Goal: Task Accomplishment & Management: Use online tool/utility

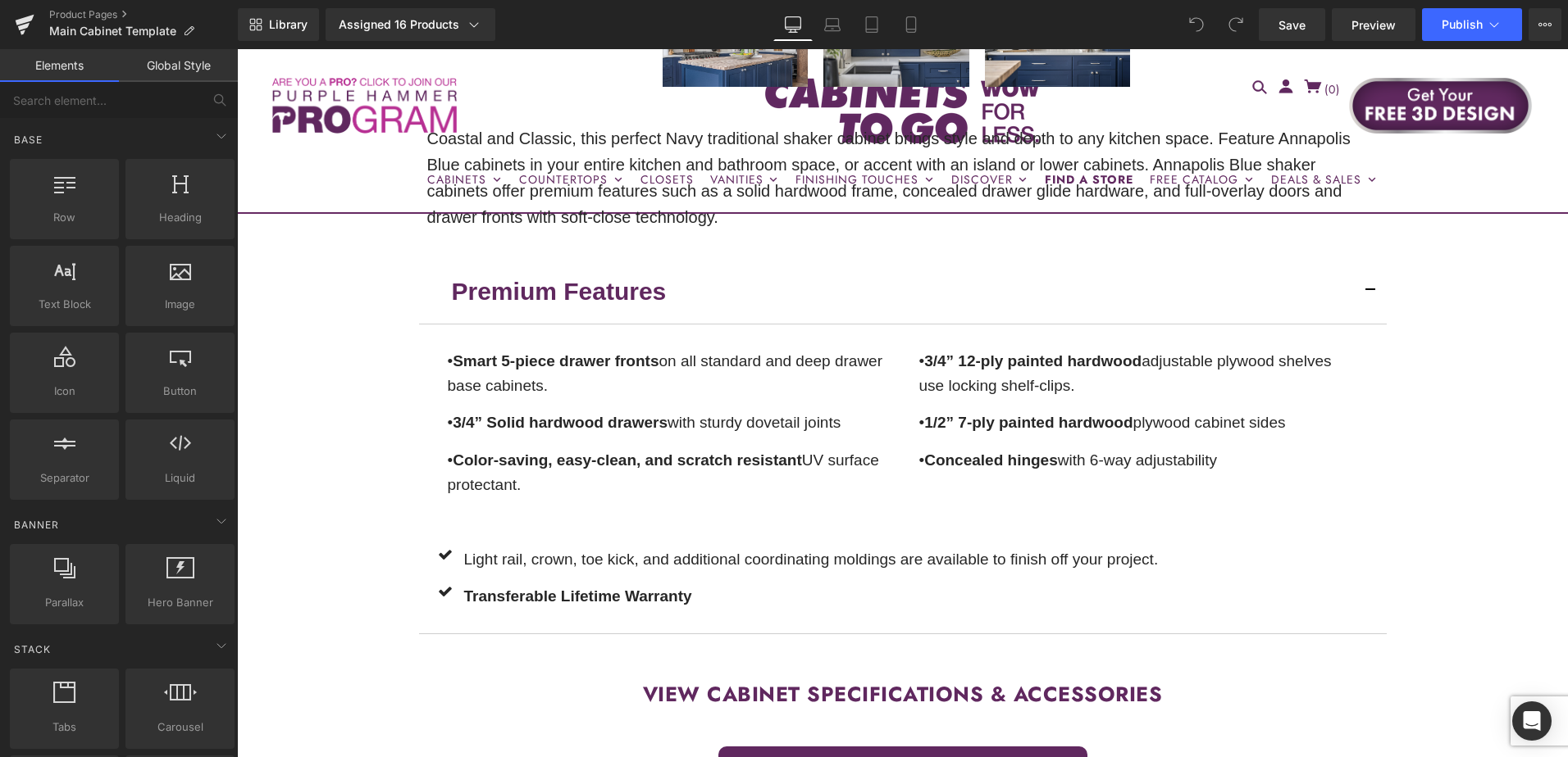
scroll to position [1394, 0]
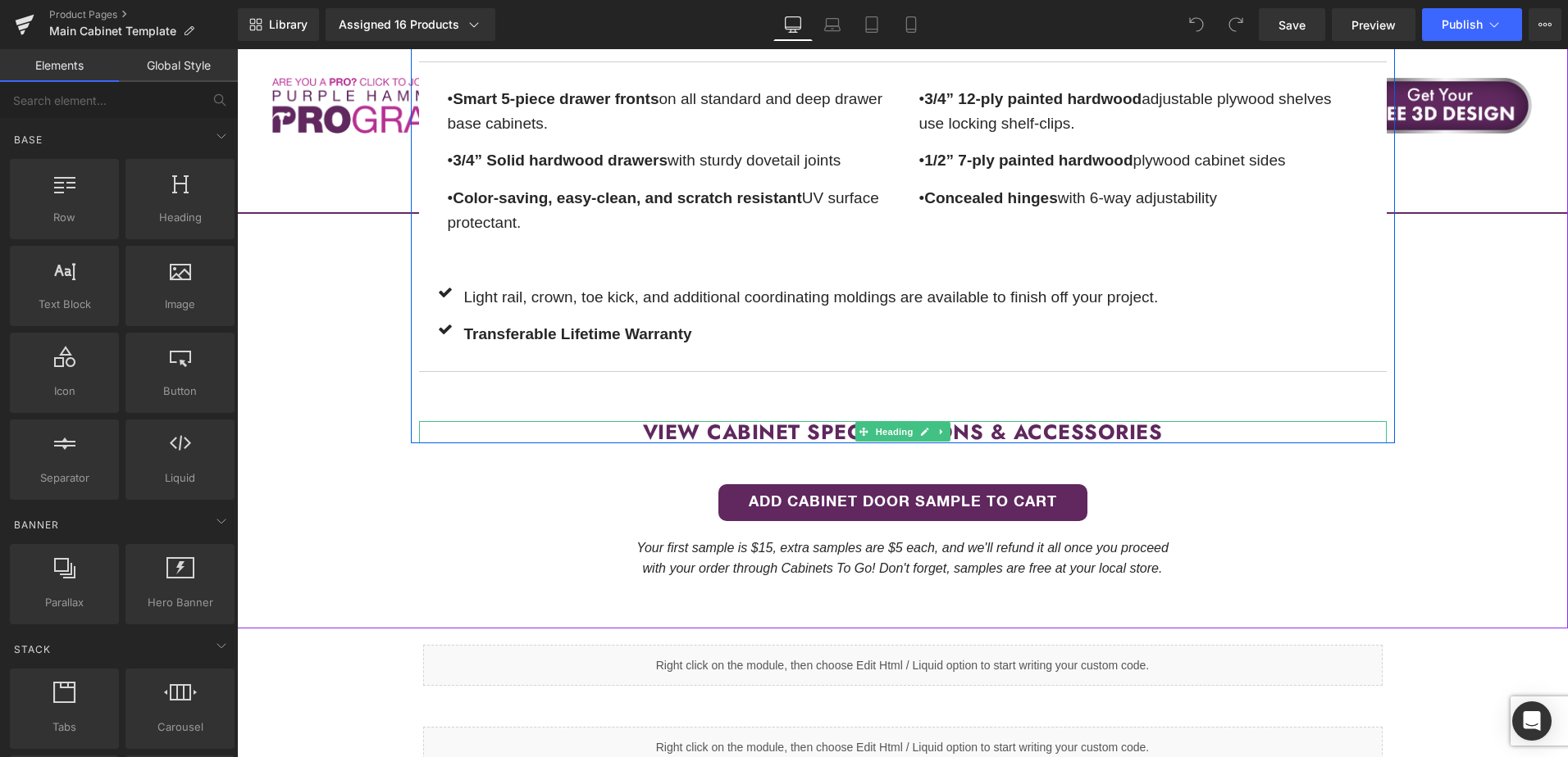
click at [1216, 428] on h5 "VIEW CABINET Specifications & ACCESSORIES" at bounding box center [903, 432] width 968 height 21
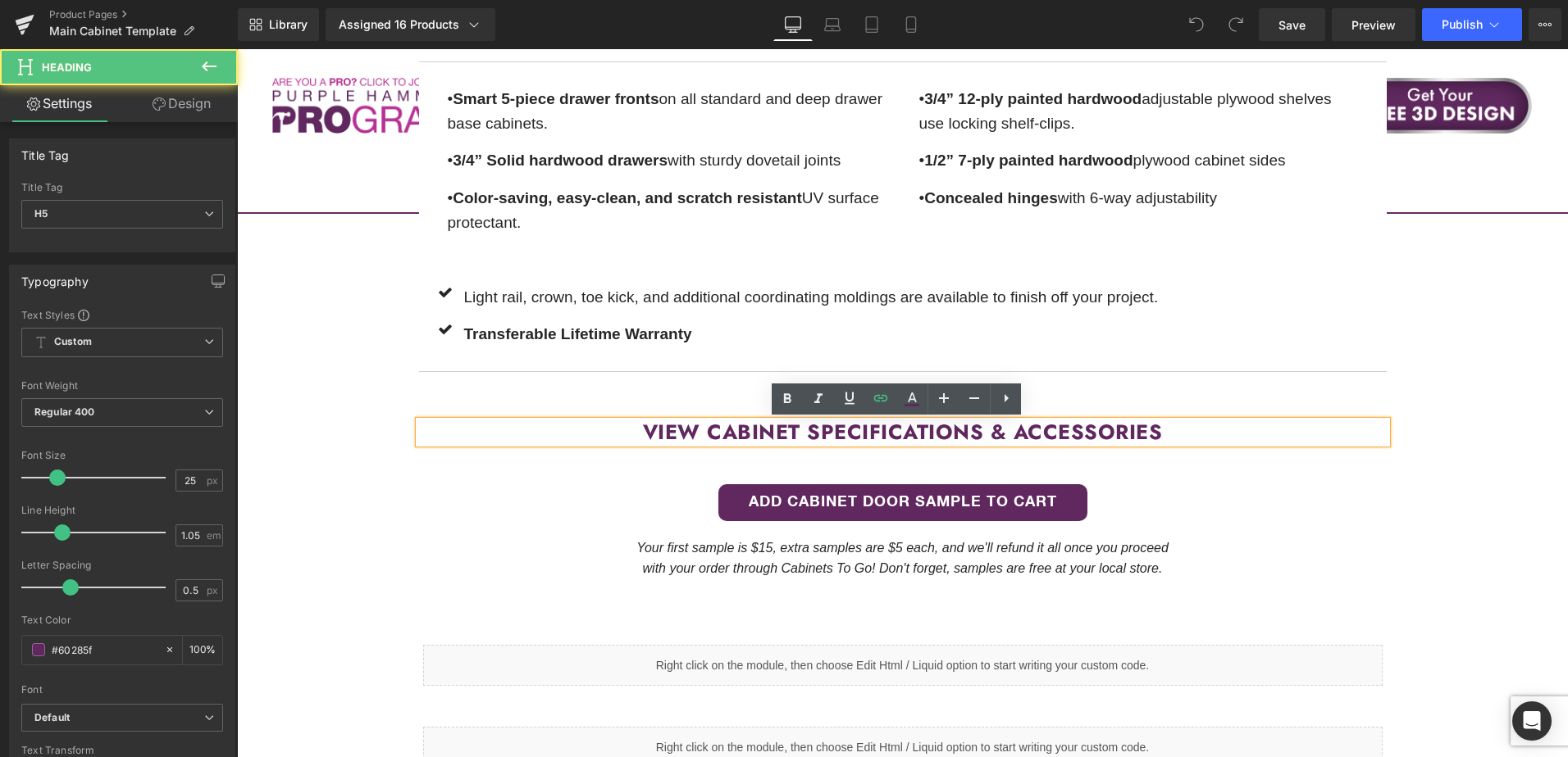
click at [1214, 435] on h5 "VIEW CABINET Specifications & ACCESSORIES" at bounding box center [903, 432] width 968 height 21
click at [1206, 430] on h5 "VIEW CABINET Specifications & ACCESSORIES" at bounding box center [903, 432] width 968 height 21
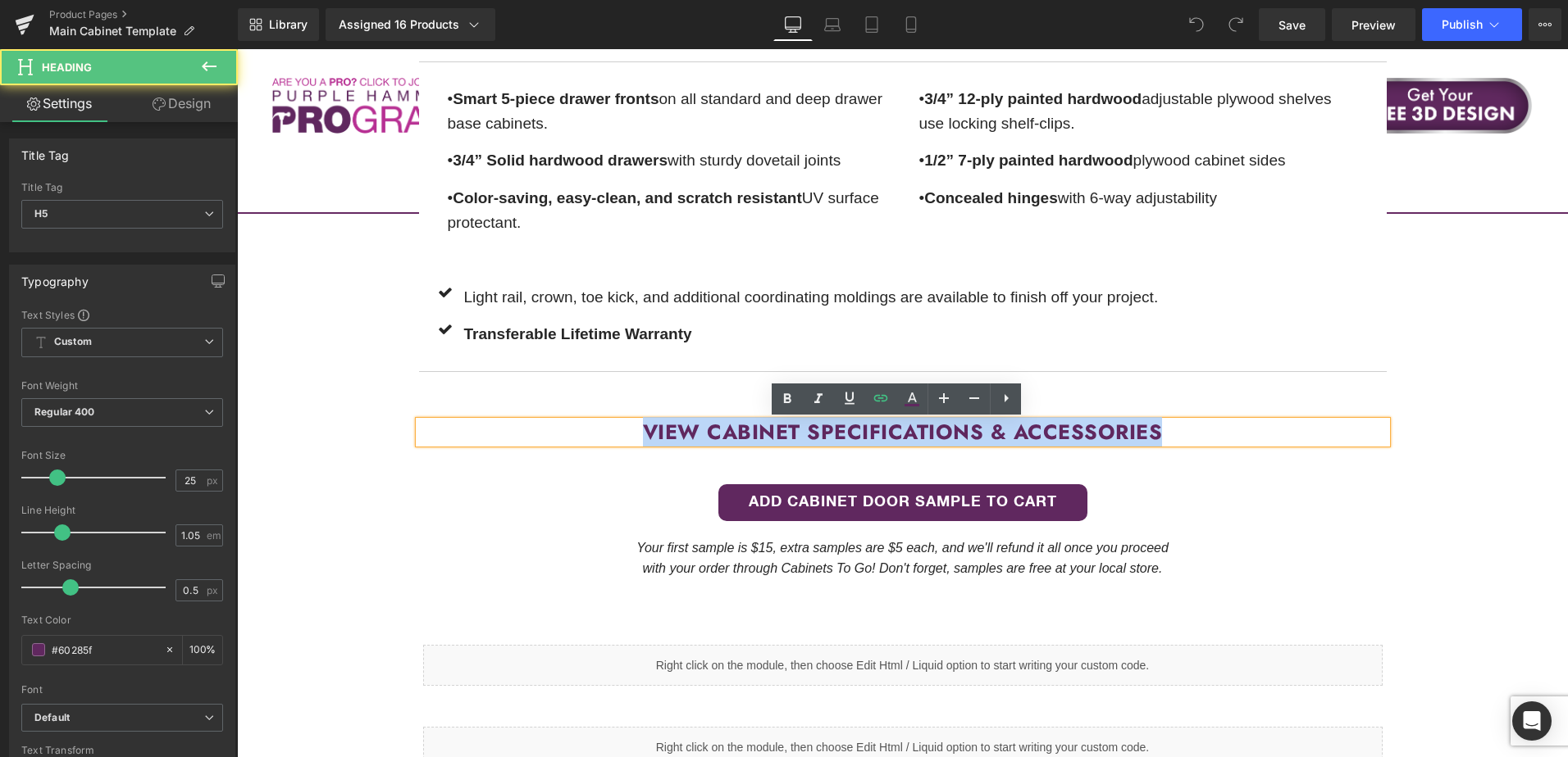
click at [1206, 430] on h5 "VIEW CABINET Specifications & ACCESSORIES" at bounding box center [903, 432] width 968 height 21
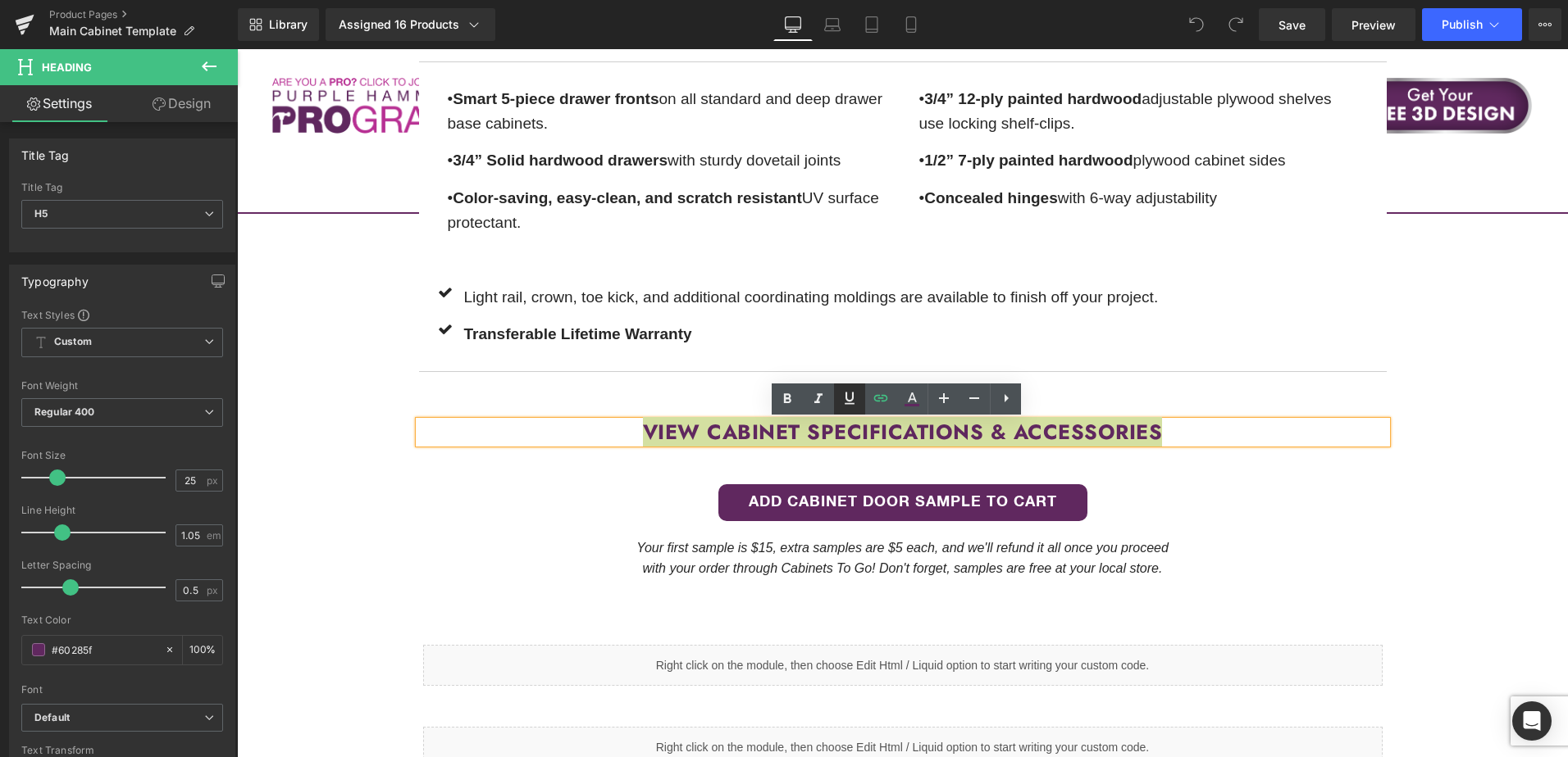
click at [845, 402] on icon at bounding box center [849, 398] width 19 height 19
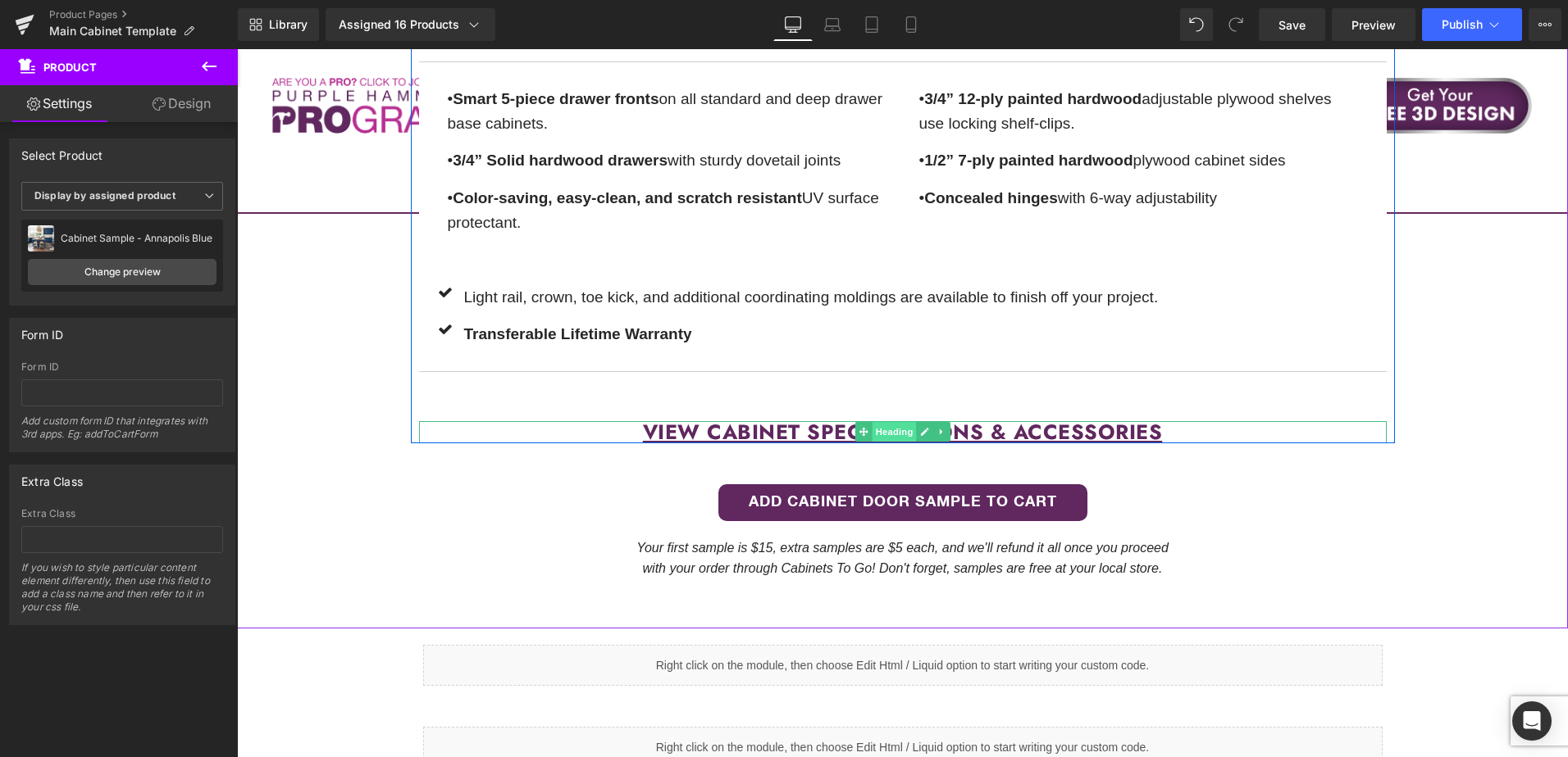
click at [887, 428] on span "Heading" at bounding box center [894, 432] width 45 height 19
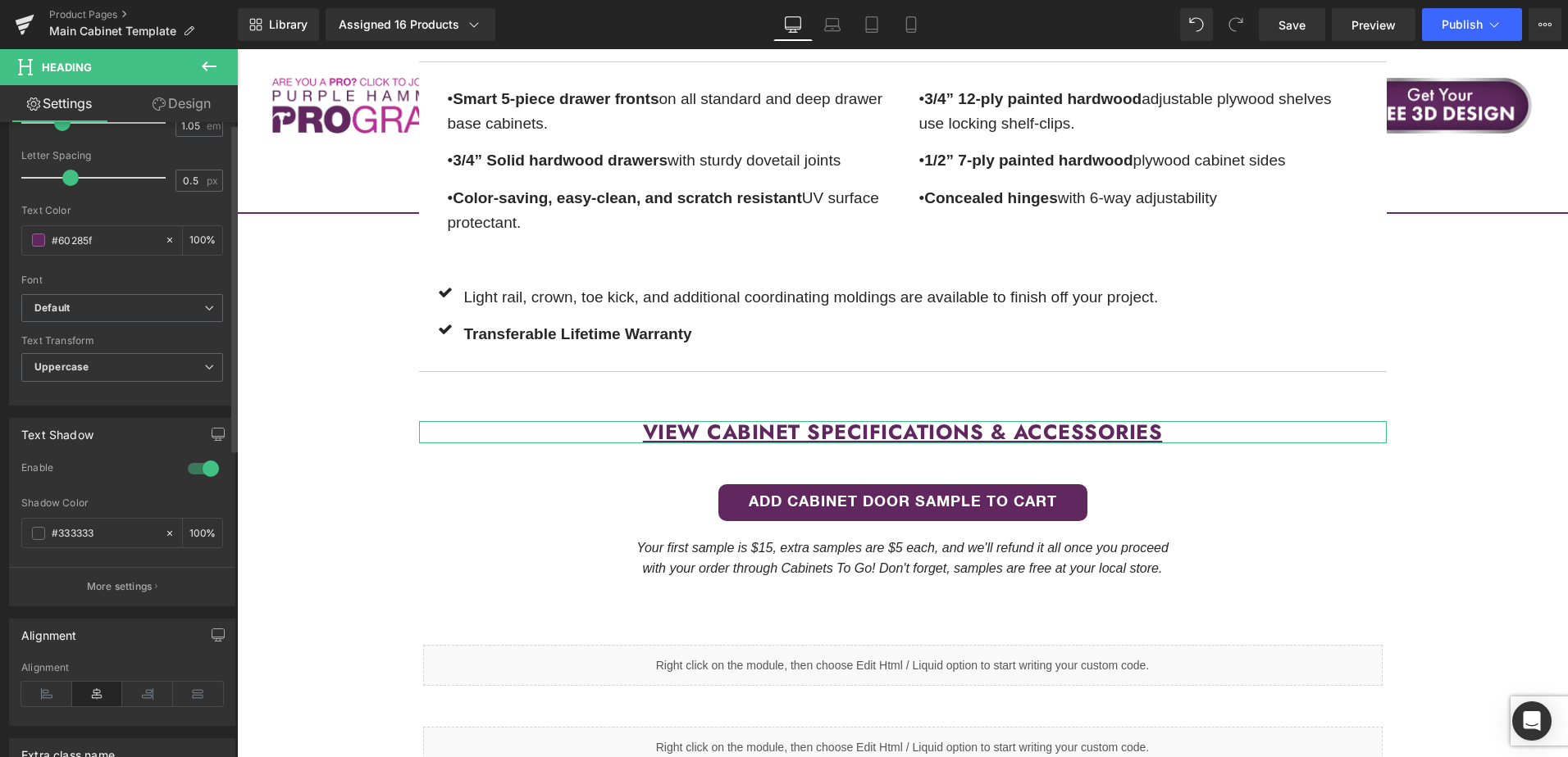
scroll to position [0, 0]
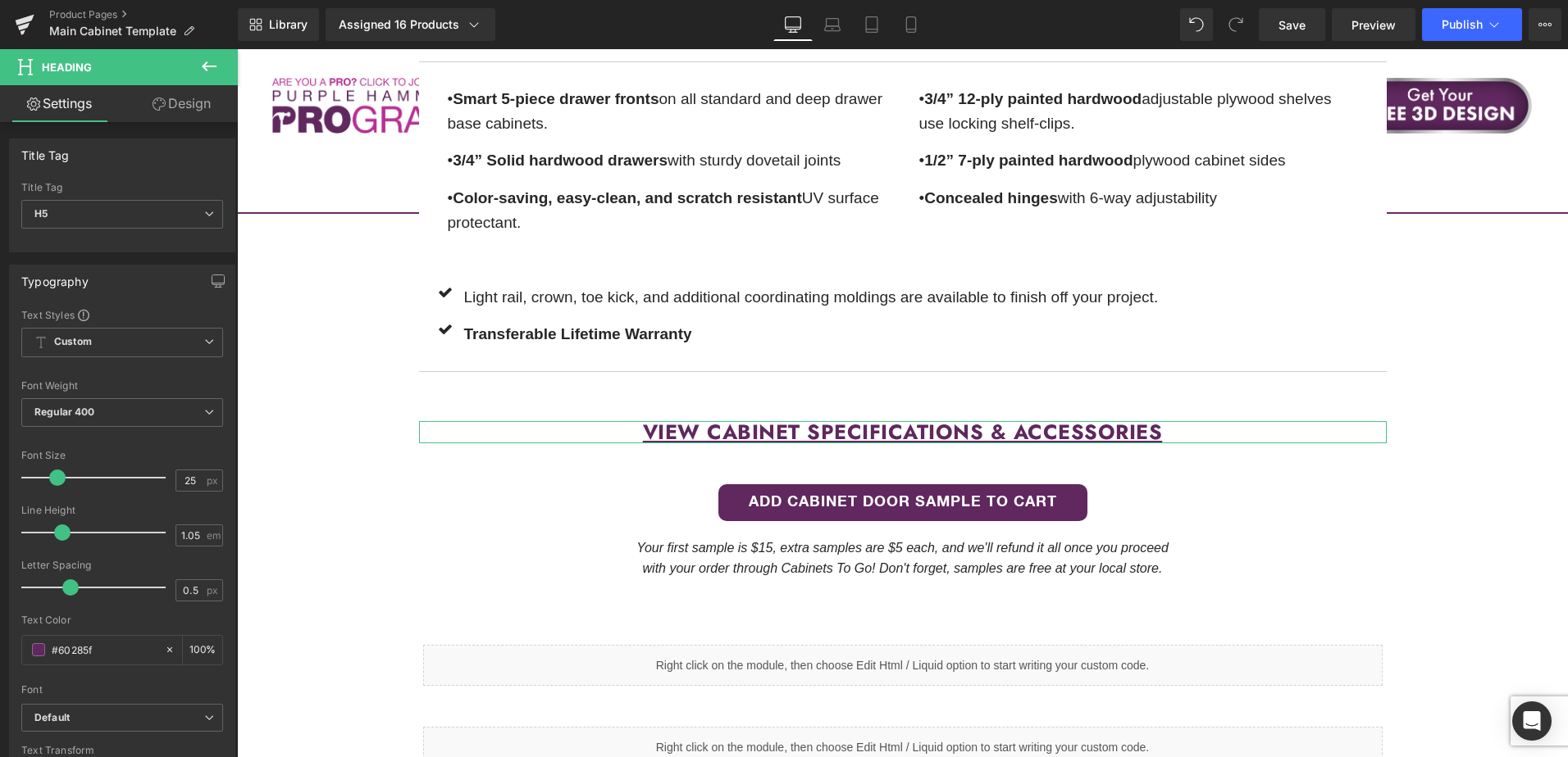
click at [179, 103] on link "Design" at bounding box center [181, 103] width 119 height 37
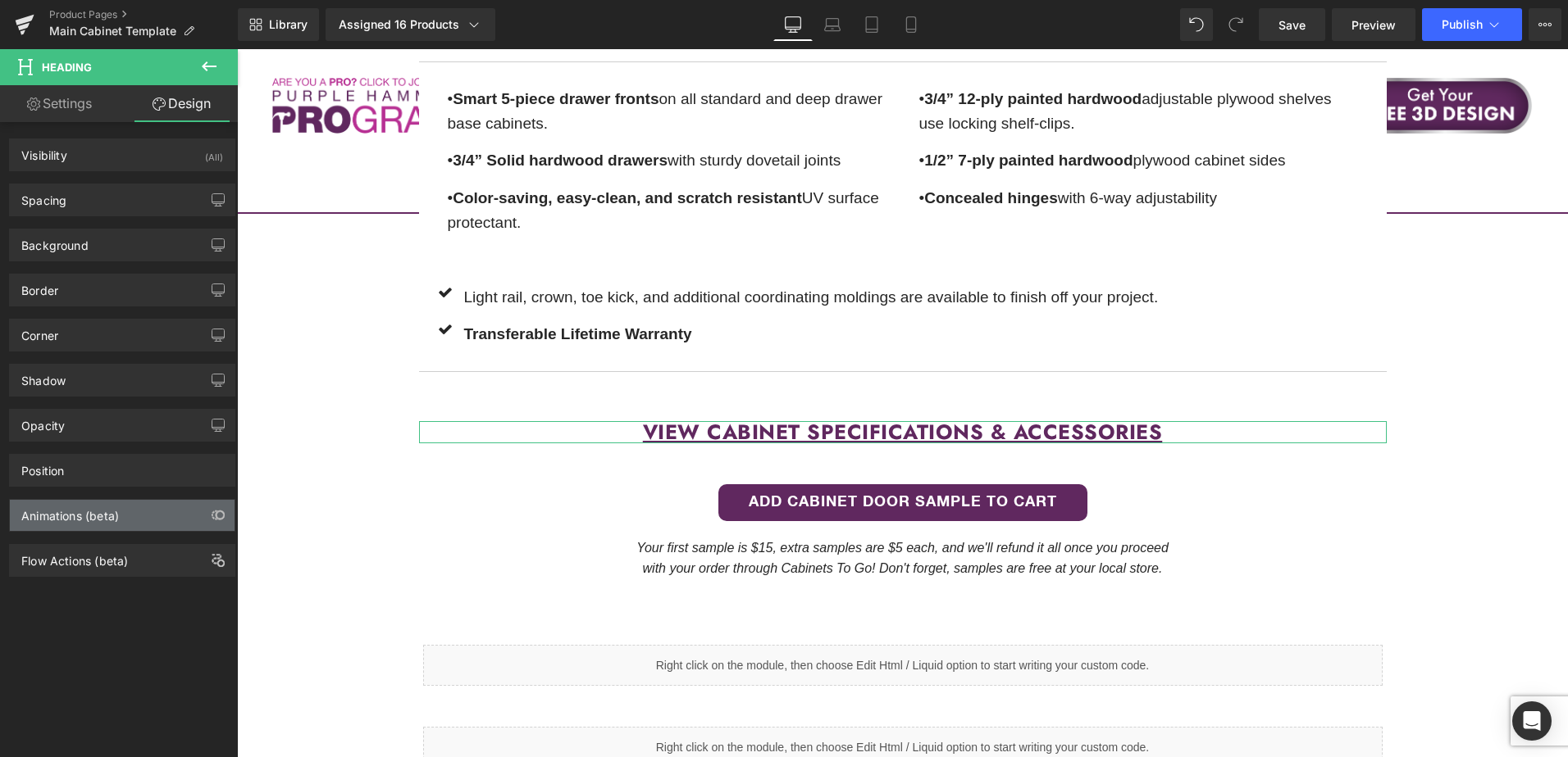
click at [82, 519] on div "Animations (beta)" at bounding box center [69, 512] width 97 height 23
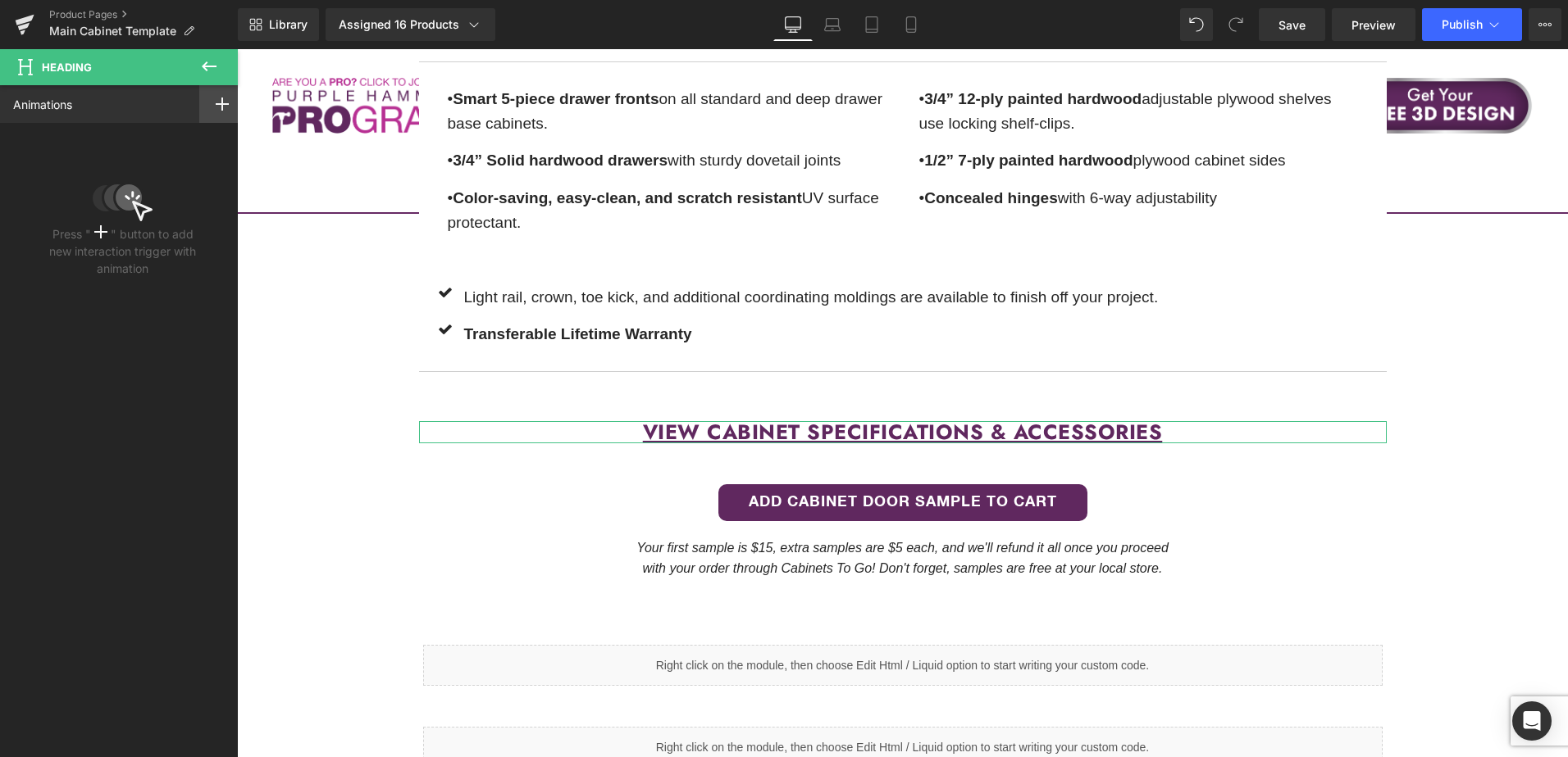
click at [222, 101] on rect at bounding box center [223, 103] width 2 height 13
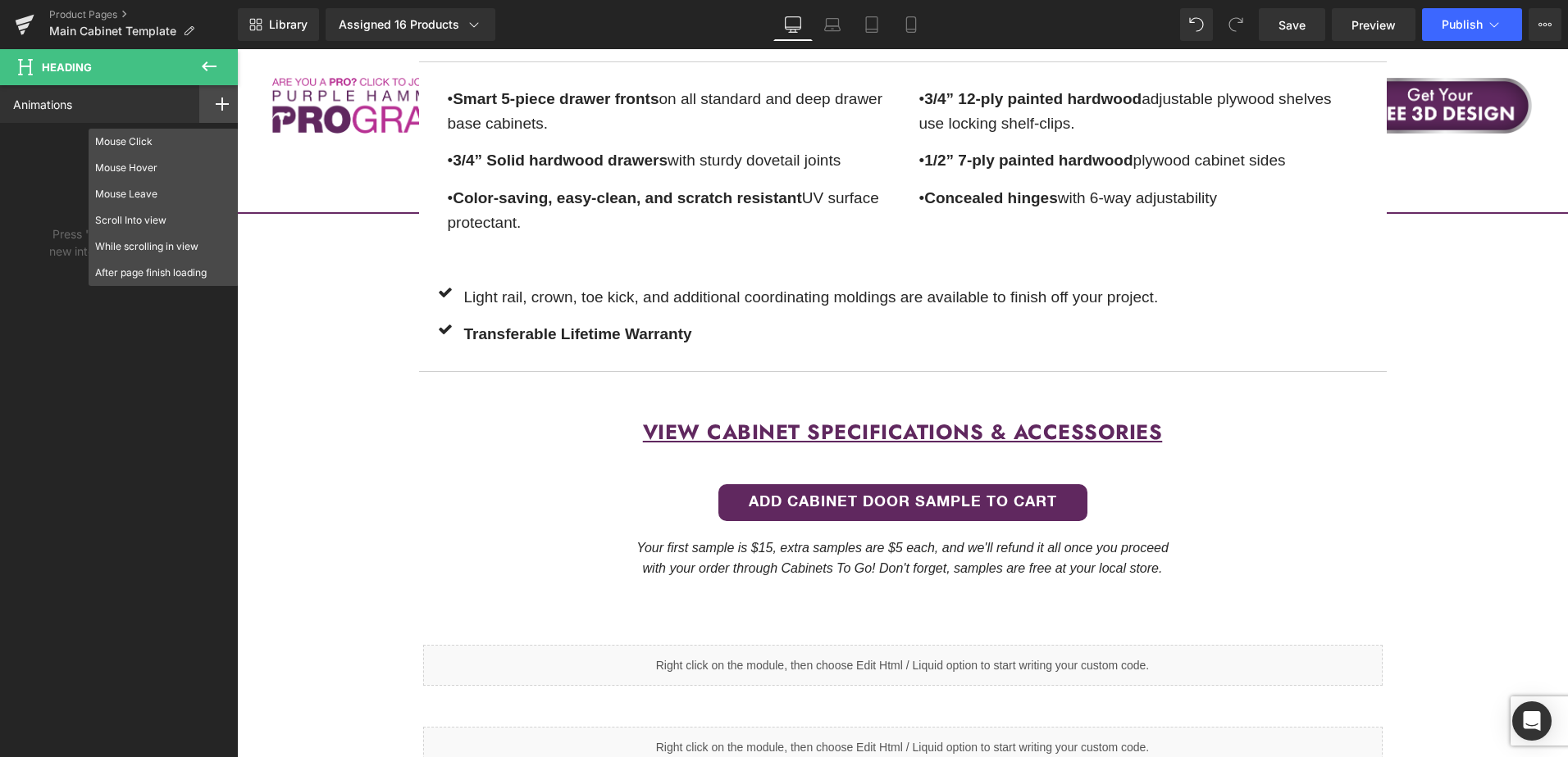
click at [209, 67] on icon at bounding box center [209, 66] width 15 height 10
type input "100"
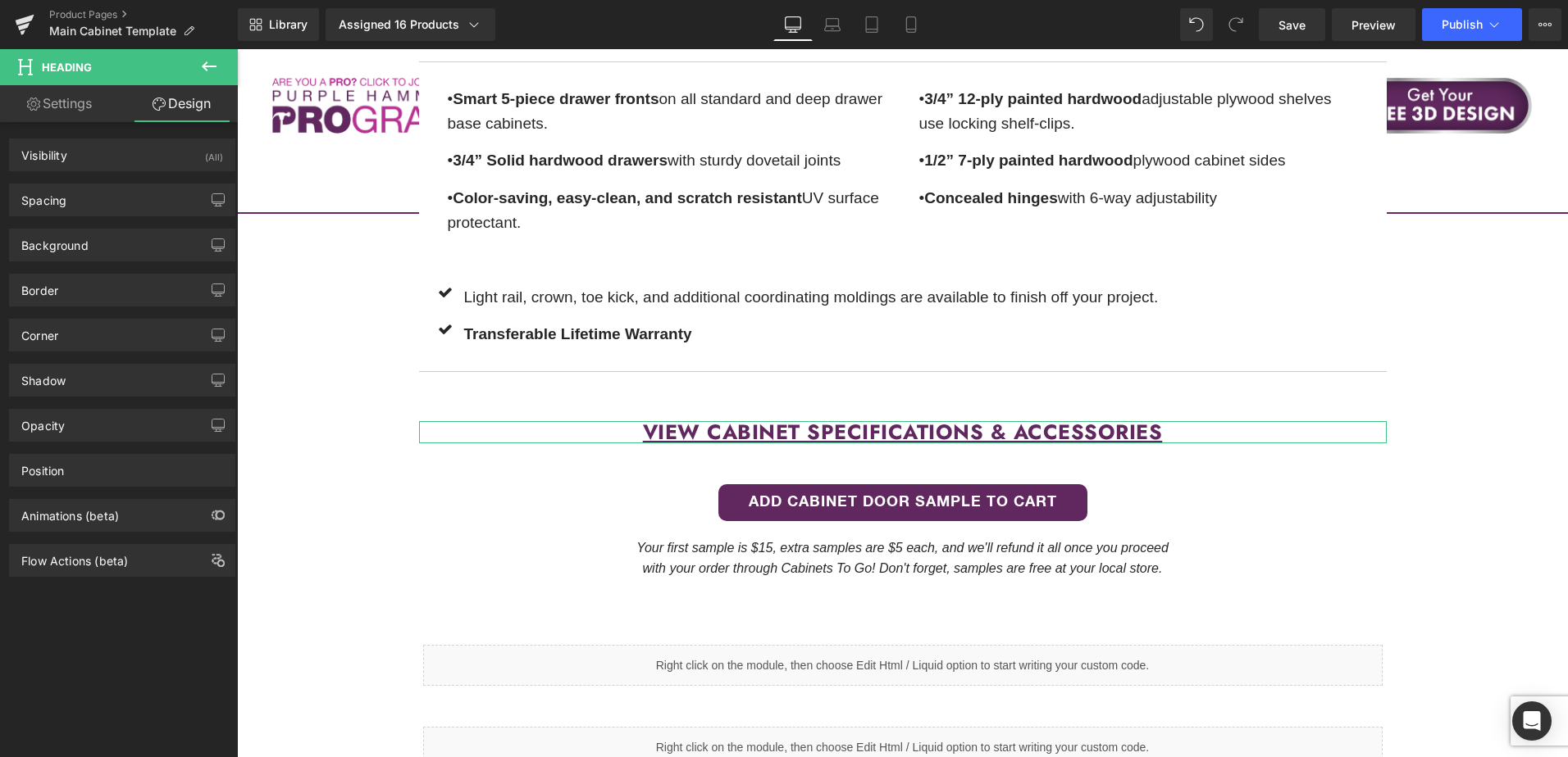
click at [68, 104] on link "Settings" at bounding box center [60, 103] width 119 height 37
type input "100"
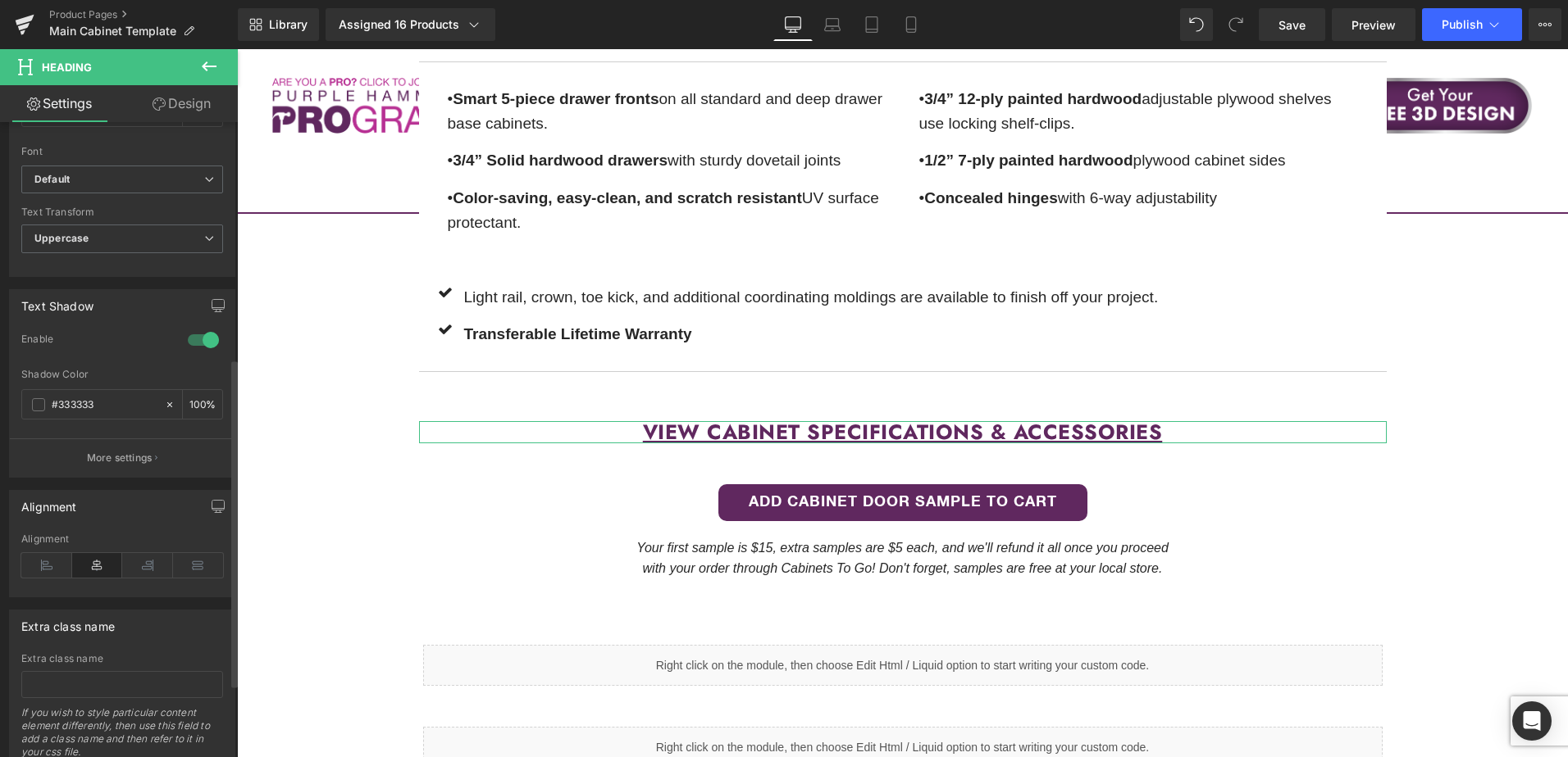
scroll to position [574, 0]
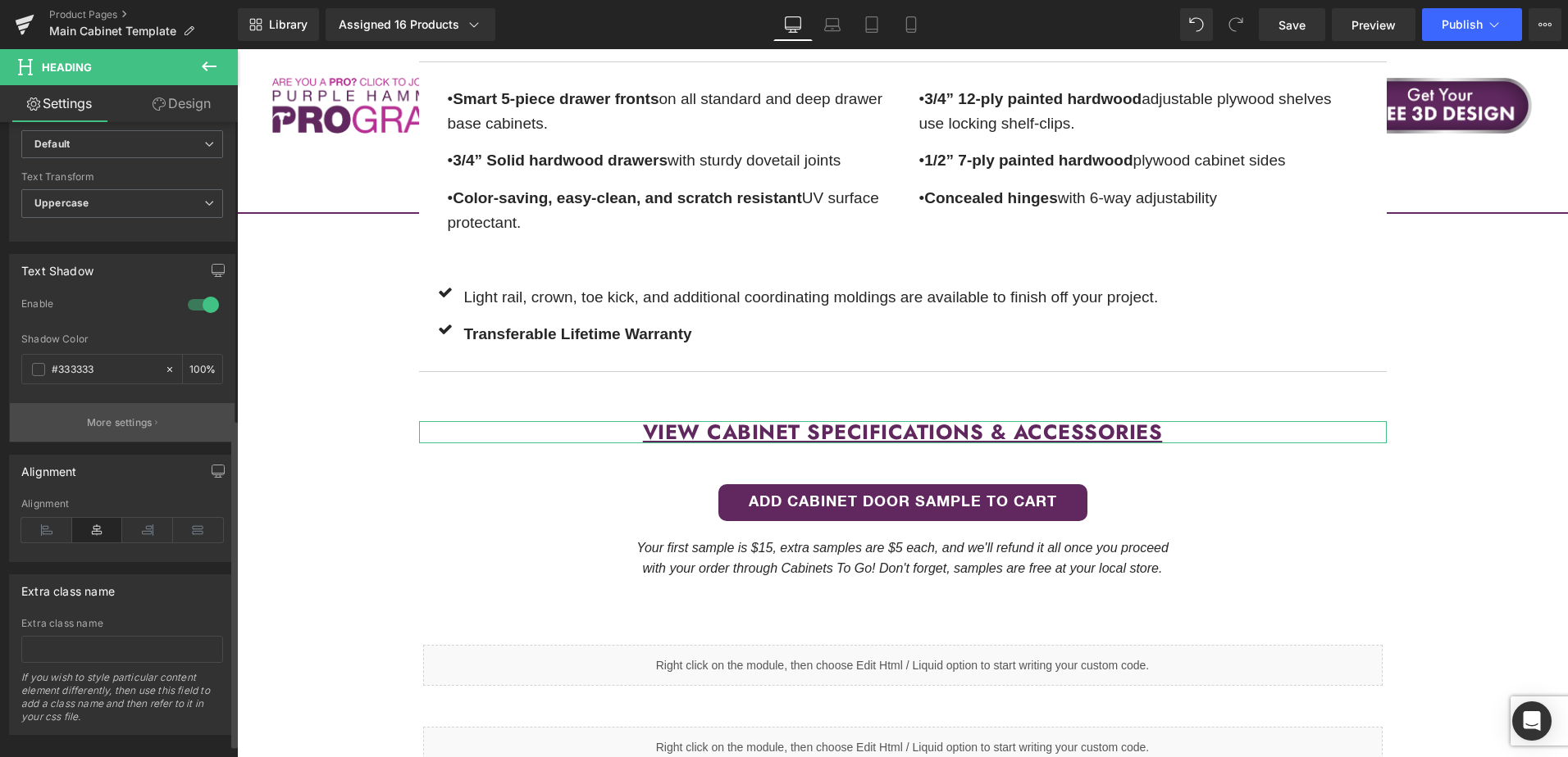
click at [131, 429] on p "More settings" at bounding box center [119, 422] width 66 height 15
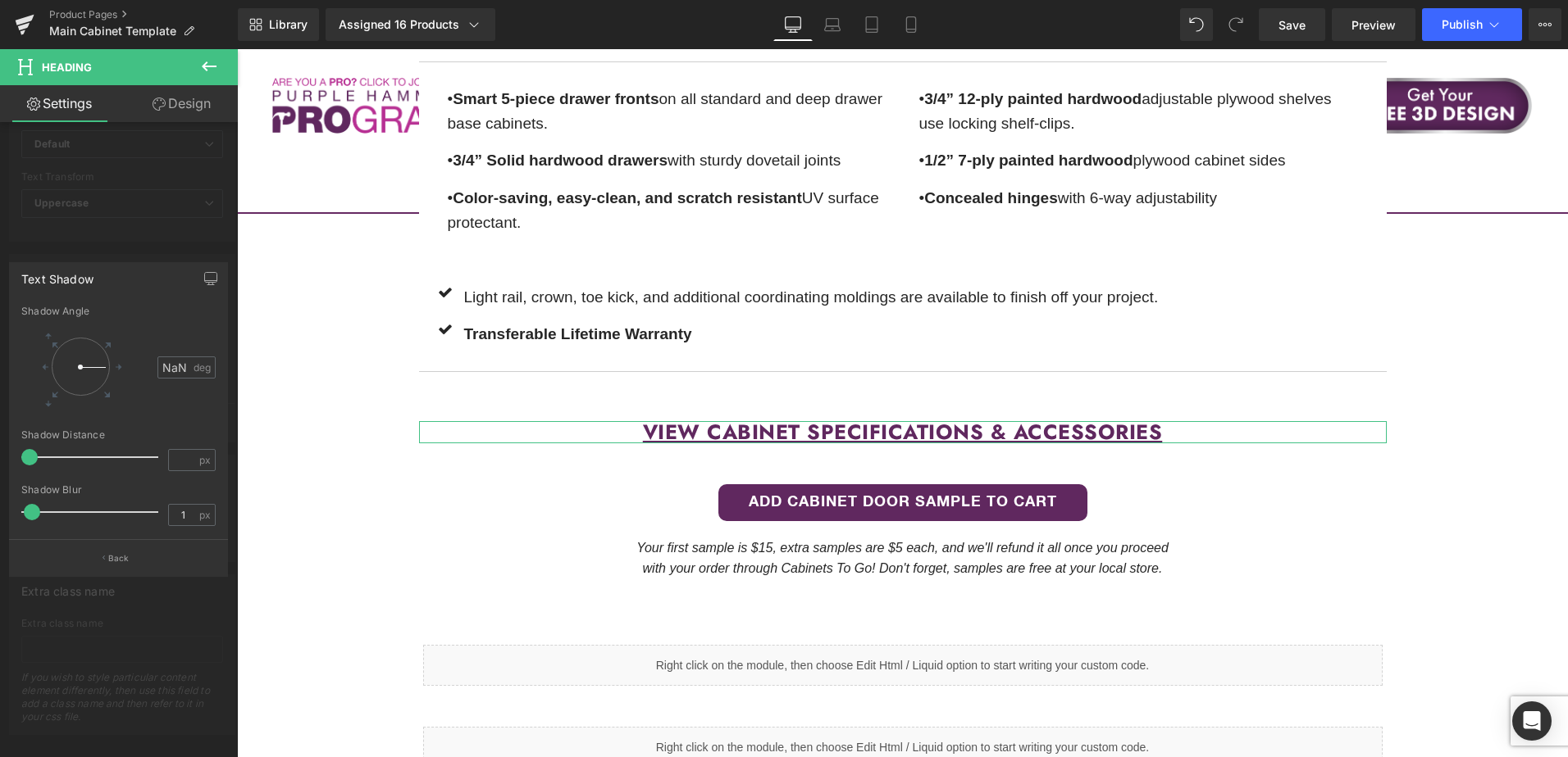
click at [185, 219] on div at bounding box center [118, 407] width 238 height 717
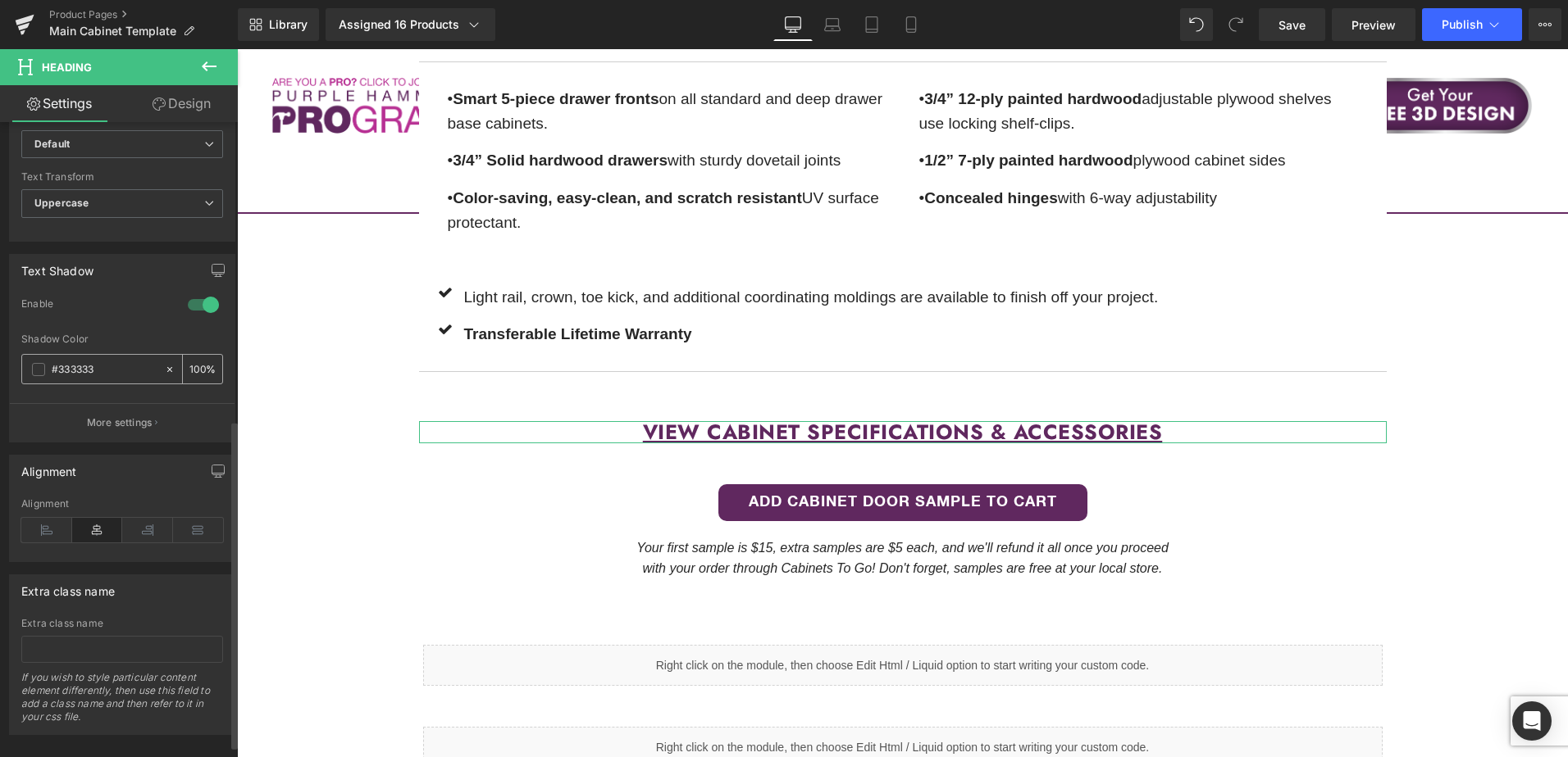
scroll to position [598, 0]
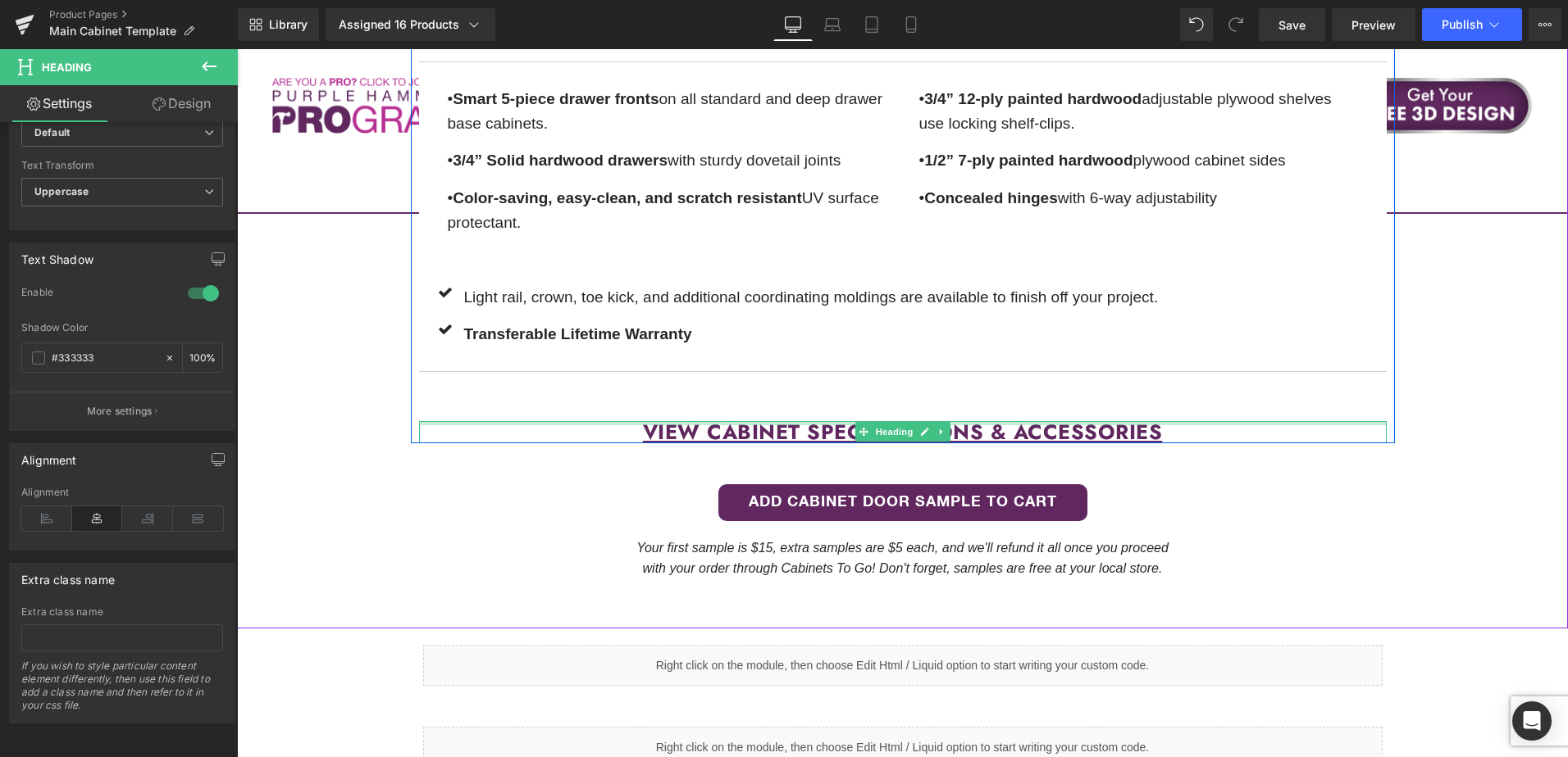
click at [1212, 426] on div at bounding box center [903, 423] width 968 height 4
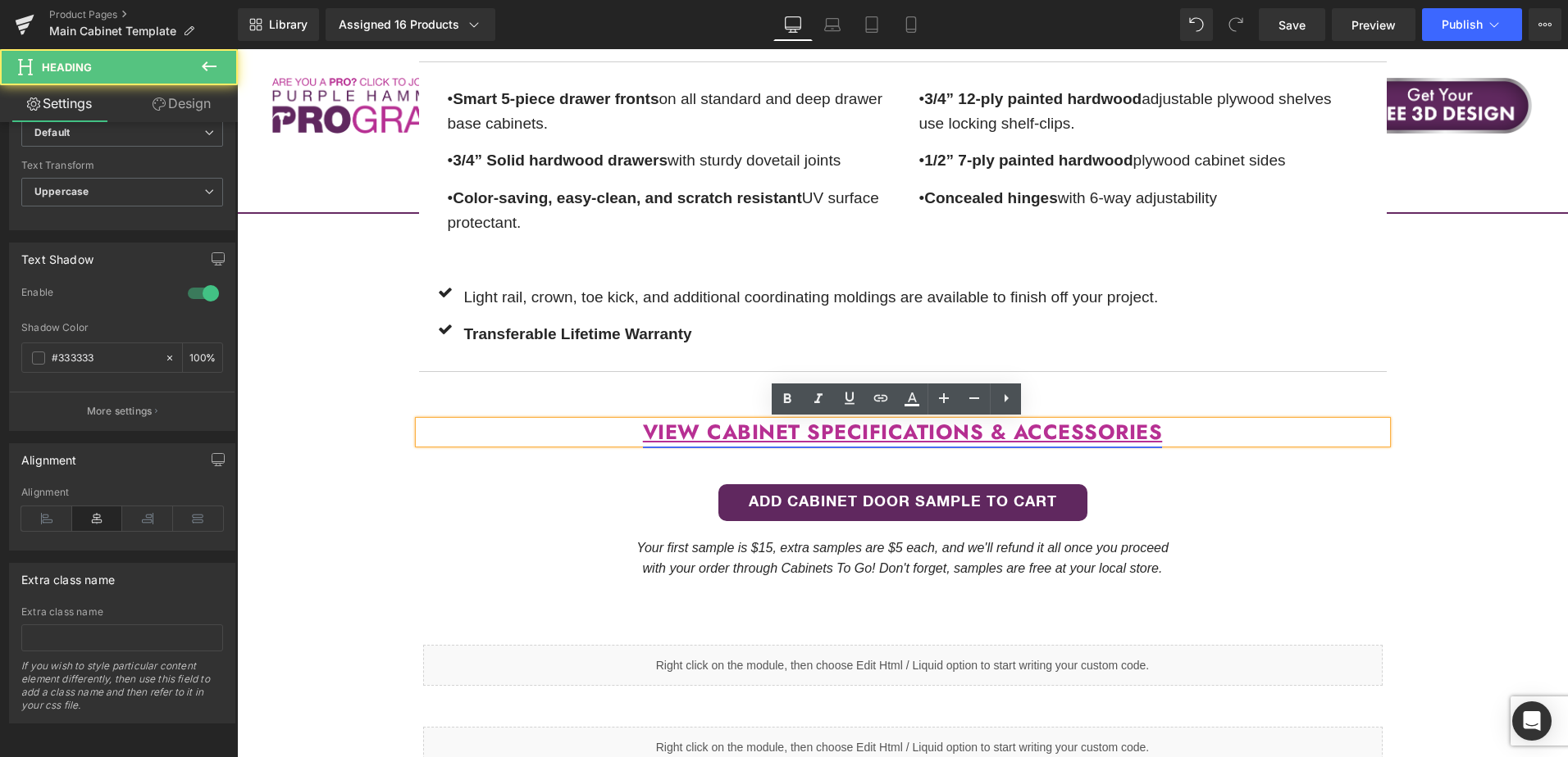
click at [891, 433] on u "VIEW CABINET Specifications & ACCESSORIES" at bounding box center [903, 432] width 520 height 30
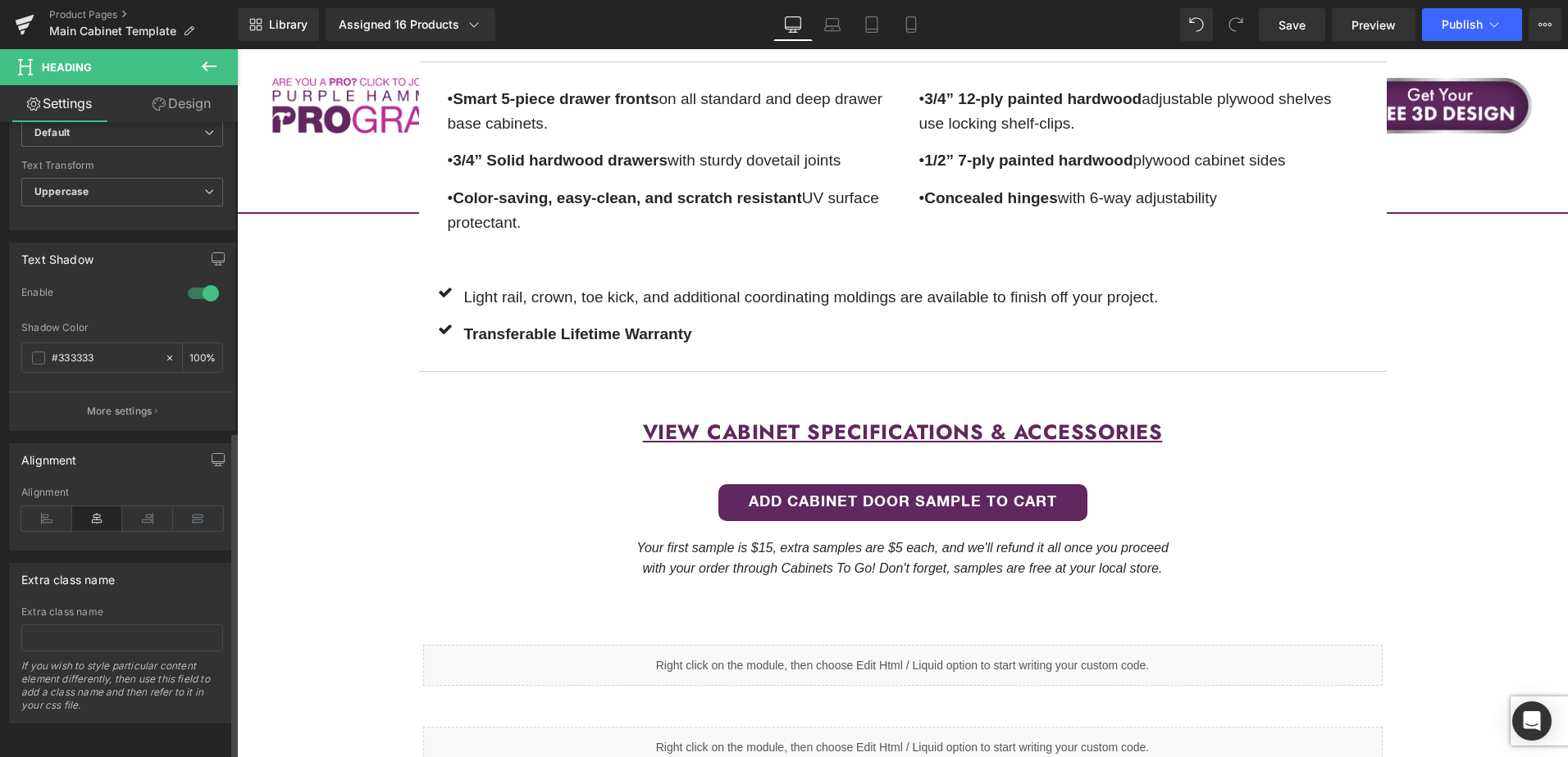
click at [110, 248] on div "Text Shadow" at bounding box center [122, 259] width 224 height 32
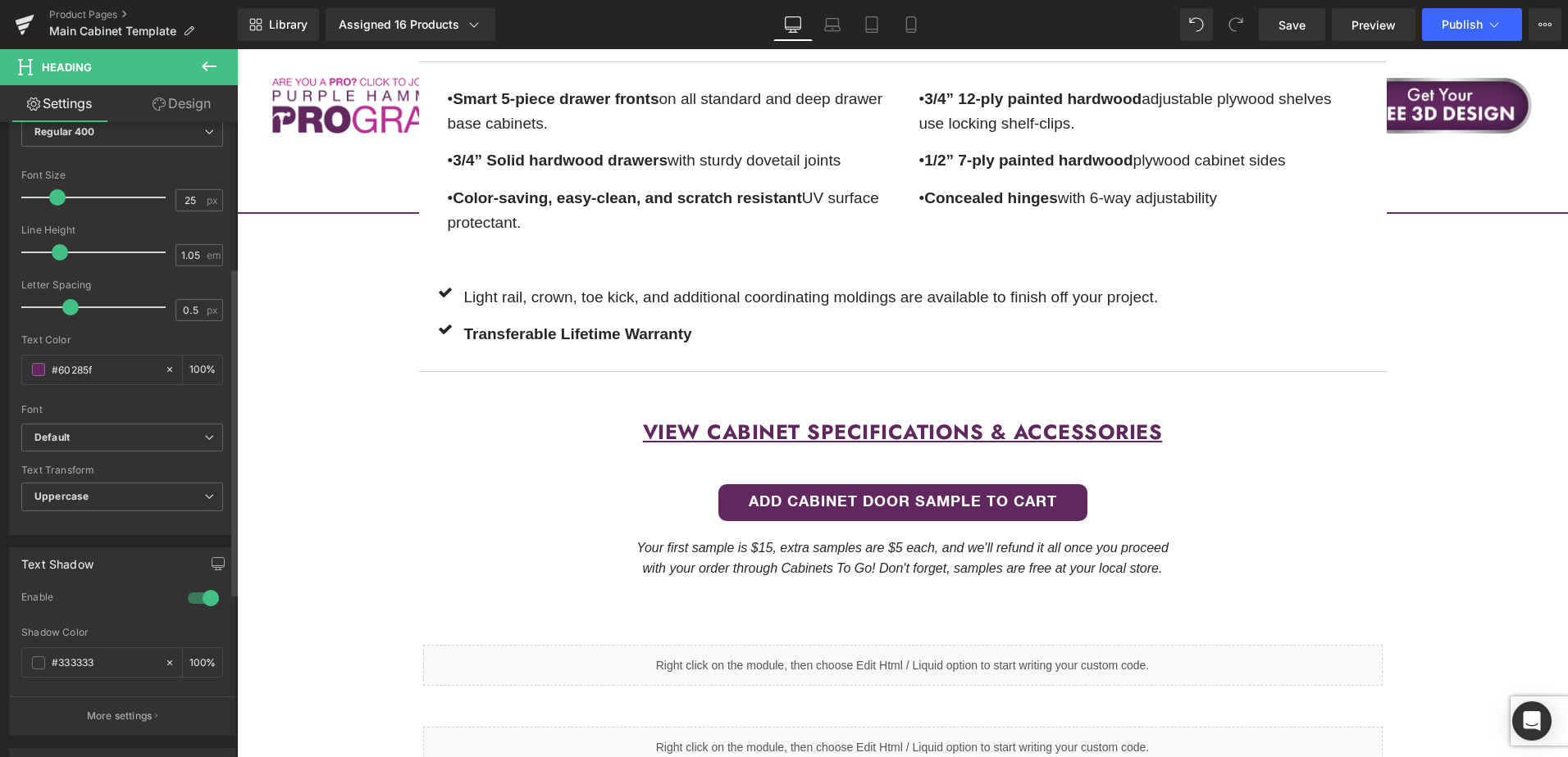
scroll to position [270, 0]
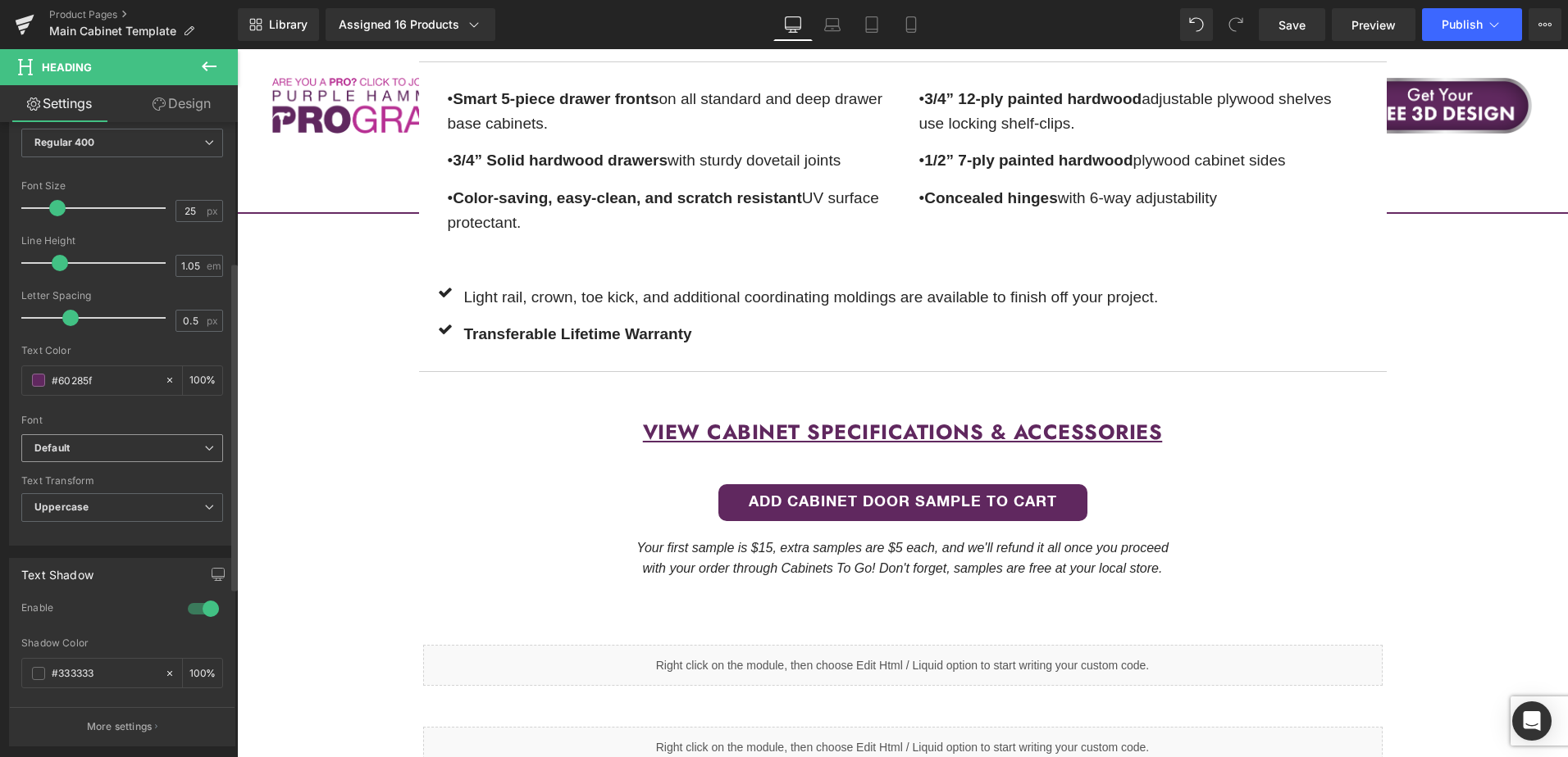
click at [108, 448] on b "Default" at bounding box center [119, 449] width 170 height 14
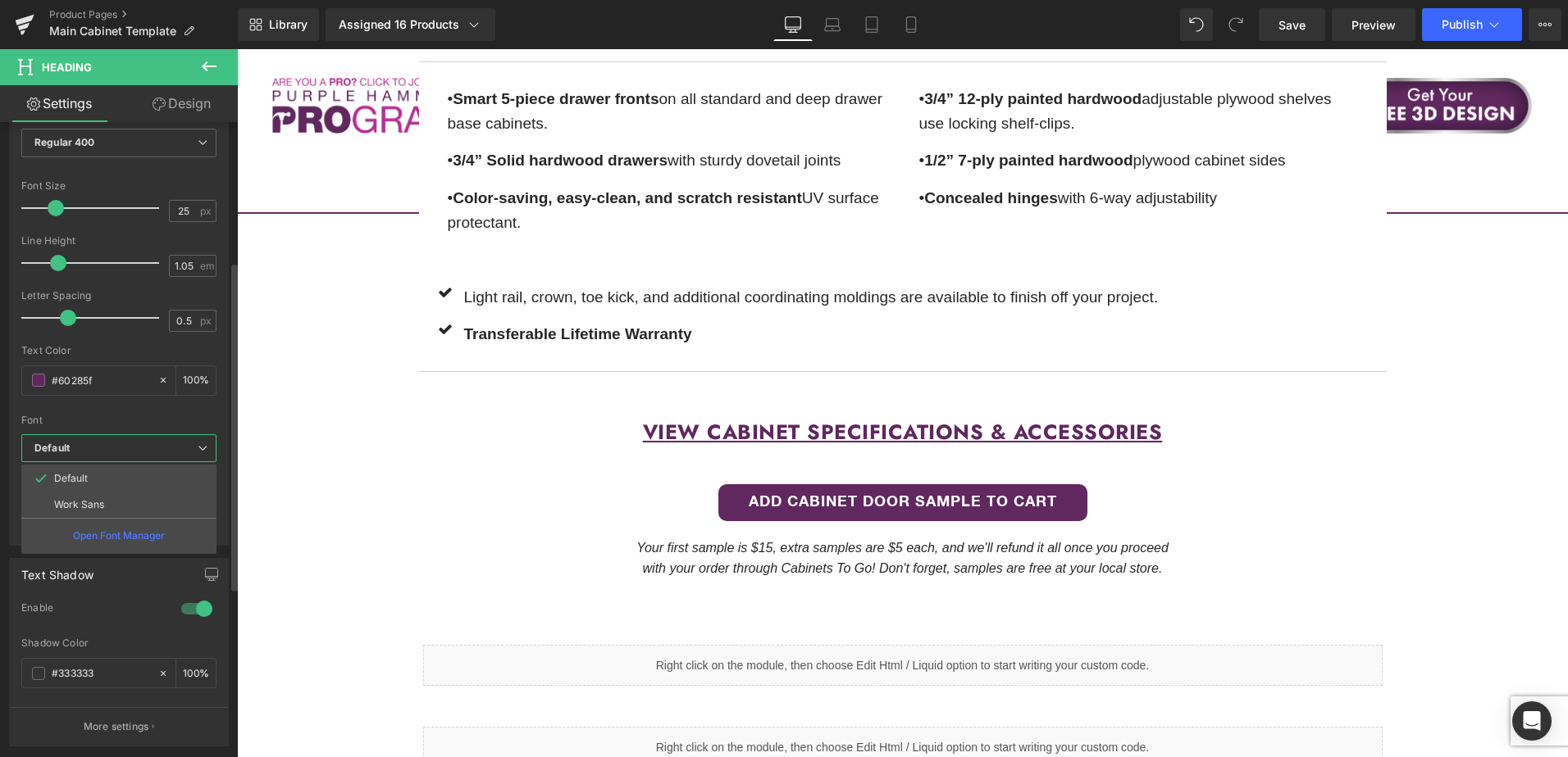
click at [141, 412] on div at bounding box center [118, 409] width 195 height 11
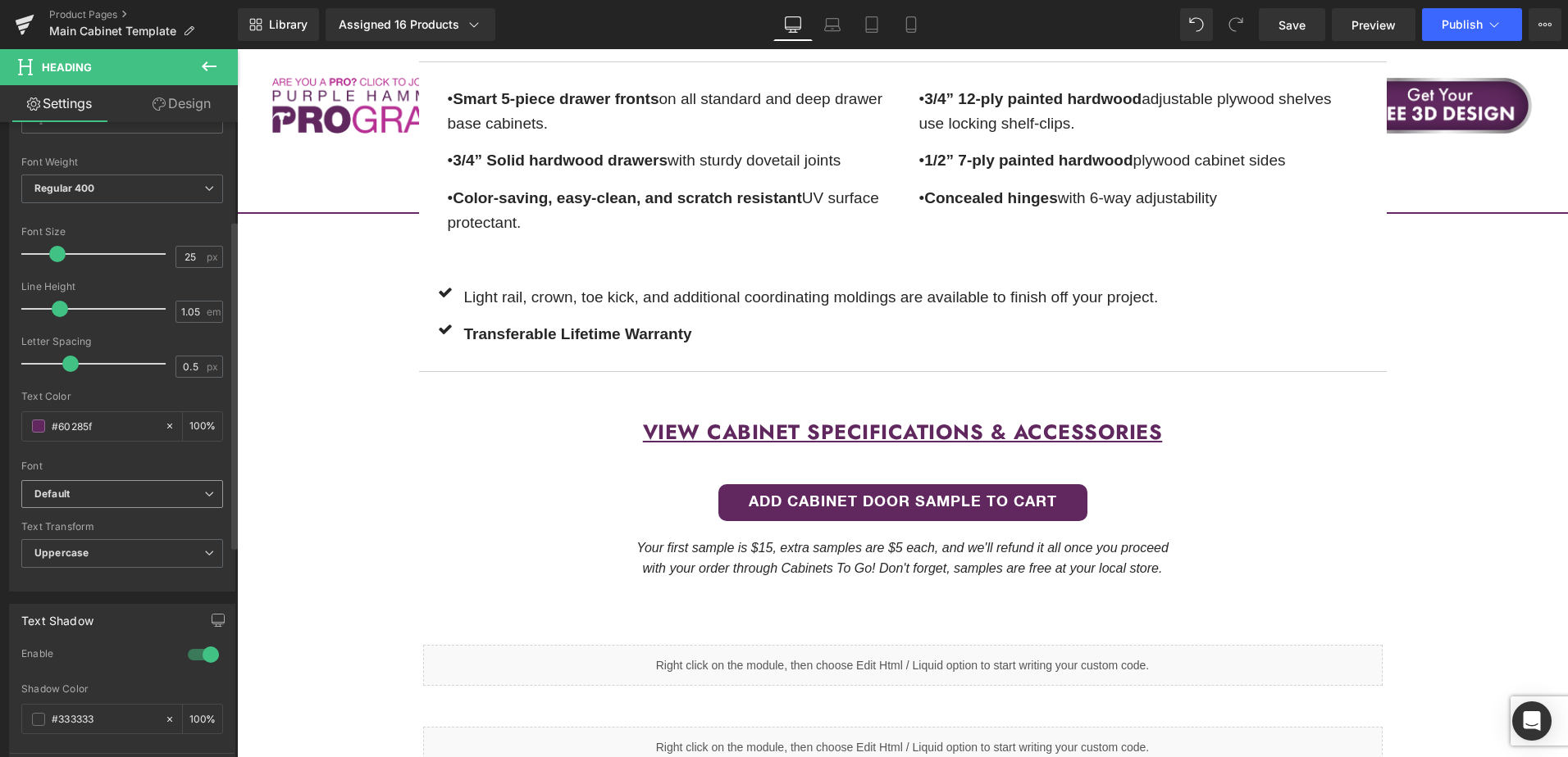
scroll to position [187, 0]
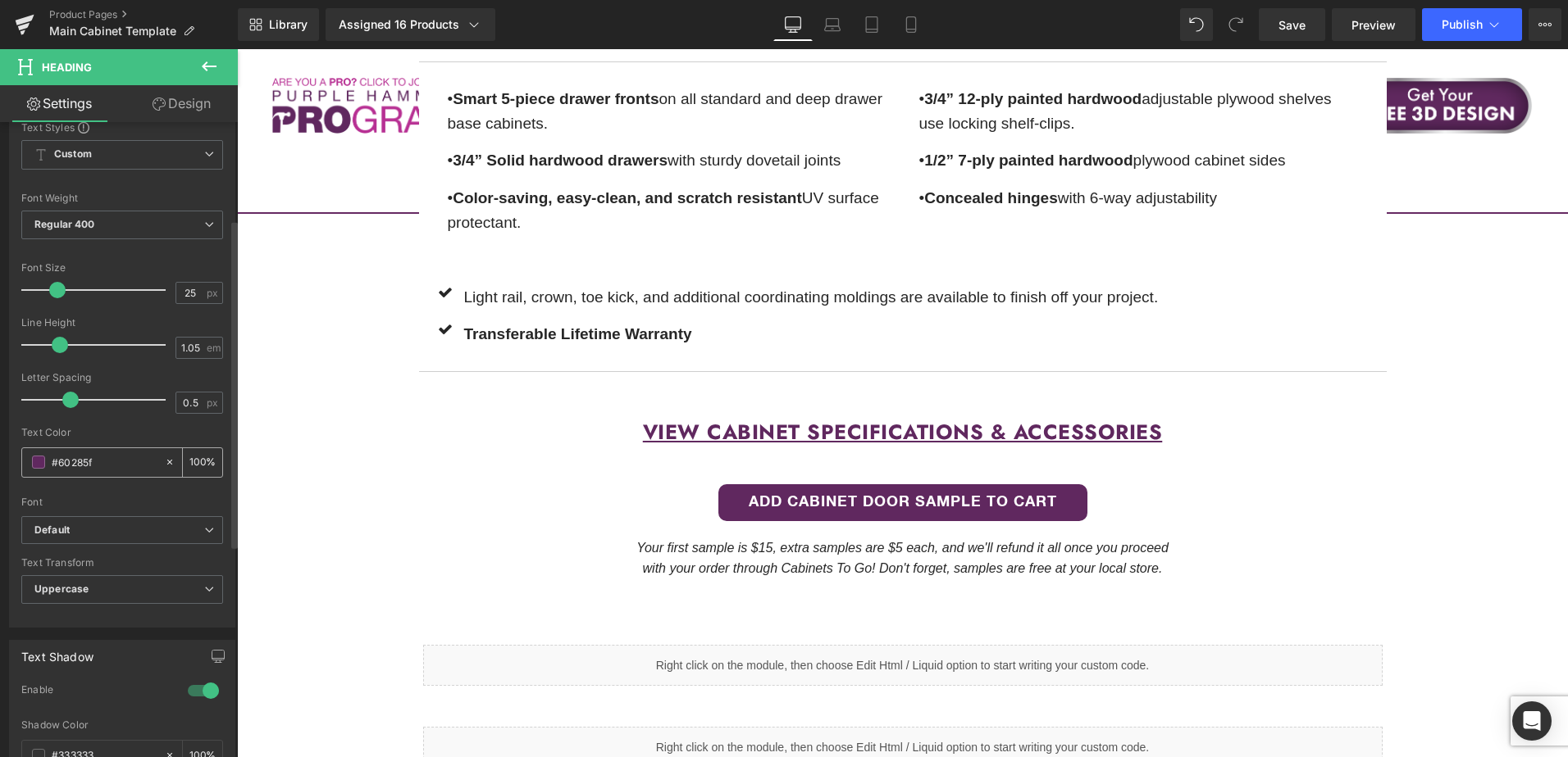
click at [101, 468] on input "#60285f" at bounding box center [104, 462] width 105 height 18
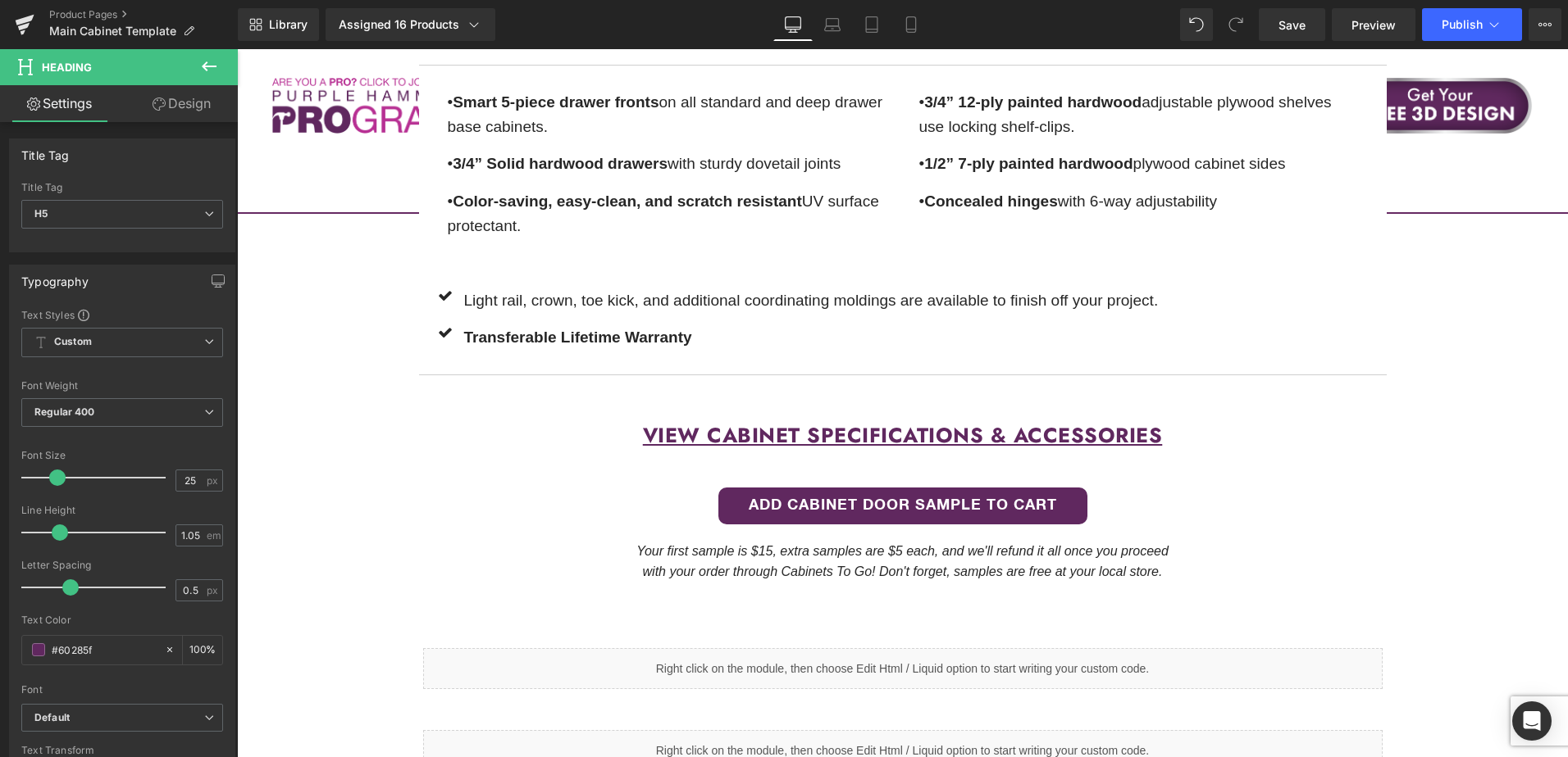
scroll to position [1394, 0]
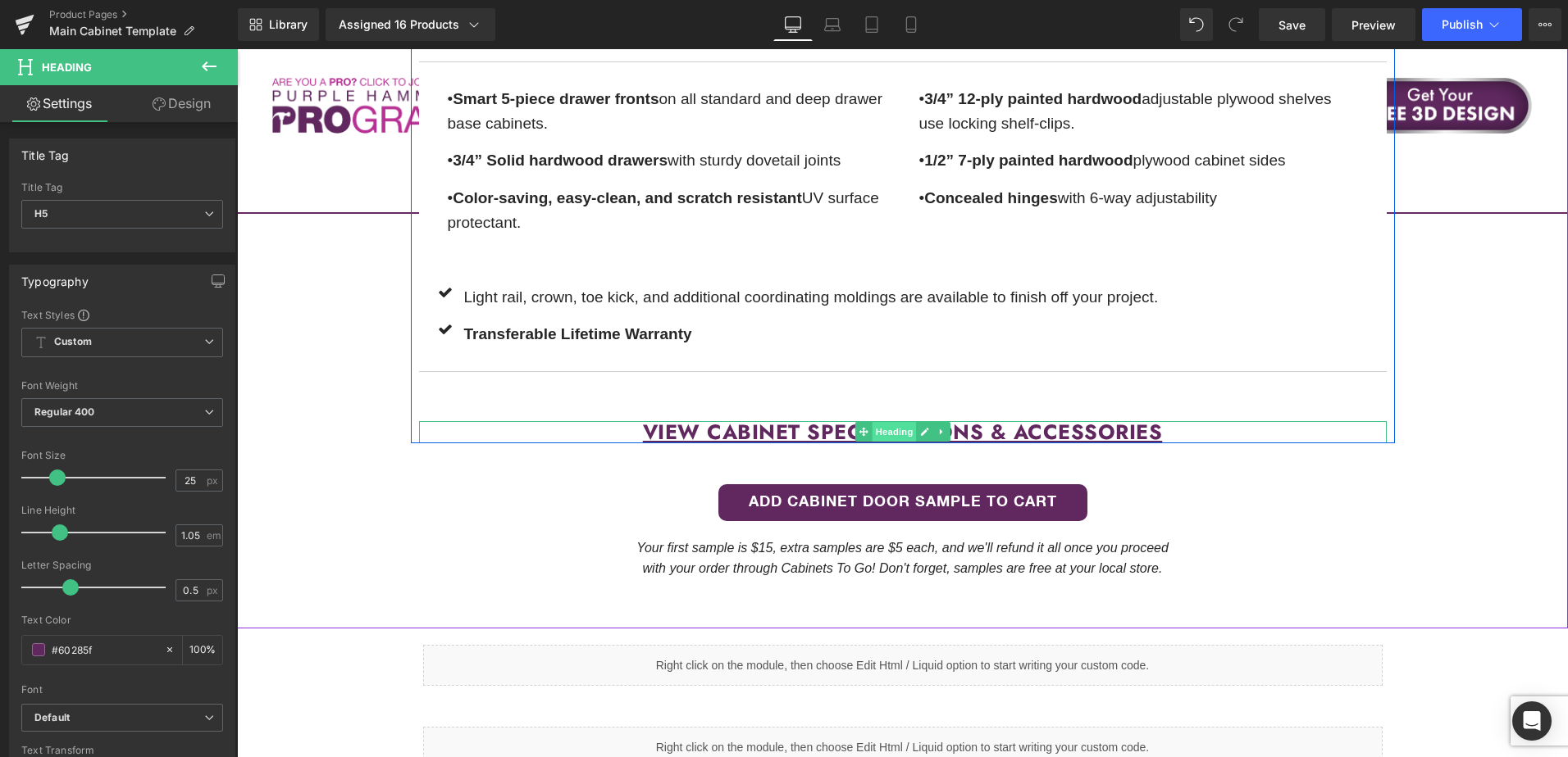
click at [889, 430] on span "Heading" at bounding box center [894, 432] width 45 height 19
click at [881, 430] on span "Heading" at bounding box center [894, 433] width 45 height 19
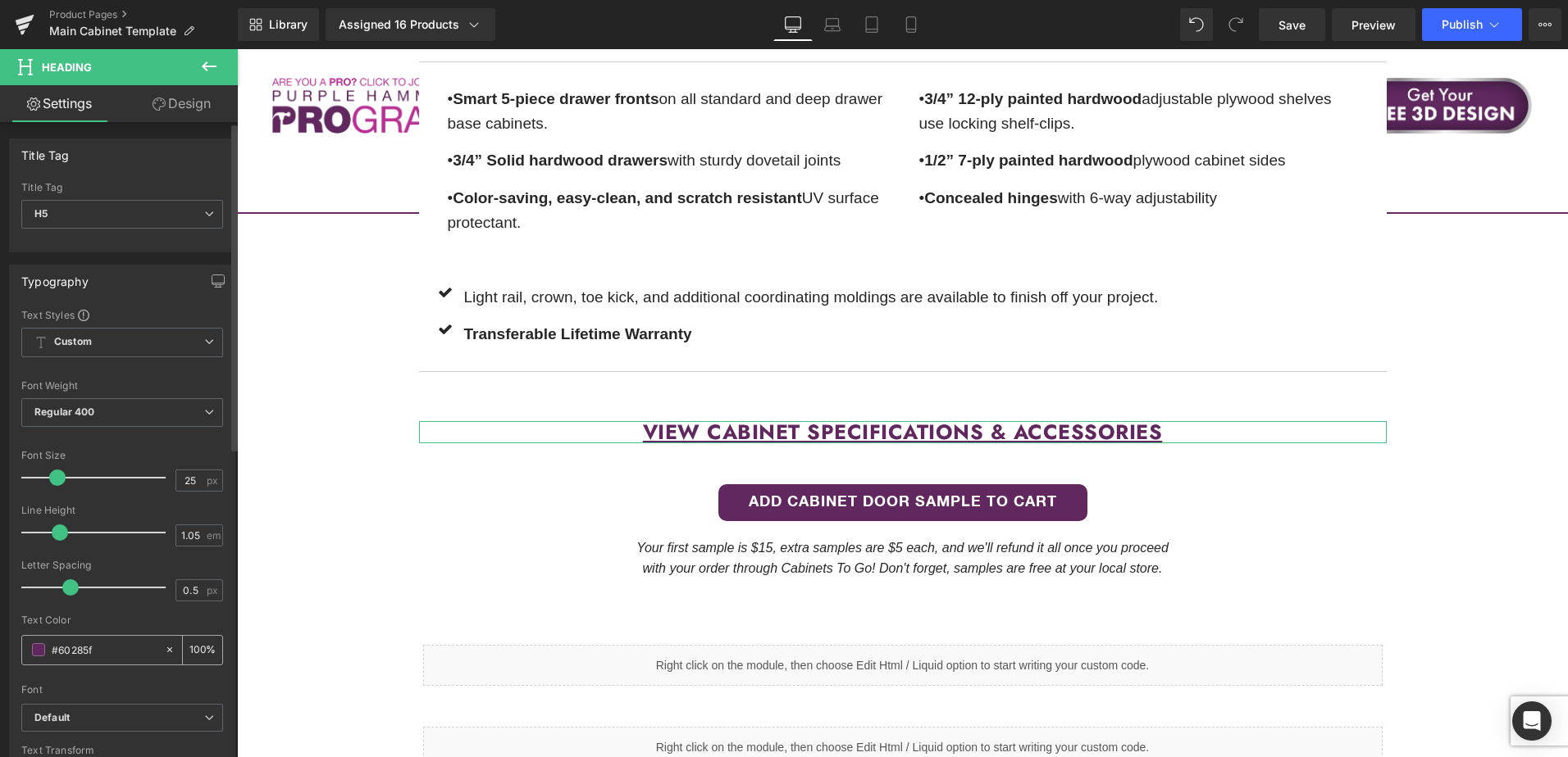
click at [72, 647] on input "#60285f" at bounding box center [104, 650] width 105 height 18
click at [167, 647] on icon at bounding box center [169, 649] width 11 height 11
type input "none"
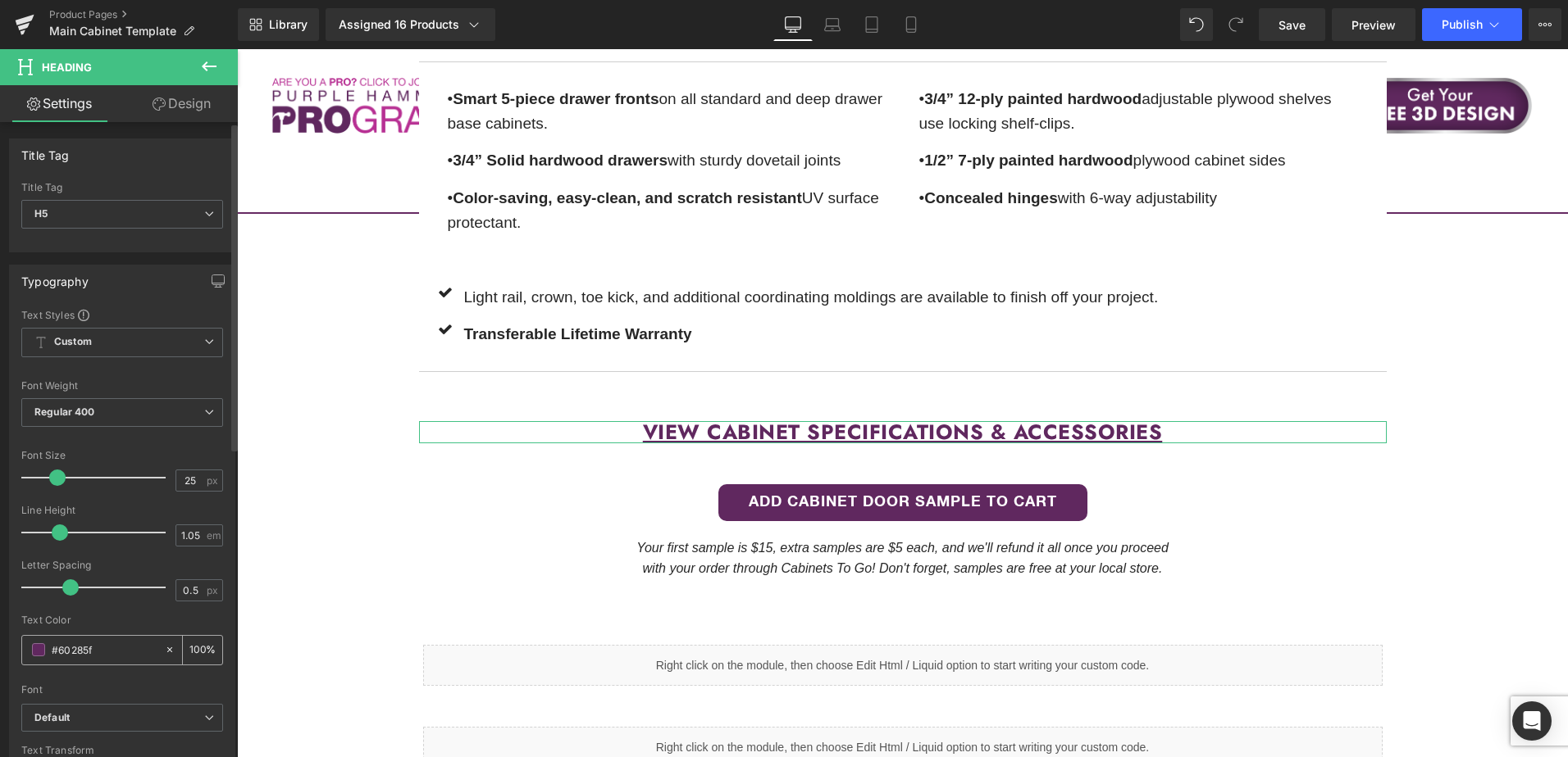
type input "0"
click at [96, 647] on input "none" at bounding box center [104, 650] width 105 height 18
click at [93, 647] on input "none" at bounding box center [104, 650] width 105 height 18
paste input "#60285f"
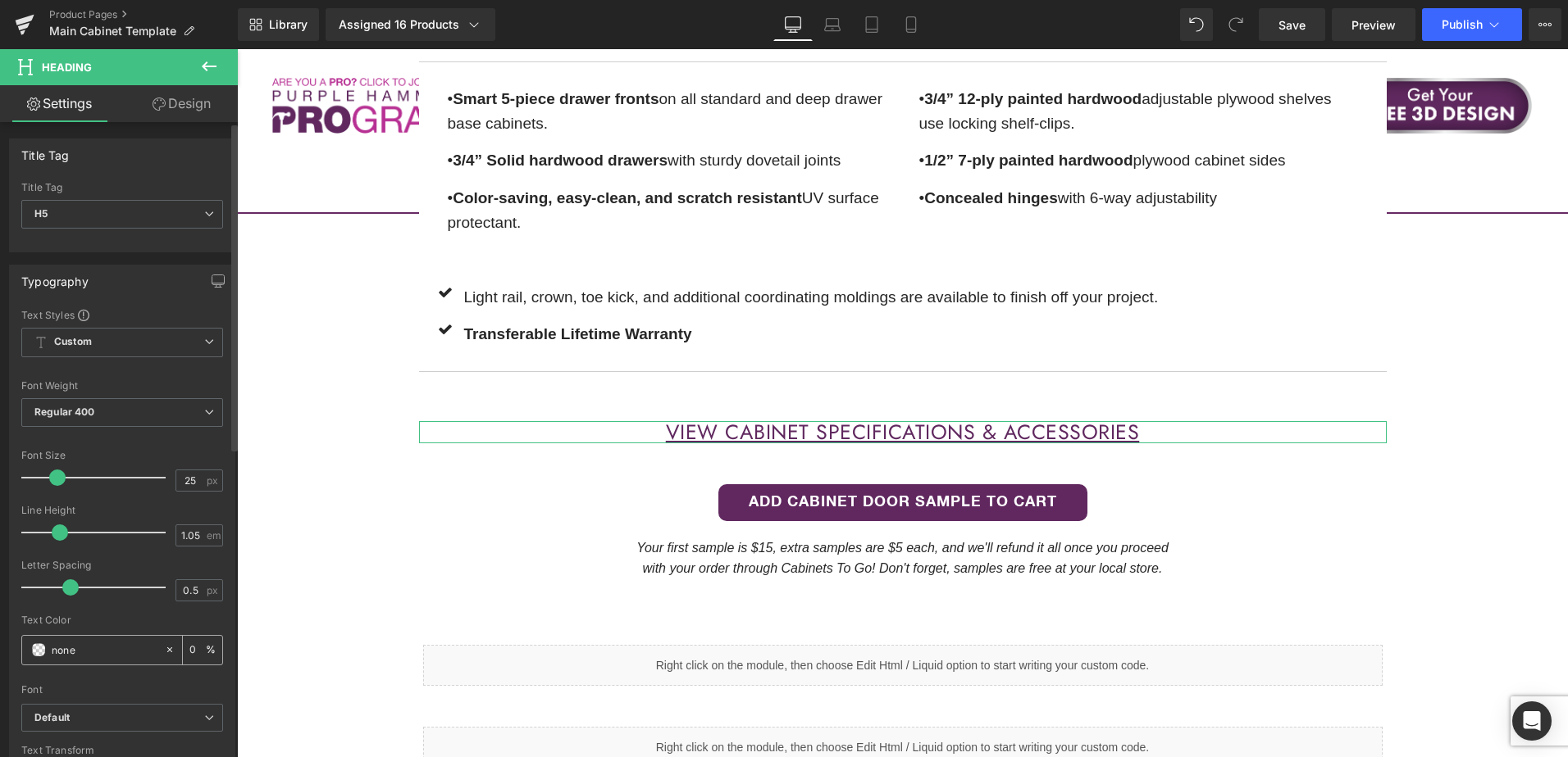
type input "#60285f"
type input "100"
type input "#60285f"
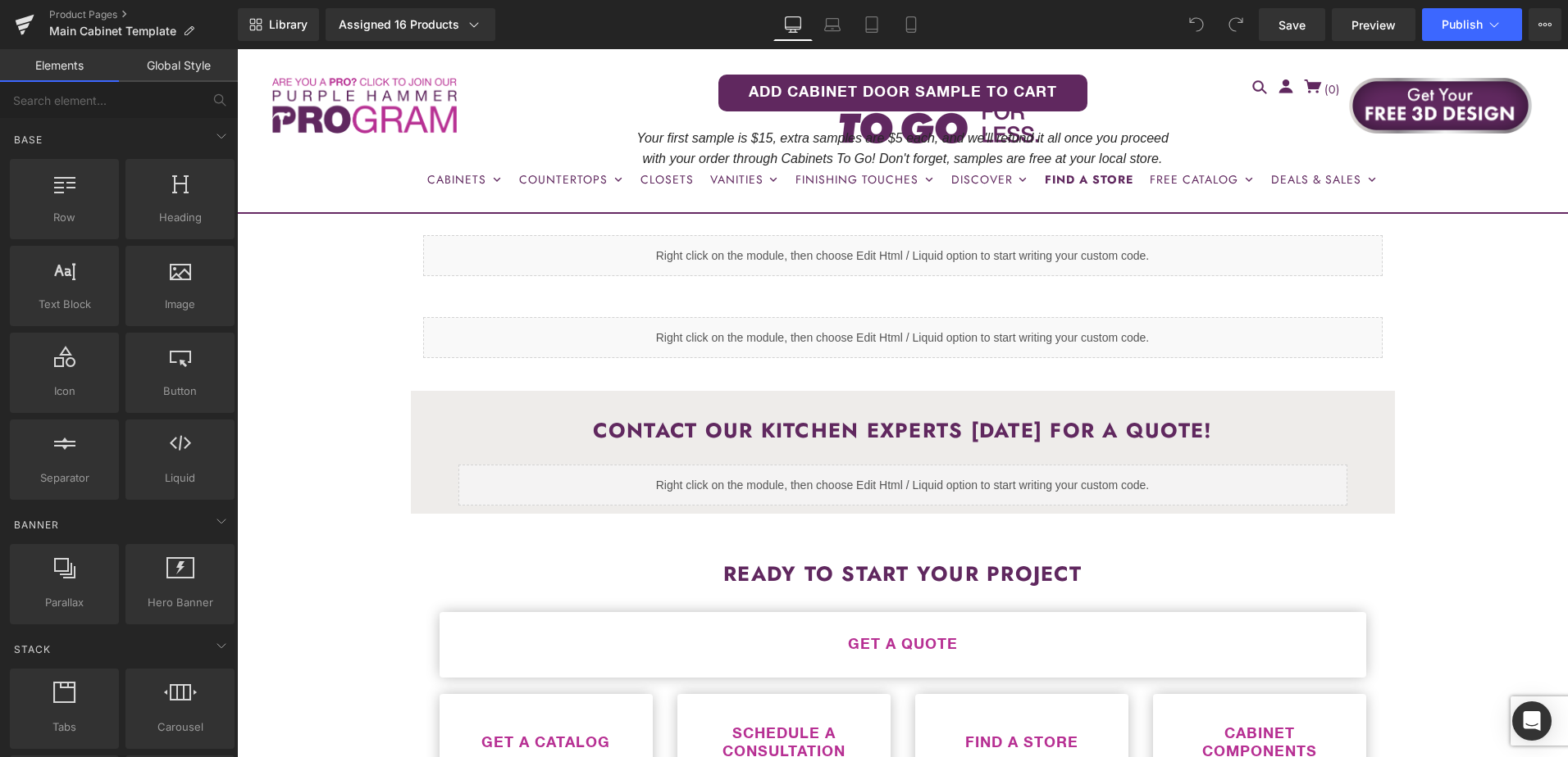
scroll to position [2377, 0]
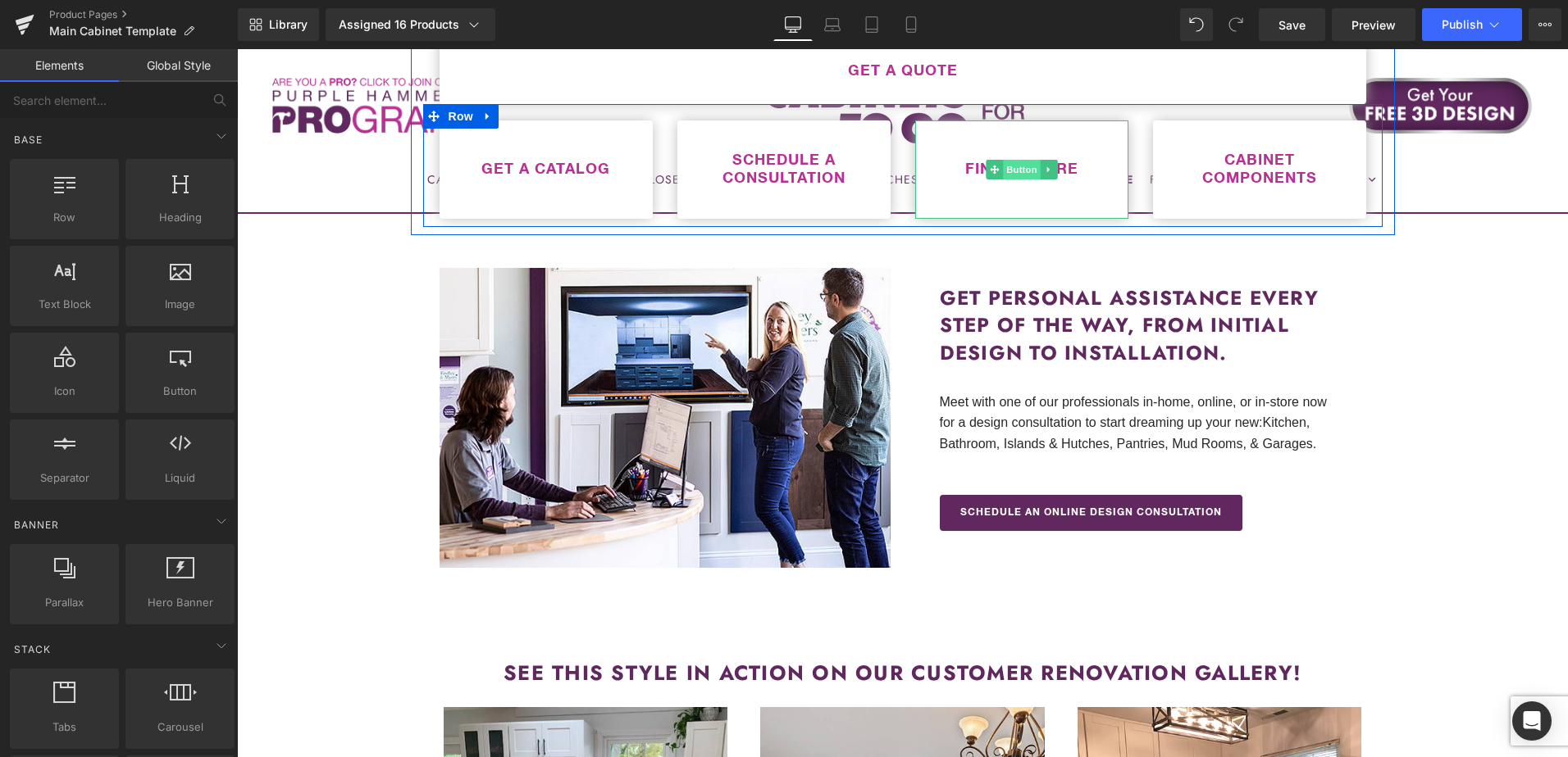
click at [1017, 169] on span "Button" at bounding box center [1021, 169] width 38 height 19
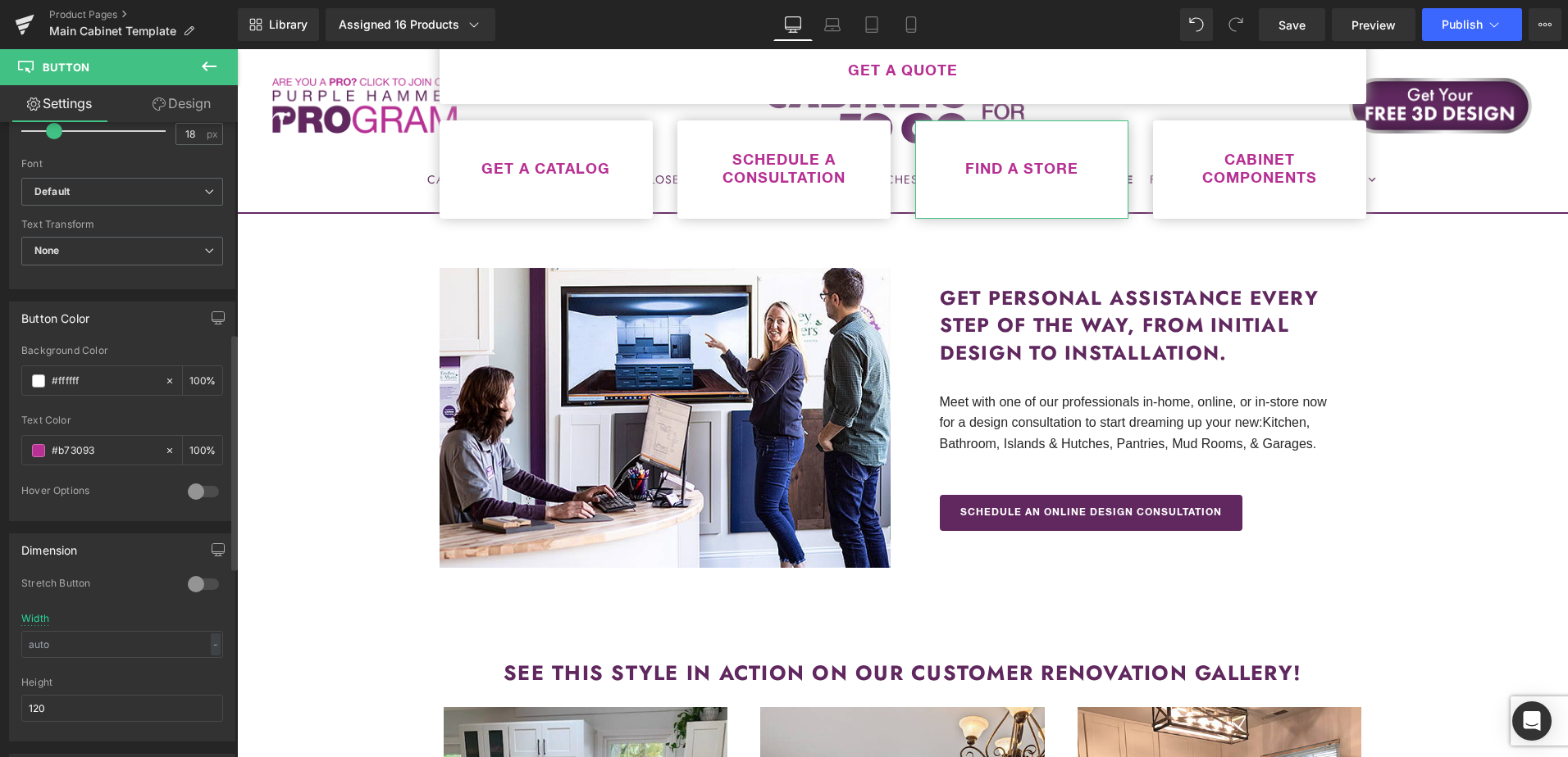
scroll to position [655, 0]
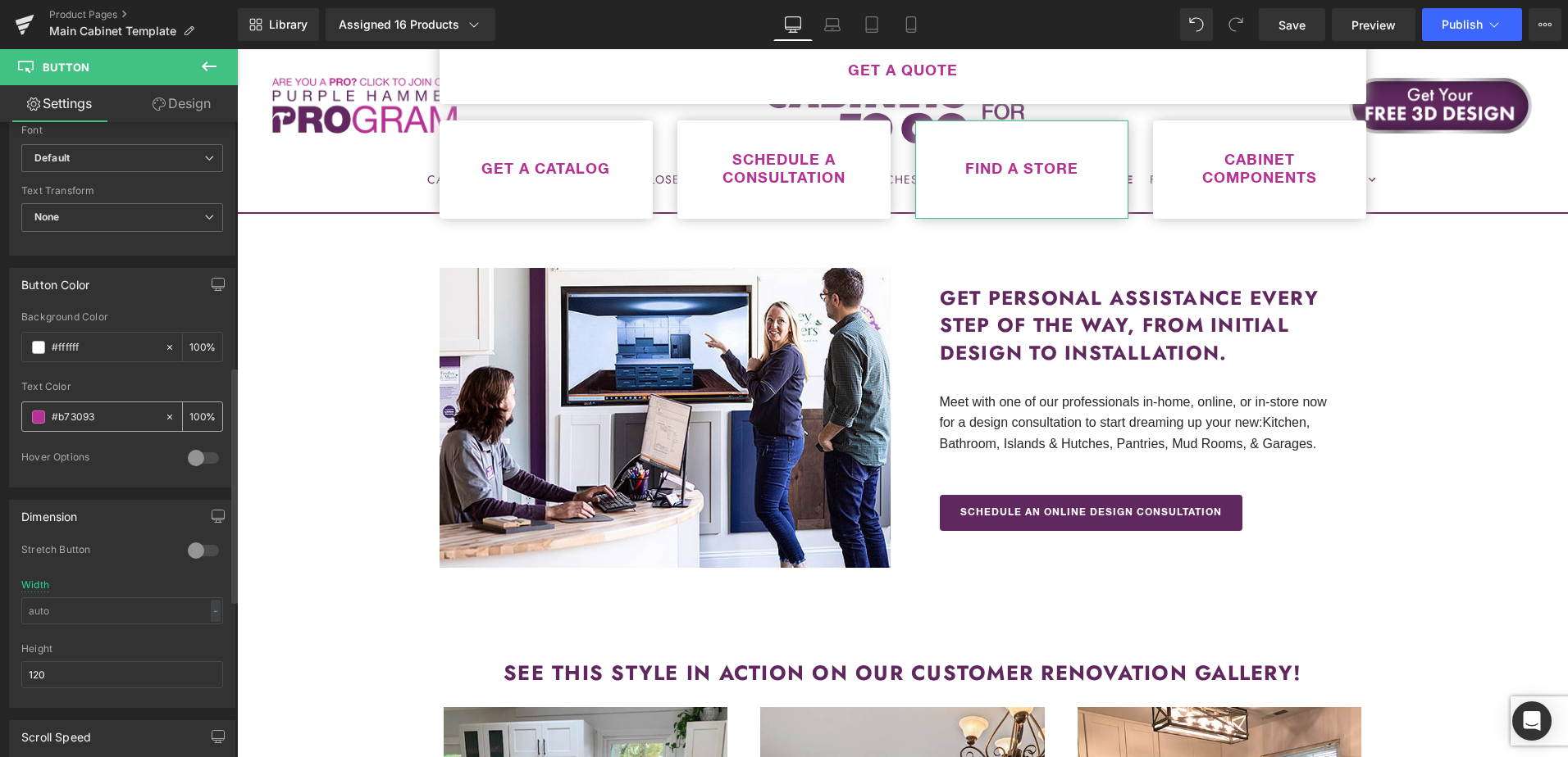
click at [91, 414] on input "#b73093" at bounding box center [104, 417] width 105 height 18
click at [99, 421] on input "#b73093" at bounding box center [104, 417] width 105 height 18
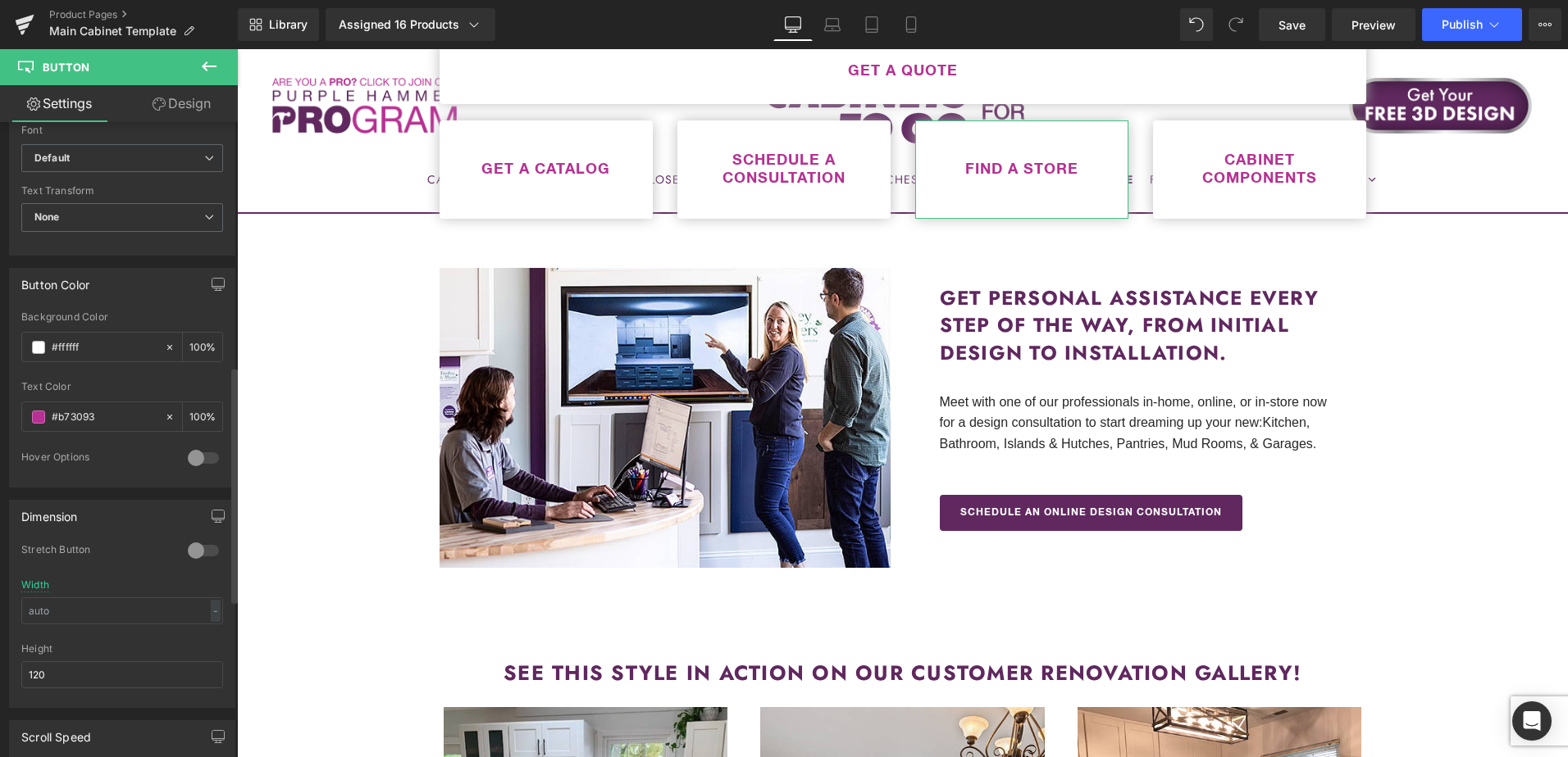
click at [185, 456] on div at bounding box center [203, 458] width 39 height 26
click at [202, 458] on div at bounding box center [203, 458] width 39 height 26
click at [94, 417] on input "#b73093" at bounding box center [104, 417] width 105 height 18
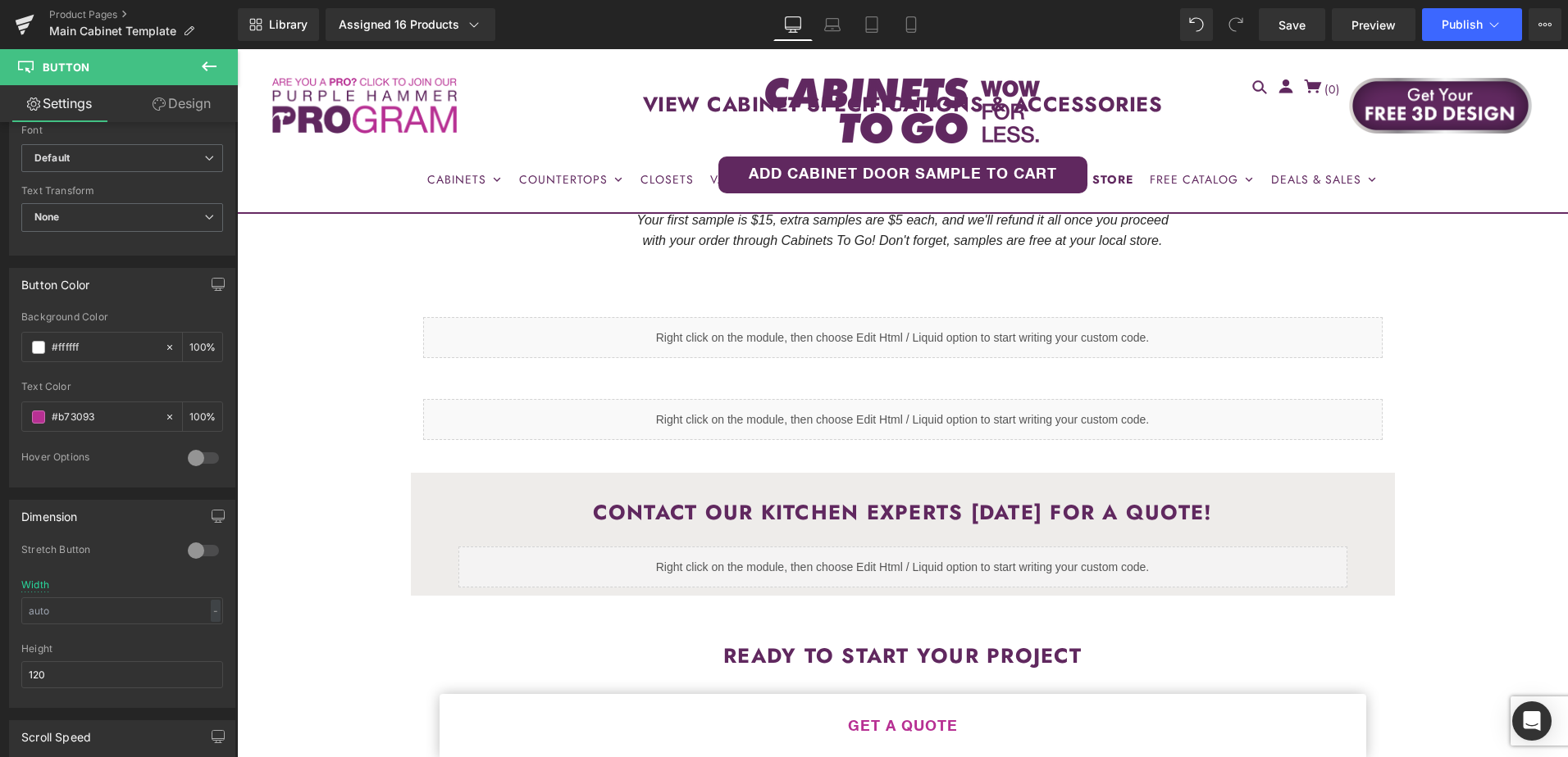
scroll to position [1229, 0]
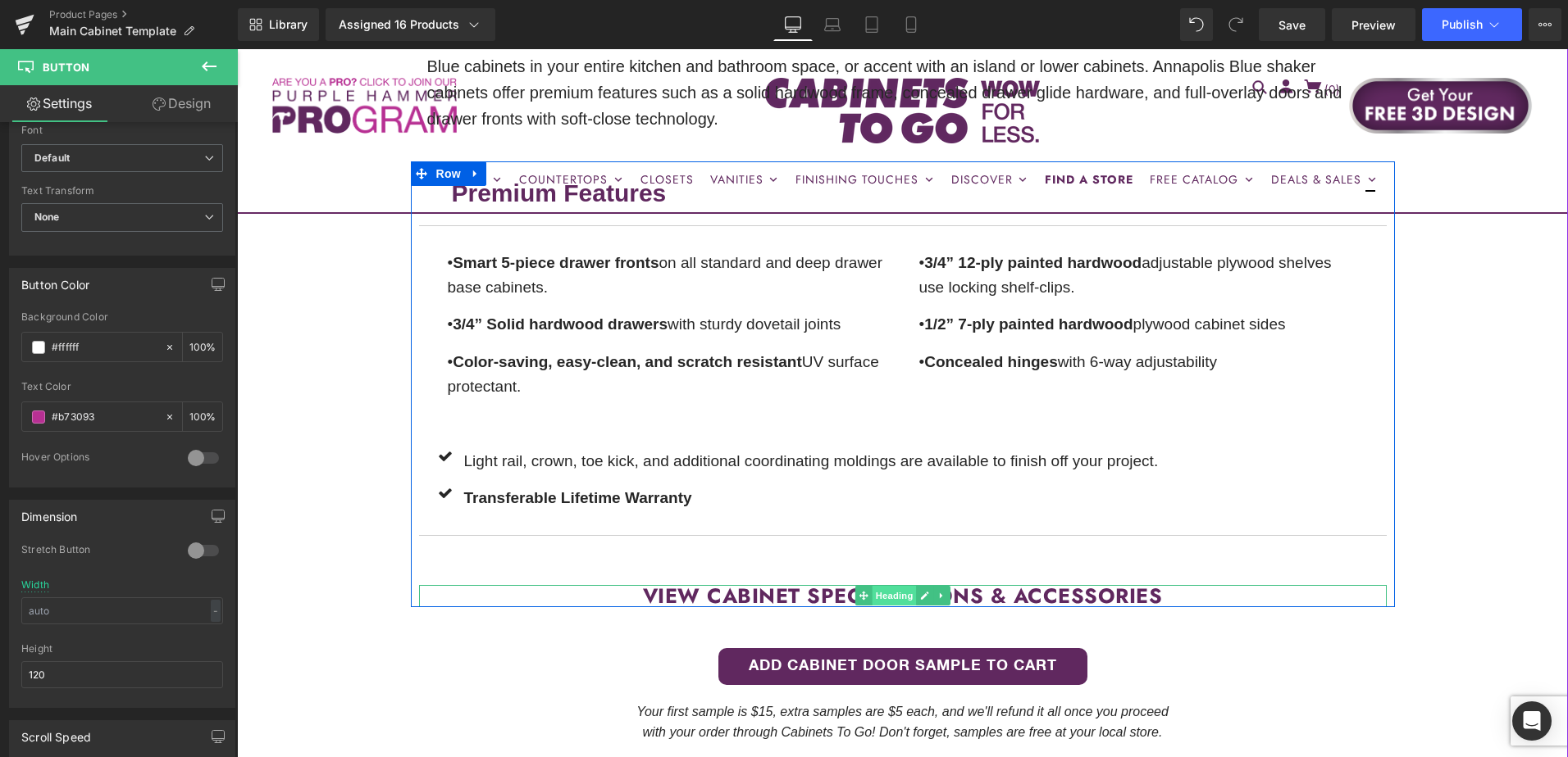
click at [896, 593] on span "Heading" at bounding box center [894, 596] width 45 height 19
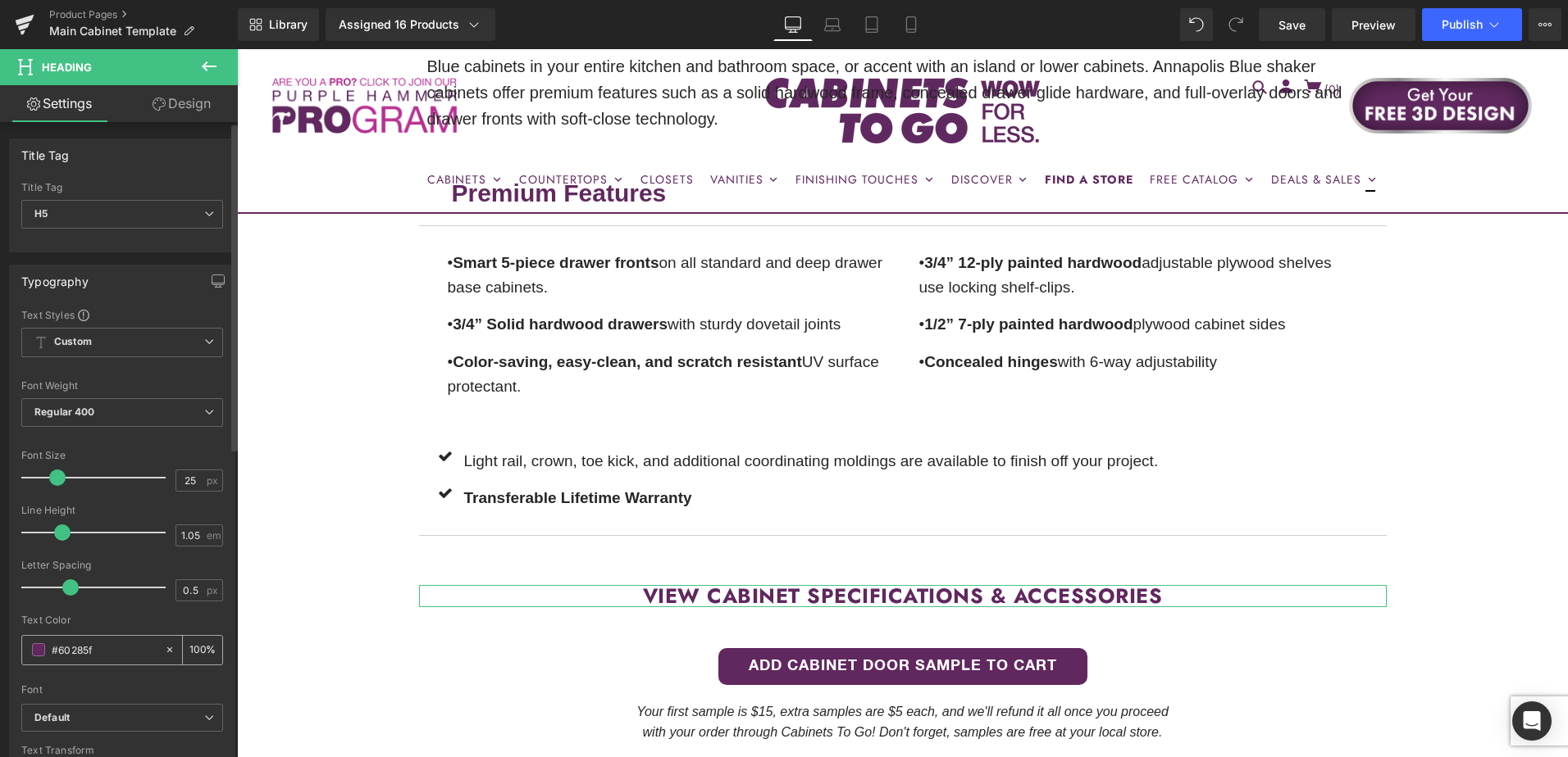
click at [79, 648] on input "#60285f" at bounding box center [104, 650] width 105 height 18
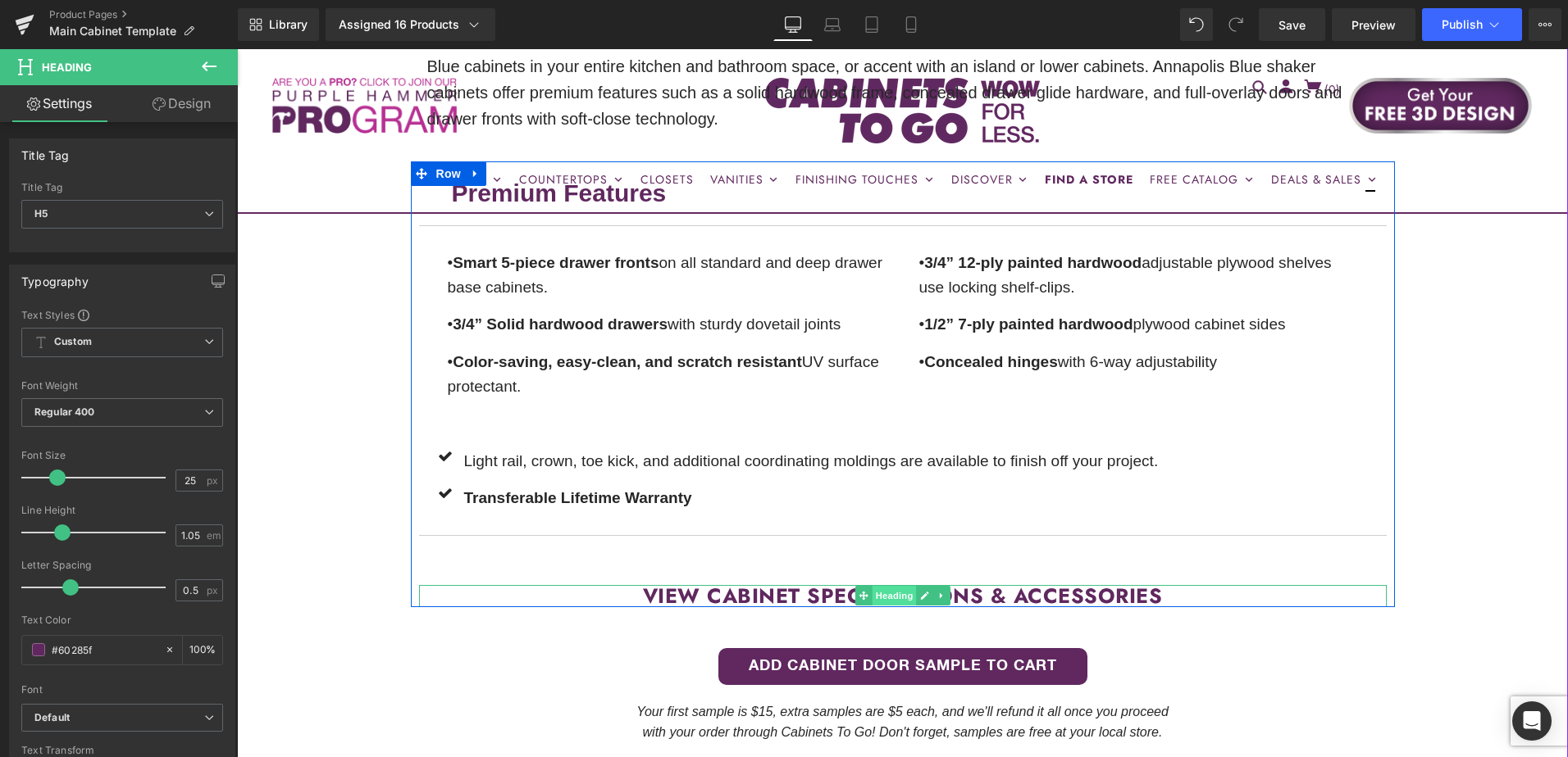
click at [897, 594] on span "Heading" at bounding box center [894, 596] width 45 height 19
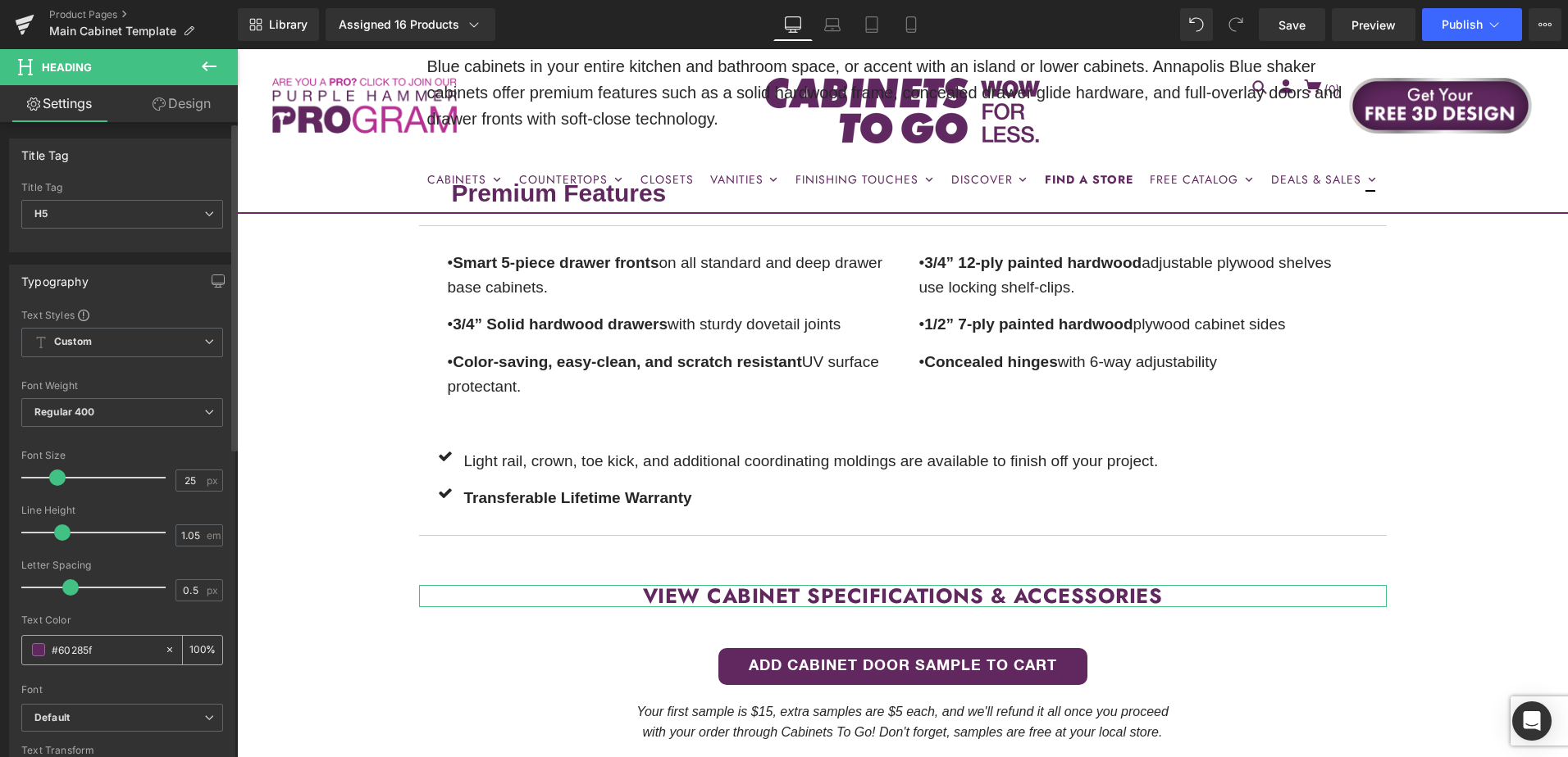
click at [103, 643] on input "#60285f" at bounding box center [104, 650] width 105 height 18
click at [79, 649] on input "#60285f" at bounding box center [104, 650] width 105 height 18
click at [77, 649] on input "#60285f" at bounding box center [104, 650] width 105 height 18
click at [74, 649] on input "#60285f" at bounding box center [104, 650] width 105 height 18
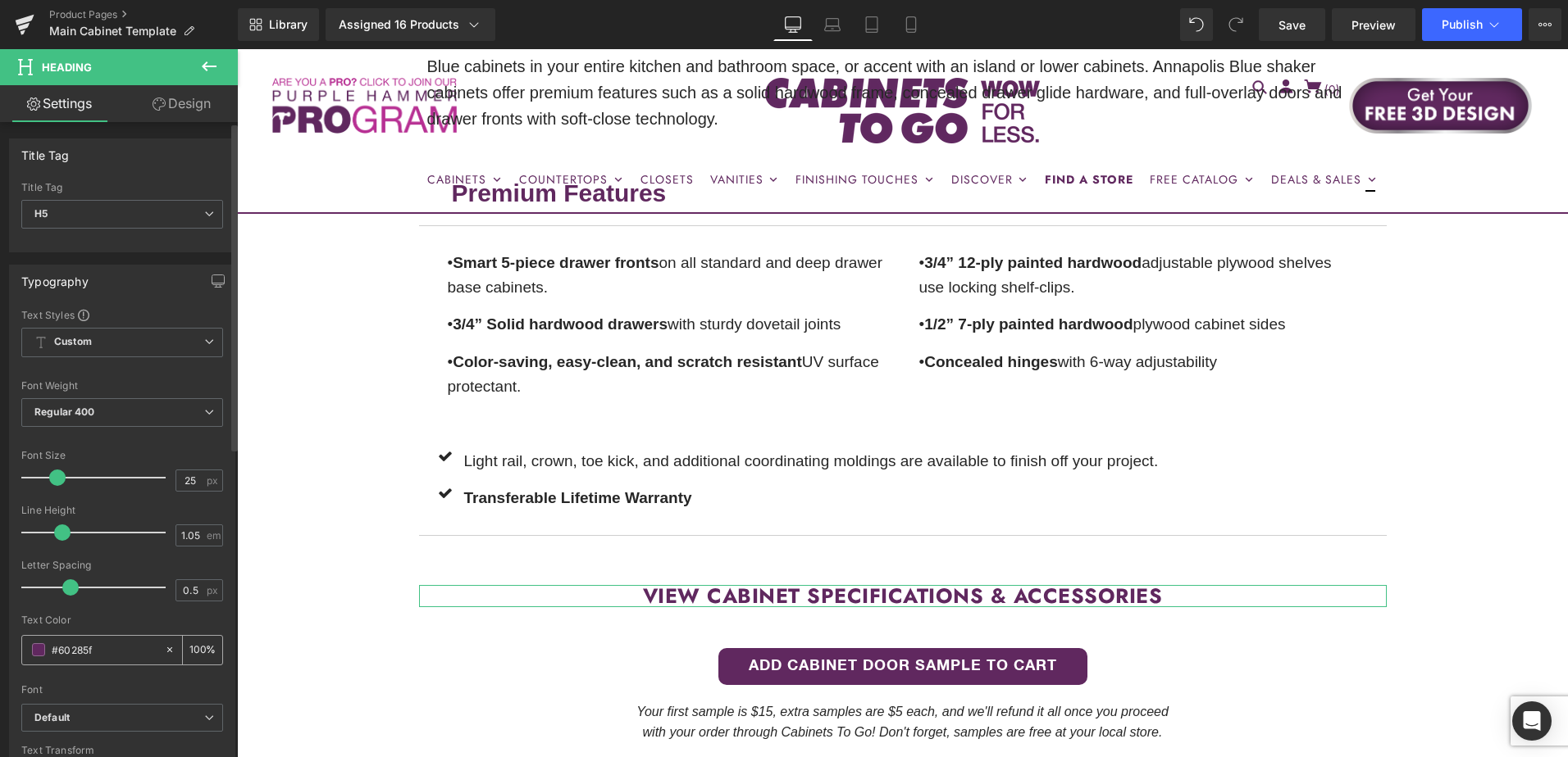
click at [74, 649] on input "#60285f" at bounding box center [104, 650] width 105 height 18
paste input "b73093"
click at [164, 646] on icon at bounding box center [169, 649] width 11 height 11
type input "none"
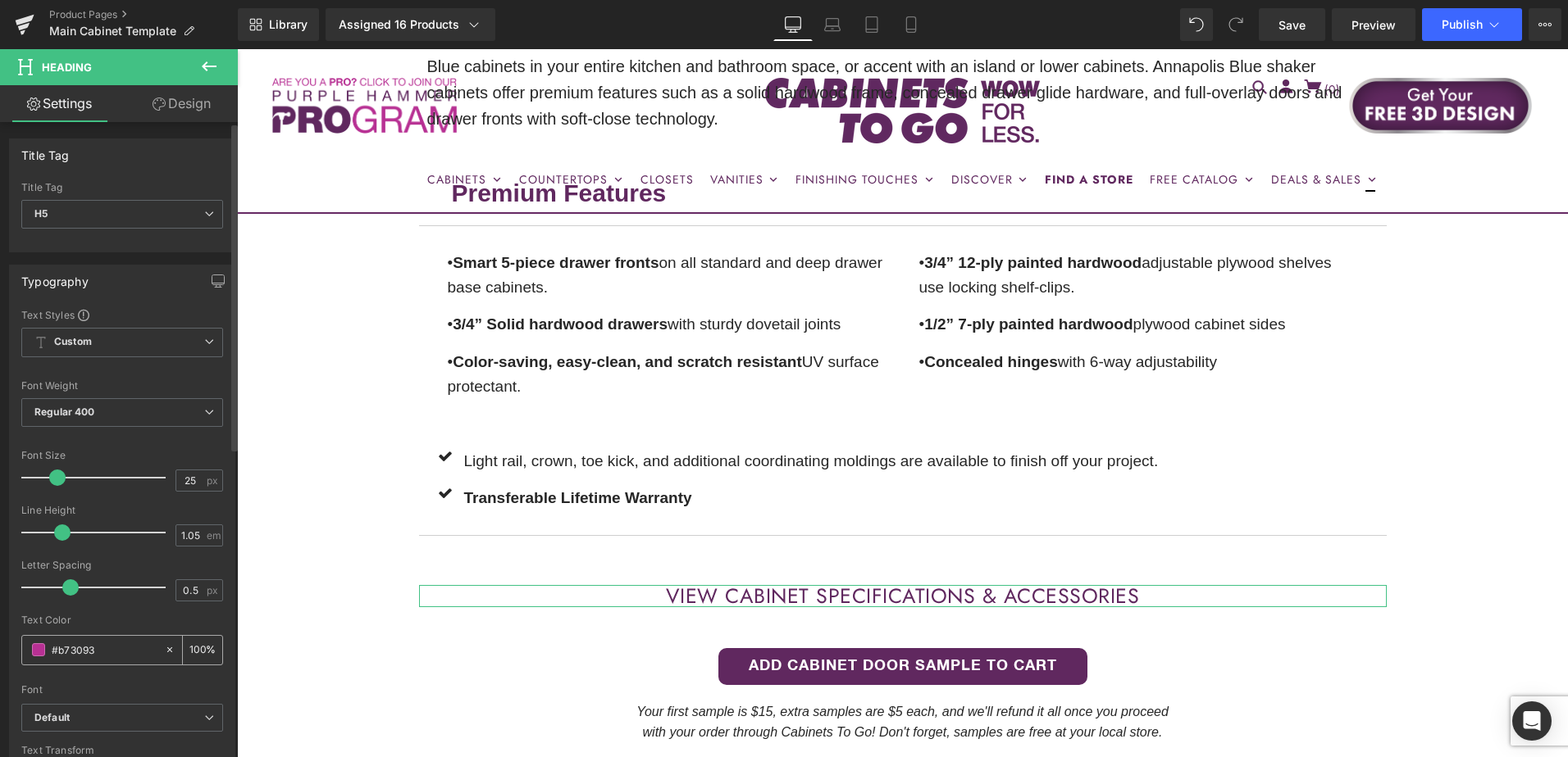
type input "0"
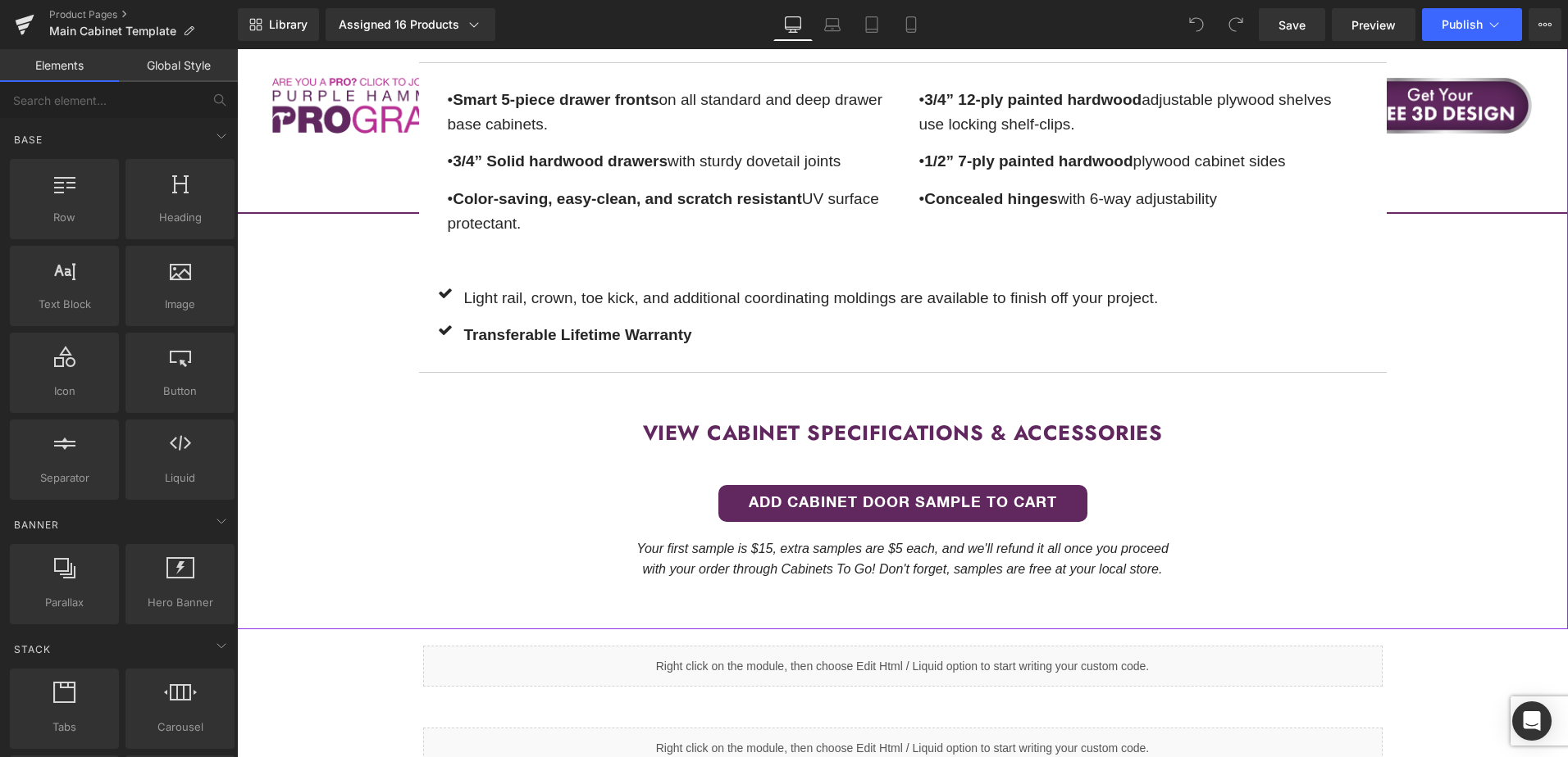
scroll to position [1394, 0]
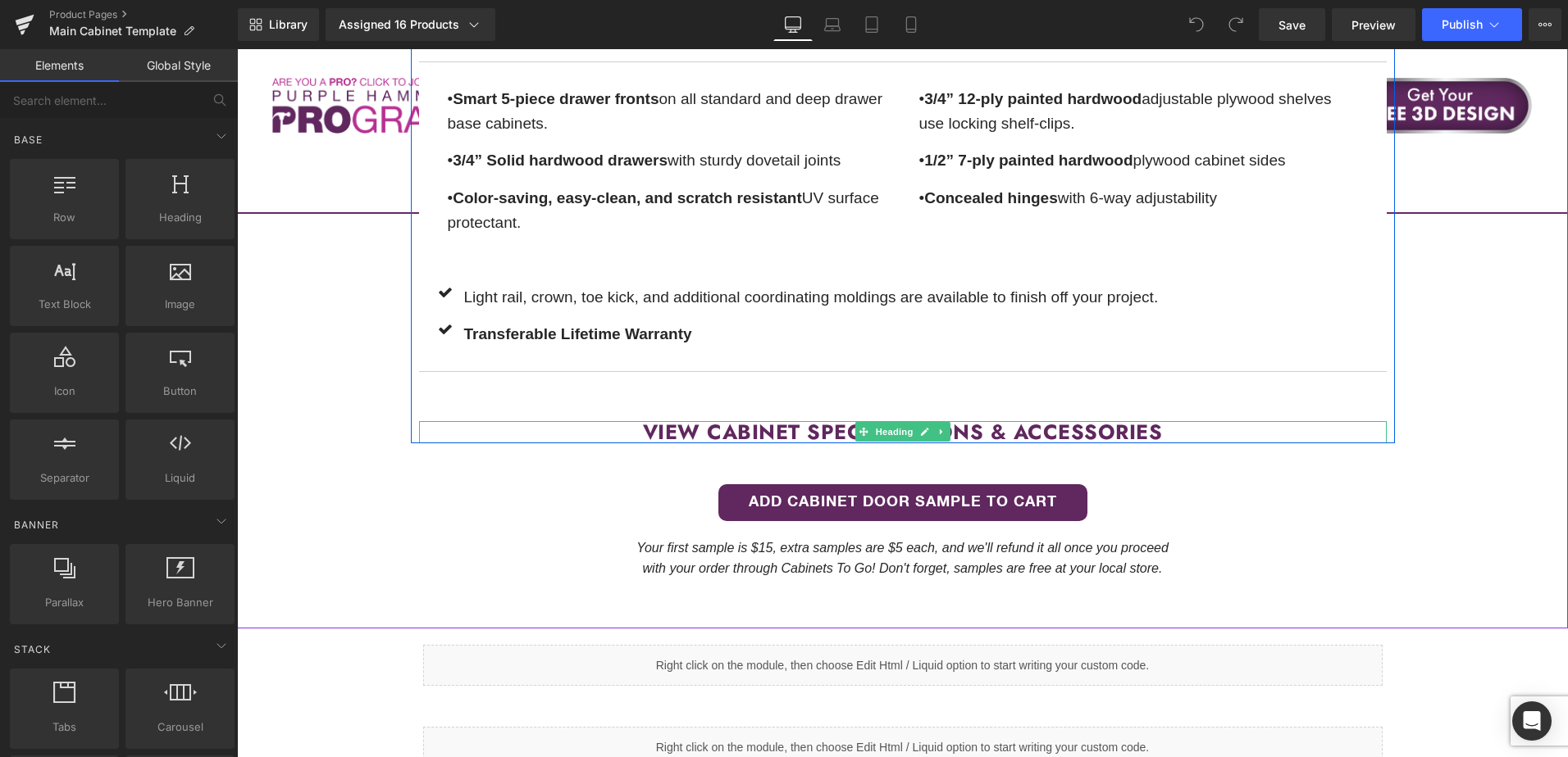
click at [1191, 429] on h5 "VIEW CABINET Specifications & ACCESSORIES" at bounding box center [903, 432] width 968 height 21
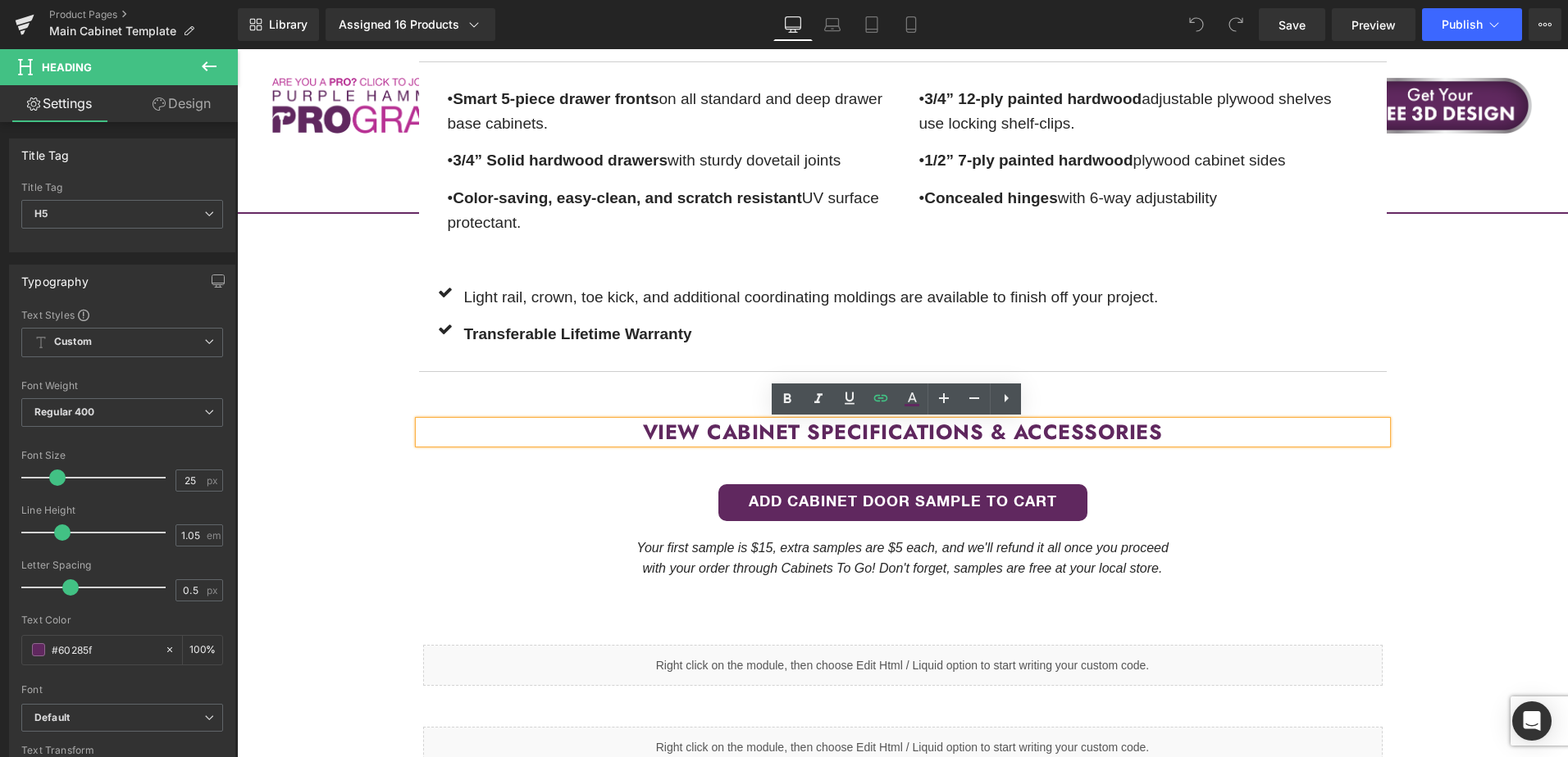
click at [1206, 436] on h5 "VIEW CABINET Specifications & ACCESSORIES" at bounding box center [903, 432] width 968 height 21
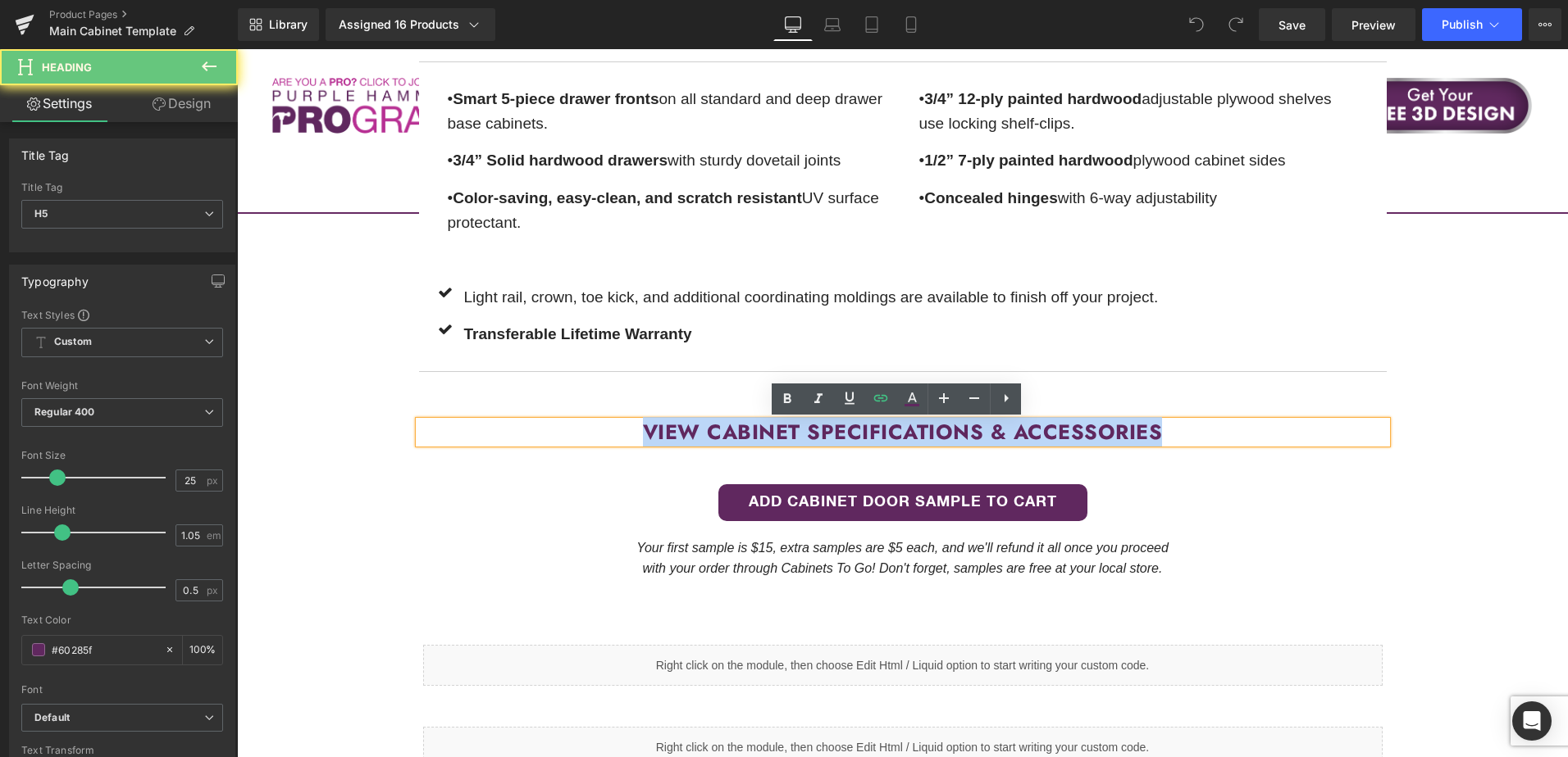
click at [1206, 436] on h5 "VIEW CABINET Specifications & ACCESSORIES" at bounding box center [903, 432] width 968 height 21
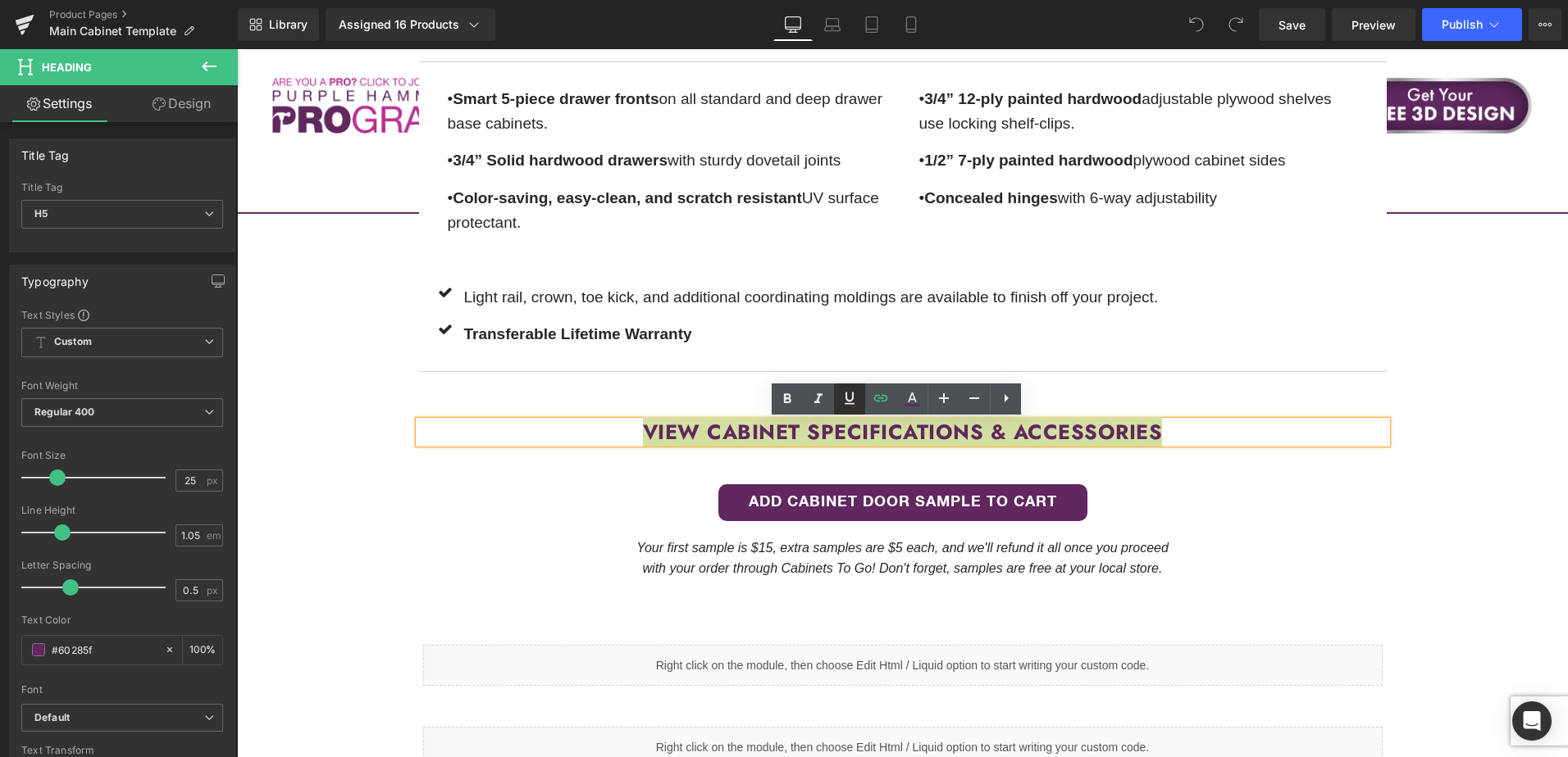
click at [851, 404] on icon at bounding box center [849, 399] width 10 height 12
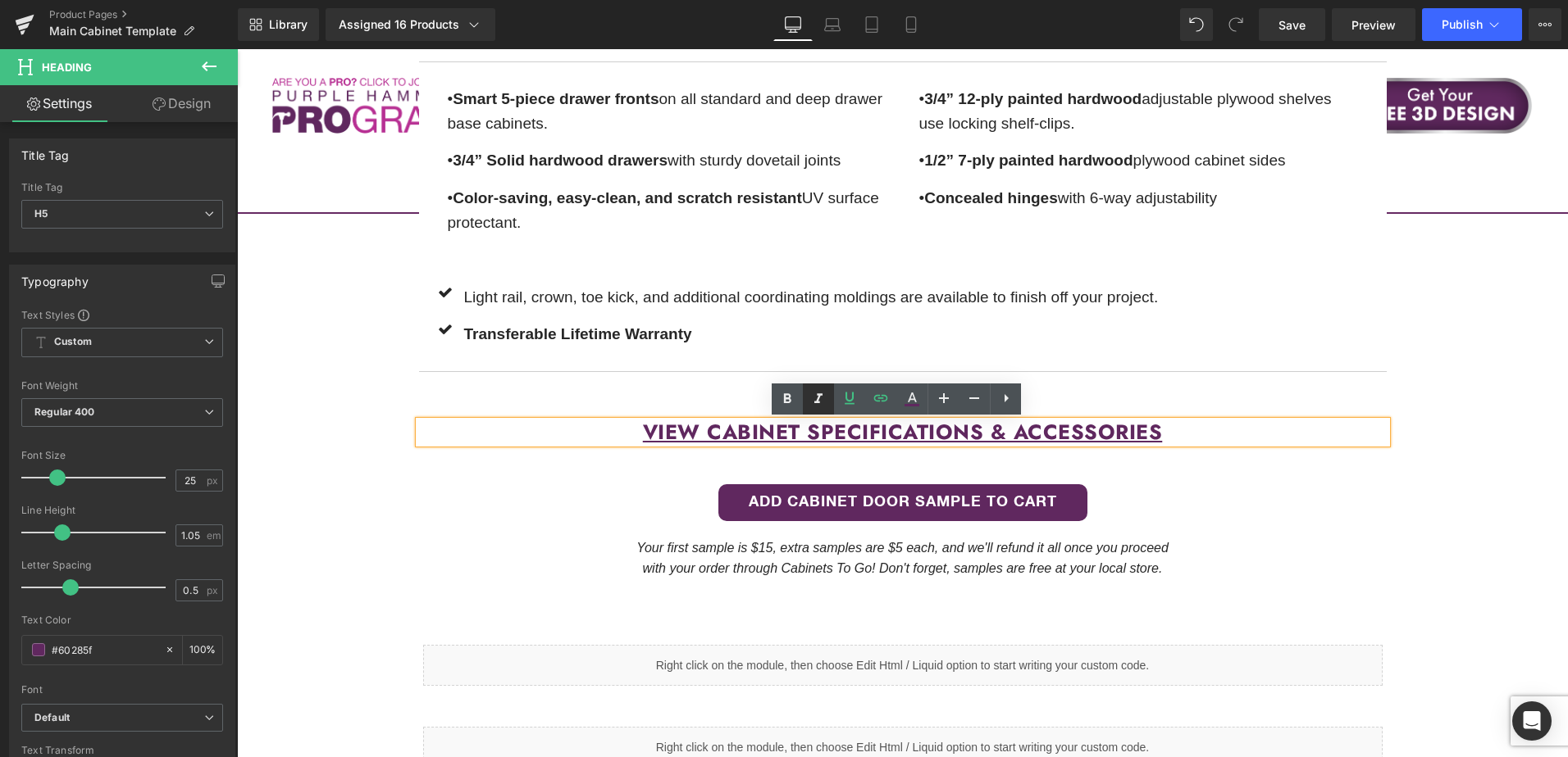
click at [821, 399] on icon at bounding box center [818, 399] width 19 height 19
click at [820, 398] on icon at bounding box center [818, 399] width 19 height 19
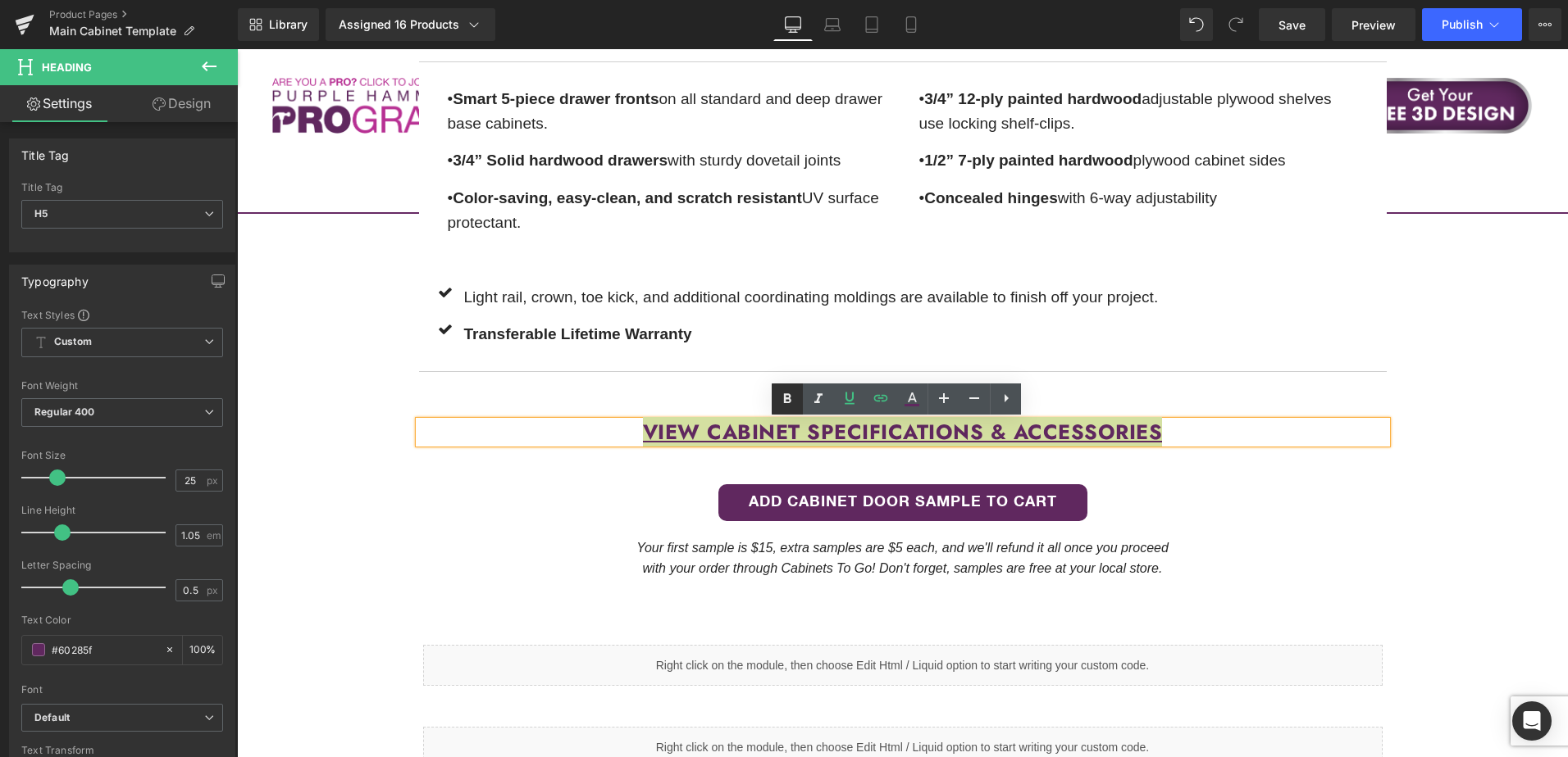
click at [786, 398] on icon at bounding box center [787, 399] width 19 height 19
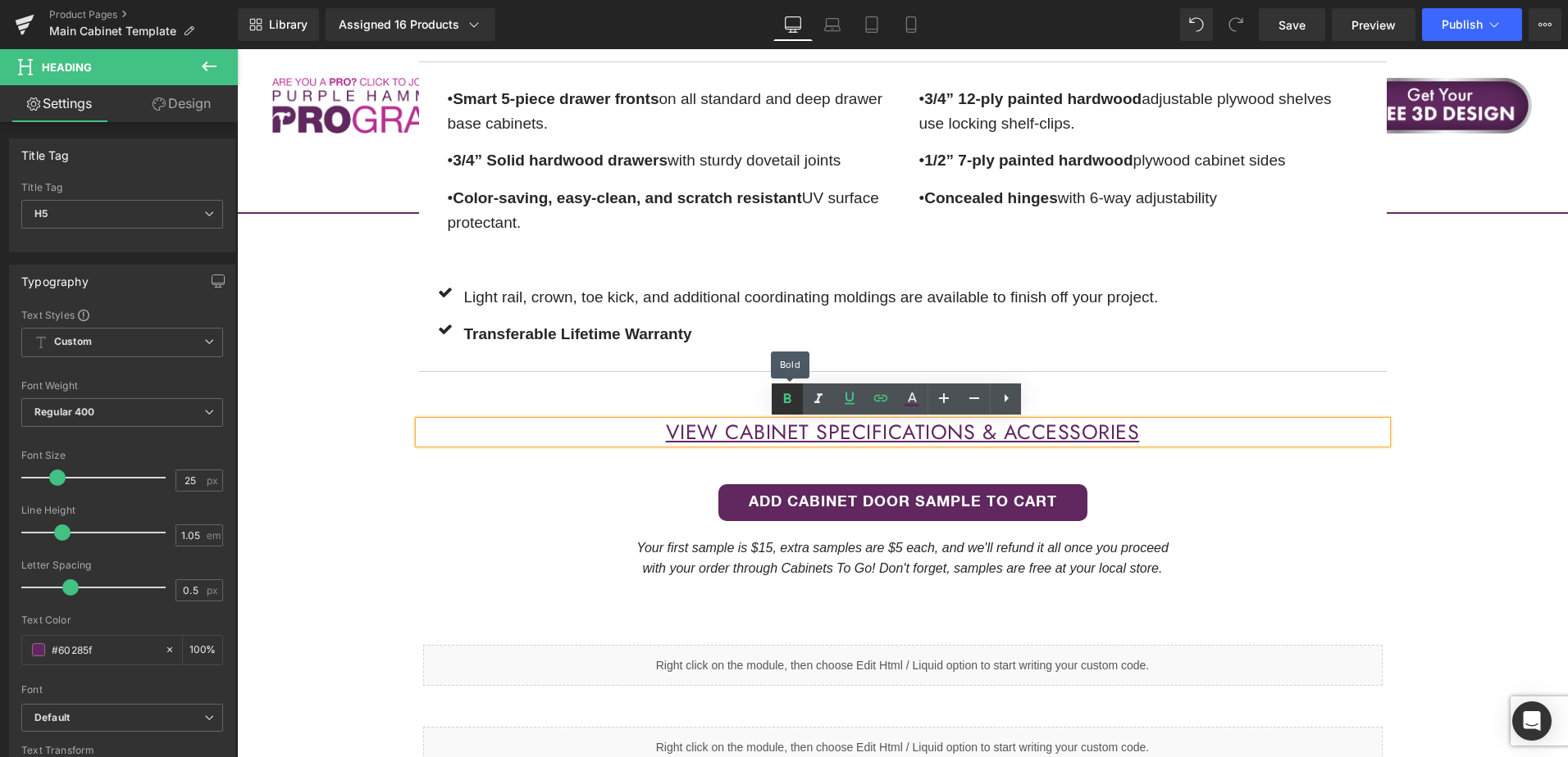
click at [786, 398] on icon at bounding box center [787, 399] width 19 height 19
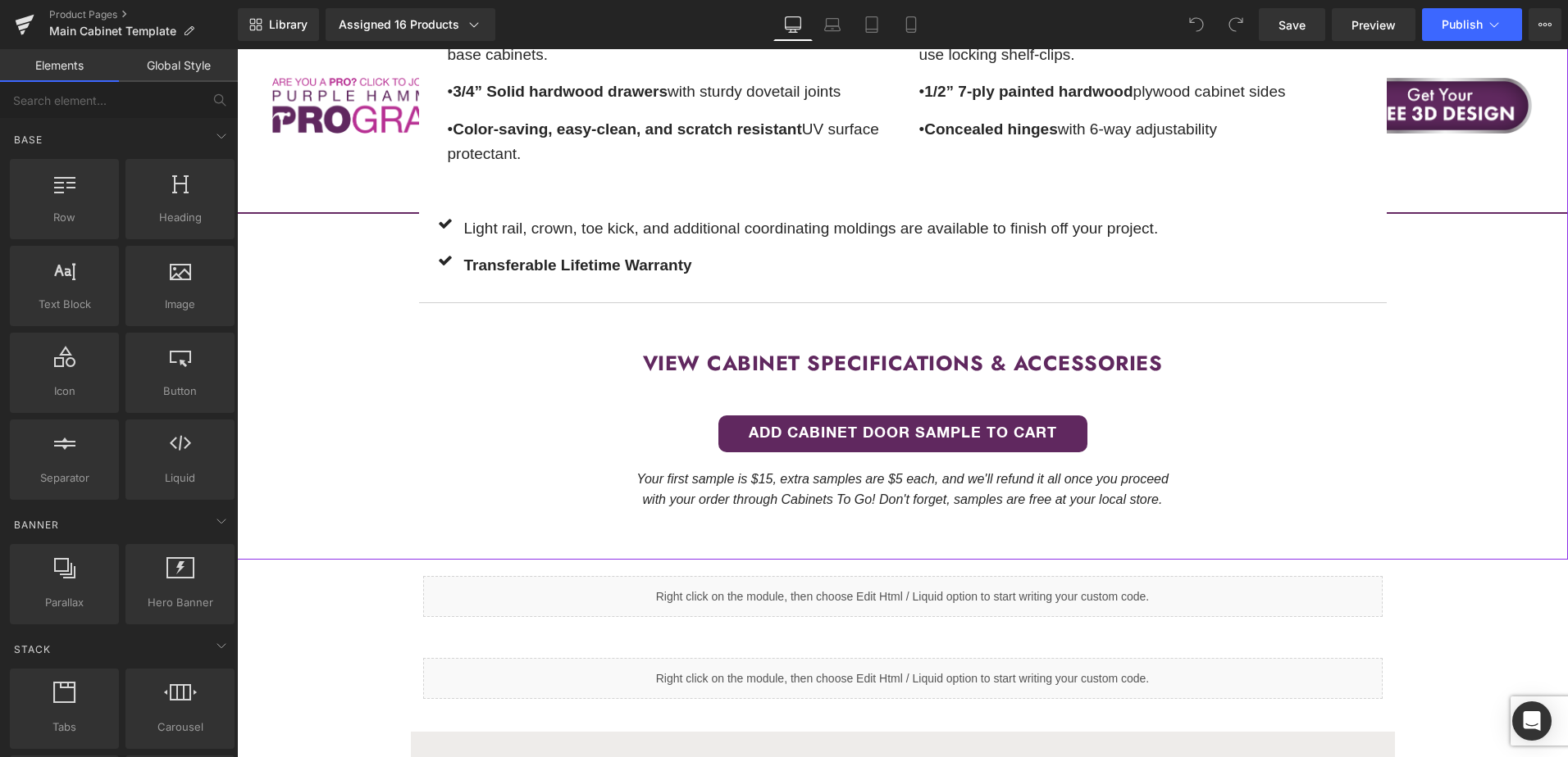
scroll to position [1475, 0]
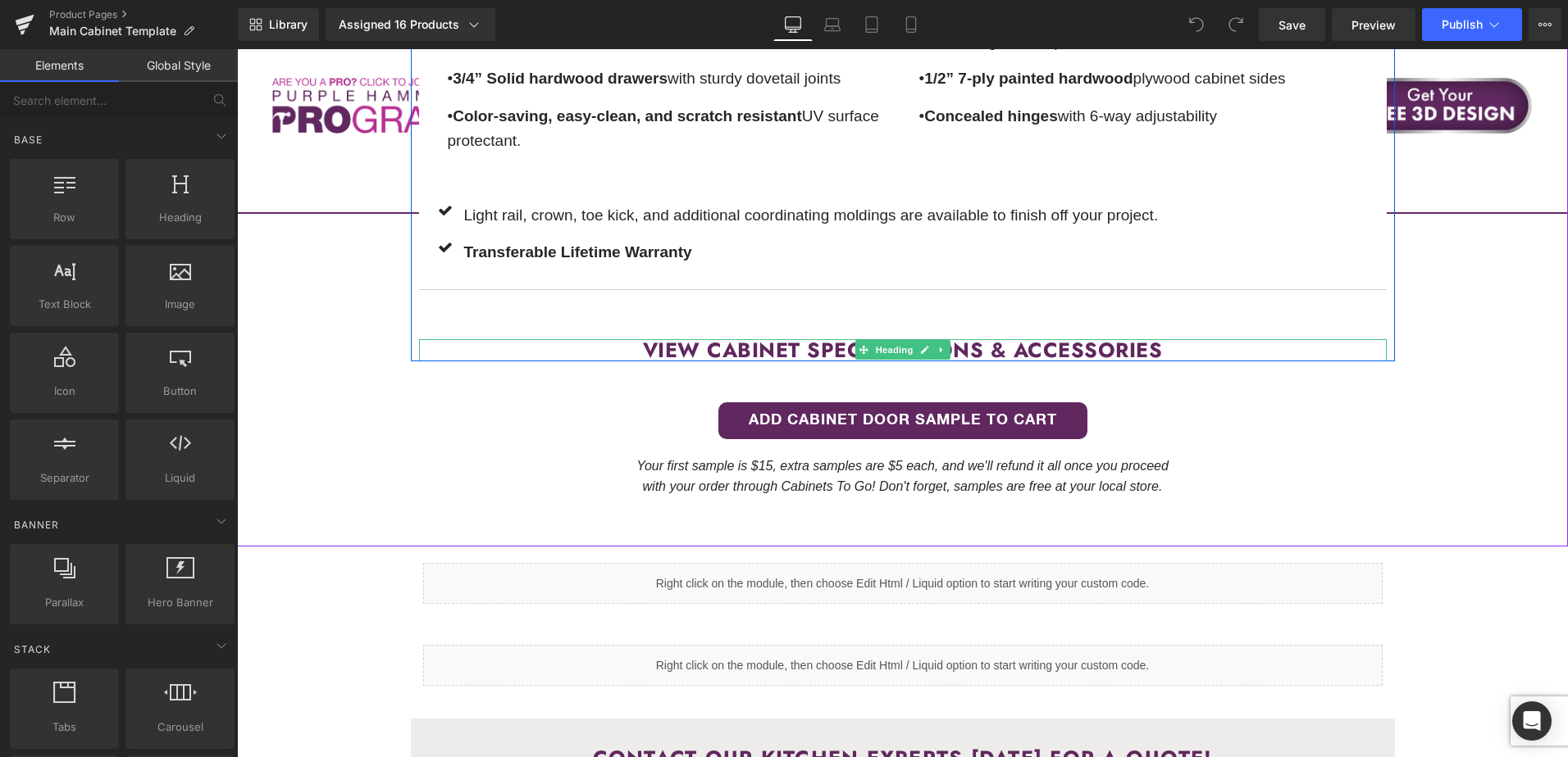
click at [1196, 350] on h5 "VIEW CABINET Specifications & ACCESSORIES" at bounding box center [903, 350] width 968 height 21
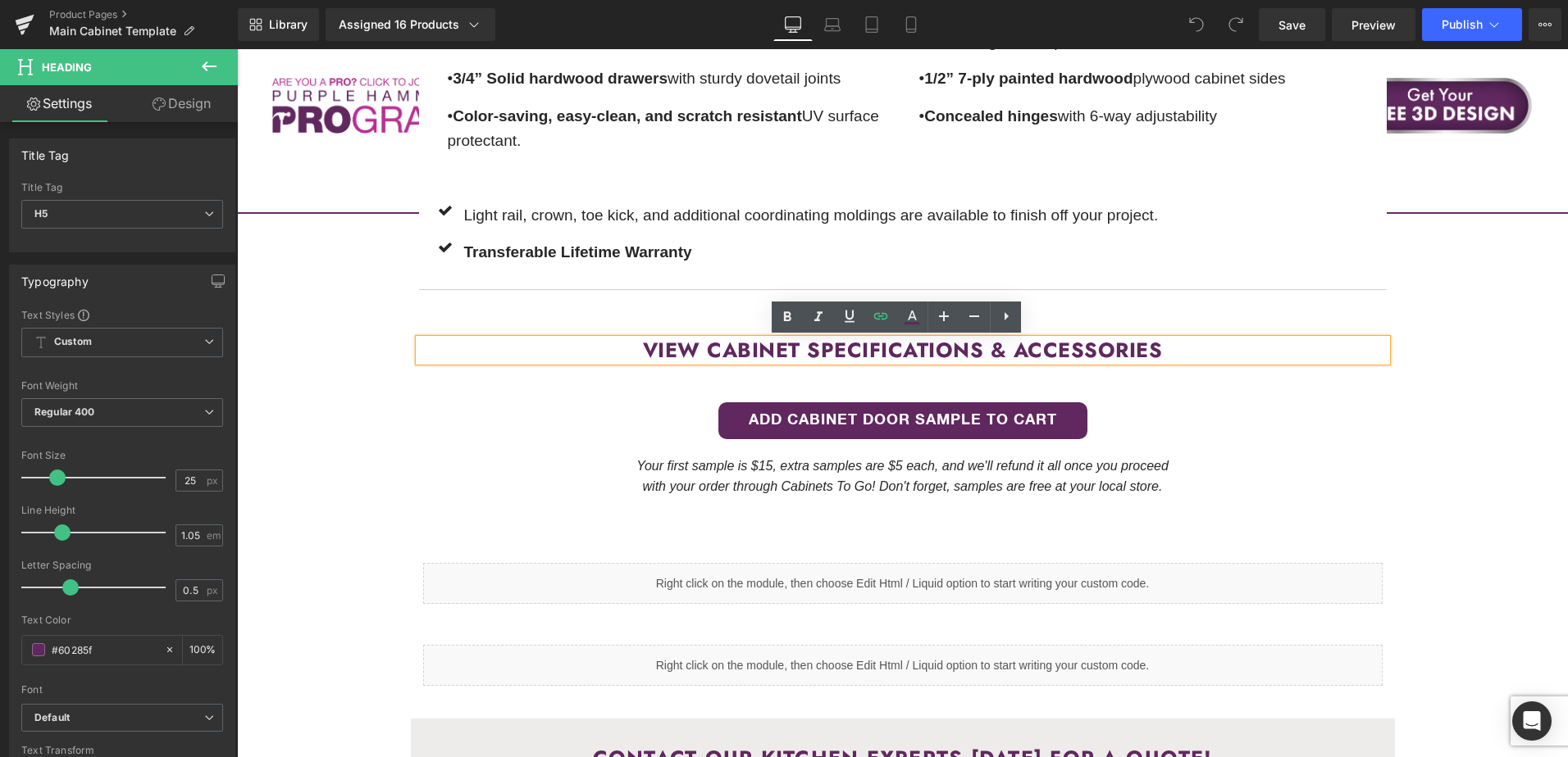
click at [1196, 350] on h5 "VIEW CABINET Specifications & ACCESSORIES" at bounding box center [903, 350] width 968 height 21
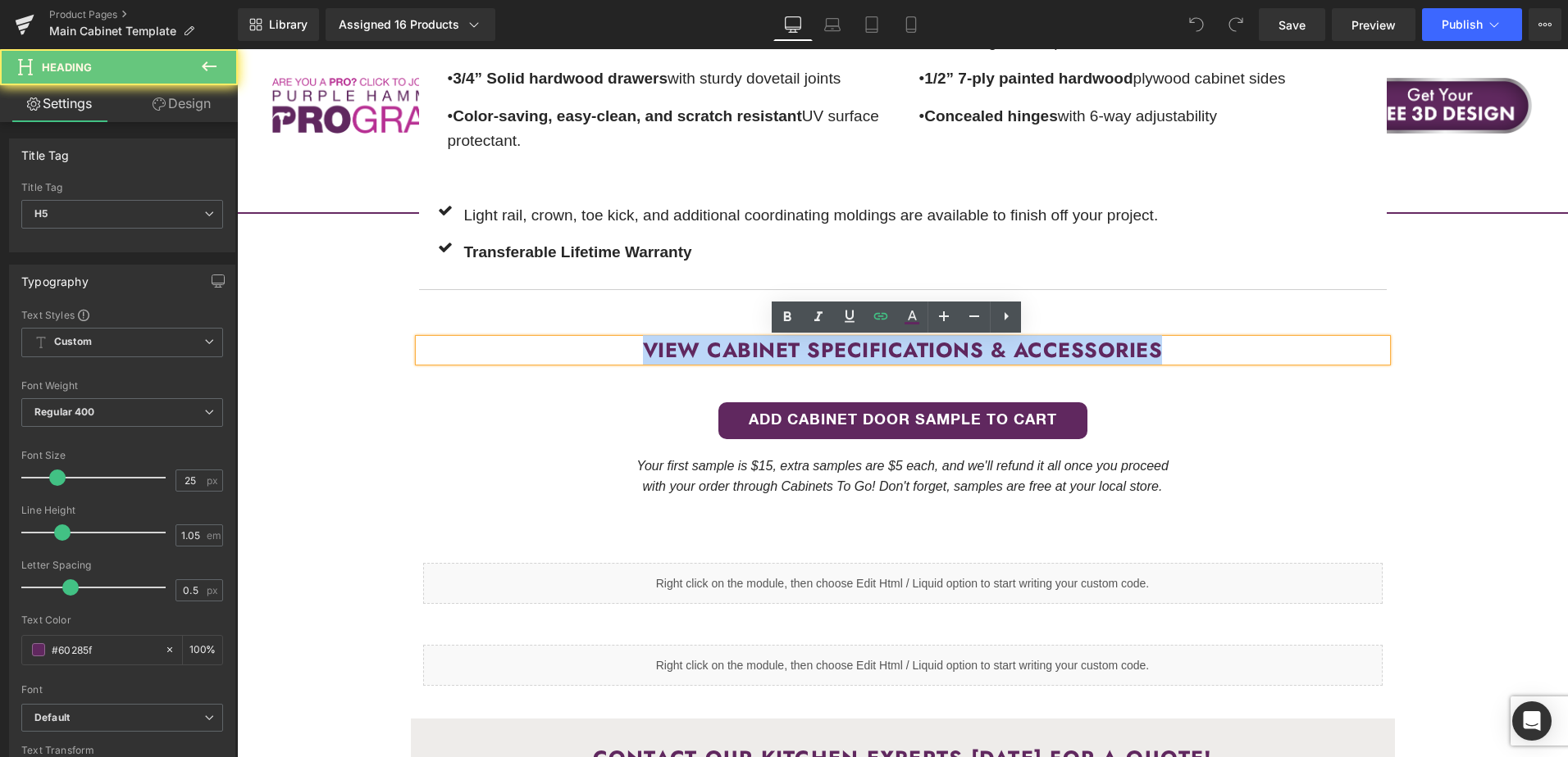
click at [1196, 350] on h5 "VIEW CABINET Specifications & ACCESSORIES" at bounding box center [903, 350] width 968 height 21
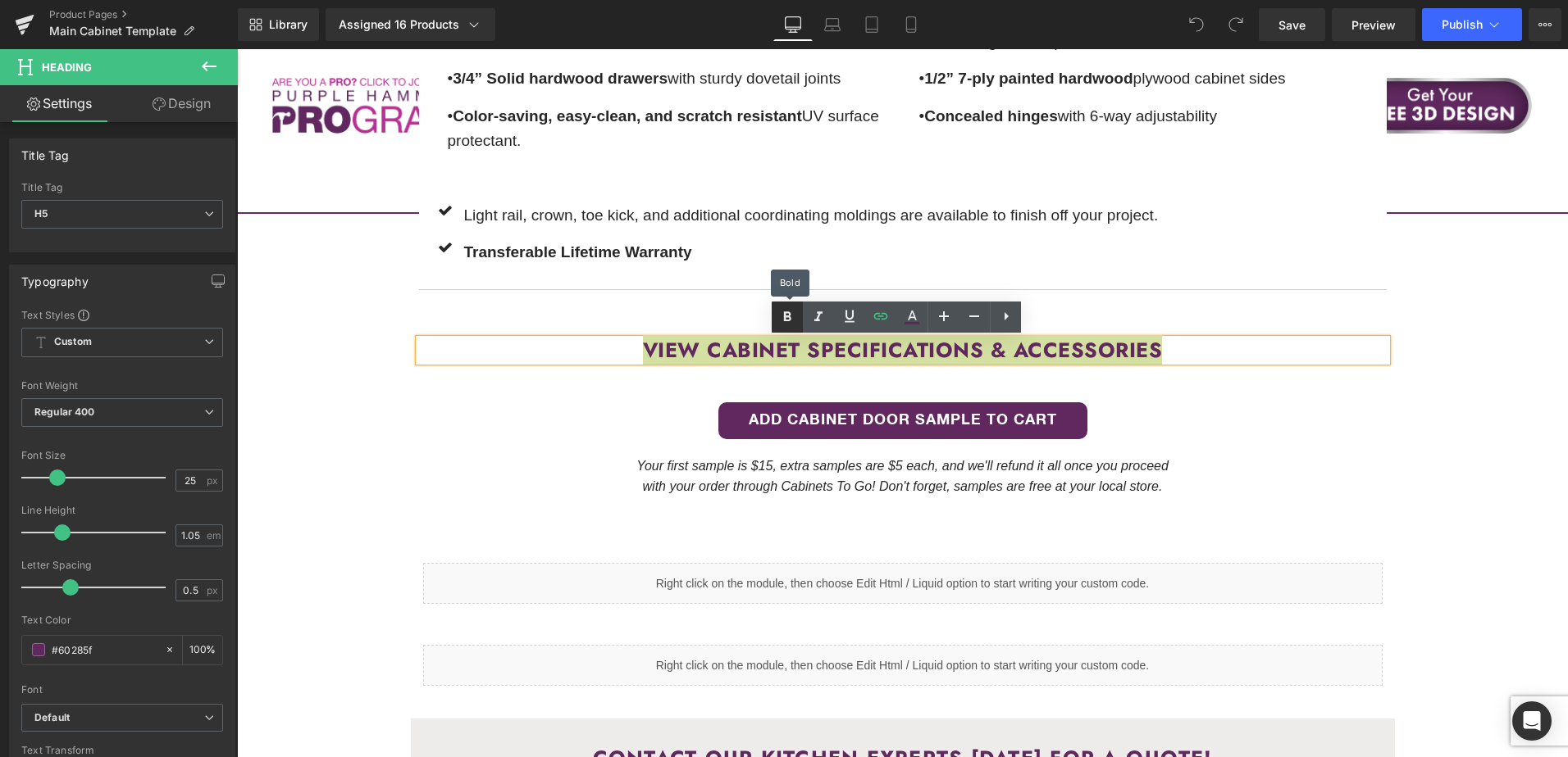
click at [785, 317] on icon at bounding box center [787, 316] width 7 height 10
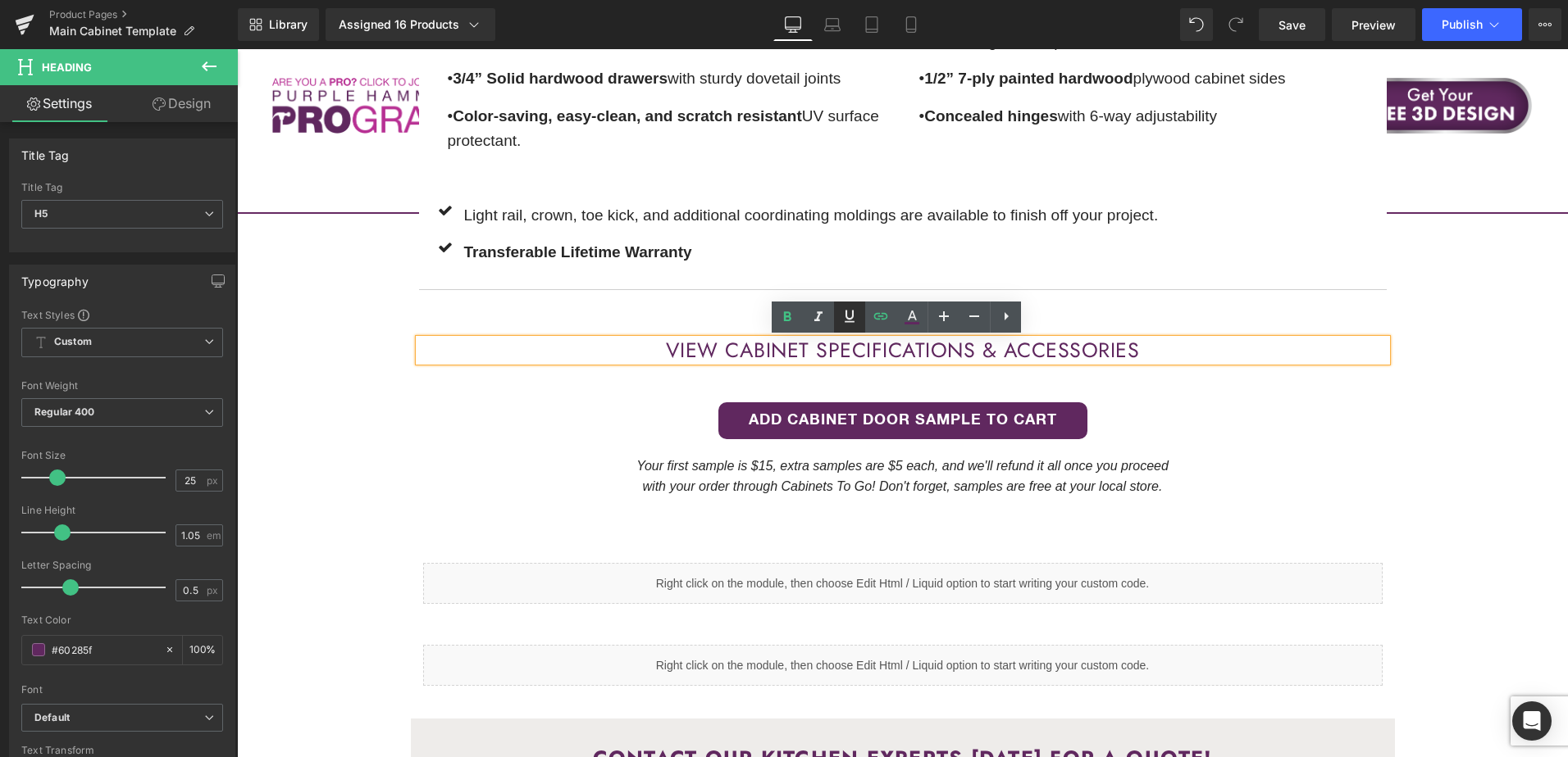
click at [848, 315] on icon at bounding box center [849, 316] width 19 height 19
click at [1180, 351] on h5 "VIEW CABINET Specifications & ACCESSORIES" at bounding box center [903, 350] width 968 height 21
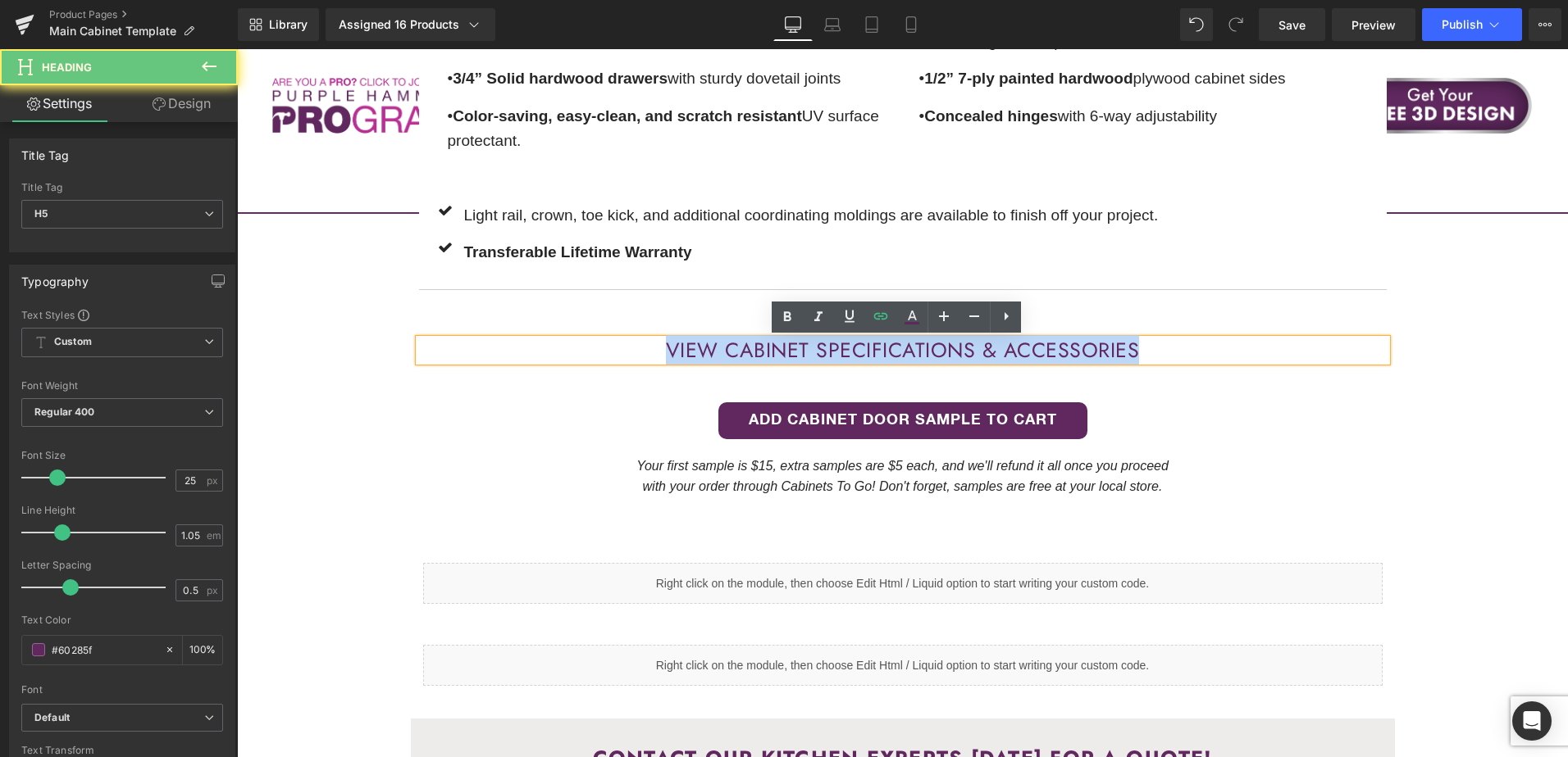
click at [1180, 351] on h5 "VIEW CABINET Specifications & ACCESSORIES" at bounding box center [903, 350] width 968 height 21
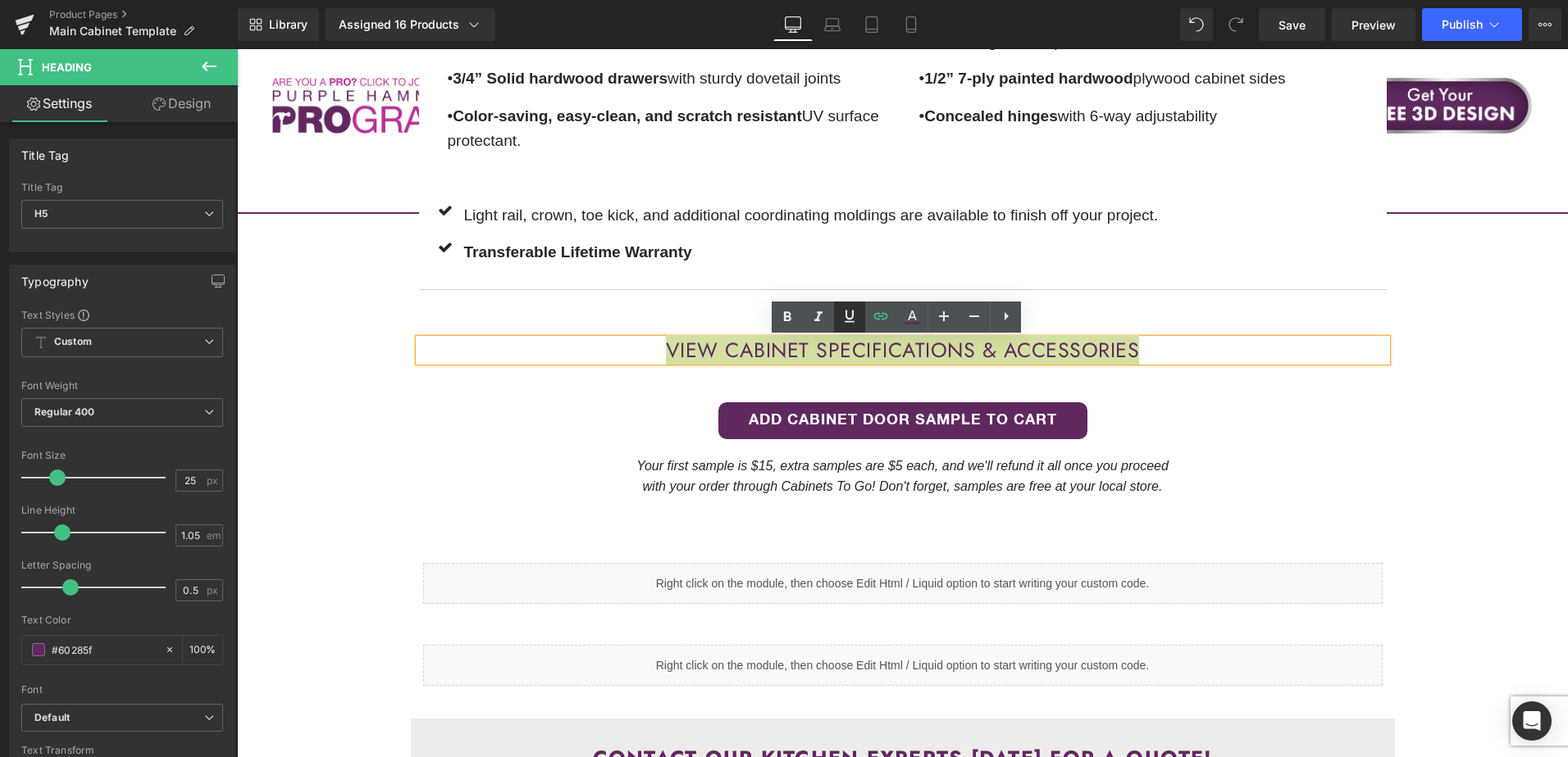
click at [850, 319] on icon at bounding box center [849, 317] width 10 height 12
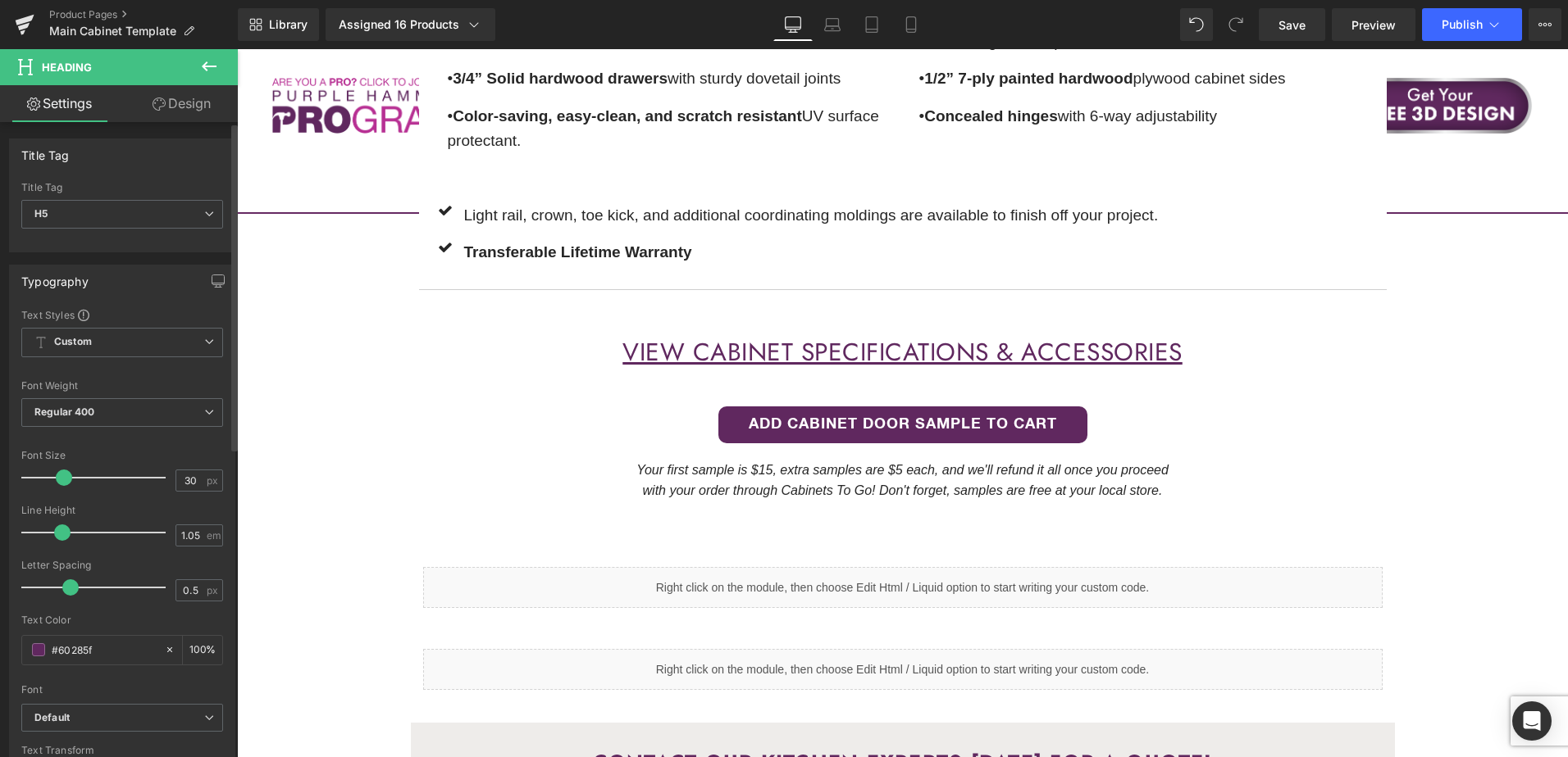
click at [60, 481] on span at bounding box center [64, 478] width 17 height 17
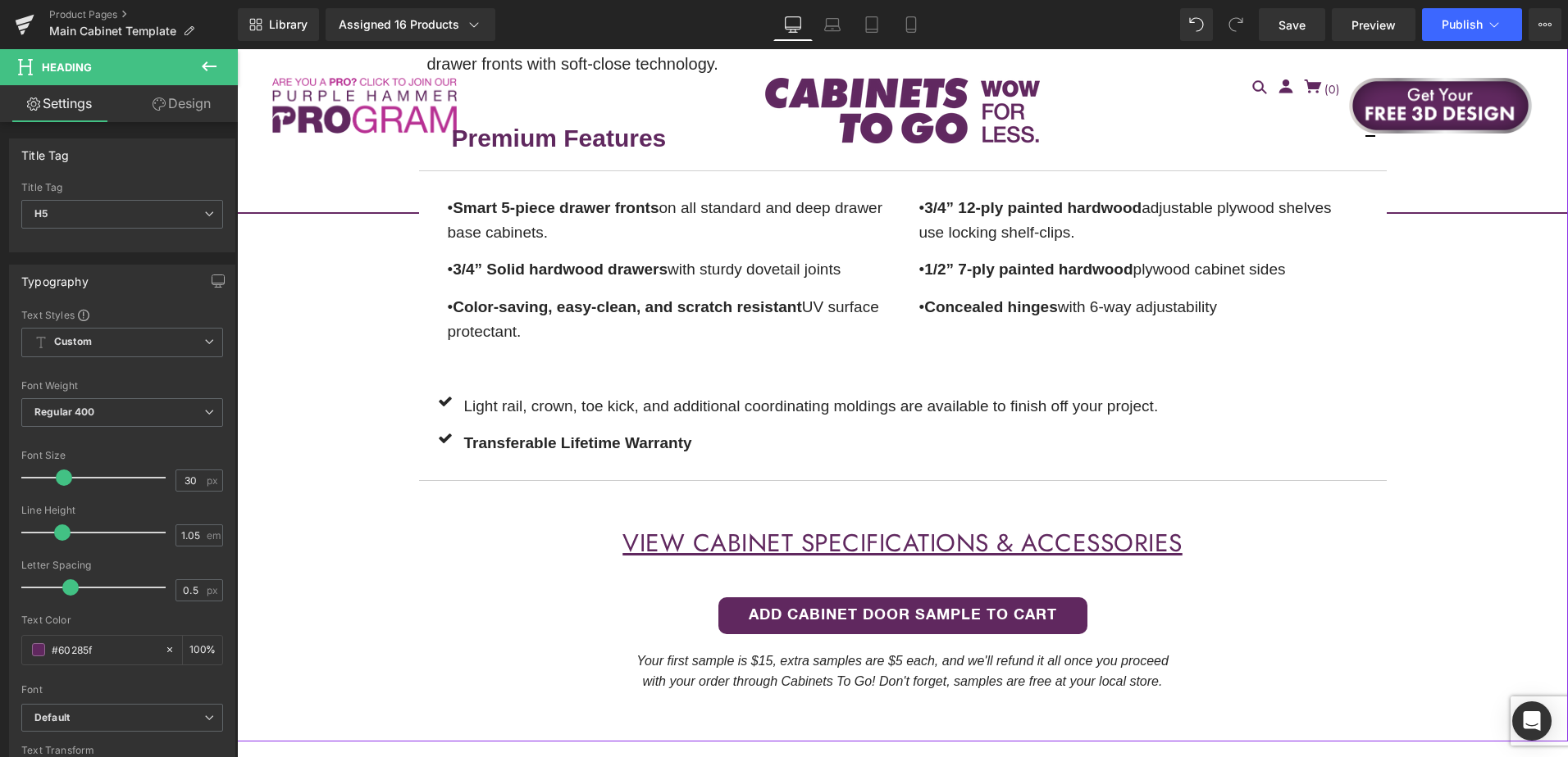
scroll to position [1312, 0]
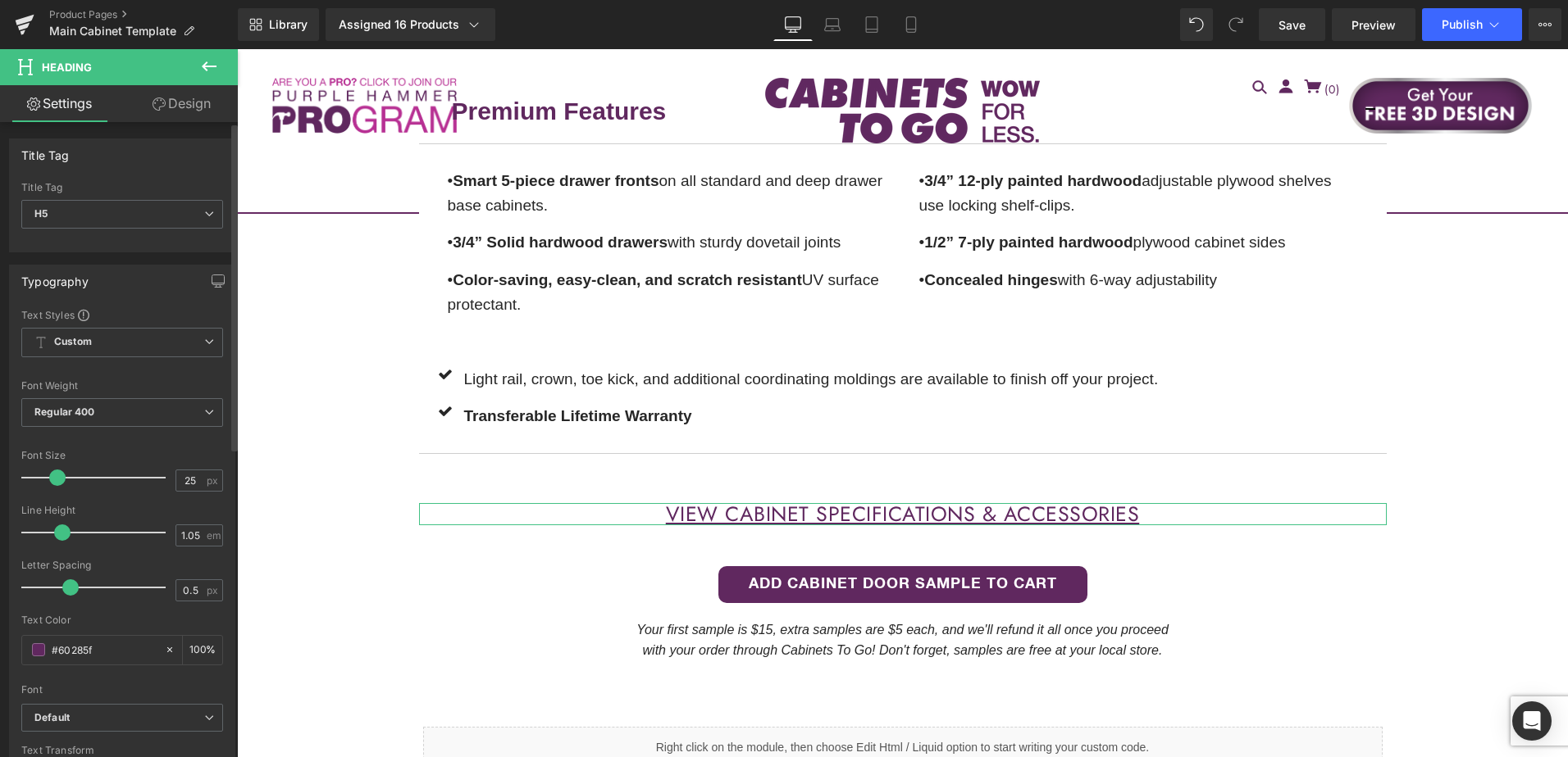
click at [51, 478] on span at bounding box center [57, 478] width 17 height 17
click at [1290, 26] on span "Save" at bounding box center [1292, 25] width 27 height 18
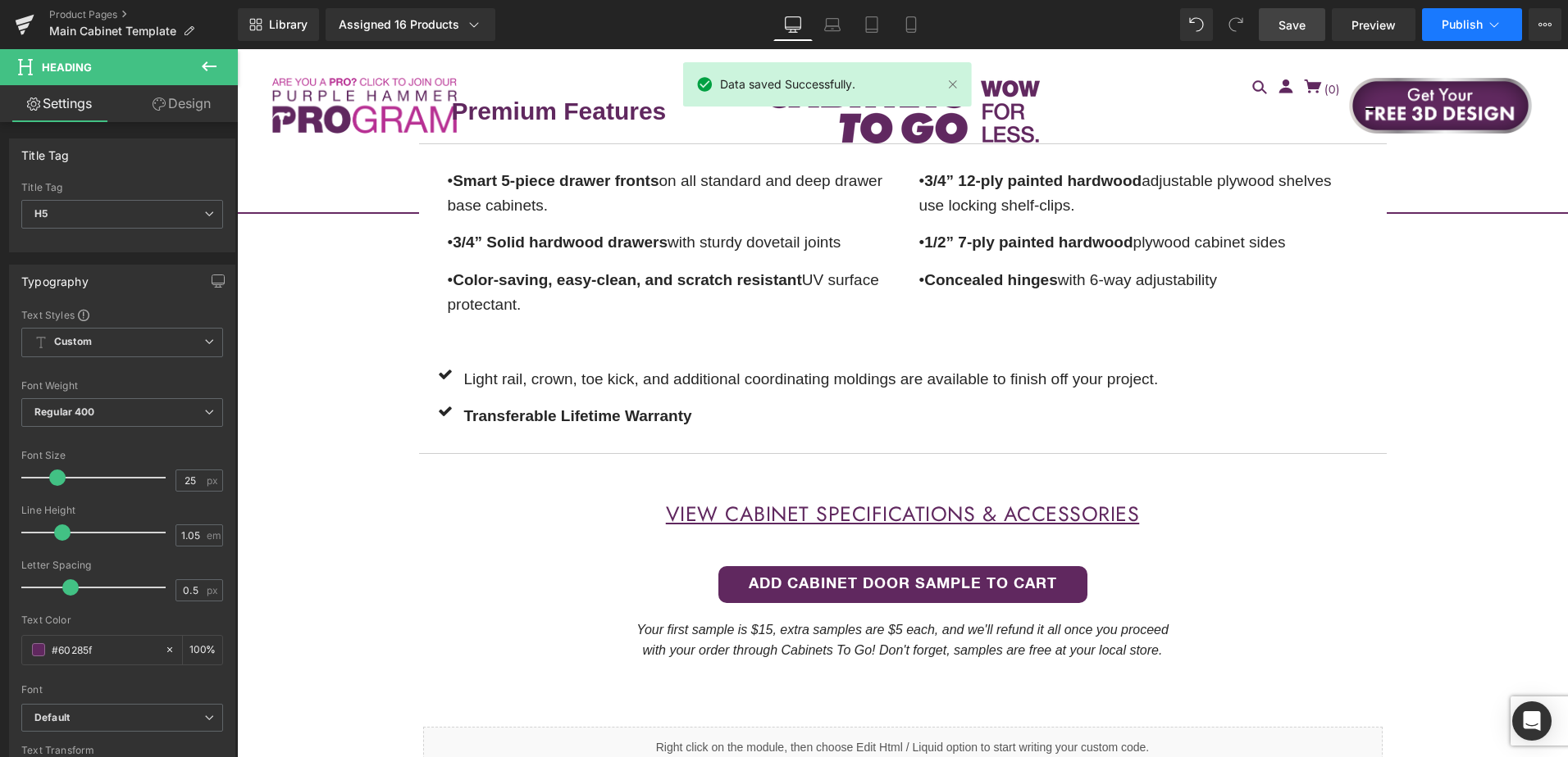
click at [1445, 16] on button "Publish" at bounding box center [1472, 24] width 100 height 32
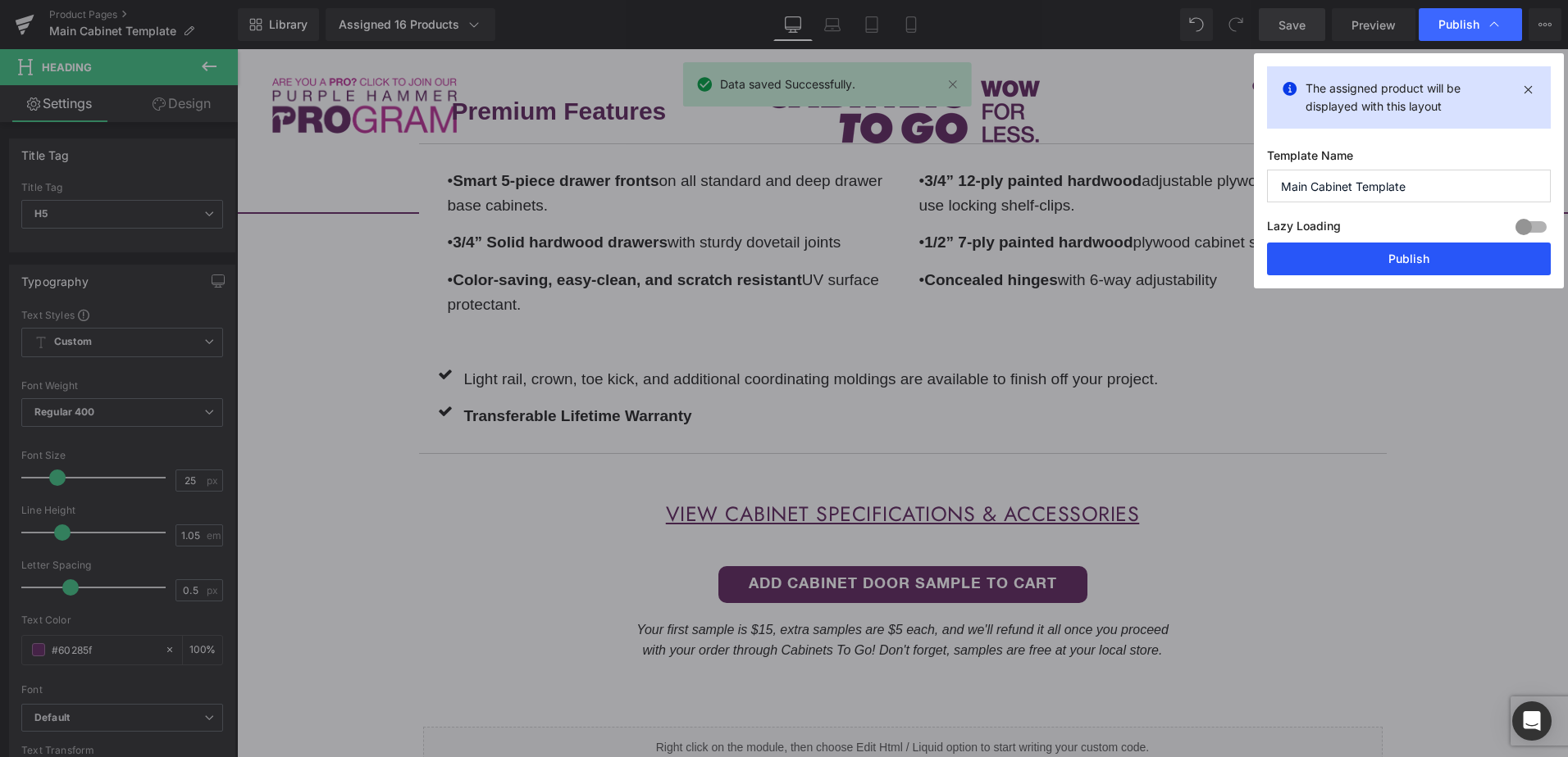
click at [1449, 265] on button "Publish" at bounding box center [1408, 258] width 284 height 32
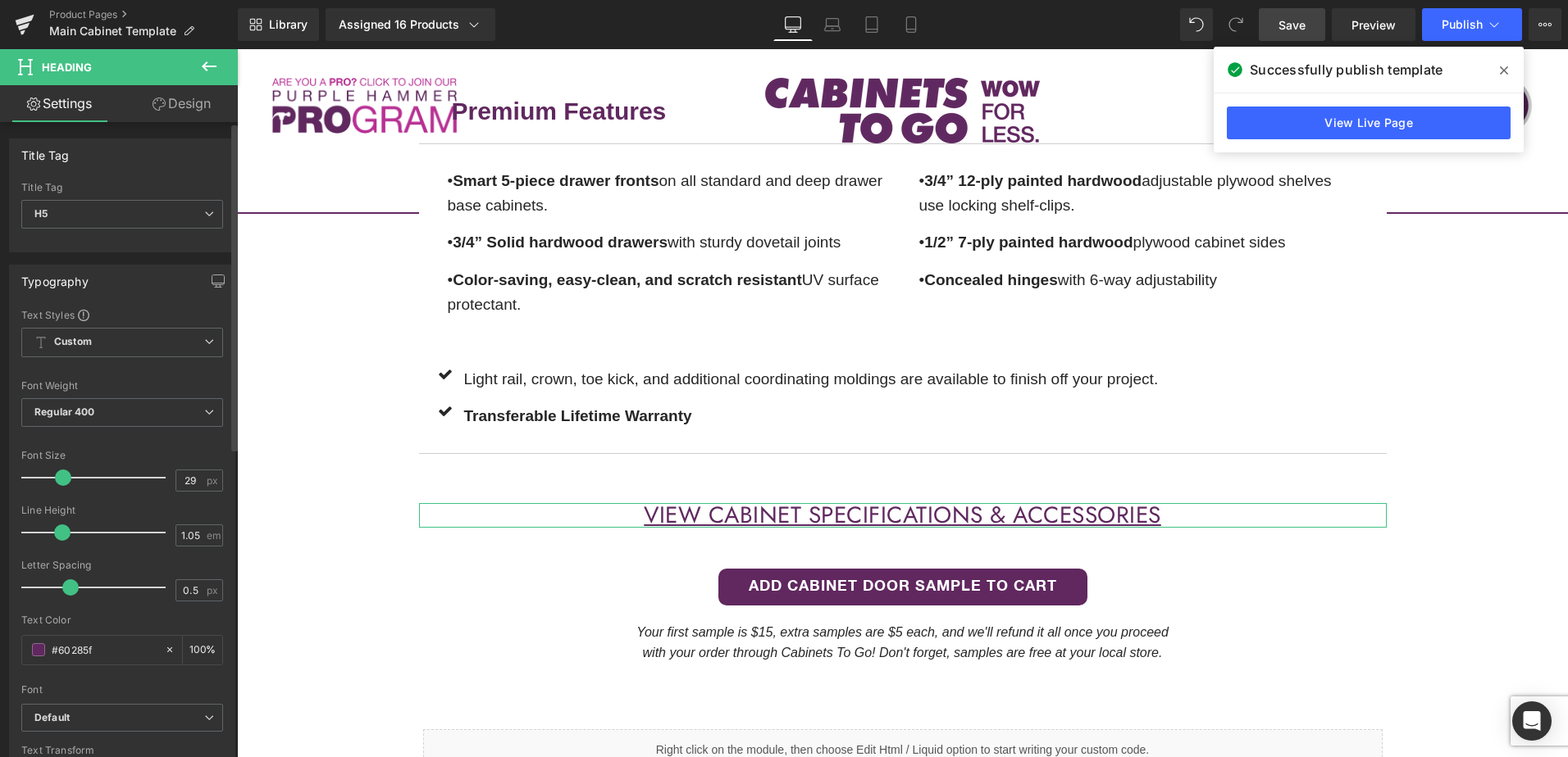
type input "30"
click at [61, 478] on span at bounding box center [64, 478] width 17 height 17
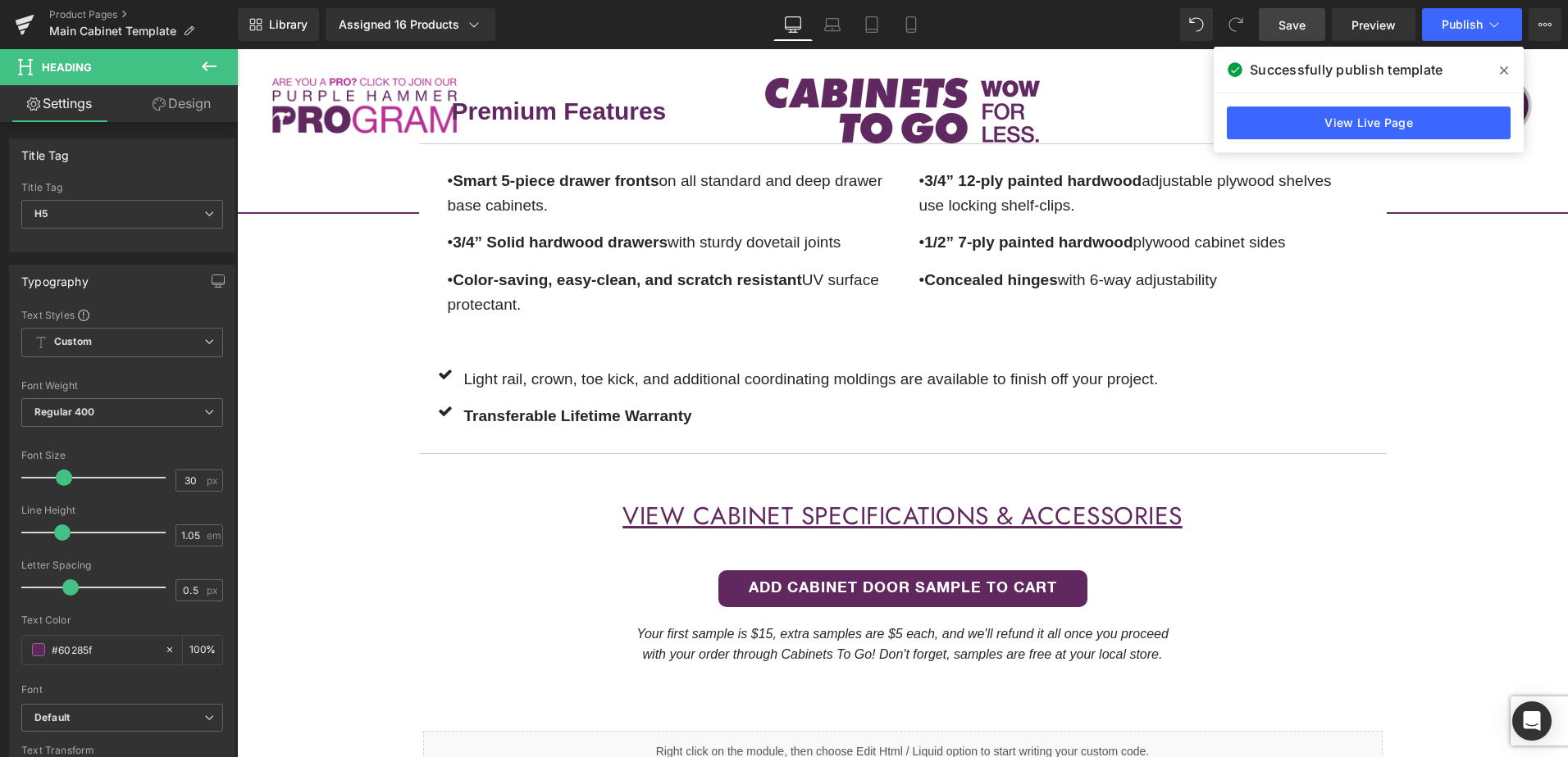
click at [1286, 20] on span "Save" at bounding box center [1292, 25] width 27 height 18
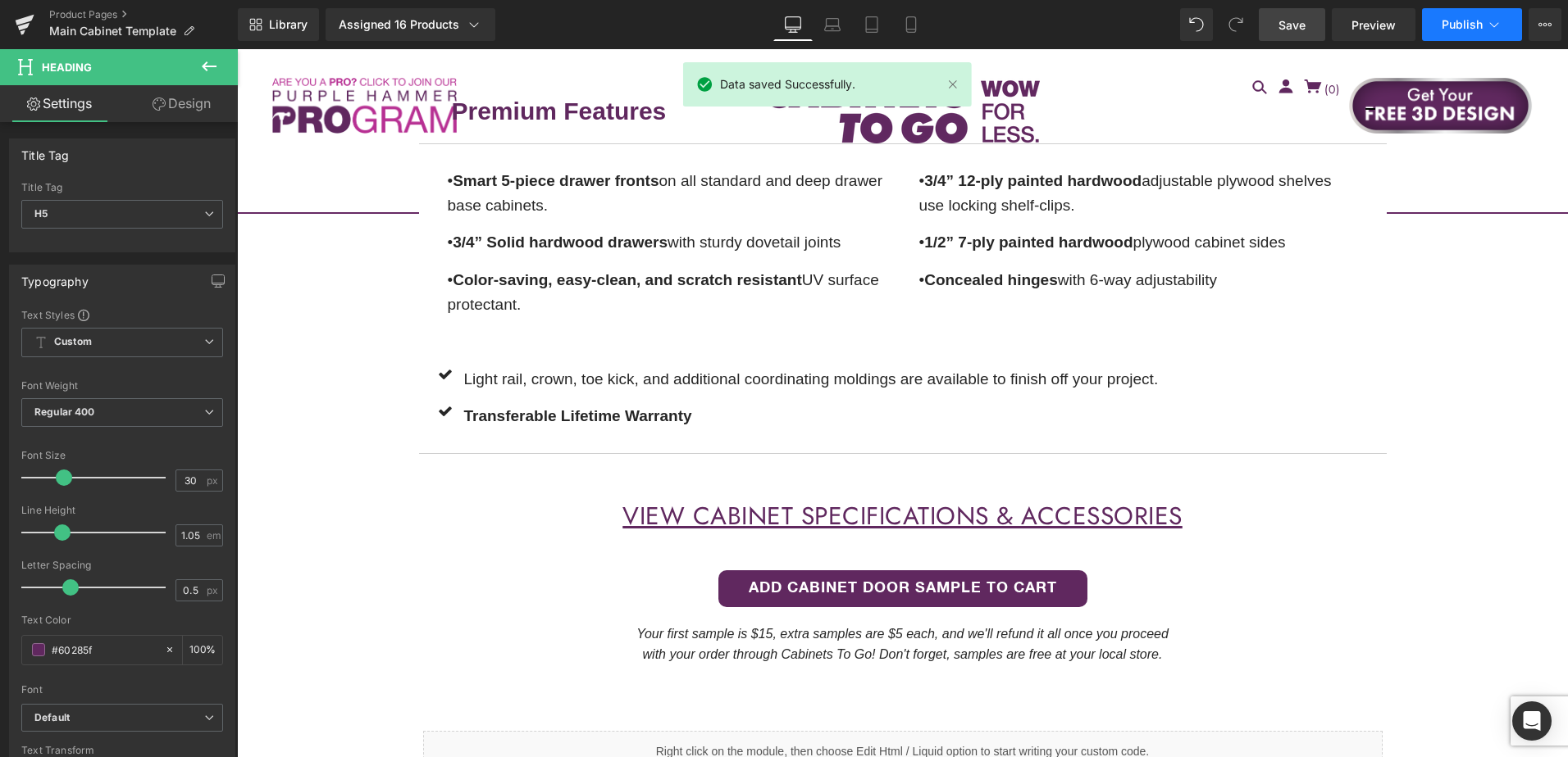
click at [1451, 19] on span "Publish" at bounding box center [1462, 25] width 41 height 13
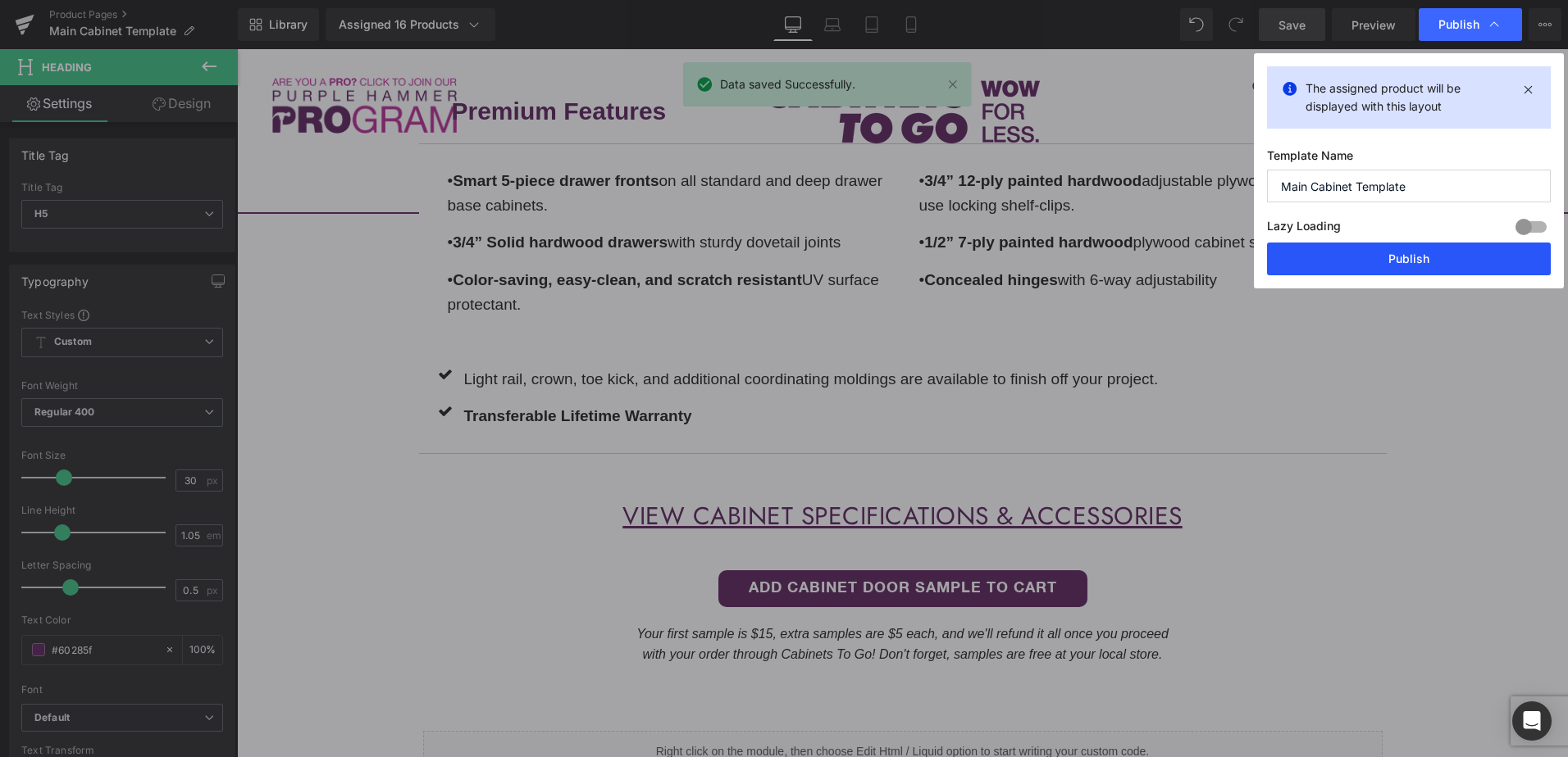
click at [1447, 263] on button "Publish" at bounding box center [1408, 258] width 284 height 32
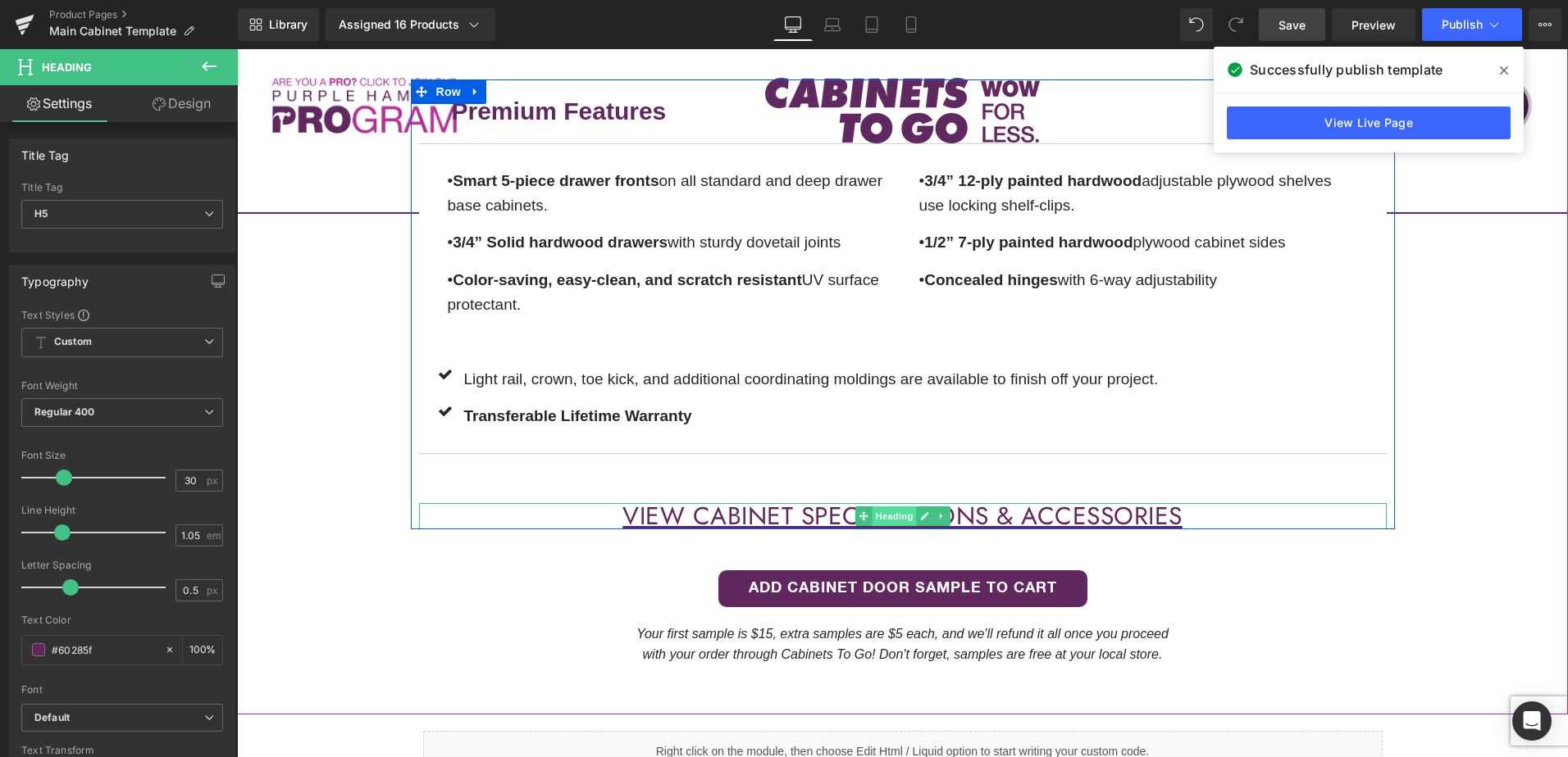
click at [889, 513] on span "Heading" at bounding box center [894, 516] width 45 height 19
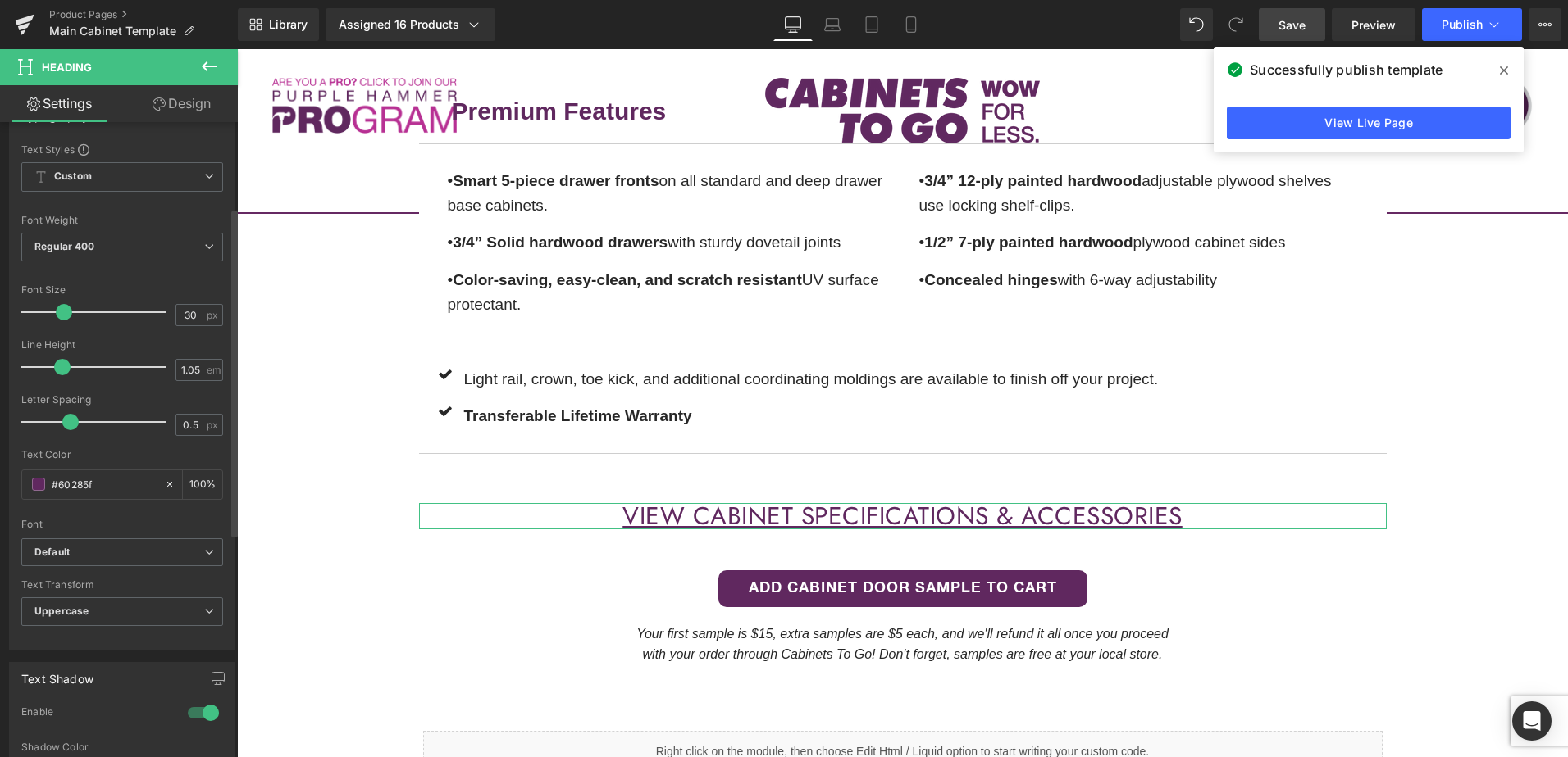
scroll to position [0, 0]
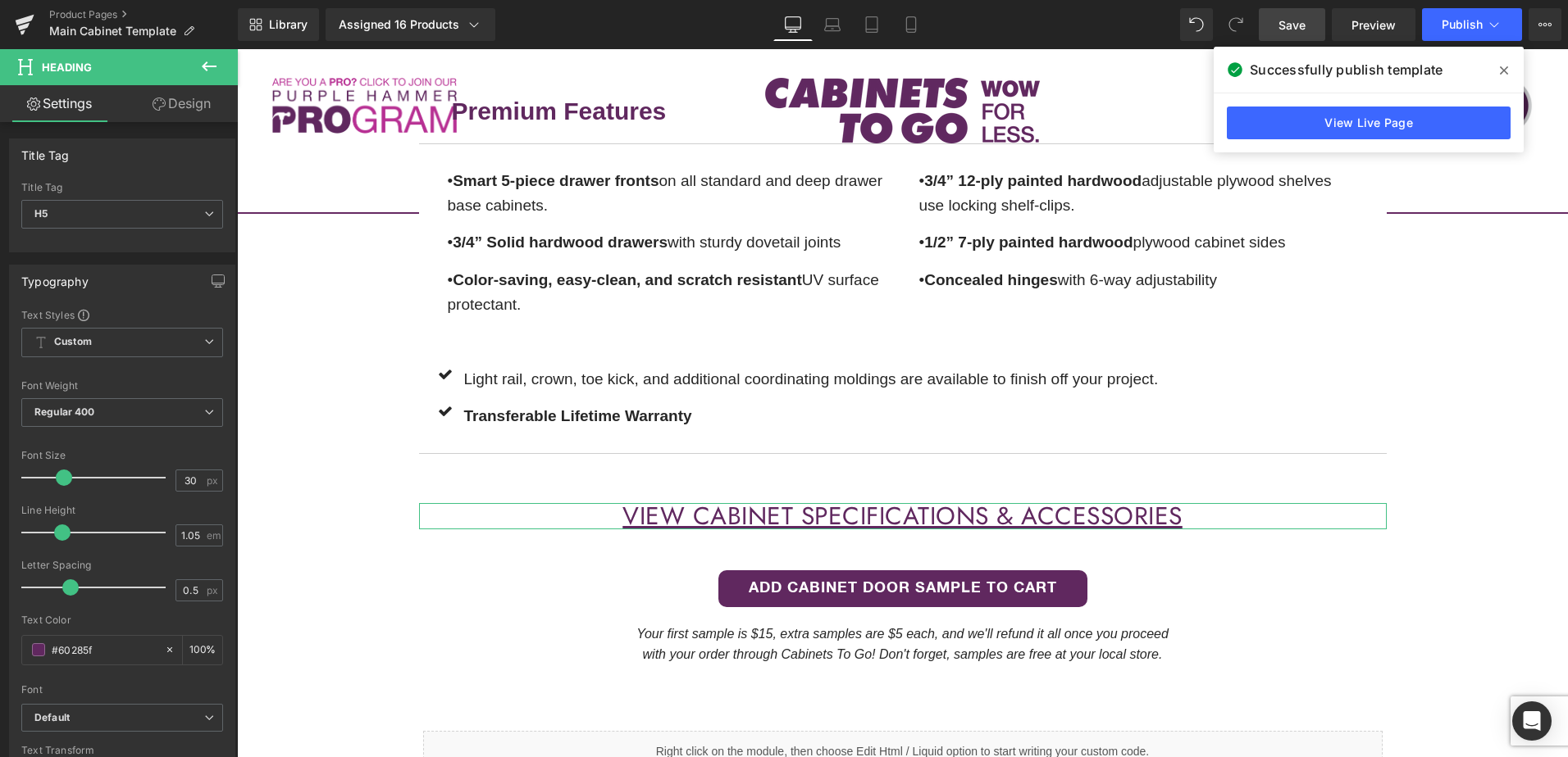
click at [170, 114] on link "Design" at bounding box center [181, 103] width 119 height 37
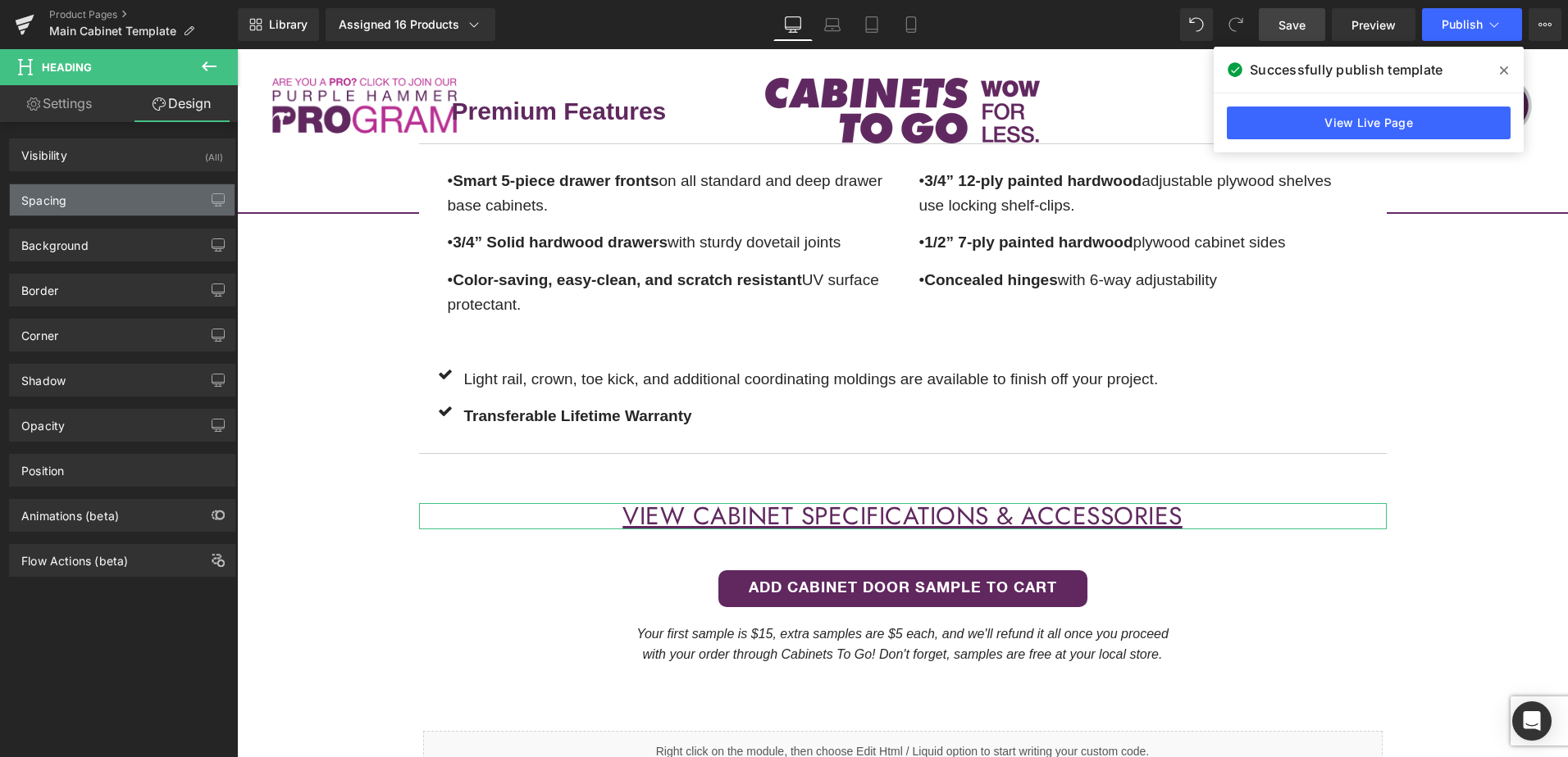
type input "50"
type input "0"
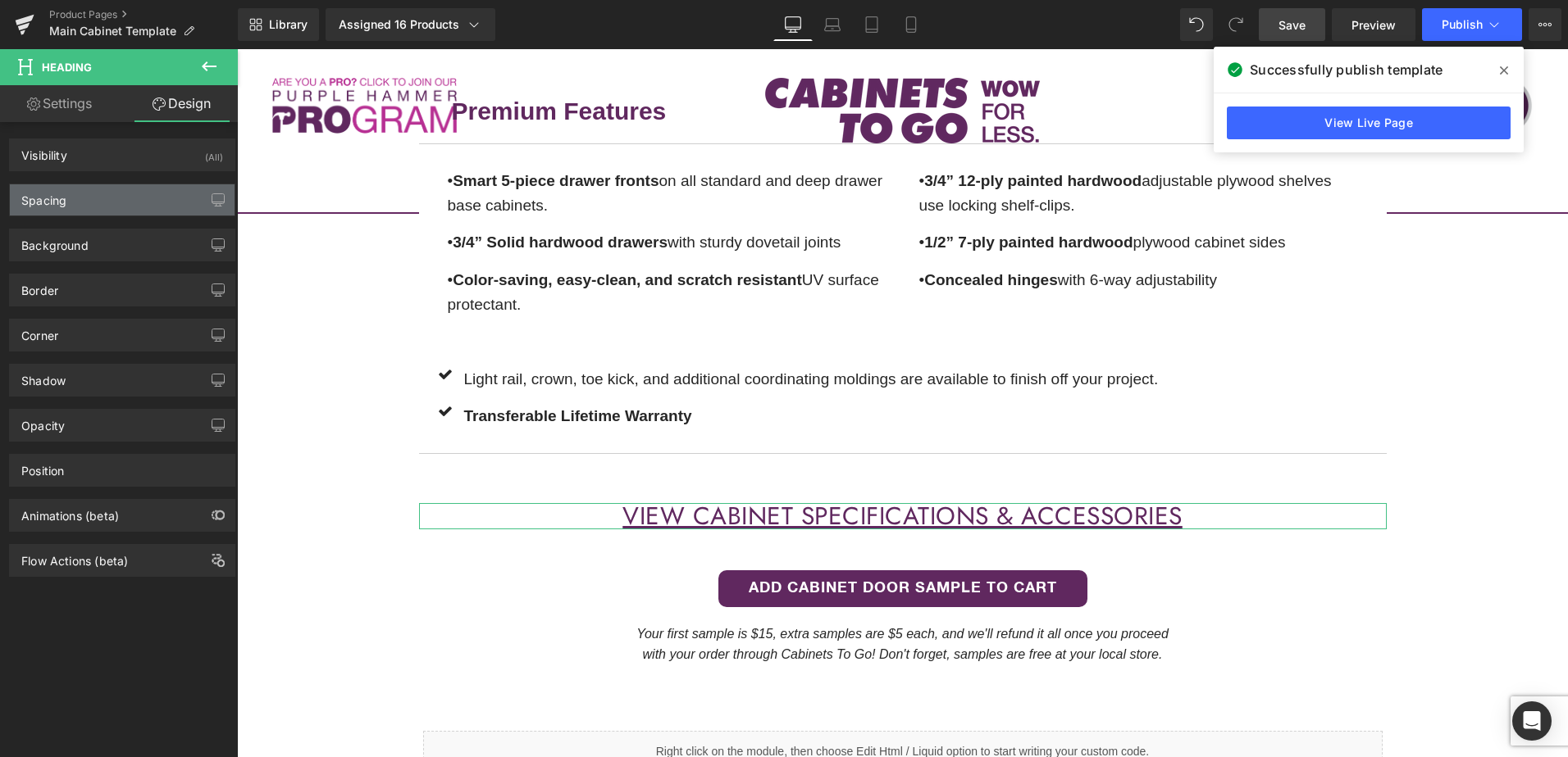
type input "0"
click at [151, 208] on div "Spacing" at bounding box center [122, 201] width 224 height 32
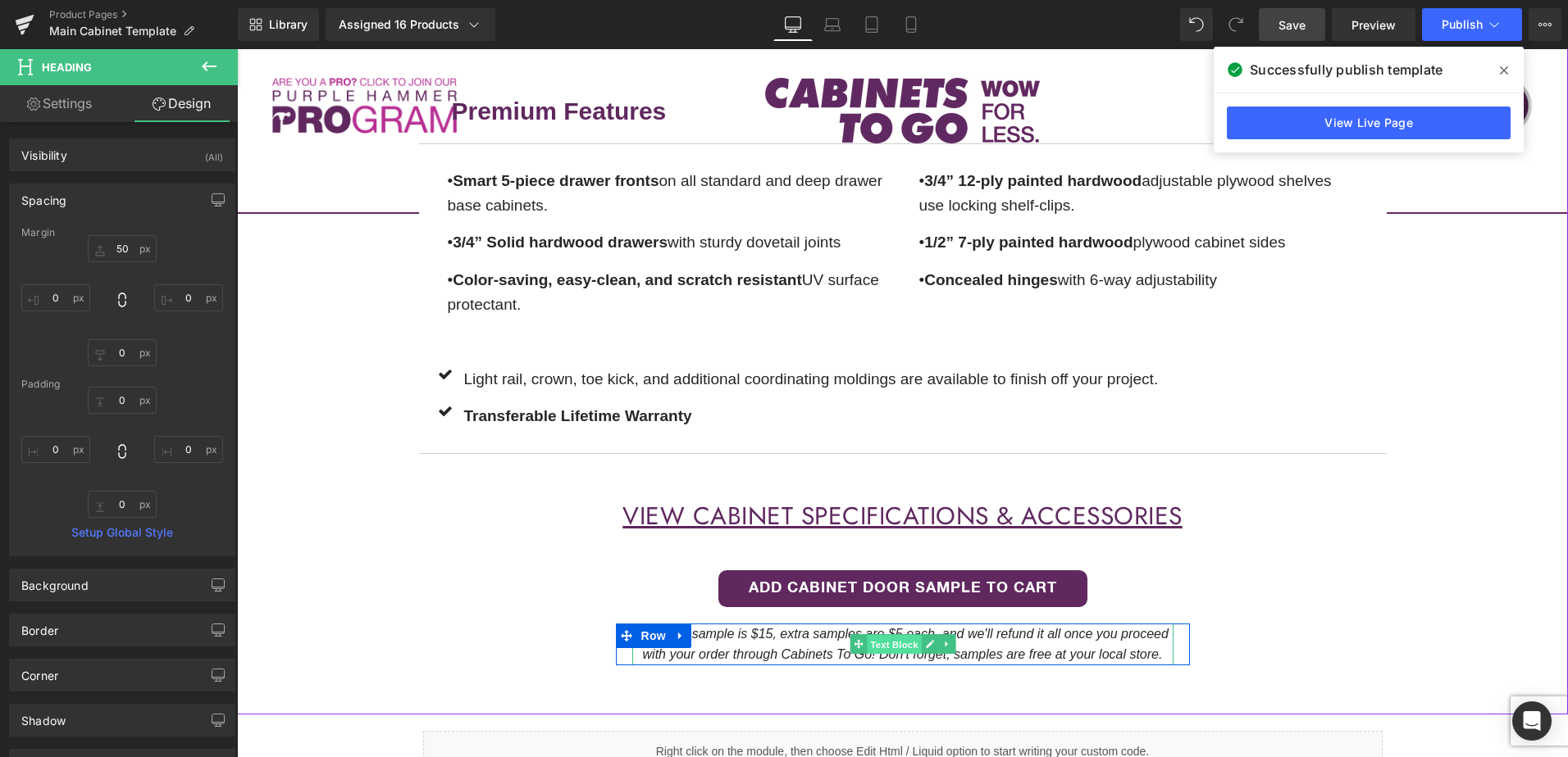
click at [887, 643] on span "Text Block" at bounding box center [894, 645] width 54 height 19
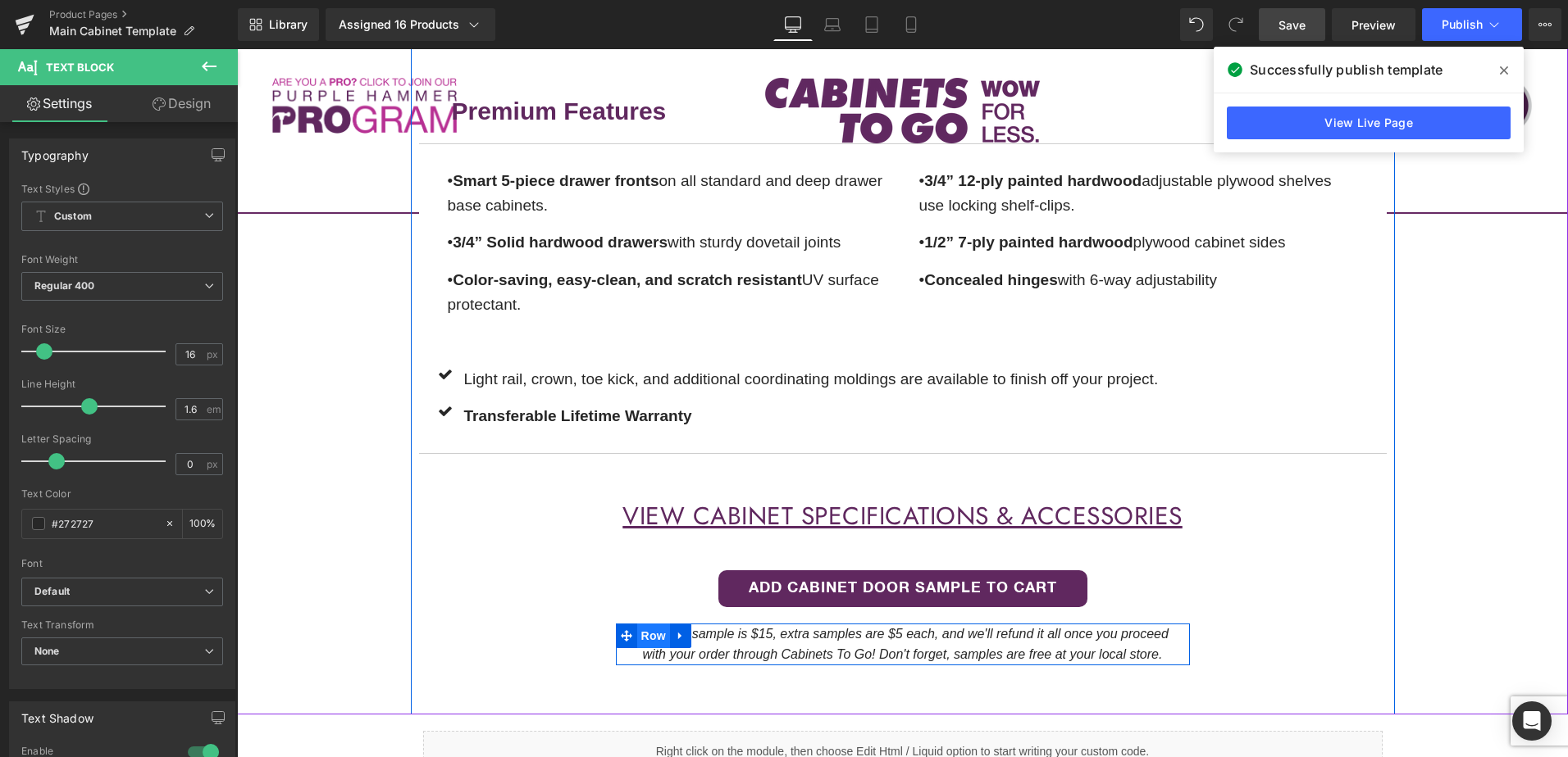
click at [650, 635] on span "Row" at bounding box center [653, 636] width 32 height 25
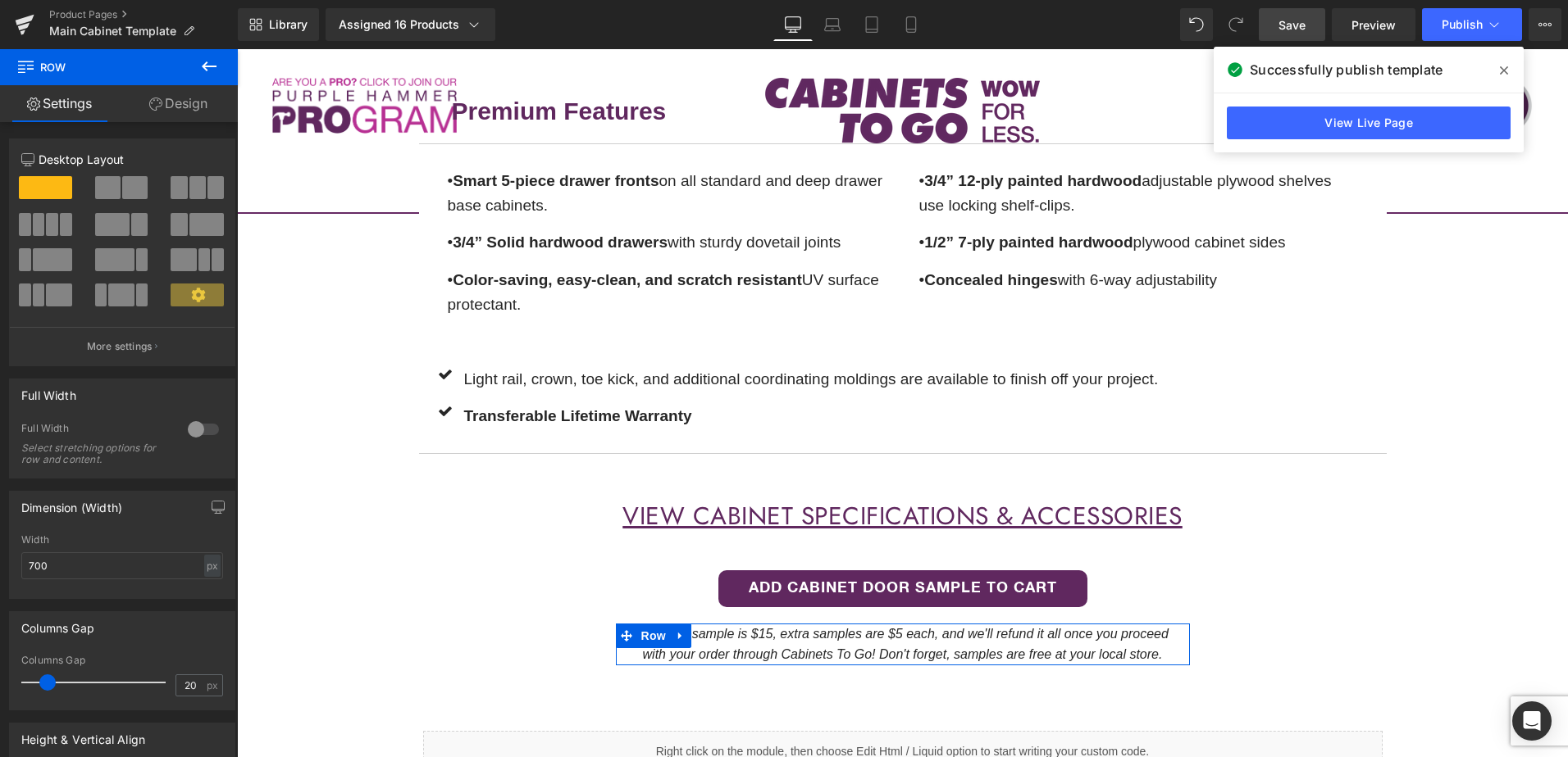
click at [190, 110] on link "Design" at bounding box center [179, 103] width 119 height 37
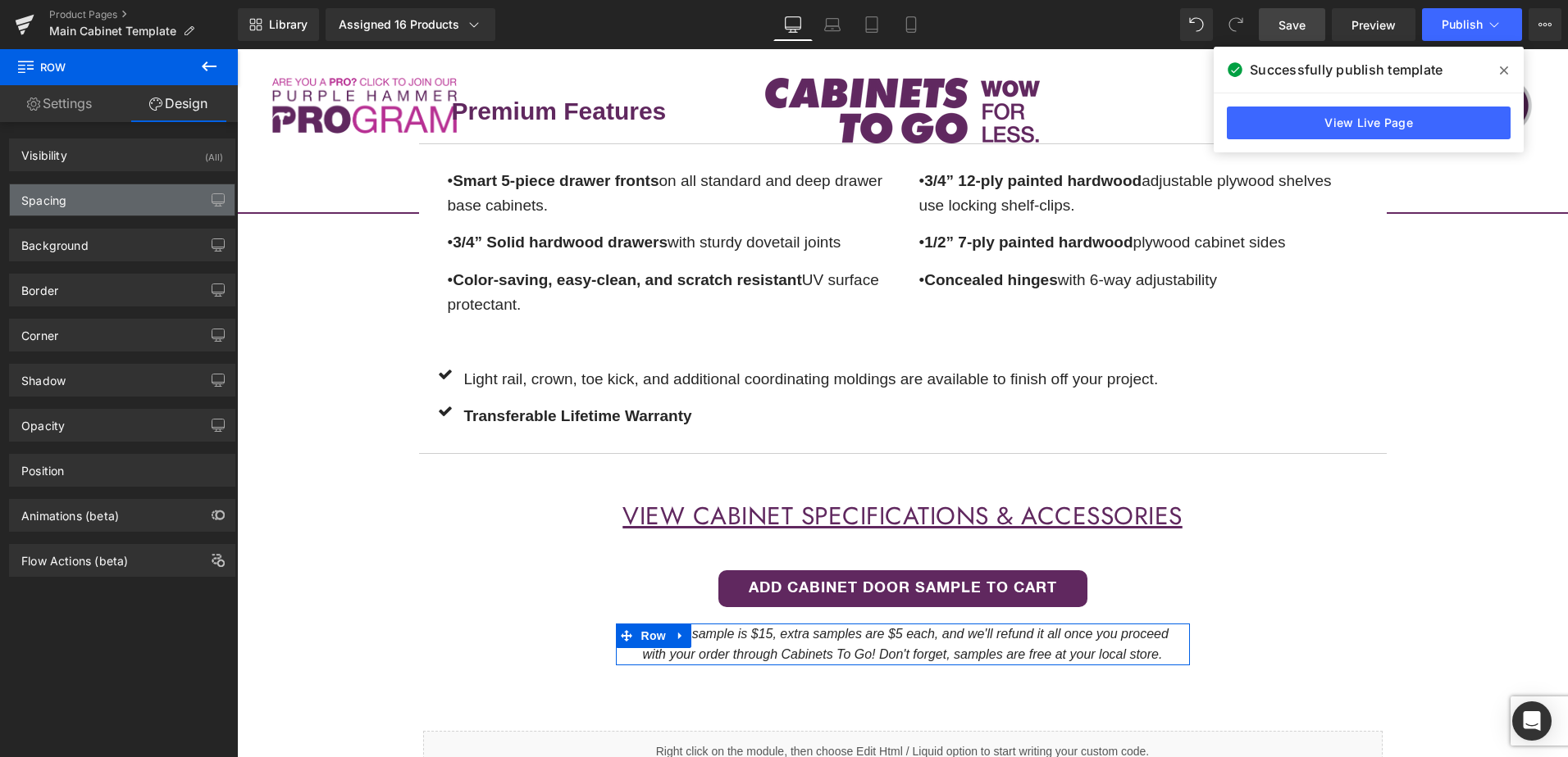
type input "0"
type input "50"
type input "0"
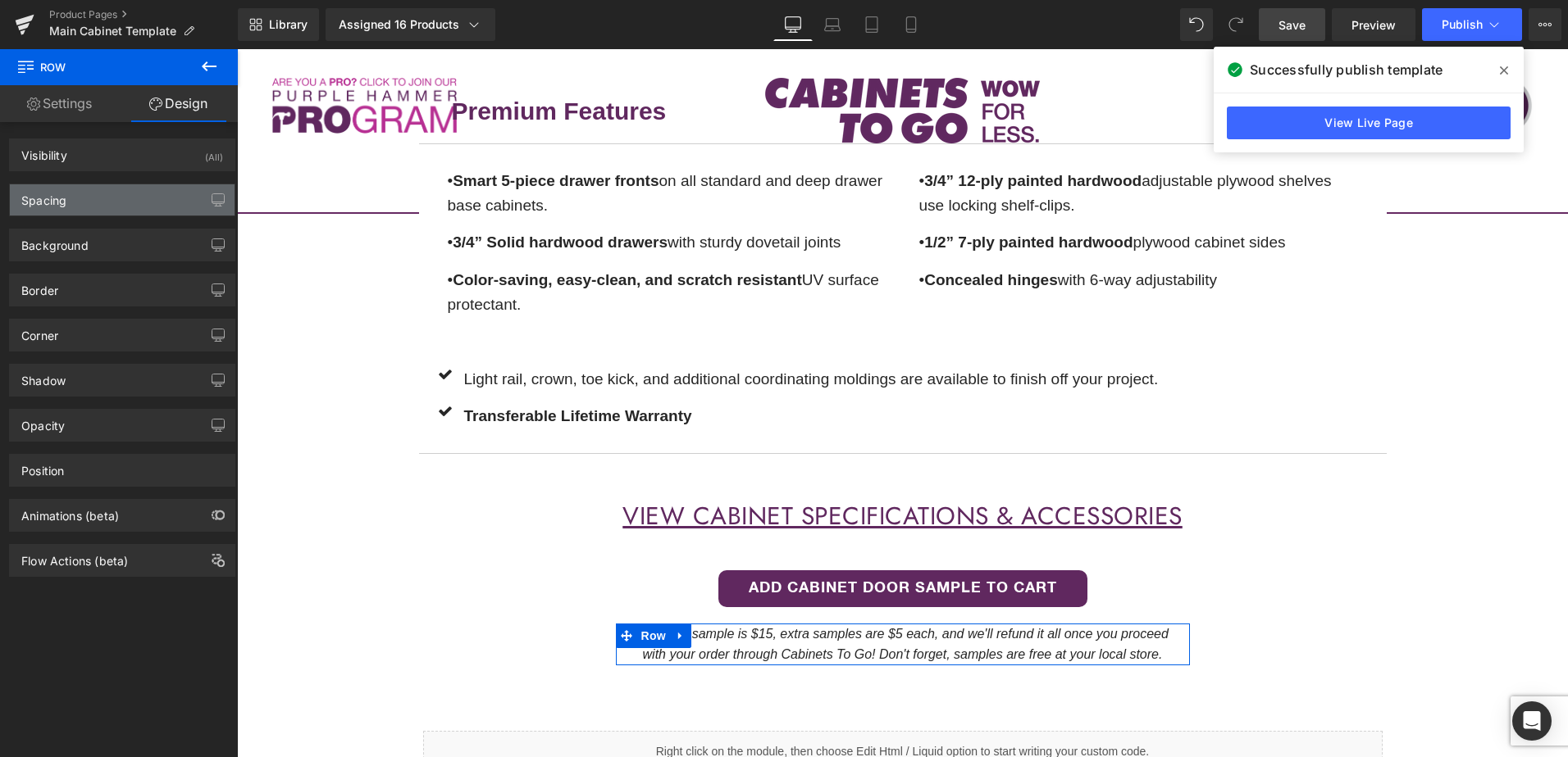
type input "0"
click at [140, 203] on div "Spacing" at bounding box center [122, 201] width 224 height 32
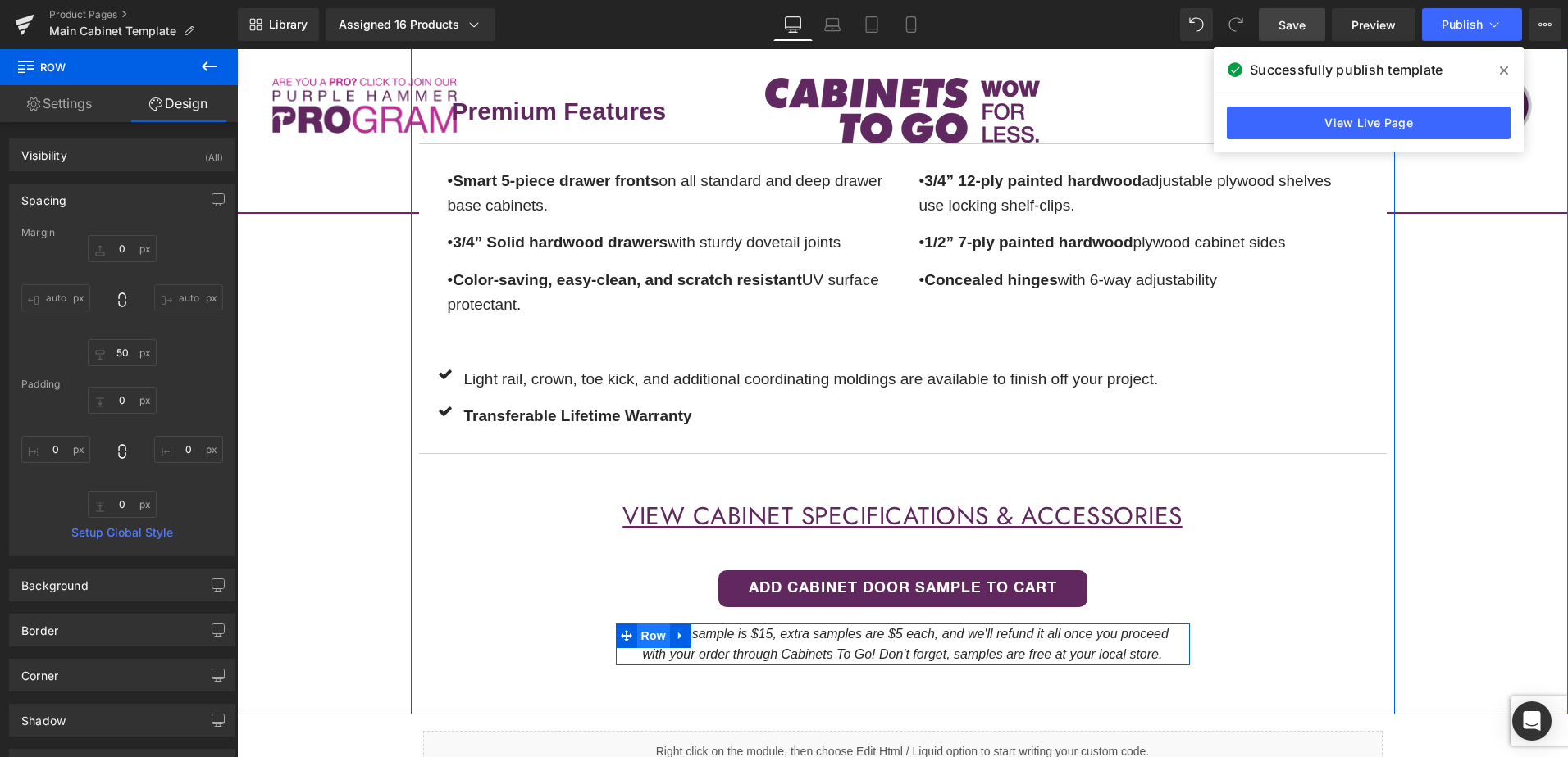
click at [647, 637] on span "Row" at bounding box center [653, 636] width 32 height 25
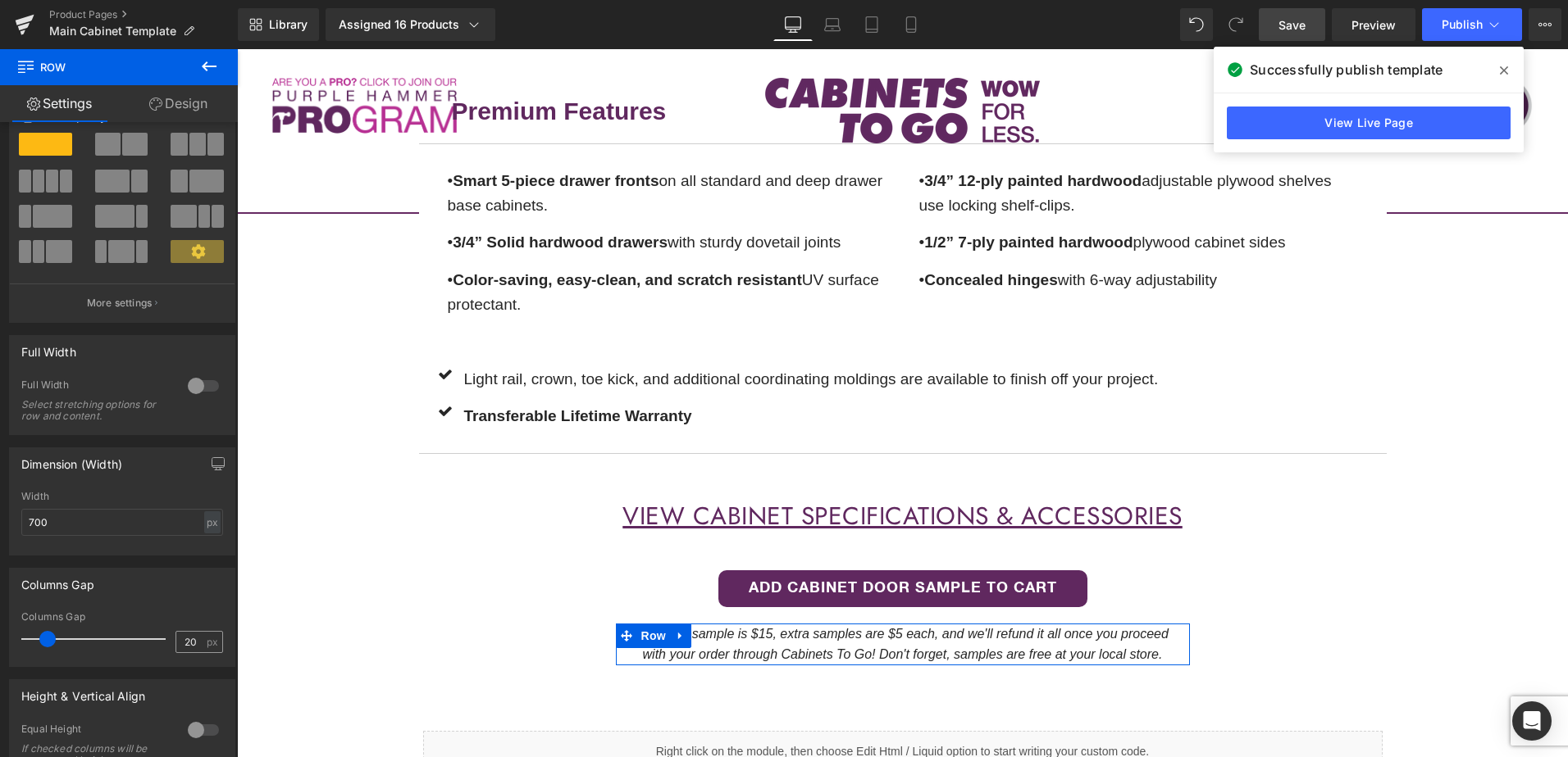
scroll to position [82, 0]
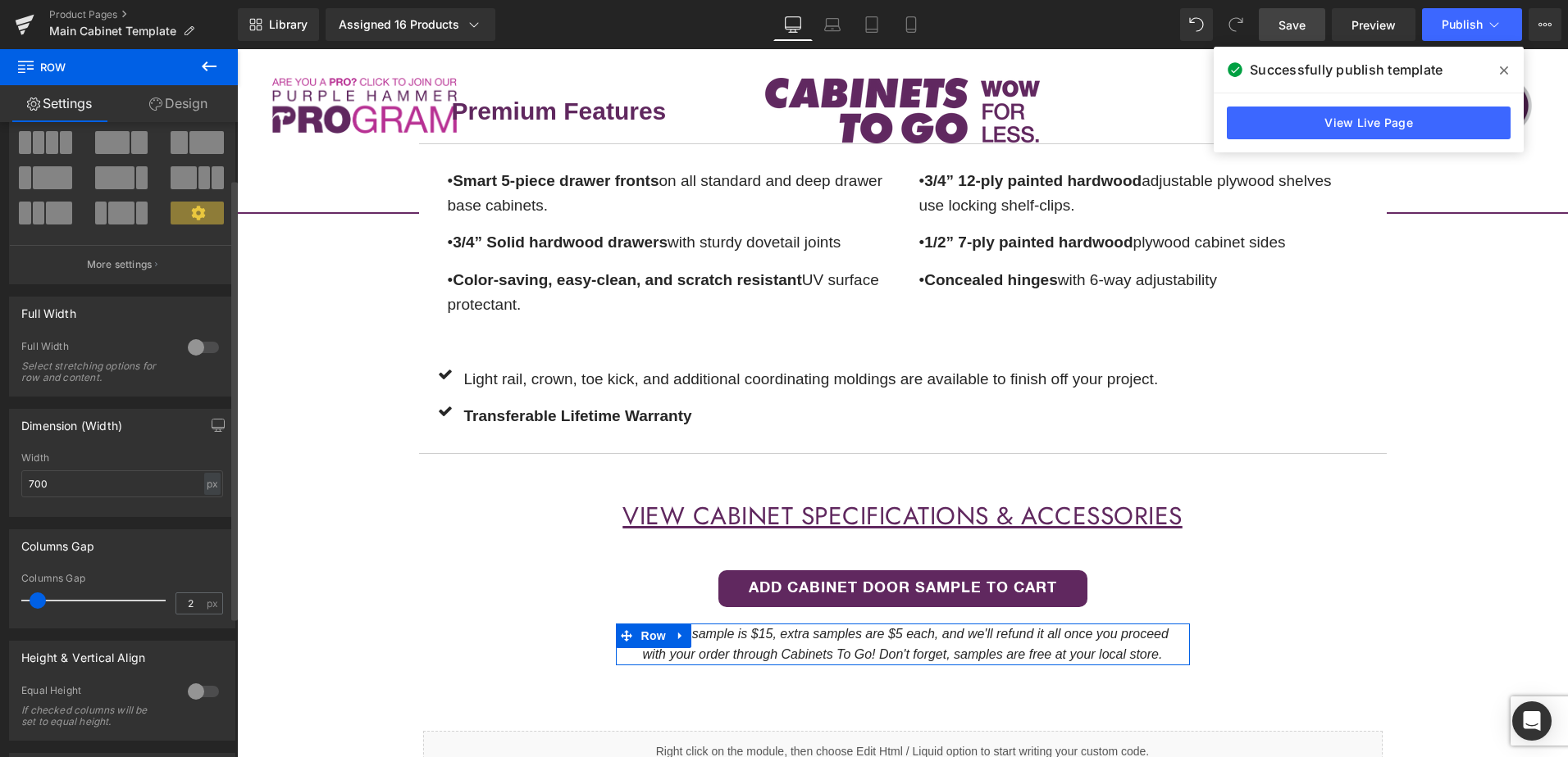
type input "0"
drag, startPoint x: 44, startPoint y: 604, endPoint x: 16, endPoint y: 598, distance: 28.6
click at [16, 598] on div "0px Columns Gap 0 px" at bounding box center [122, 600] width 224 height 55
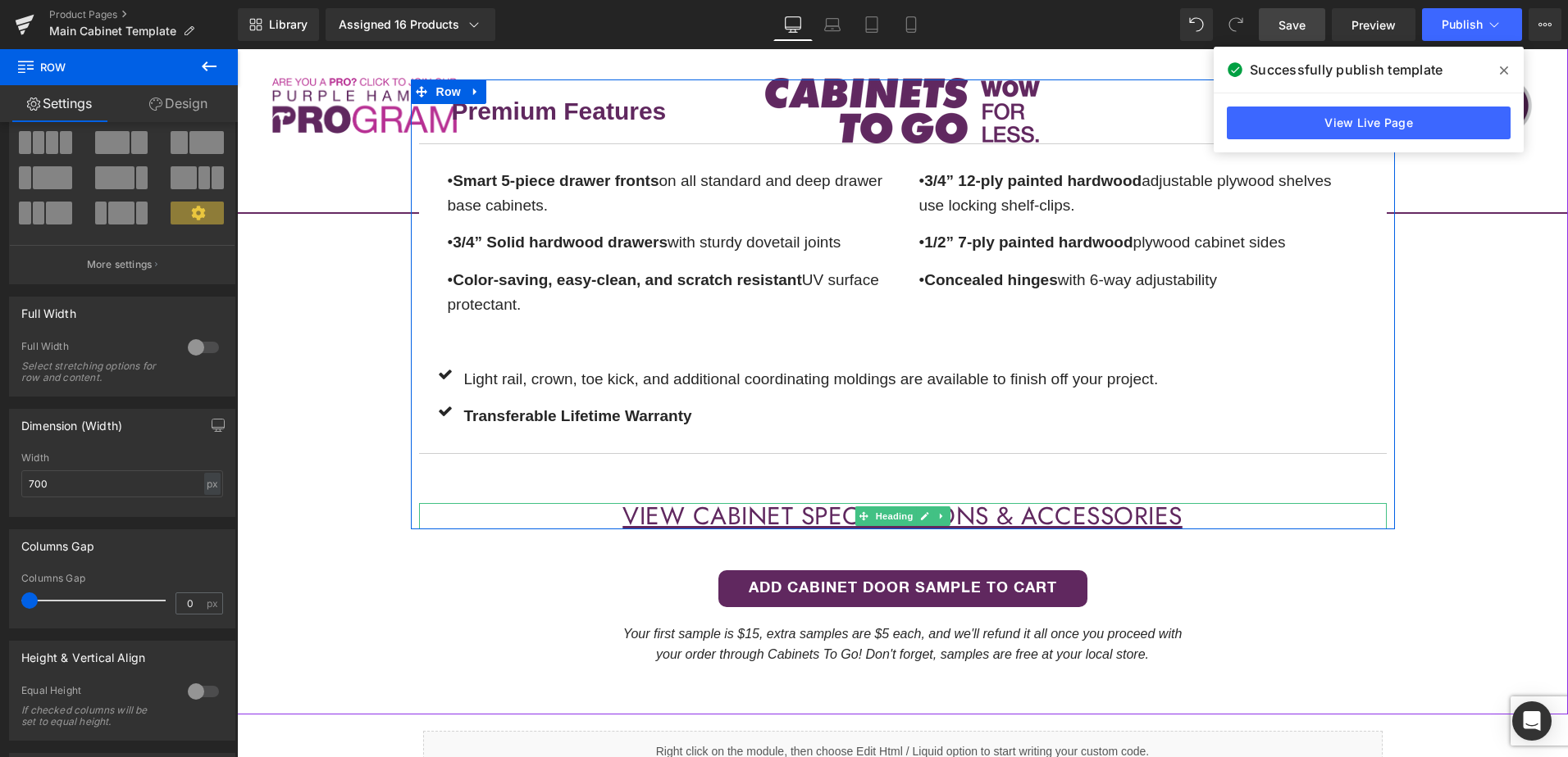
click at [590, 511] on h5 "VIEW CABINET Specifications & ACCESSORIES" at bounding box center [903, 516] width 968 height 26
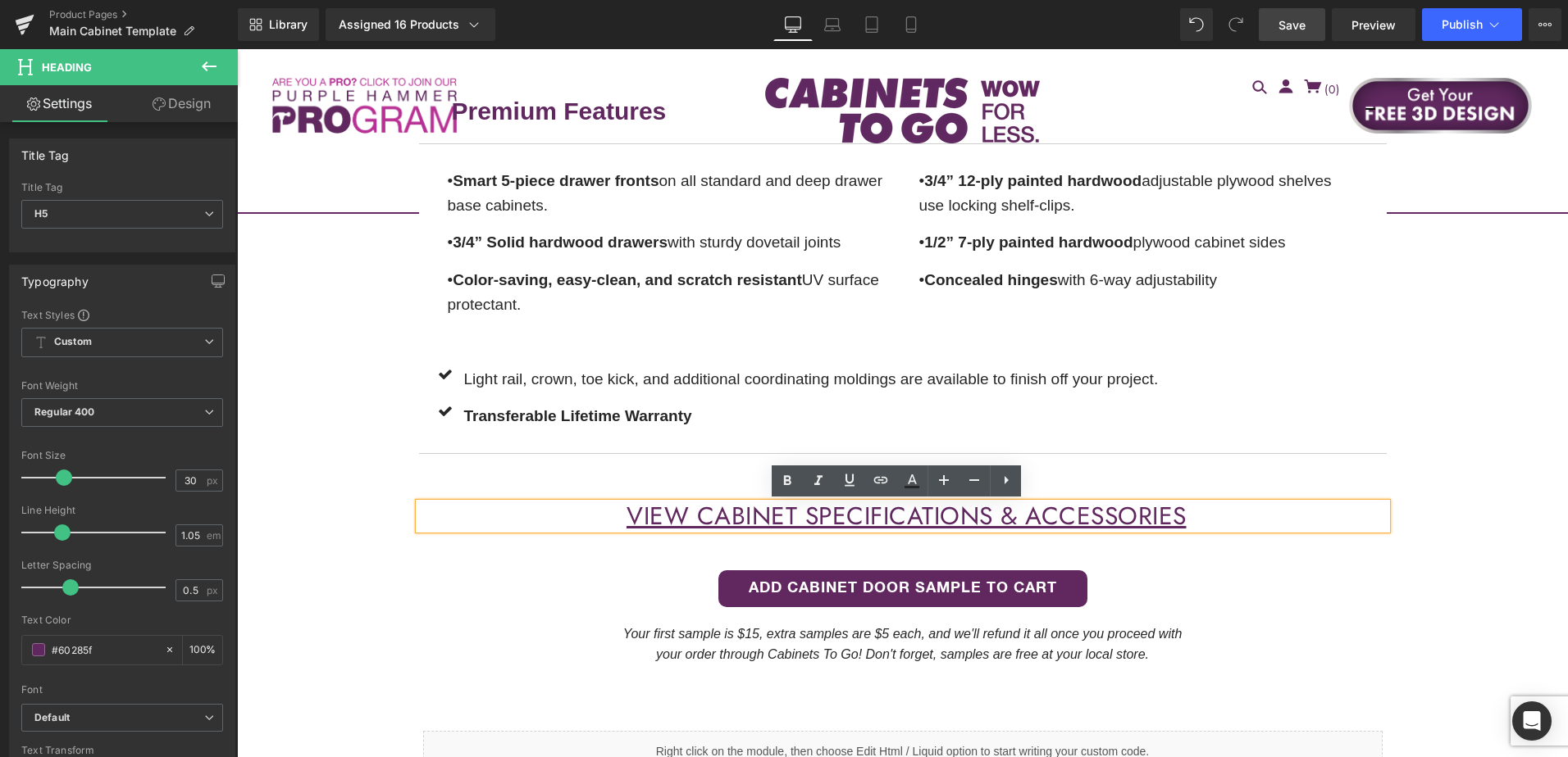
click at [1289, 515] on h5 "VIEW CABINET Specifications & ACCESSORIES" at bounding box center [903, 516] width 968 height 26
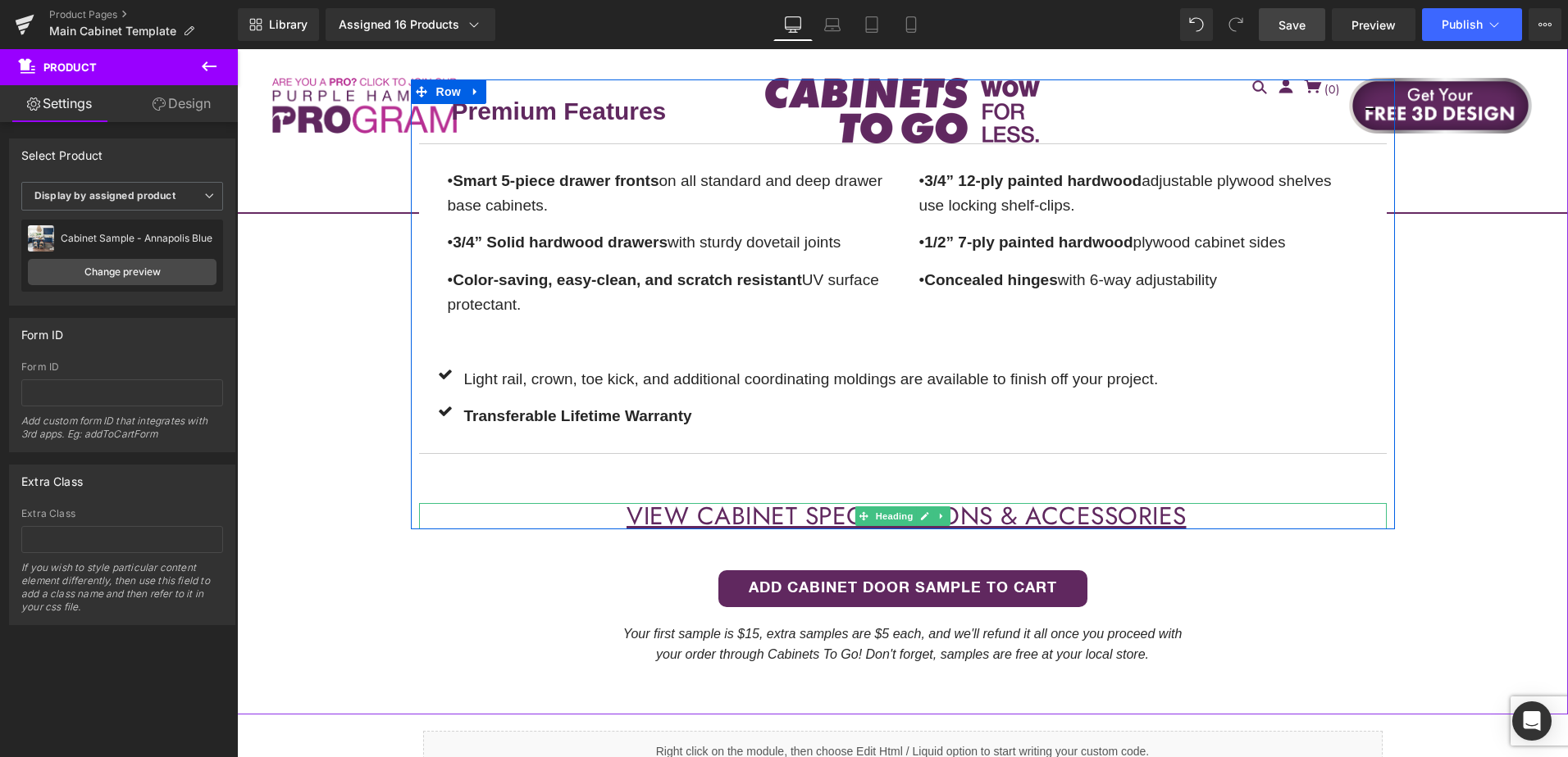
click at [1266, 516] on h5 "VIEW CABINET Specifications & ACCESSORIES" at bounding box center [903, 516] width 968 height 26
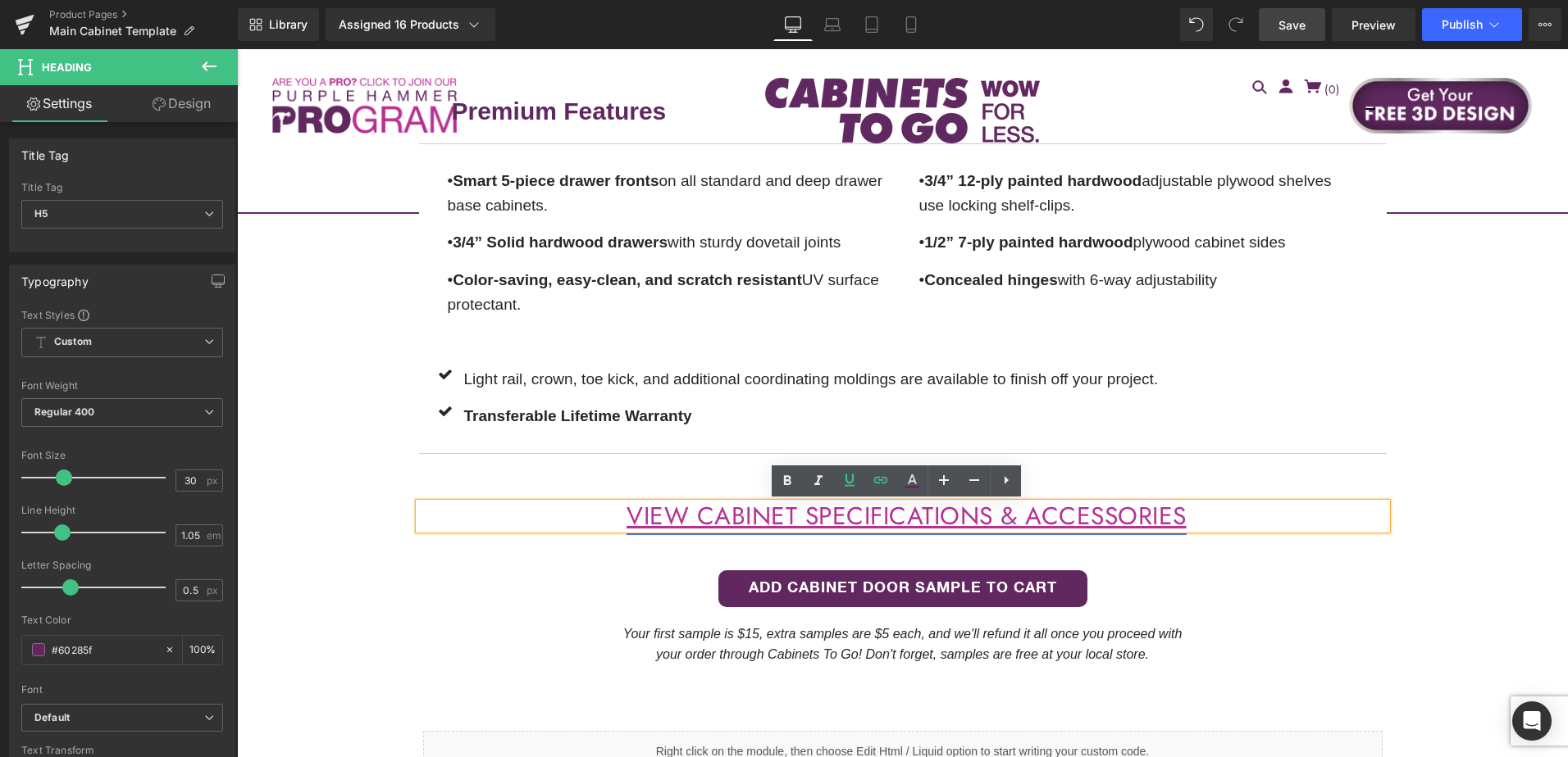
click at [627, 514] on u "VIEW CABINET Specifications & ACCESSORIES" at bounding box center [906, 516] width 560 height 35
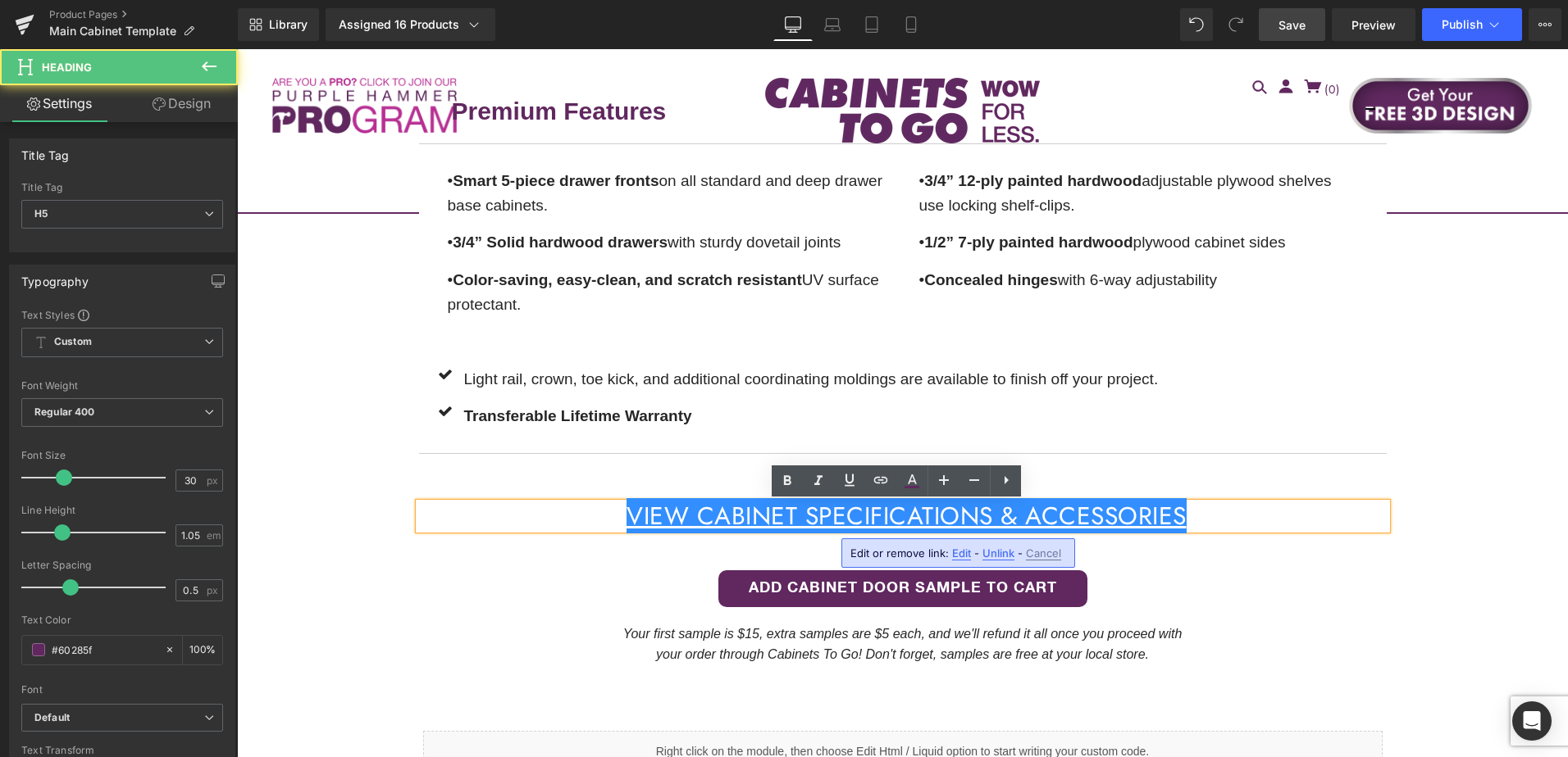
click at [592, 510] on h5 "VIEW CABINET Specifications & ACCESSORIES" at bounding box center [903, 516] width 968 height 26
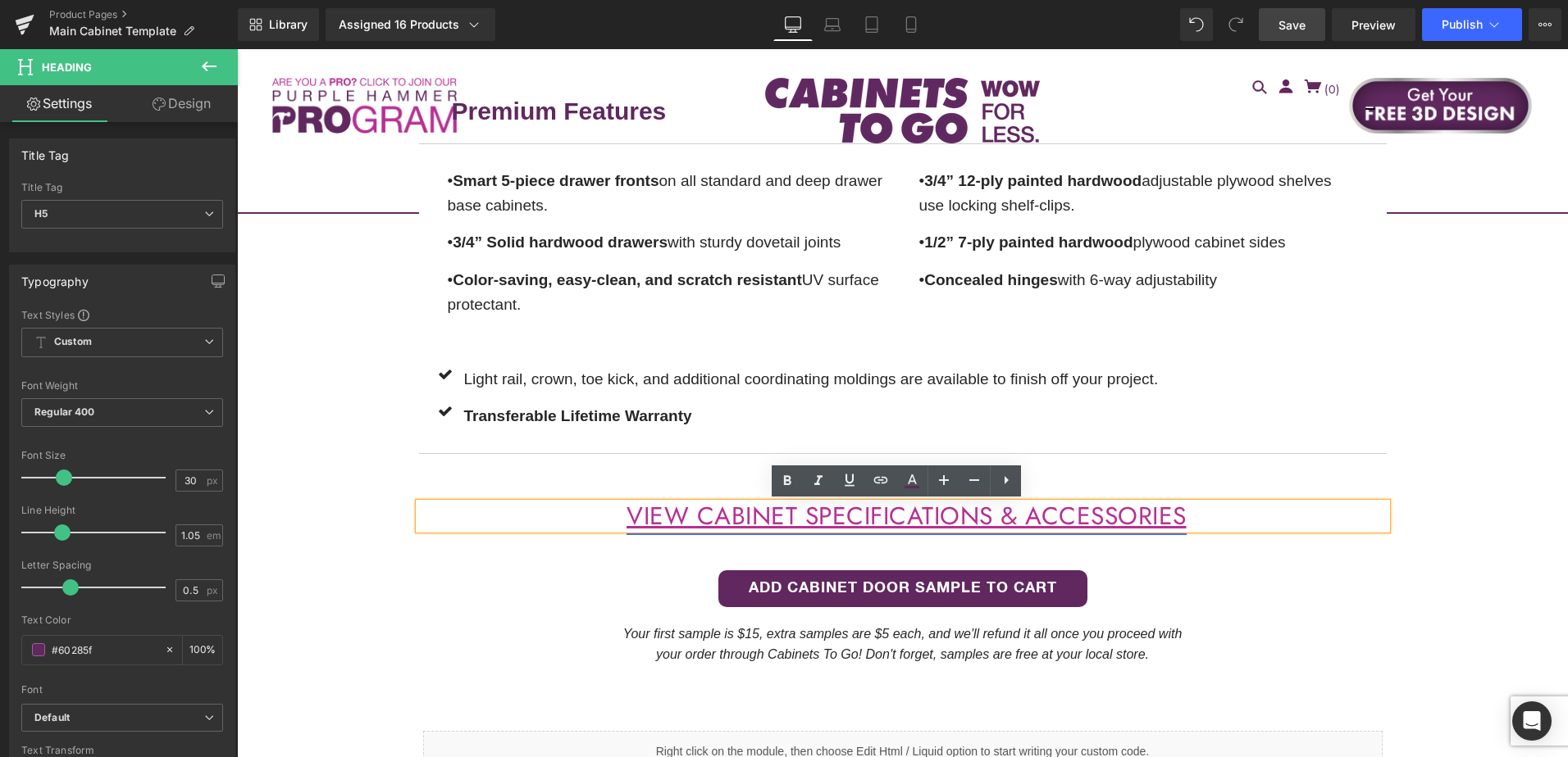
click at [627, 510] on u "VIEW CABINET Specifications & ACCESSORIES" at bounding box center [906, 516] width 560 height 35
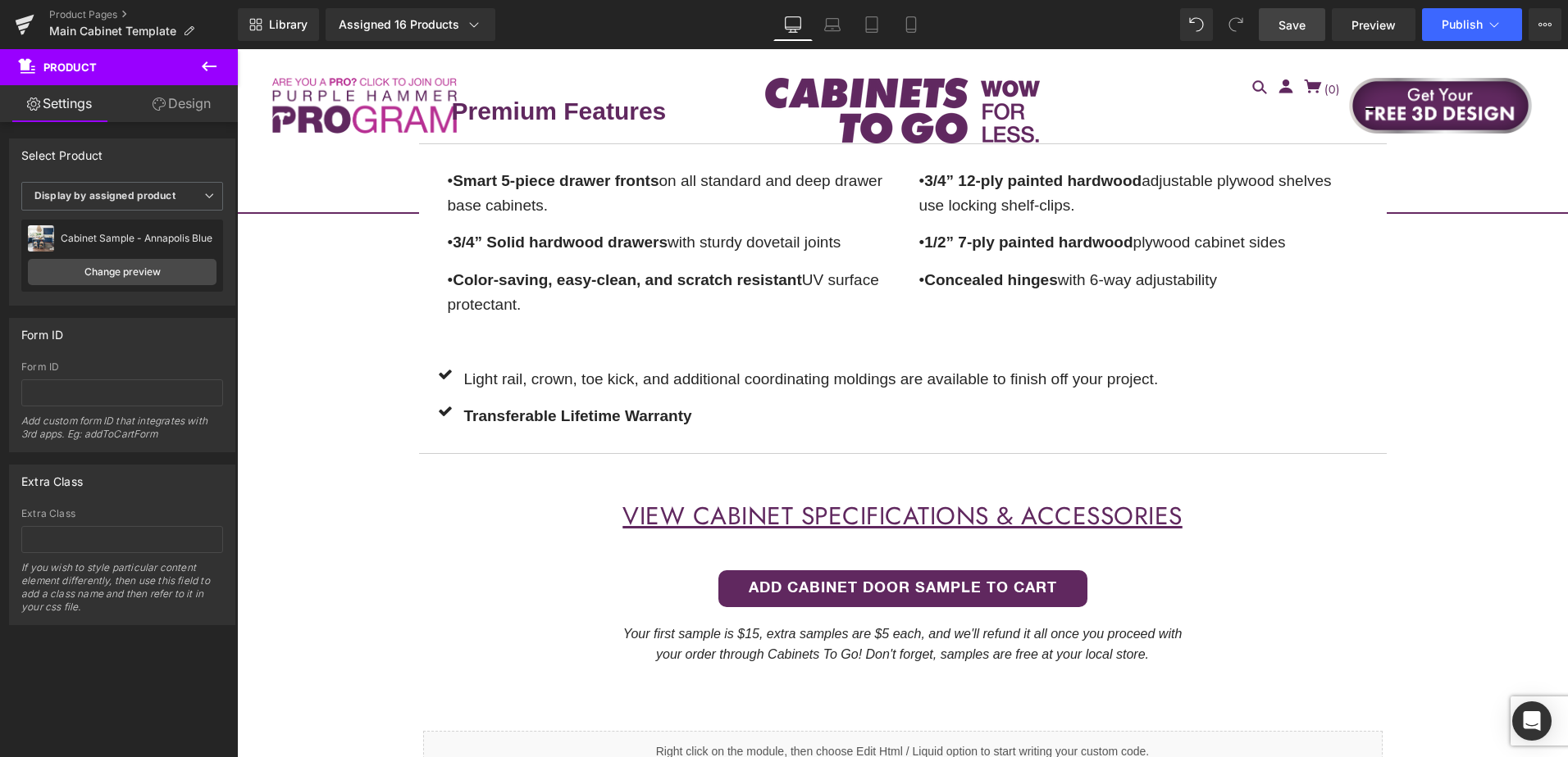
drag, startPoint x: 1304, startPoint y: 24, endPoint x: 1106, endPoint y: 154, distance: 236.9
click at [1304, 24] on span "Save" at bounding box center [1292, 25] width 27 height 18
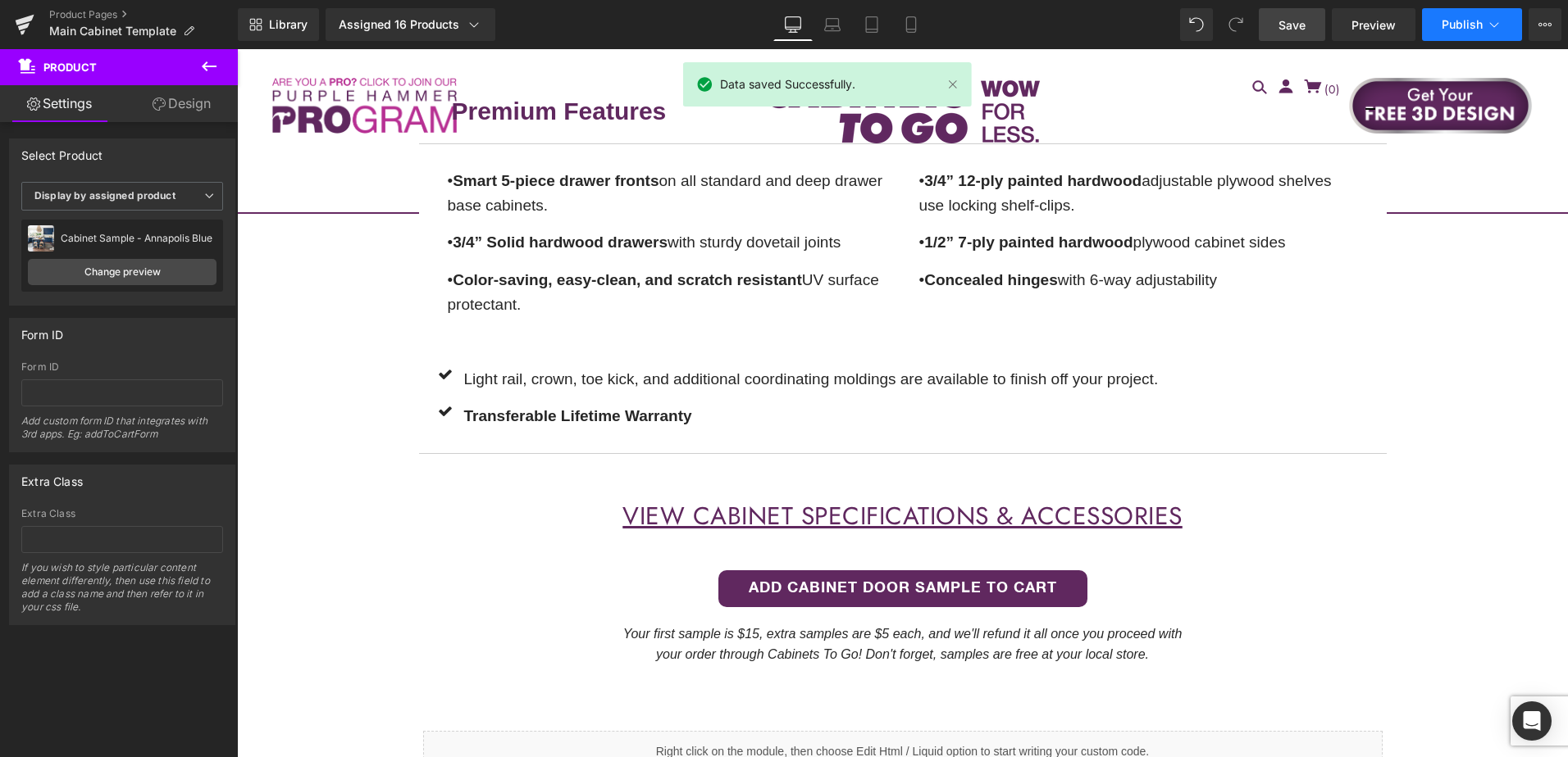
click at [1445, 19] on span "Publish" at bounding box center [1462, 25] width 41 height 13
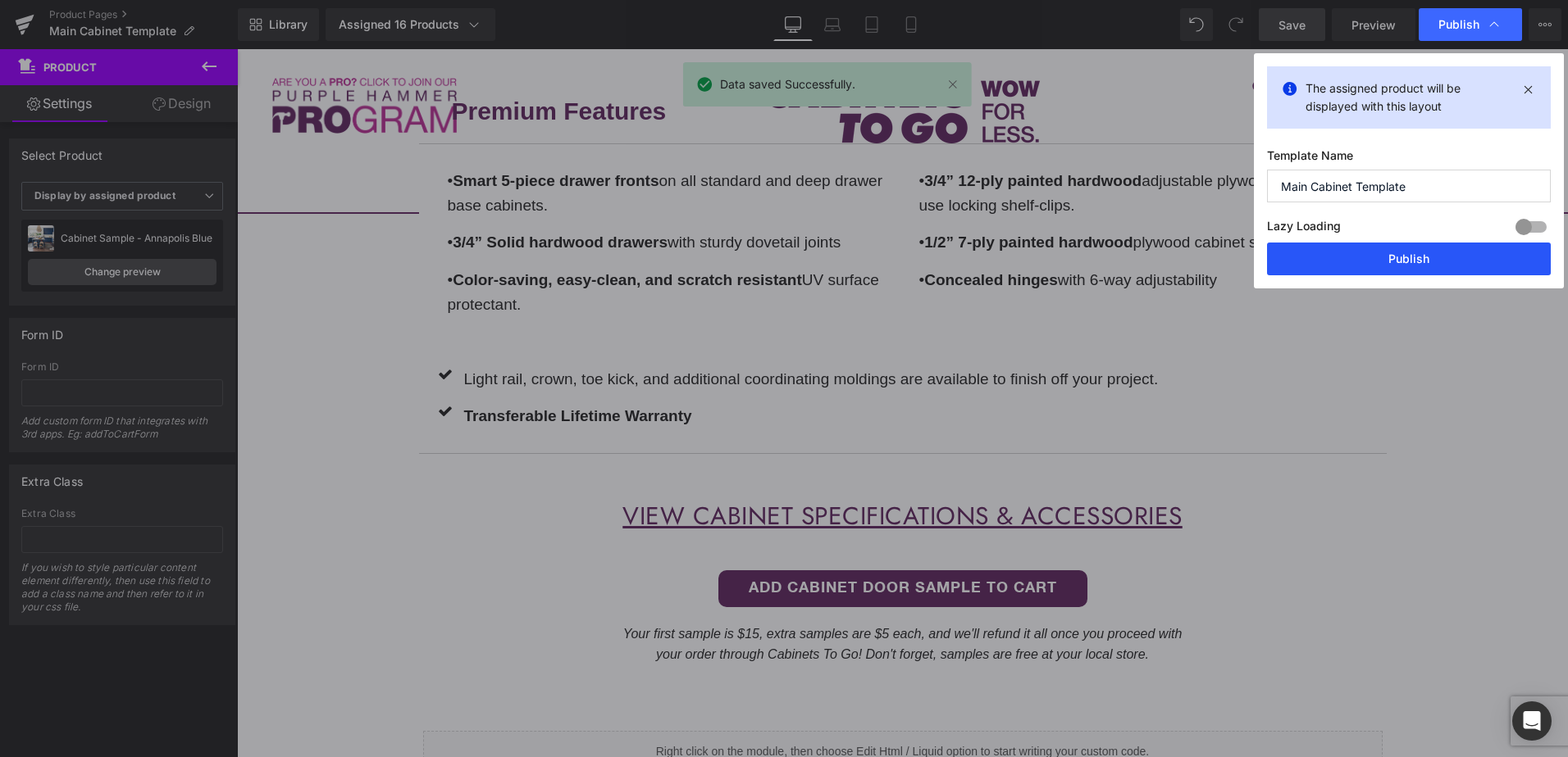
drag, startPoint x: 1426, startPoint y: 262, endPoint x: 1244, endPoint y: 502, distance: 301.2
click at [1426, 262] on button "Publish" at bounding box center [1408, 258] width 284 height 32
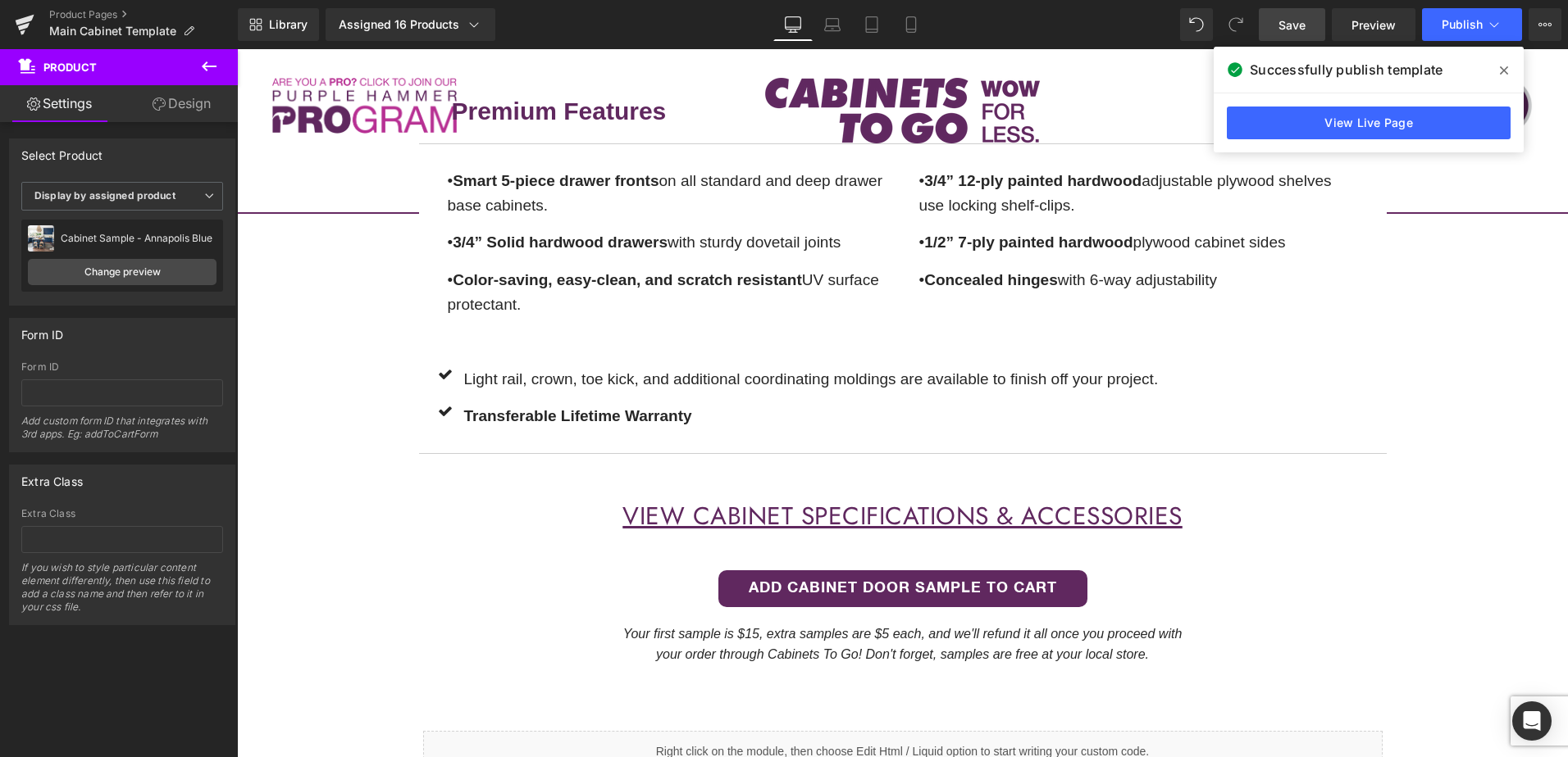
click at [1501, 67] on icon at bounding box center [1503, 70] width 8 height 8
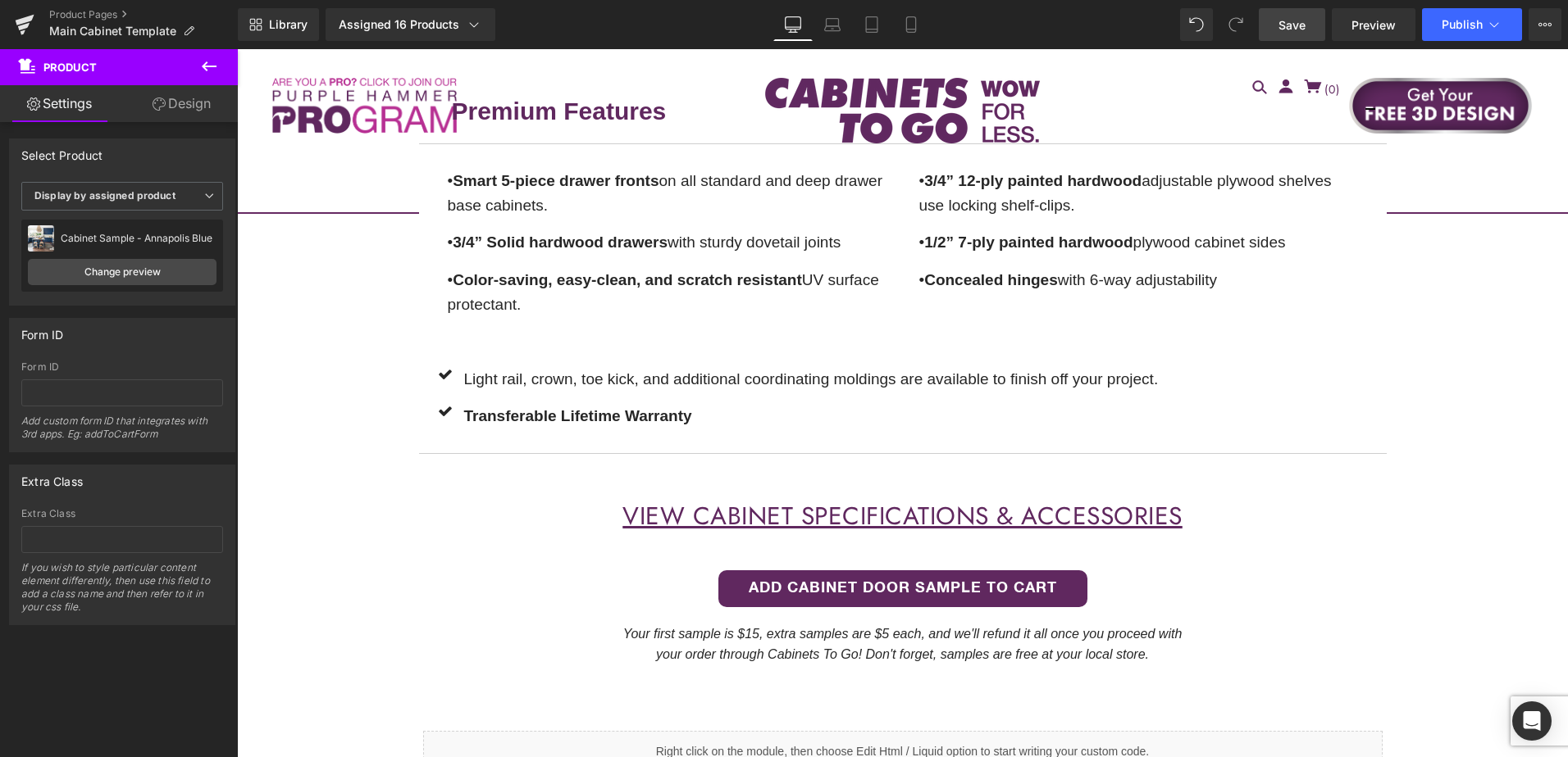
click at [1277, 27] on link "Save" at bounding box center [1292, 24] width 67 height 32
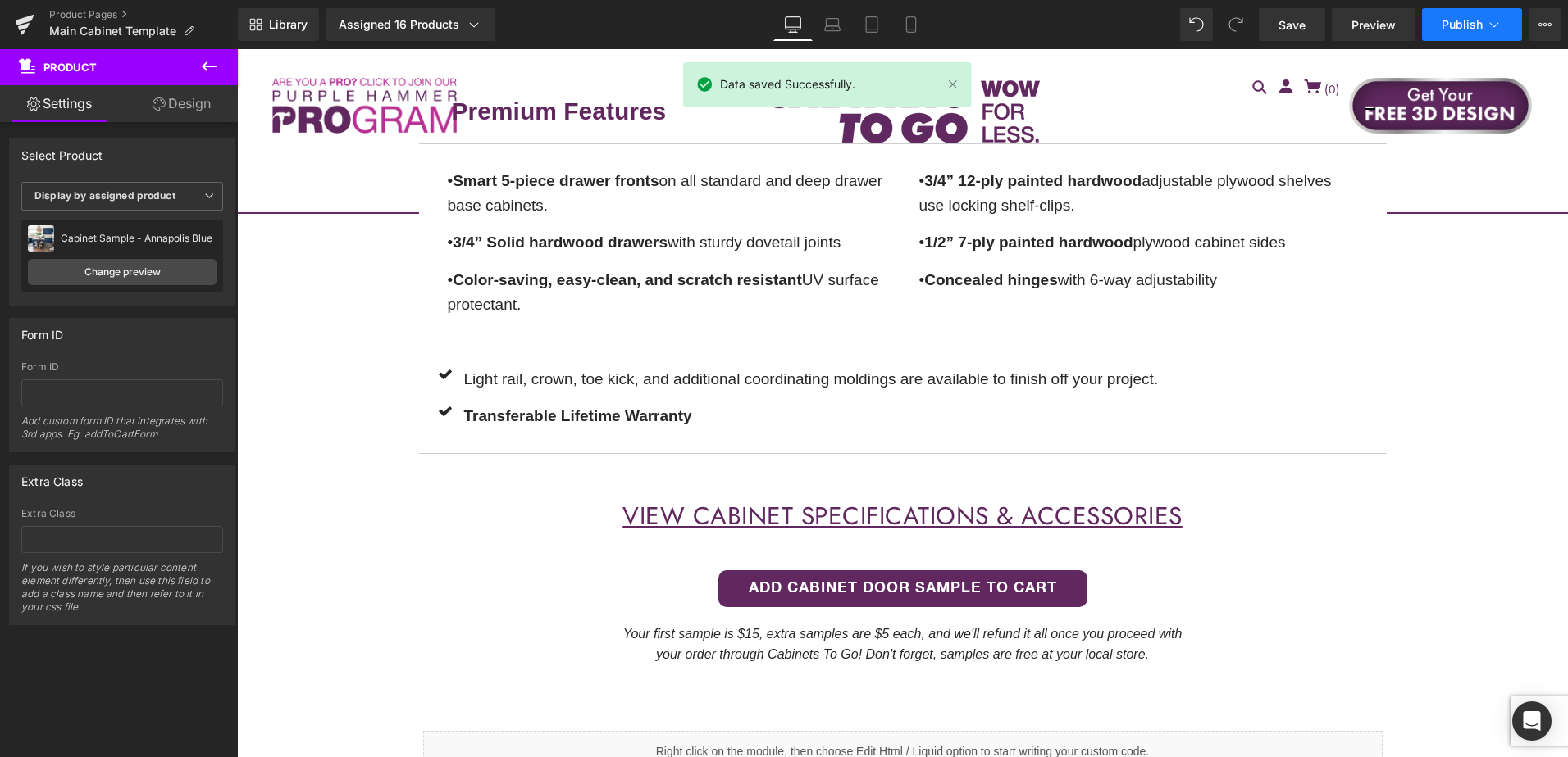
click at [1456, 22] on span "Publish" at bounding box center [1462, 25] width 41 height 13
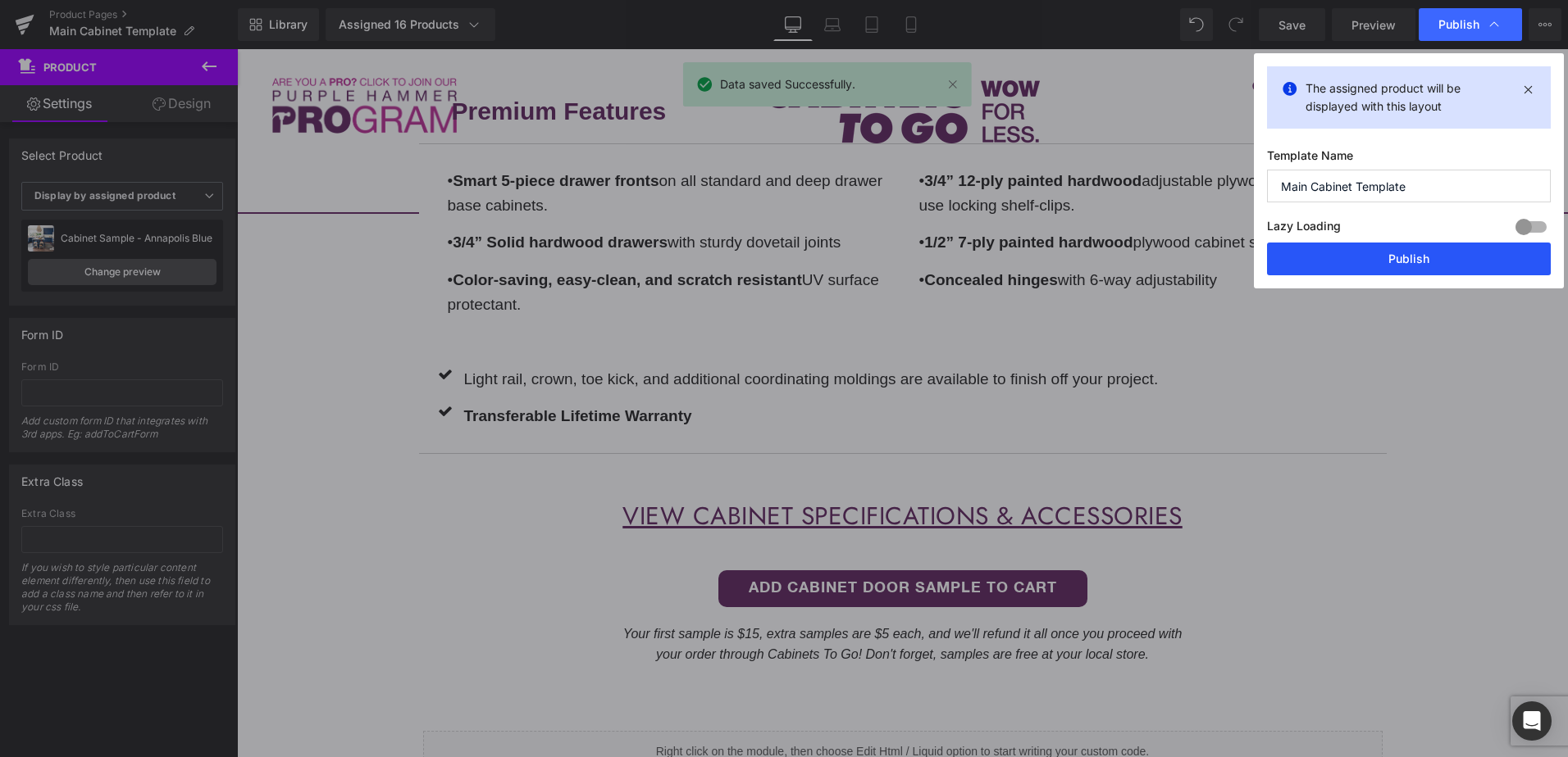
click at [1451, 262] on button "Publish" at bounding box center [1408, 258] width 284 height 32
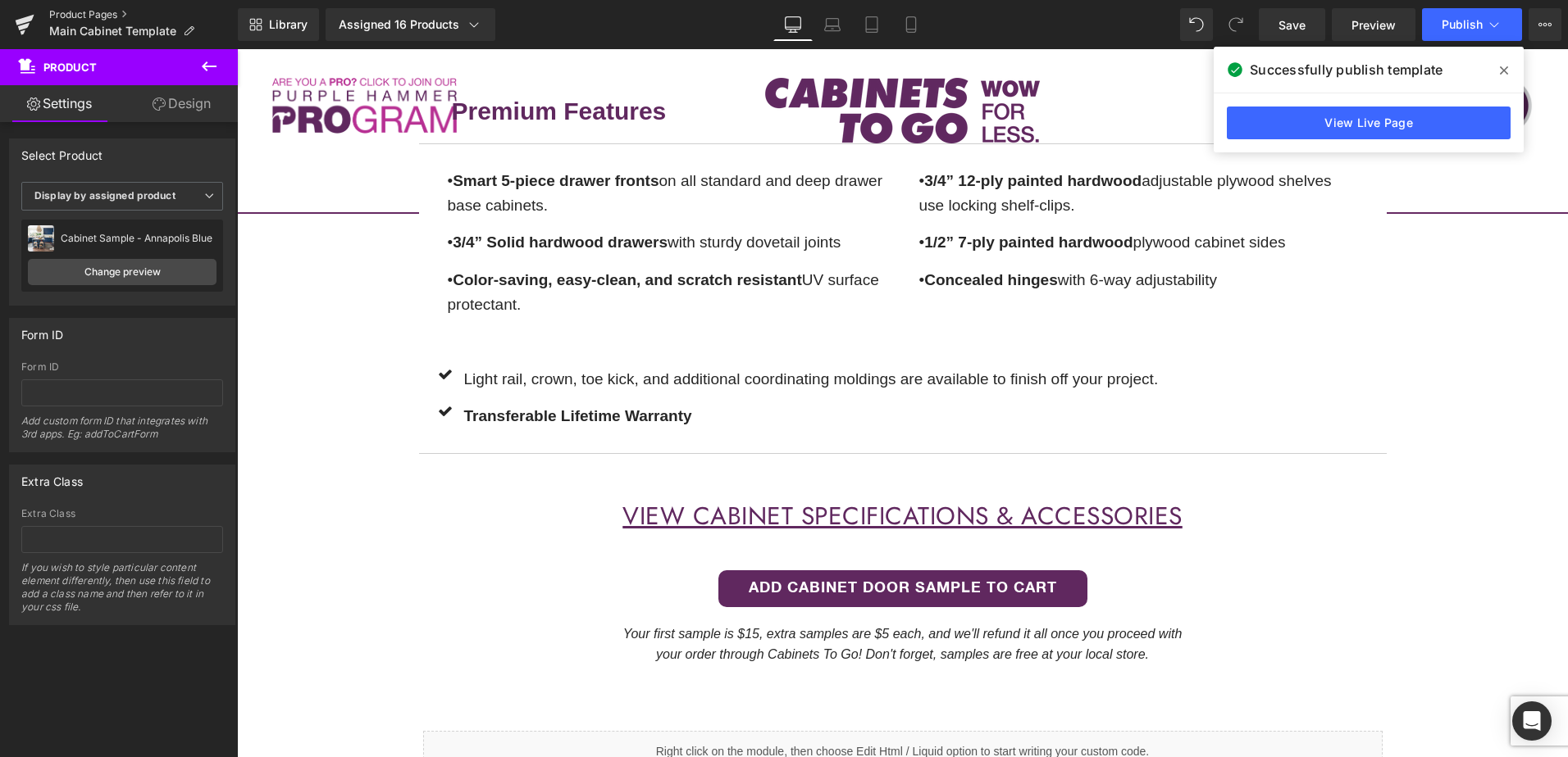
click at [90, 13] on link "Product Pages" at bounding box center [143, 14] width 188 height 13
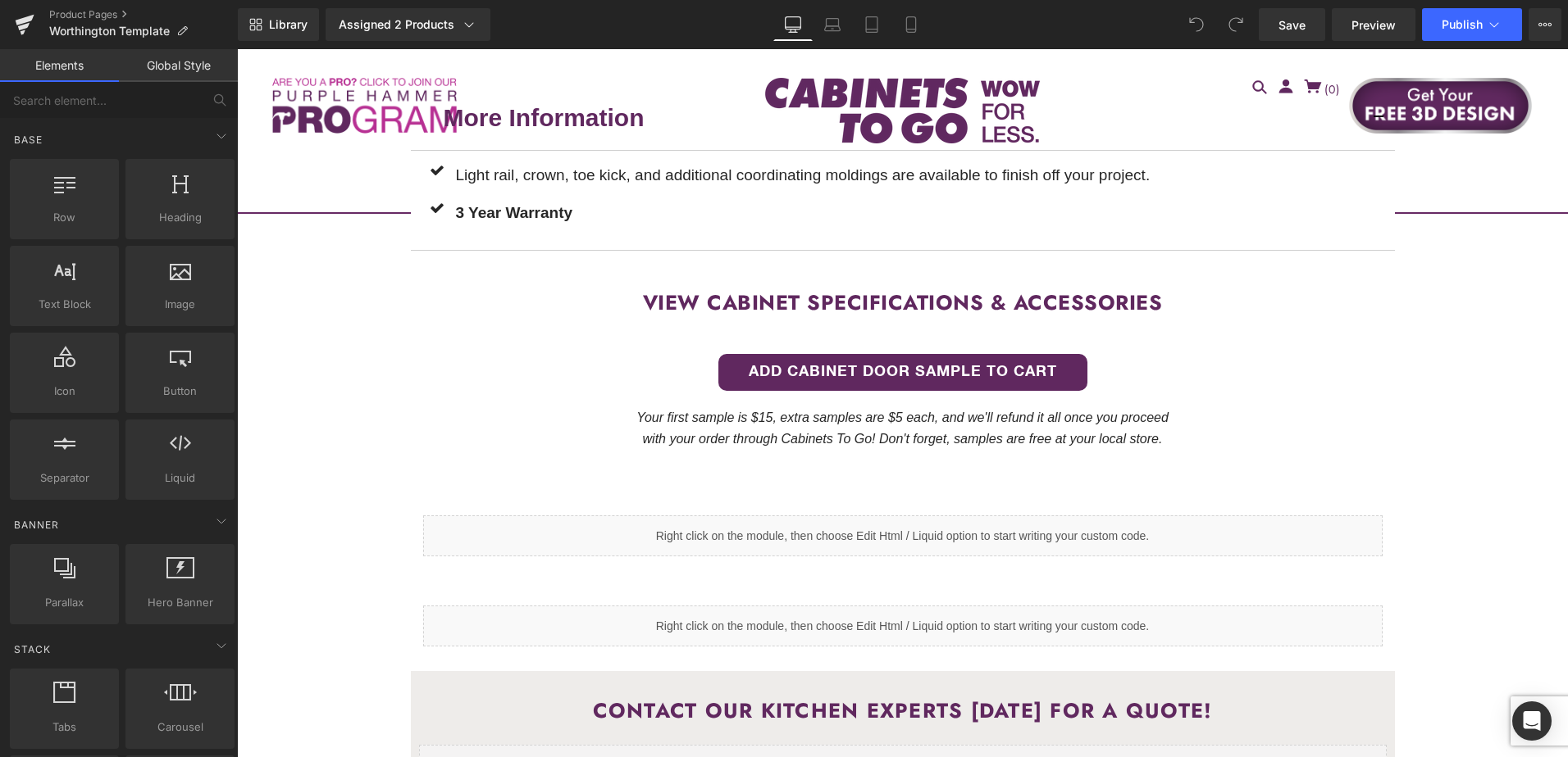
scroll to position [1229, 0]
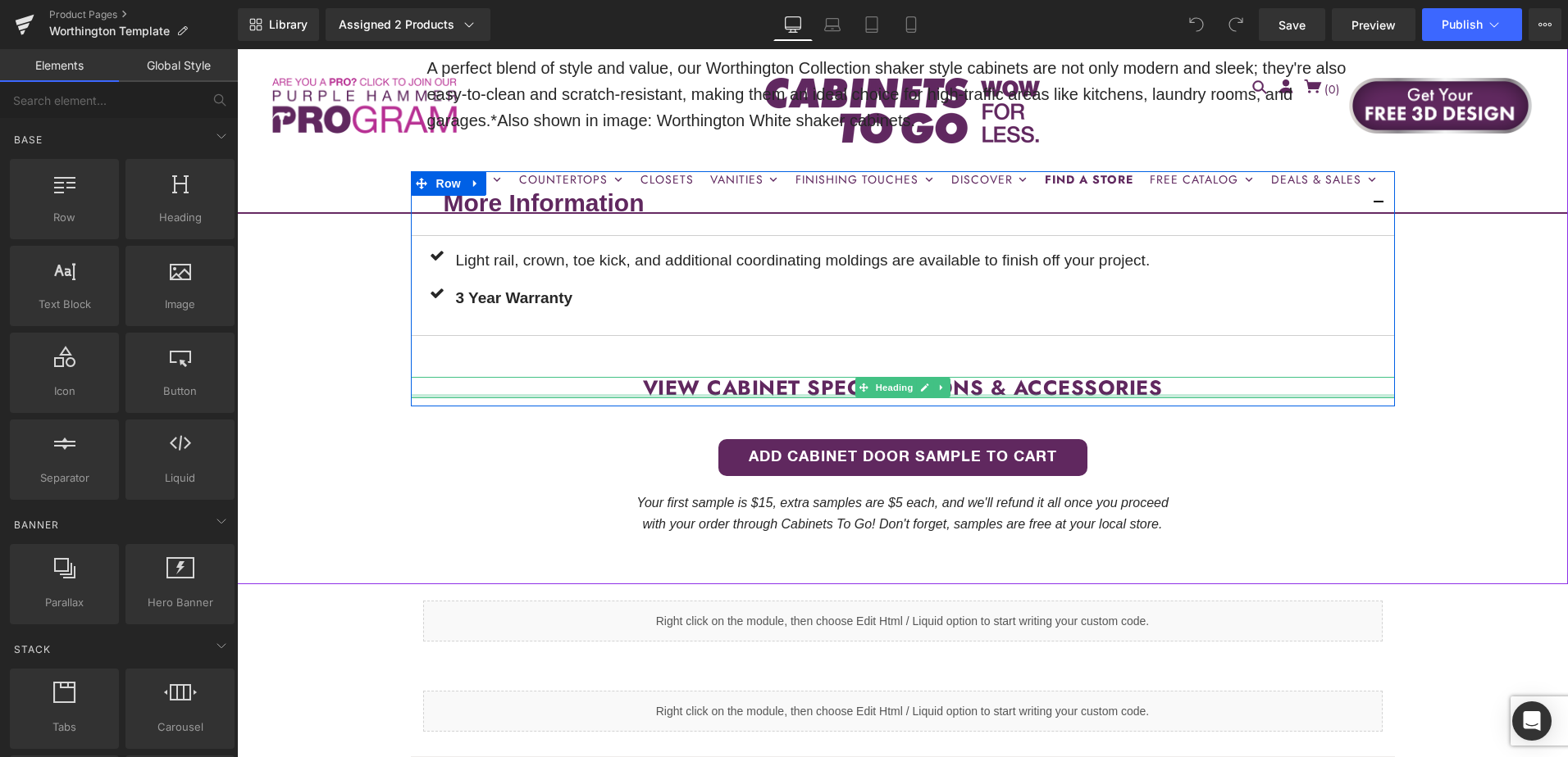
click at [1196, 387] on h5 "VIEW CABINET Specifications & ACCESSORIES" at bounding box center [903, 387] width 984 height 21
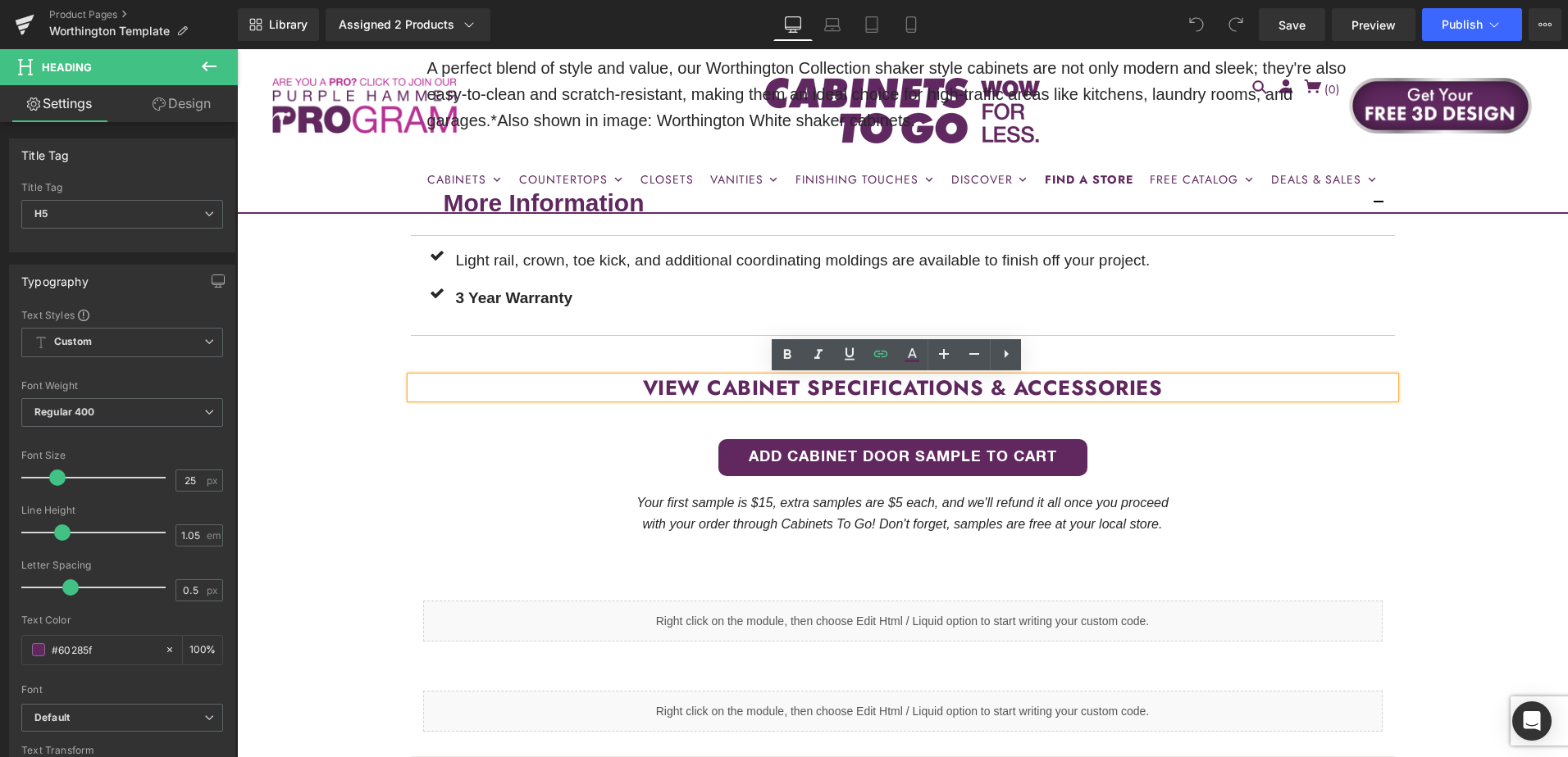
click at [1198, 386] on h5 "VIEW CABINET Specifications & ACCESSORIES" at bounding box center [903, 387] width 984 height 21
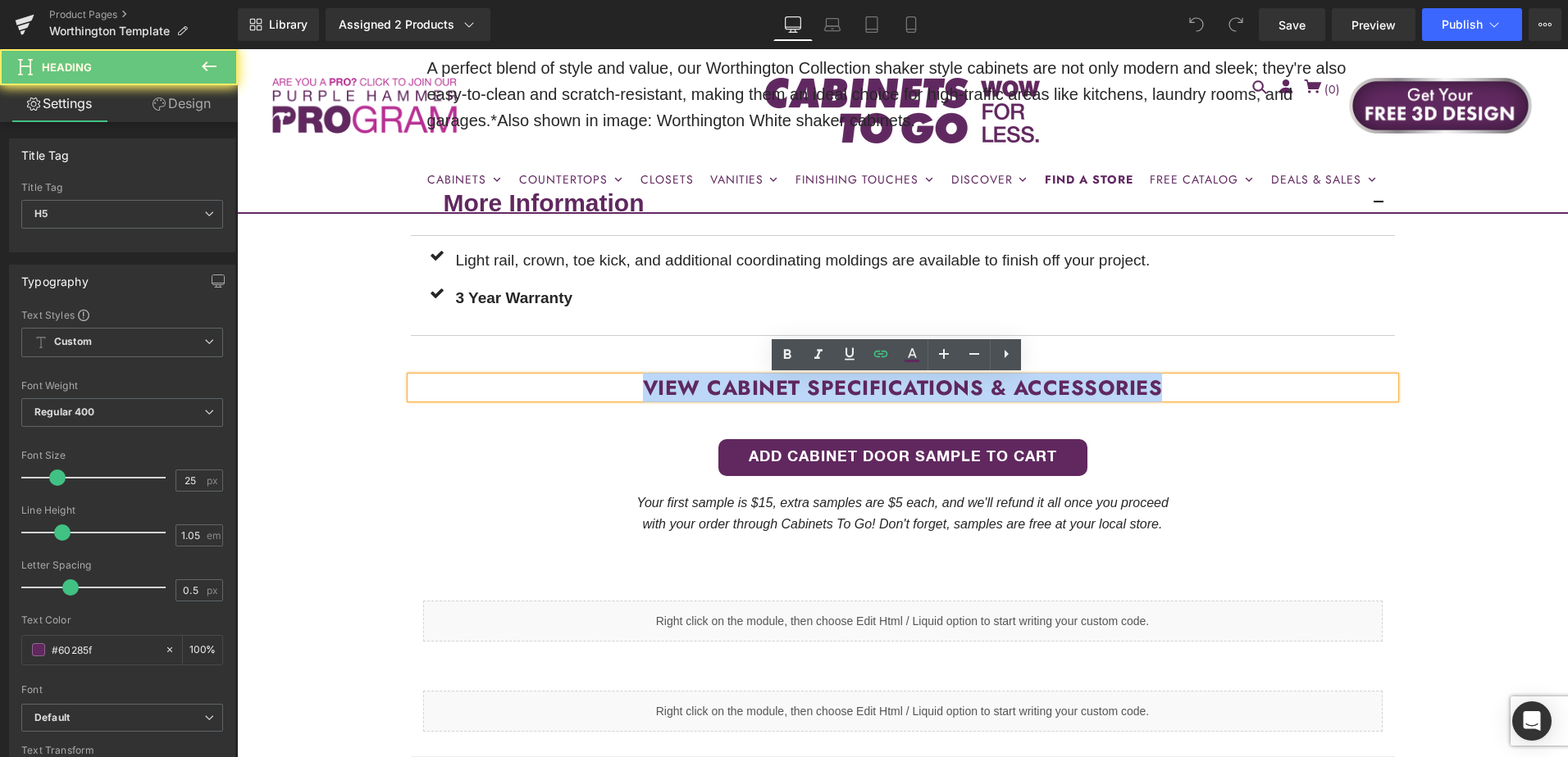
click at [1198, 386] on h5 "VIEW CABINET Specifications & ACCESSORIES" at bounding box center [903, 387] width 984 height 21
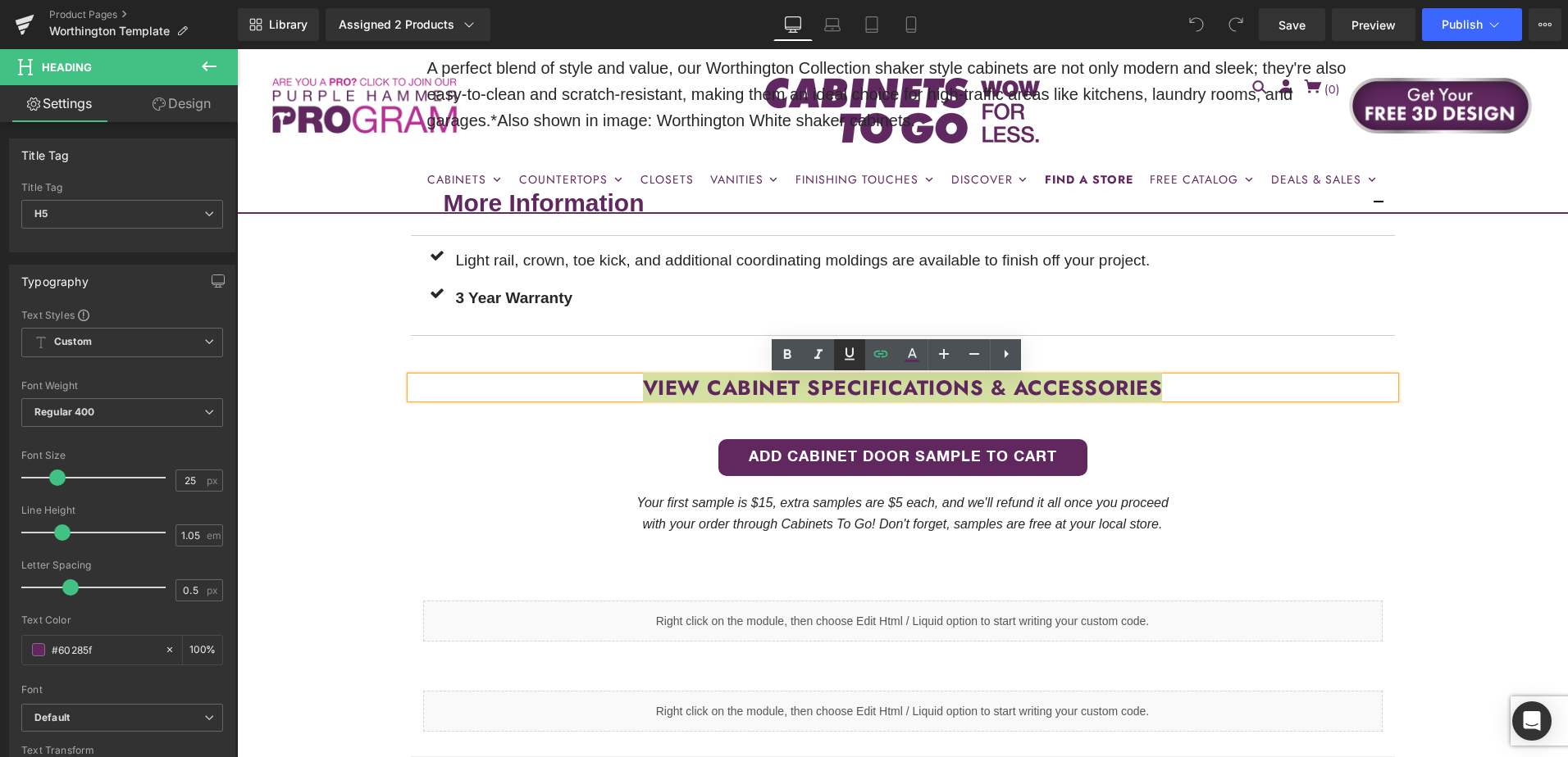
click at [847, 357] on icon at bounding box center [849, 355] width 10 height 12
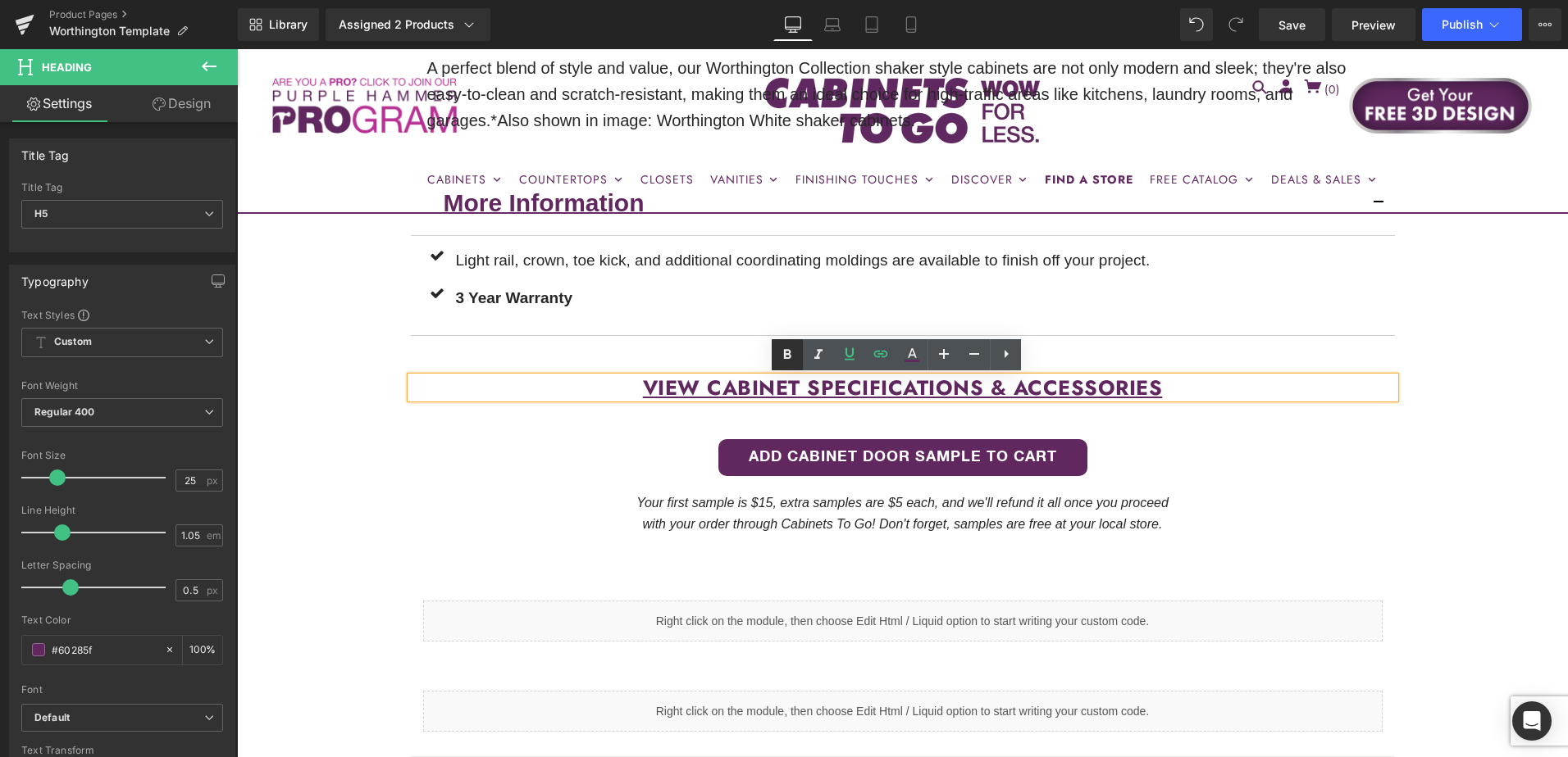
click at [785, 353] on icon at bounding box center [787, 354] width 7 height 10
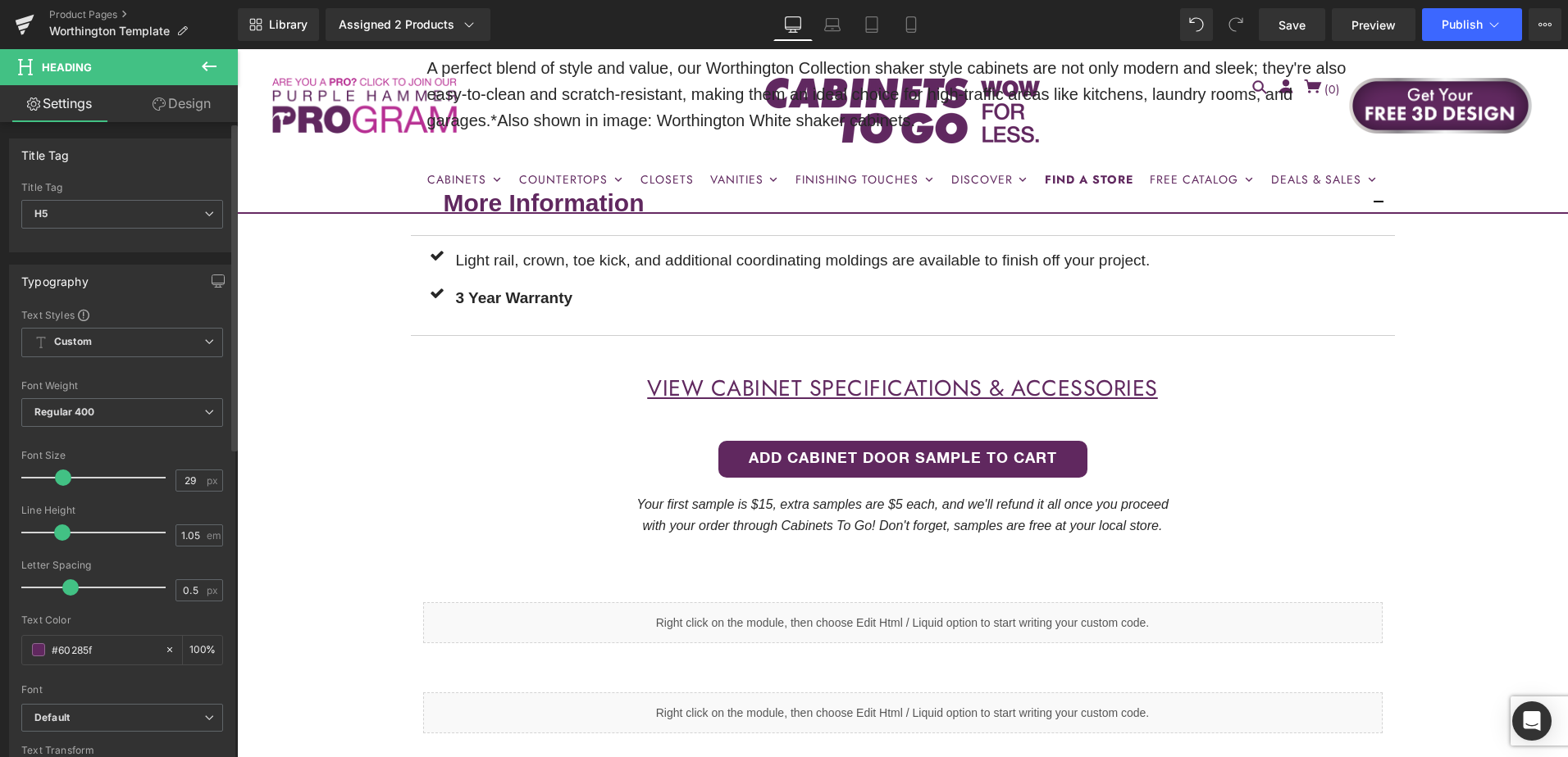
type input "30"
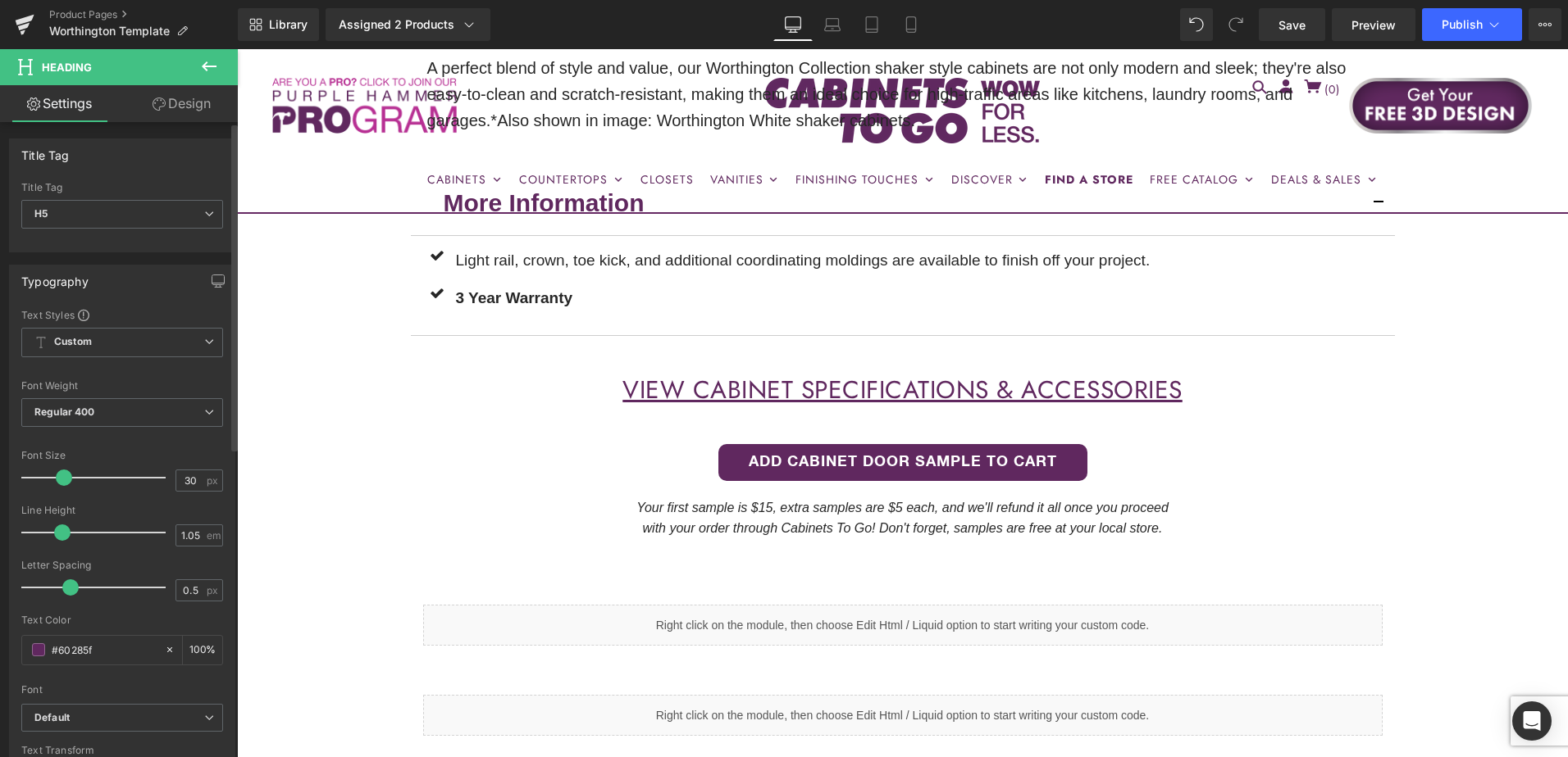
click at [65, 478] on span at bounding box center [64, 478] width 17 height 17
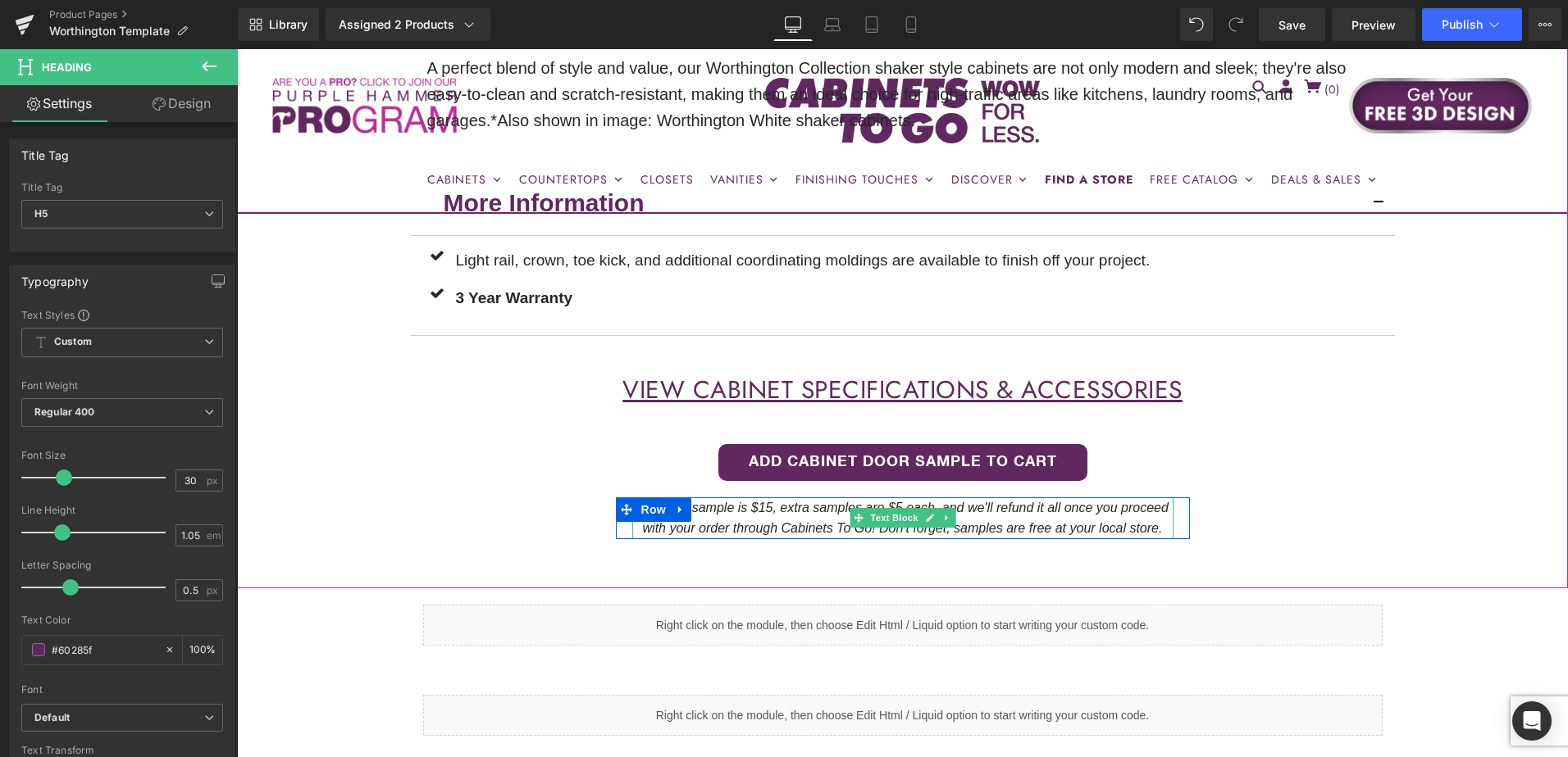
click at [723, 511] on icon "Your first sample is $15, extra samples are $5 each, and we'll refund it all on…" at bounding box center [902, 519] width 532 height 35
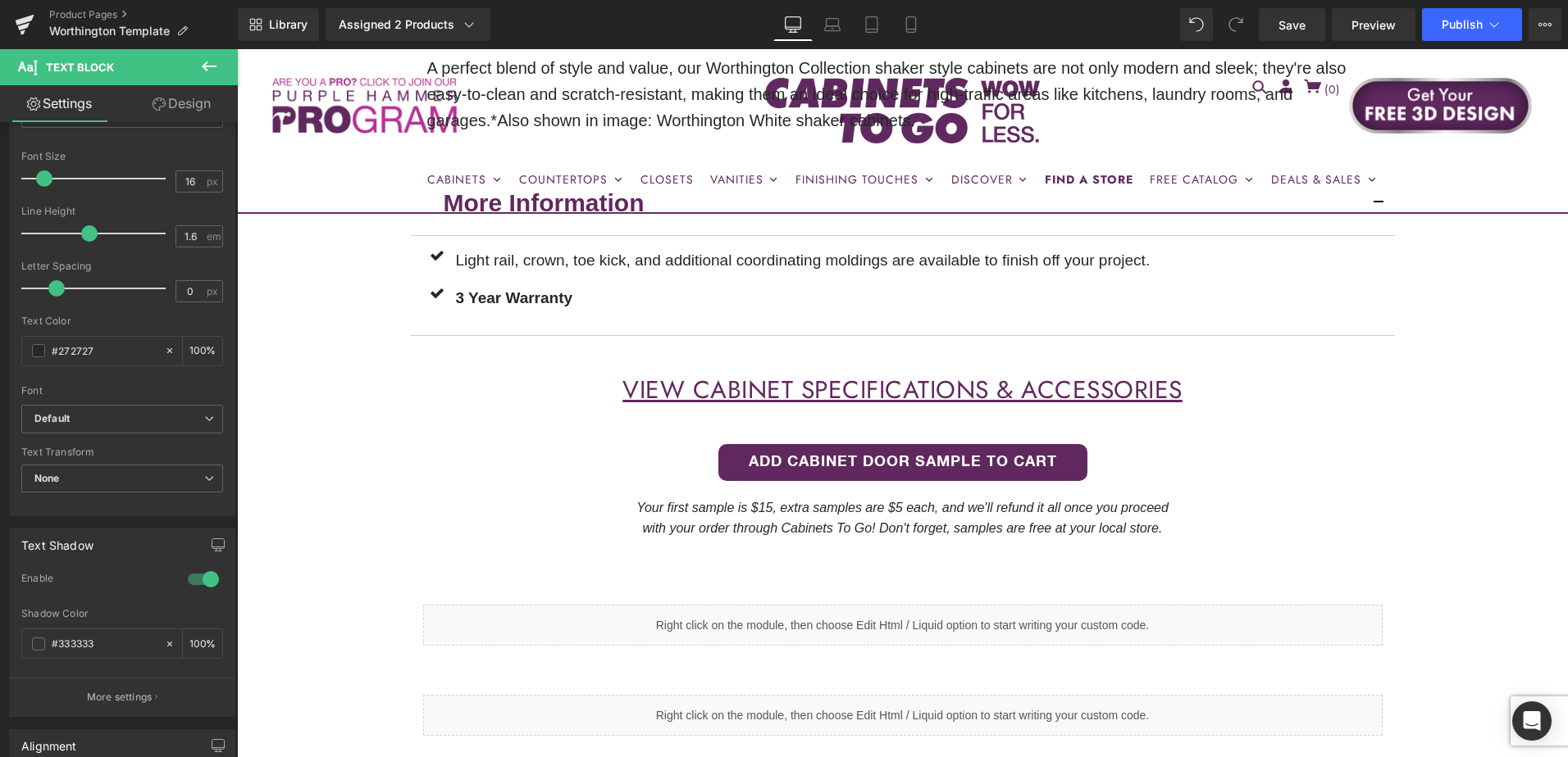
scroll to position [164, 0]
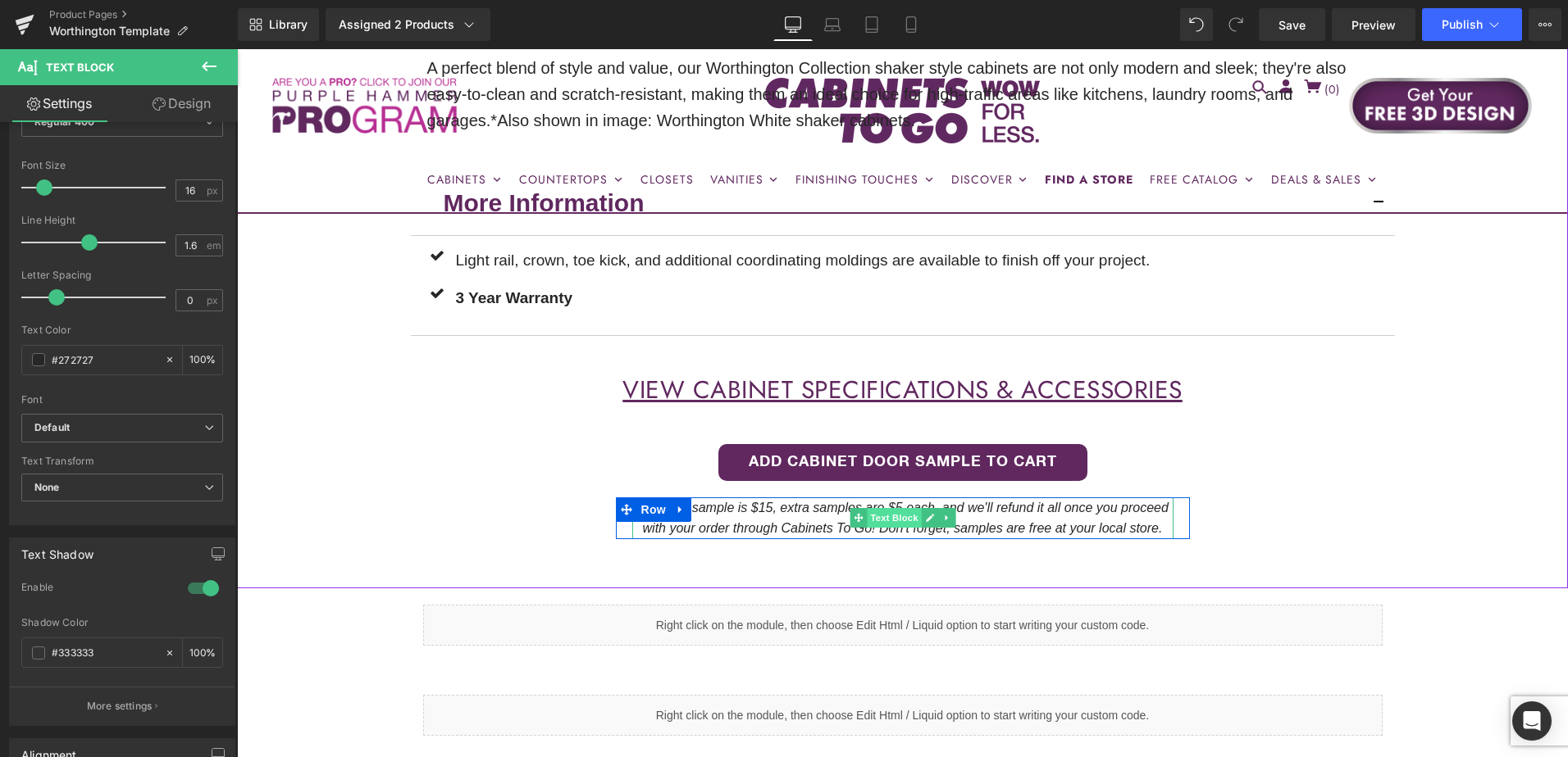
click at [879, 517] on span "Text Block" at bounding box center [894, 518] width 54 height 19
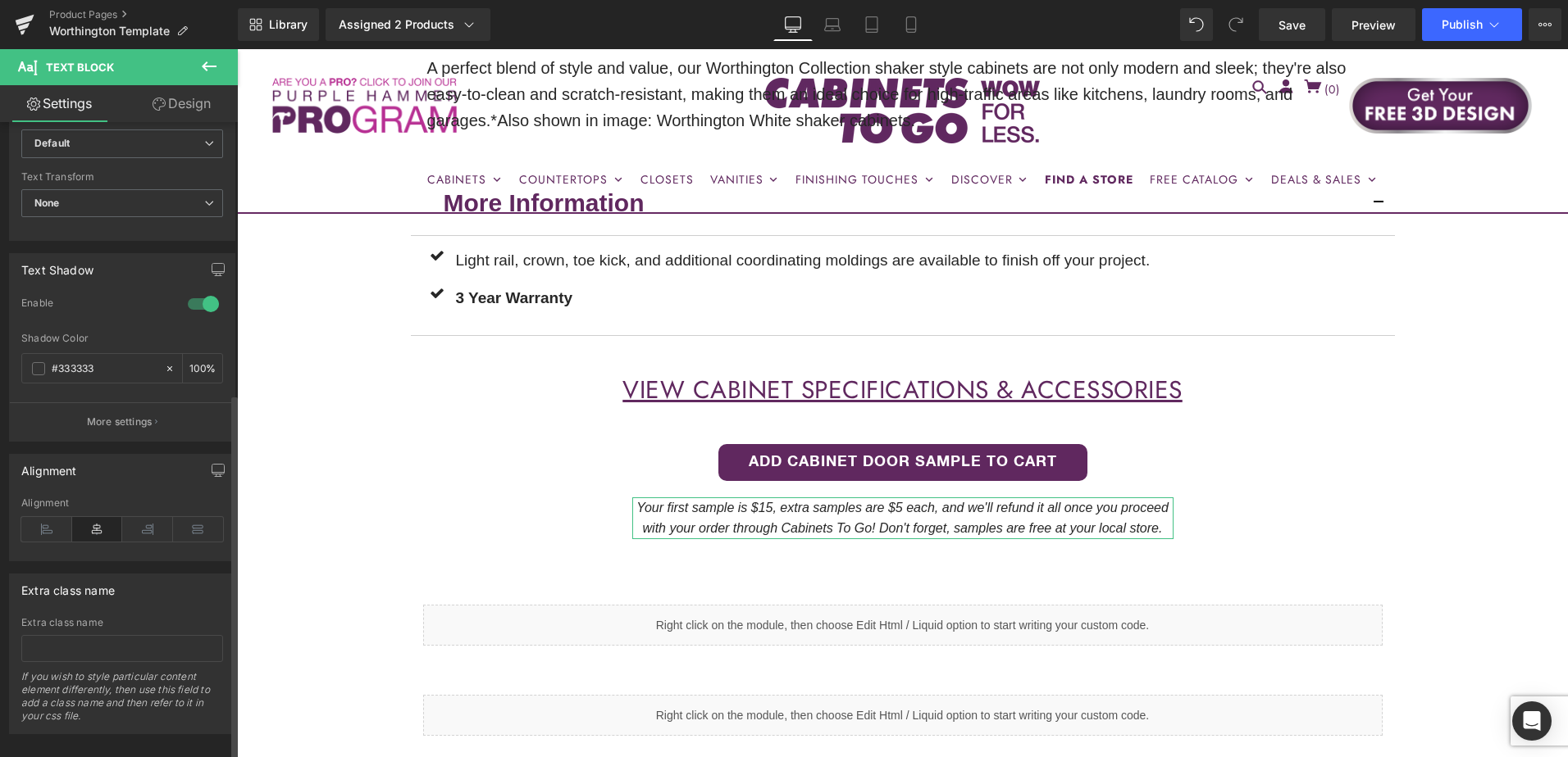
scroll to position [471, 0]
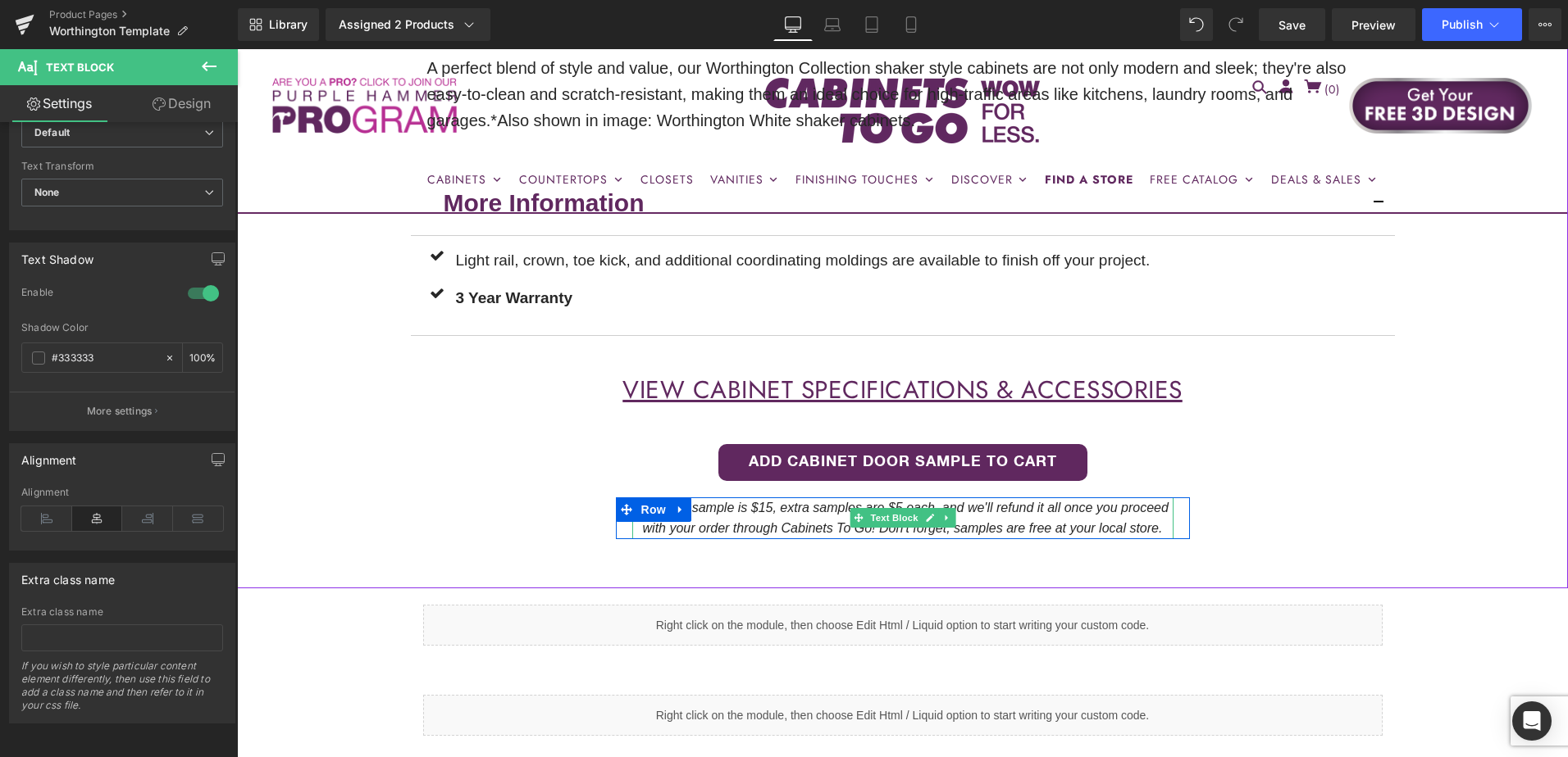
click at [745, 517] on p "Your first sample is $15, extra samples are $5 each, and we'll refund it all on…" at bounding box center [902, 519] width 541 height 42
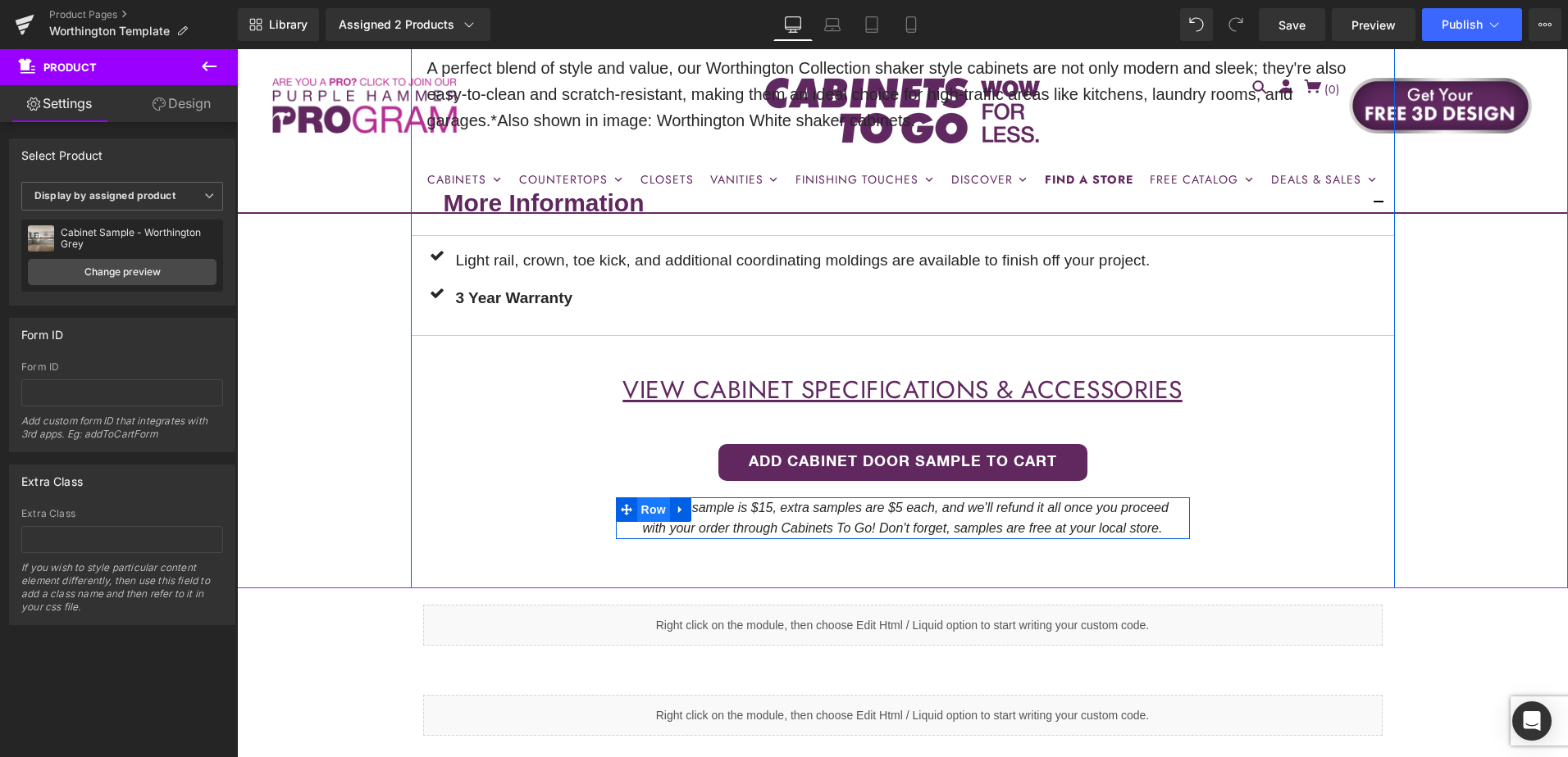
click at [640, 507] on span "Row" at bounding box center [653, 510] width 32 height 25
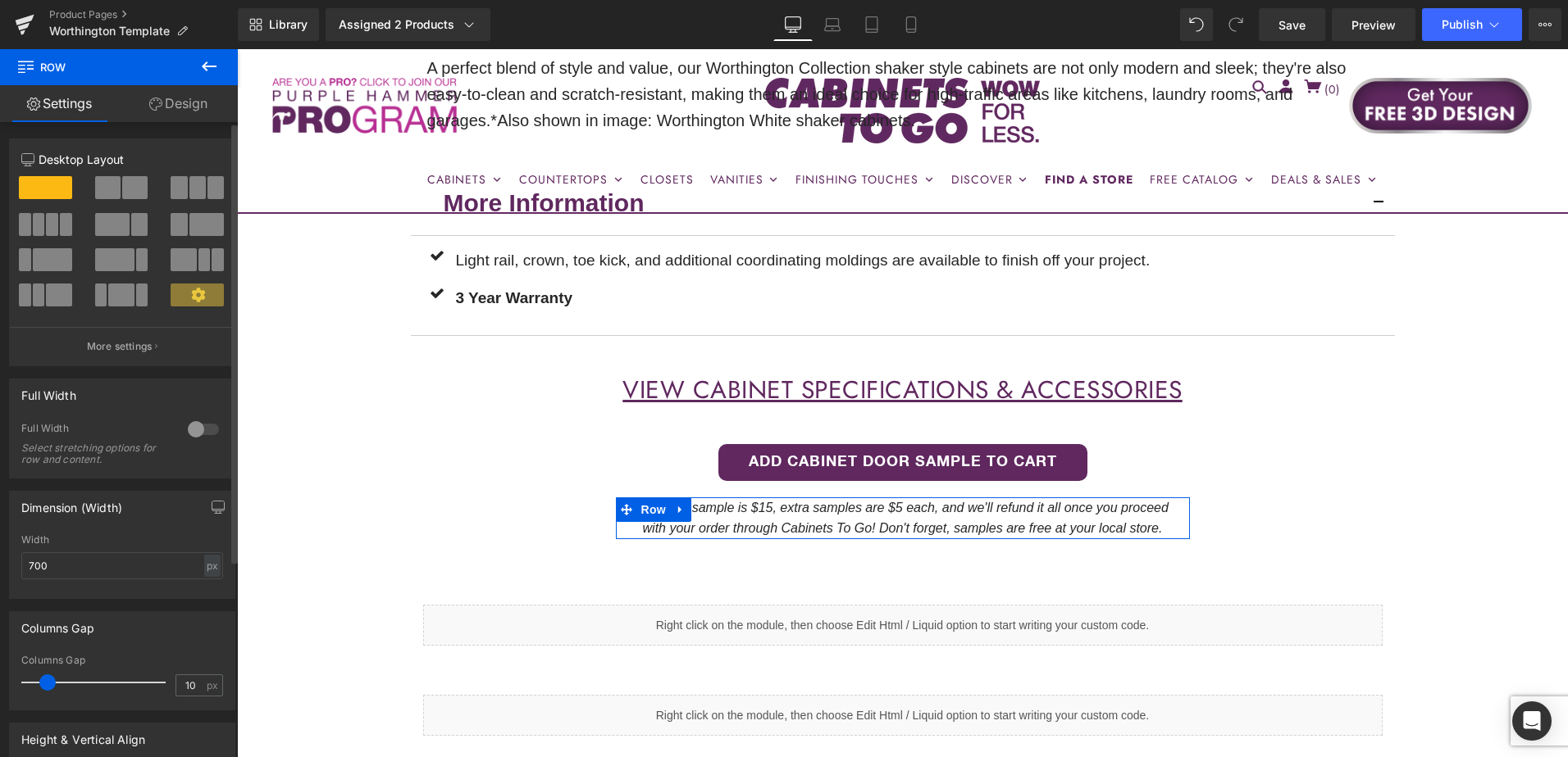
type input "0"
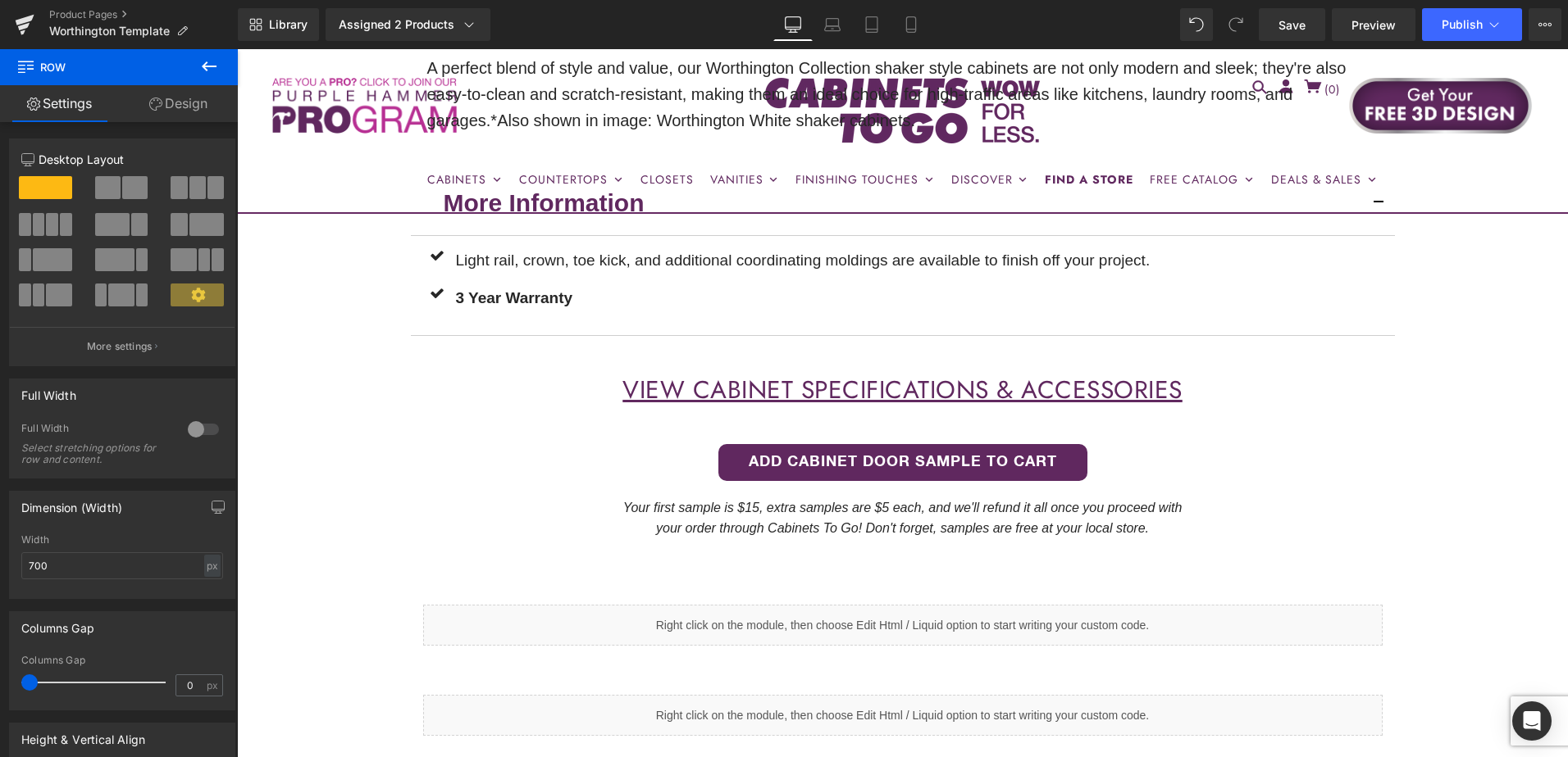
drag, startPoint x: 46, startPoint y: 678, endPoint x: -4, endPoint y: 677, distance: 50.0
click at [0, 677] on html "Row You are previewing how the will restyle your page. You can not edit Element…" at bounding box center [784, 378] width 1568 height 757
click at [1298, 26] on span "Save" at bounding box center [1292, 25] width 27 height 18
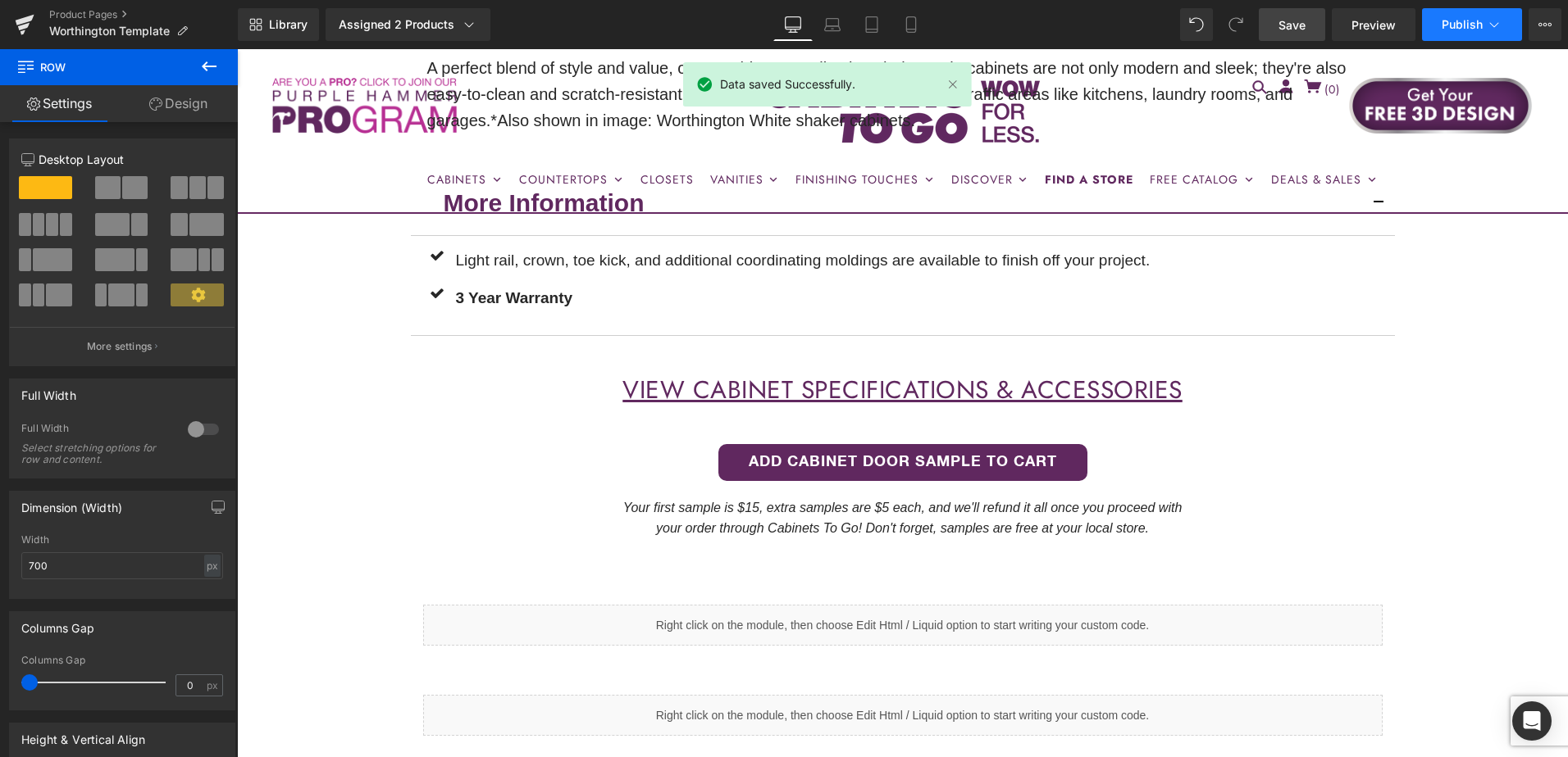
click at [1455, 27] on span "Publish" at bounding box center [1462, 25] width 41 height 13
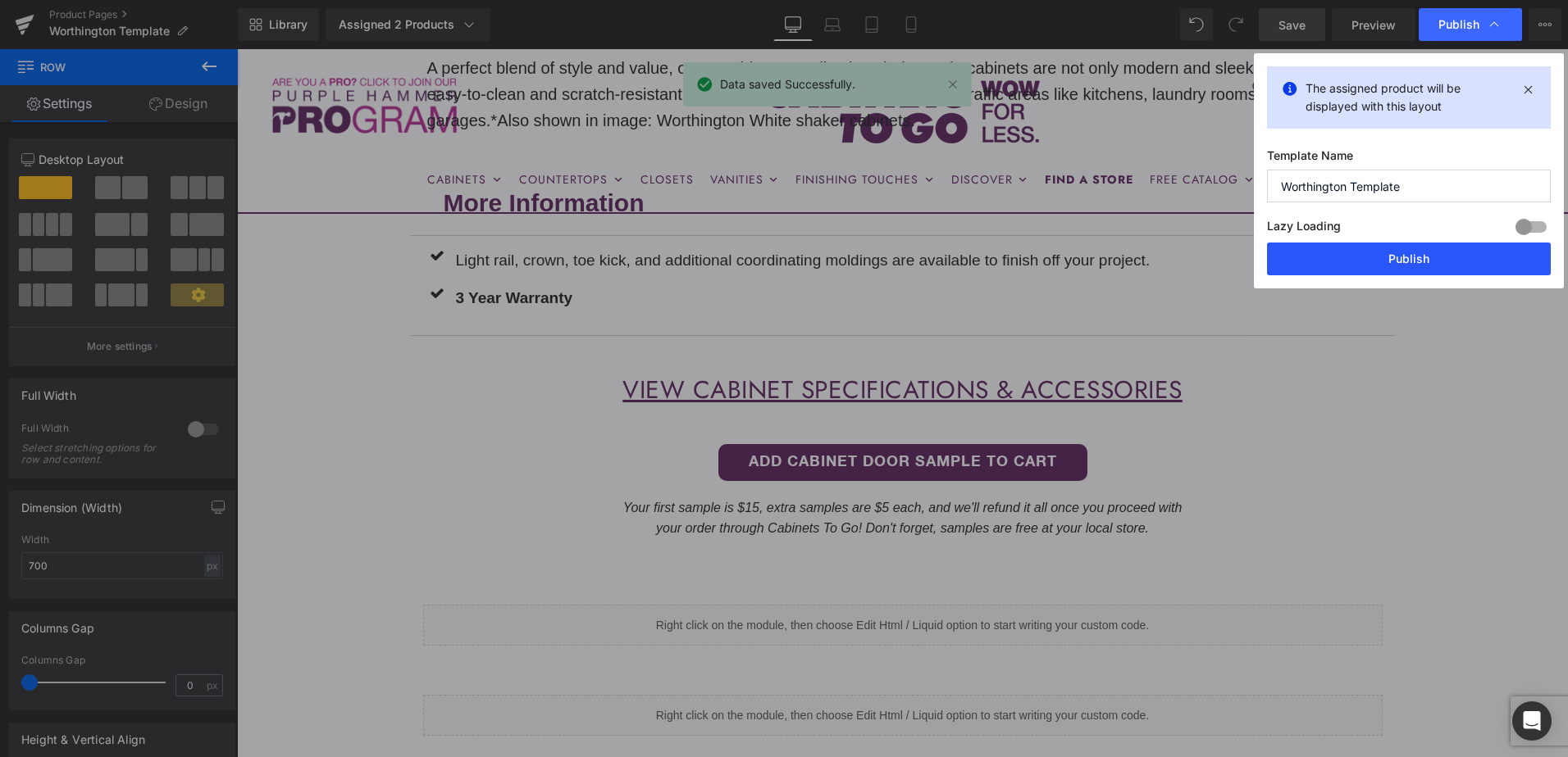
click at [1448, 261] on button "Publish" at bounding box center [1408, 258] width 284 height 32
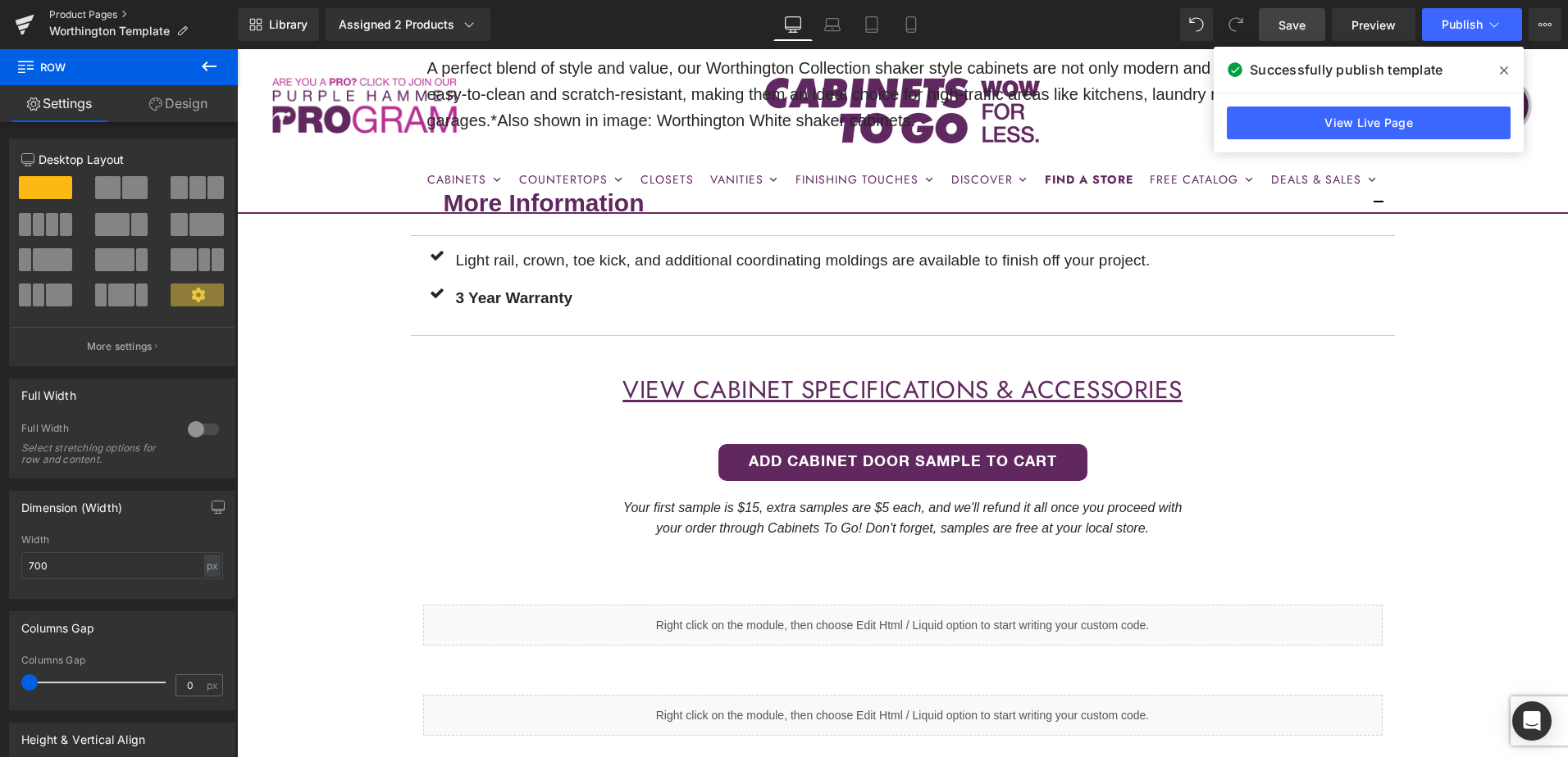
click at [86, 14] on link "Product Pages" at bounding box center [143, 14] width 188 height 13
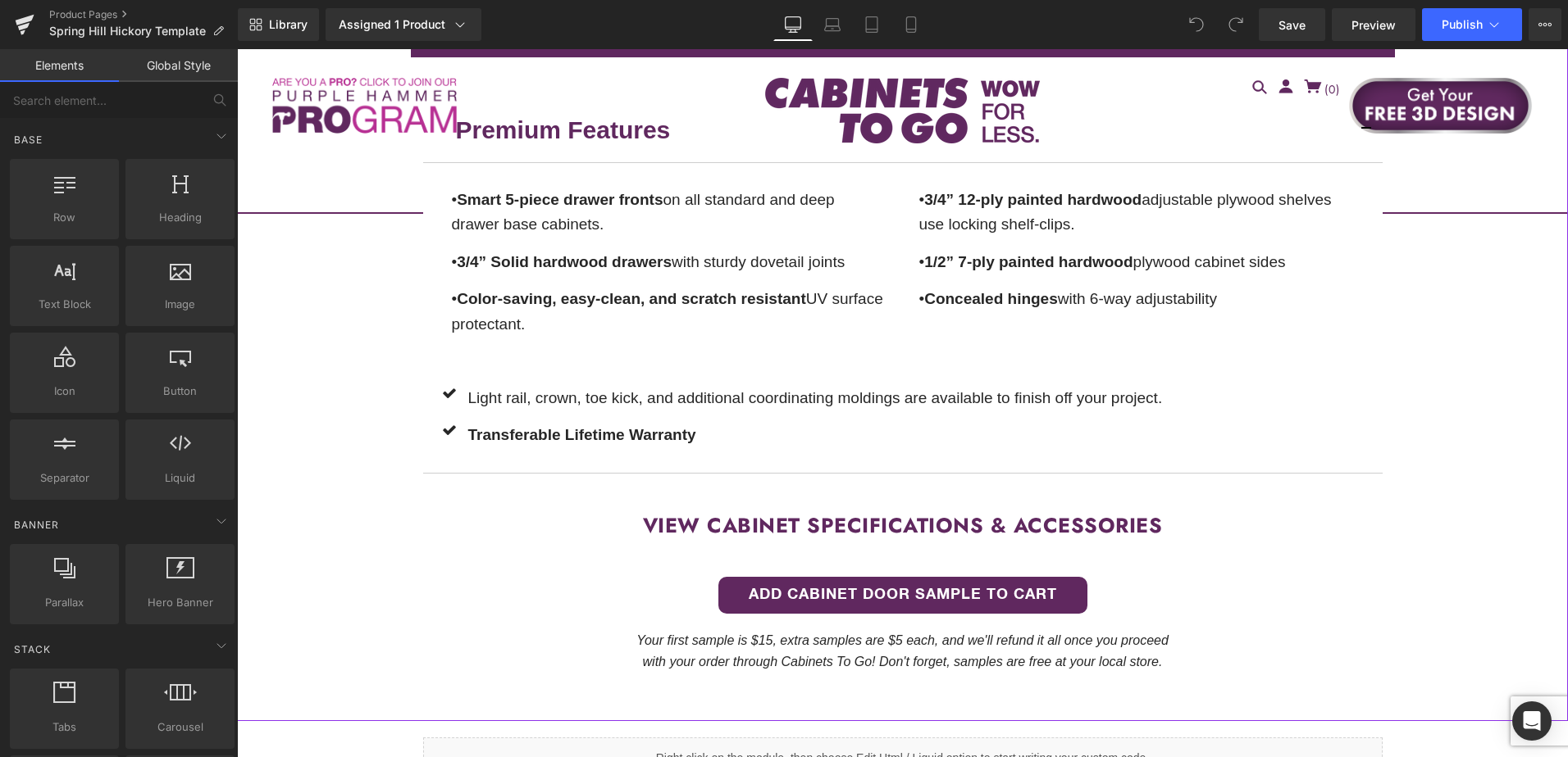
scroll to position [1639, 0]
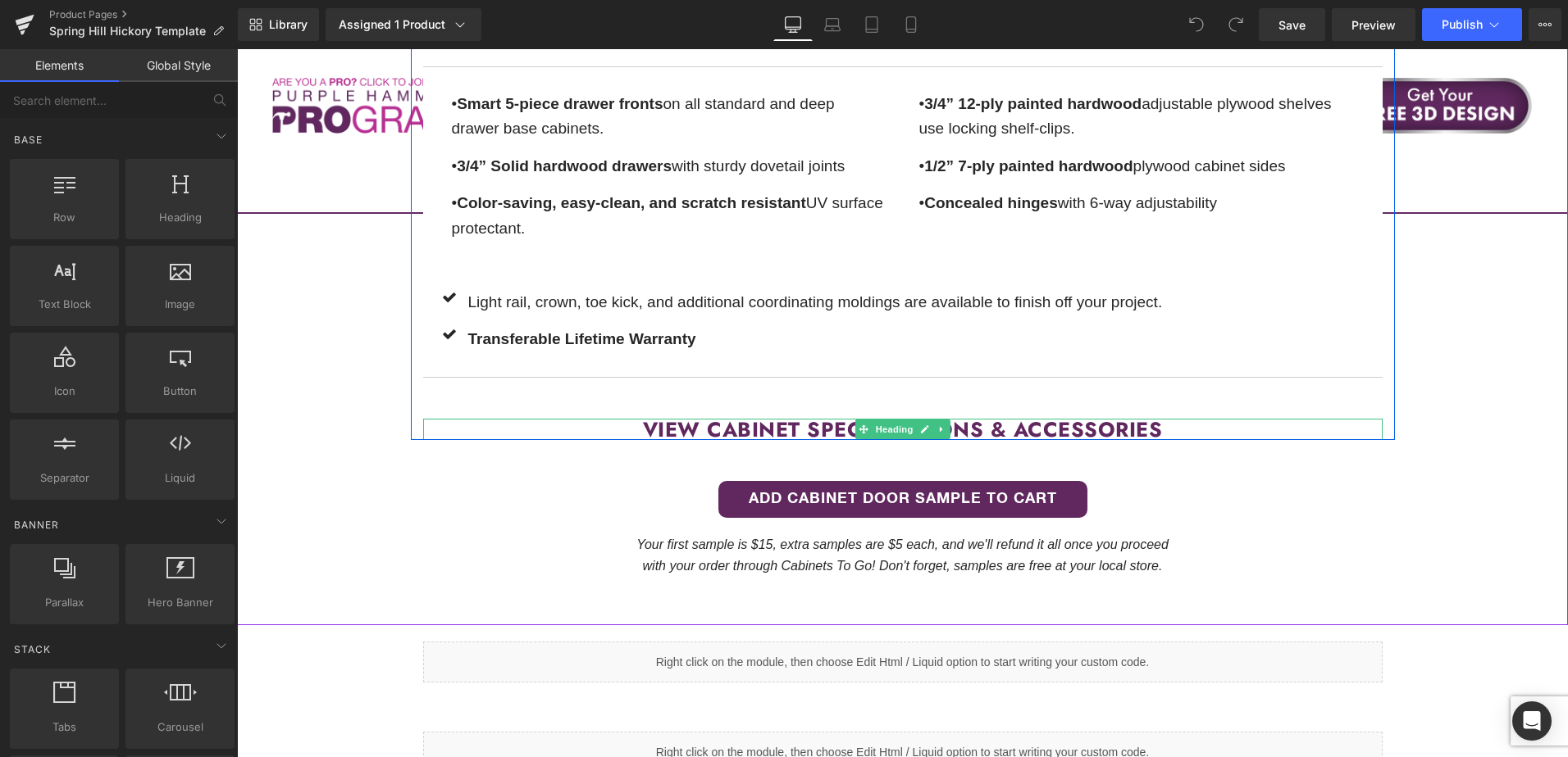
click at [1196, 427] on h5 "VIEW CABINET Specifications & ACCESSORIES" at bounding box center [903, 429] width 960 height 21
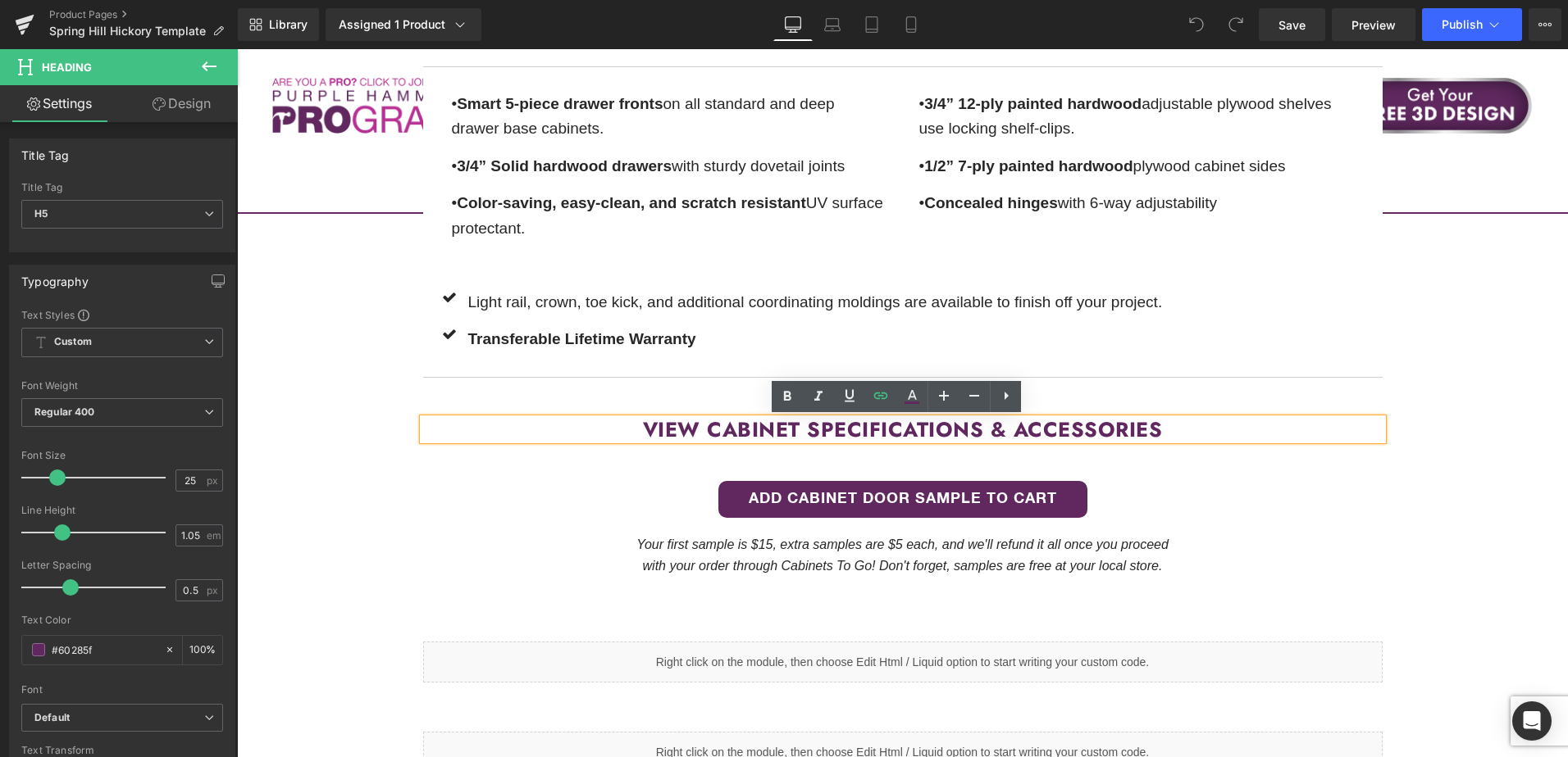
click at [1193, 429] on h5 "VIEW CABINET Specifications & ACCESSORIES" at bounding box center [903, 429] width 960 height 21
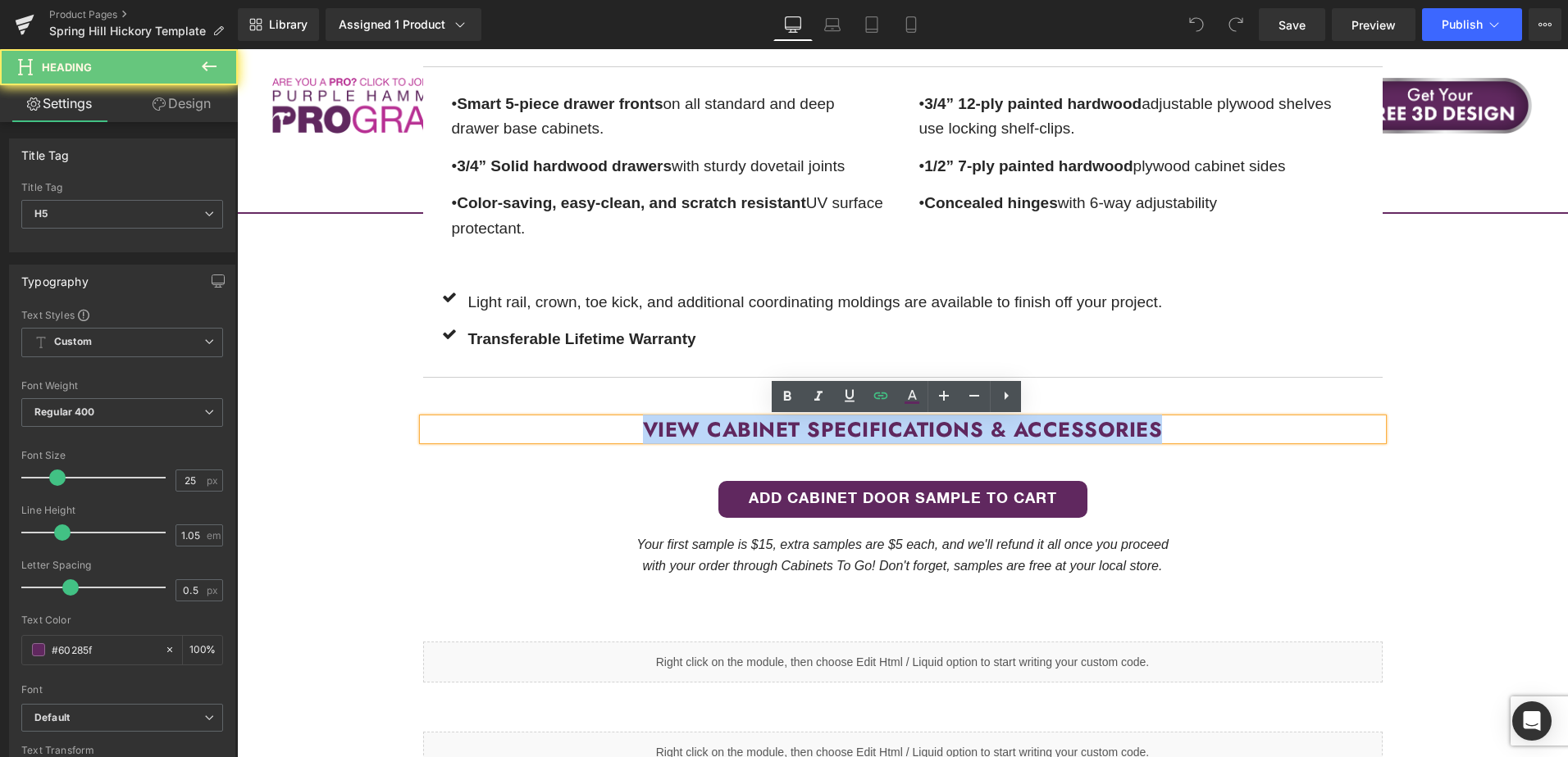
click at [1193, 429] on h5 "VIEW CABINET Specifications & ACCESSORIES" at bounding box center [903, 429] width 960 height 21
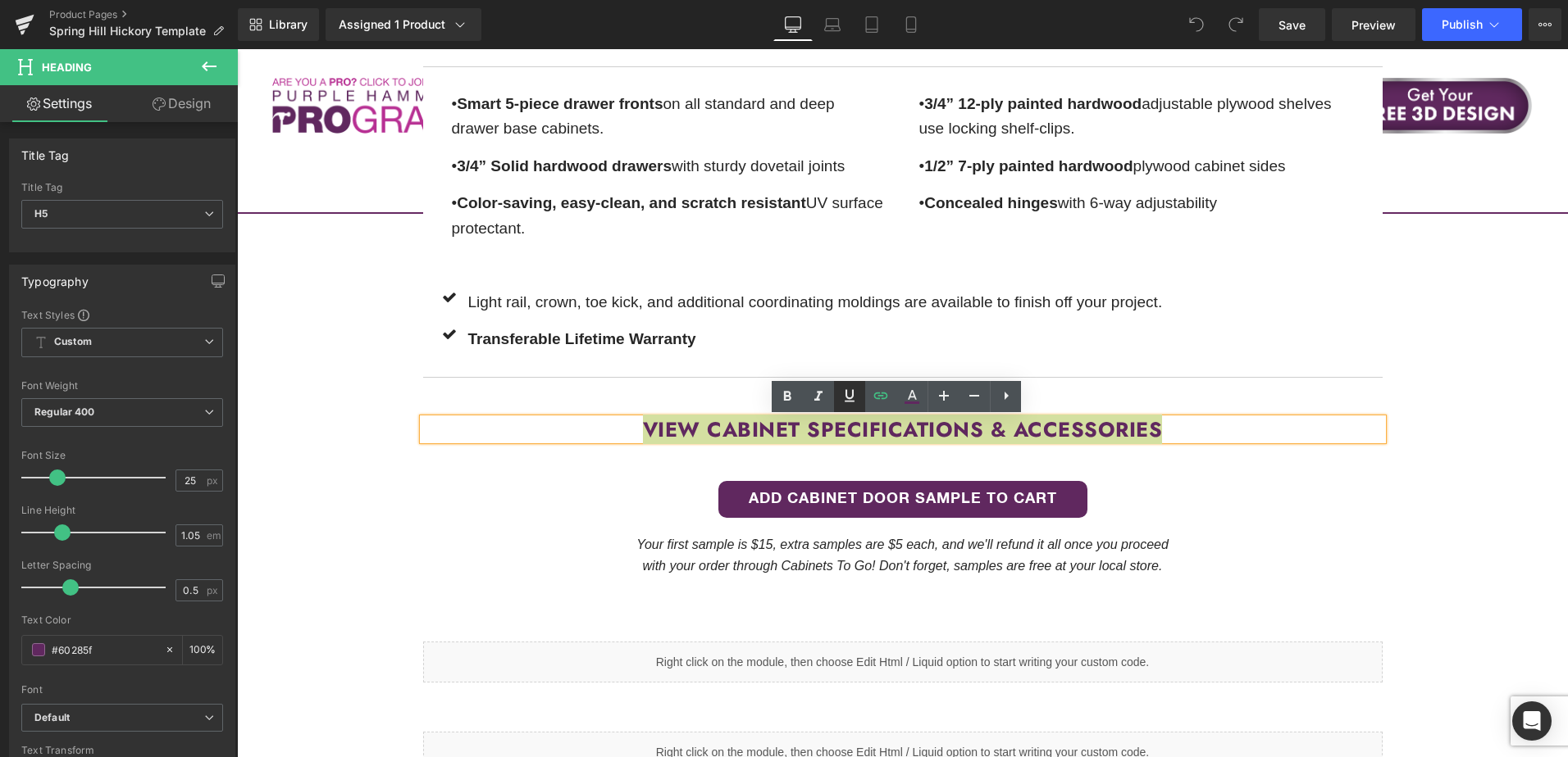
click at [848, 405] on icon at bounding box center [849, 396] width 19 height 19
click at [789, 398] on icon at bounding box center [787, 397] width 19 height 19
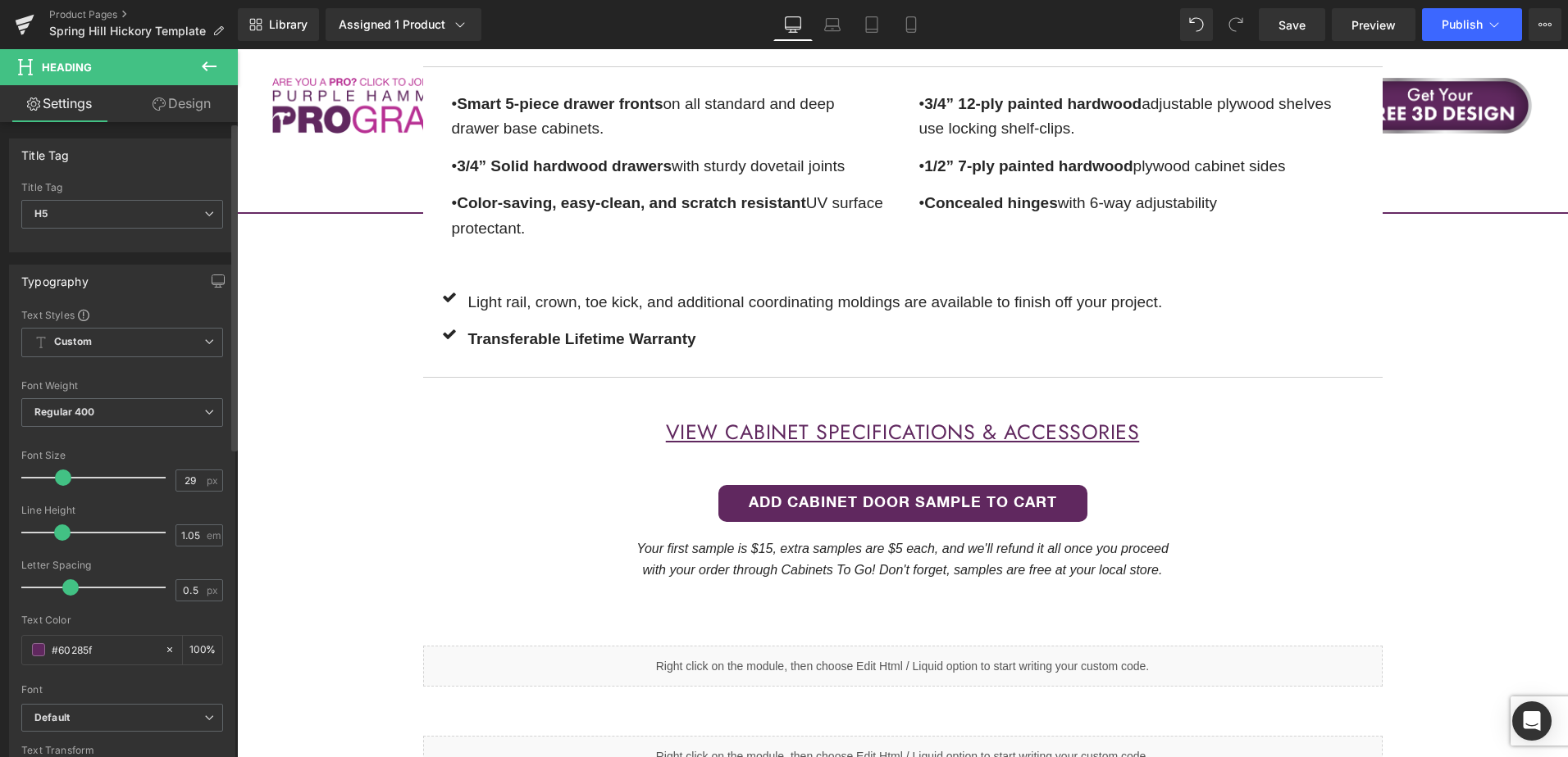
type input "30"
click at [64, 478] on span at bounding box center [64, 478] width 17 height 17
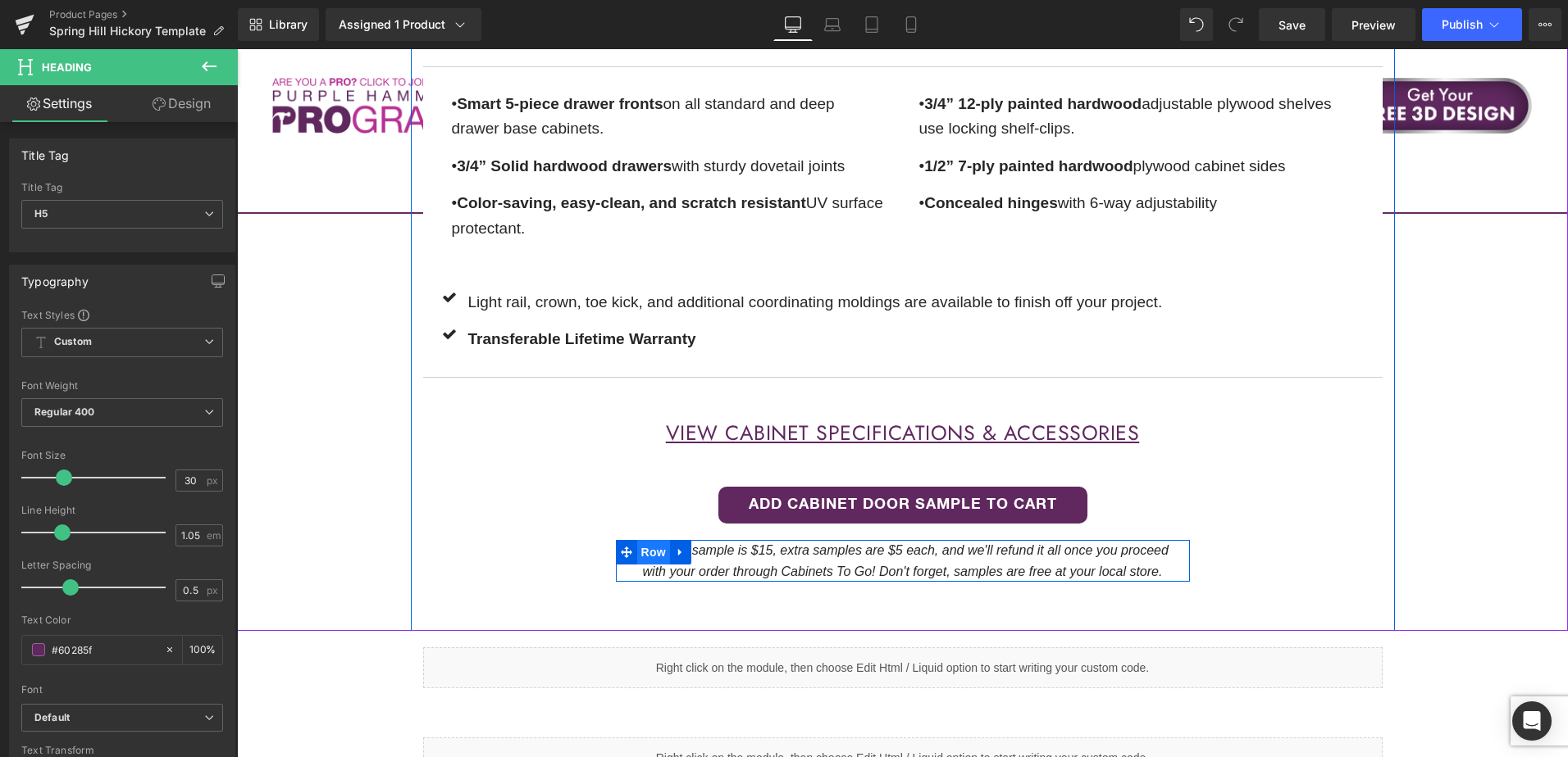
click at [653, 554] on span "Row" at bounding box center [653, 553] width 32 height 25
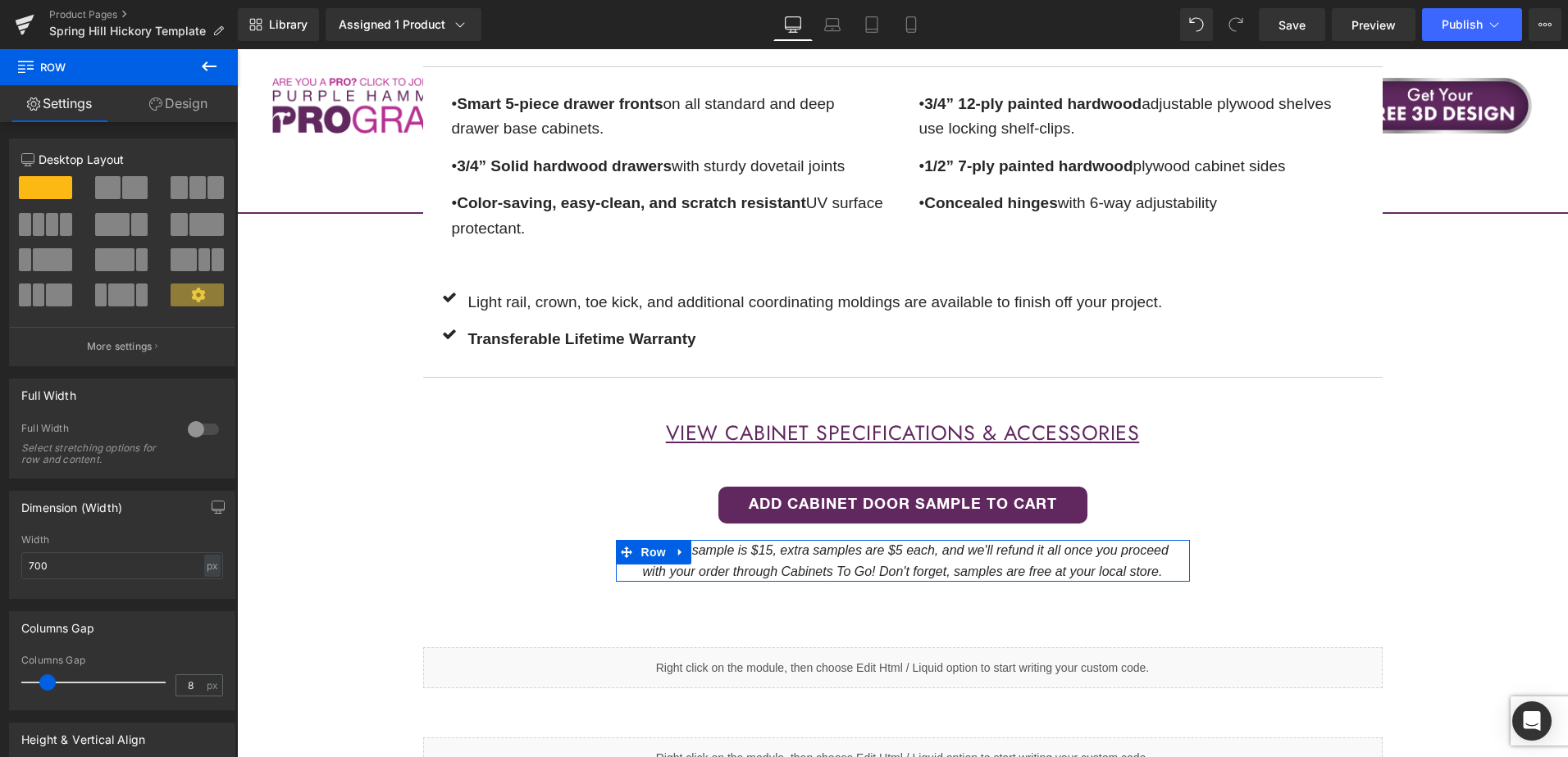
type input "0"
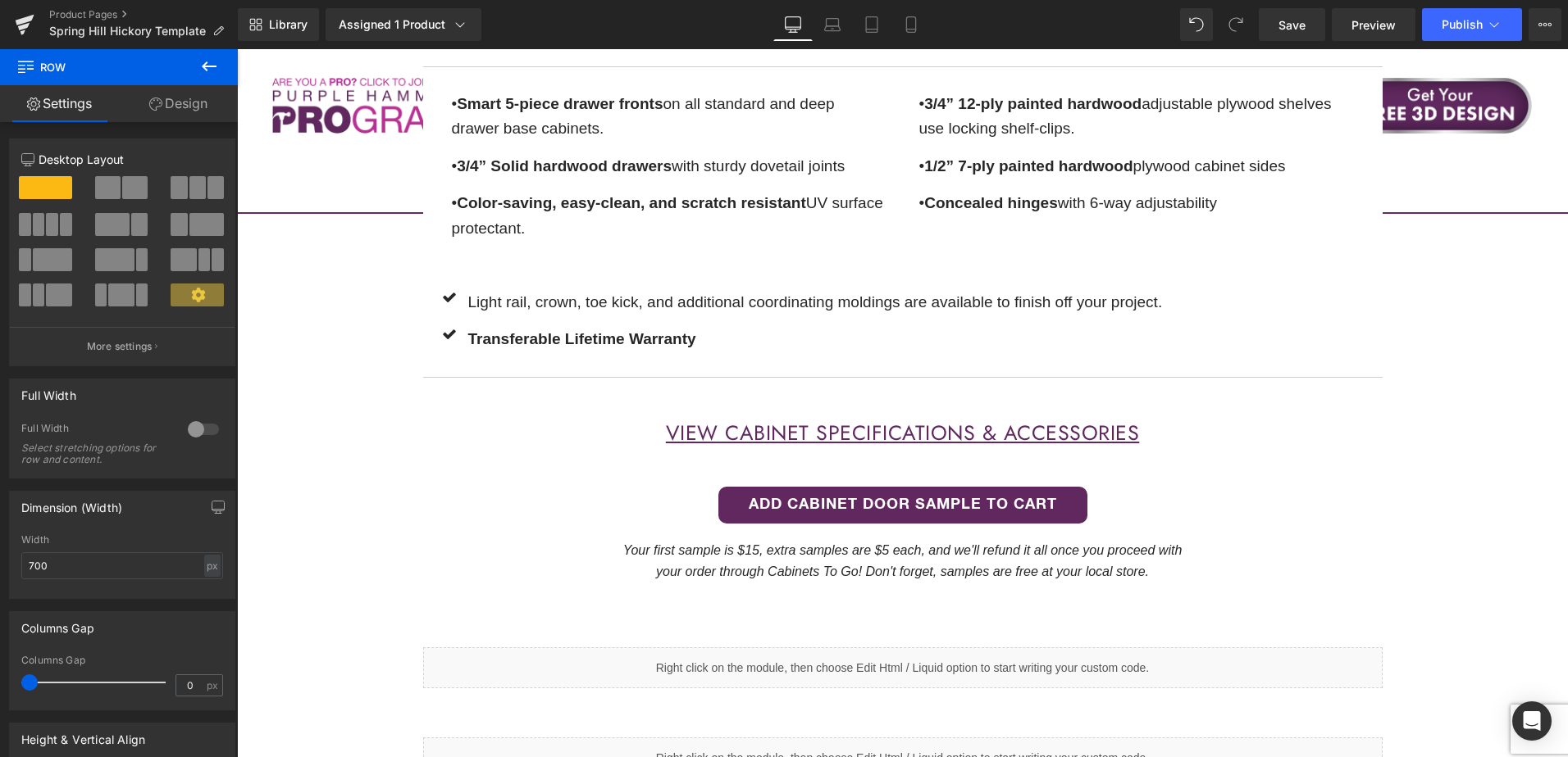
drag, startPoint x: 47, startPoint y: 681, endPoint x: 0, endPoint y: 683, distance: 47.0
click at [0, 683] on html "Row You are previewing how the will restyle your page. You can not edit Element…" at bounding box center [784, 378] width 1568 height 757
click at [1290, 27] on span "Save" at bounding box center [1292, 25] width 27 height 18
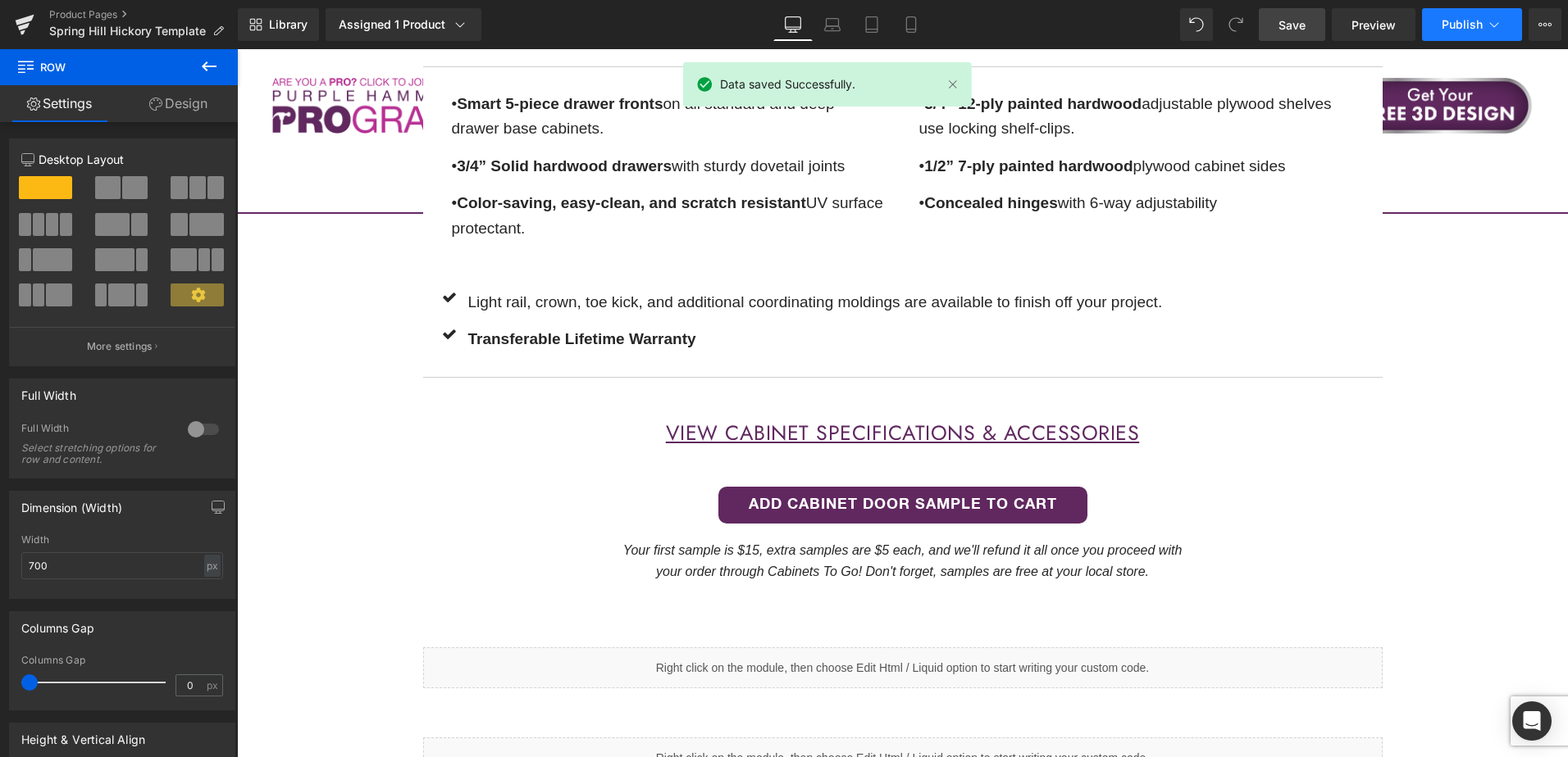
click at [1446, 30] on span "Publish" at bounding box center [1462, 25] width 41 height 13
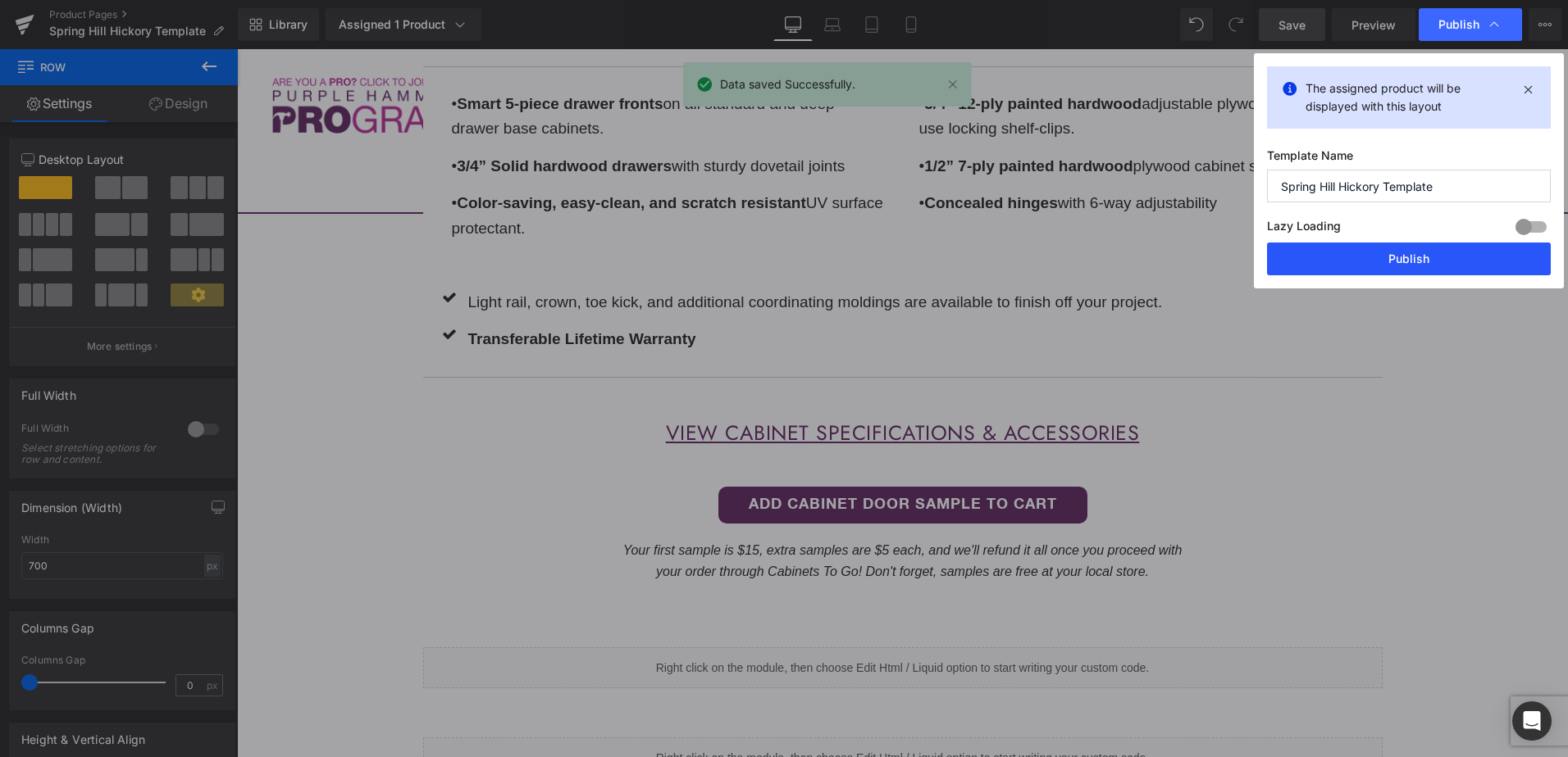
click at [1435, 258] on button "Publish" at bounding box center [1408, 258] width 284 height 32
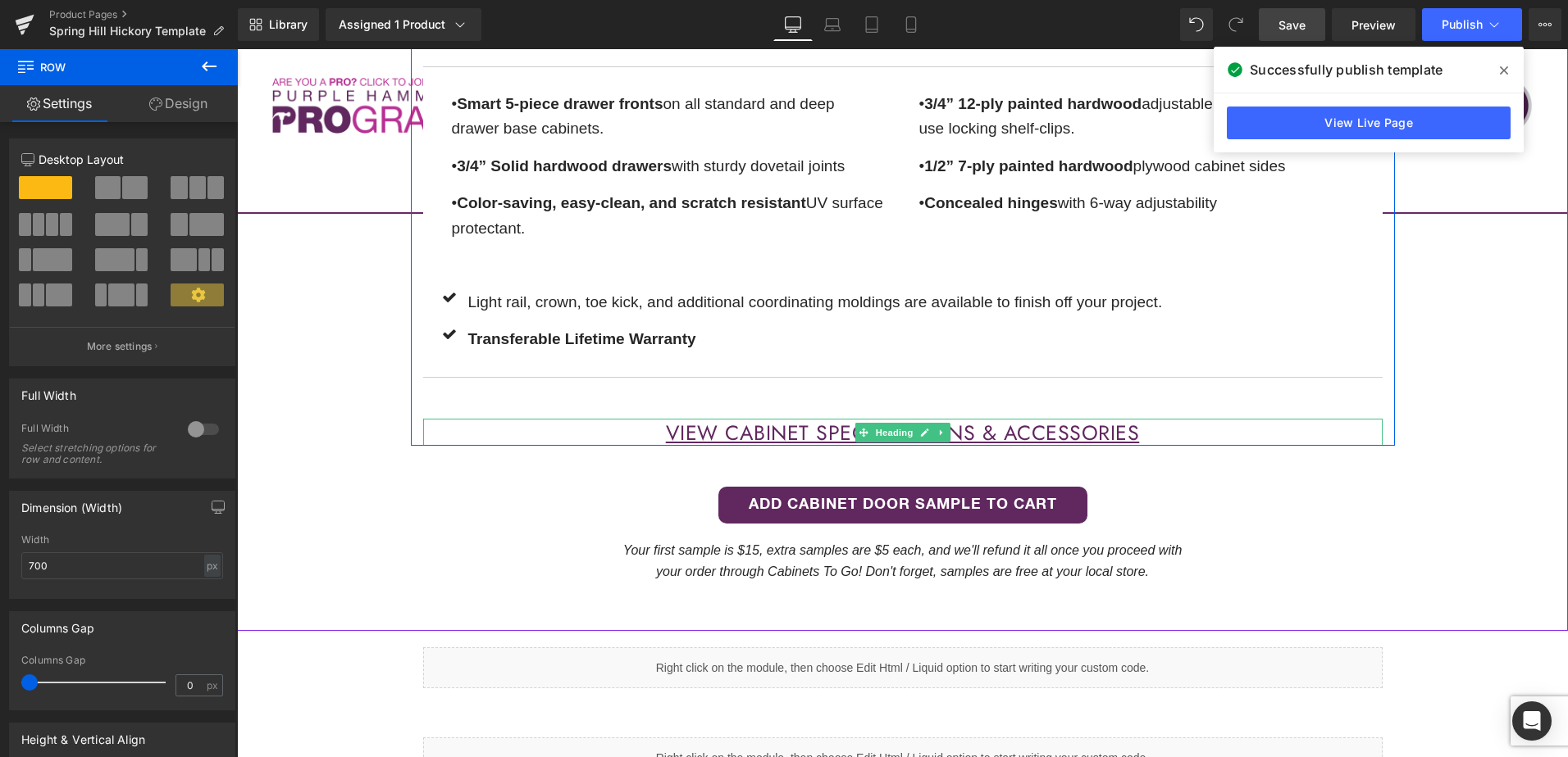
click at [1167, 434] on h5 "VIEW CABINET Specifications & ACCESSORIES" at bounding box center [903, 433] width 960 height 28
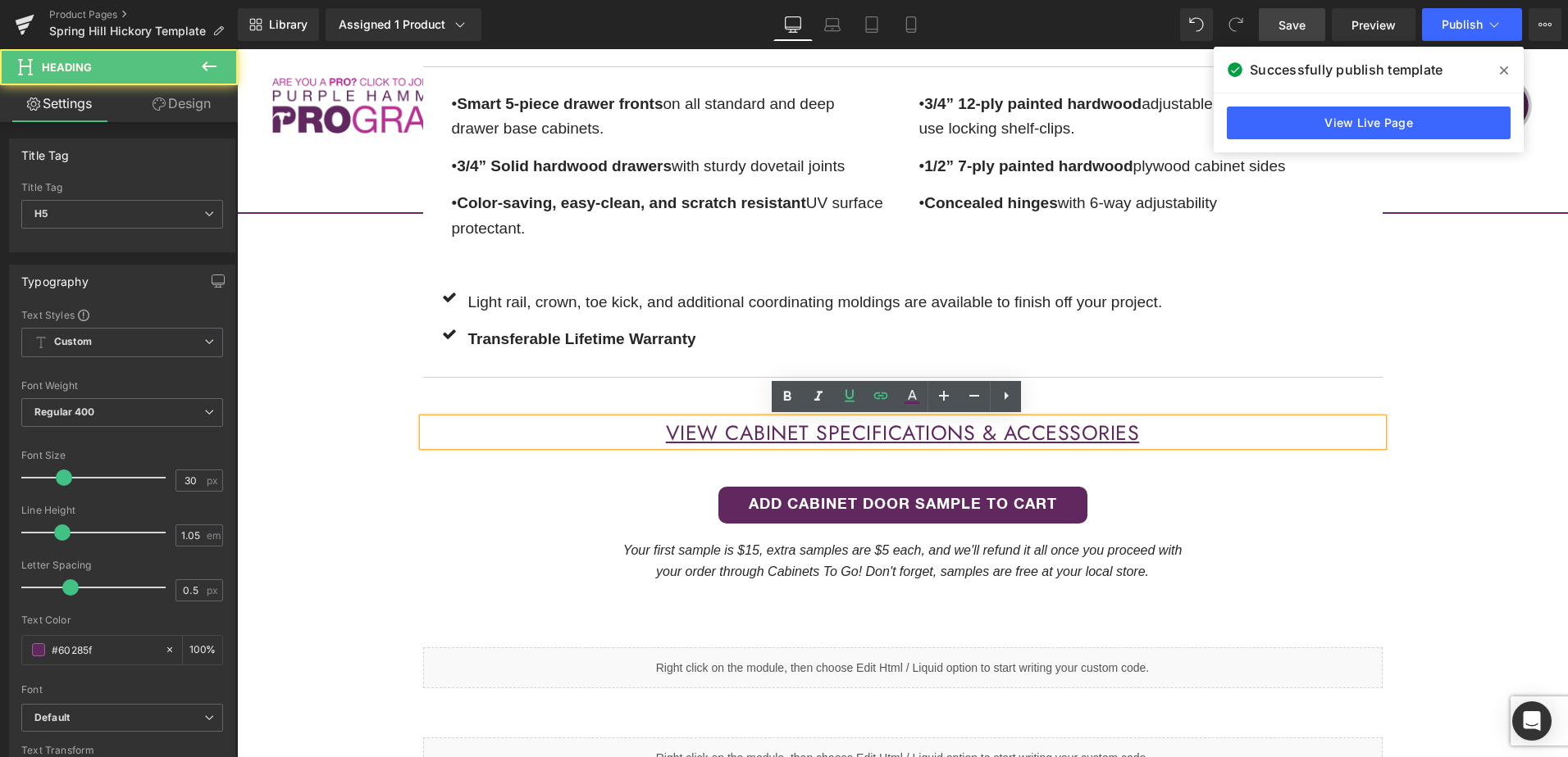
click at [1165, 434] on h5 "VIEW CABINET Specifications & ACCESSORIES" at bounding box center [903, 433] width 960 height 28
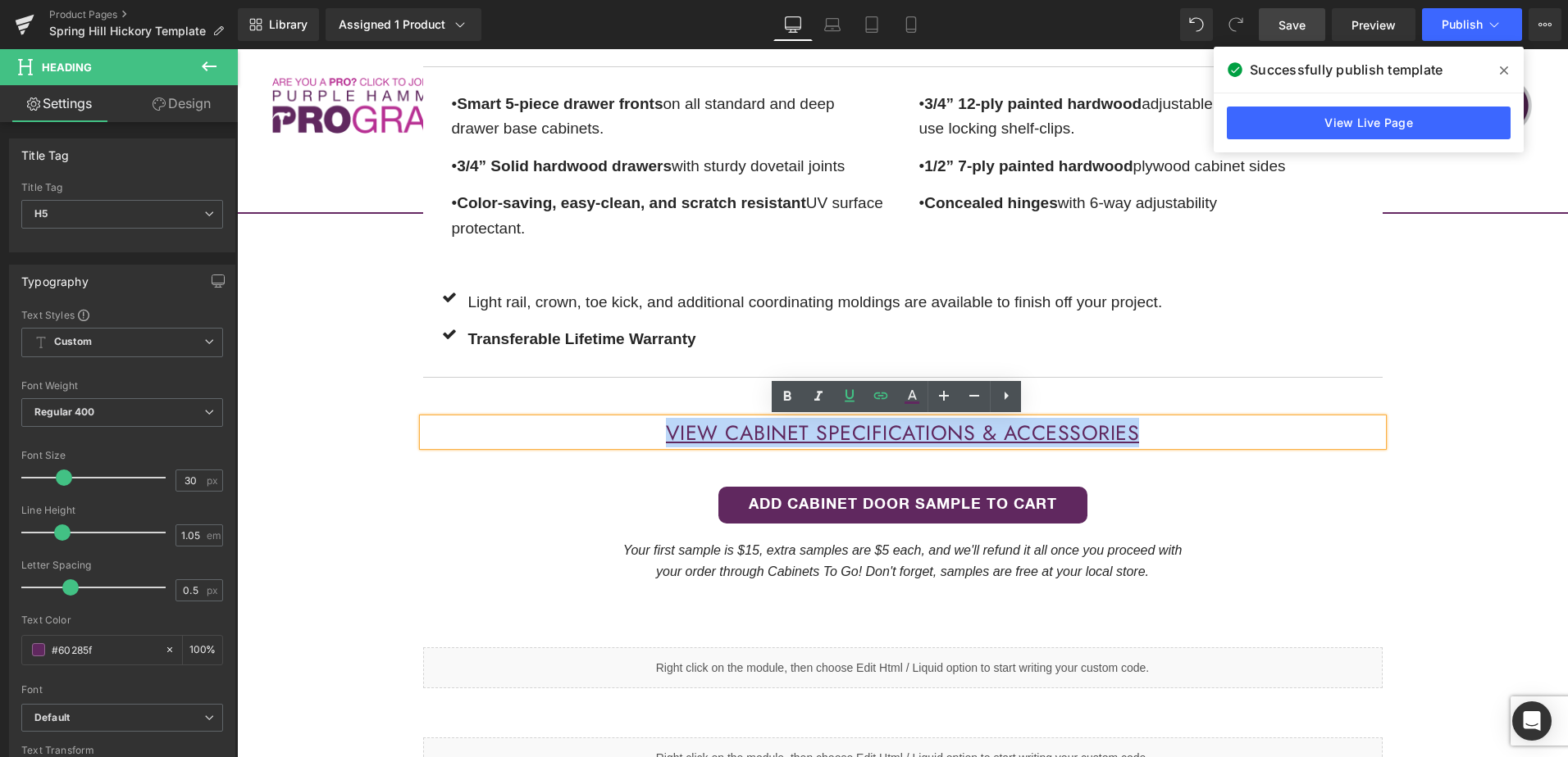
click at [1165, 434] on h5 "VIEW CABINET Specifications & ACCESSORIES" at bounding box center [903, 433] width 960 height 28
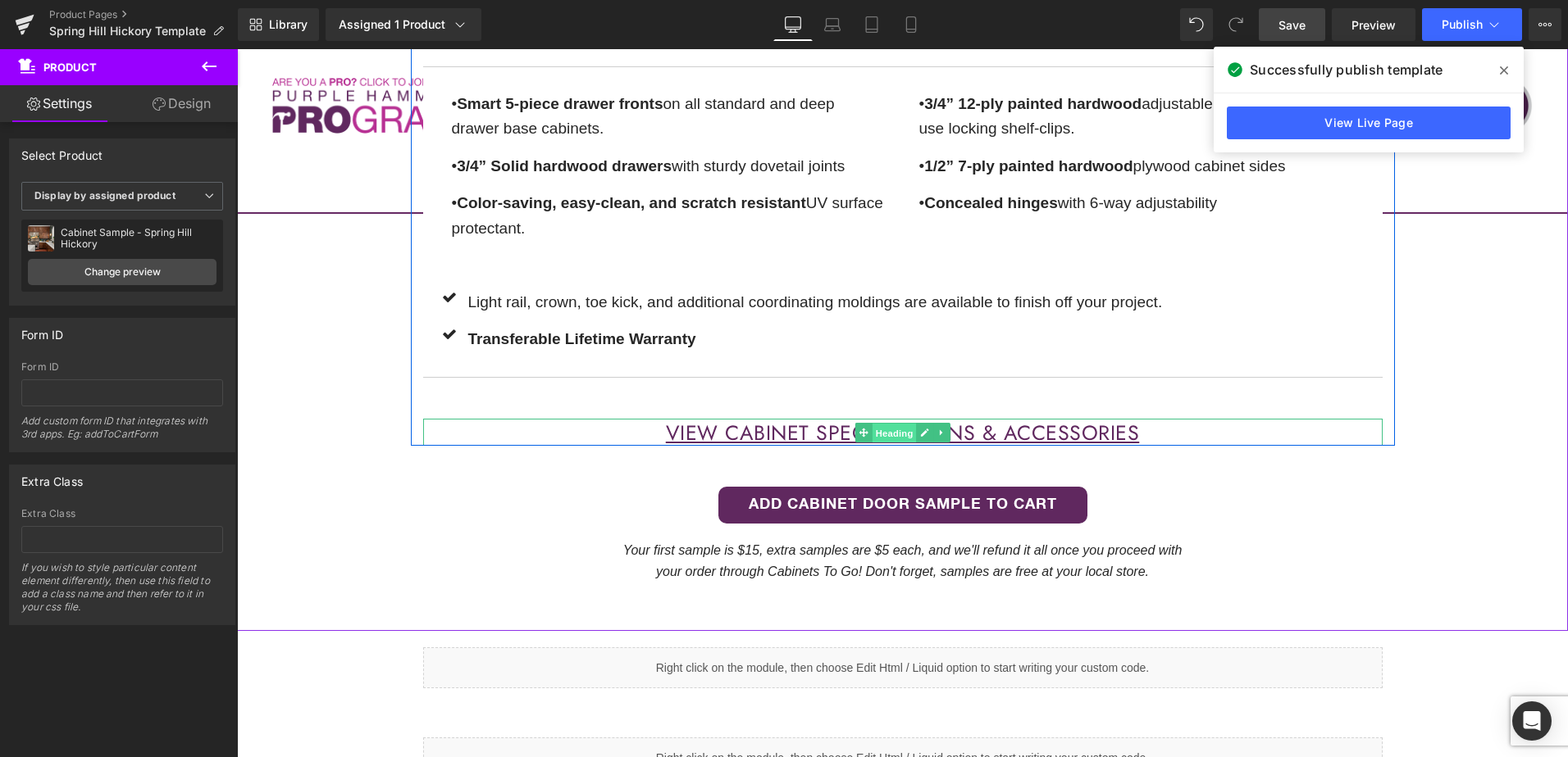
click at [882, 433] on span "Heading" at bounding box center [894, 433] width 45 height 19
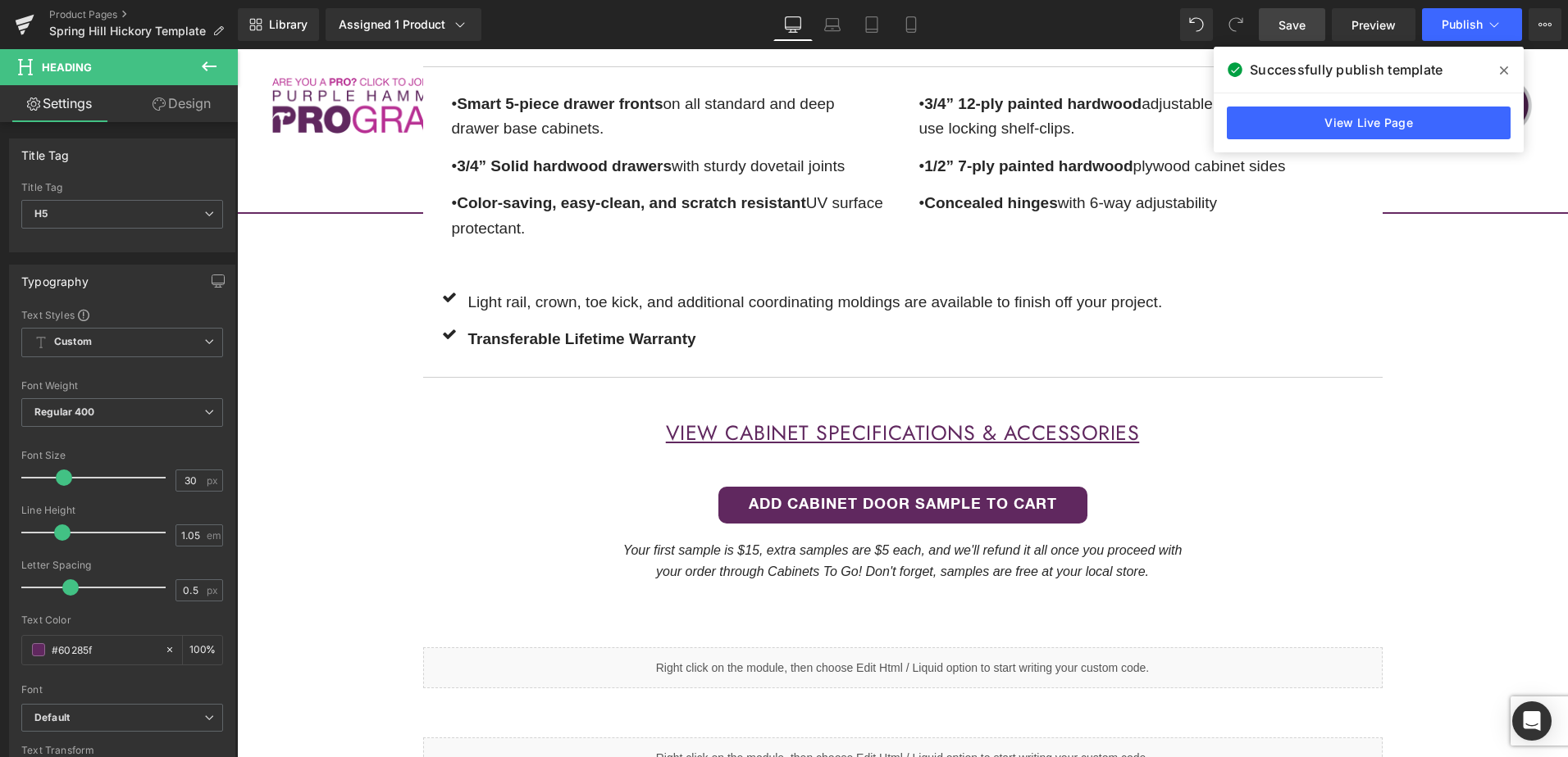
click at [1295, 32] on span "Save" at bounding box center [1292, 25] width 27 height 18
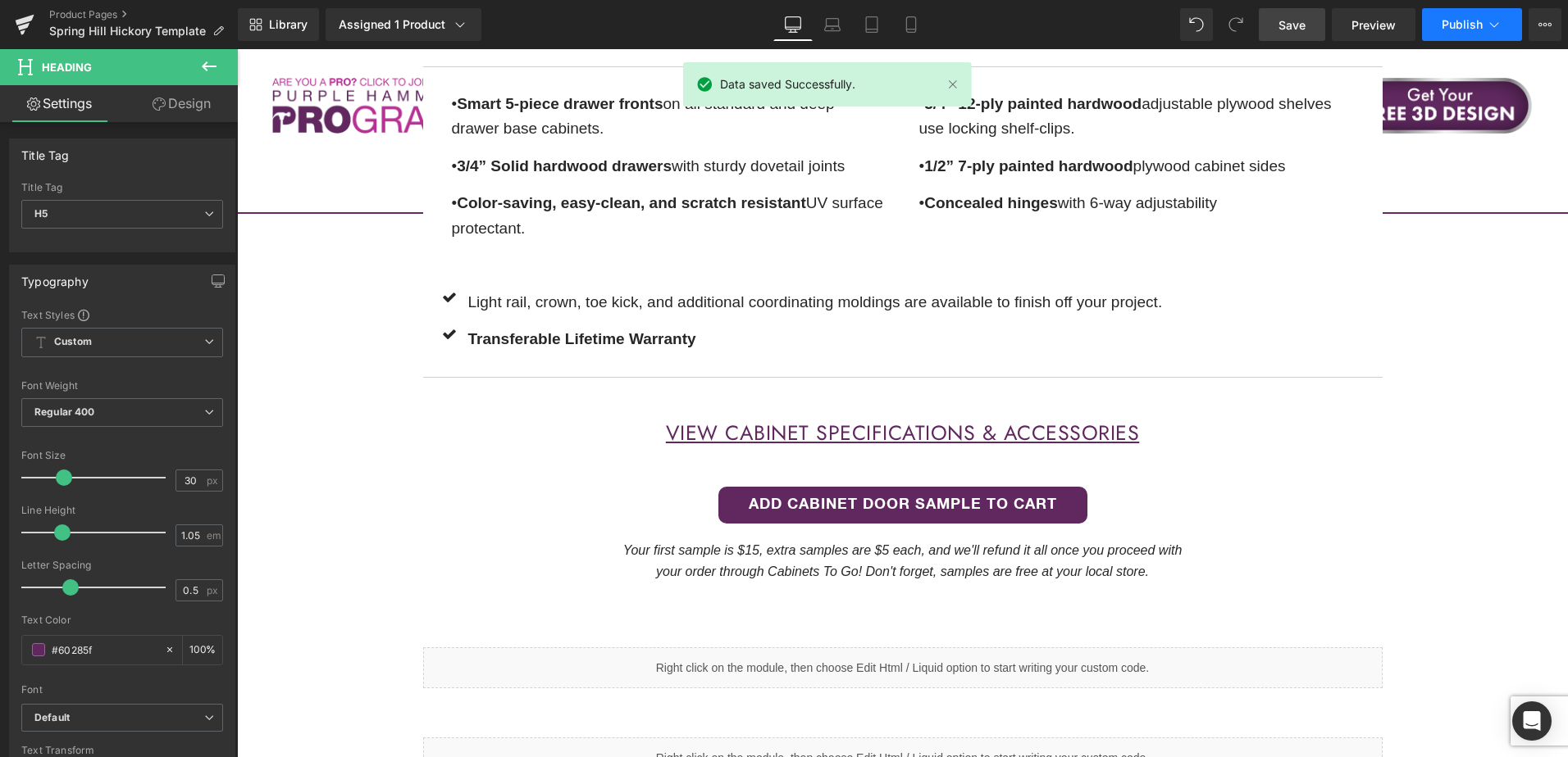
click at [1458, 20] on span "Publish" at bounding box center [1462, 25] width 41 height 13
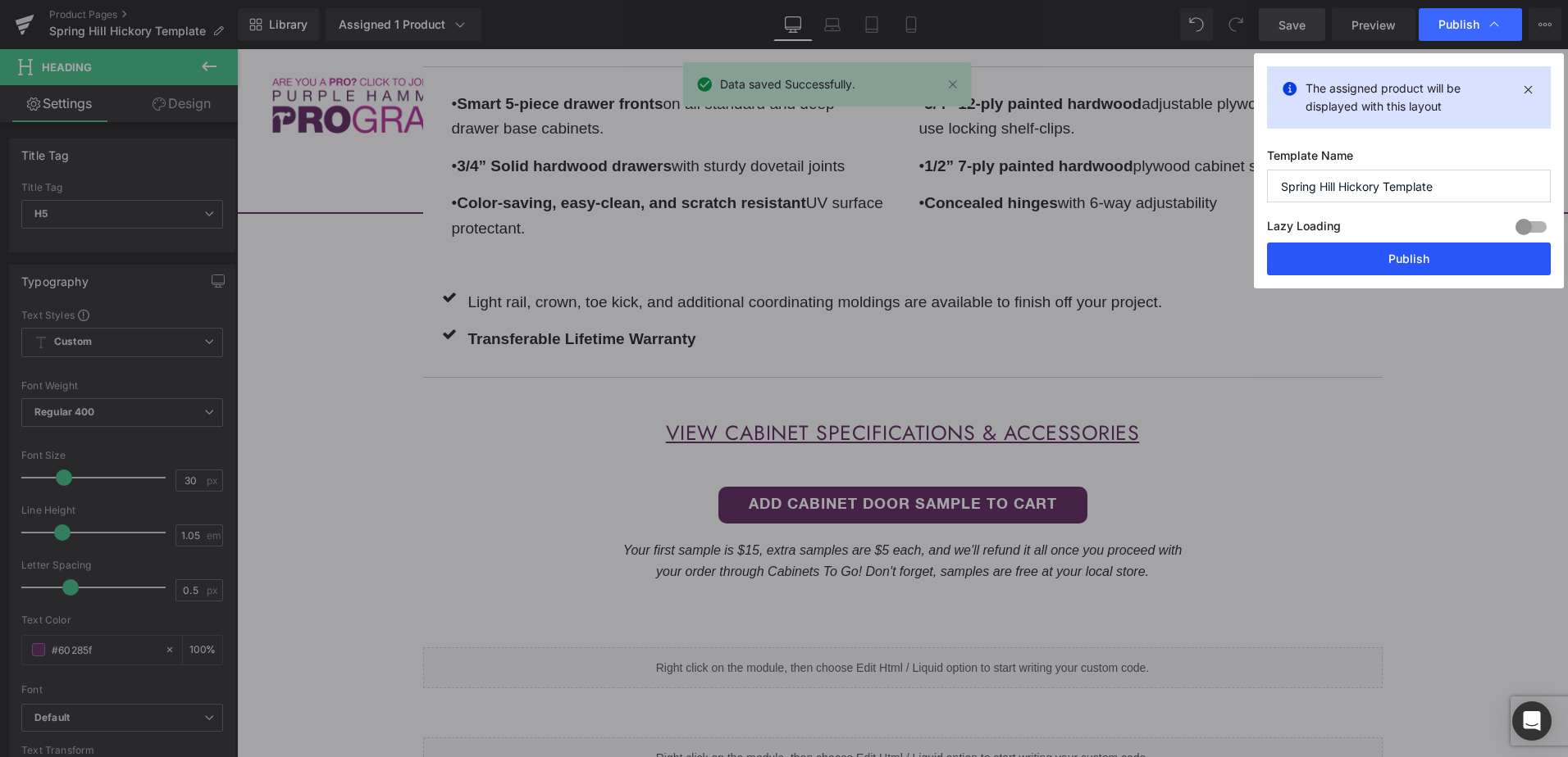
click at [1445, 258] on button "Publish" at bounding box center [1408, 258] width 284 height 32
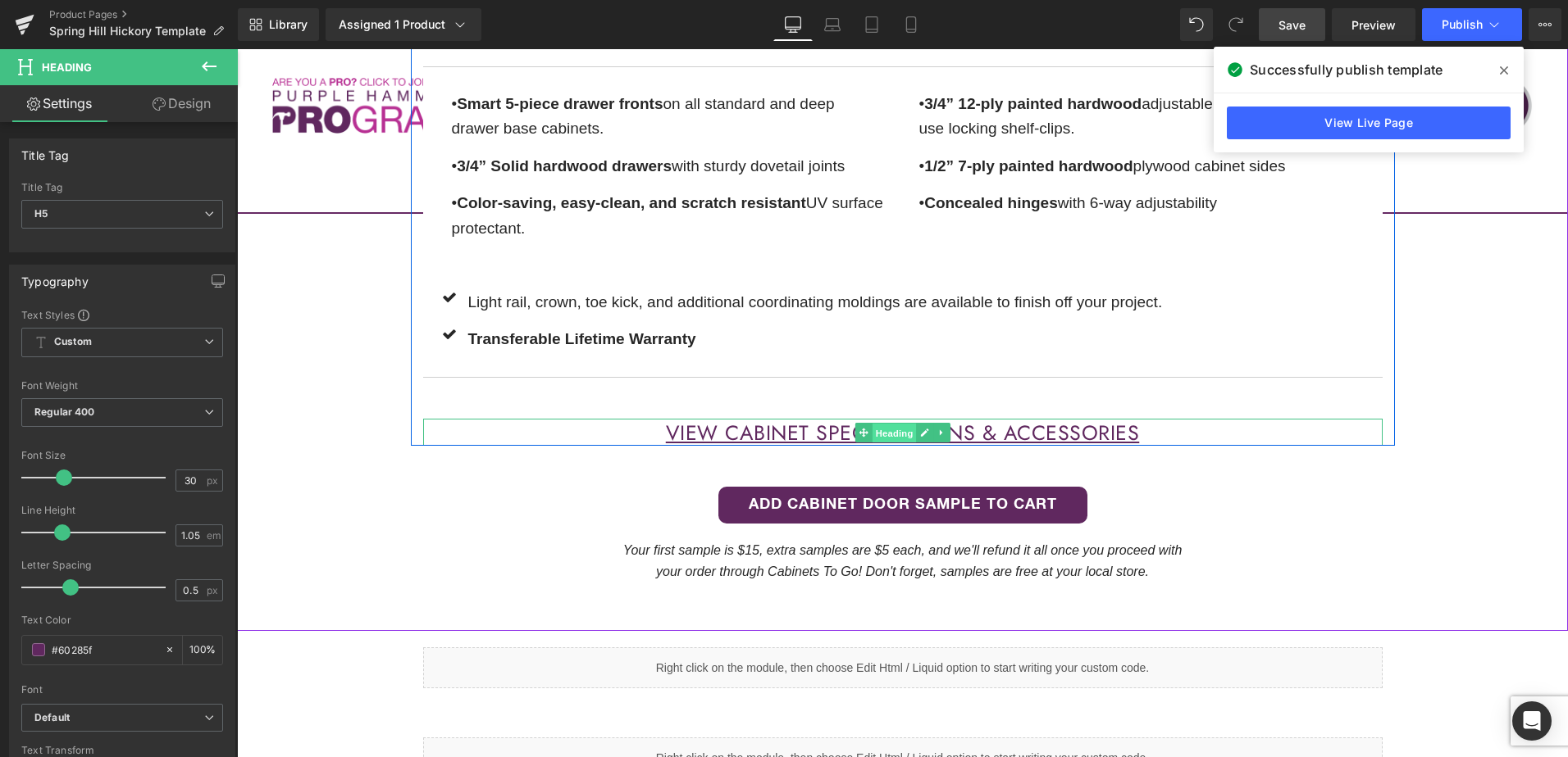
click at [885, 434] on span "Heading" at bounding box center [894, 433] width 45 height 19
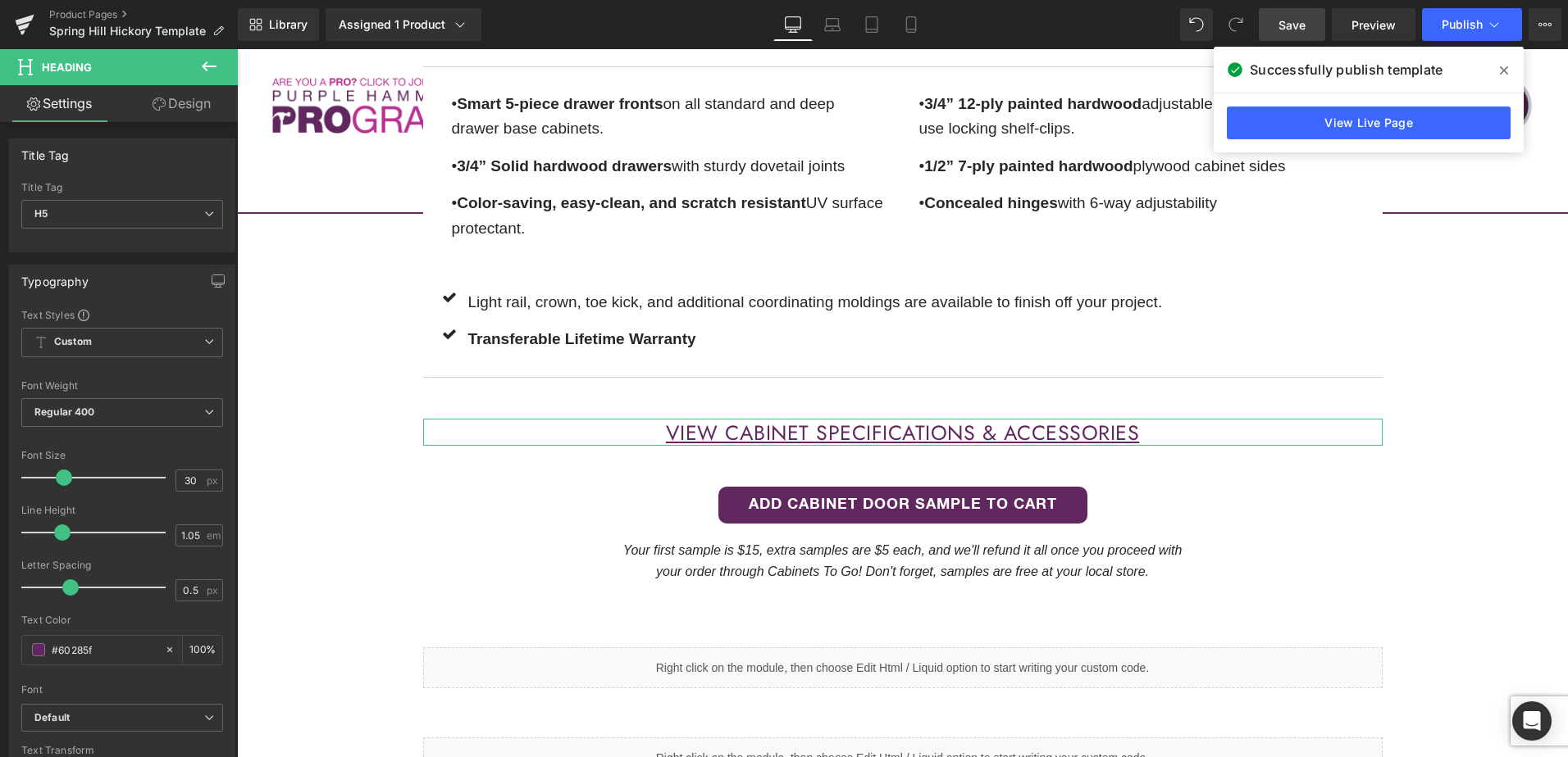
click at [181, 98] on link "Design" at bounding box center [181, 103] width 119 height 37
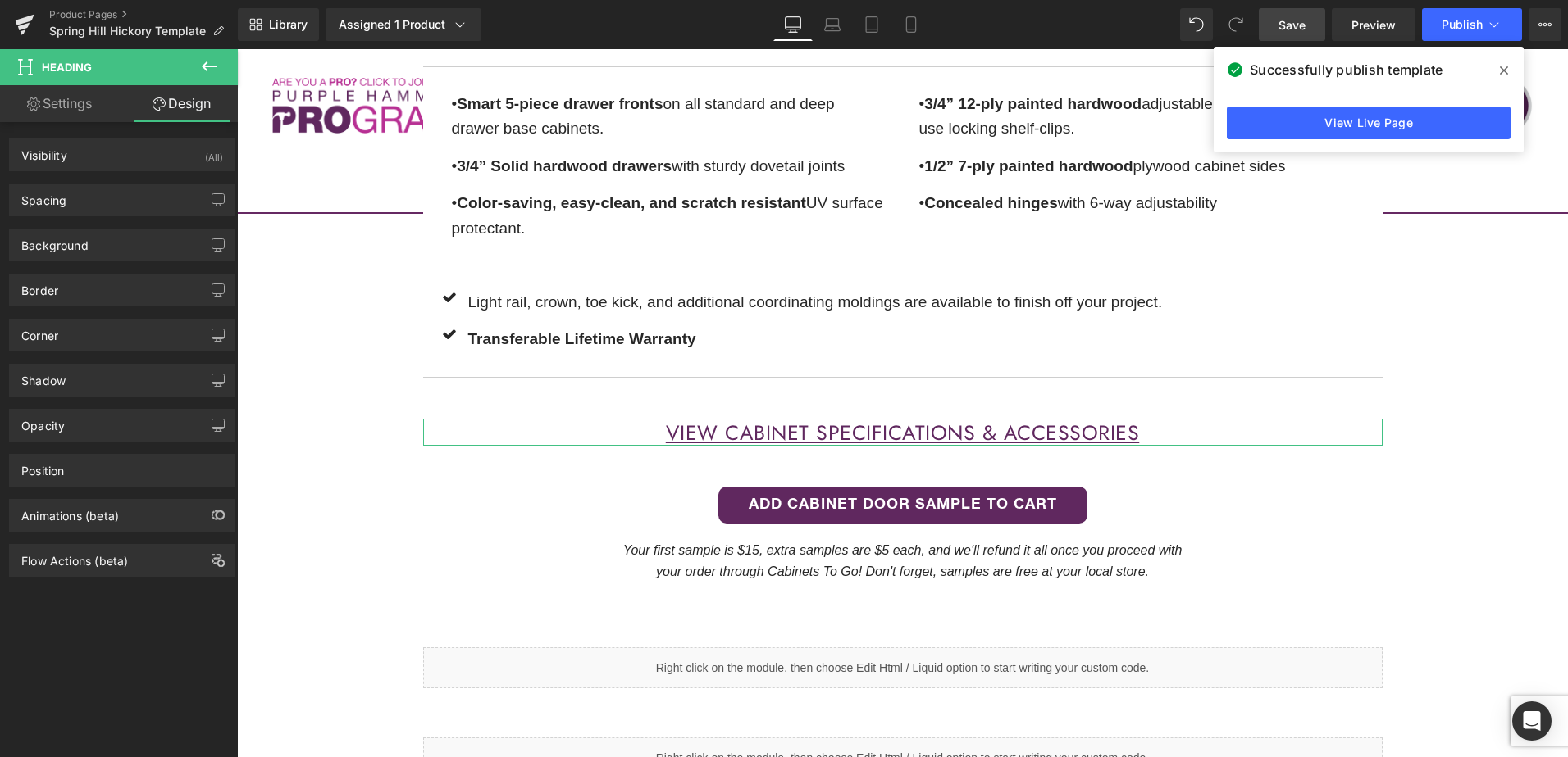
type input "40"
type input "0"
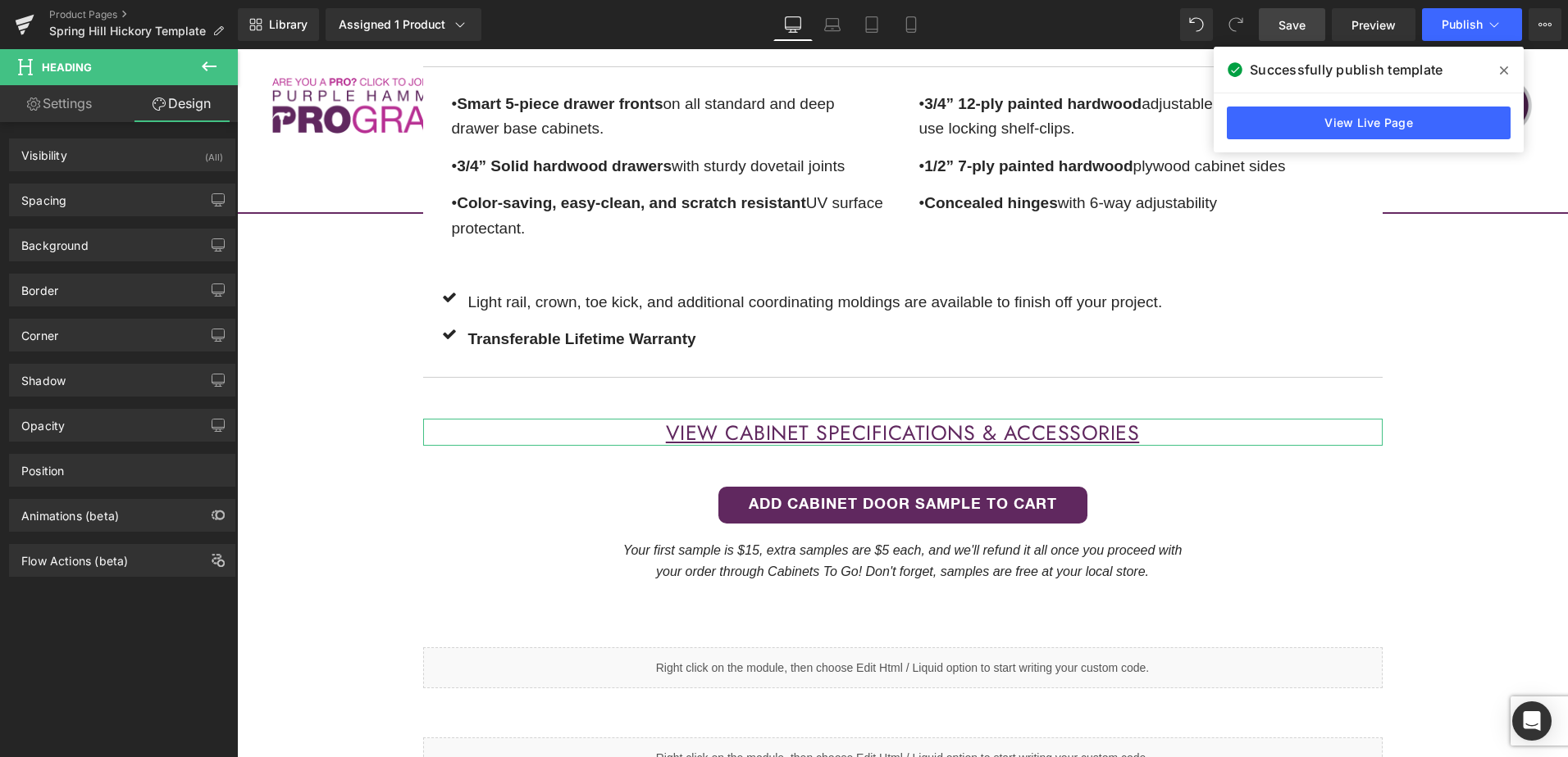
type input "0"
click at [121, 203] on div "Spacing" at bounding box center [122, 201] width 224 height 32
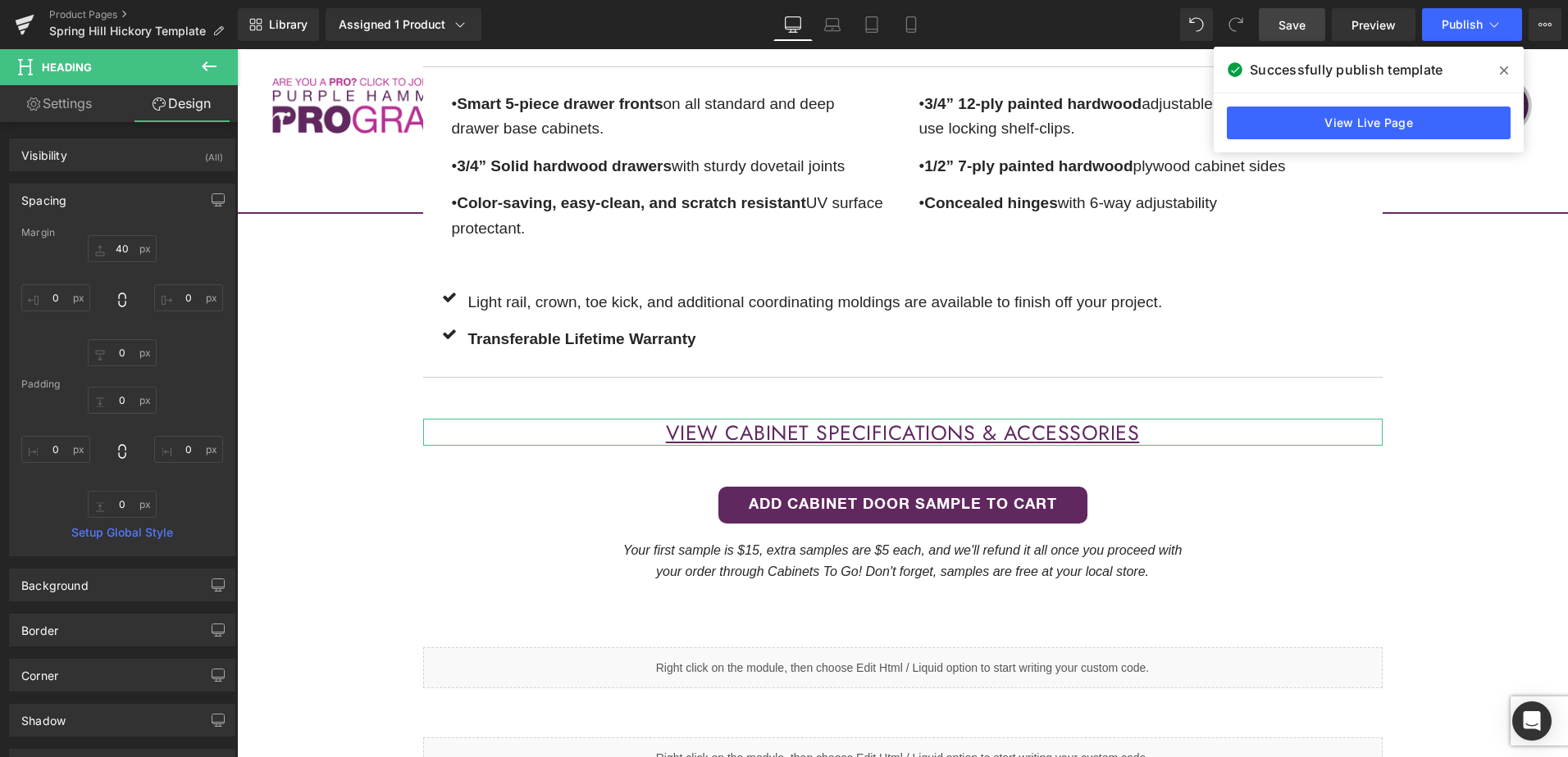
click at [65, 114] on link "Settings" at bounding box center [60, 103] width 119 height 37
type input "100"
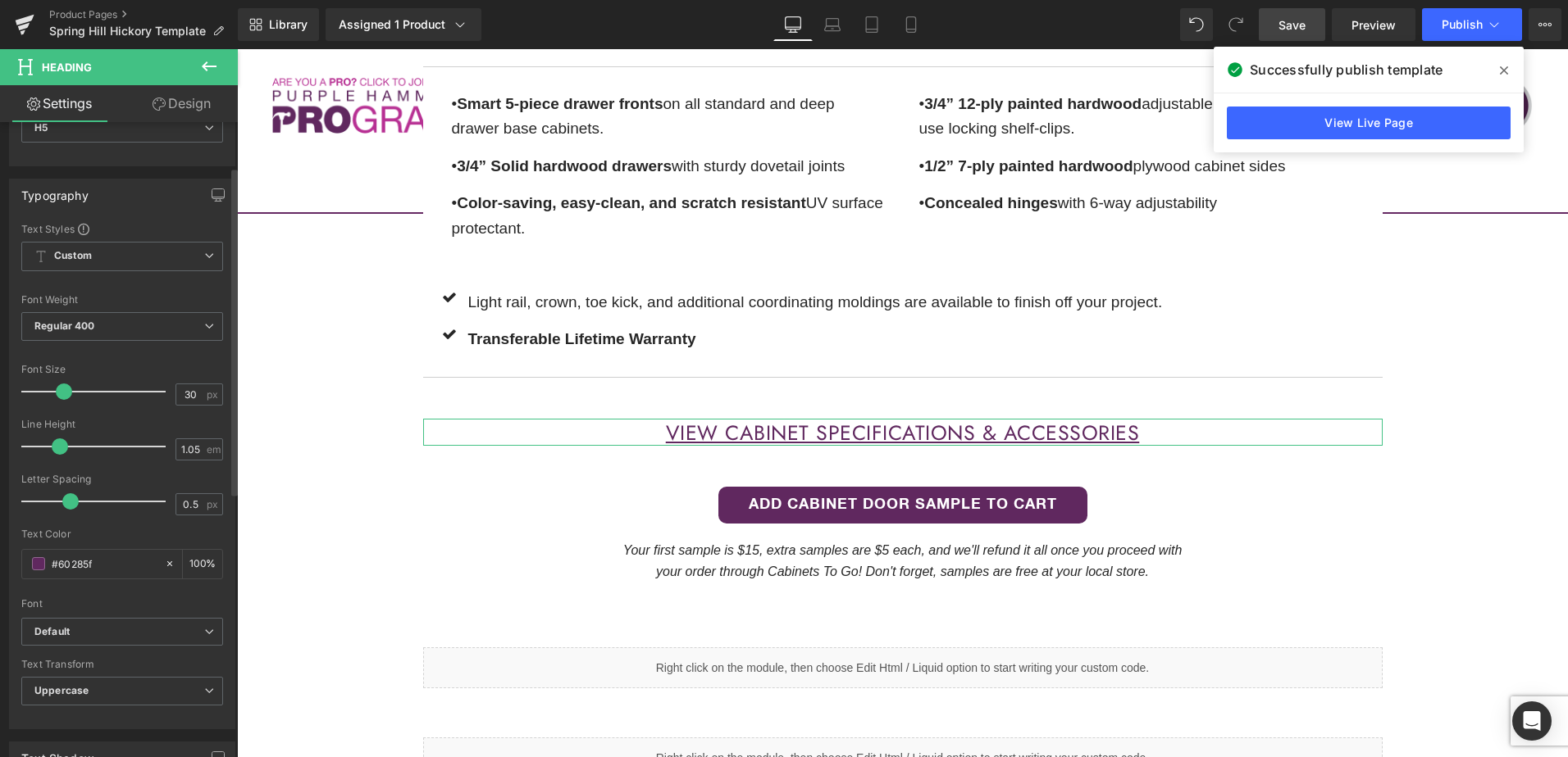
scroll to position [0, 0]
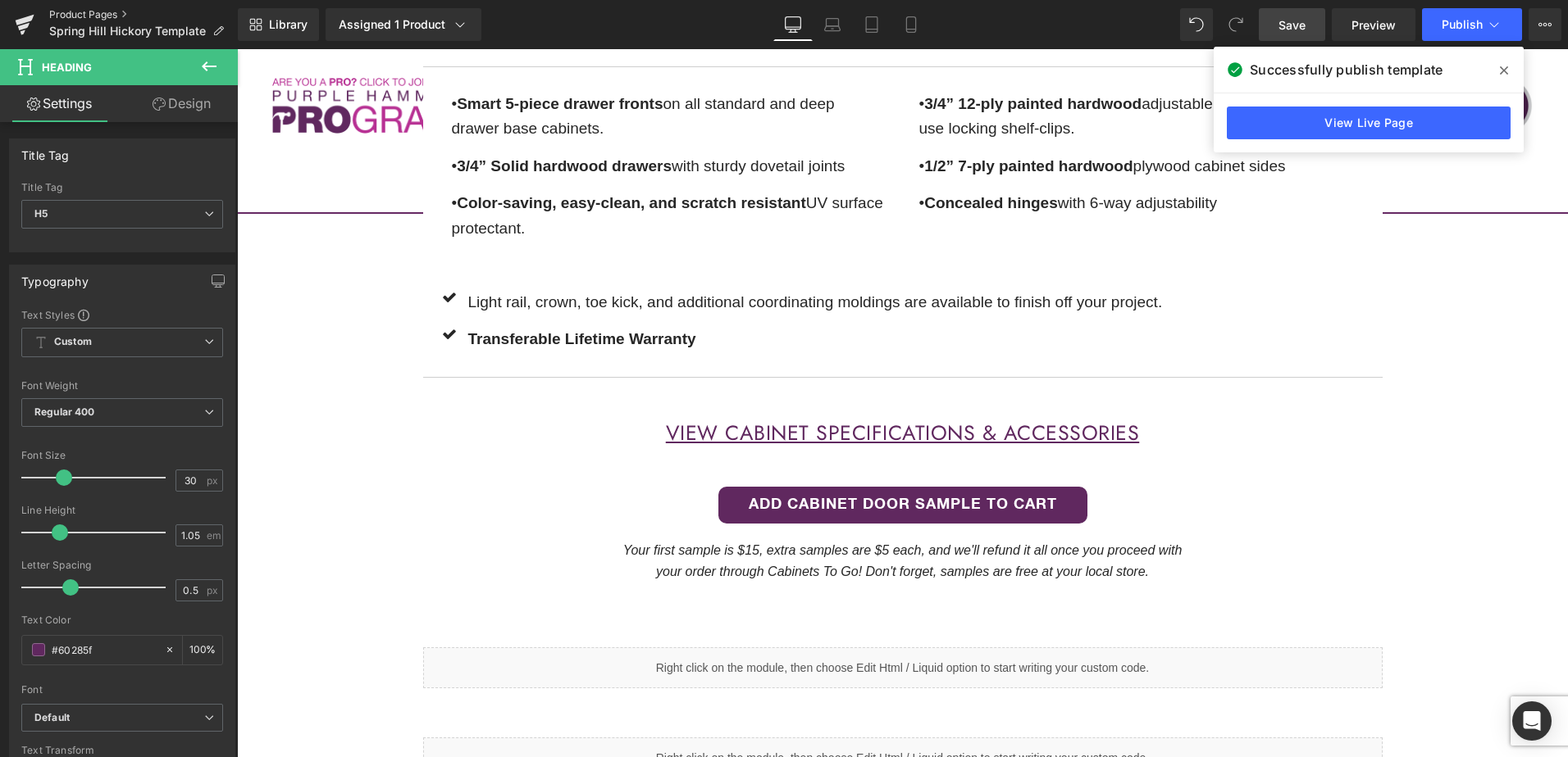
click at [96, 15] on link "Product Pages" at bounding box center [143, 14] width 188 height 13
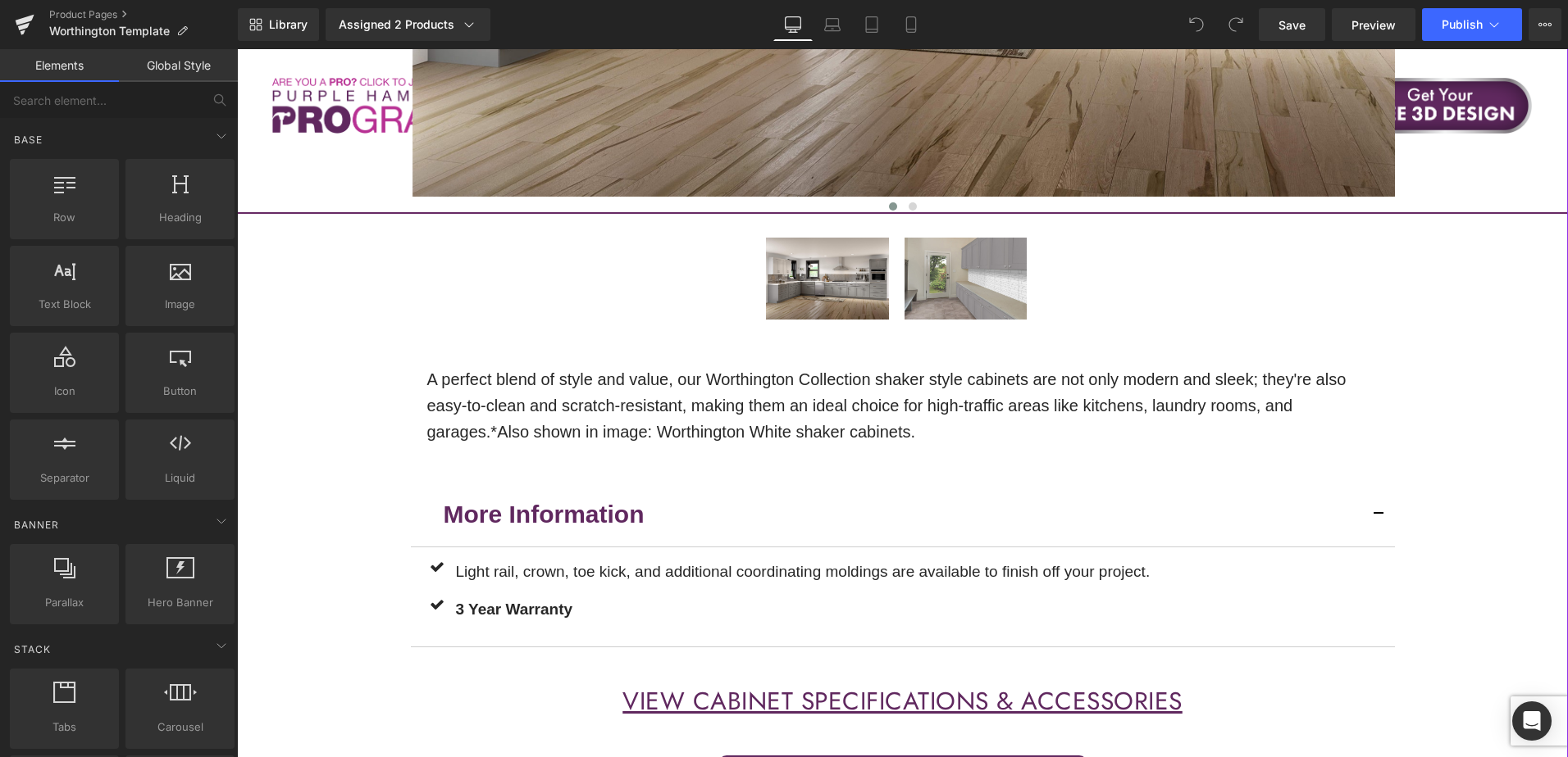
scroll to position [1065, 0]
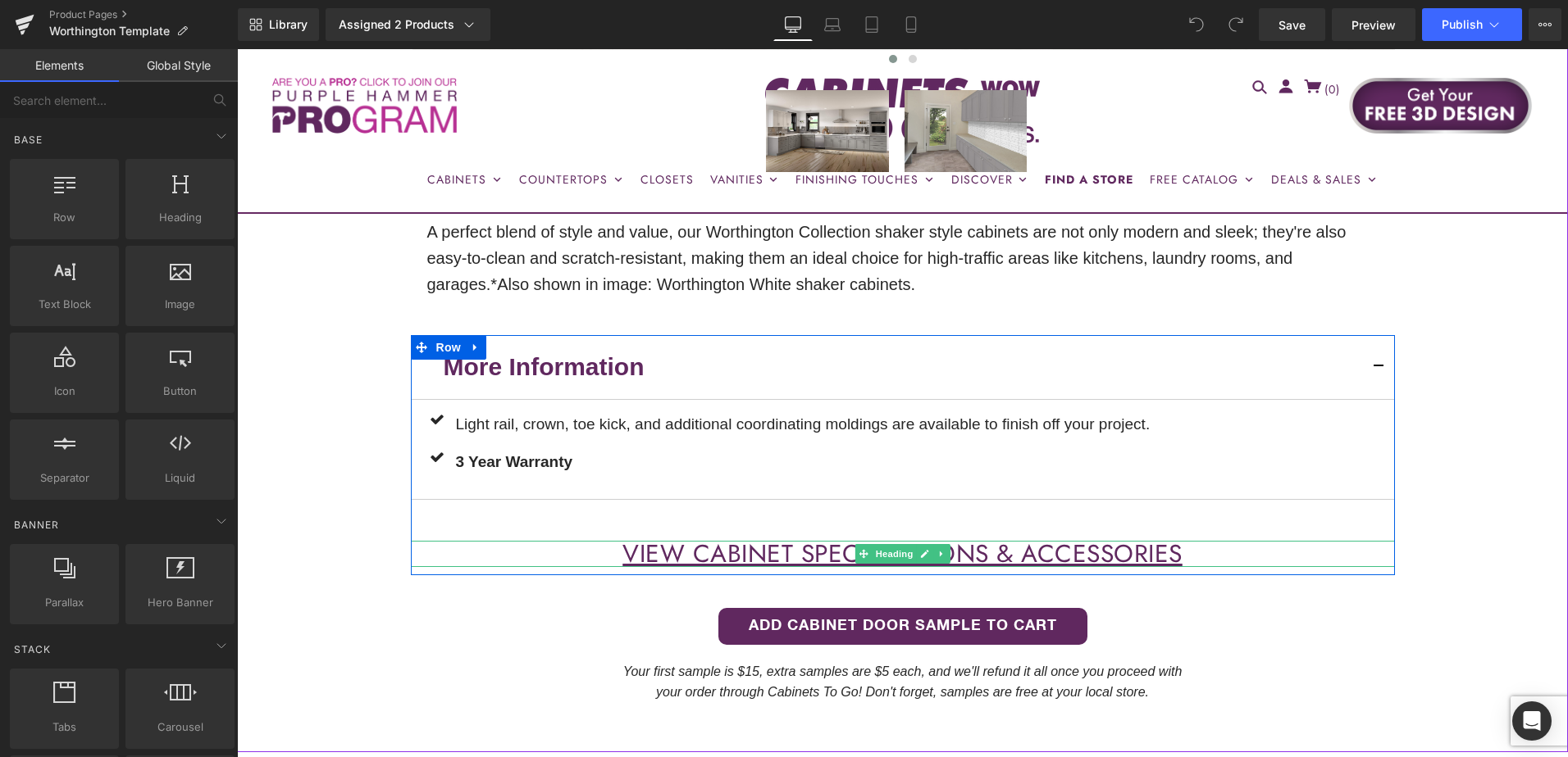
click at [1219, 548] on h5 "VIEW CABINET Specifications & ACCESSORIES" at bounding box center [903, 554] width 984 height 26
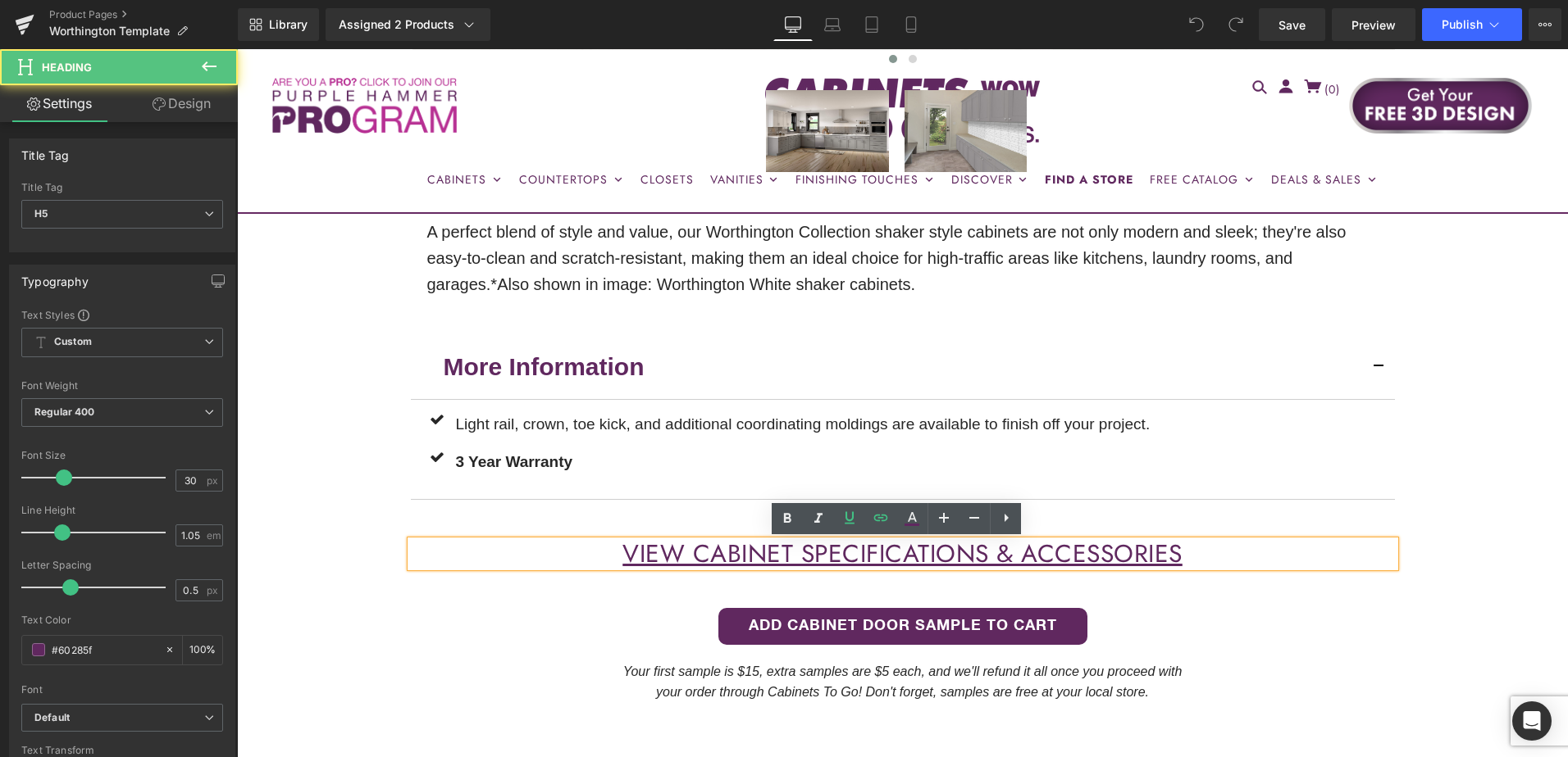
click at [1217, 553] on h5 "VIEW CABINET Specifications & ACCESSORIES" at bounding box center [903, 554] width 984 height 26
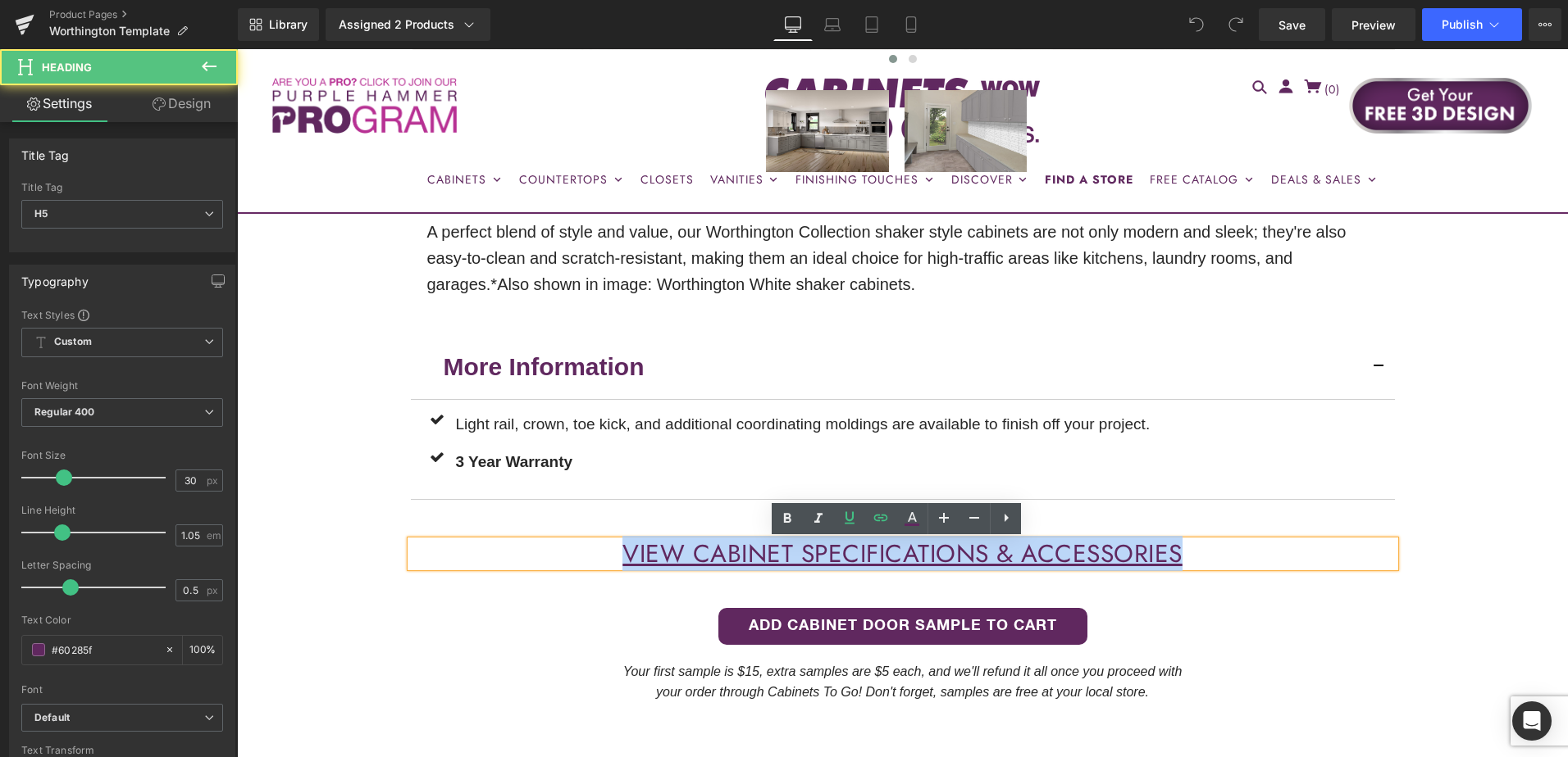
click at [1217, 553] on h5 "VIEW CABINET Specifications & ACCESSORIES" at bounding box center [903, 554] width 984 height 26
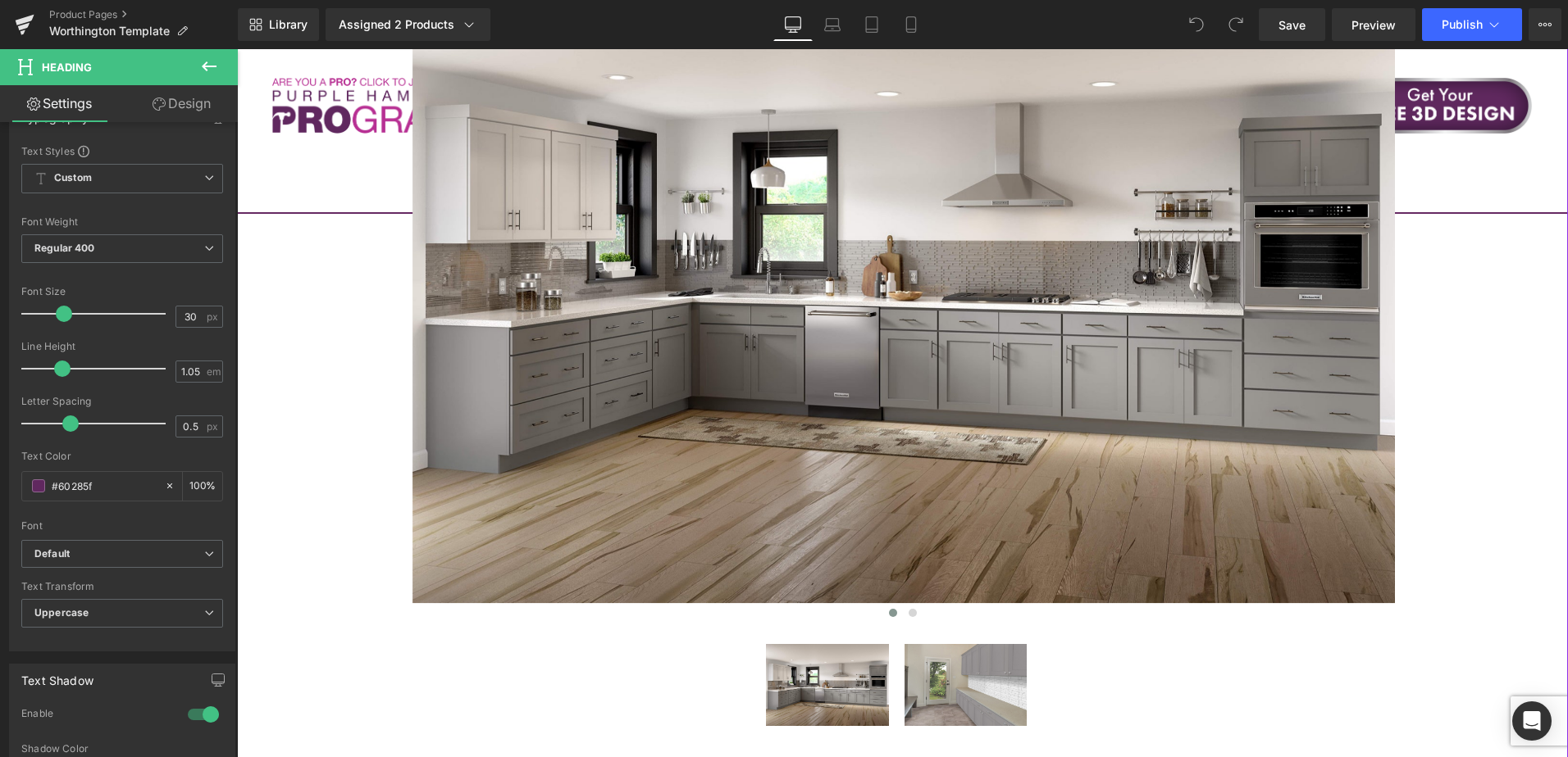
scroll to position [328, 0]
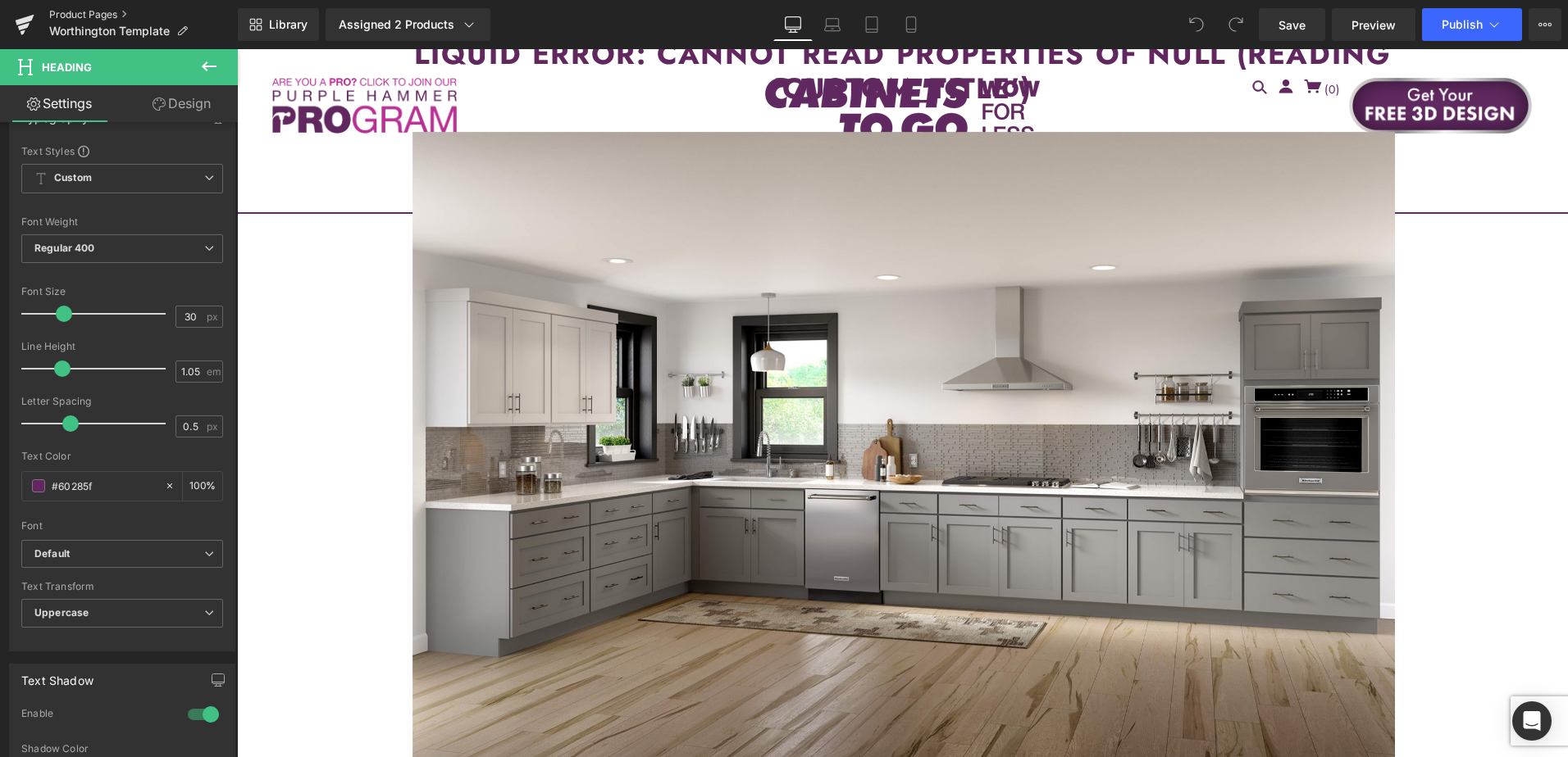
click at [80, 13] on link "Product Pages" at bounding box center [143, 14] width 188 height 13
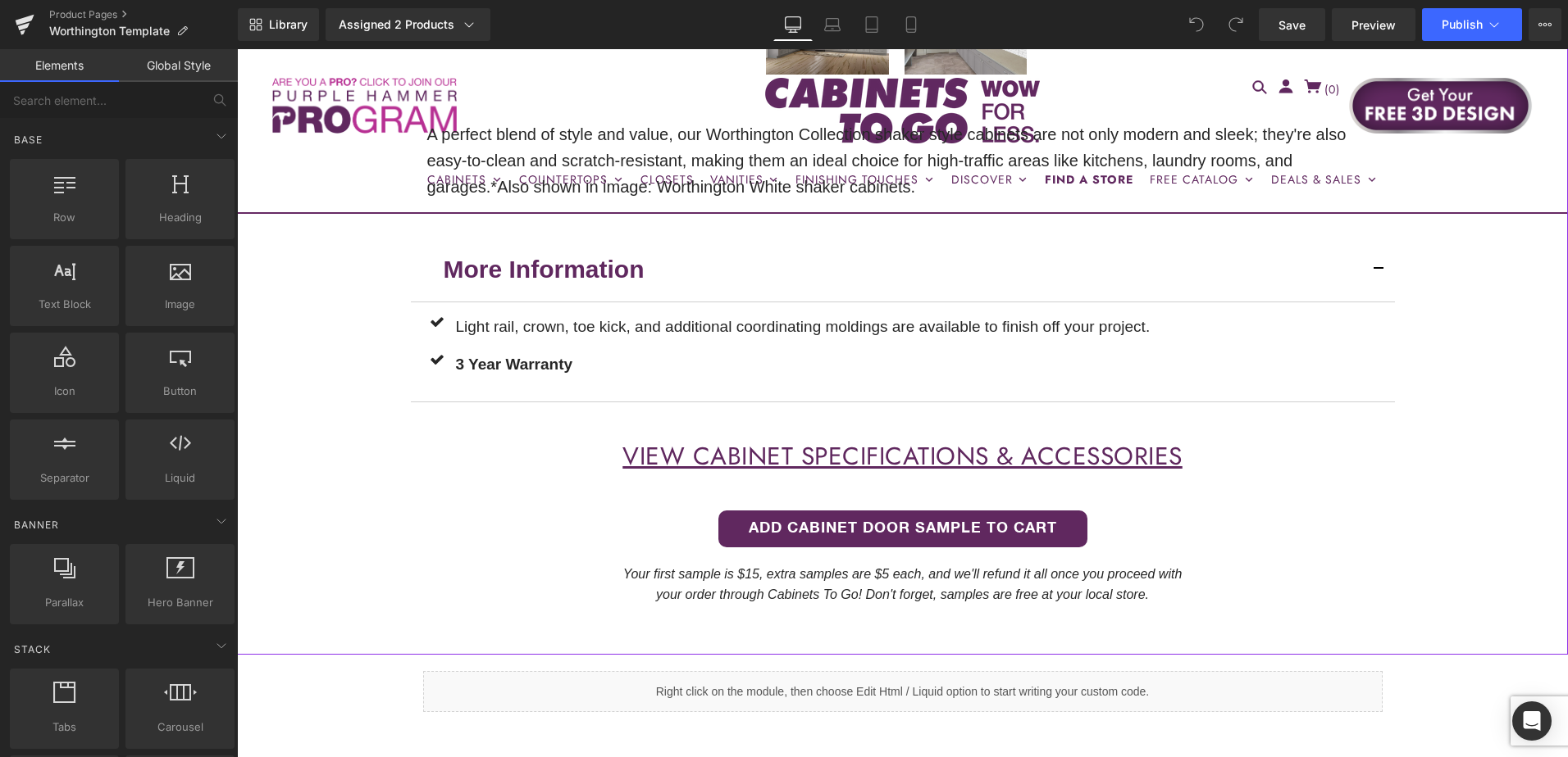
scroll to position [1312, 0]
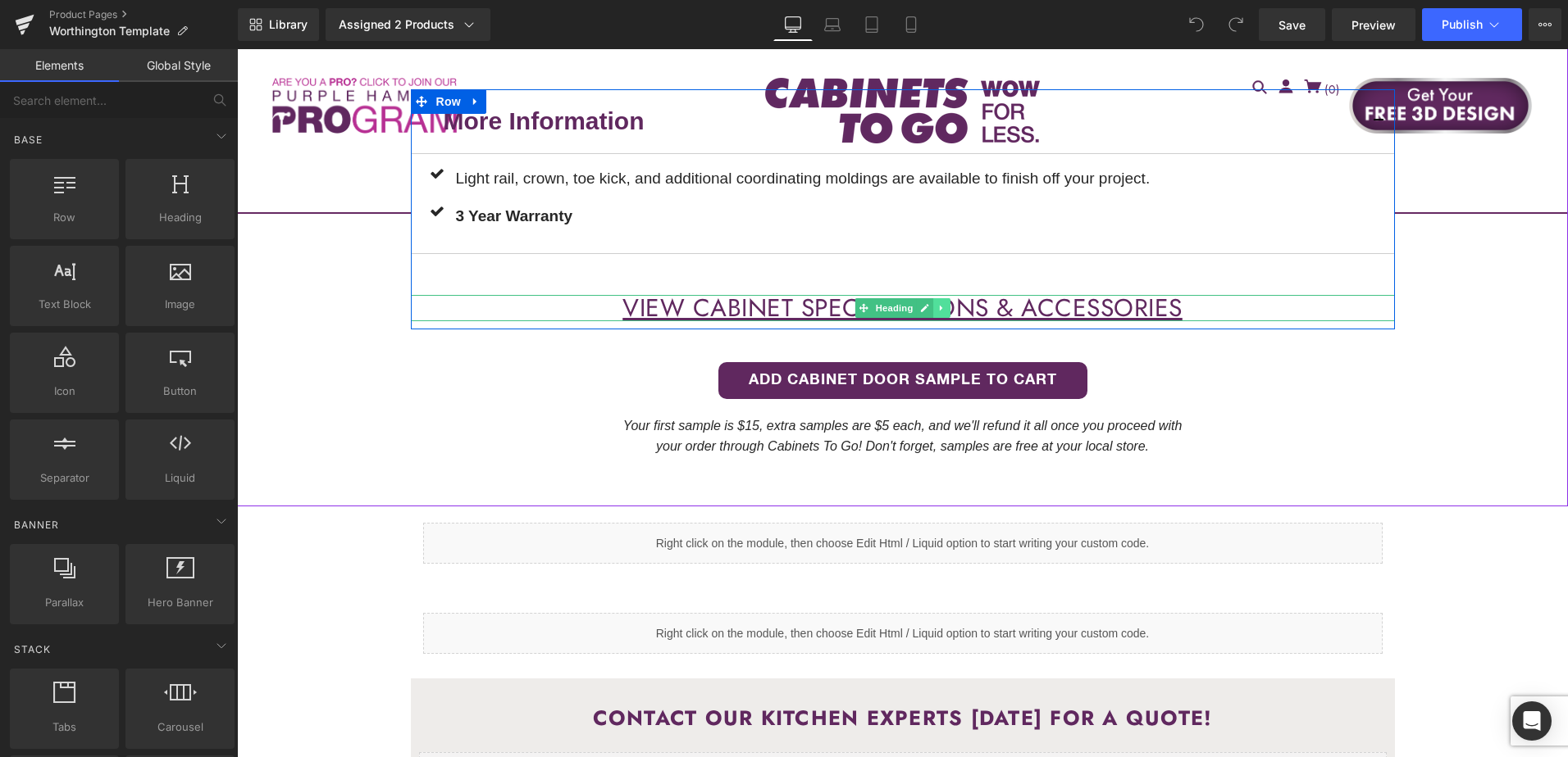
click at [940, 309] on icon at bounding box center [940, 308] width 3 height 6
click at [911, 309] on icon at bounding box center [915, 308] width 9 height 9
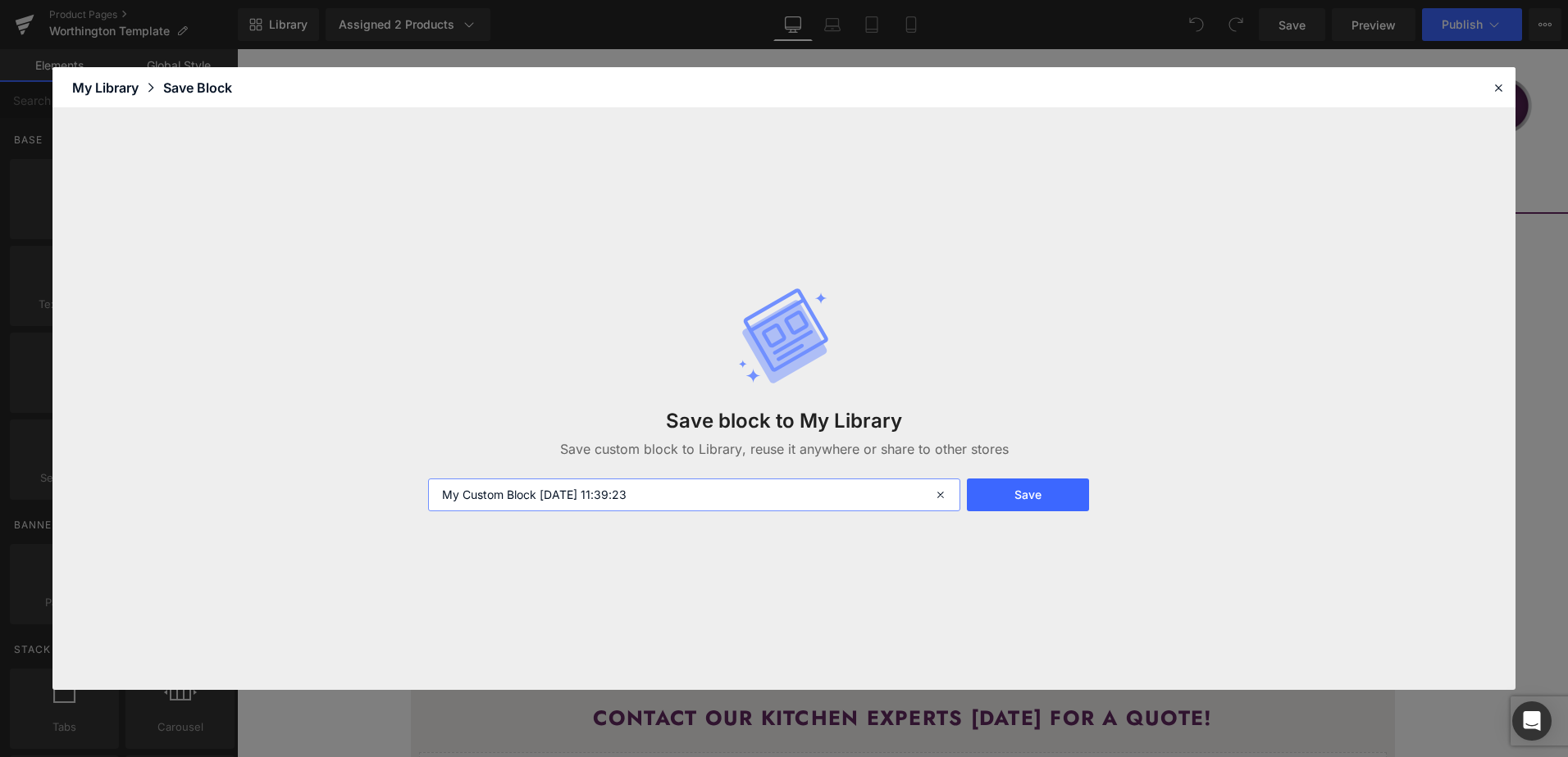
click at [526, 497] on input "My Custom Block [DATE] 11:39:23" at bounding box center [693, 494] width 532 height 32
type input "SPECS LINK"
click at [1028, 496] on button "Save" at bounding box center [1027, 494] width 122 height 32
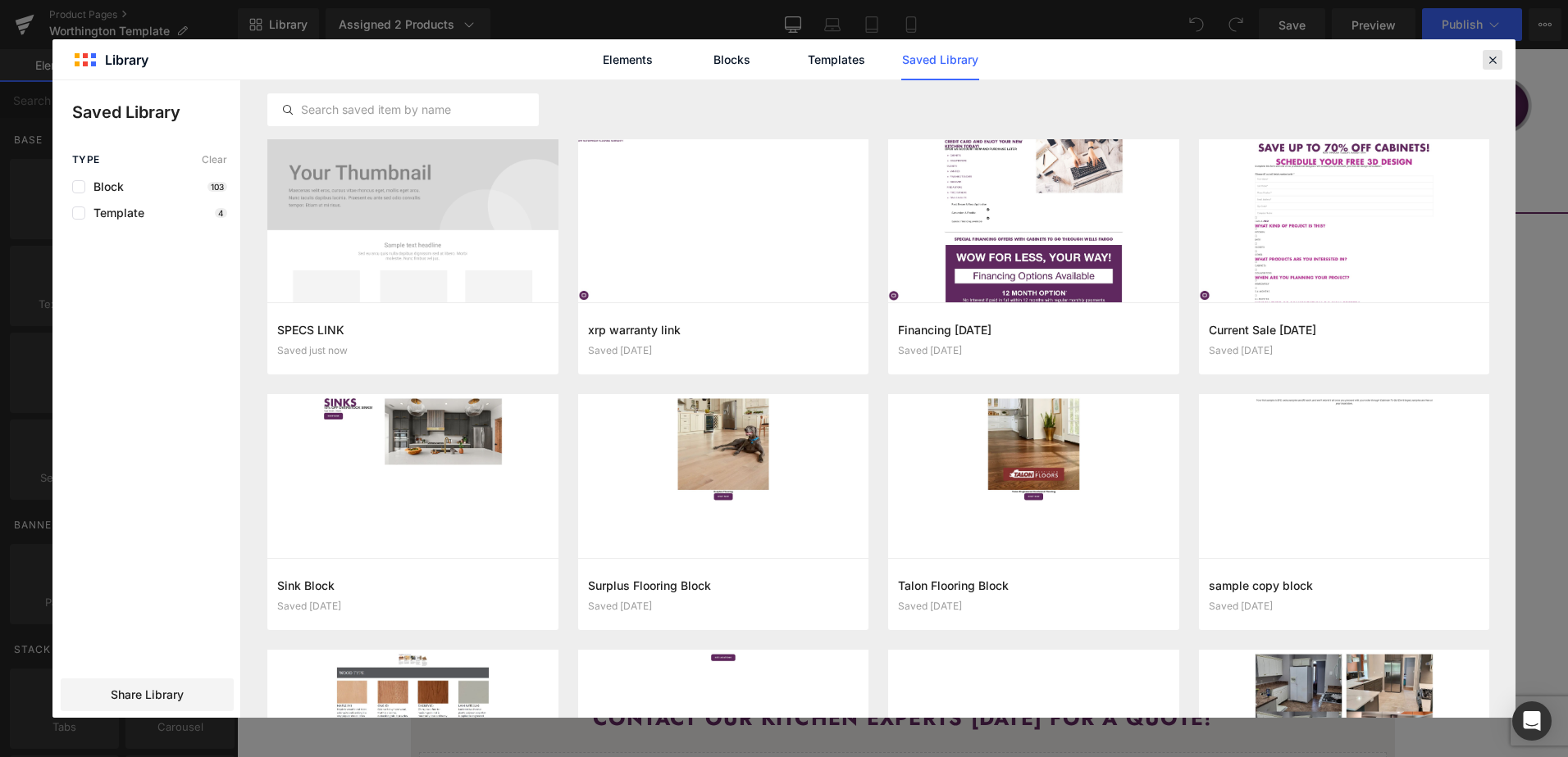
click at [1496, 59] on icon at bounding box center [1492, 60] width 15 height 15
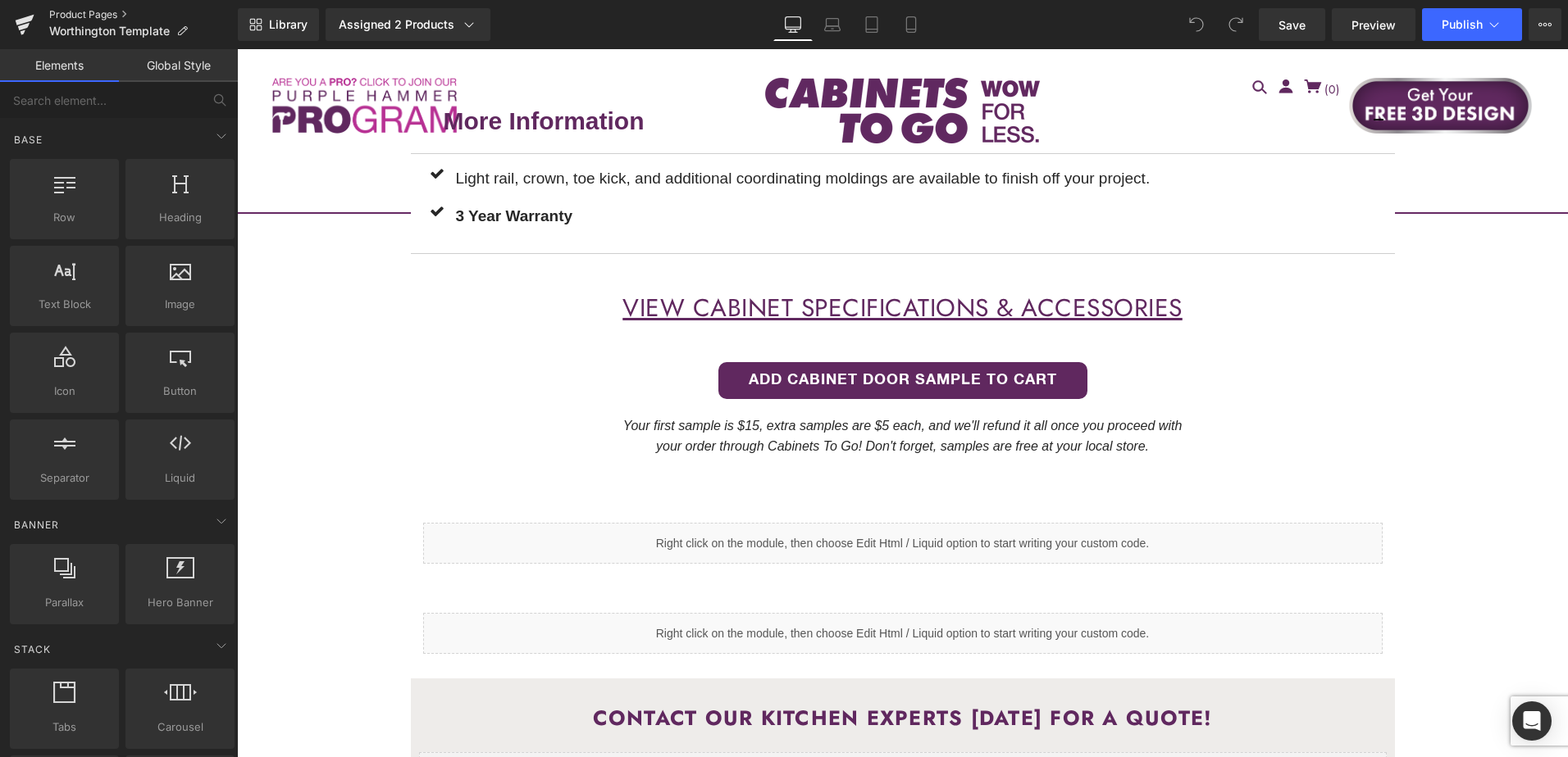
click at [74, 18] on link "Product Pages" at bounding box center [143, 14] width 188 height 13
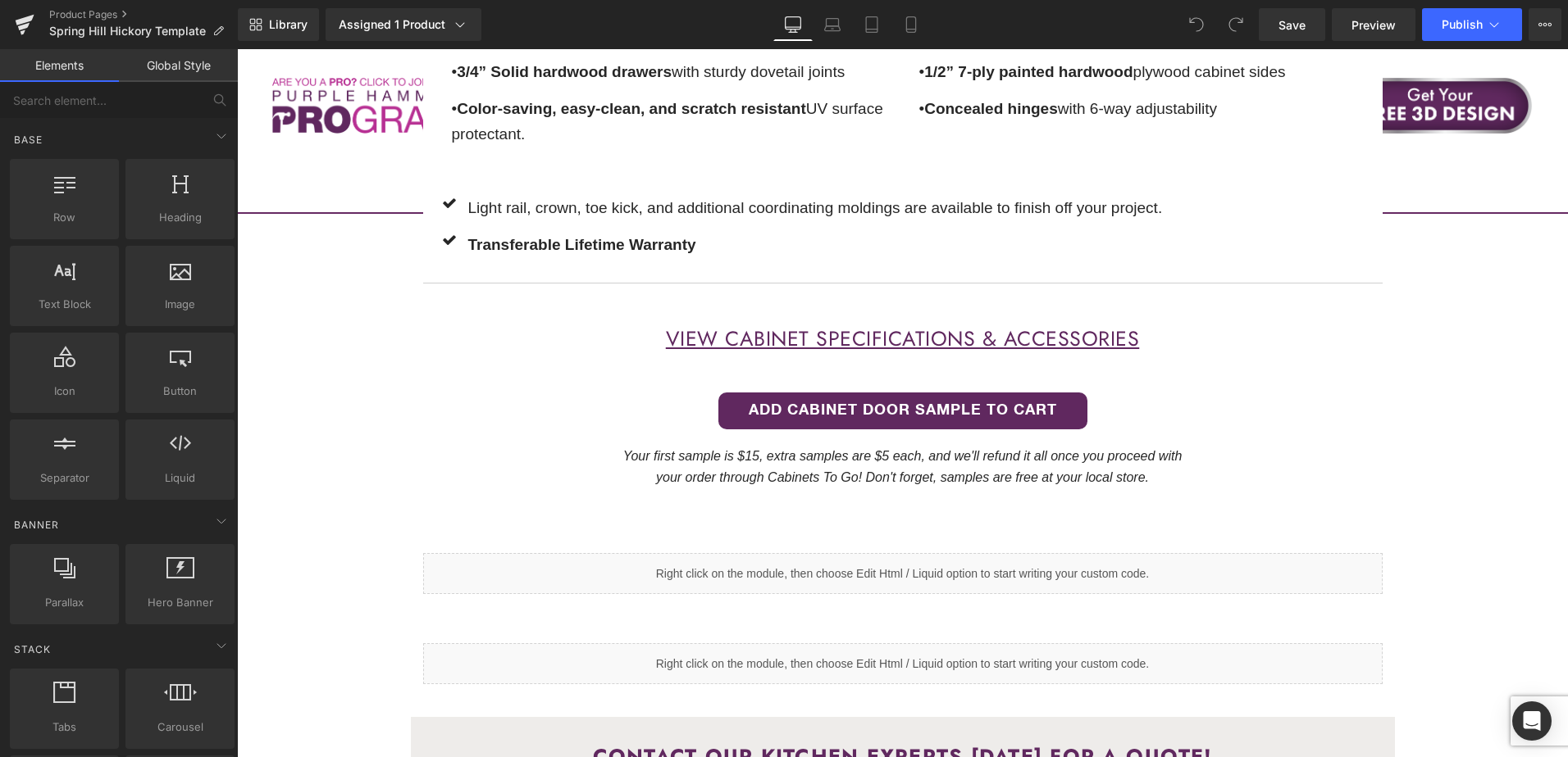
scroll to position [1558, 0]
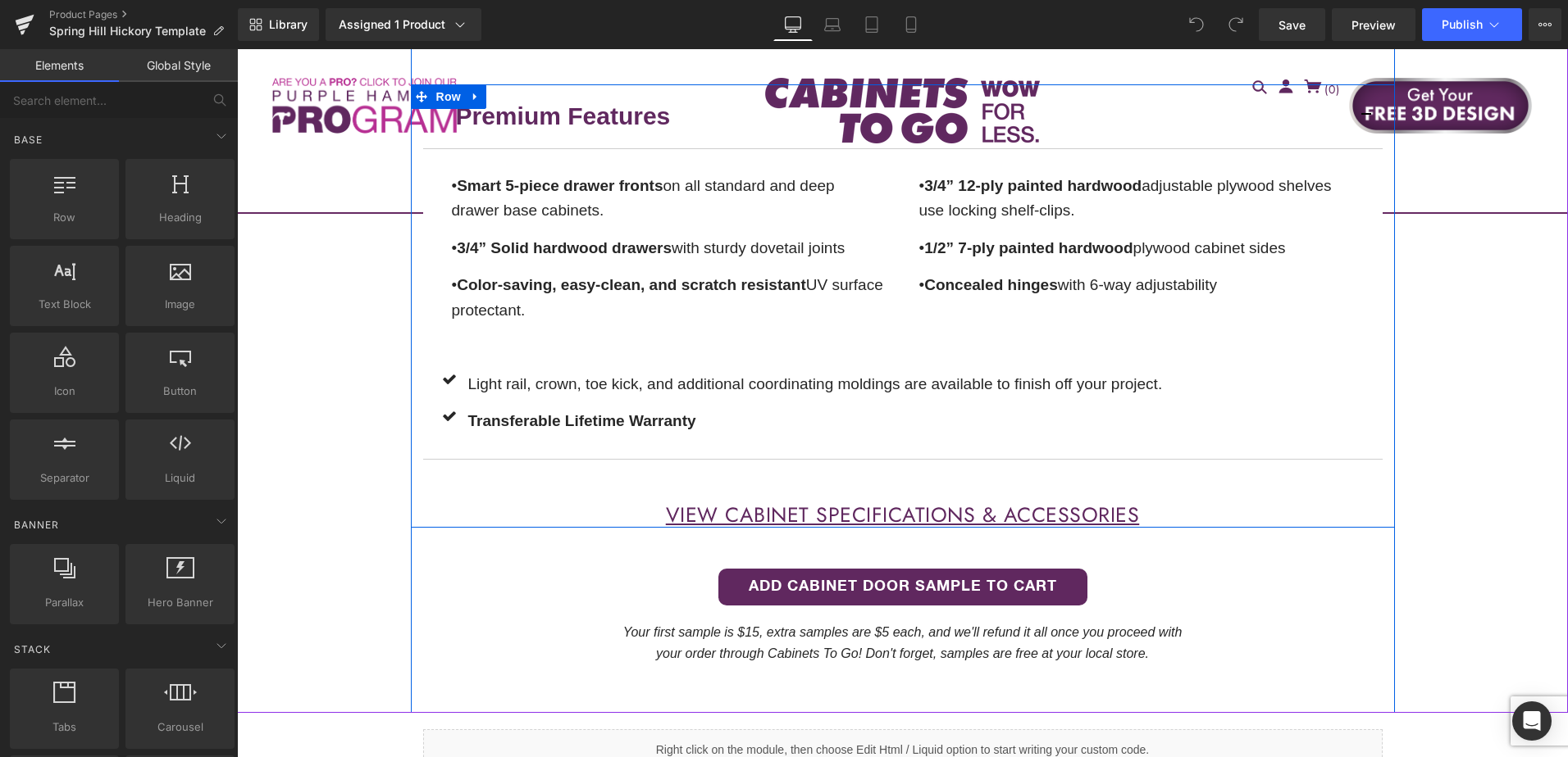
click at [586, 486] on div "Premium Features Text Block • Smart 5-piece drawer fronts on all standard and d…" at bounding box center [903, 306] width 984 height 443
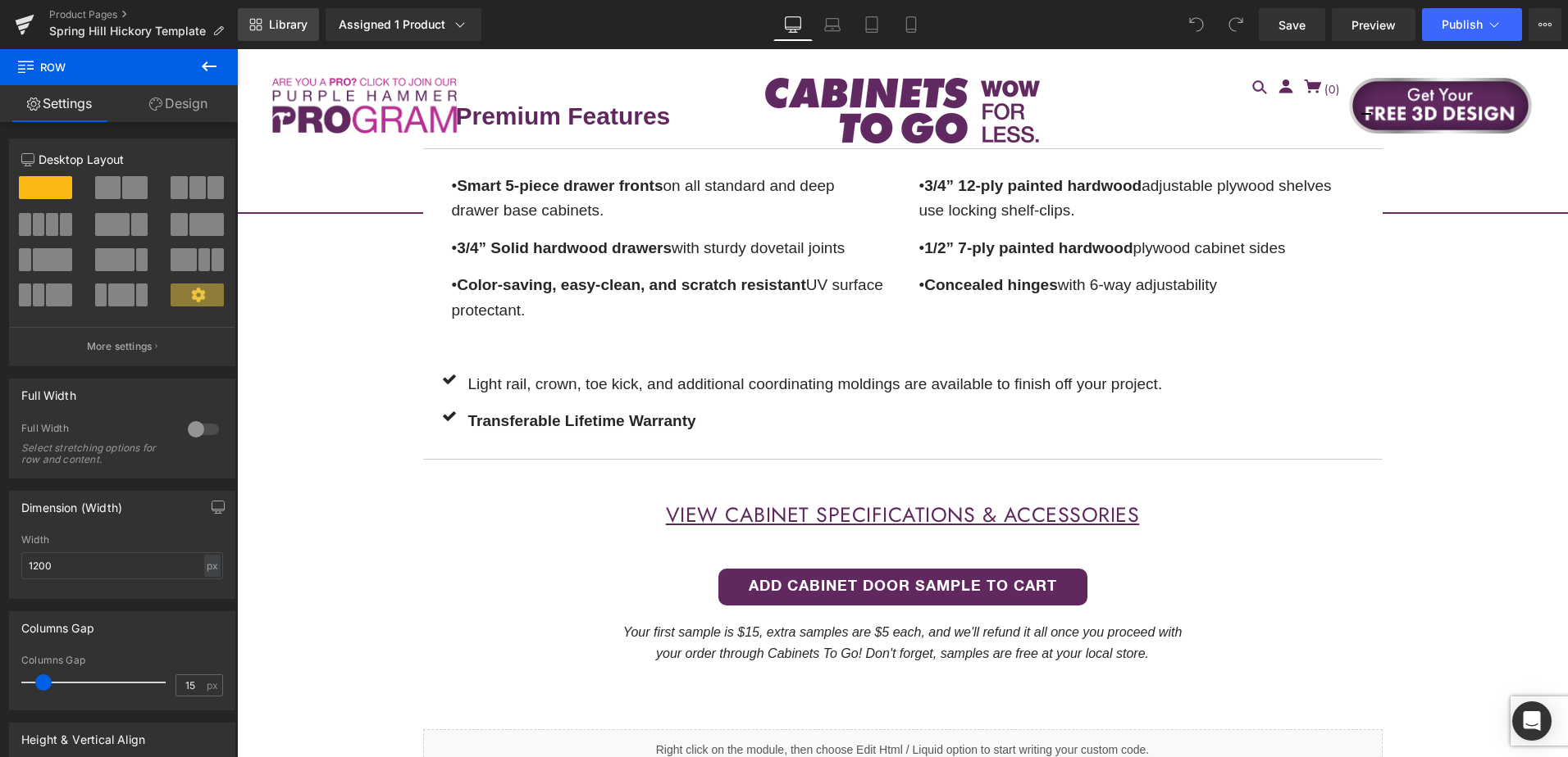
click at [279, 25] on span "Library" at bounding box center [288, 25] width 39 height 15
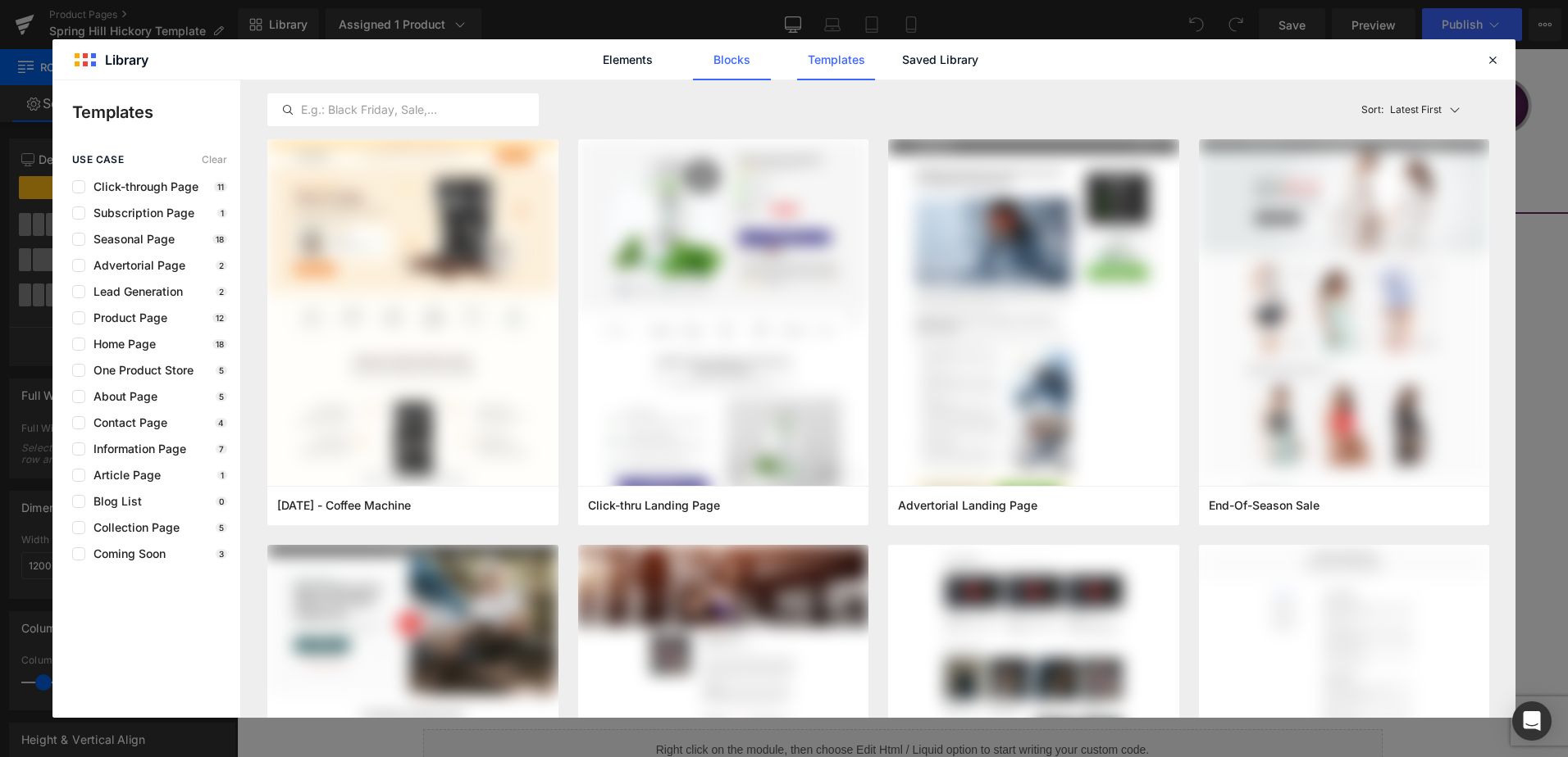
click at [738, 60] on link "Blocks" at bounding box center [732, 60] width 78 height 41
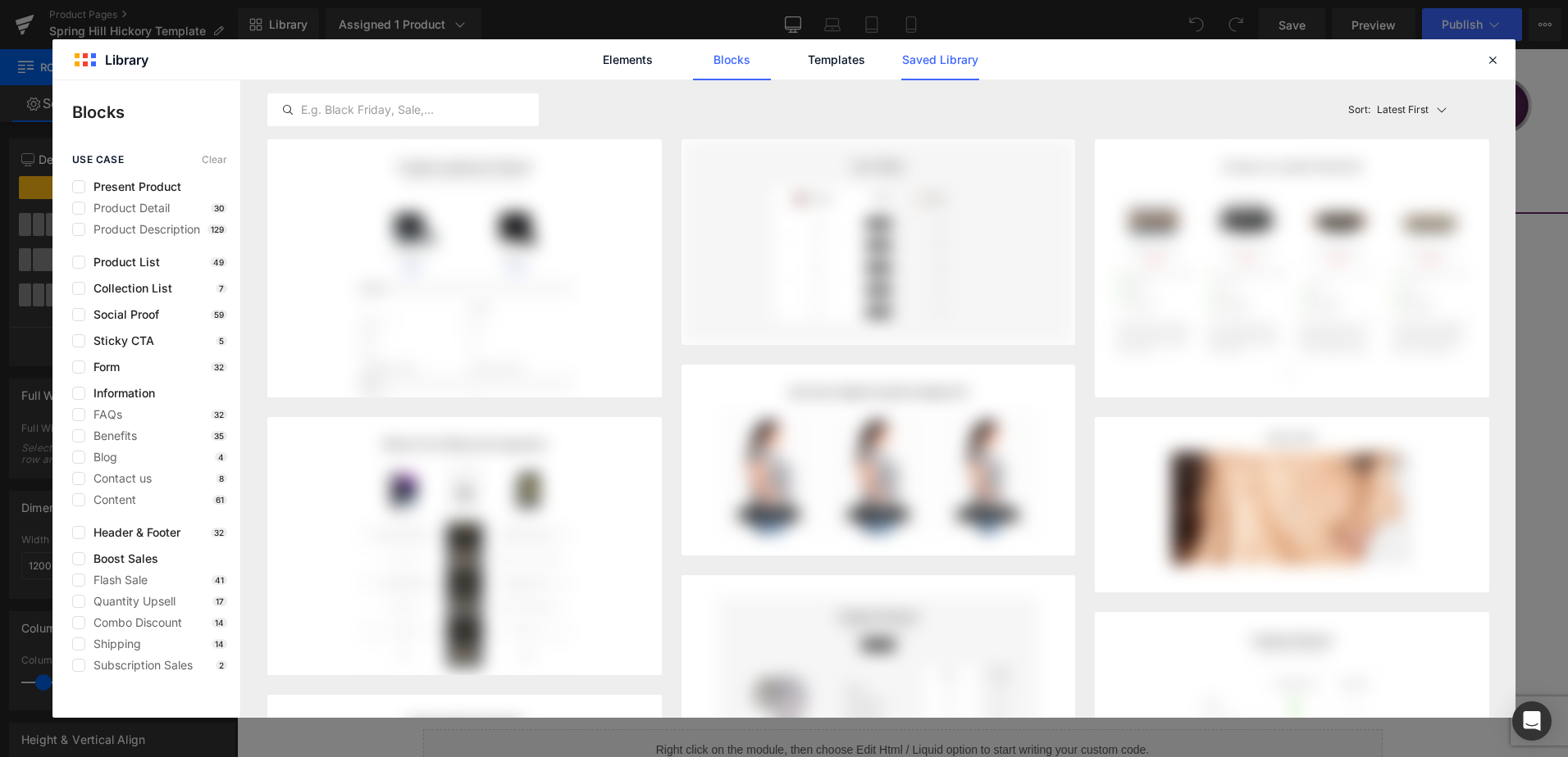
click at [927, 58] on link "Saved Library" at bounding box center [940, 60] width 78 height 41
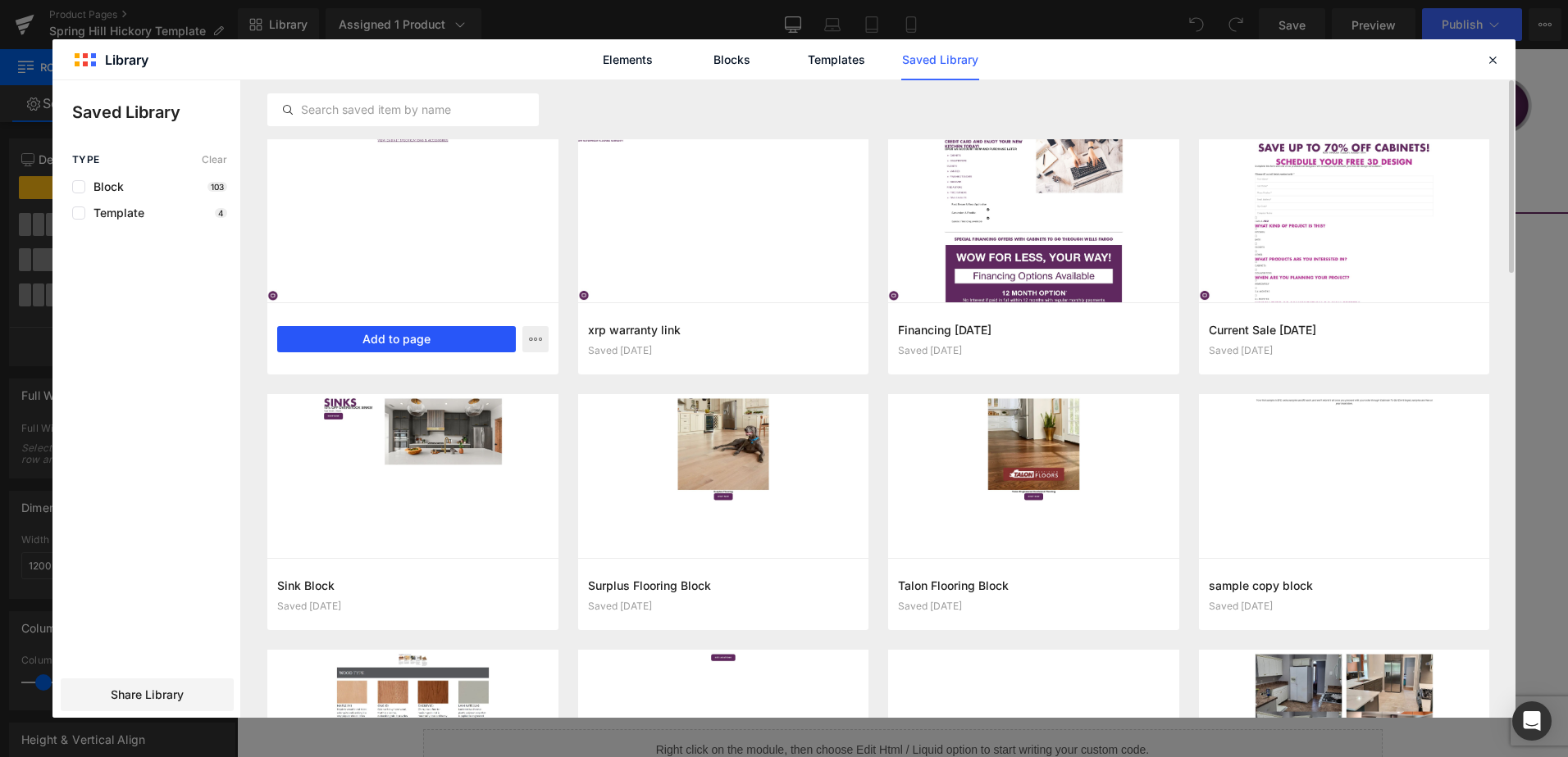
click at [417, 342] on button "Add to page" at bounding box center [396, 339] width 238 height 26
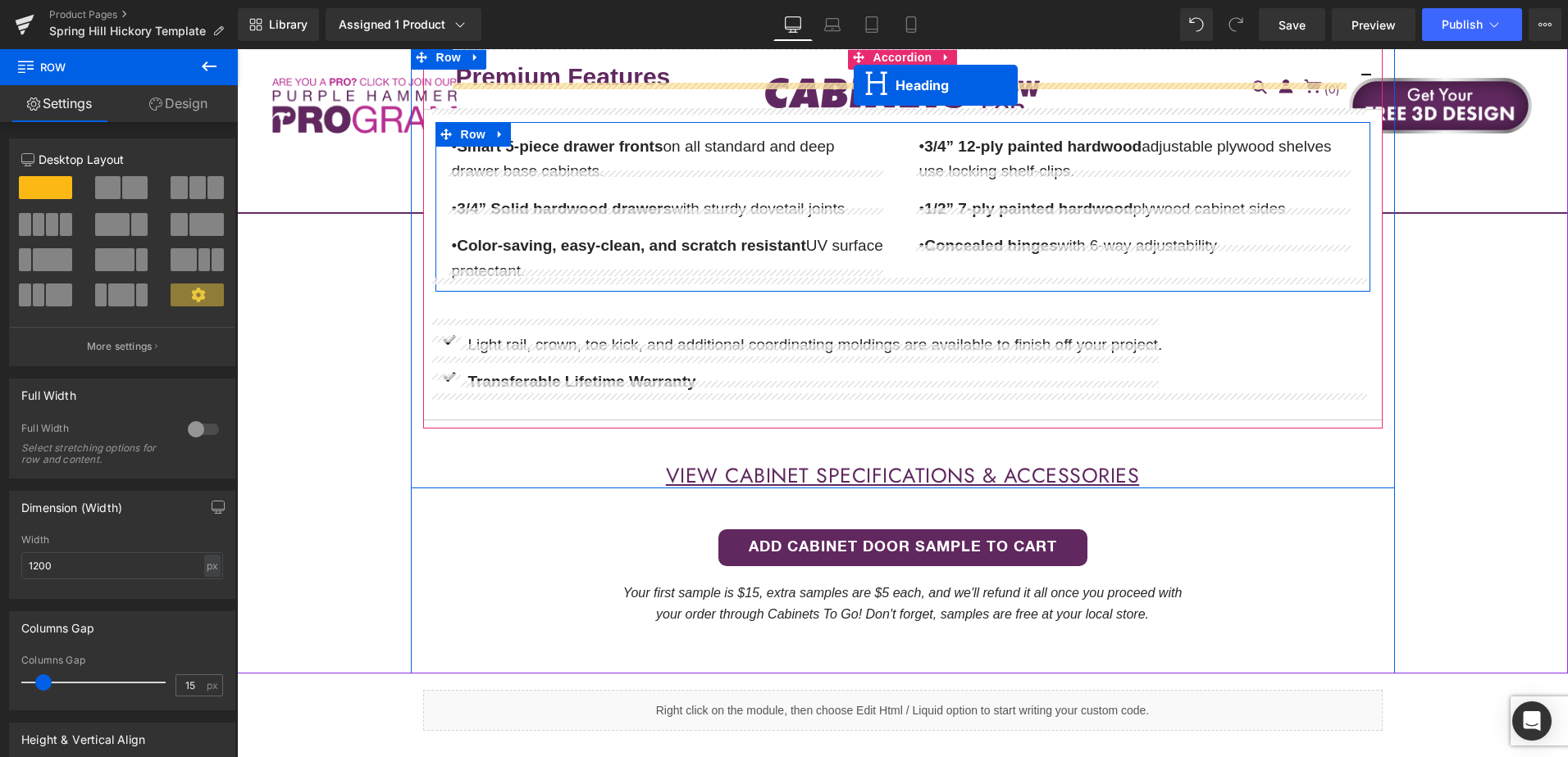
scroll to position [1587, 0]
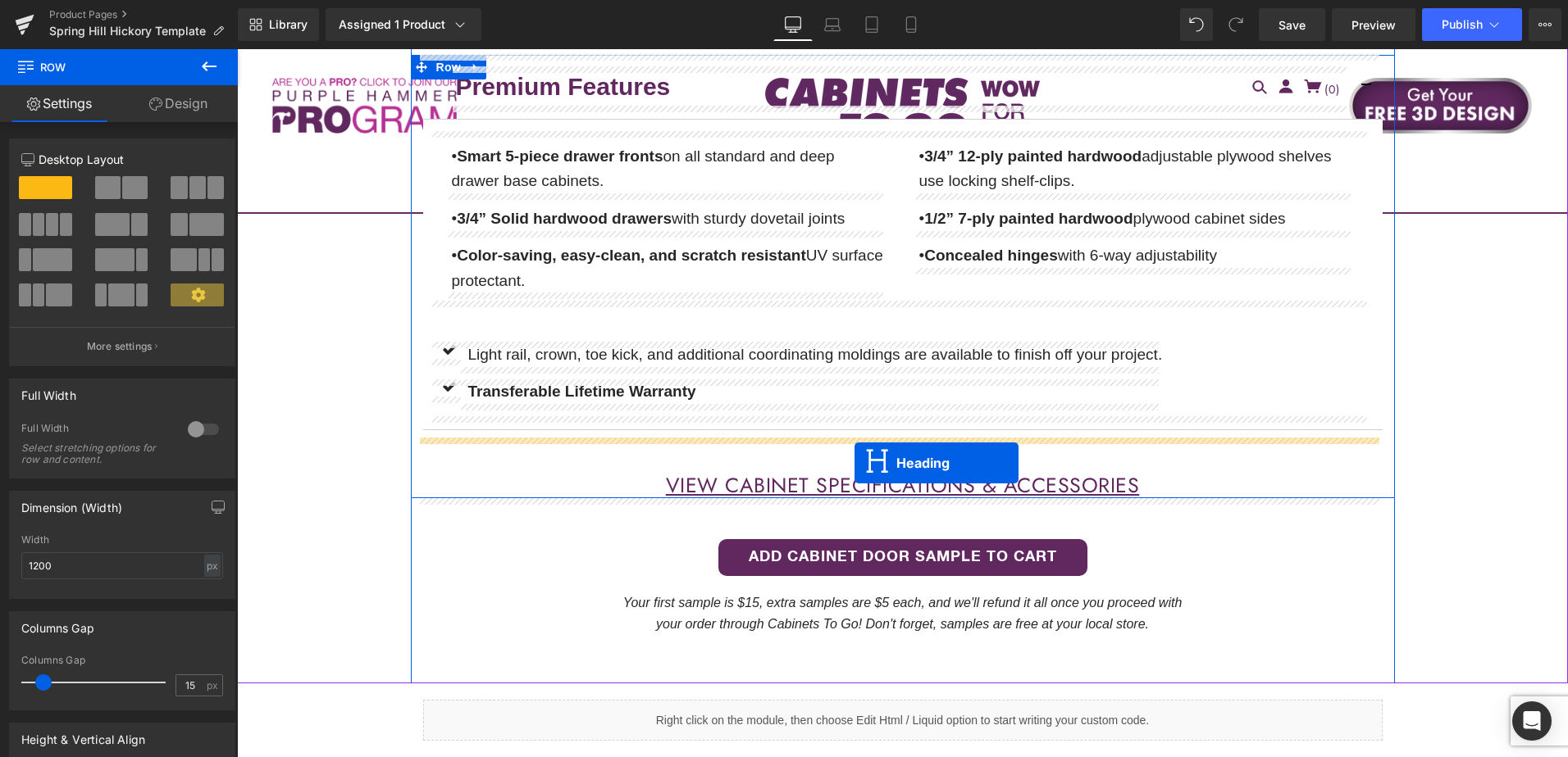
drag, startPoint x: 856, startPoint y: 594, endPoint x: 854, endPoint y: 463, distance: 131.0
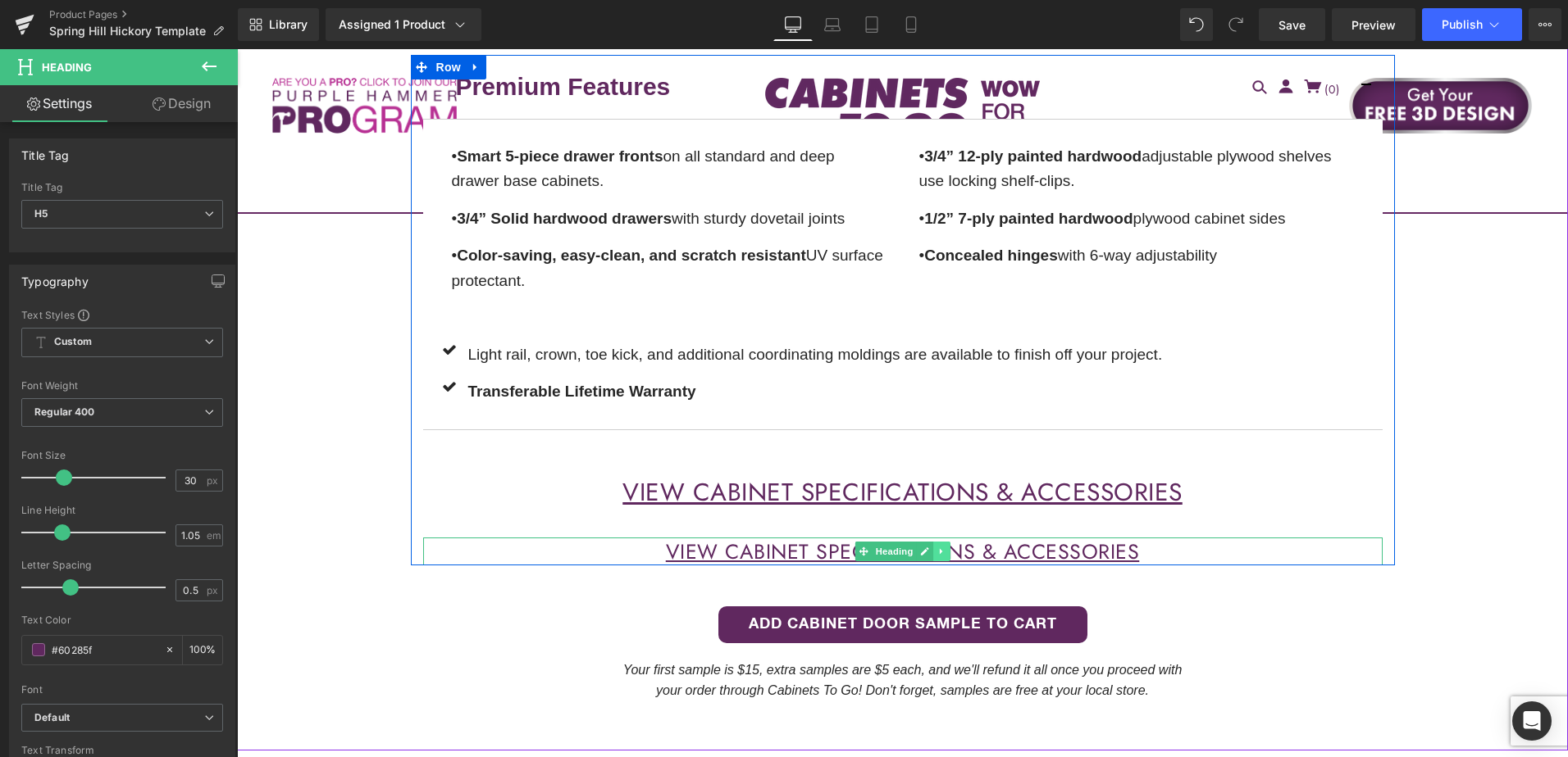
click at [937, 550] on icon at bounding box center [941, 551] width 9 height 10
click at [946, 550] on icon at bounding box center [950, 551] width 9 height 9
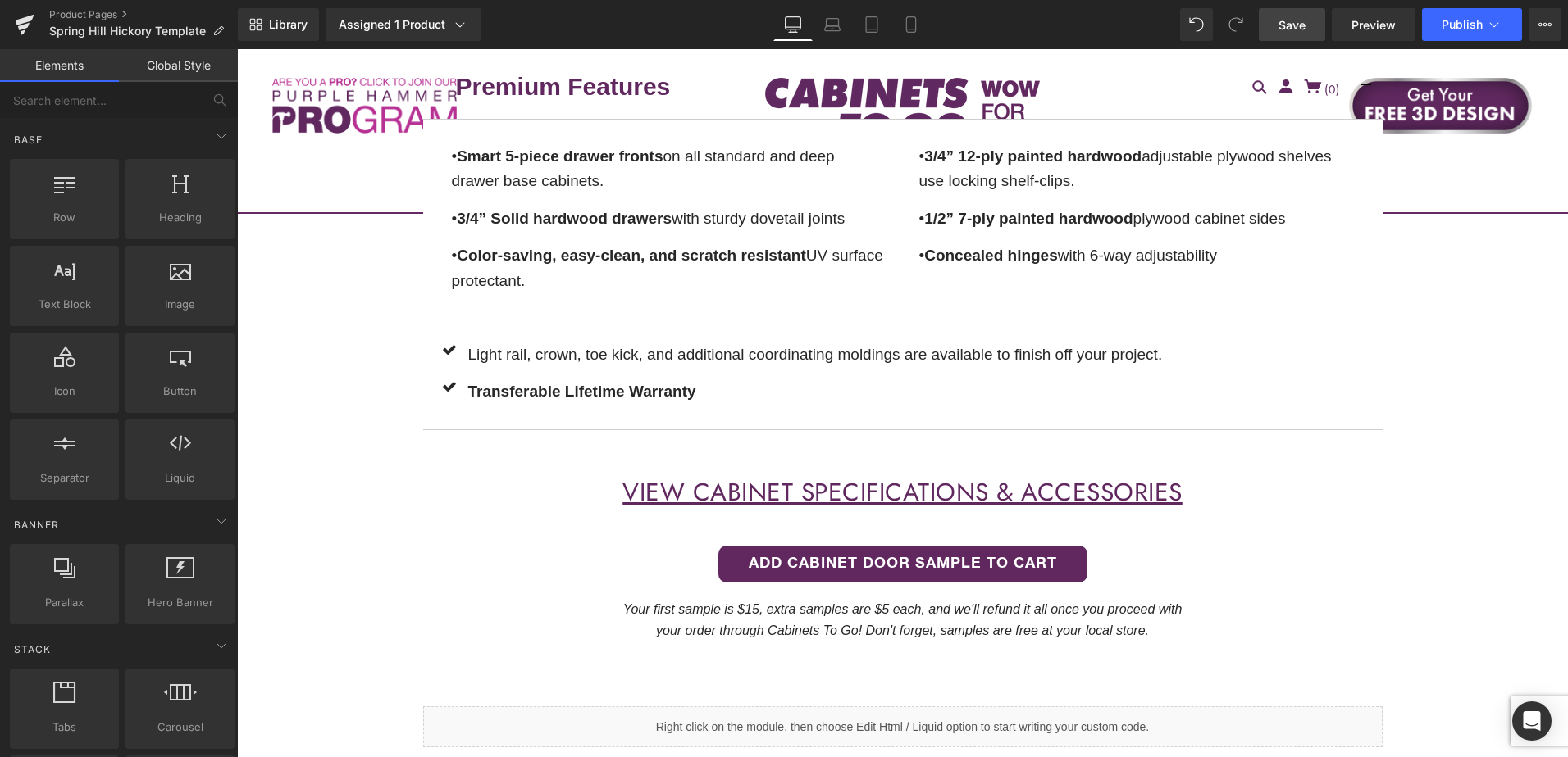
click at [1302, 26] on span "Save" at bounding box center [1292, 25] width 27 height 18
click at [1449, 28] on span "Publish" at bounding box center [1462, 25] width 41 height 13
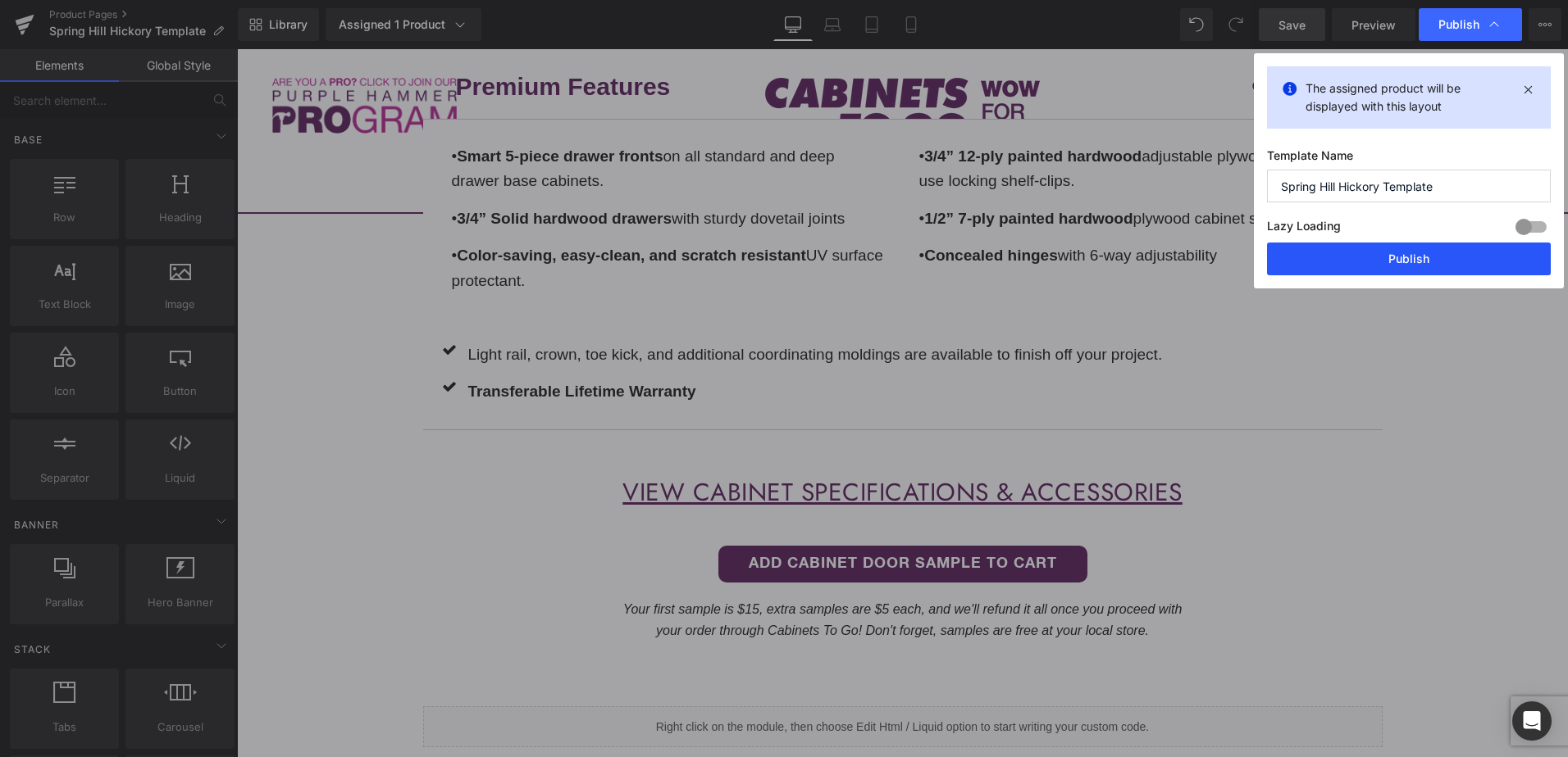
click at [1442, 257] on button "Publish" at bounding box center [1408, 258] width 284 height 32
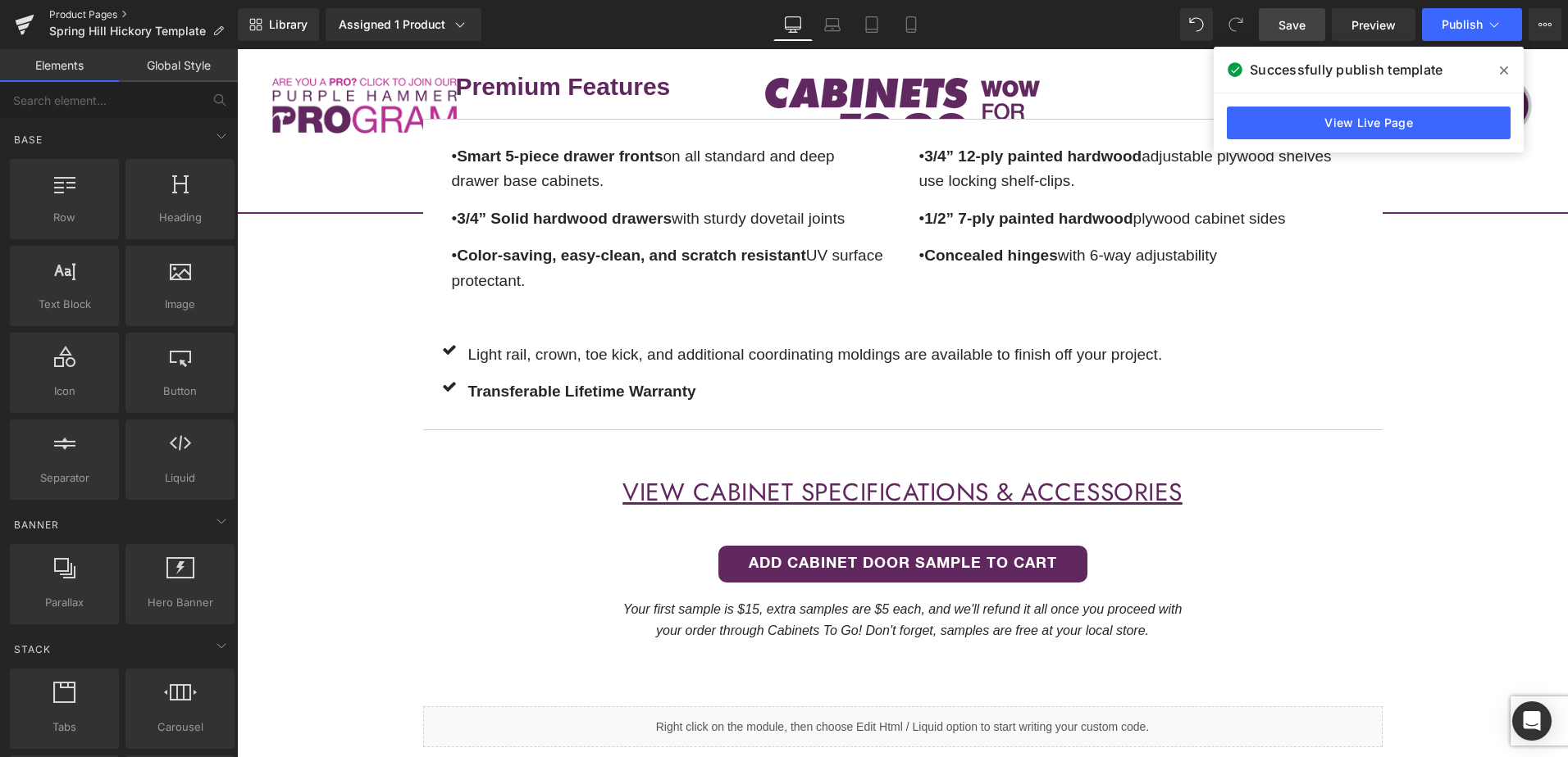
click at [96, 10] on link "Product Pages" at bounding box center [143, 14] width 188 height 13
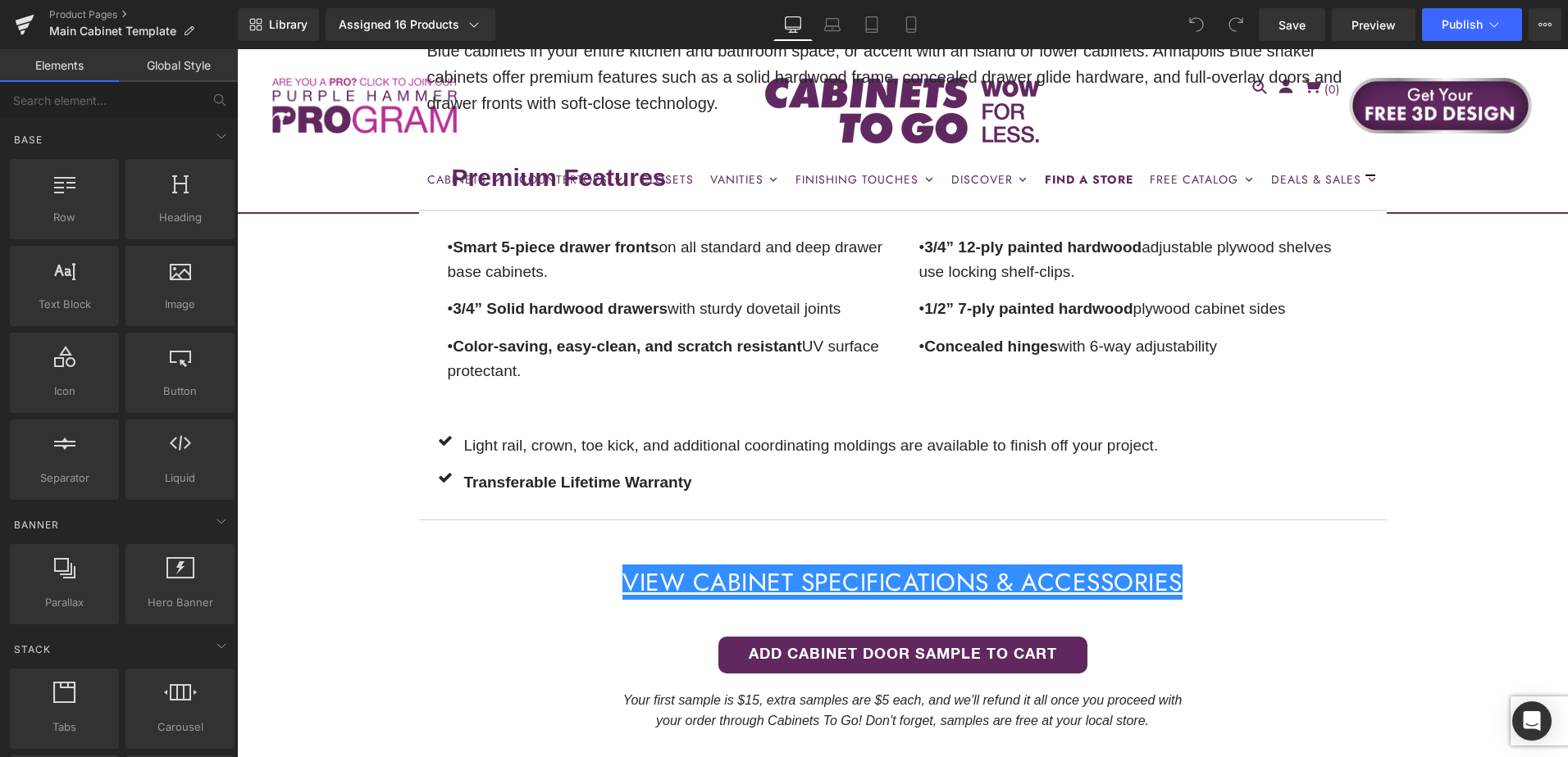
scroll to position [1394, 0]
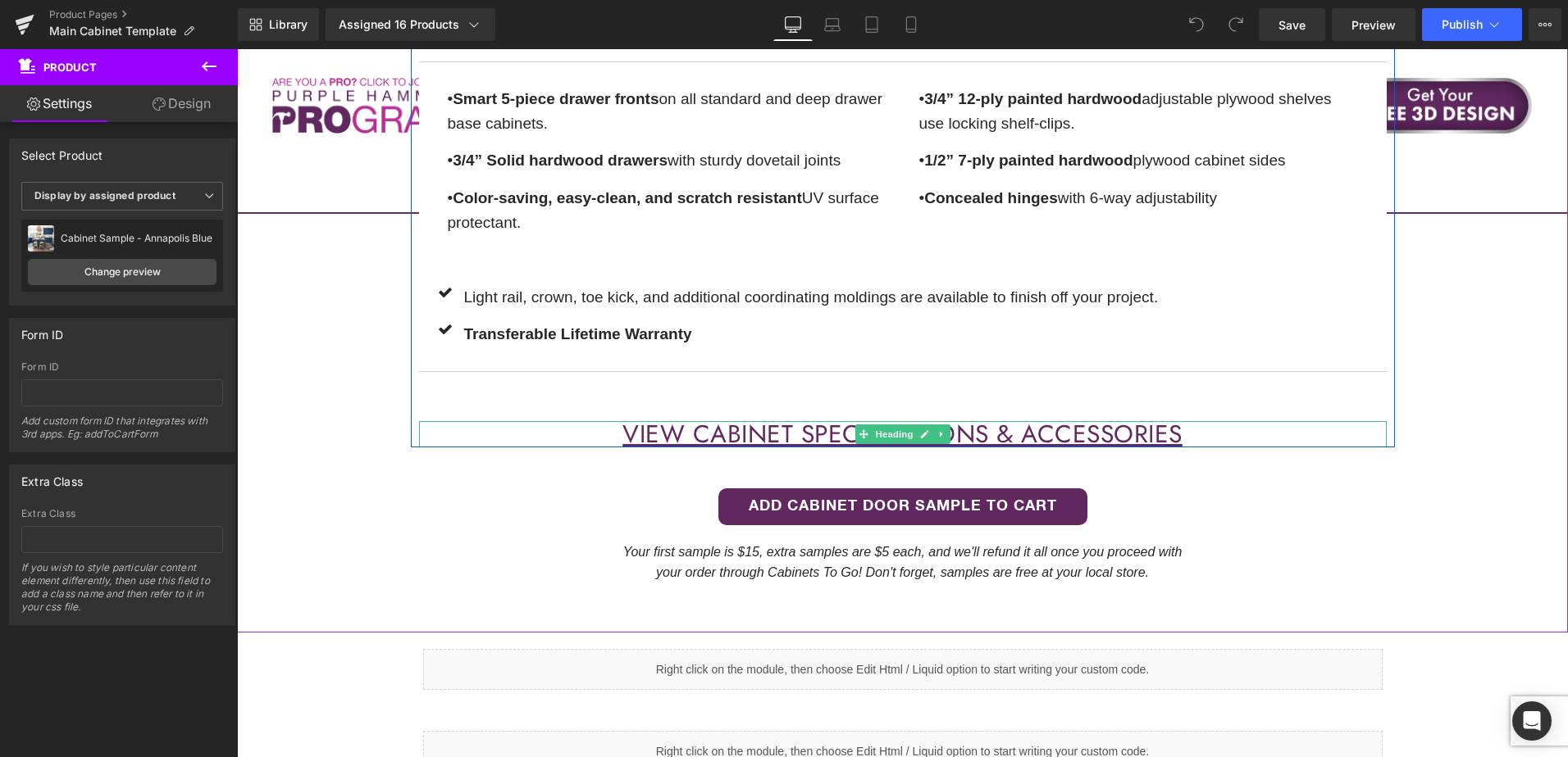
click at [1264, 428] on h5 "VIEW CABINET Specifications & ACCESSORIES" at bounding box center [903, 435] width 968 height 26
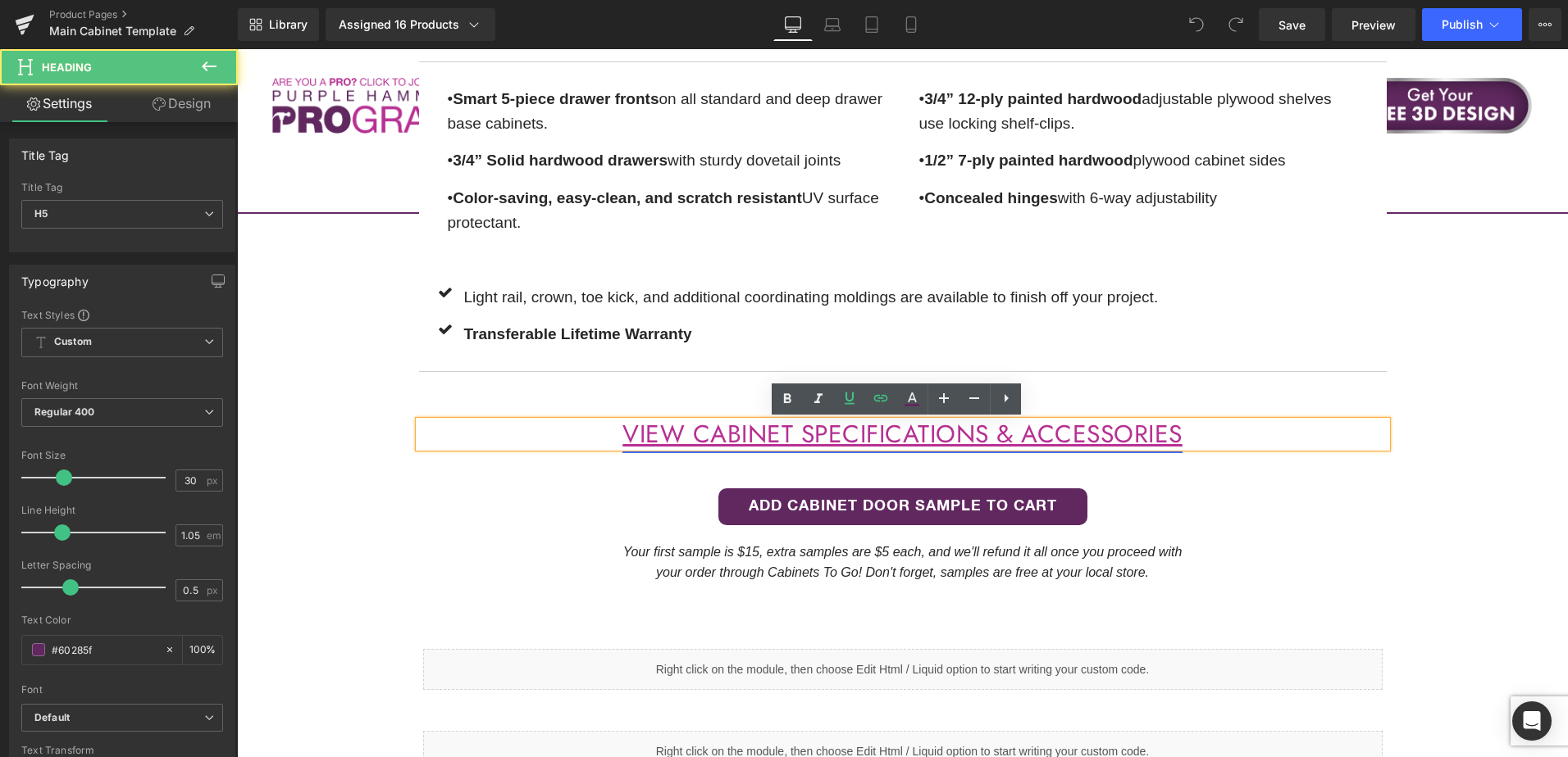
click at [935, 436] on u "VIEW CABINET Specifications & ACCESSORIES" at bounding box center [902, 434] width 560 height 35
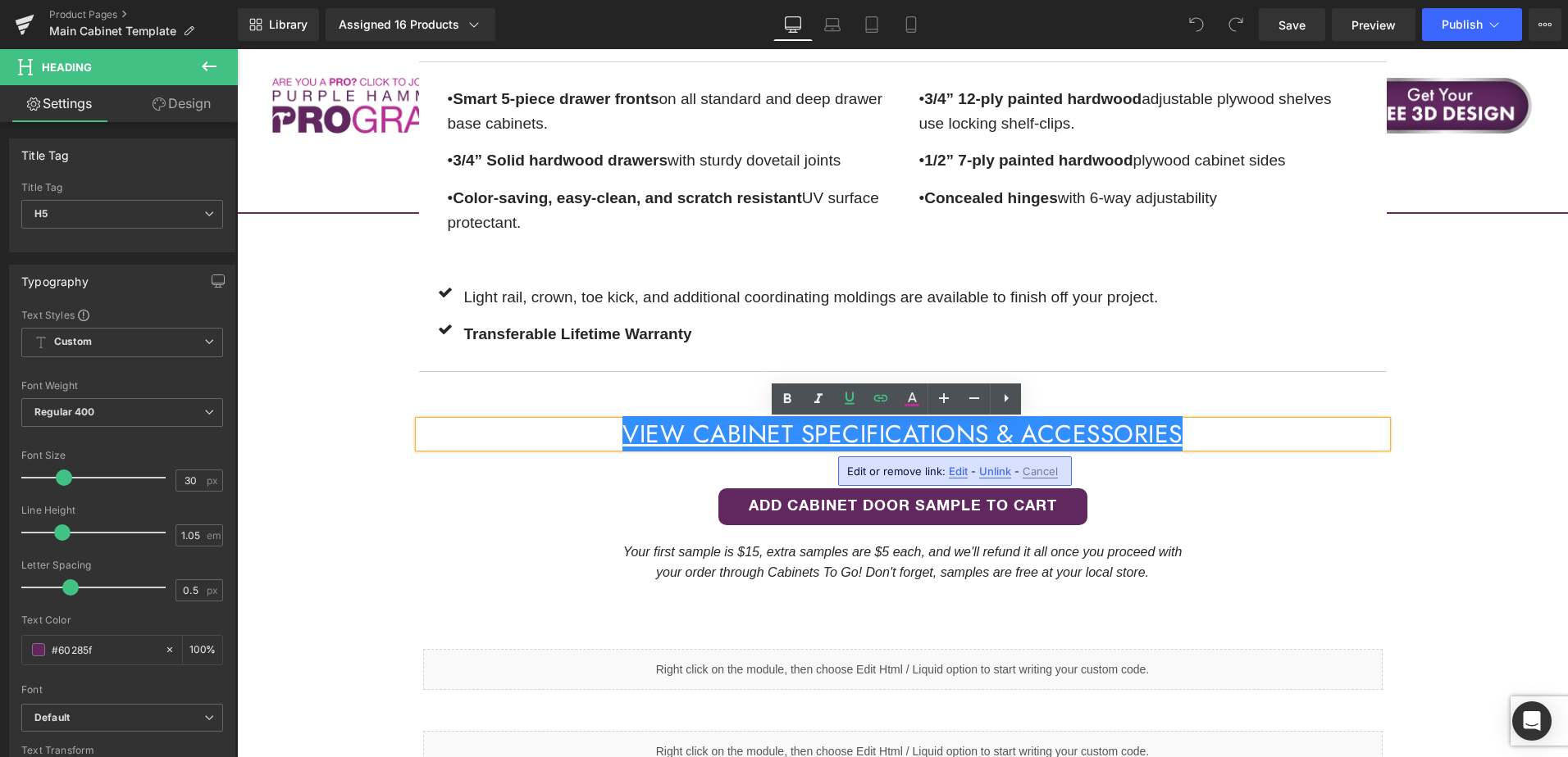
click at [959, 472] on span "Edit" at bounding box center [958, 471] width 19 height 14
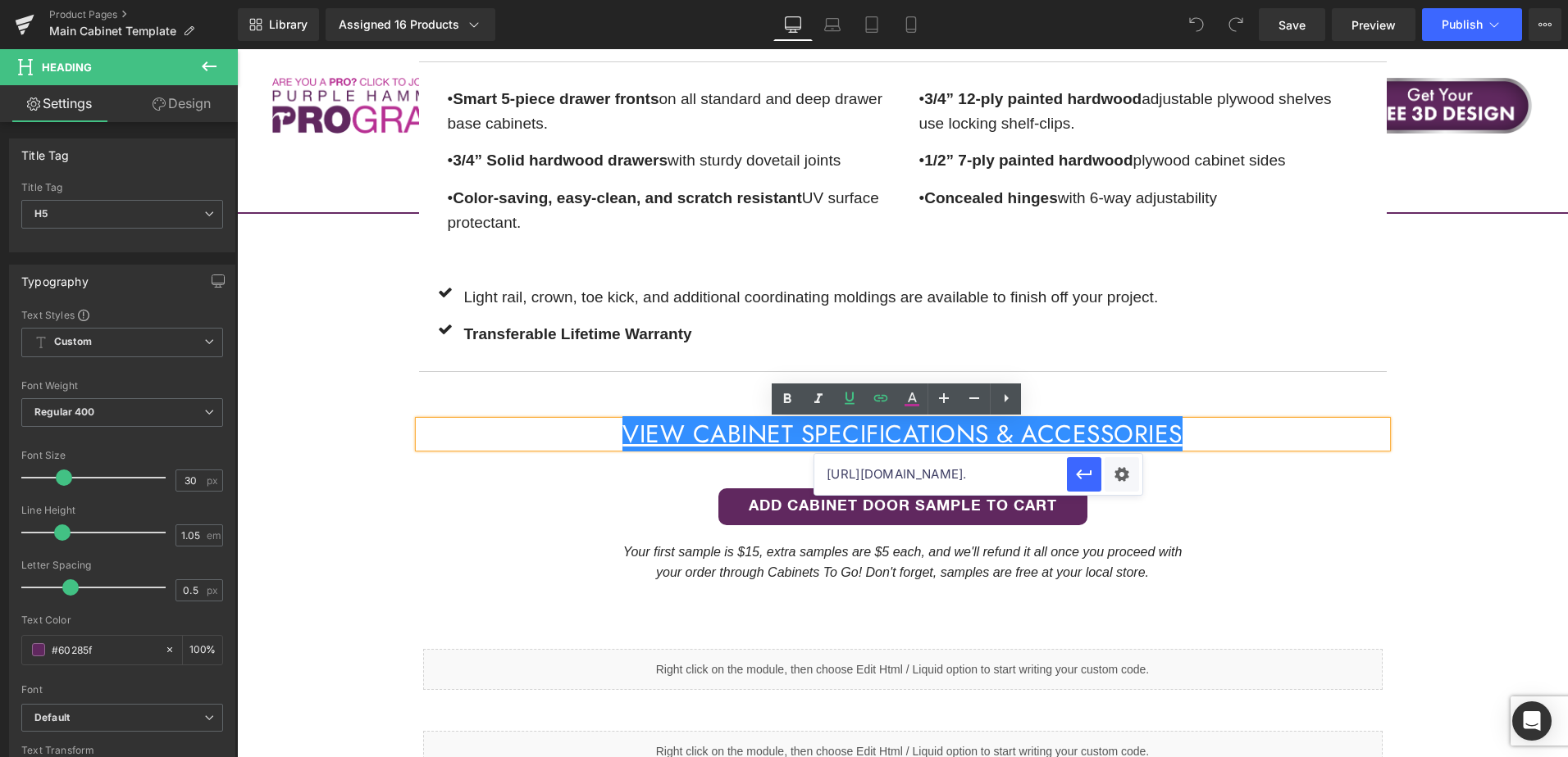
scroll to position [0, 809]
drag, startPoint x: 992, startPoint y: 476, endPoint x: 1084, endPoint y: 469, distance: 92.3
click at [1084, 469] on div "https://cabinetstogodev.myshopify.com/%7B%7B%20product.metafields.global.collec…" at bounding box center [978, 474] width 328 height 41
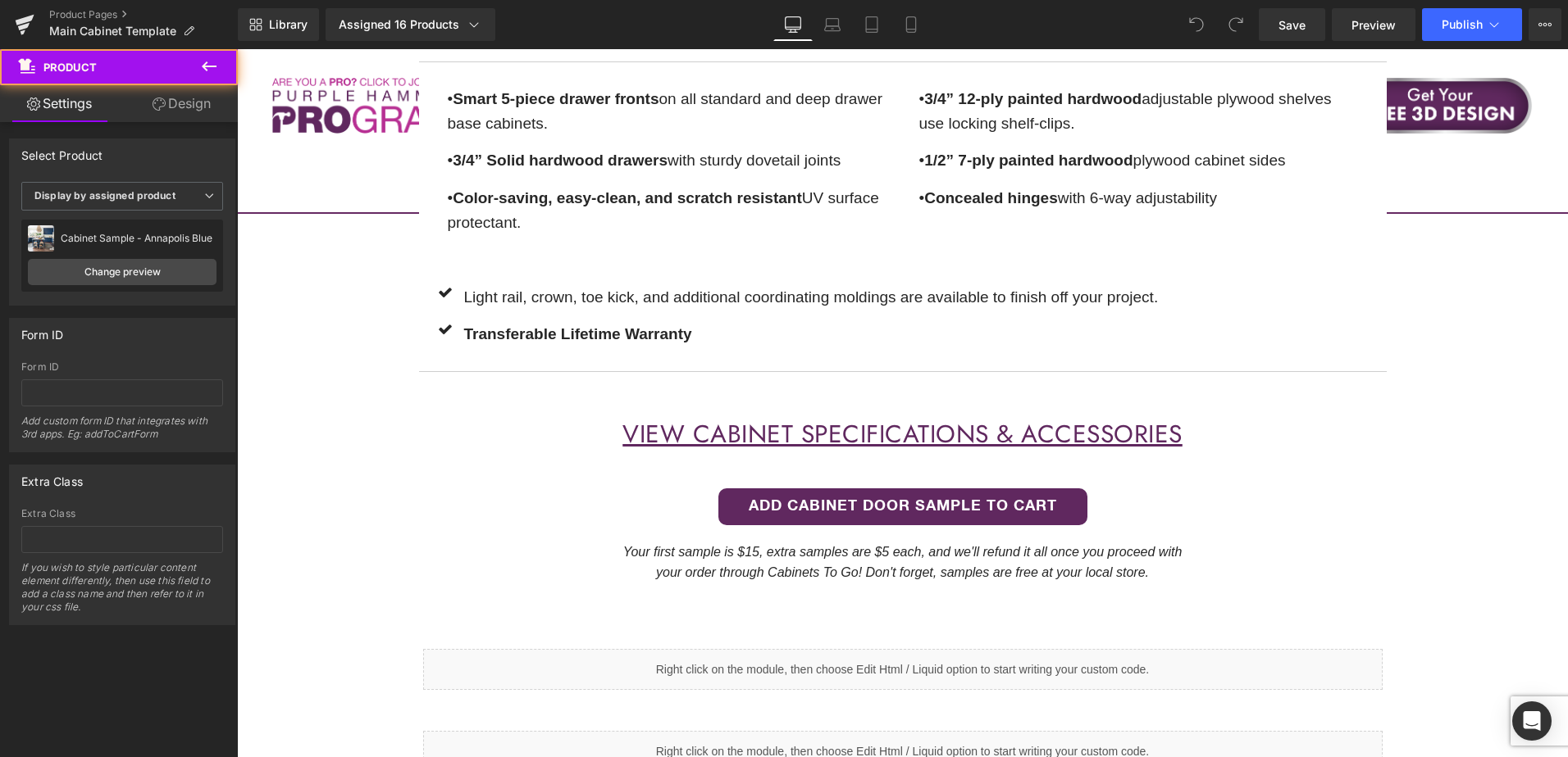
scroll to position [0, 0]
click at [289, 28] on span "Library" at bounding box center [288, 25] width 39 height 15
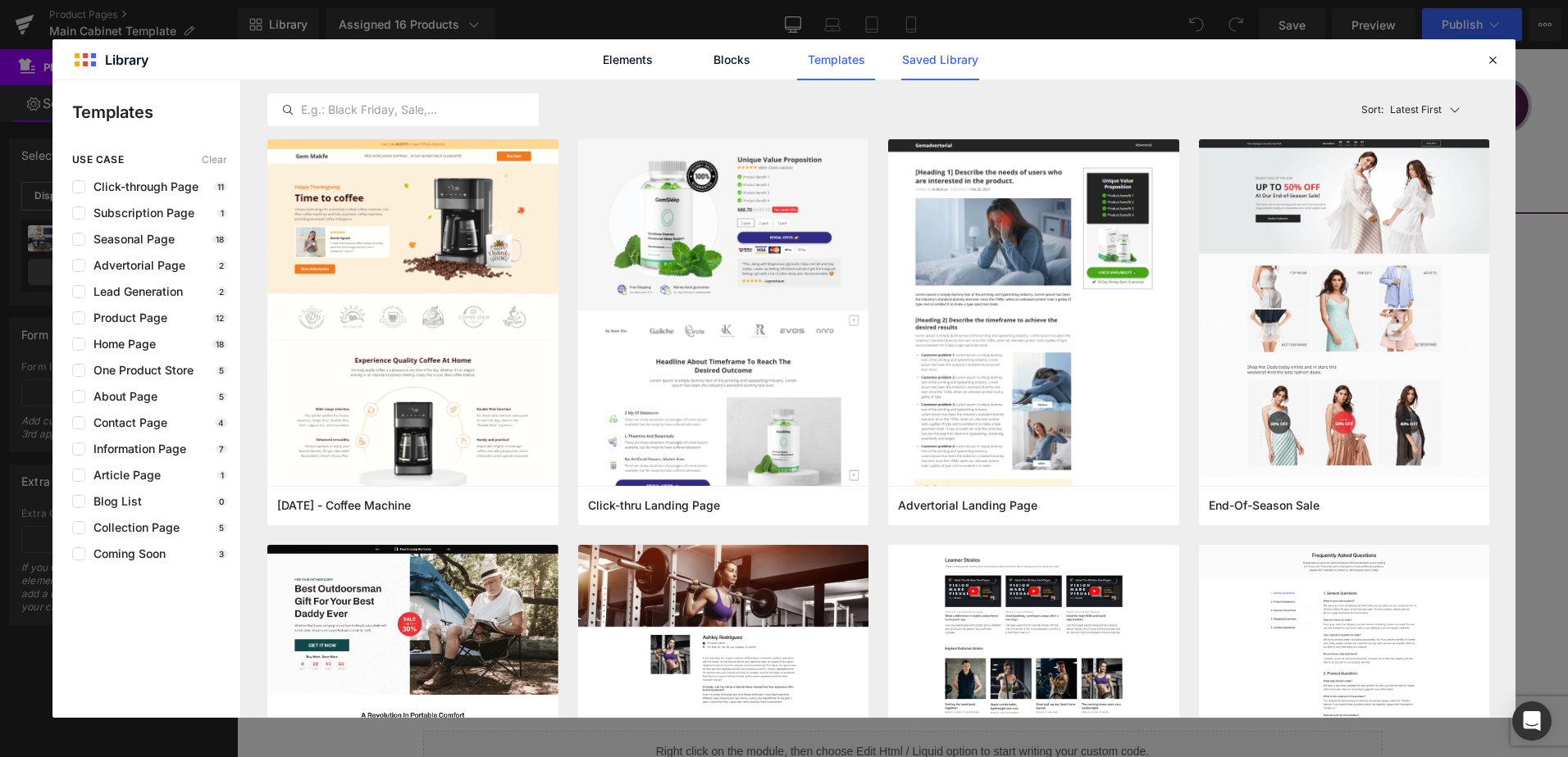
click at [957, 54] on link "Saved Library" at bounding box center [940, 60] width 78 height 41
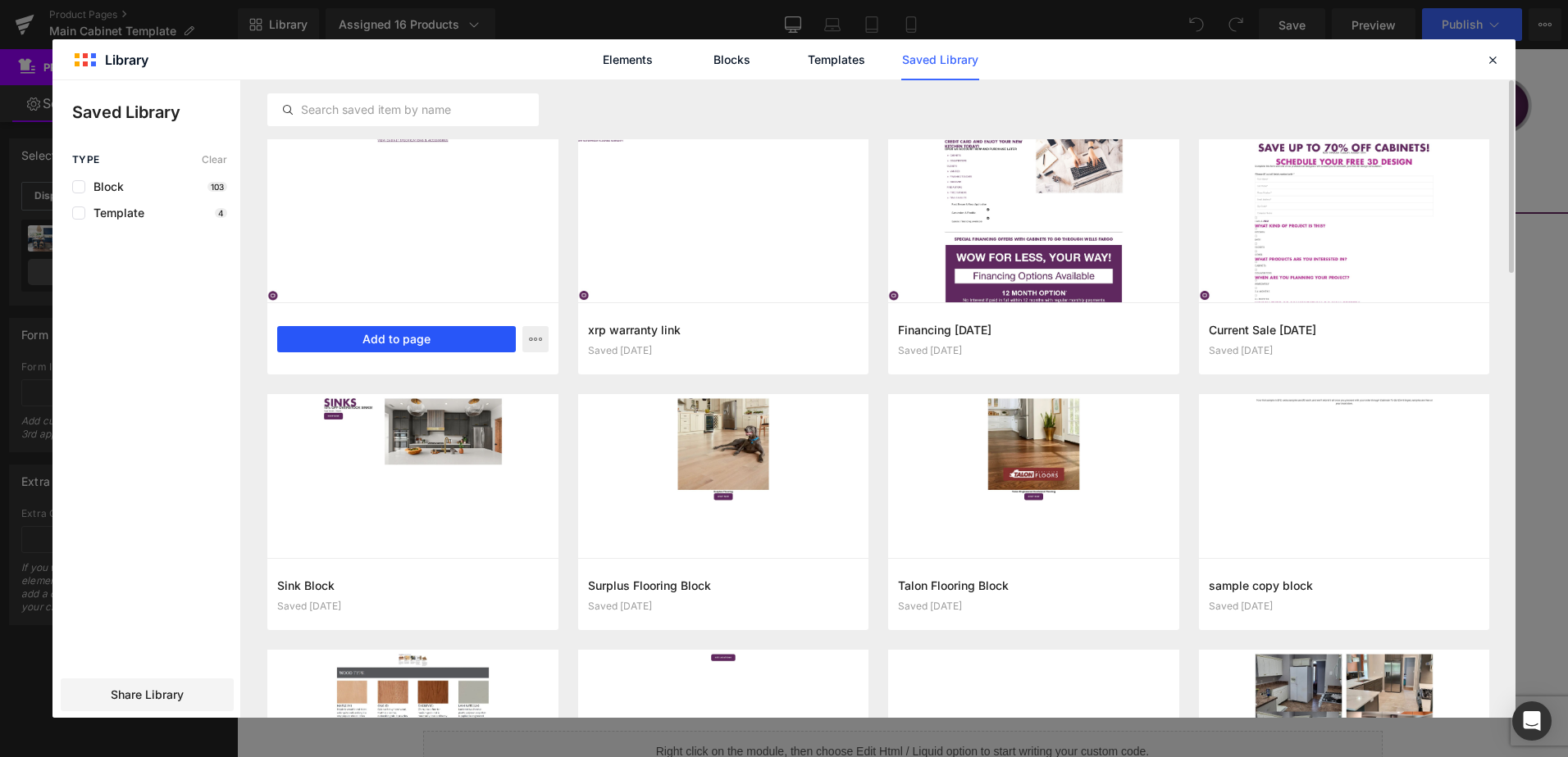
click at [415, 341] on button "Add to page" at bounding box center [396, 339] width 238 height 26
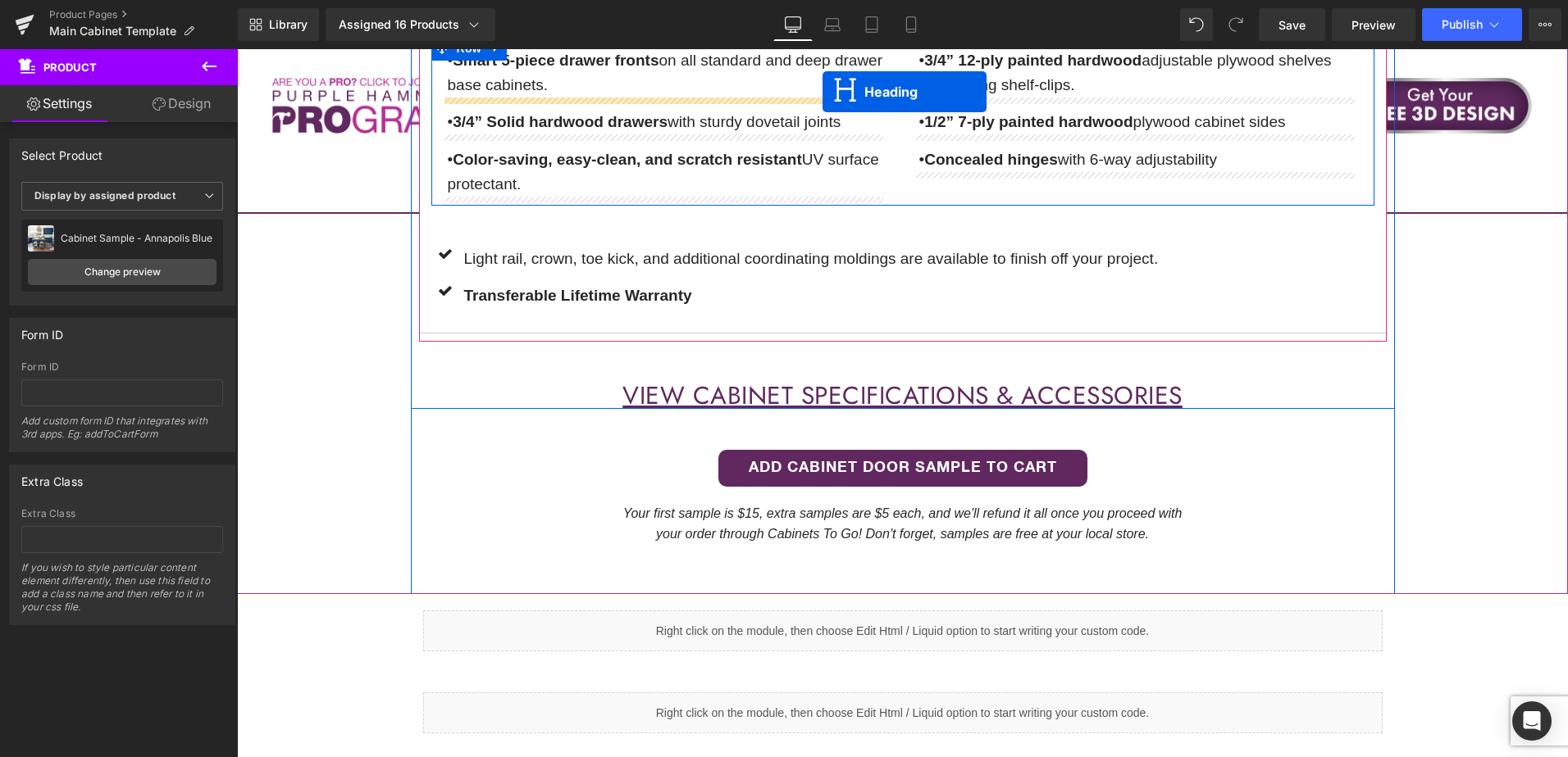
scroll to position [1412, 0]
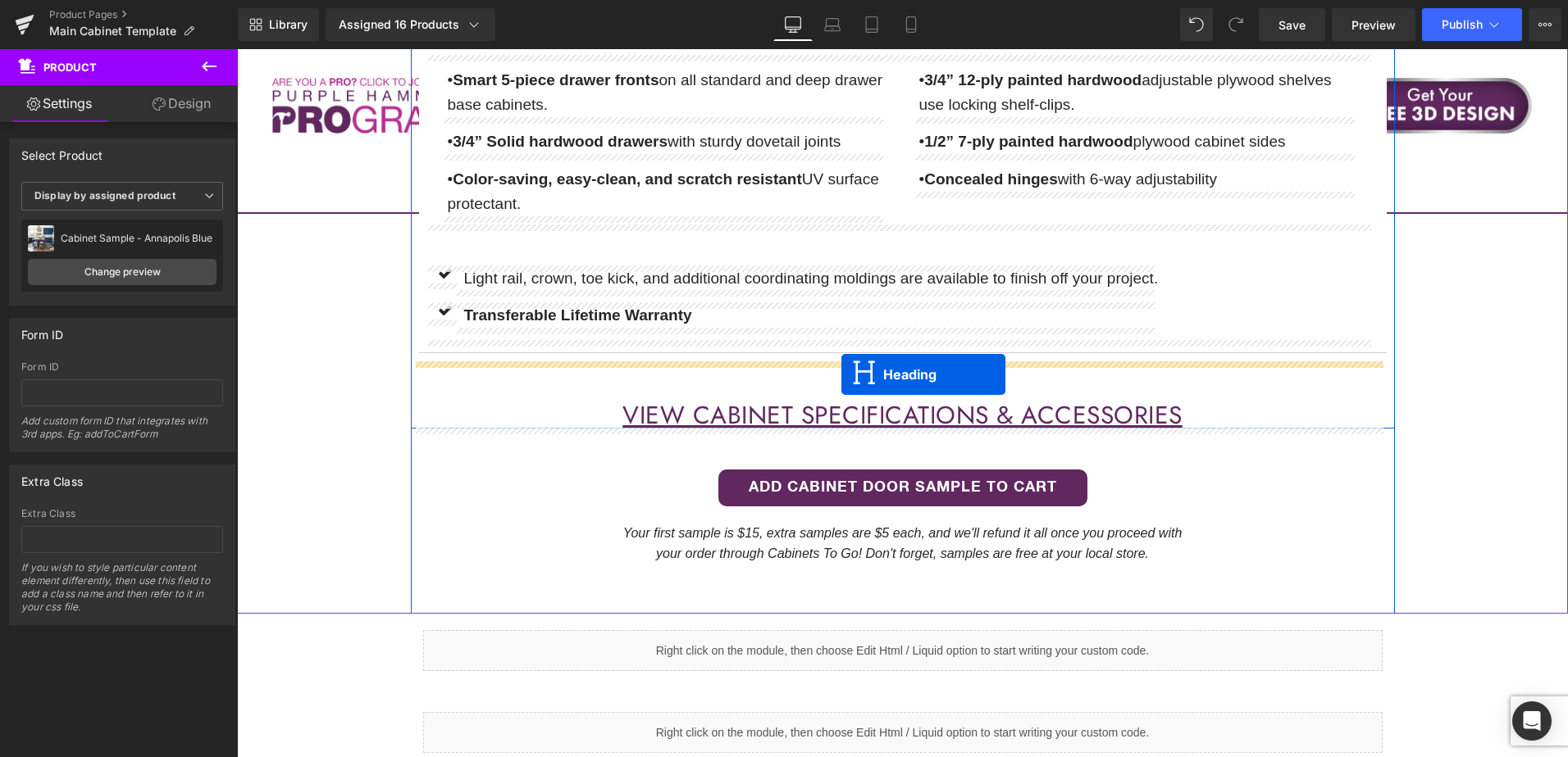
drag, startPoint x: 857, startPoint y: 512, endPoint x: 841, endPoint y: 375, distance: 137.9
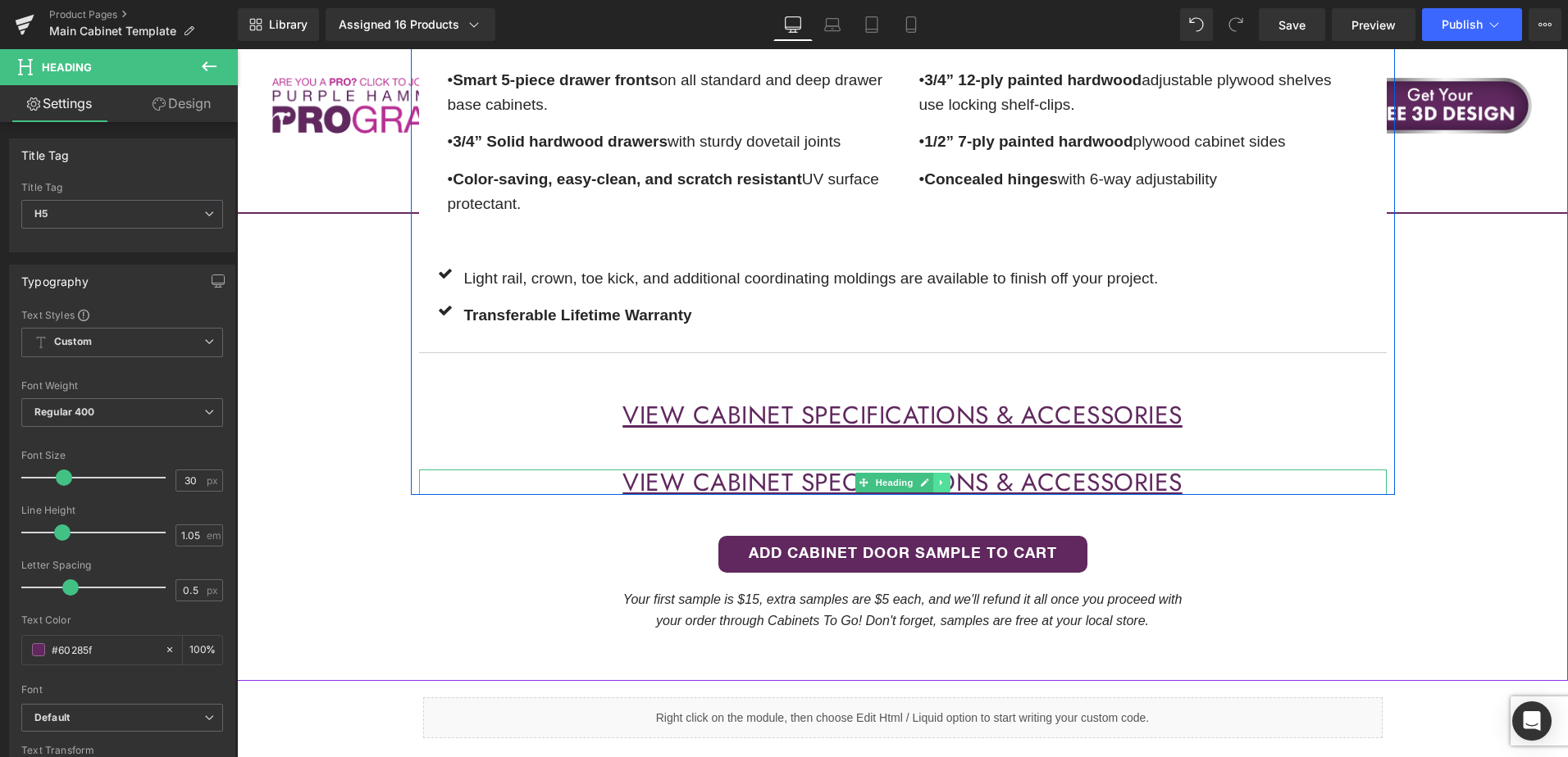
click at [937, 480] on icon at bounding box center [941, 482] width 9 height 10
click at [946, 482] on icon at bounding box center [950, 482] width 9 height 9
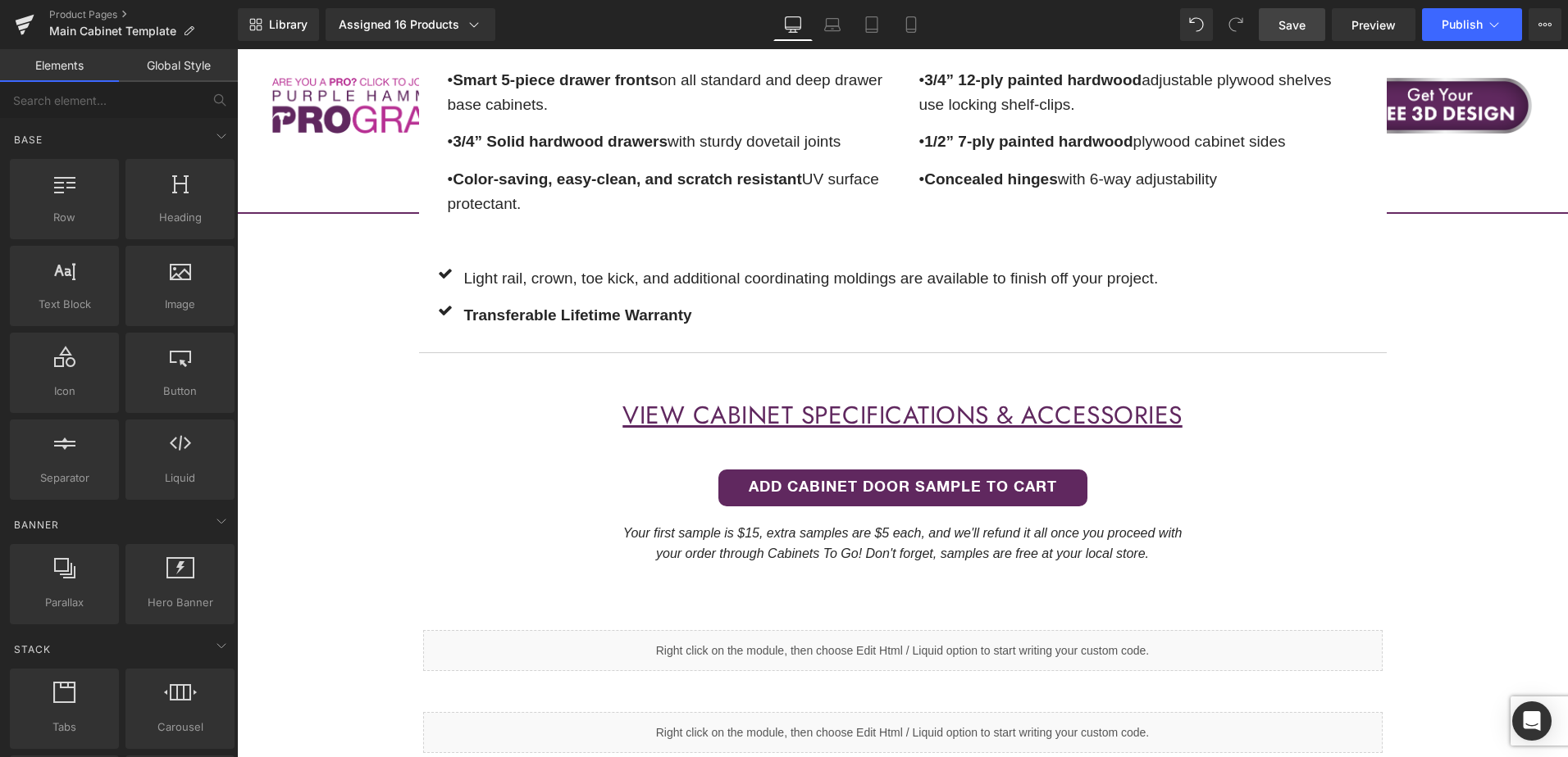
click at [1284, 31] on span "Save" at bounding box center [1292, 25] width 27 height 18
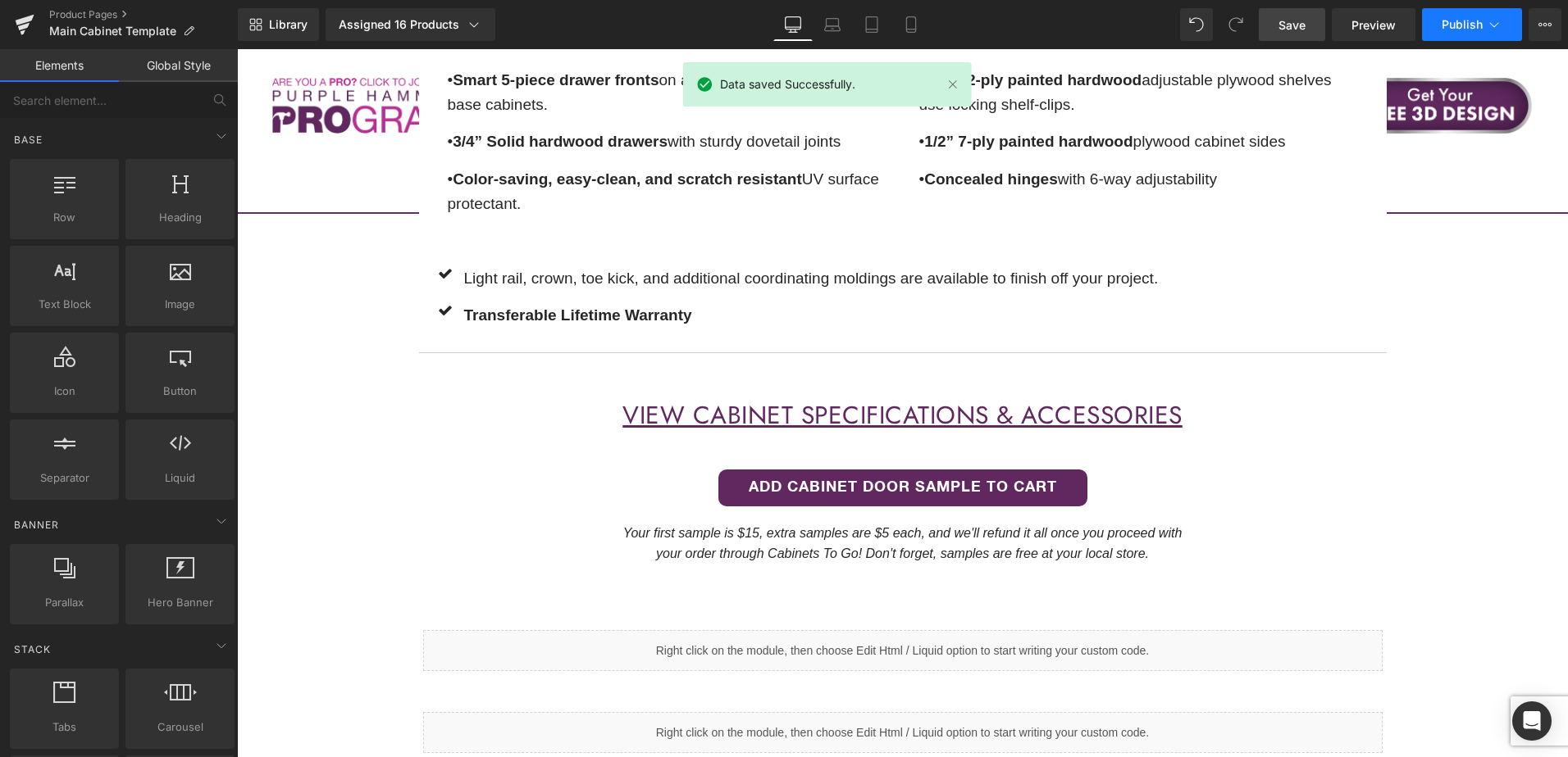
click at [1467, 29] on span "Publish" at bounding box center [1462, 25] width 41 height 13
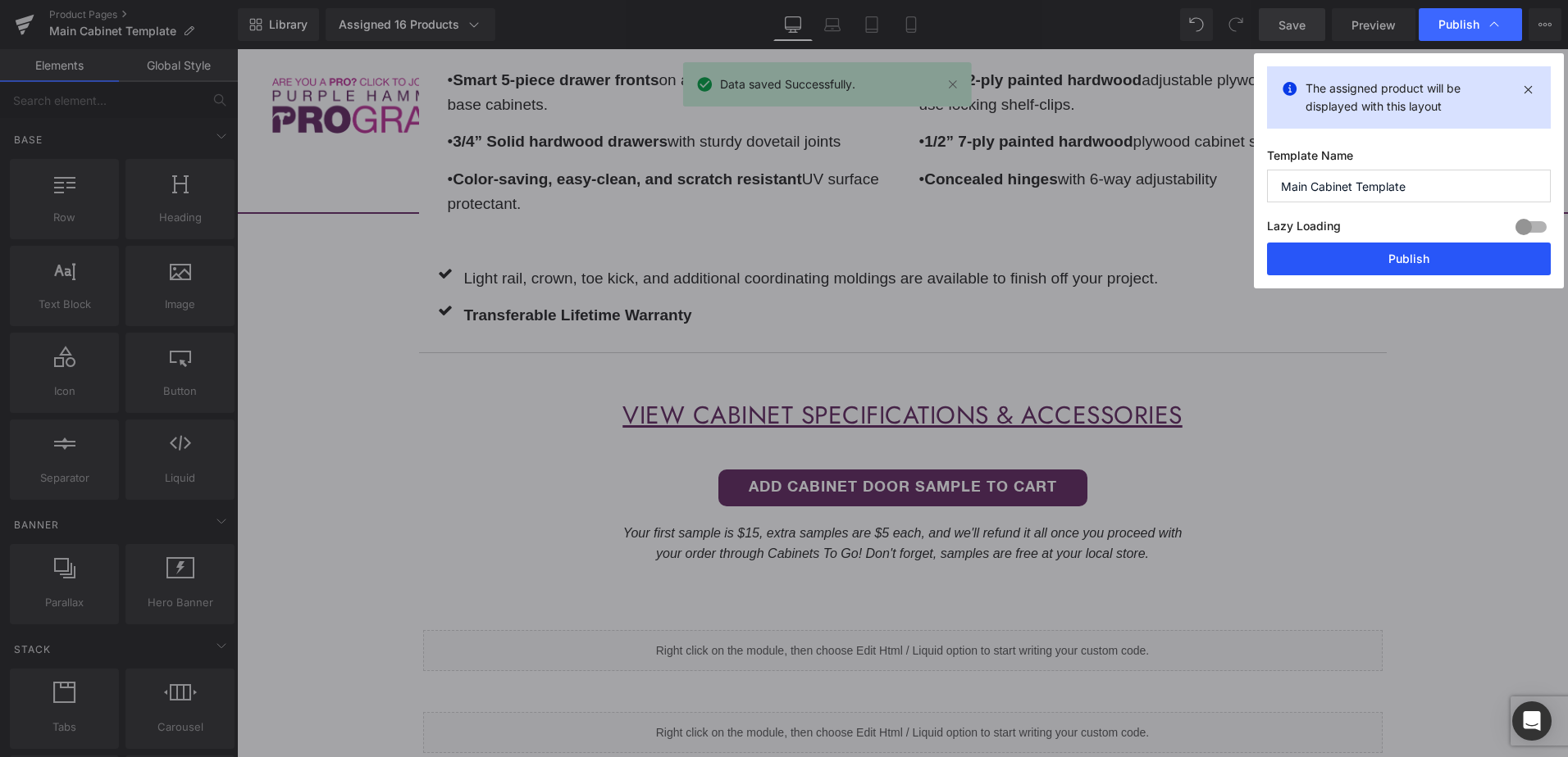
click at [1431, 262] on button "Publish" at bounding box center [1408, 258] width 284 height 32
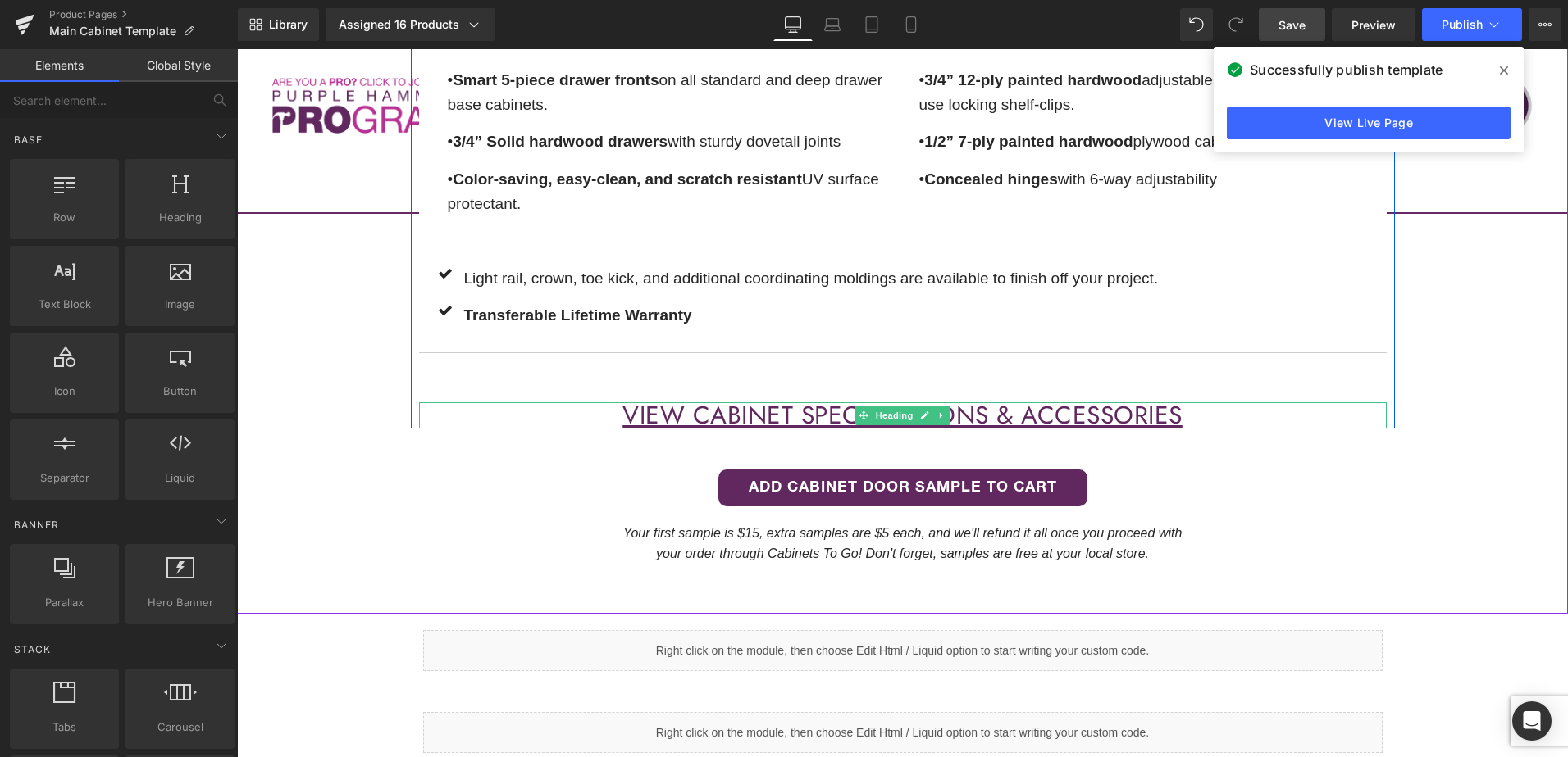
click at [1246, 413] on h5 "VIEW CABINET Specifications & ACCESSORIES" at bounding box center [903, 415] width 968 height 26
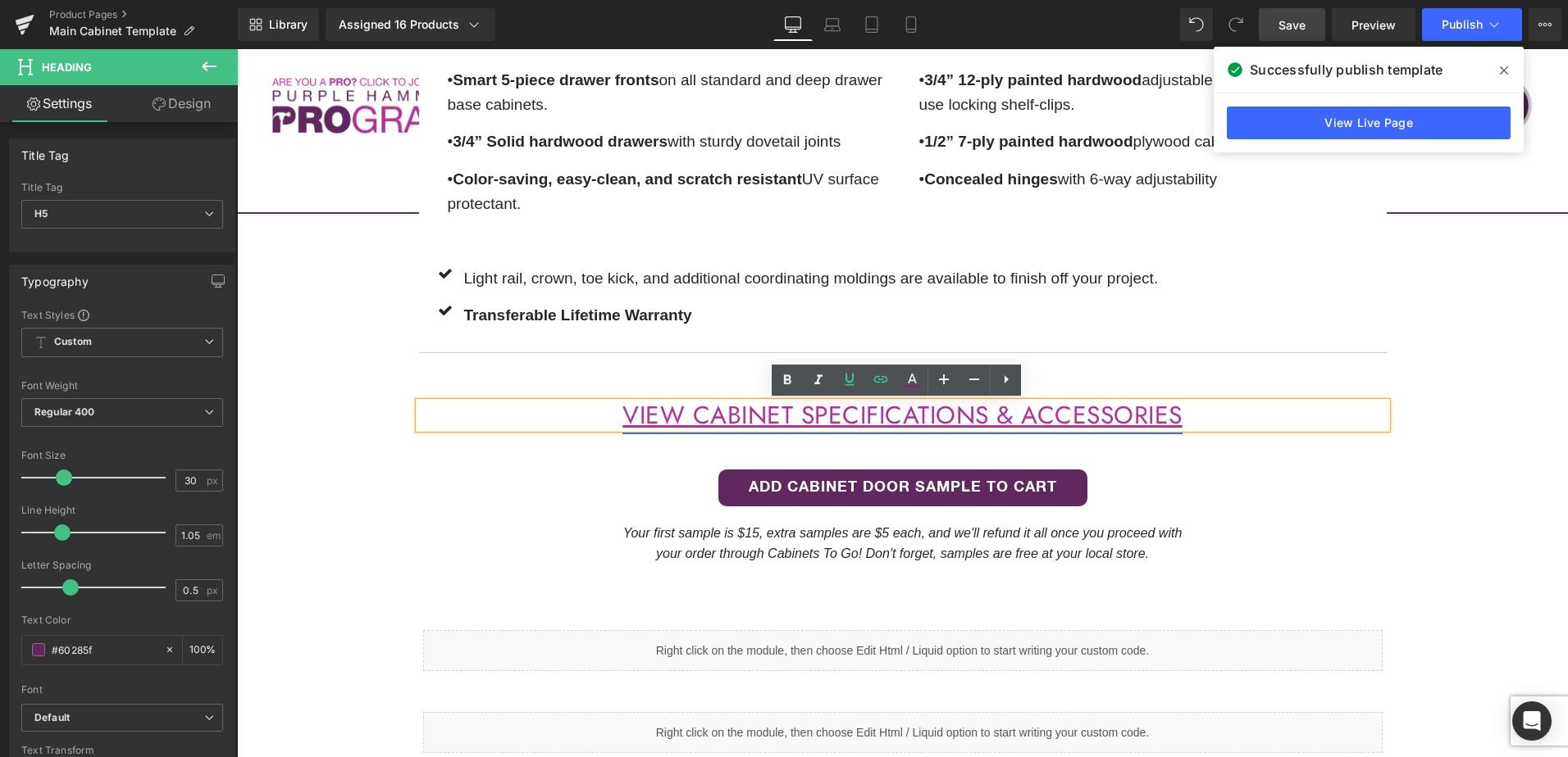
click at [940, 416] on u "VIEW CABINET Specifications & ACCESSORIES" at bounding box center [902, 415] width 560 height 35
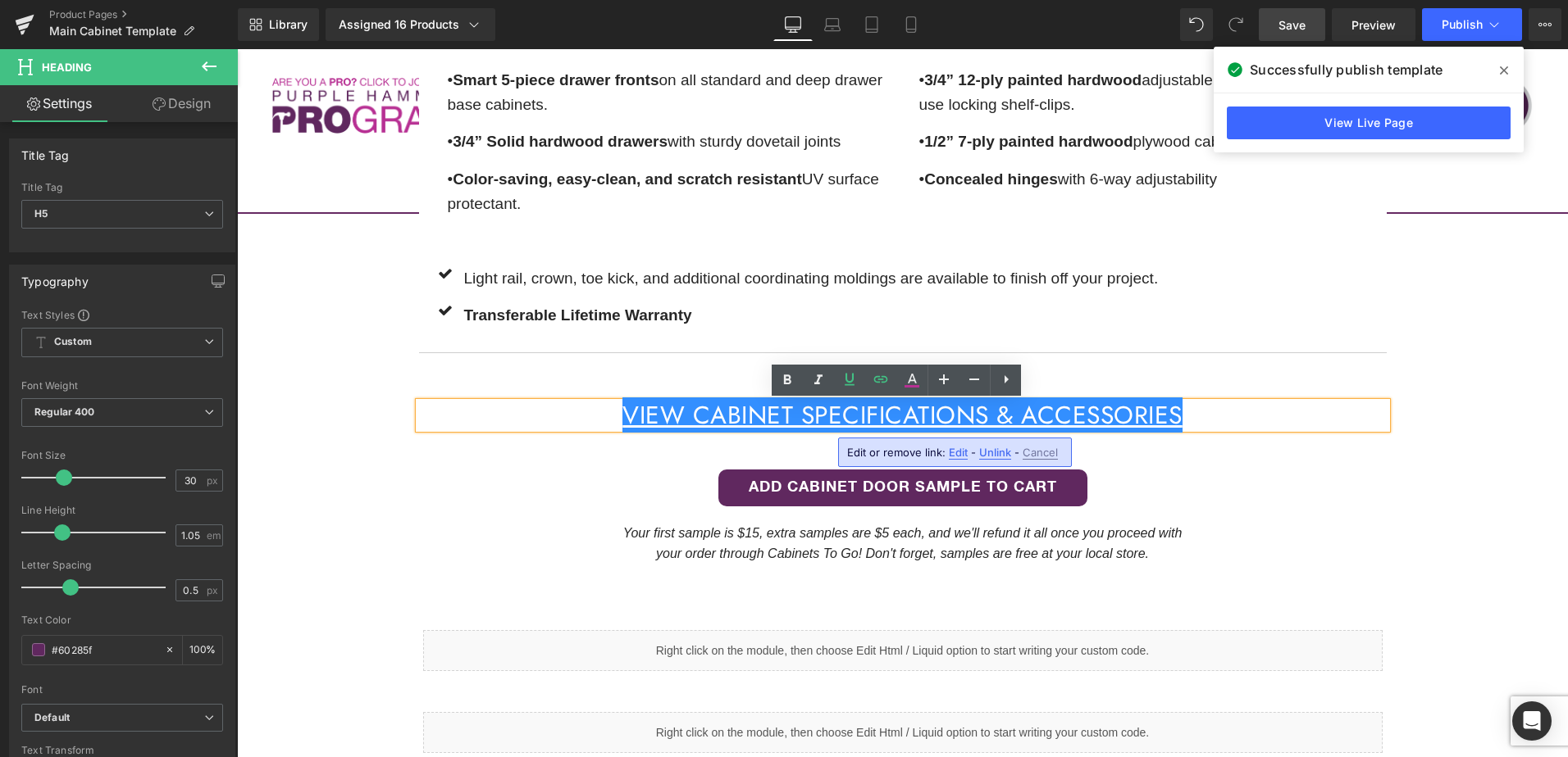
click at [959, 452] on span "Edit" at bounding box center [958, 453] width 19 height 14
type input "https://cabinetstogodev.myshopify.com/%7B%7B%20product.metafields.global.collec…"
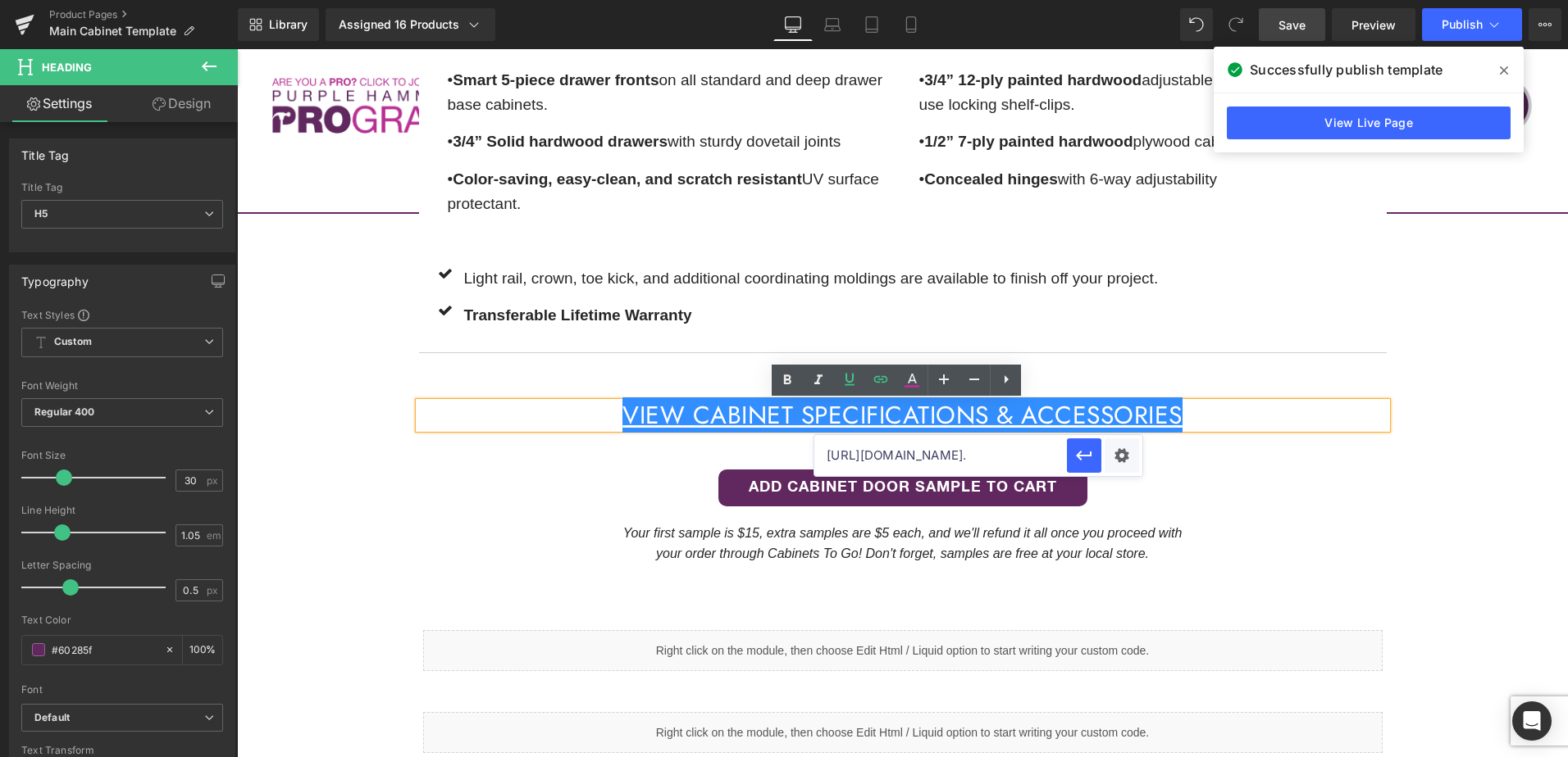
scroll to position [0, 266]
drag, startPoint x: 996, startPoint y: 456, endPoint x: 1054, endPoint y: 448, distance: 58.5
click at [1054, 448] on input "https://cabinetstogodev.myshopify.com/%7B%7B%20product.metafields.global.collec…" at bounding box center [940, 456] width 252 height 41
click at [974, 456] on input "https://cabinetstogodev.myshopify.com/%7B%7B%20product.metafields.global.collec…" at bounding box center [940, 456] width 252 height 41
drag, startPoint x: 1003, startPoint y: 454, endPoint x: 1047, endPoint y: 453, distance: 44.0
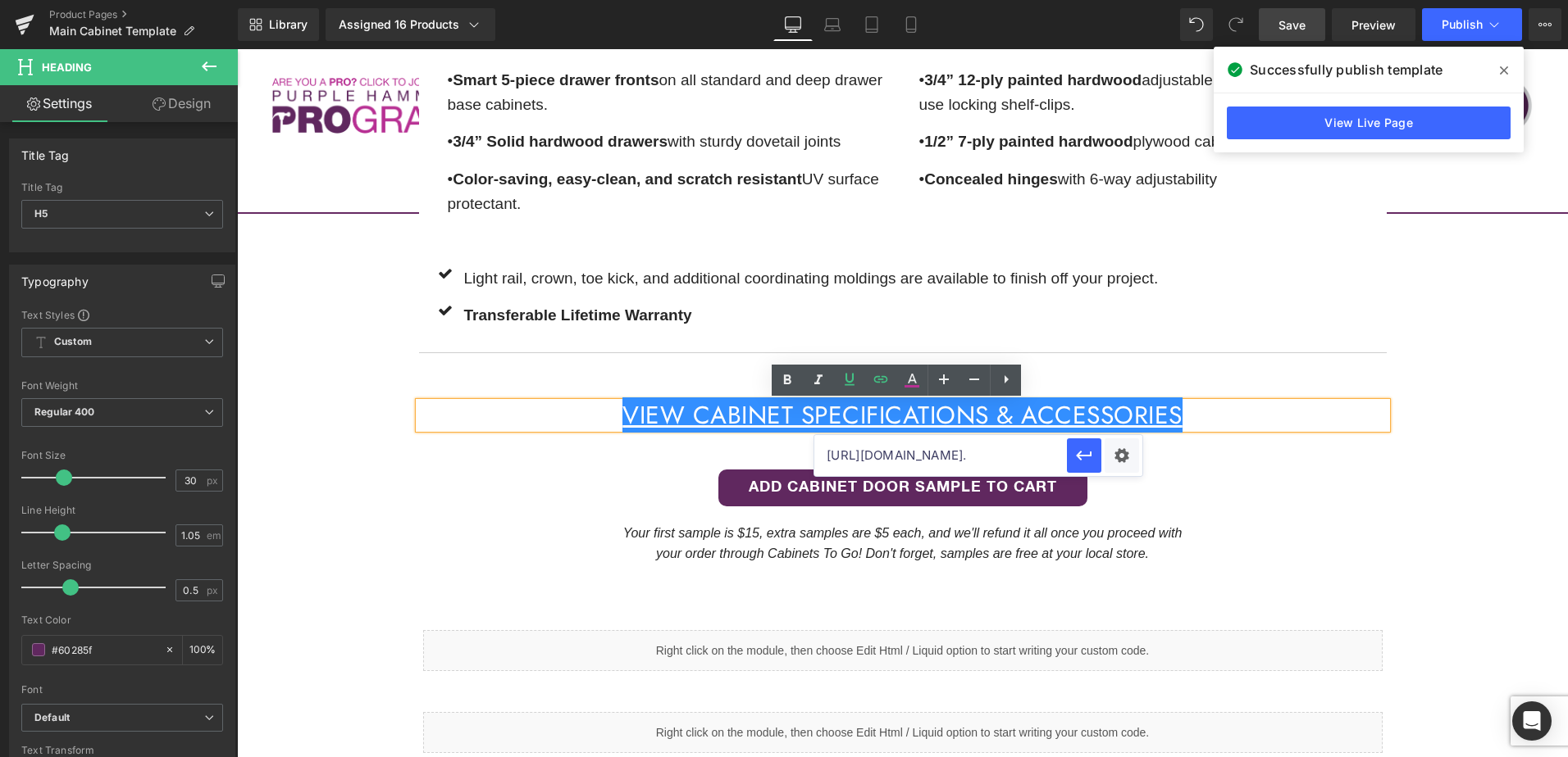
click at [1047, 453] on input "https://cabinetstogodev.myshopify.com/%7B%7B%20product.metafields.global.collec…" at bounding box center [940, 456] width 252 height 41
click at [988, 456] on input "https://cabinetstogodev.myshopify.com/%7B%7B%20product.metafields.global.collec…" at bounding box center [940, 456] width 252 height 41
drag, startPoint x: 1014, startPoint y: 453, endPoint x: 1047, endPoint y: 452, distance: 33.0
click at [1047, 452] on input "https://cabinetstogodev.myshopify.com/%7B%7B%20product.metafields.global.collec…" at bounding box center [940, 456] width 252 height 41
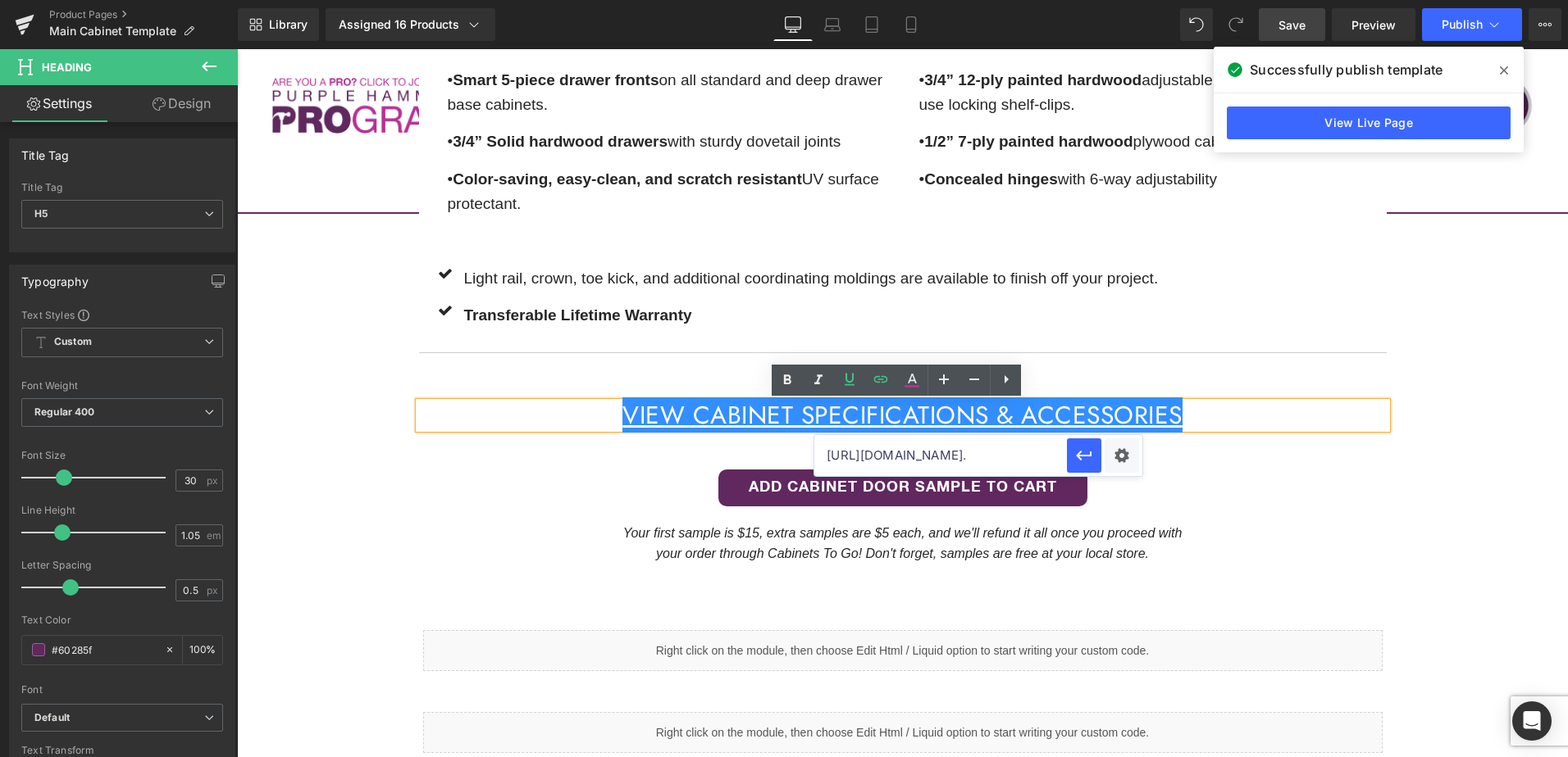
scroll to position [0, 601]
click at [1004, 453] on input "https://cabinetstogodev.myshopify.com/%7B%7B%20product.metafields.global.collec…" at bounding box center [940, 456] width 252 height 41
drag, startPoint x: 1019, startPoint y: 453, endPoint x: 1047, endPoint y: 452, distance: 28.0
click at [1047, 452] on input "https://cabinetstogodev.myshopify.com/%7B%7B%20product.metafields.global.collec…" at bounding box center [940, 456] width 252 height 41
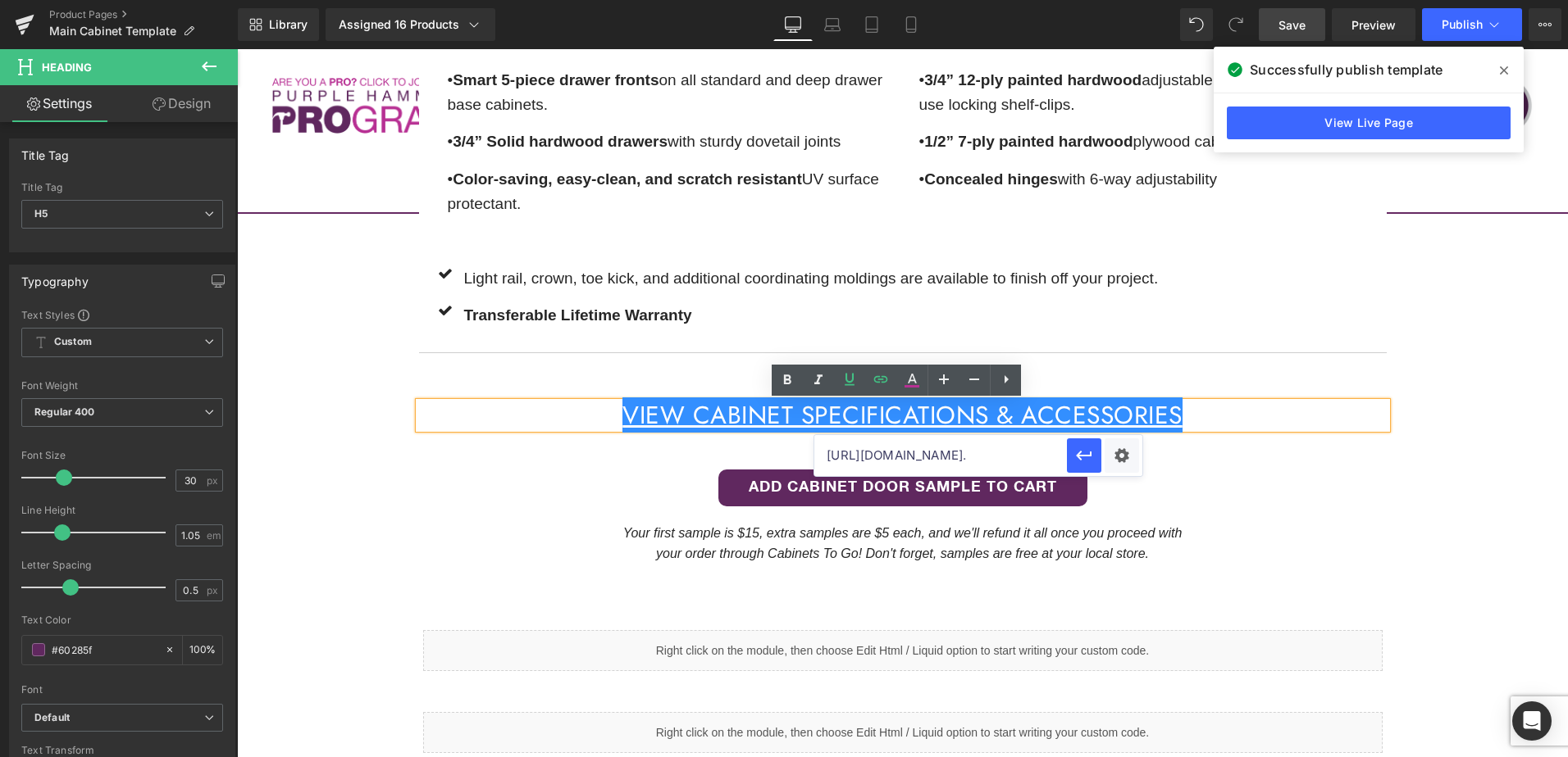
click at [1004, 452] on input "https://cabinetstogodev.myshopify.com/%7B%7B%20product.metafields.global.collec…" at bounding box center [940, 456] width 252 height 41
drag, startPoint x: 1015, startPoint y: 453, endPoint x: 1054, endPoint y: 451, distance: 39.1
click at [1054, 451] on input "https://cabinetstogodev.myshopify.com/%7B%7B%20product.metafields.global.collec…" at bounding box center [940, 456] width 252 height 41
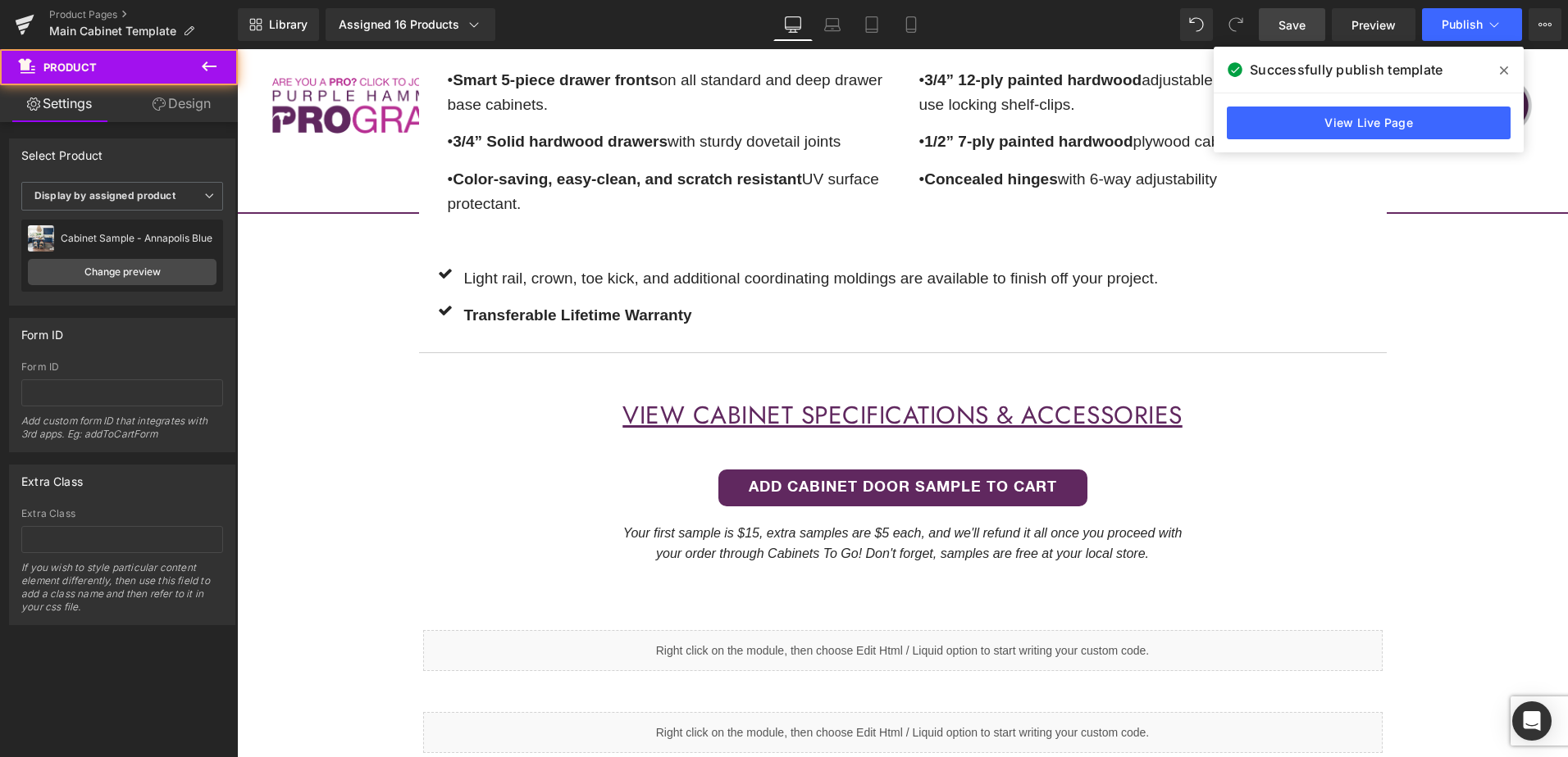
scroll to position [0, 0]
click at [1306, 9] on link "Save" at bounding box center [1292, 24] width 67 height 32
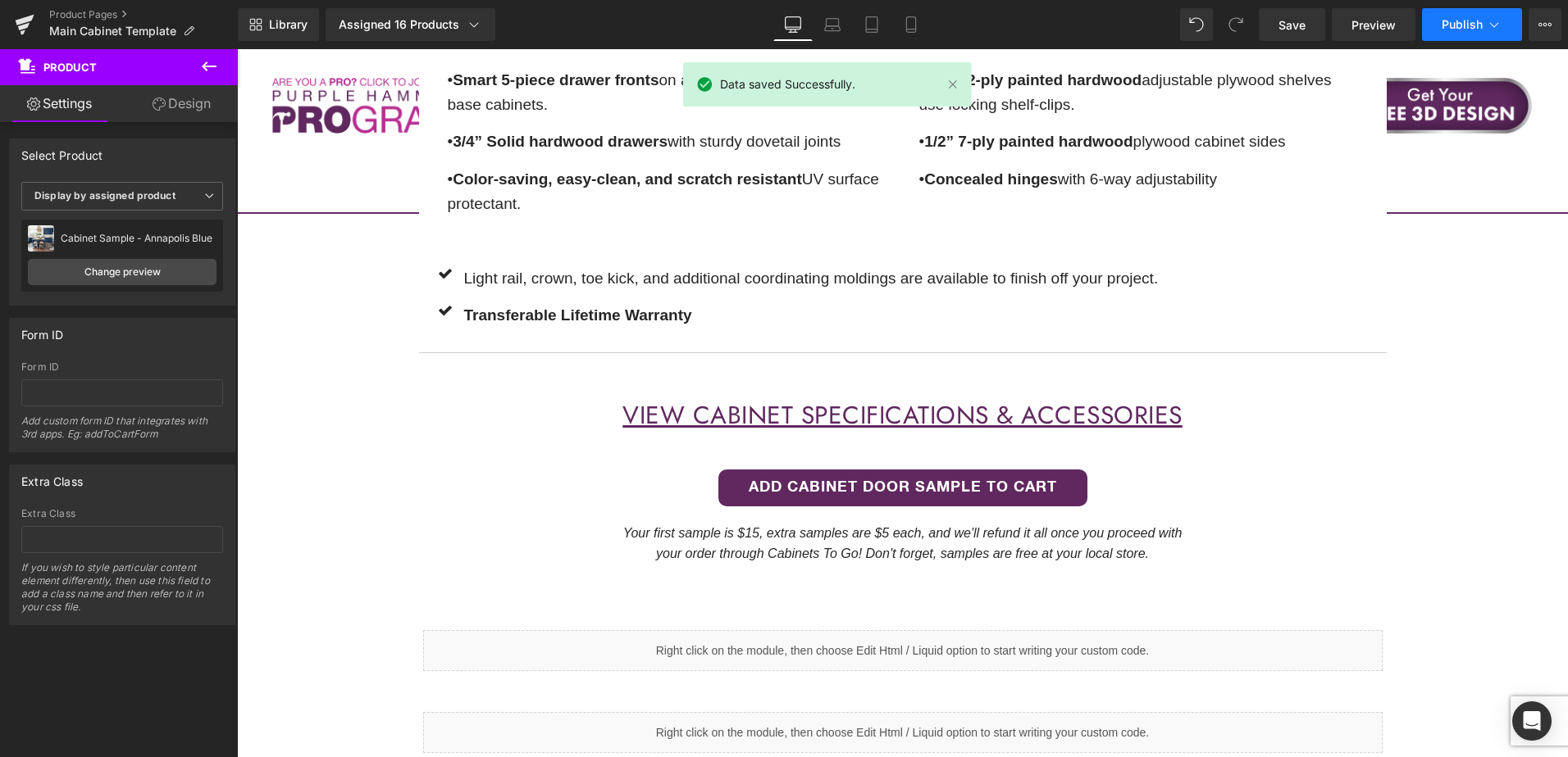
click at [1451, 30] on span "Publish" at bounding box center [1462, 25] width 41 height 13
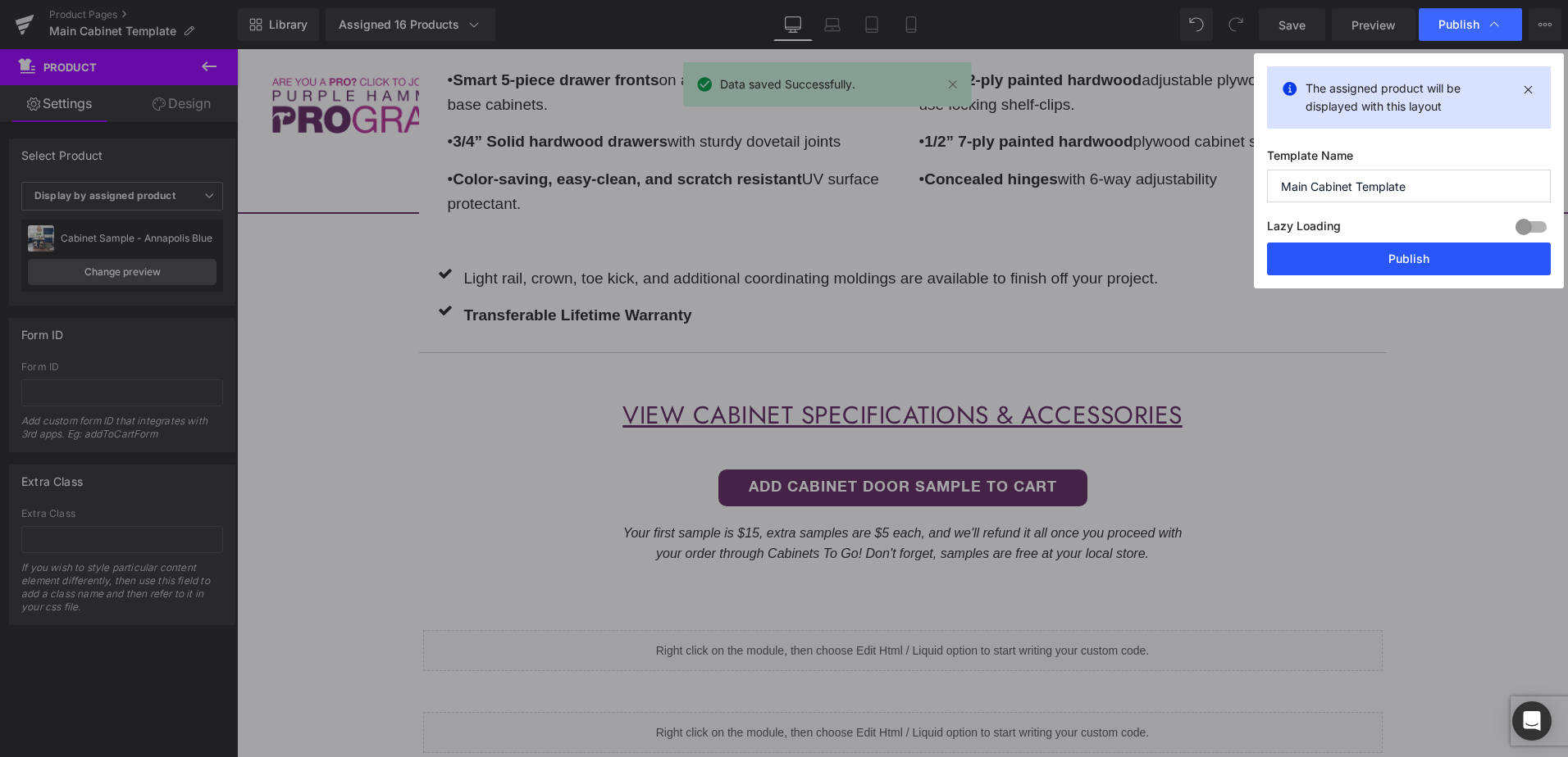
click at [1438, 263] on button "Publish" at bounding box center [1408, 258] width 284 height 32
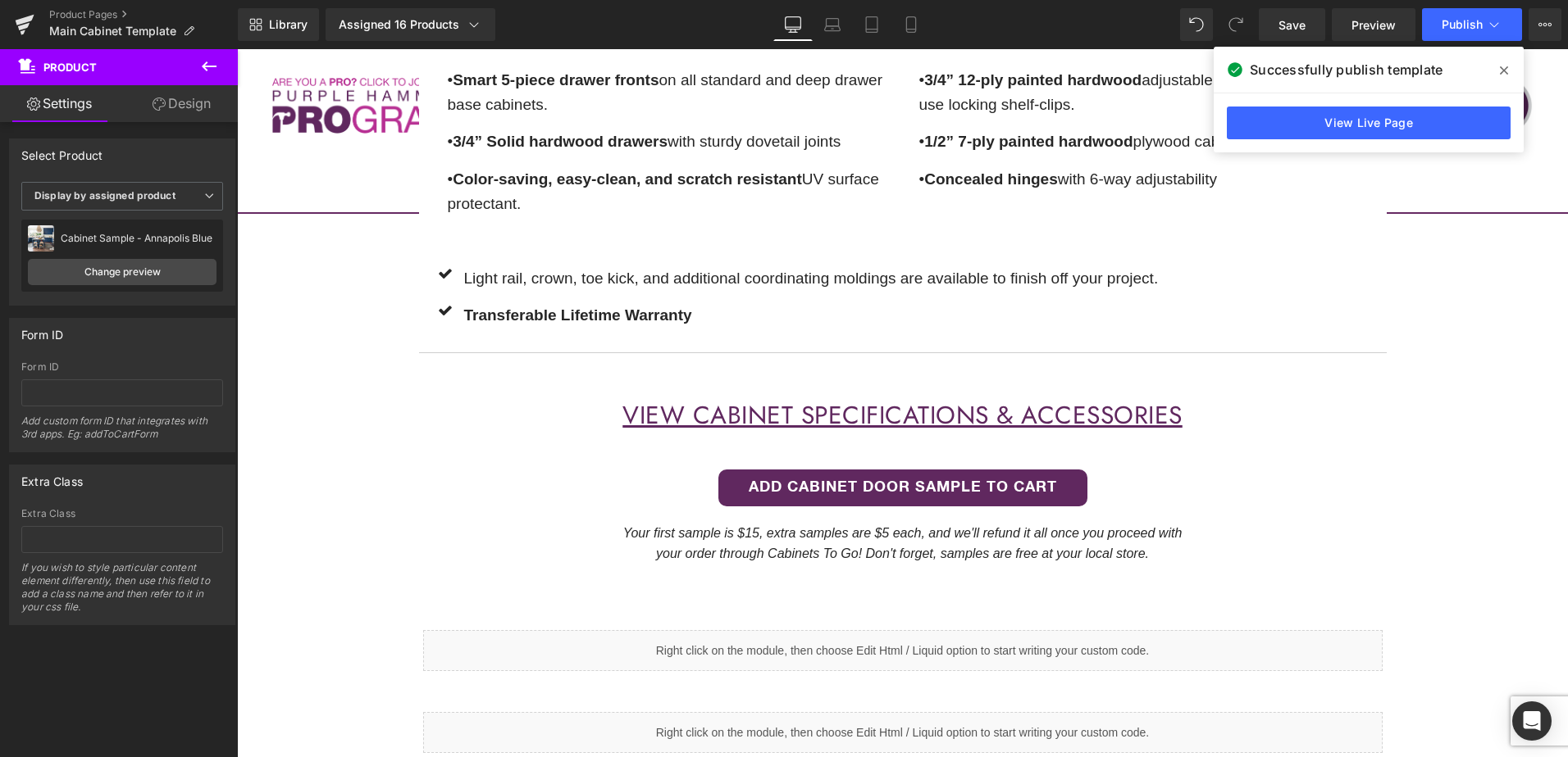
click at [1498, 68] on span at bounding box center [1504, 70] width 26 height 26
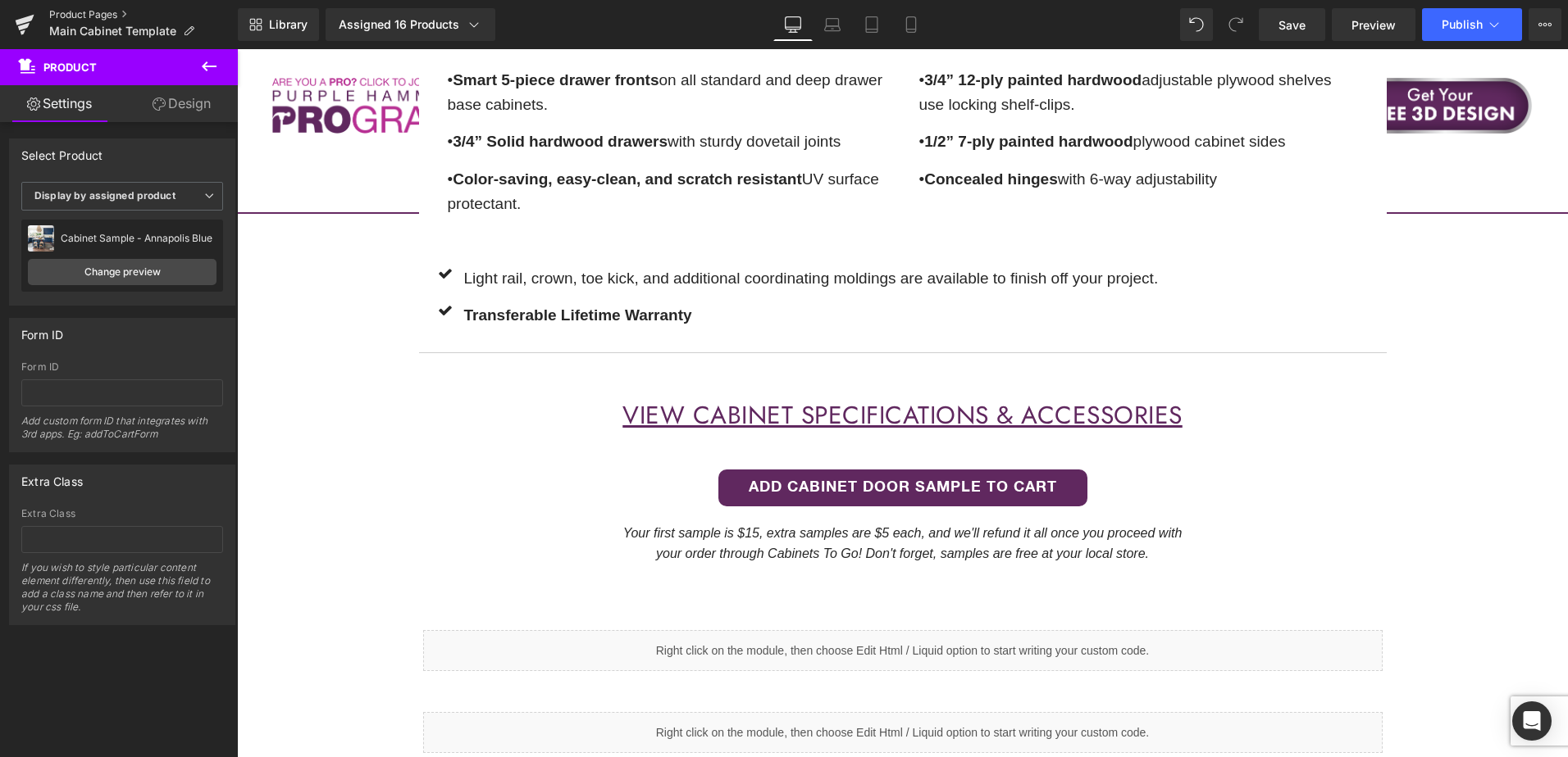
click at [95, 13] on link "Product Pages" at bounding box center [143, 14] width 188 height 13
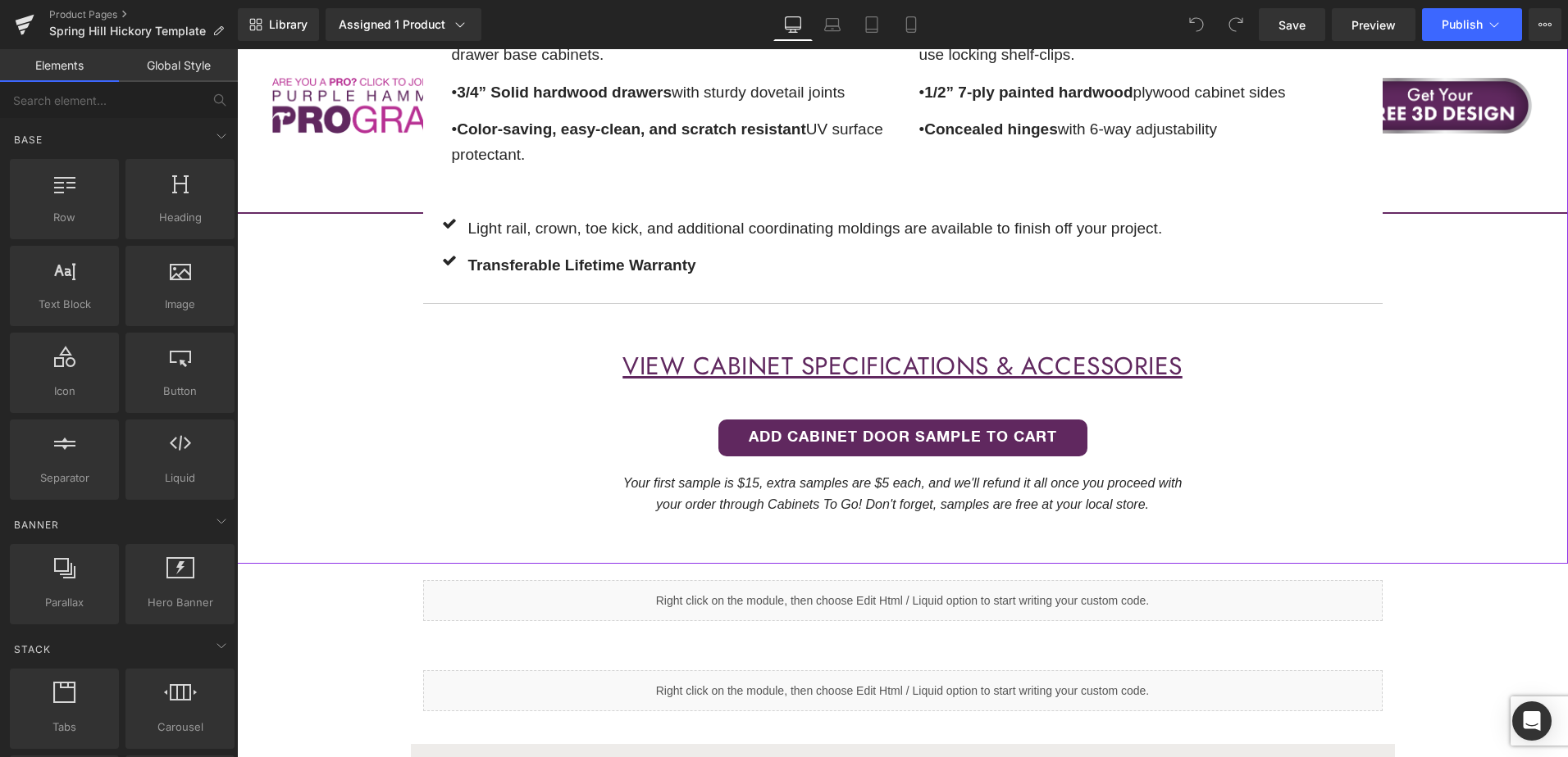
scroll to position [1722, 0]
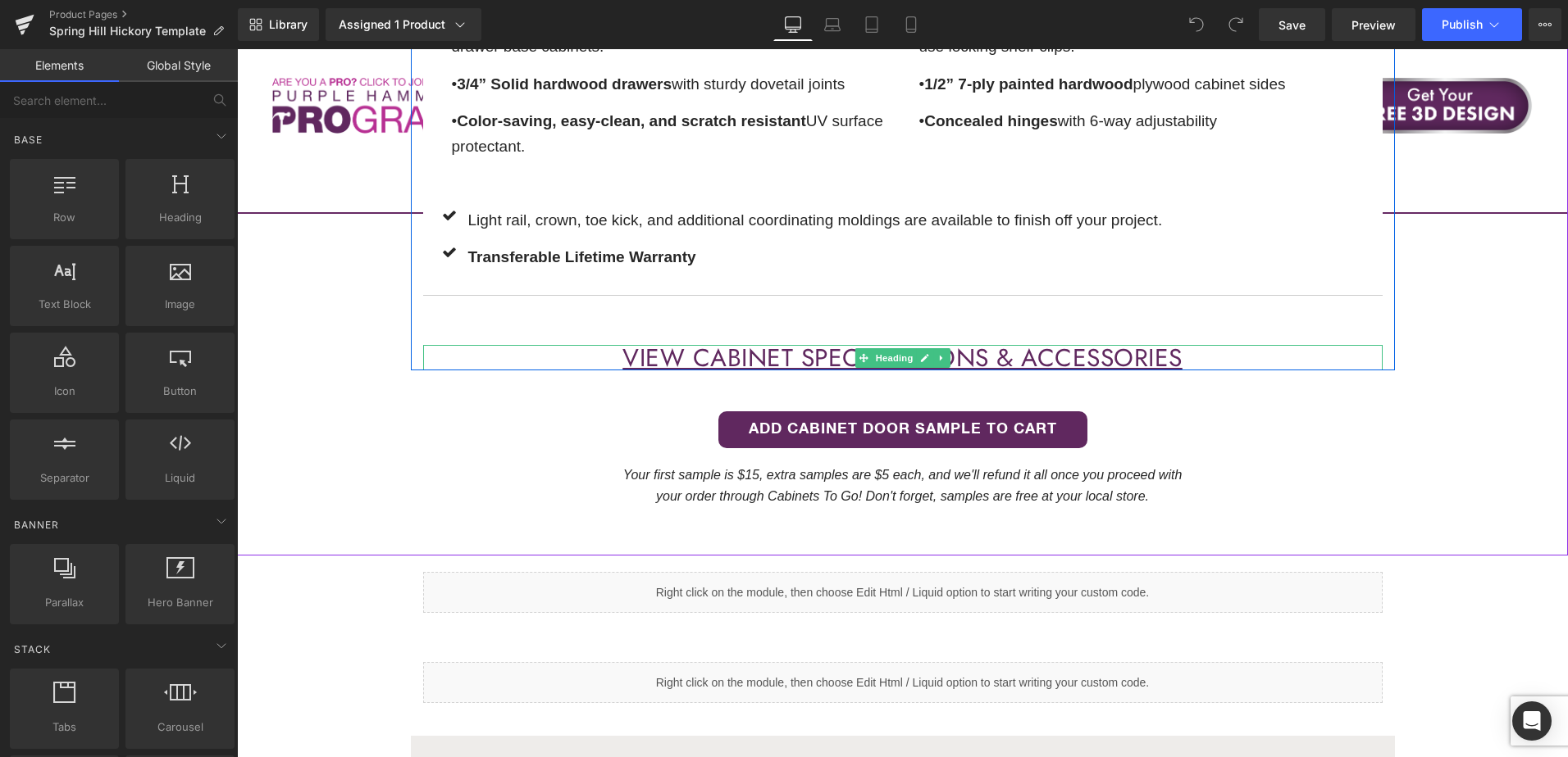
click at [1231, 351] on h5 "VIEW CABINET Specifications & ACCESSORIES" at bounding box center [903, 358] width 960 height 26
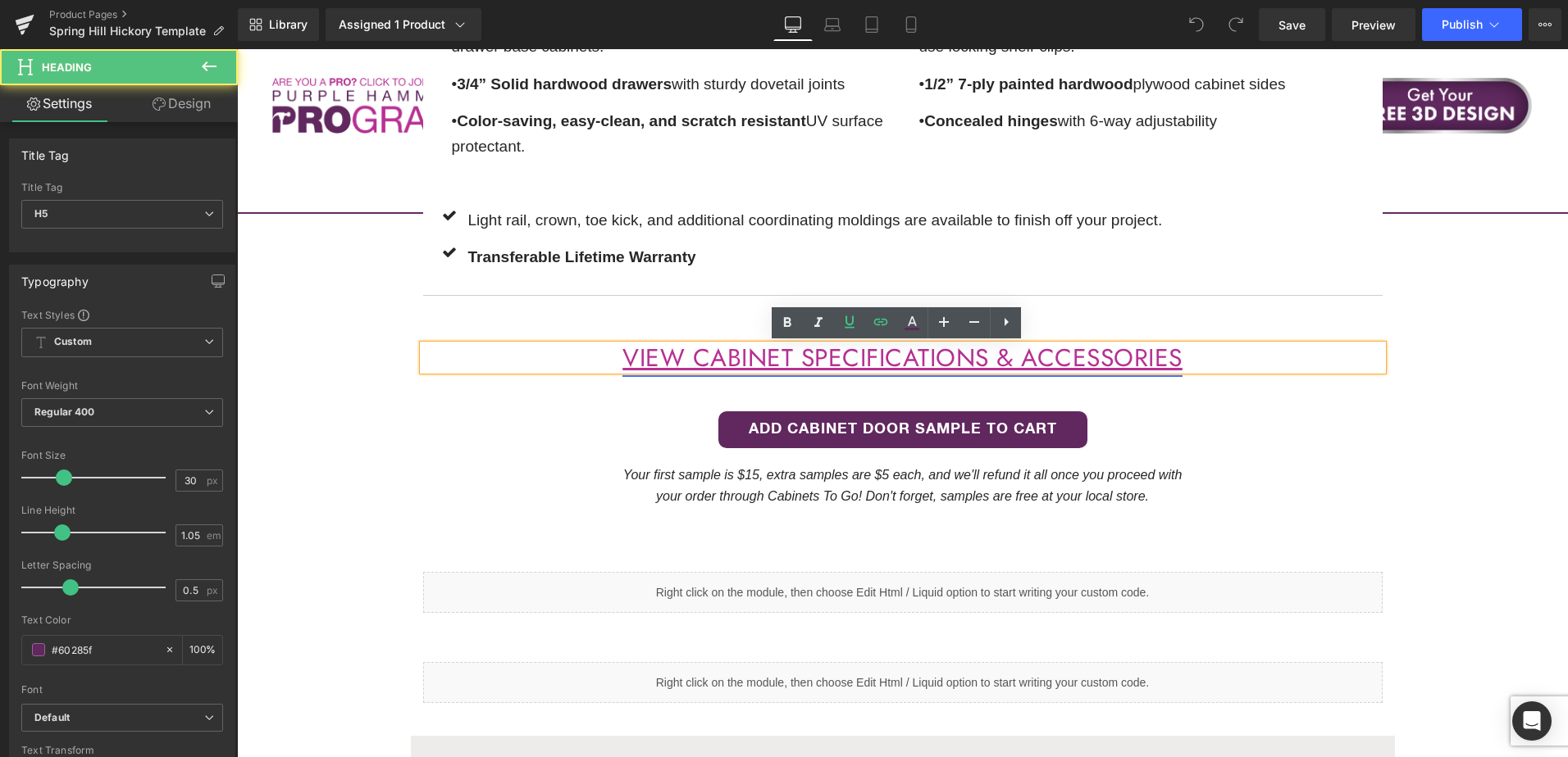
click at [969, 358] on u "VIEW CABINET Specifications & ACCESSORIES" at bounding box center [902, 357] width 560 height 35
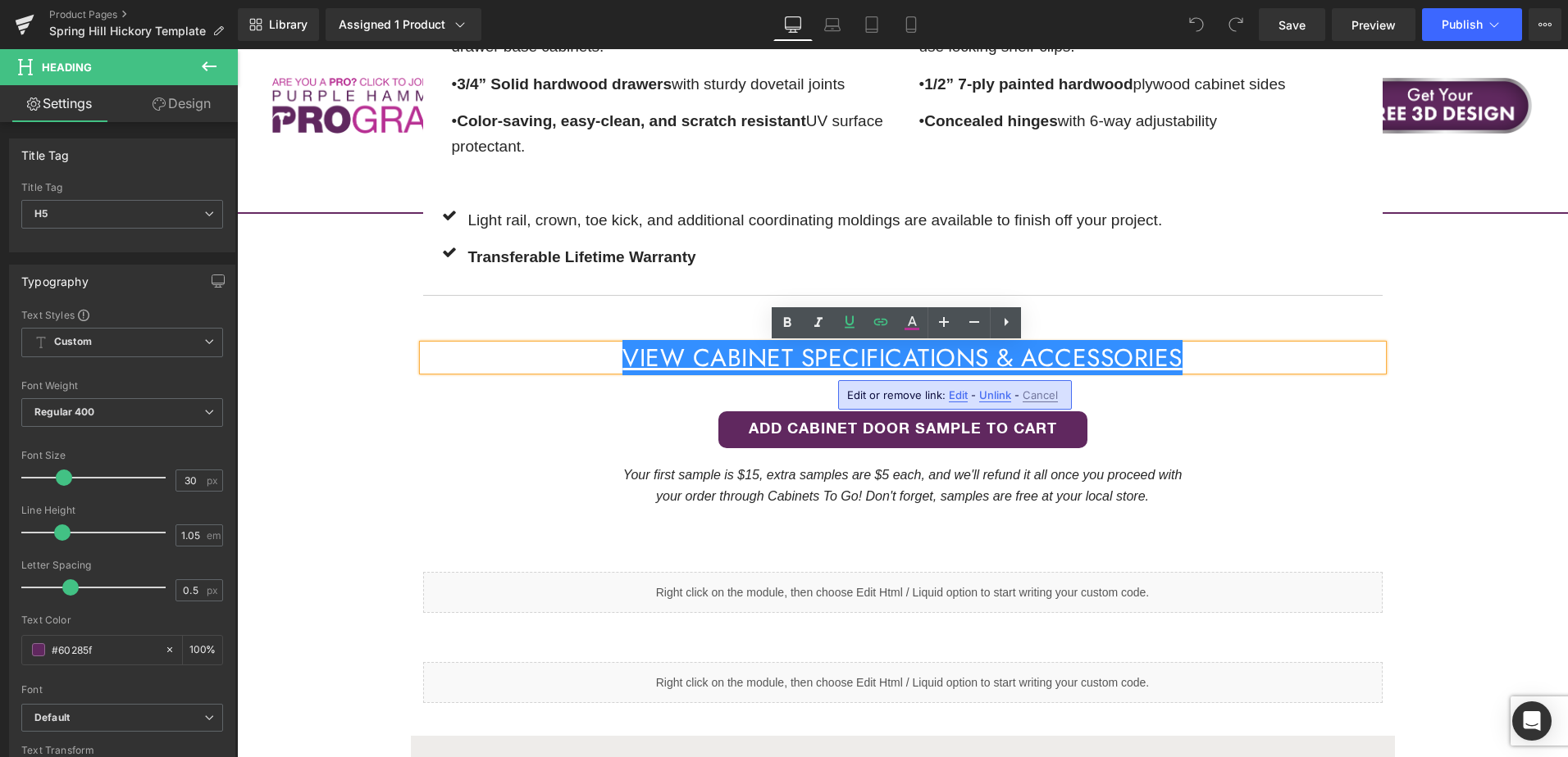
click at [957, 395] on span "Edit" at bounding box center [958, 395] width 19 height 14
click at [939, 394] on input "[URL][DOMAIN_NAME]." at bounding box center [940, 398] width 252 height 41
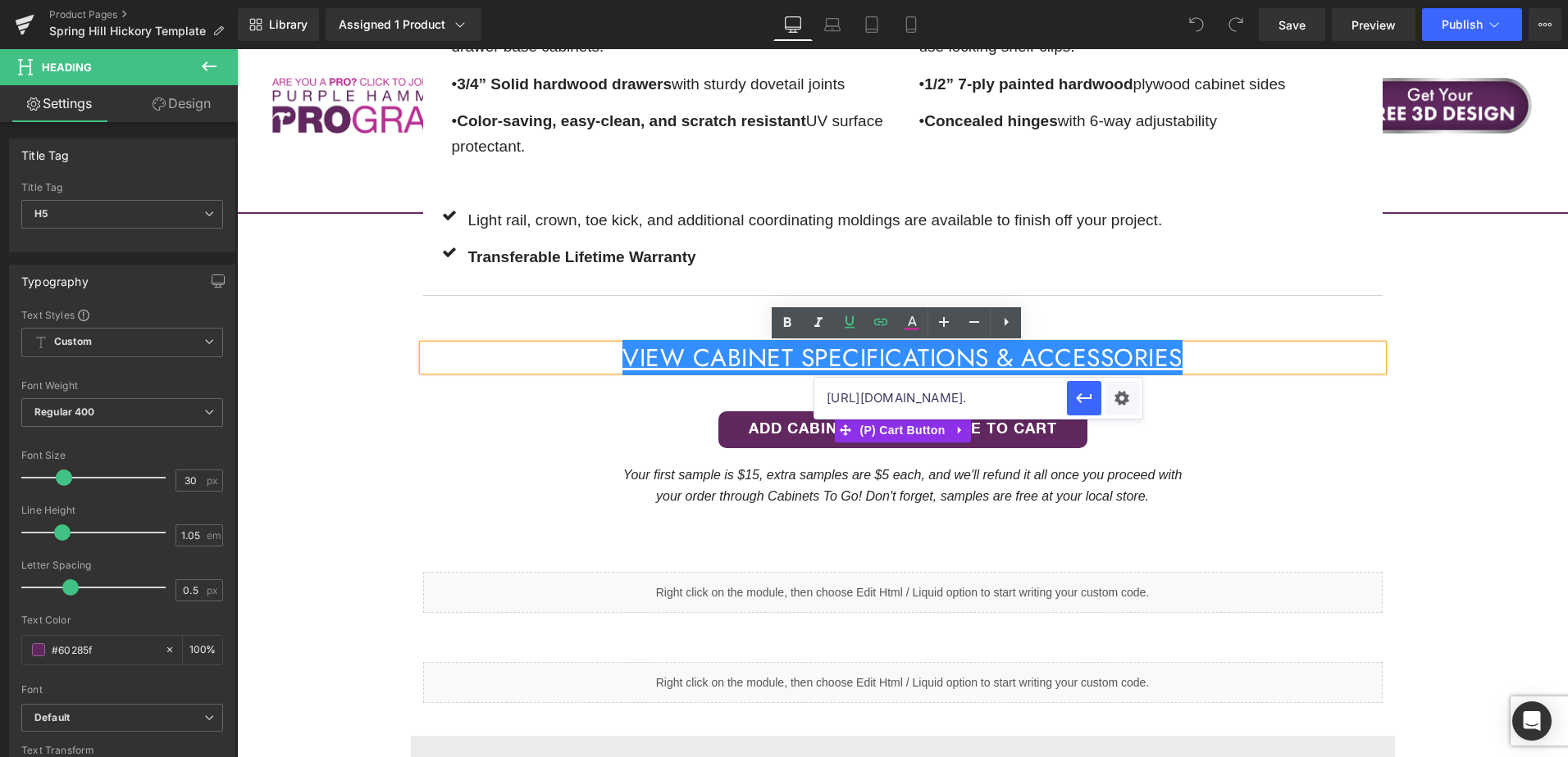
click at [1334, 422] on div "Add cabinet door sample to cart" at bounding box center [903, 430] width 984 height 37
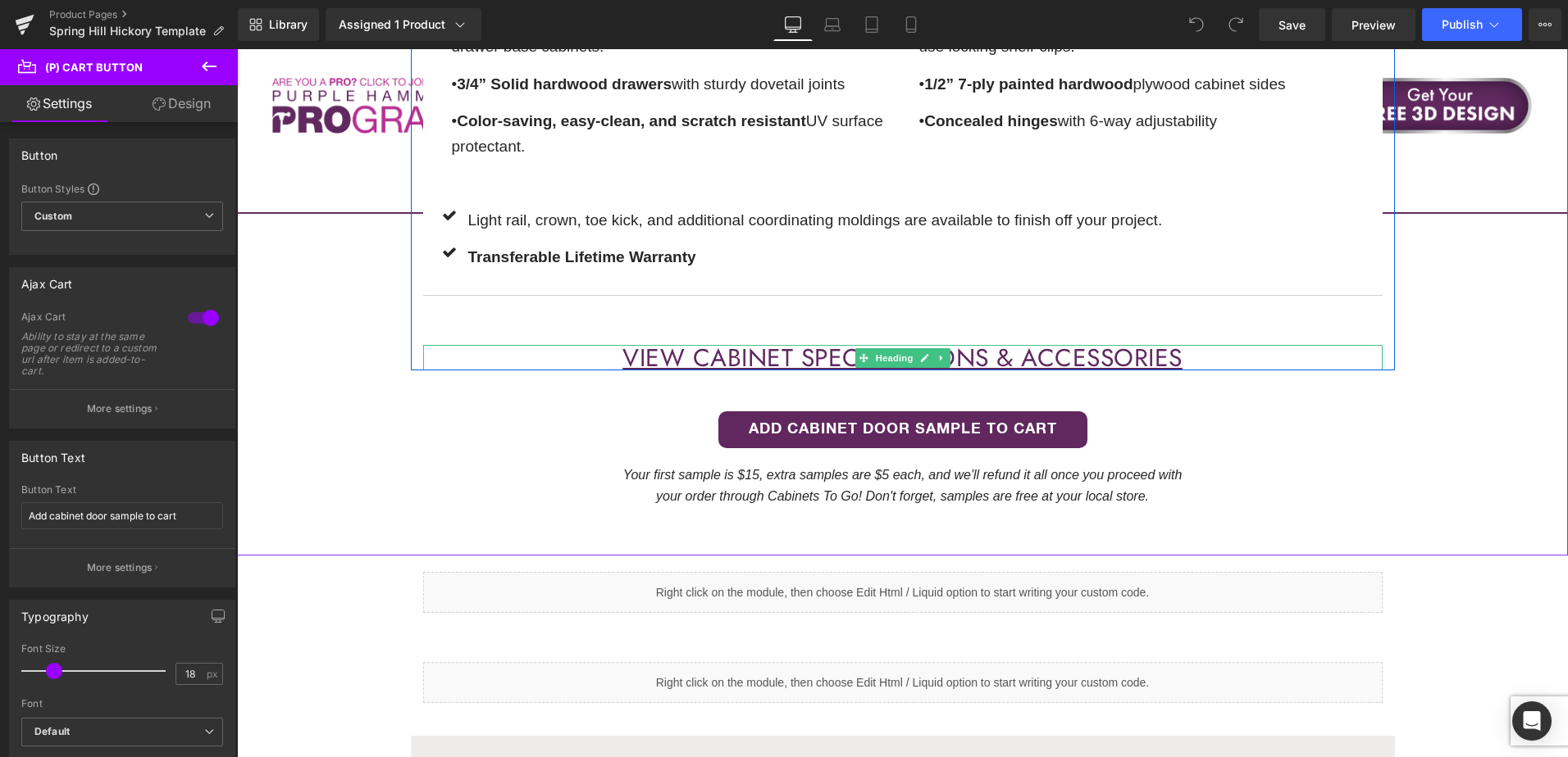
click at [1238, 355] on h5 "VIEW CABINET Specifications & ACCESSORIES" at bounding box center [903, 358] width 960 height 26
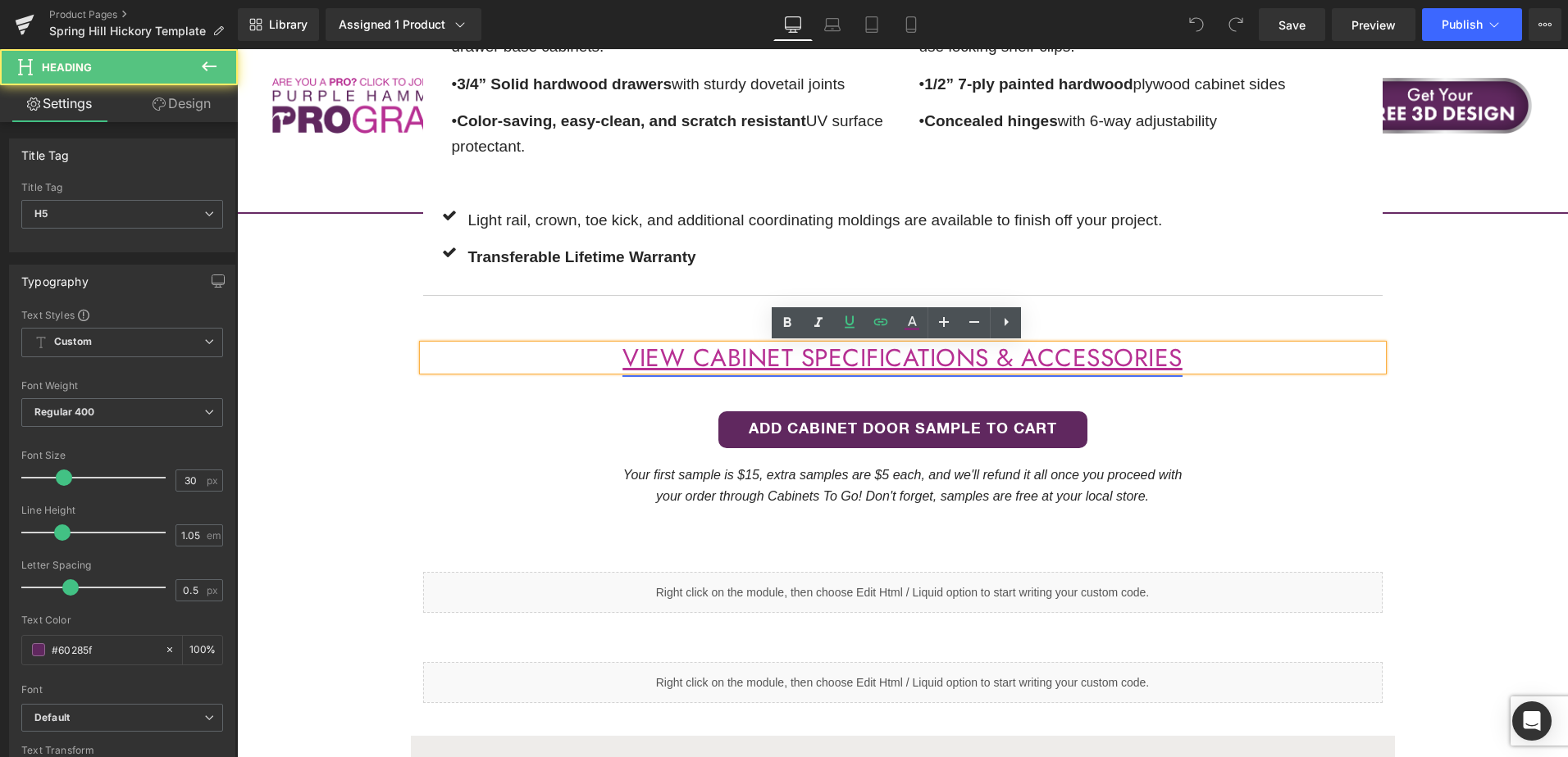
click at [903, 357] on u "VIEW CABINET Specifications & ACCESSORIES" at bounding box center [902, 357] width 560 height 35
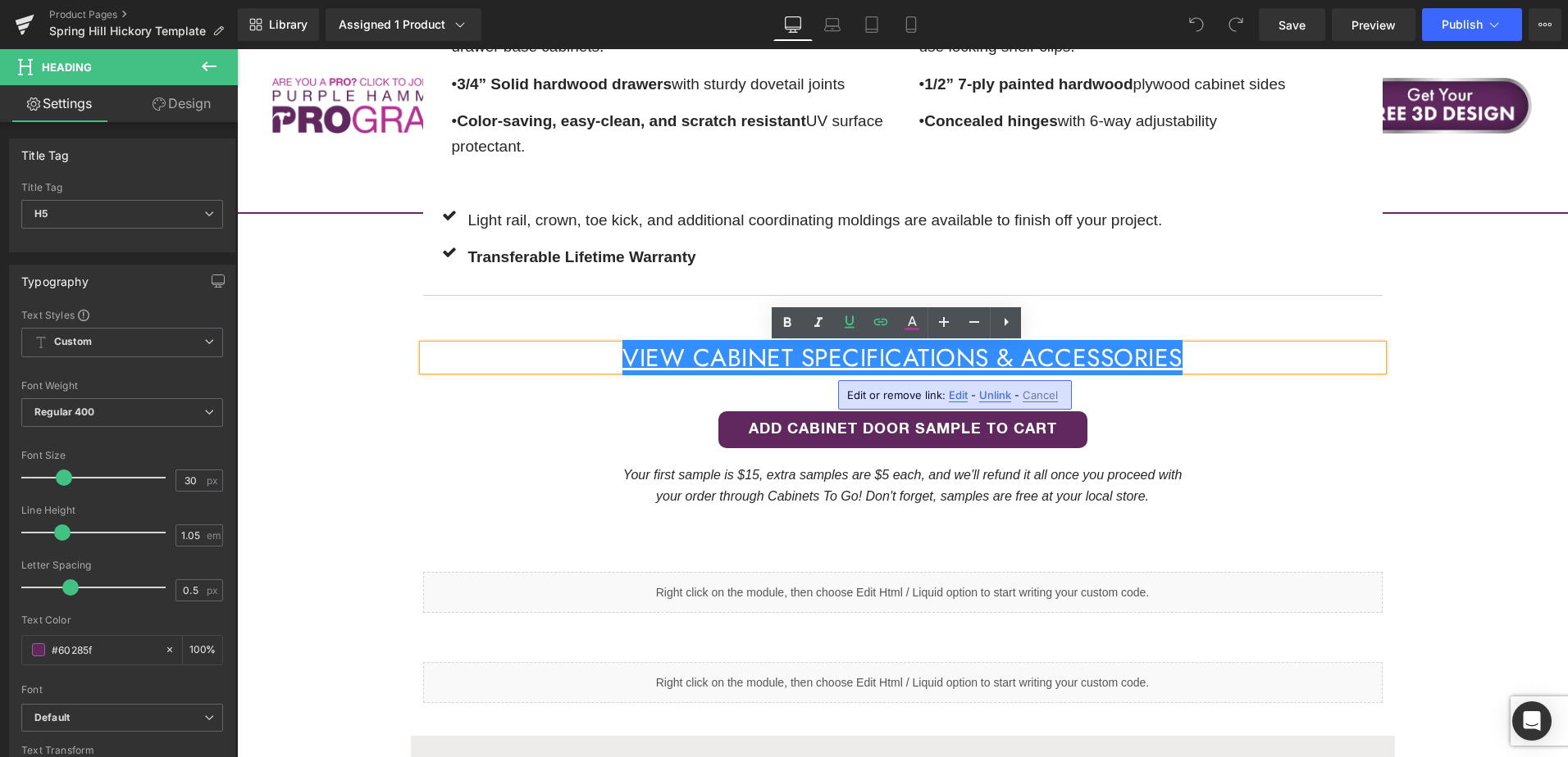
click at [956, 392] on span "Edit" at bounding box center [958, 395] width 19 height 14
type input "[URL][DOMAIN_NAME]."
click at [941, 400] on input "[URL][DOMAIN_NAME]." at bounding box center [940, 398] width 252 height 41
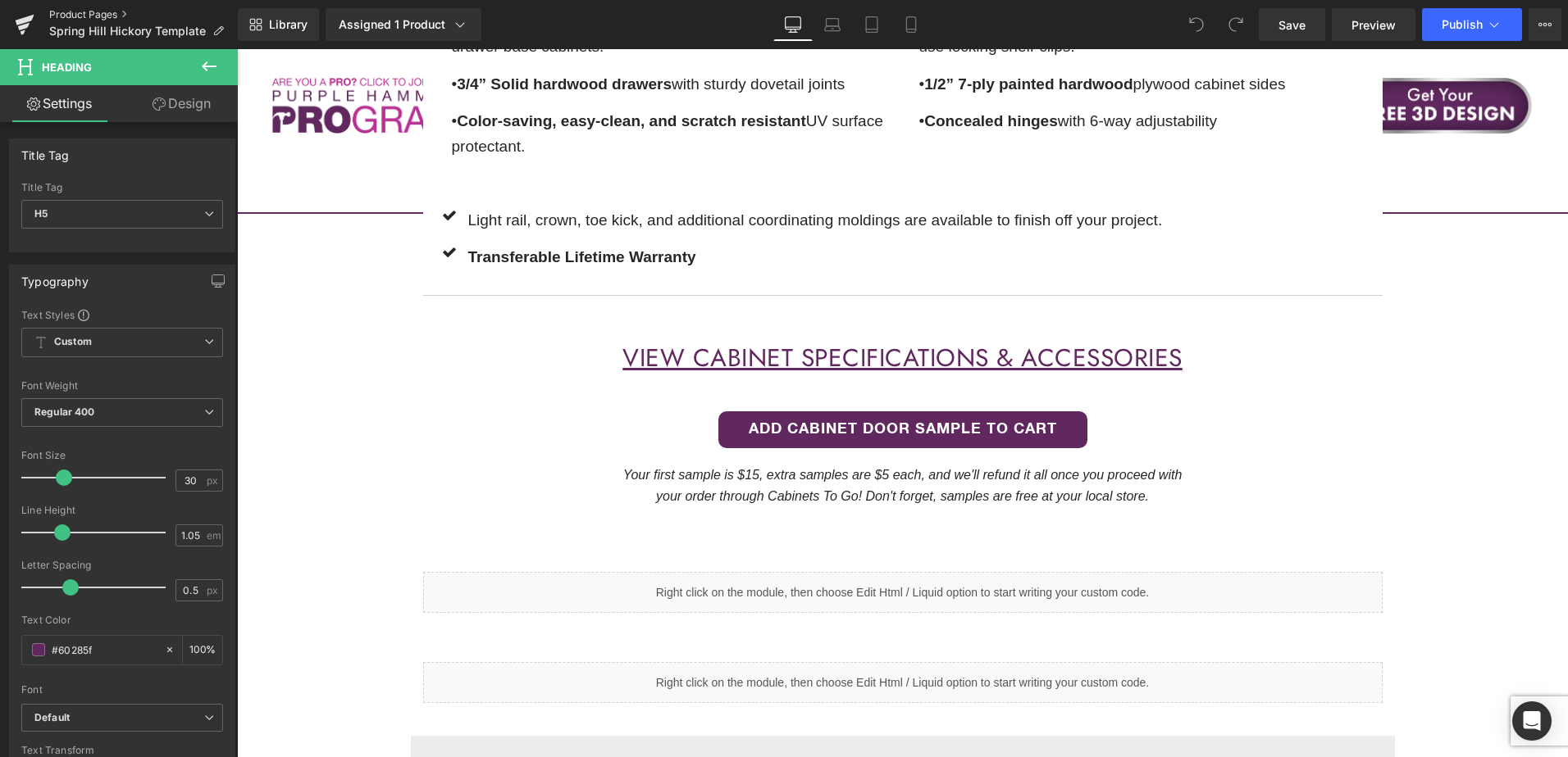
click at [73, 16] on link "Product Pages" at bounding box center [143, 14] width 188 height 13
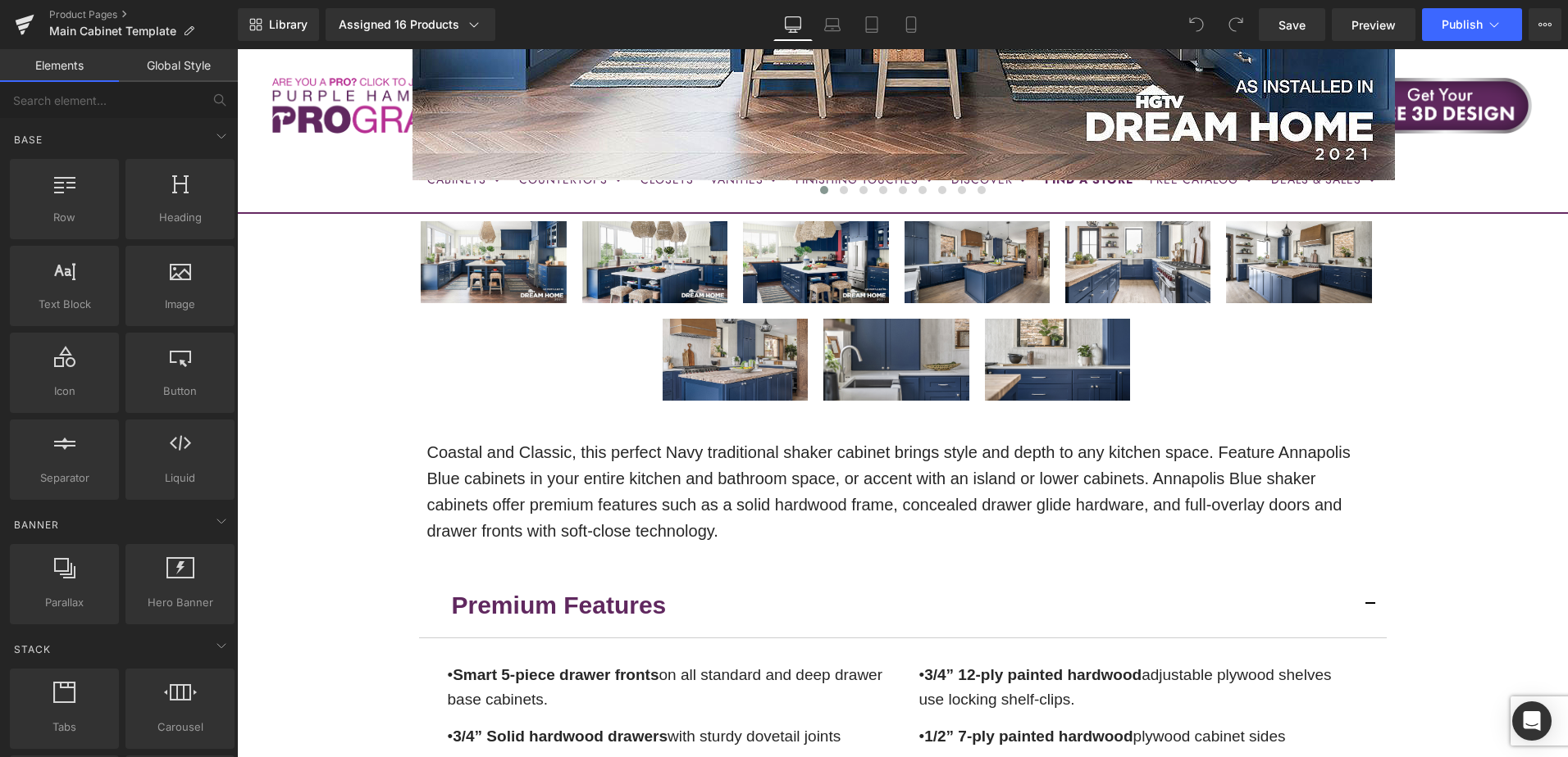
scroll to position [1229, 0]
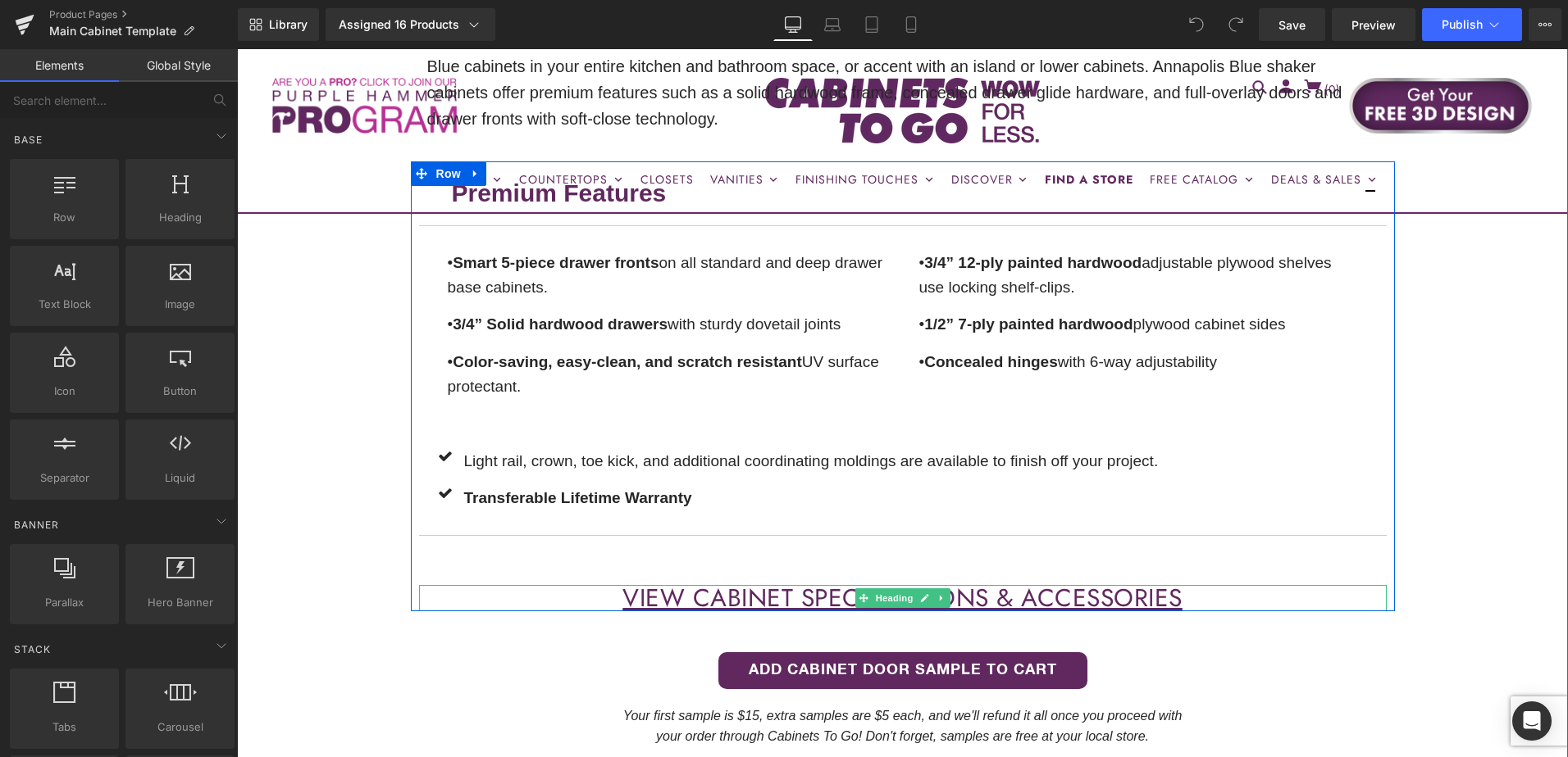
click at [1244, 597] on h5 "VIEW CABINET Specifications & ACCESSORIES" at bounding box center [903, 598] width 968 height 26
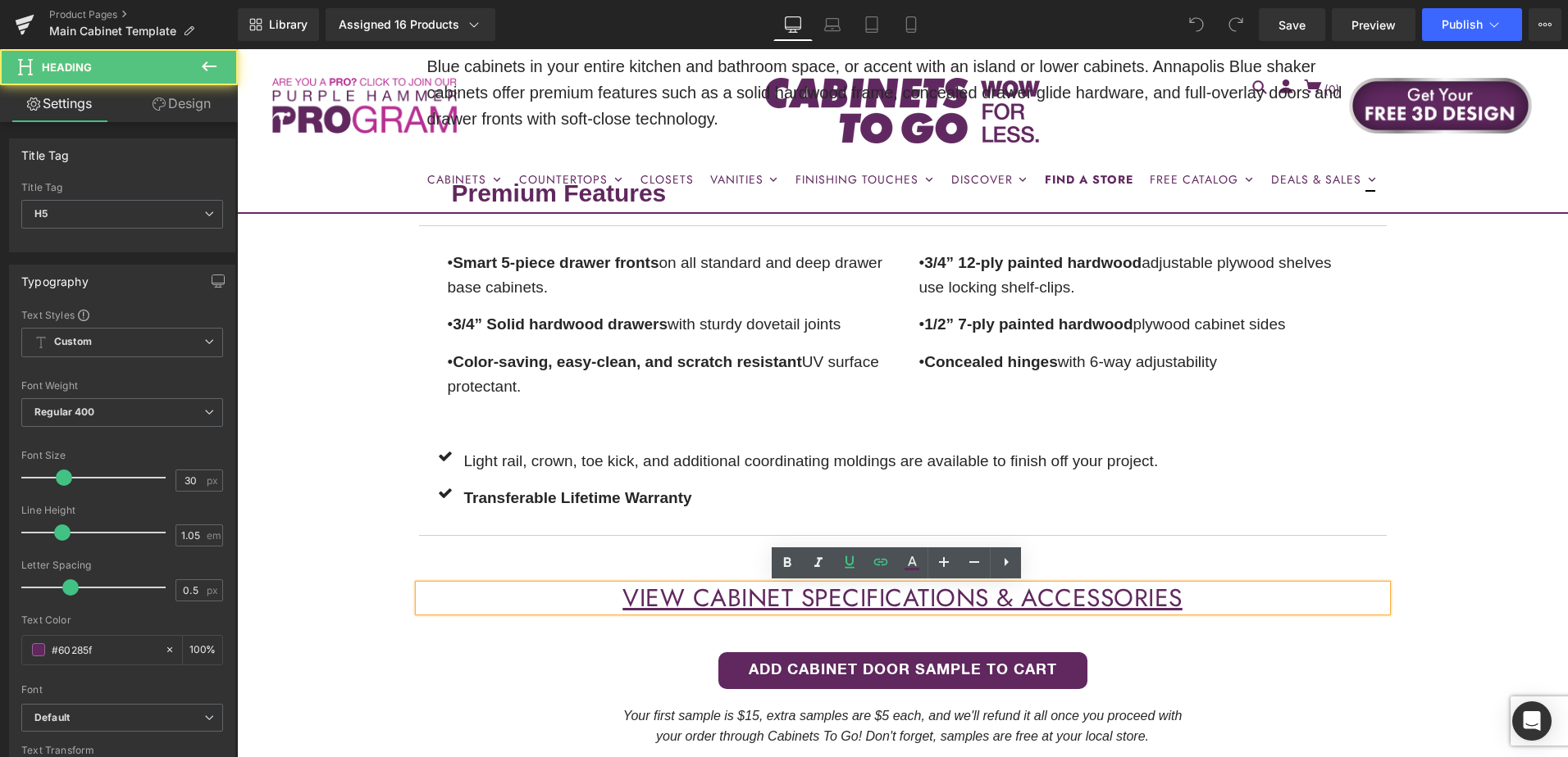
click at [1254, 597] on h5 "VIEW CABINET Specifications & ACCESSORIES" at bounding box center [903, 598] width 968 height 26
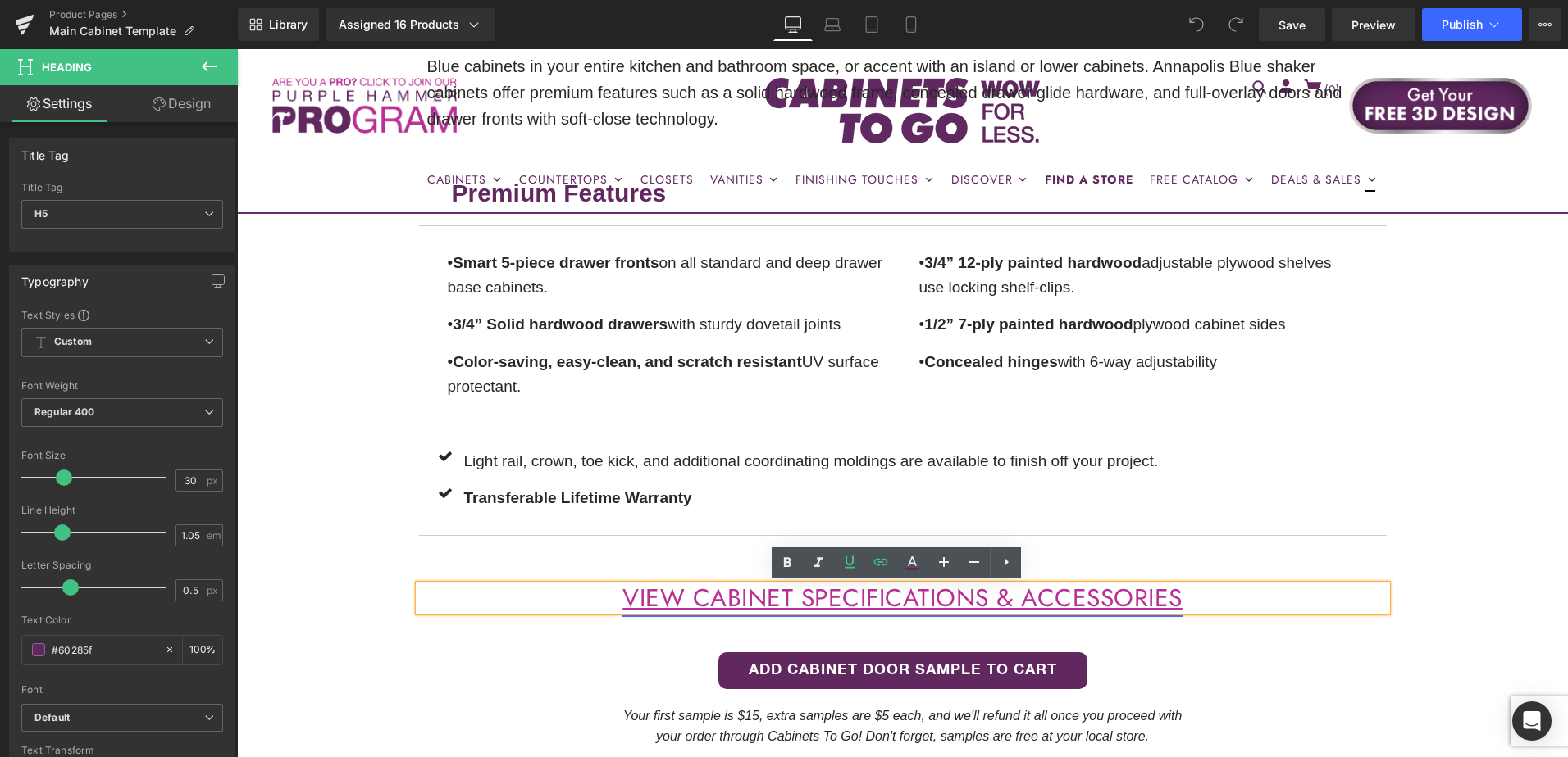
click at [883, 596] on u "VIEW CABINET Specifications & ACCESSORIES" at bounding box center [902, 598] width 560 height 35
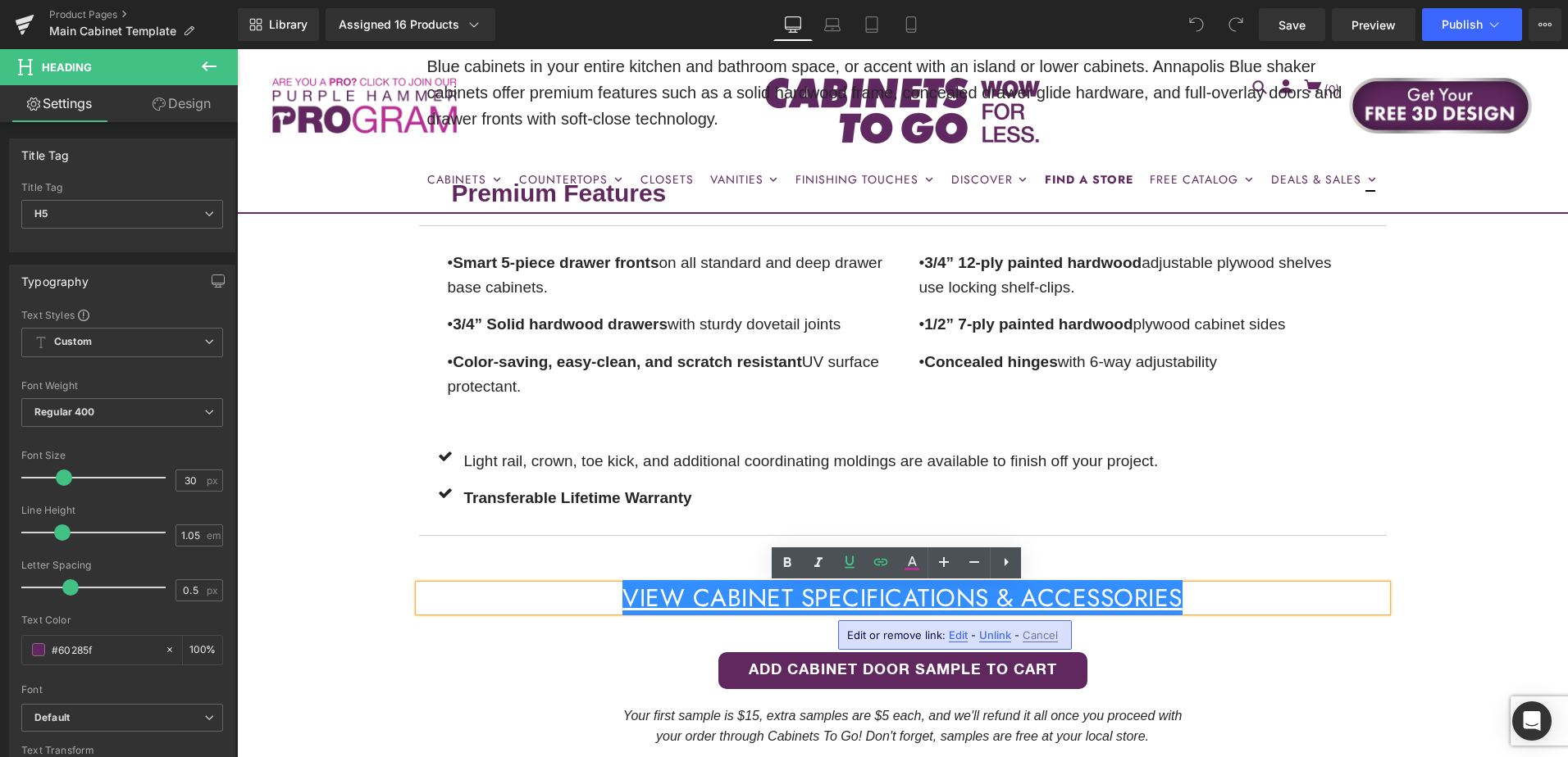
click at [952, 635] on span "Edit" at bounding box center [958, 636] width 19 height 14
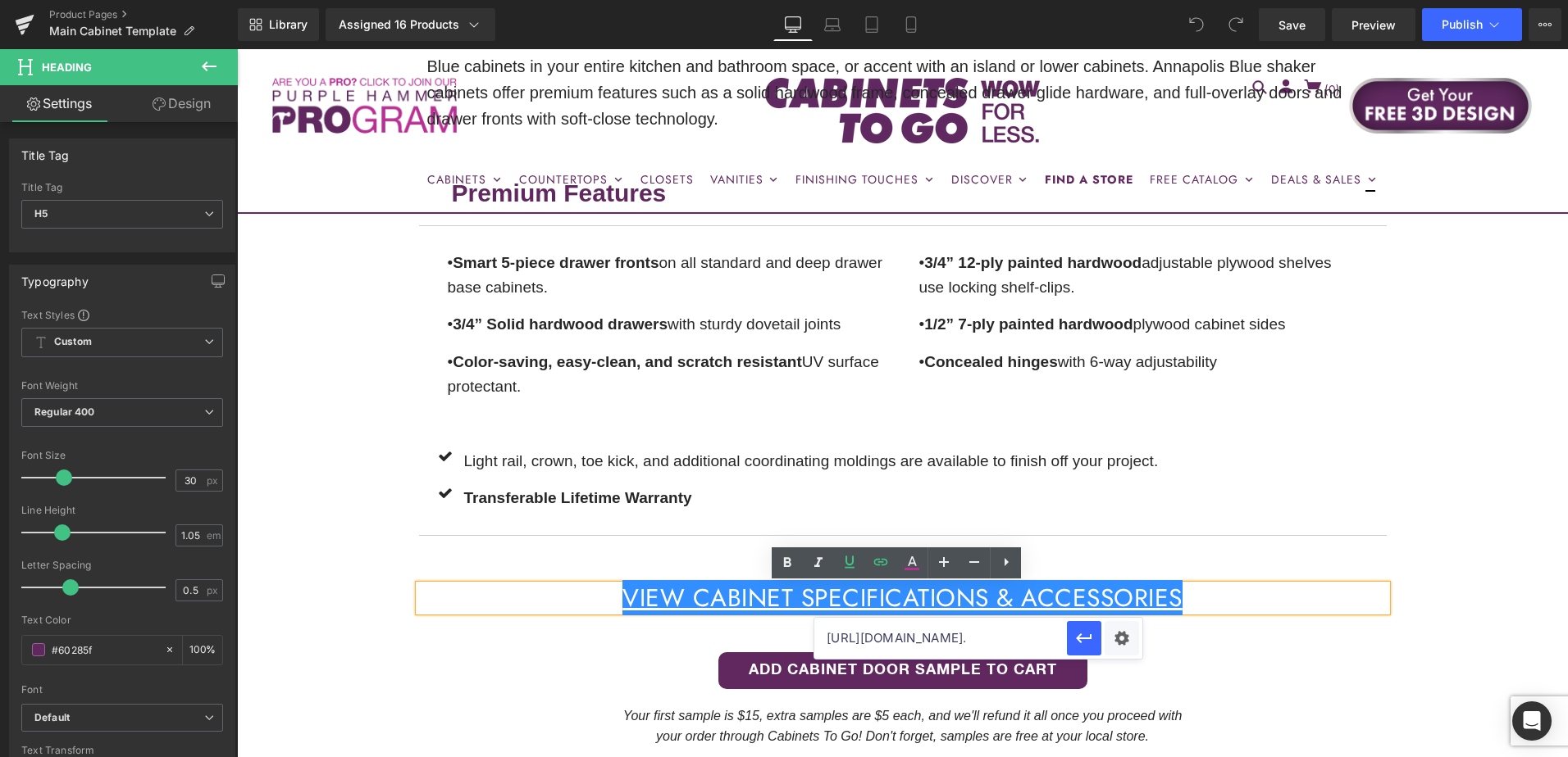
click at [927, 635] on input "https://cabinetstogodev.myshopify.com/%7B%7B%20product.metafields.global.collec…" at bounding box center [940, 638] width 252 height 41
click at [1080, 641] on icon "button" at bounding box center [1083, 639] width 16 height 10
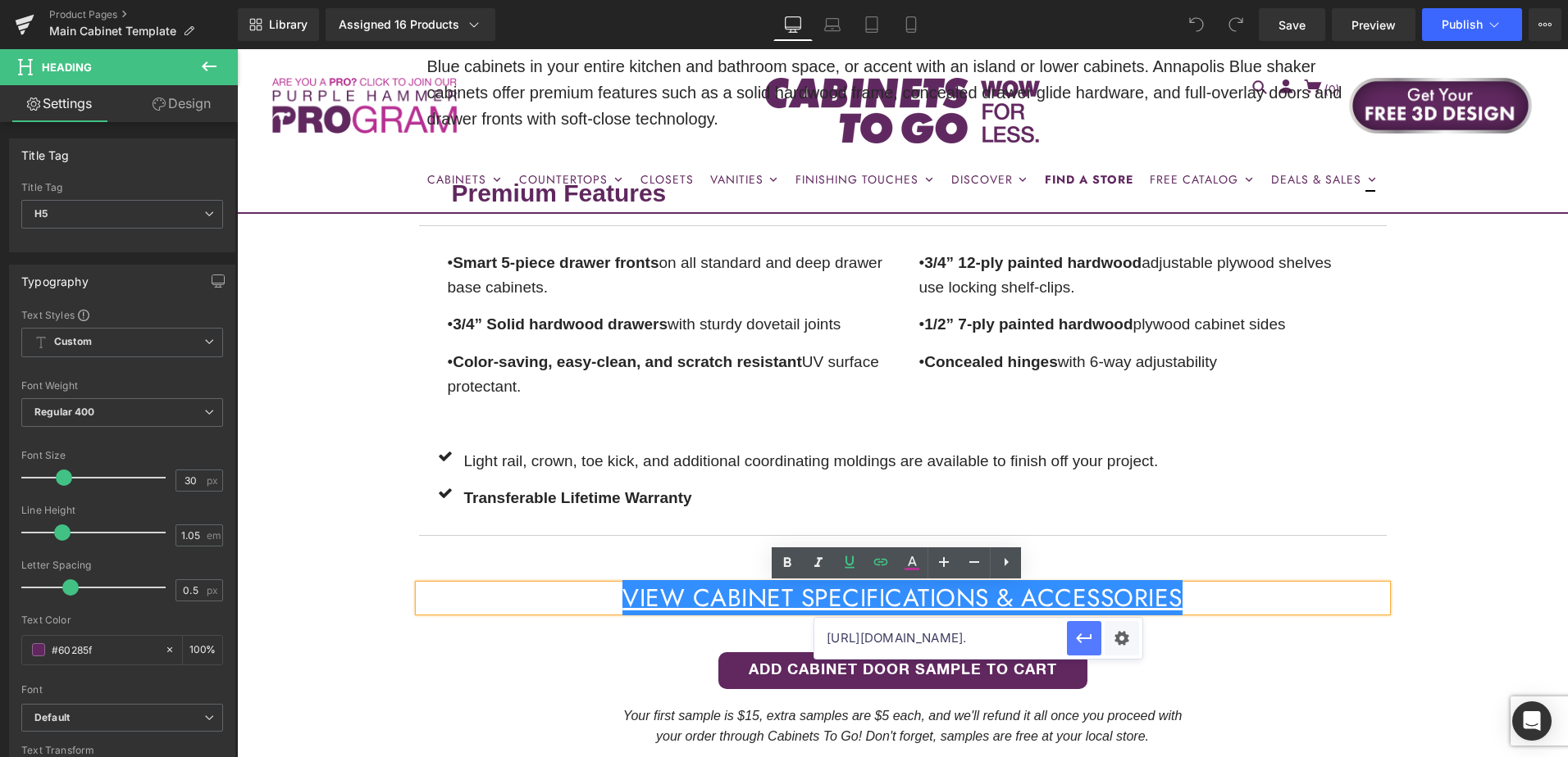
scroll to position [0, 0]
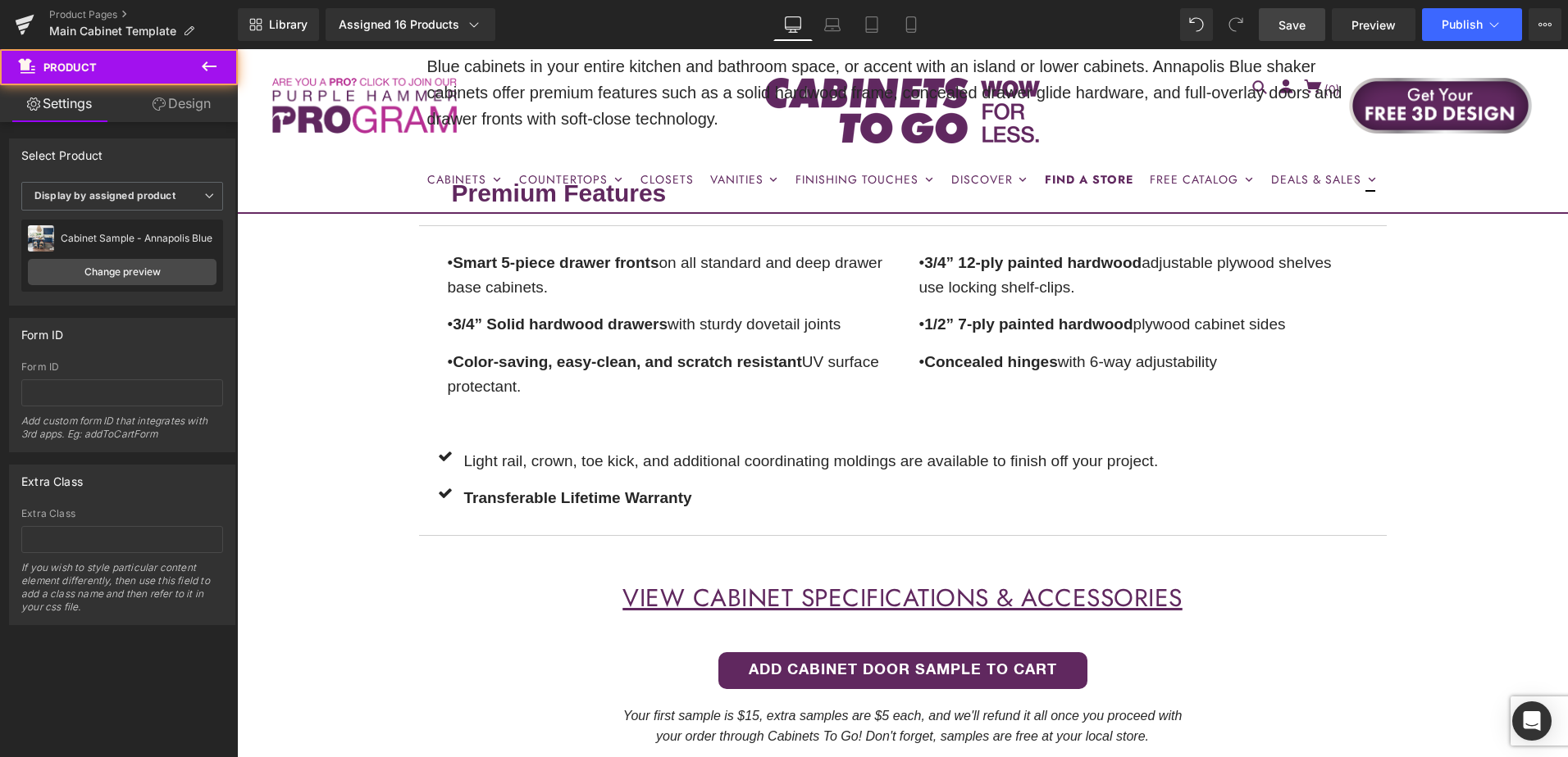
click at [1292, 14] on link "Save" at bounding box center [1292, 24] width 67 height 32
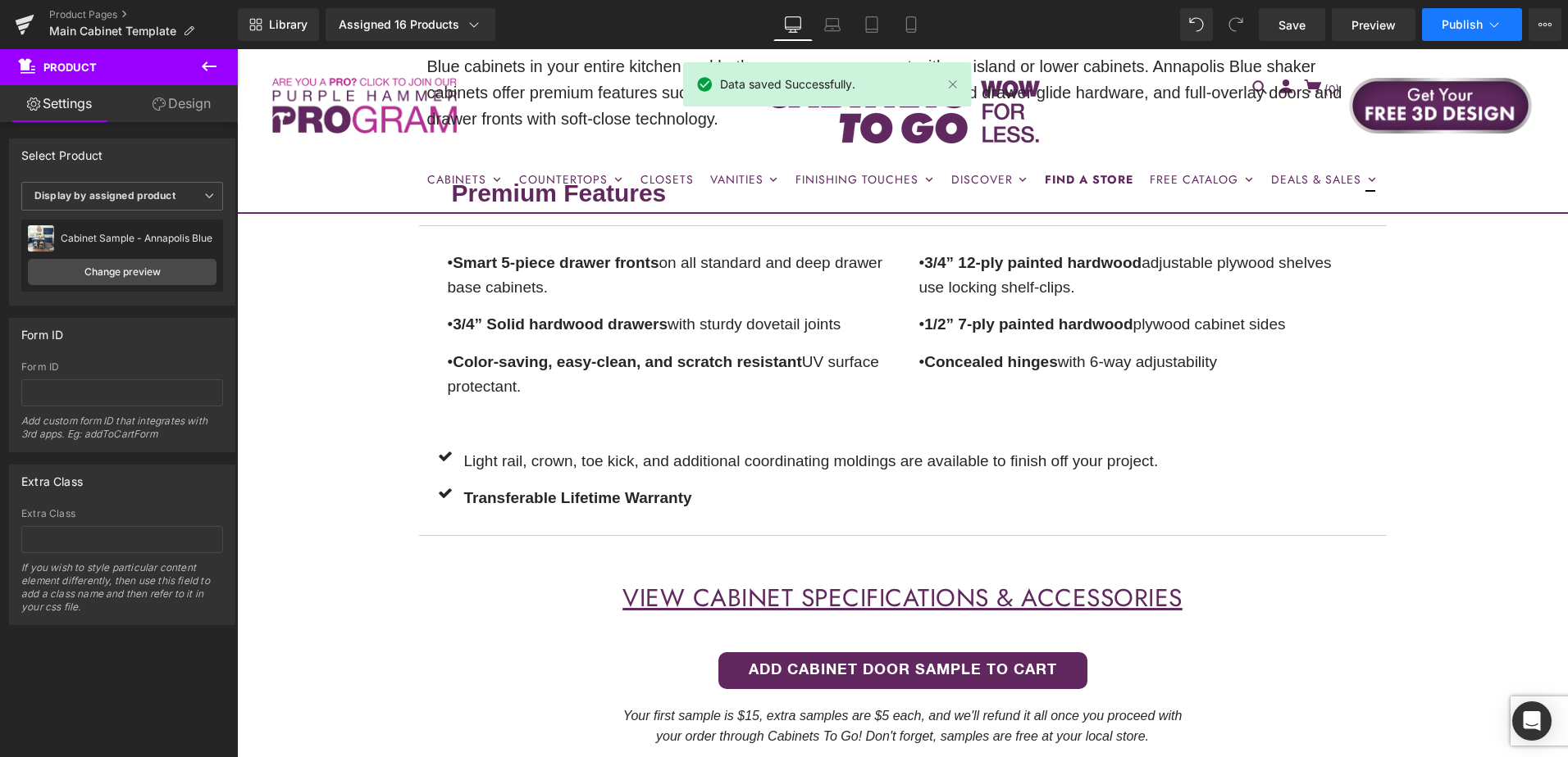
click at [1459, 32] on button "Publish" at bounding box center [1472, 24] width 100 height 32
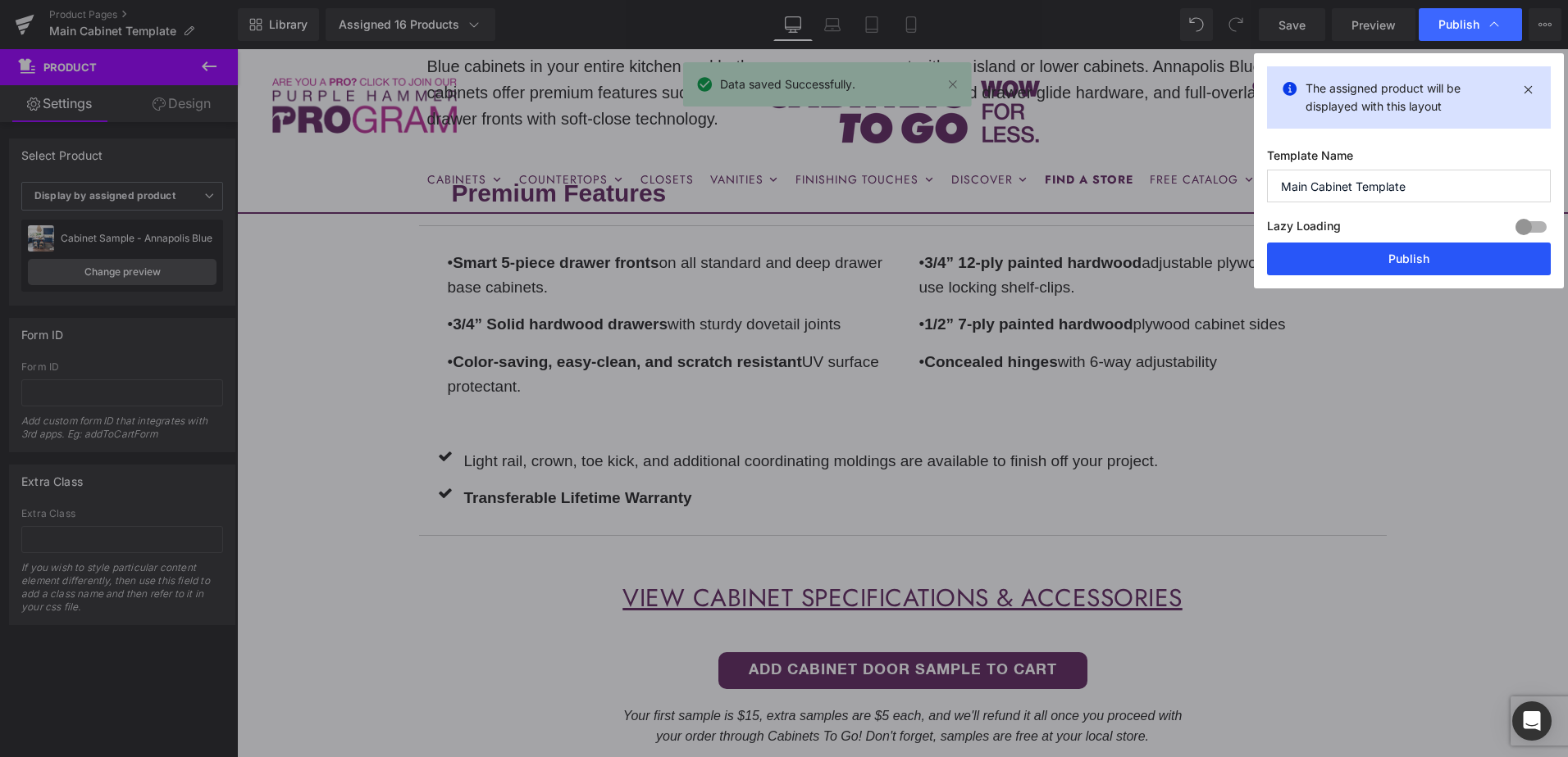
click at [1451, 258] on button "Publish" at bounding box center [1408, 258] width 284 height 32
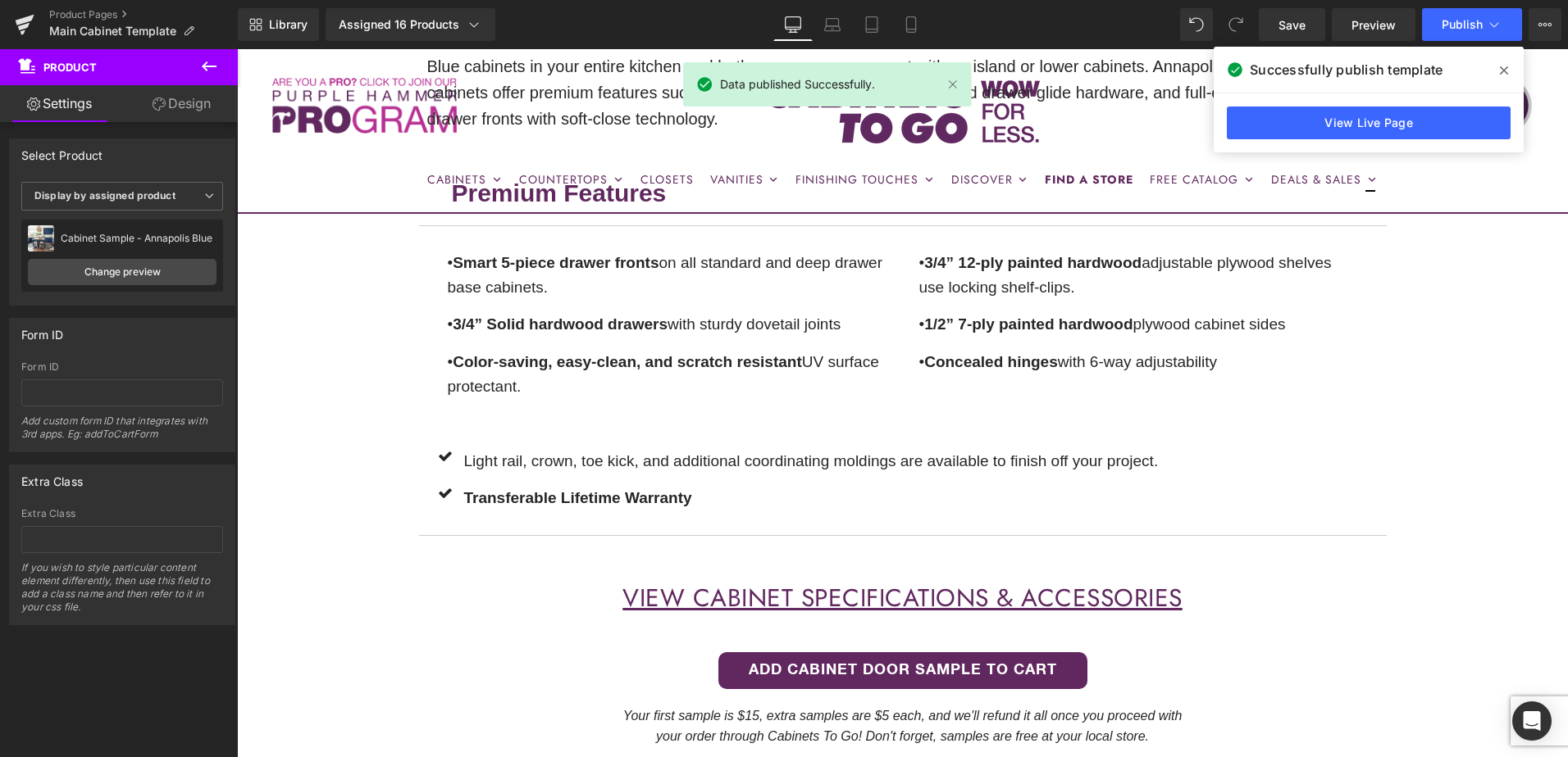
click at [1503, 68] on icon at bounding box center [1503, 70] width 8 height 13
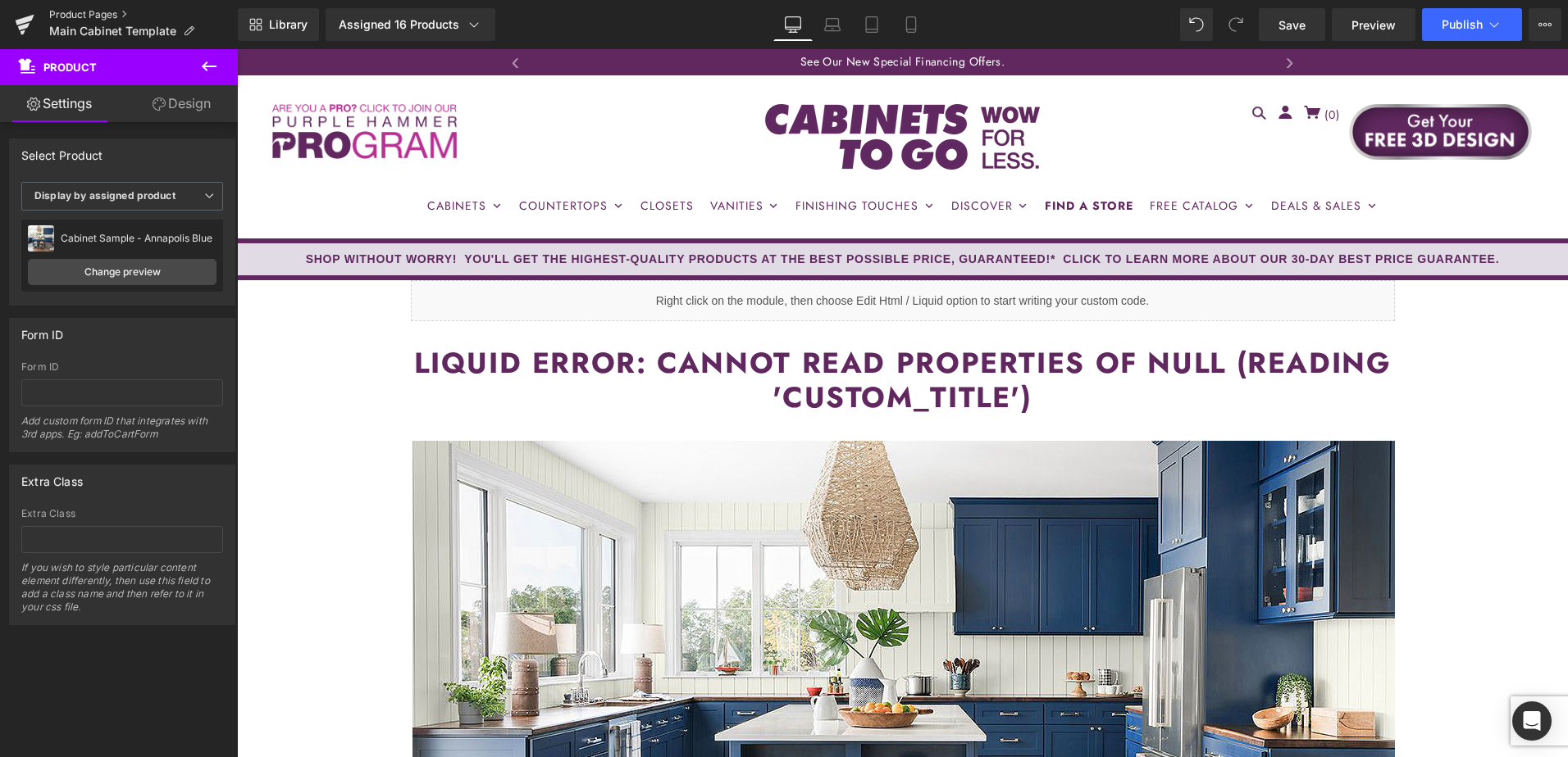
click at [82, 11] on link "Product Pages" at bounding box center [143, 14] width 188 height 13
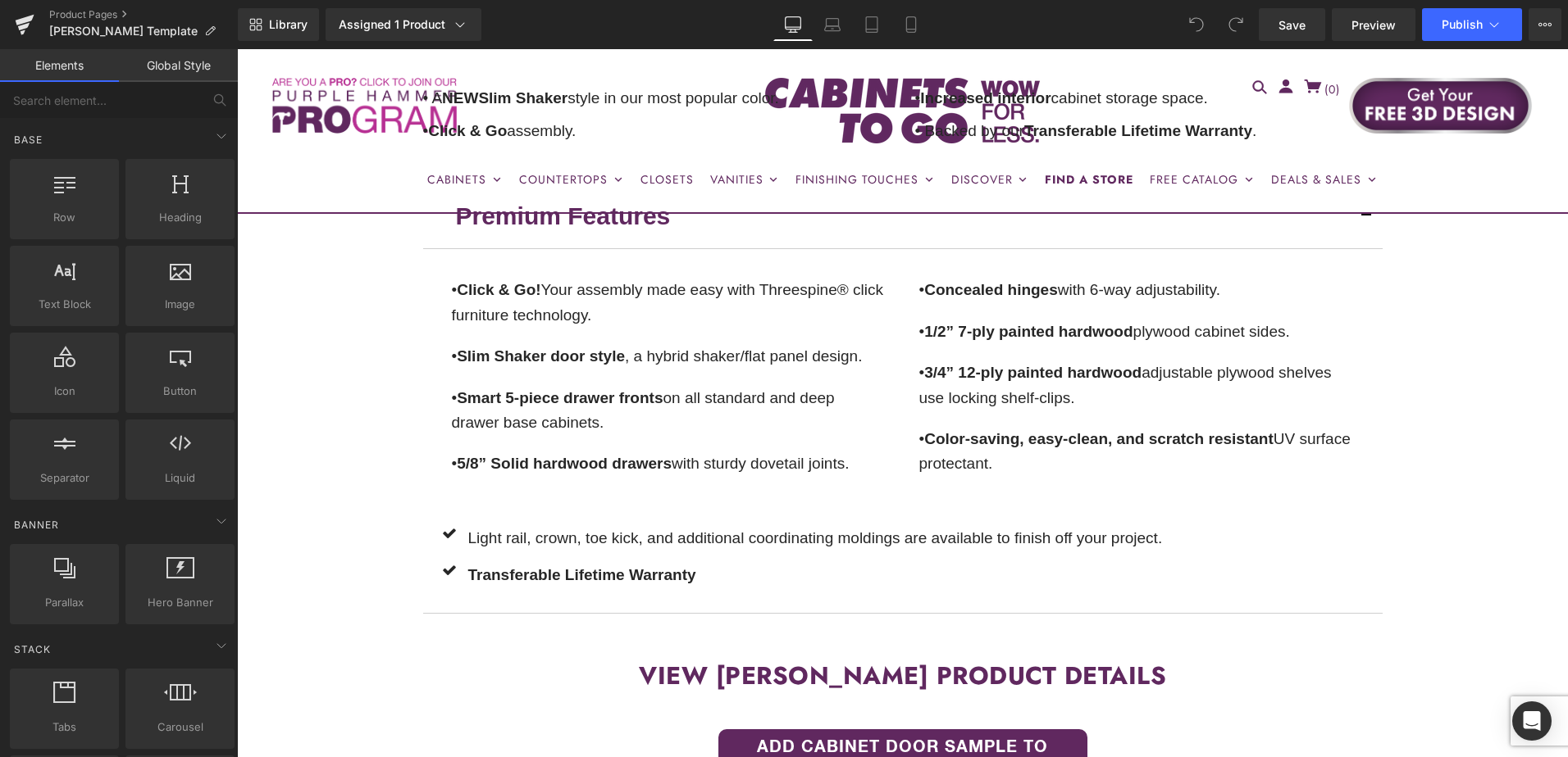
scroll to position [1475, 0]
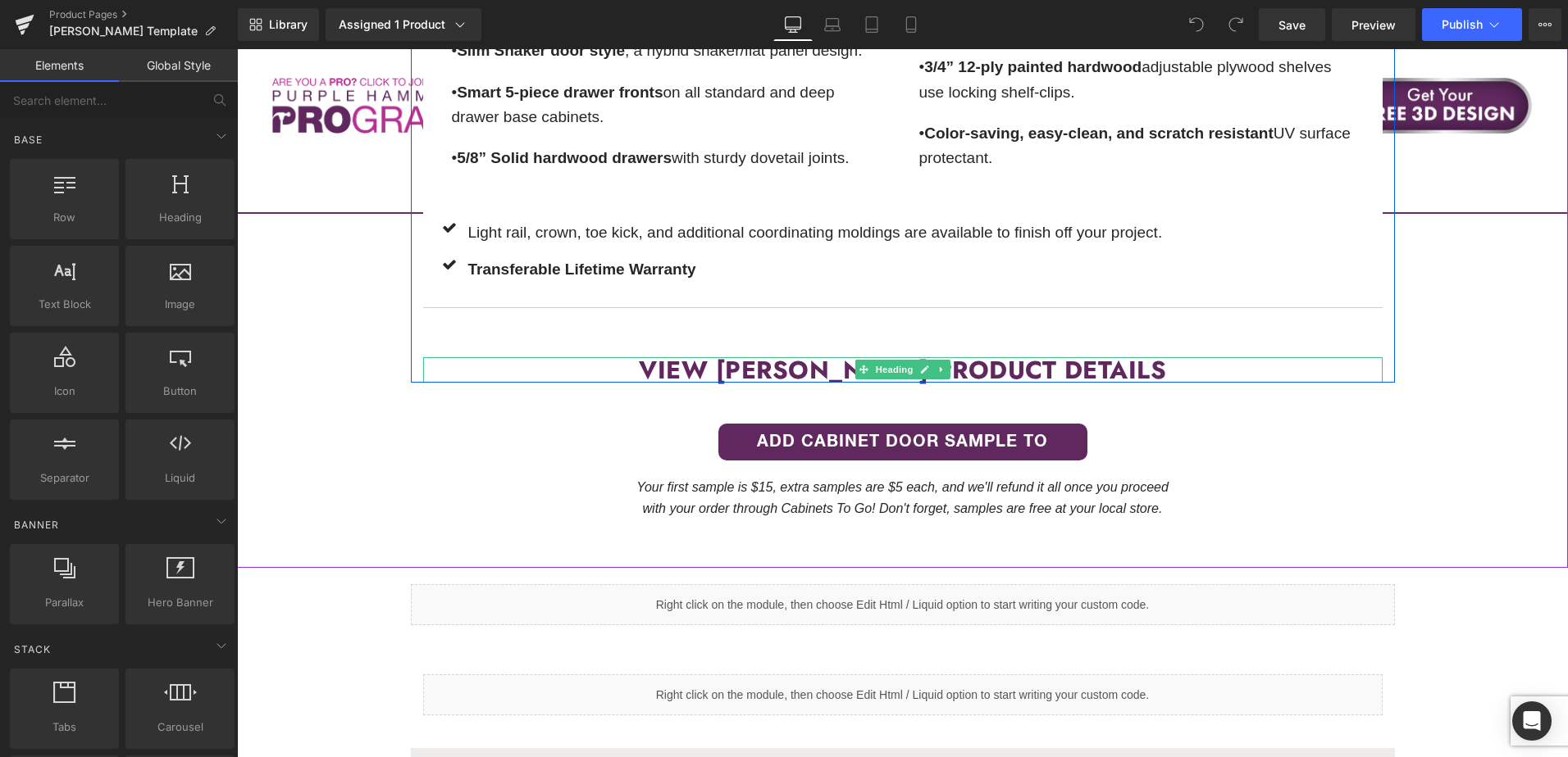
click at [1188, 369] on h5 "VIEW FRANKLIN WHITE PRODUCT DETAILS" at bounding box center [903, 371] width 960 height 26
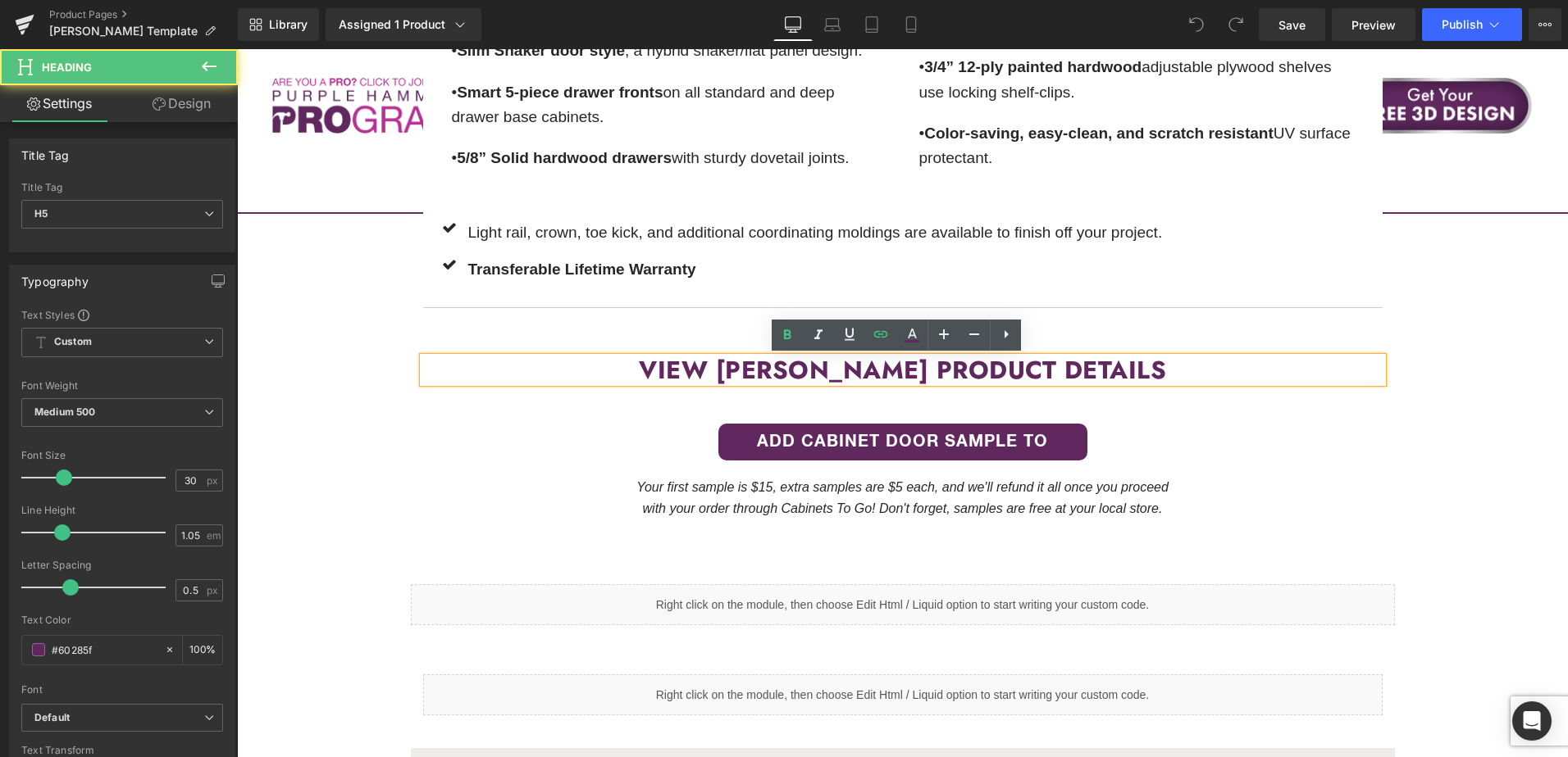
click at [1216, 370] on h5 "VIEW FRANKLIN WHITE PRODUCT DETAILS" at bounding box center [903, 371] width 960 height 26
click at [1166, 365] on h5 "VIEW FRANKLIN WHITE PRODUCT DETAILS" at bounding box center [903, 371] width 960 height 26
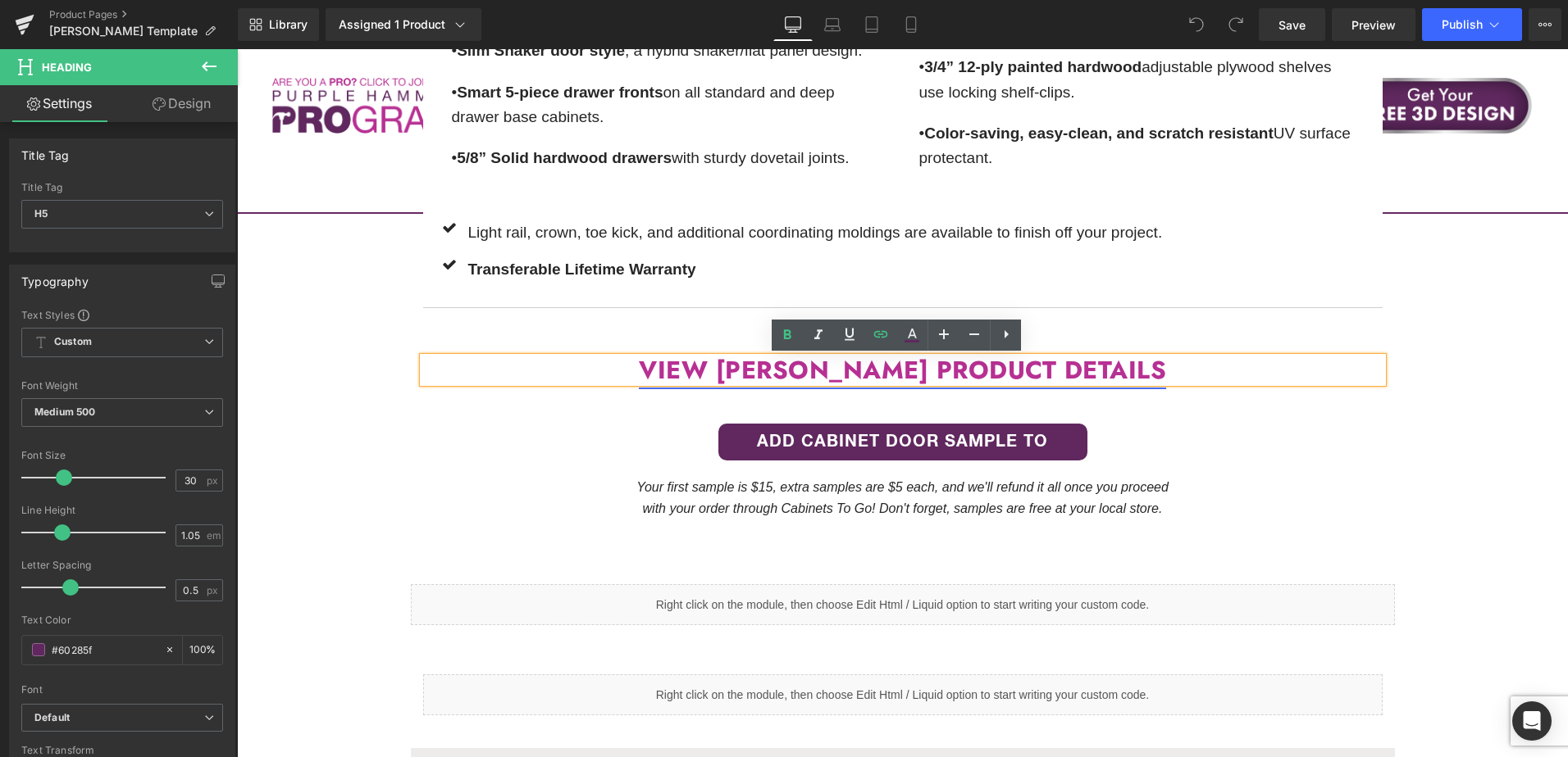
click at [897, 368] on strong "VIEW FRANKLIN WHITE PRODUCT DETAILS" at bounding box center [903, 370] width 528 height 35
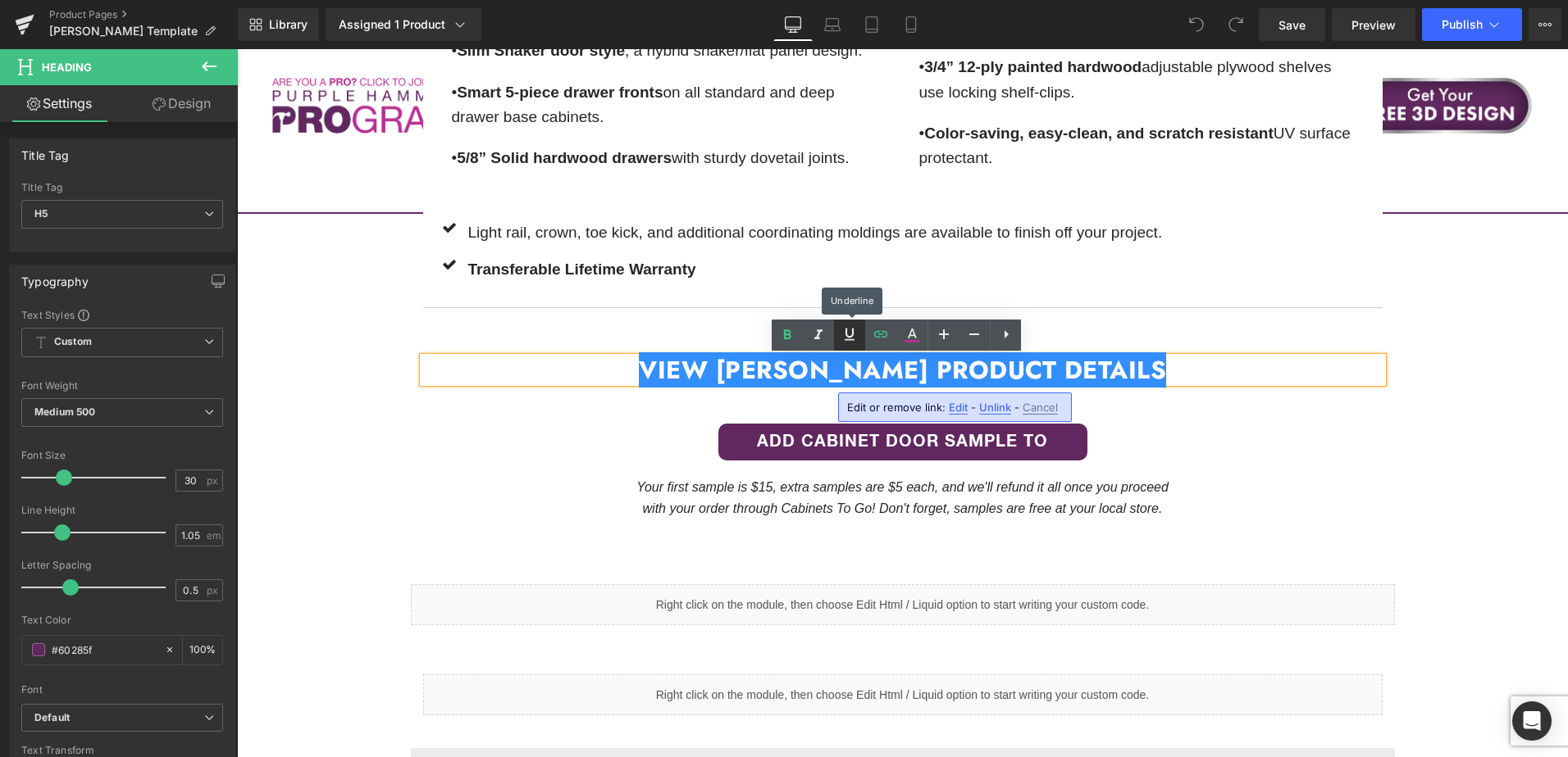
click at [848, 337] on icon at bounding box center [849, 334] width 19 height 19
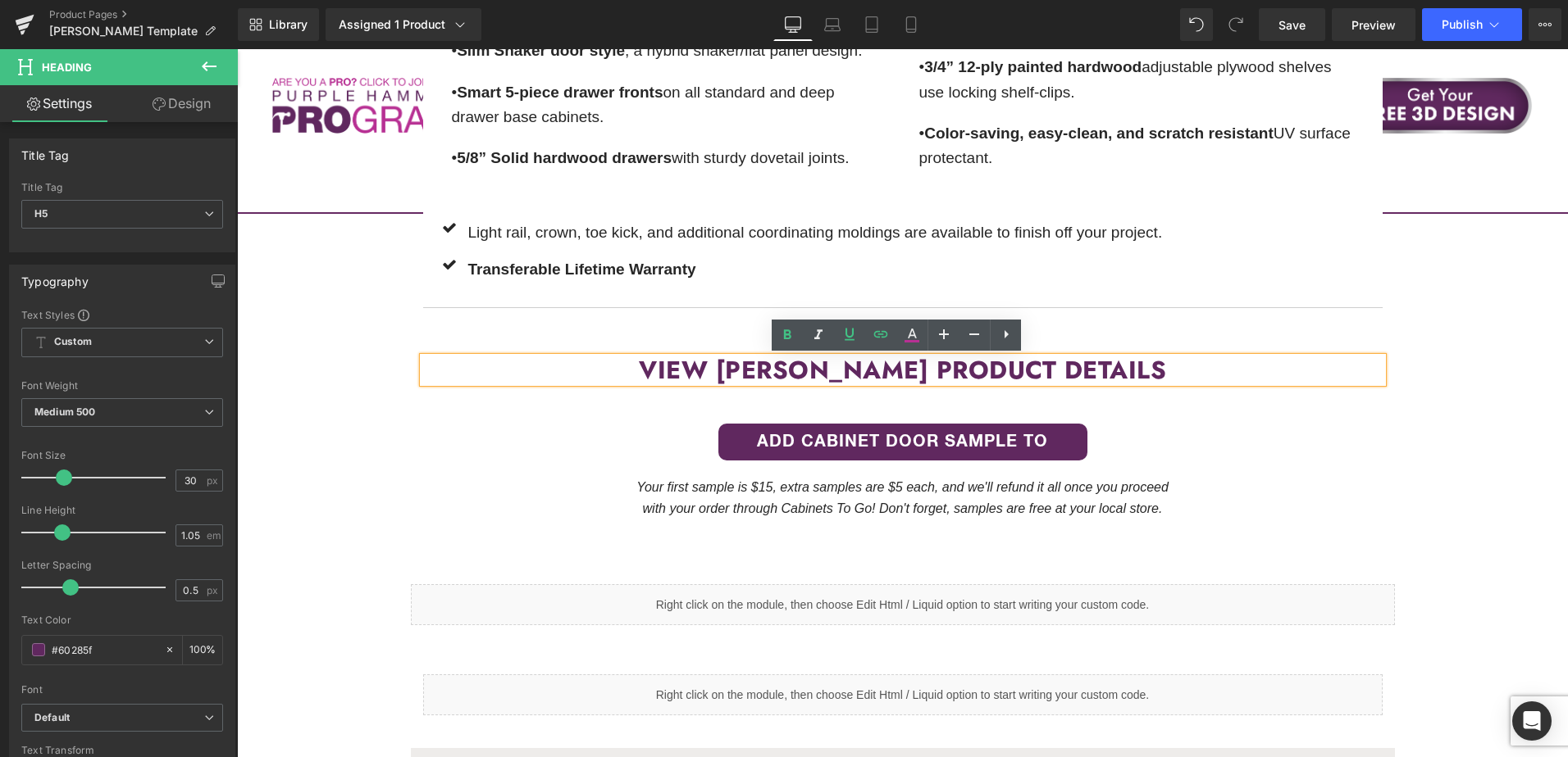
click at [1201, 369] on h5 "VIEW FRANKLIN WHITE PRODUCT DETAILS" at bounding box center [903, 371] width 960 height 26
click at [848, 335] on icon at bounding box center [849, 334] width 19 height 19
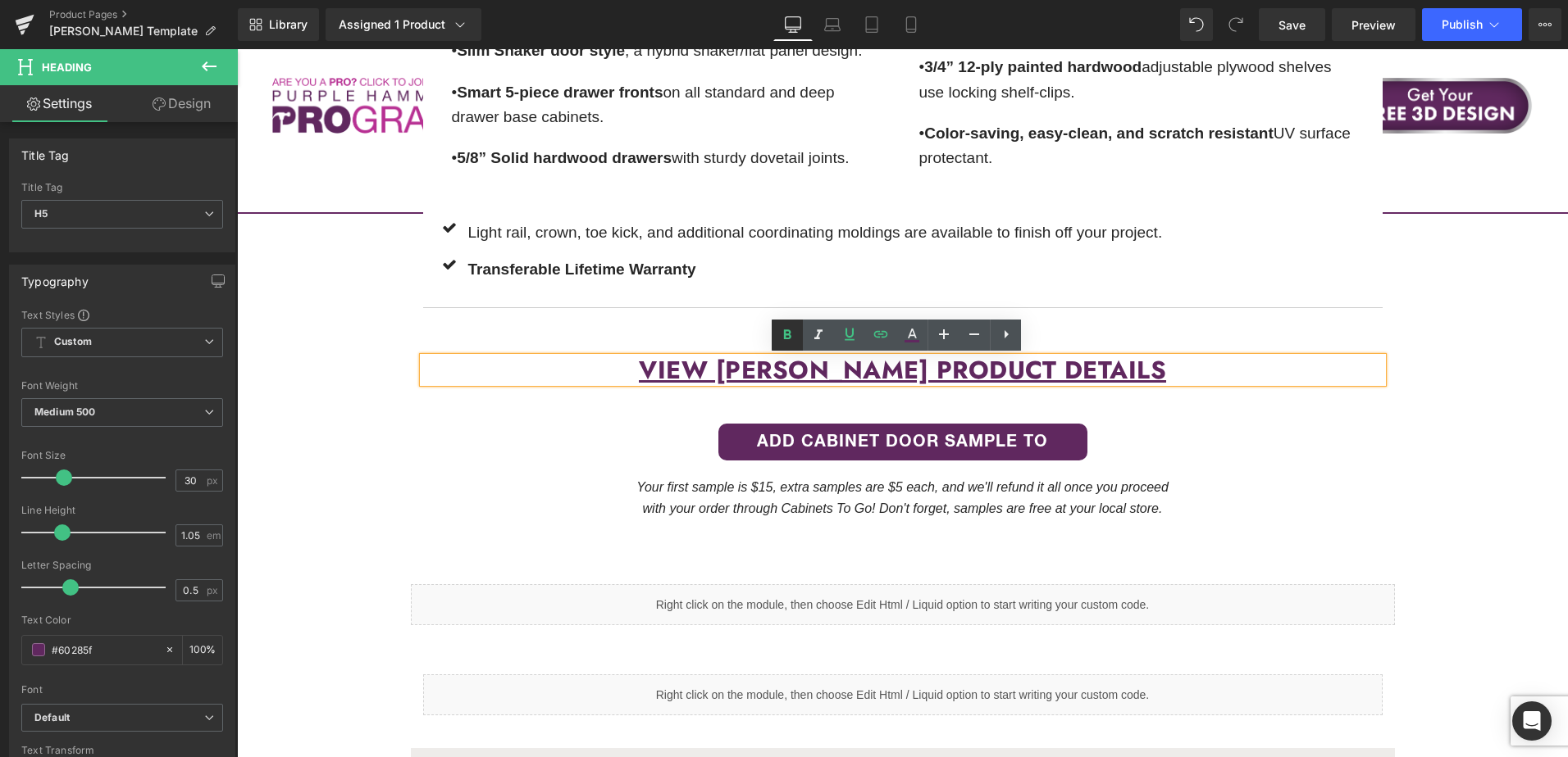
click at [787, 333] on icon at bounding box center [787, 335] width 19 height 19
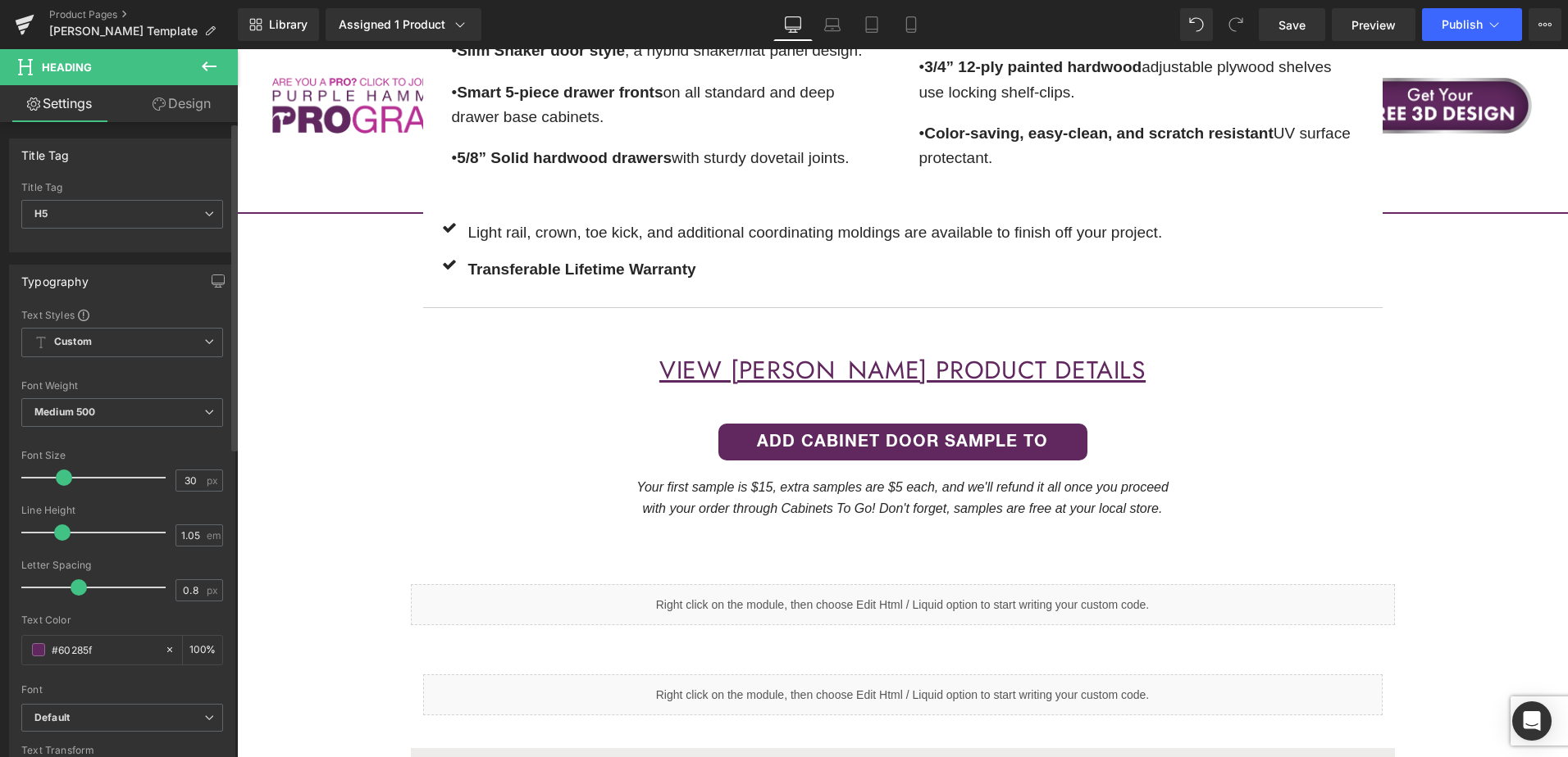
type input "0.7"
click at [76, 588] on span at bounding box center [75, 587] width 17 height 17
click at [1293, 25] on span "Save" at bounding box center [1292, 25] width 27 height 18
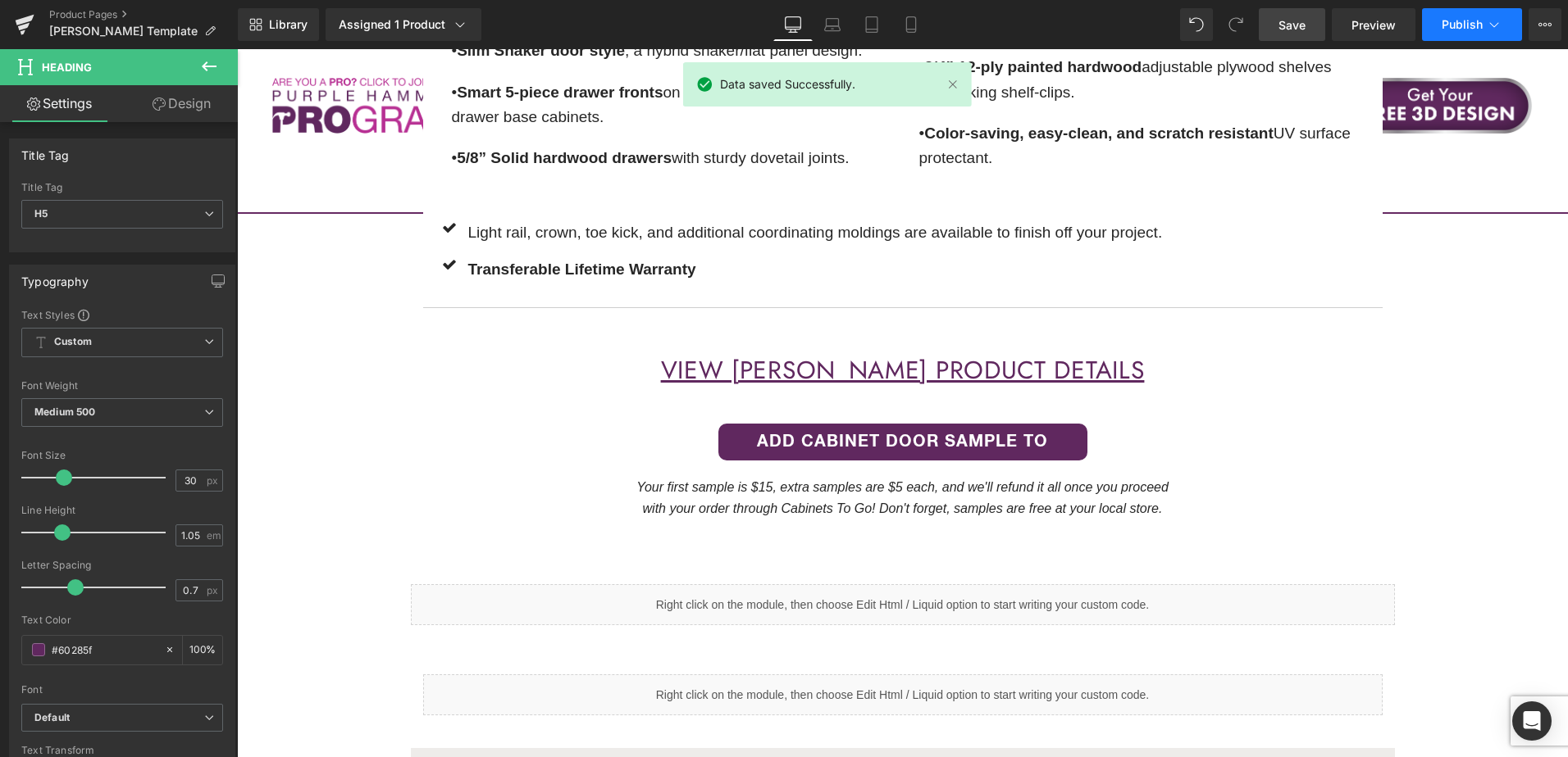
click at [1470, 18] on span "Publish" at bounding box center [1462, 25] width 41 height 13
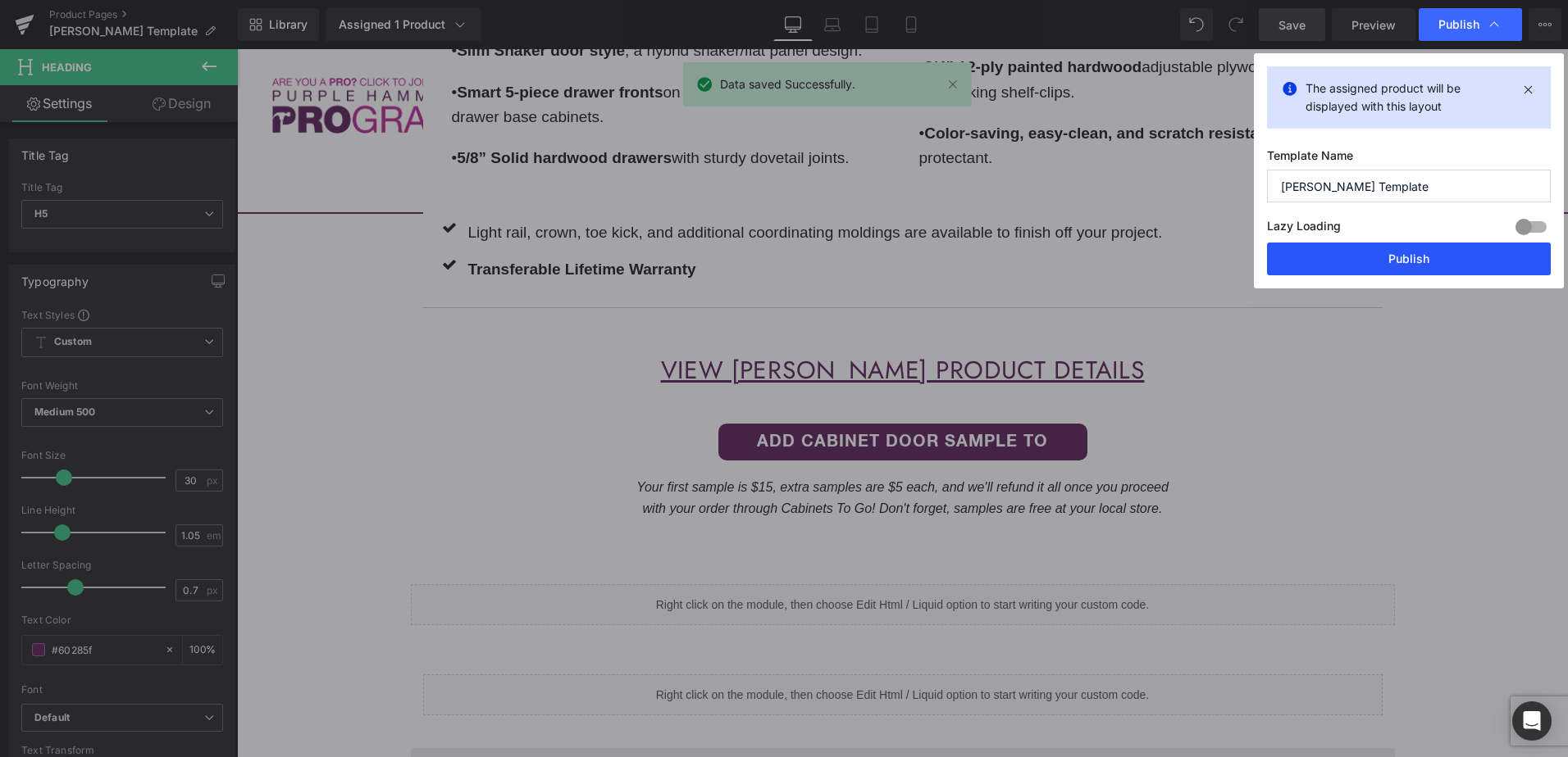
drag, startPoint x: 1455, startPoint y: 261, endPoint x: 1137, endPoint y: 496, distance: 395.4
click at [1455, 261] on button "Publish" at bounding box center [1408, 258] width 284 height 32
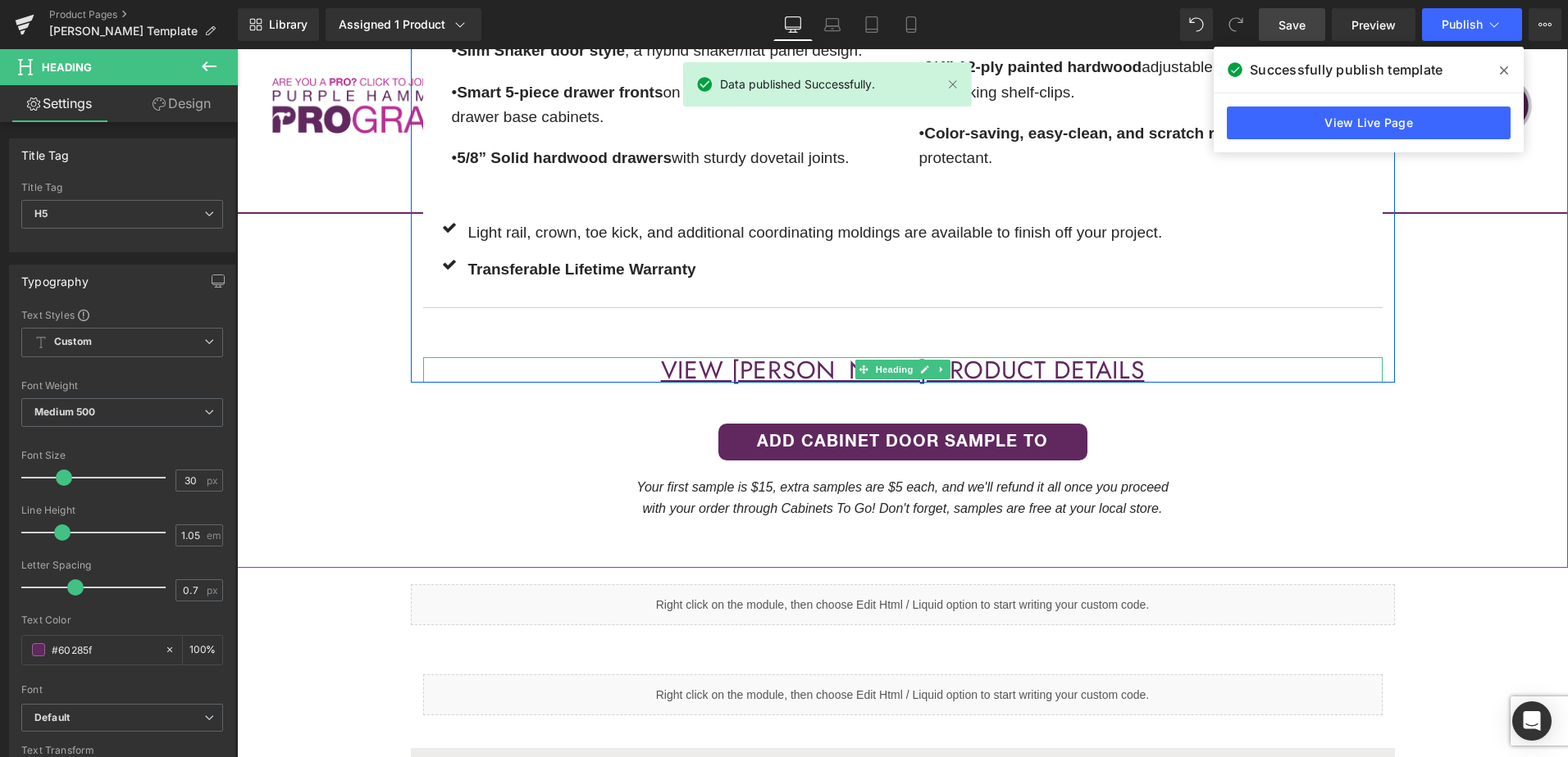
click at [1172, 374] on h5 "VIEW FRANKLIN WHITE PRODUCT DETAILS" at bounding box center [903, 371] width 960 height 26
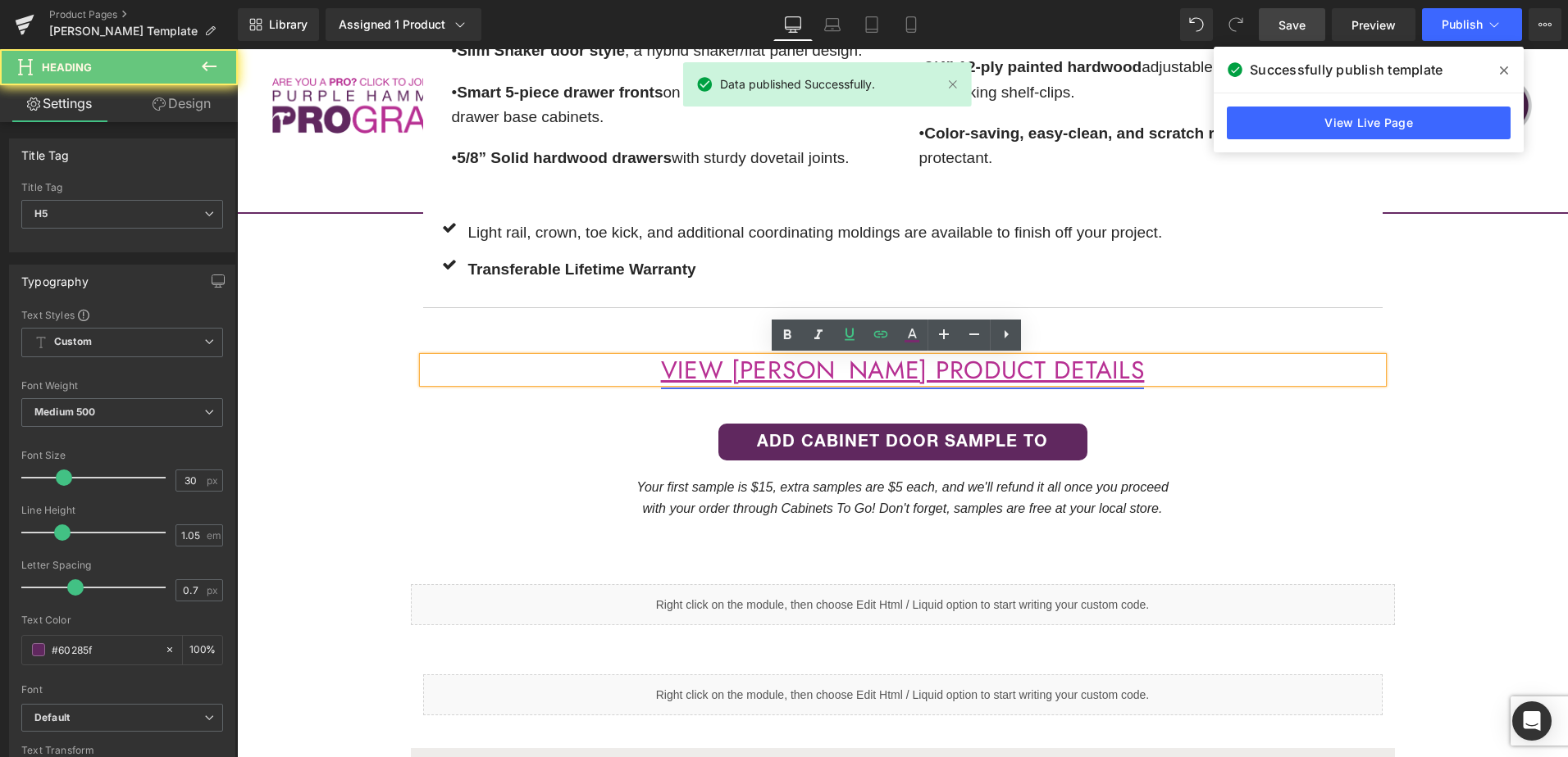
click at [964, 372] on u "VIEW FRANKLIN WHITE PRODUCT DETAILS" at bounding box center [903, 370] width 484 height 35
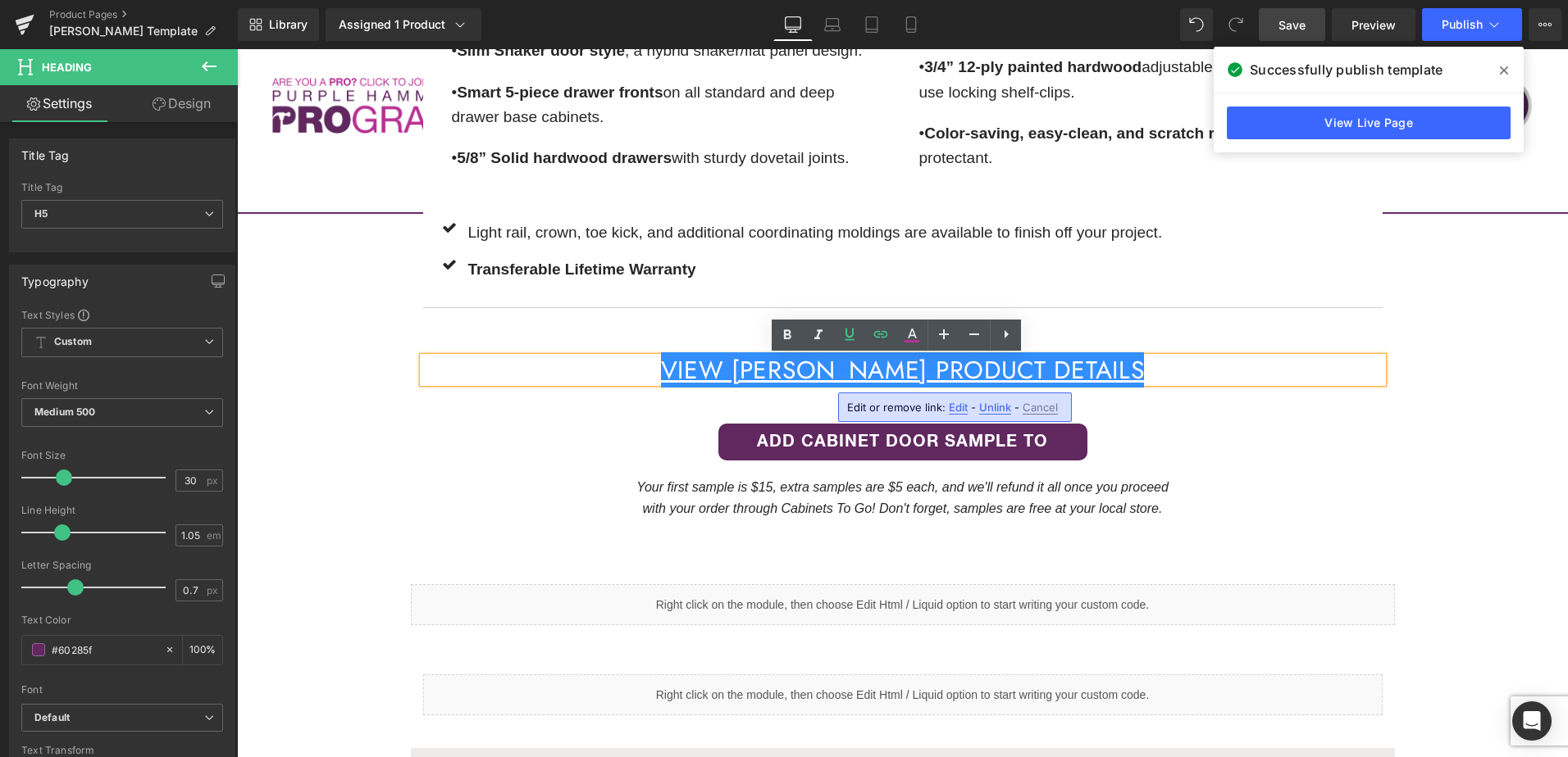
click at [961, 407] on span "Edit" at bounding box center [958, 408] width 19 height 14
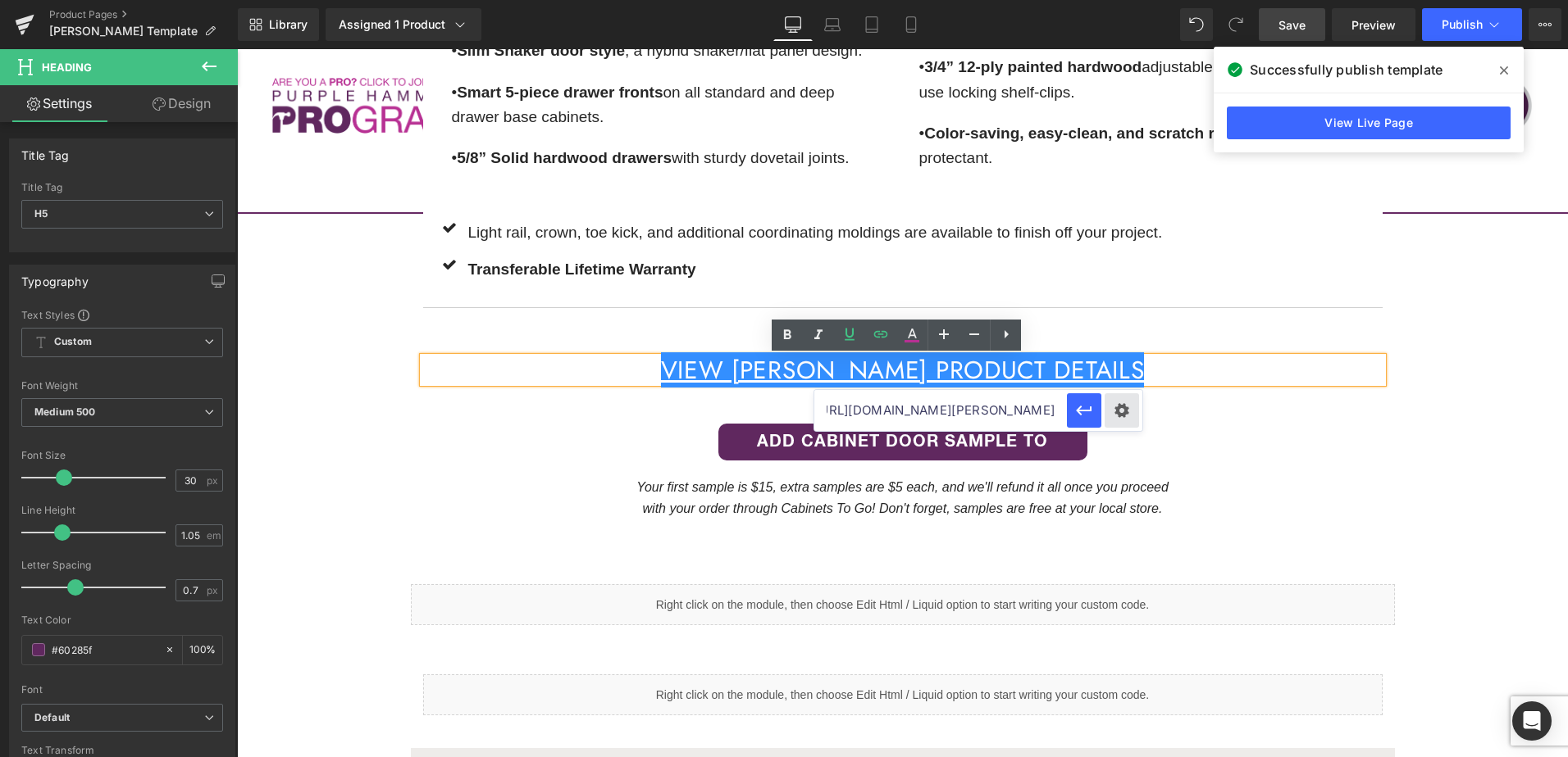
scroll to position [0, 412]
drag, startPoint x: 1203, startPoint y: 461, endPoint x: 1197, endPoint y: 408, distance: 53.3
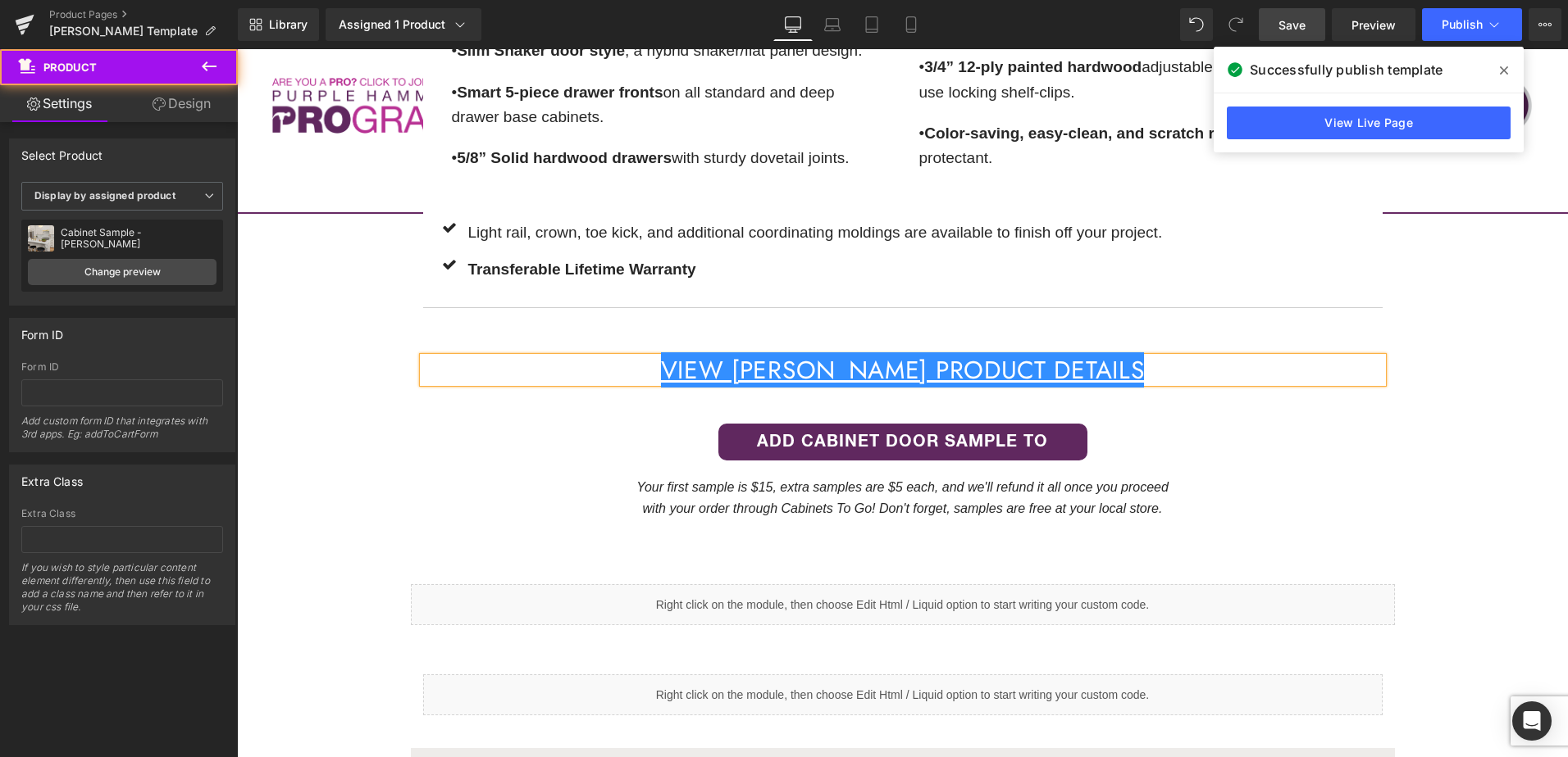
scroll to position [0, 0]
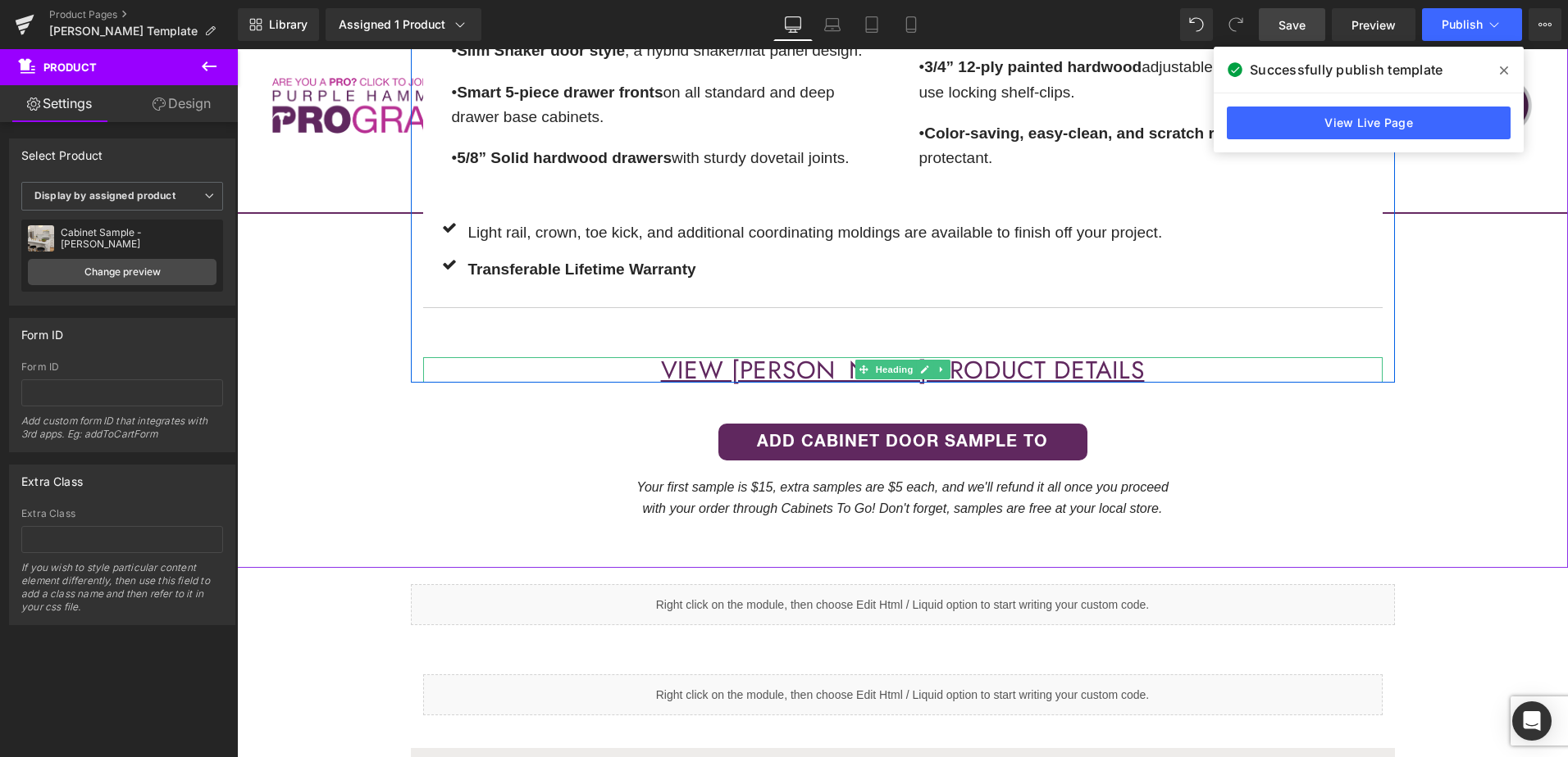
click at [1178, 366] on h5 "VIEW FRANKLIN WHITE PRODUCT DETAILS" at bounding box center [903, 371] width 960 height 26
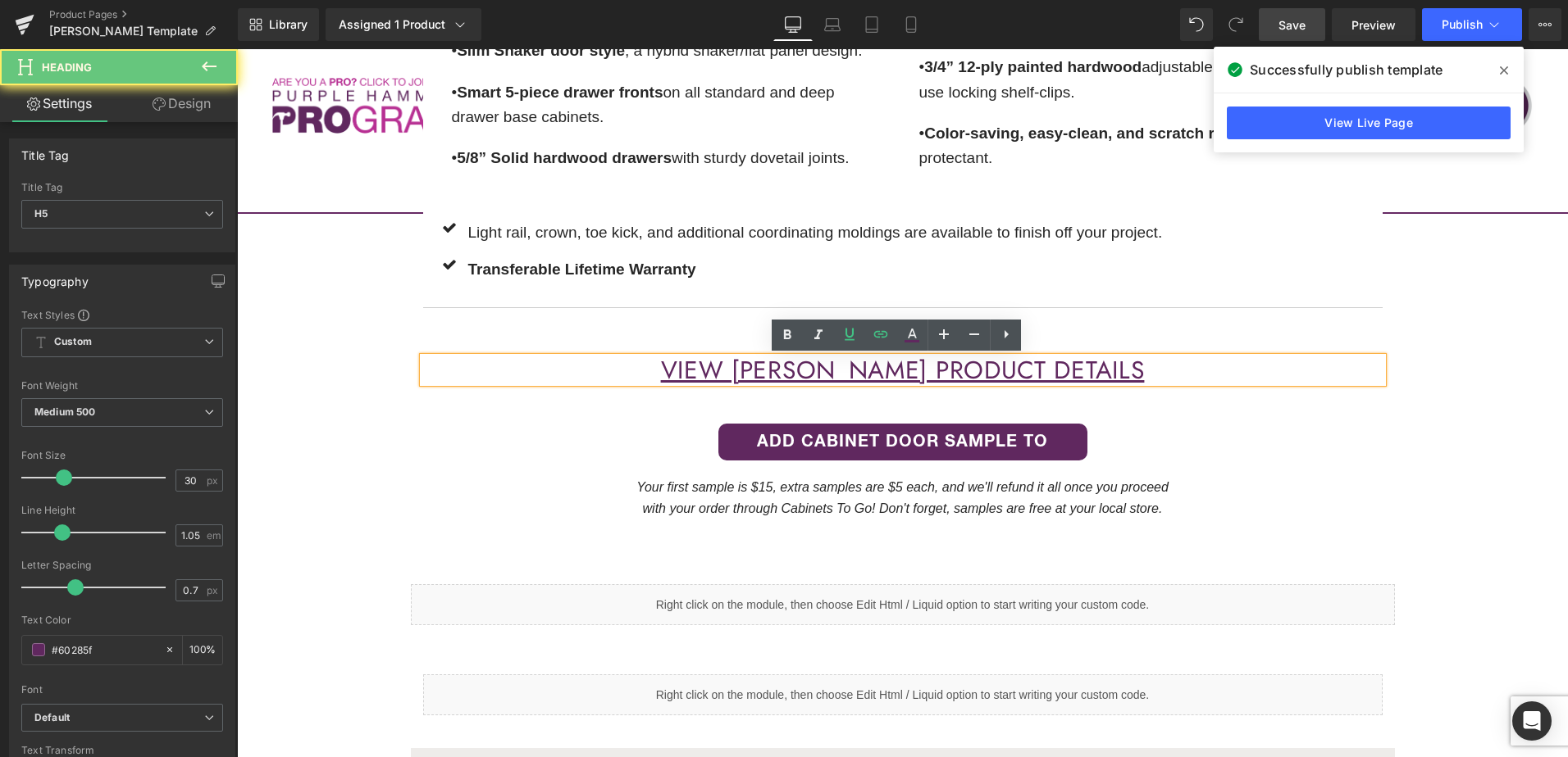
click at [1181, 371] on h5 "VIEW FRANKLIN WHITE PRODUCT DETAILS" at bounding box center [903, 371] width 960 height 26
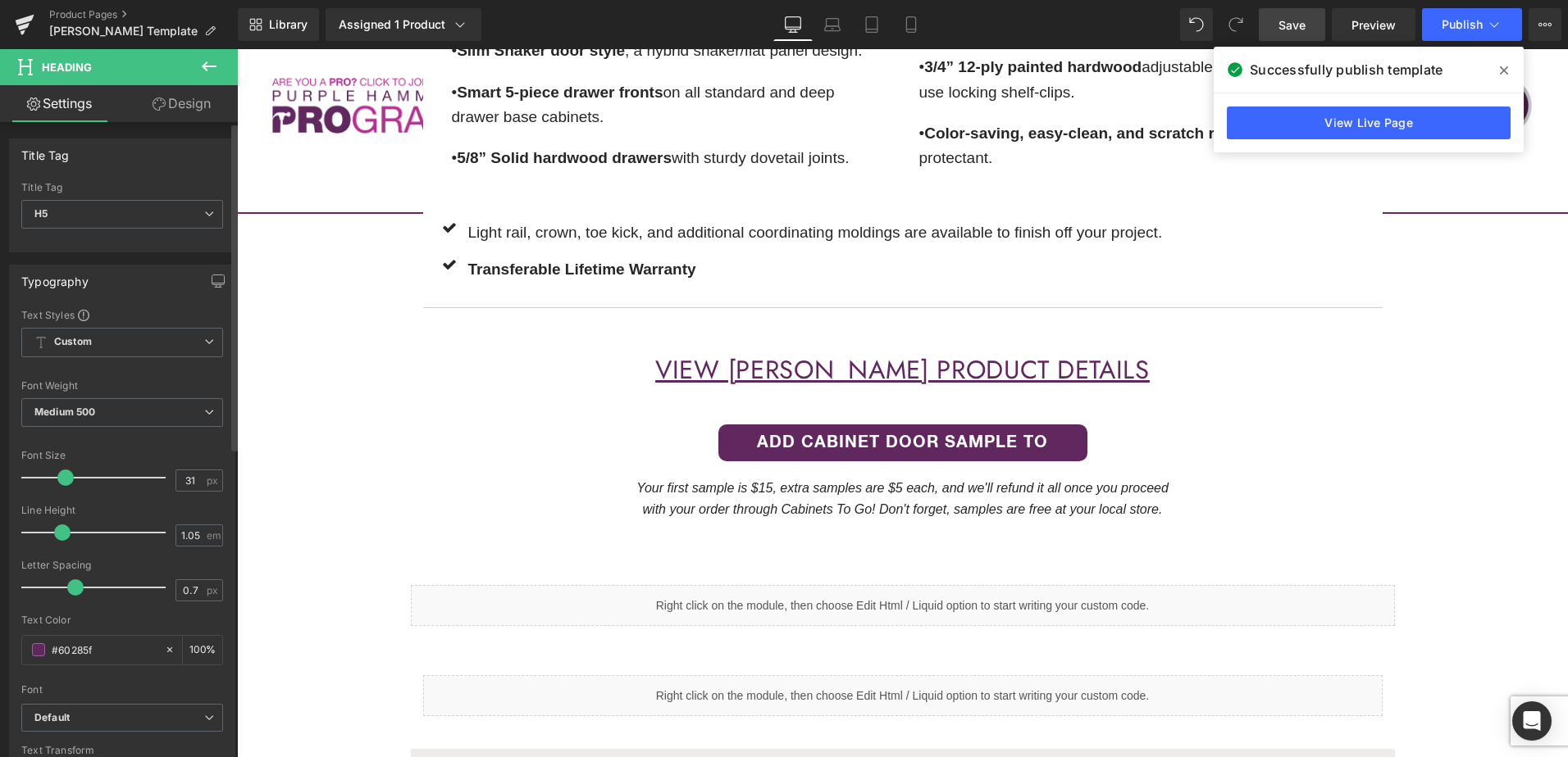
type input "30"
click at [64, 476] on span at bounding box center [64, 478] width 17 height 17
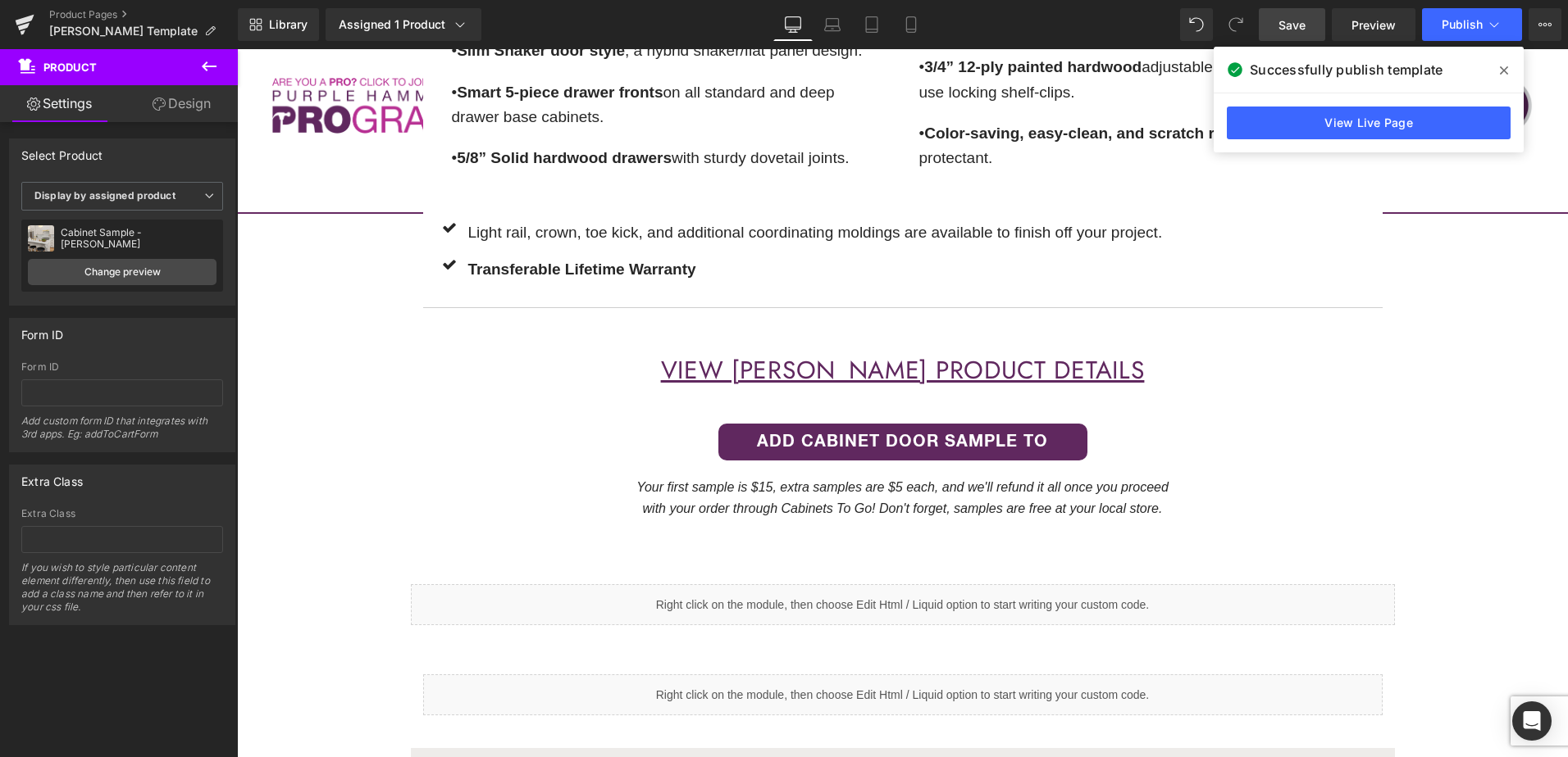
drag, startPoint x: 1295, startPoint y: 25, endPoint x: 1089, endPoint y: 28, distance: 206.0
click at [1295, 25] on span "Save" at bounding box center [1292, 25] width 27 height 18
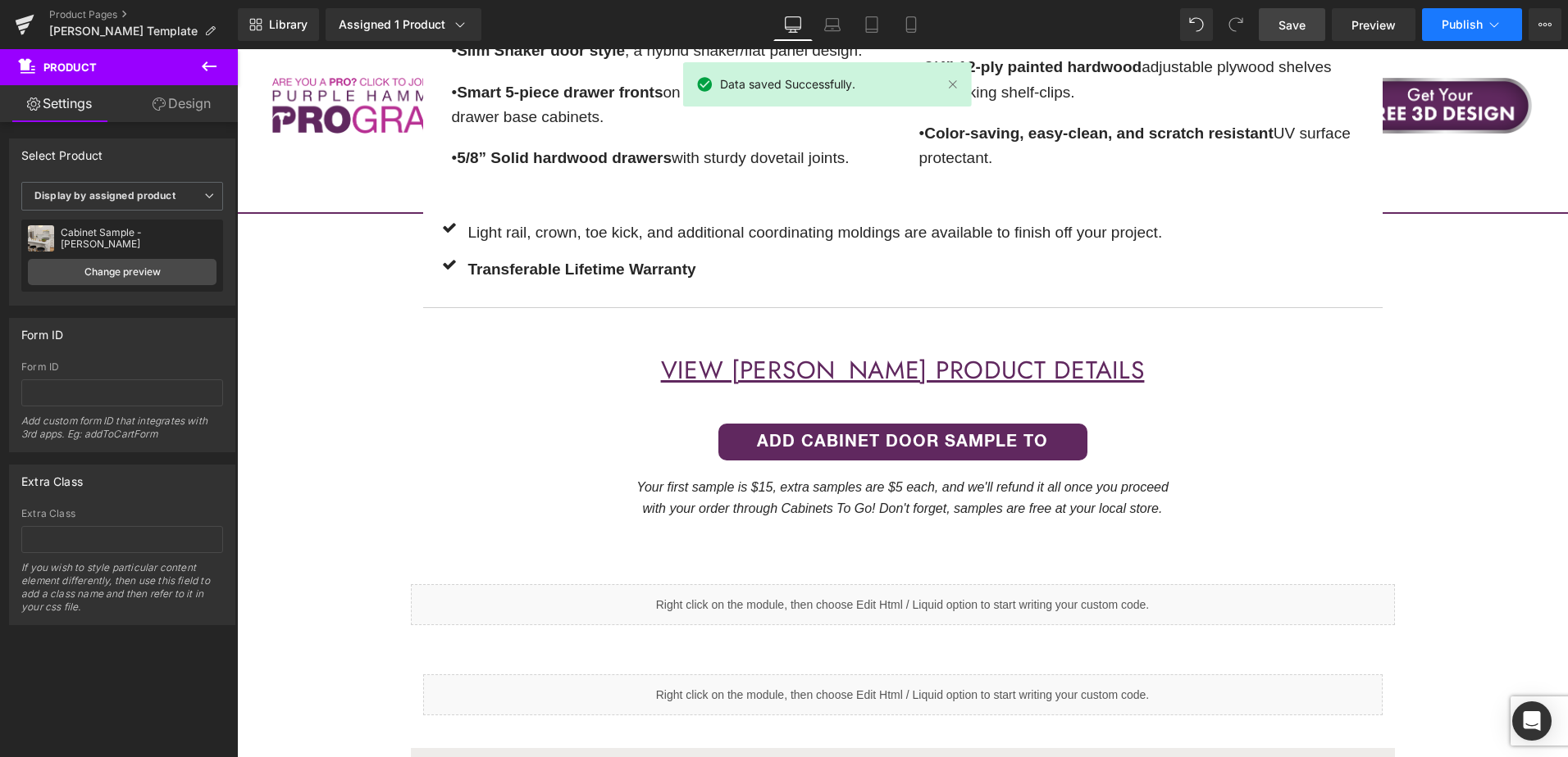
click at [1453, 21] on span "Publish" at bounding box center [1462, 25] width 41 height 13
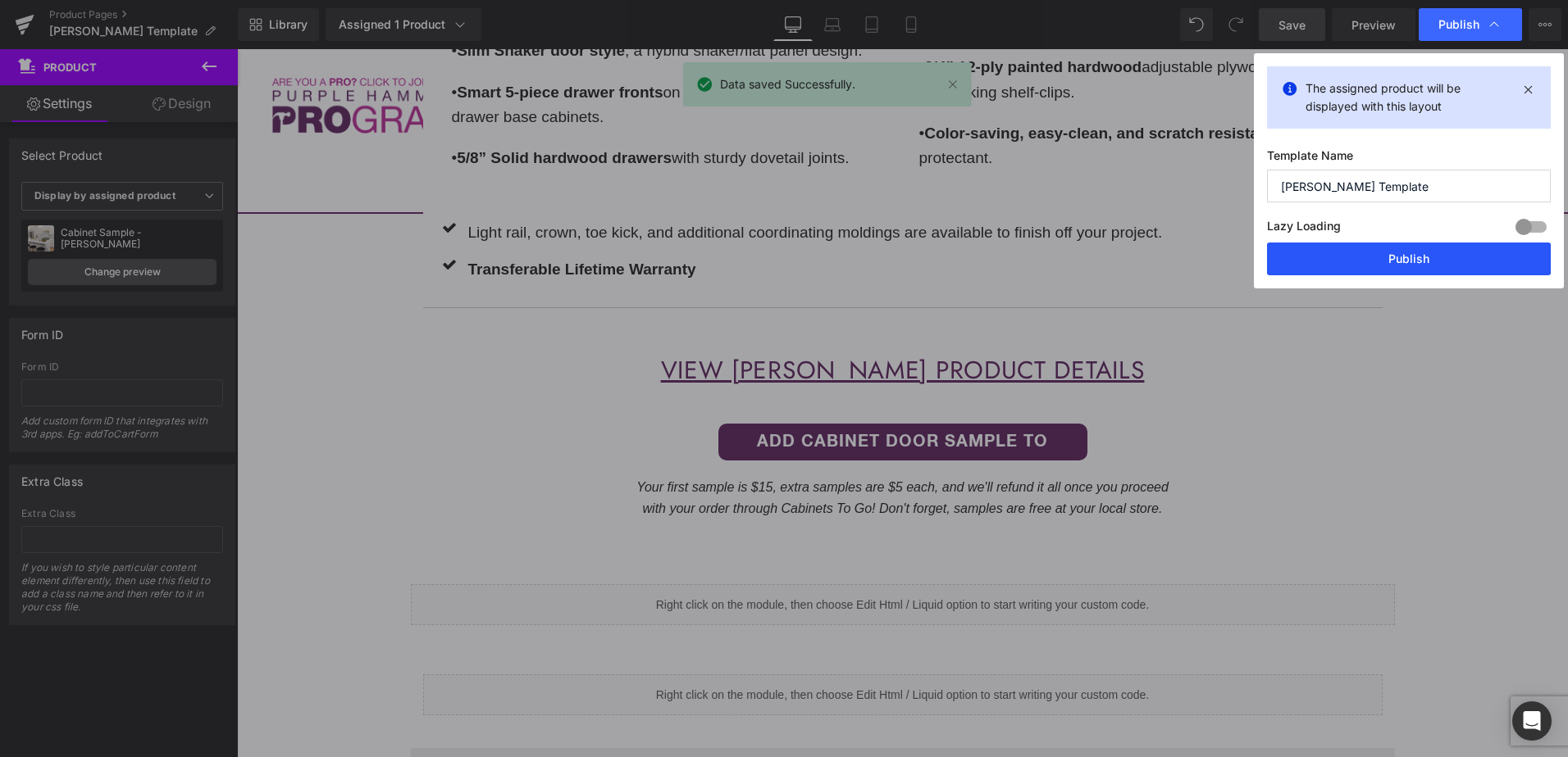
click at [1430, 267] on button "Publish" at bounding box center [1408, 258] width 284 height 32
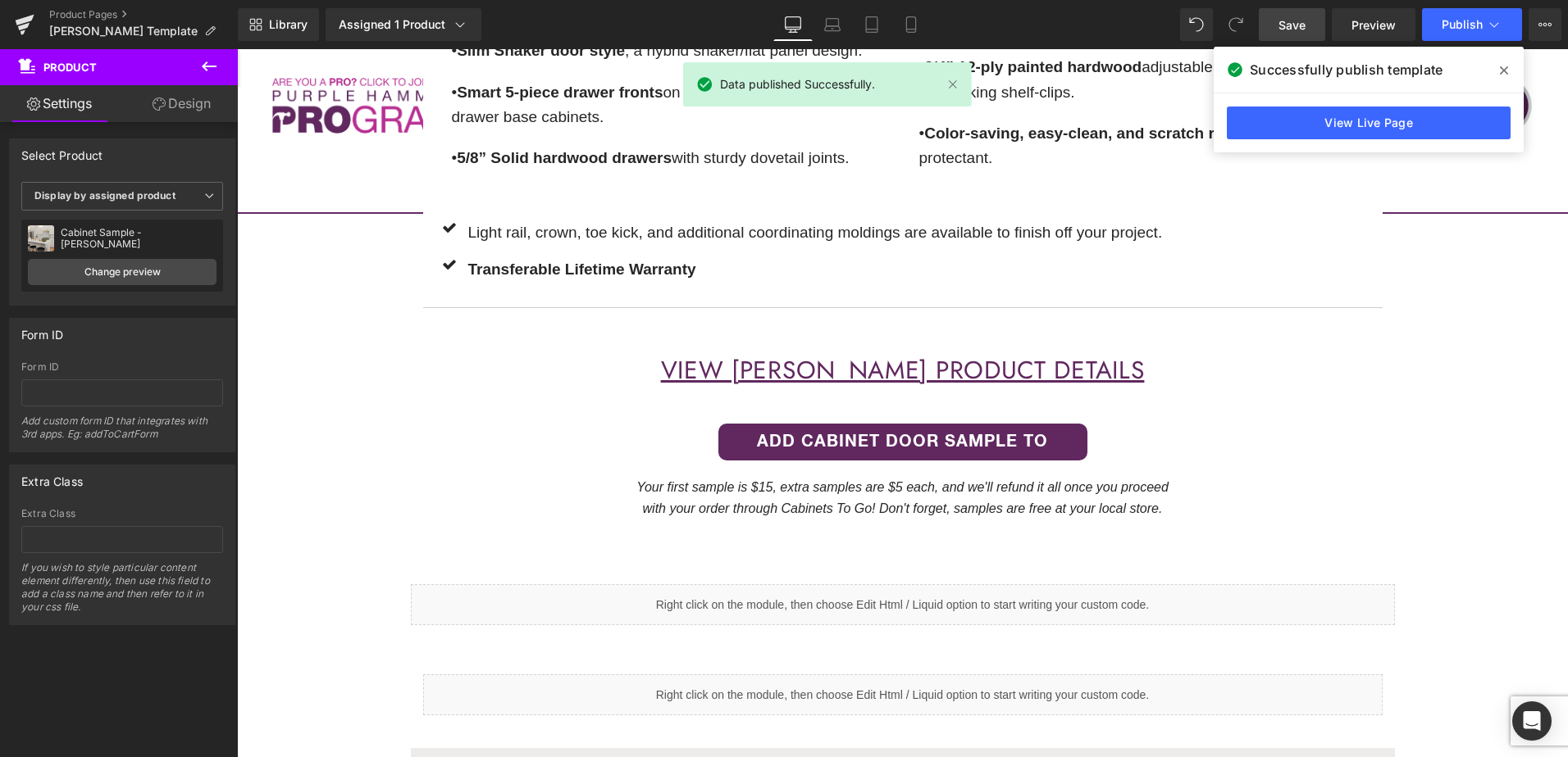
click at [1476, 661] on div "‹ › (P) Image List (P) Title ‹ ›" at bounding box center [902, 610] width 1330 height 3605
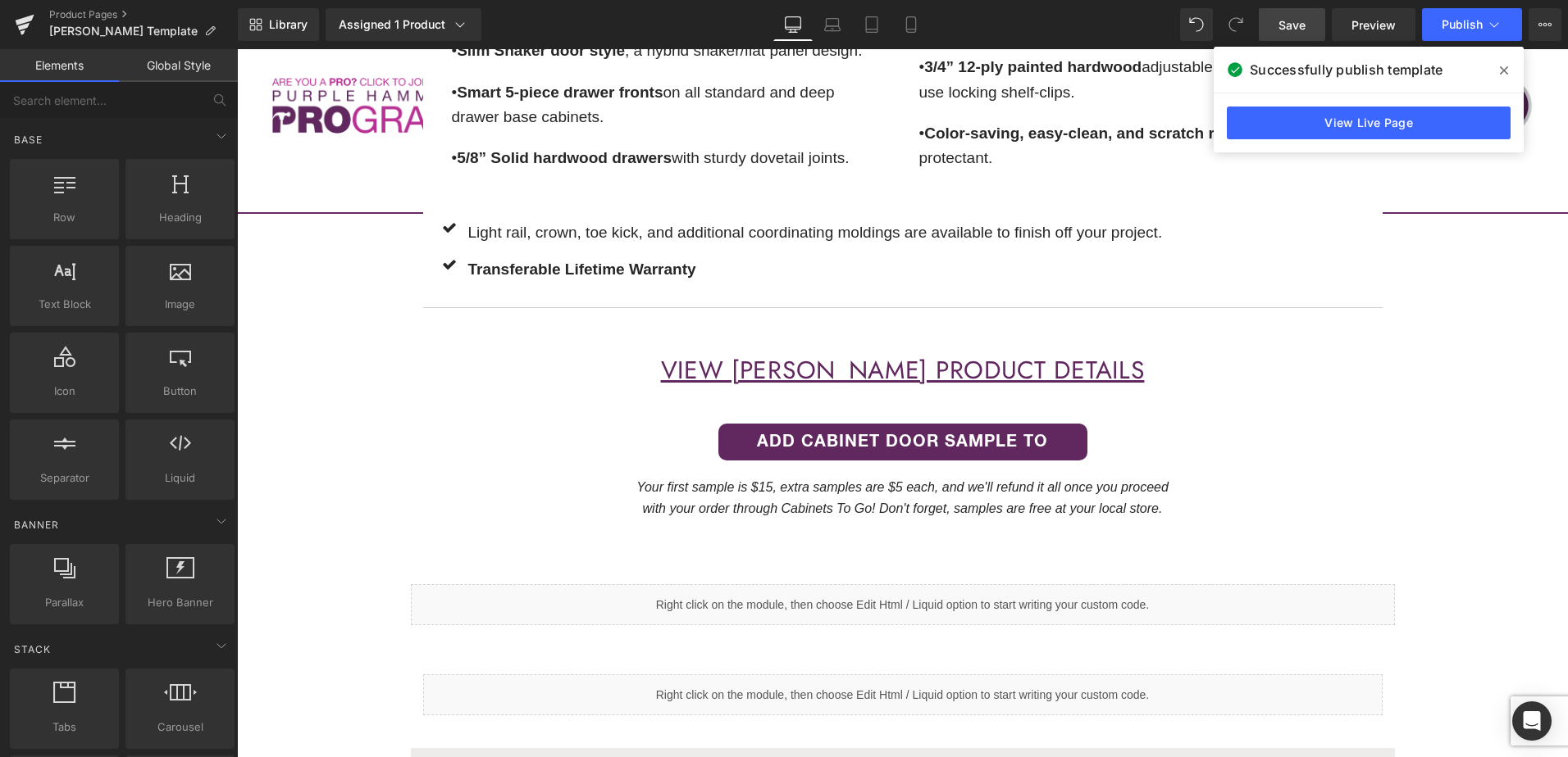
click at [1493, 653] on div "‹ › (P) Image List (P) Title ‹ ›" at bounding box center [902, 610] width 1330 height 3605
click at [98, 12] on link "Product Pages" at bounding box center [143, 14] width 188 height 13
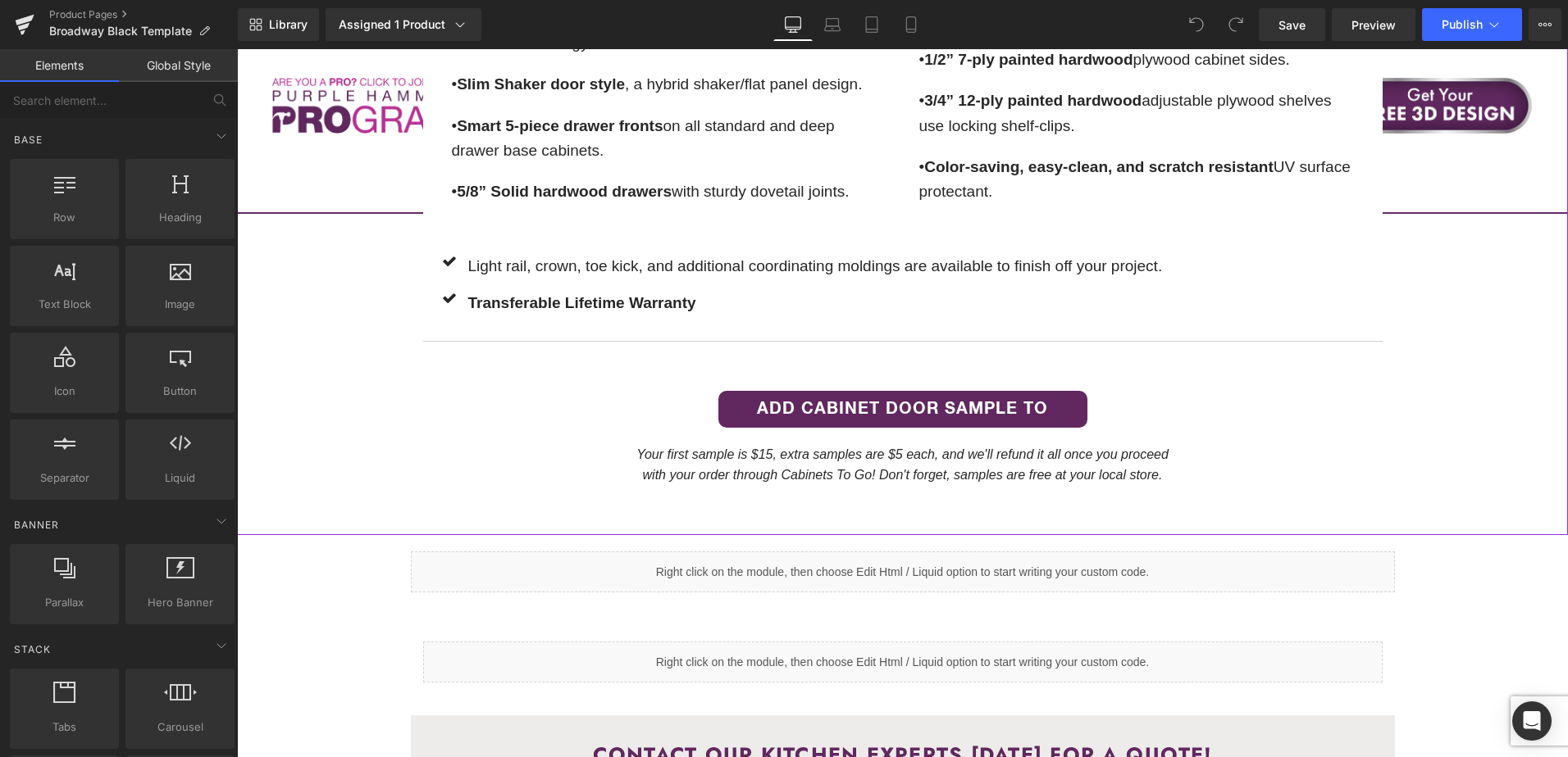
scroll to position [1558, 0]
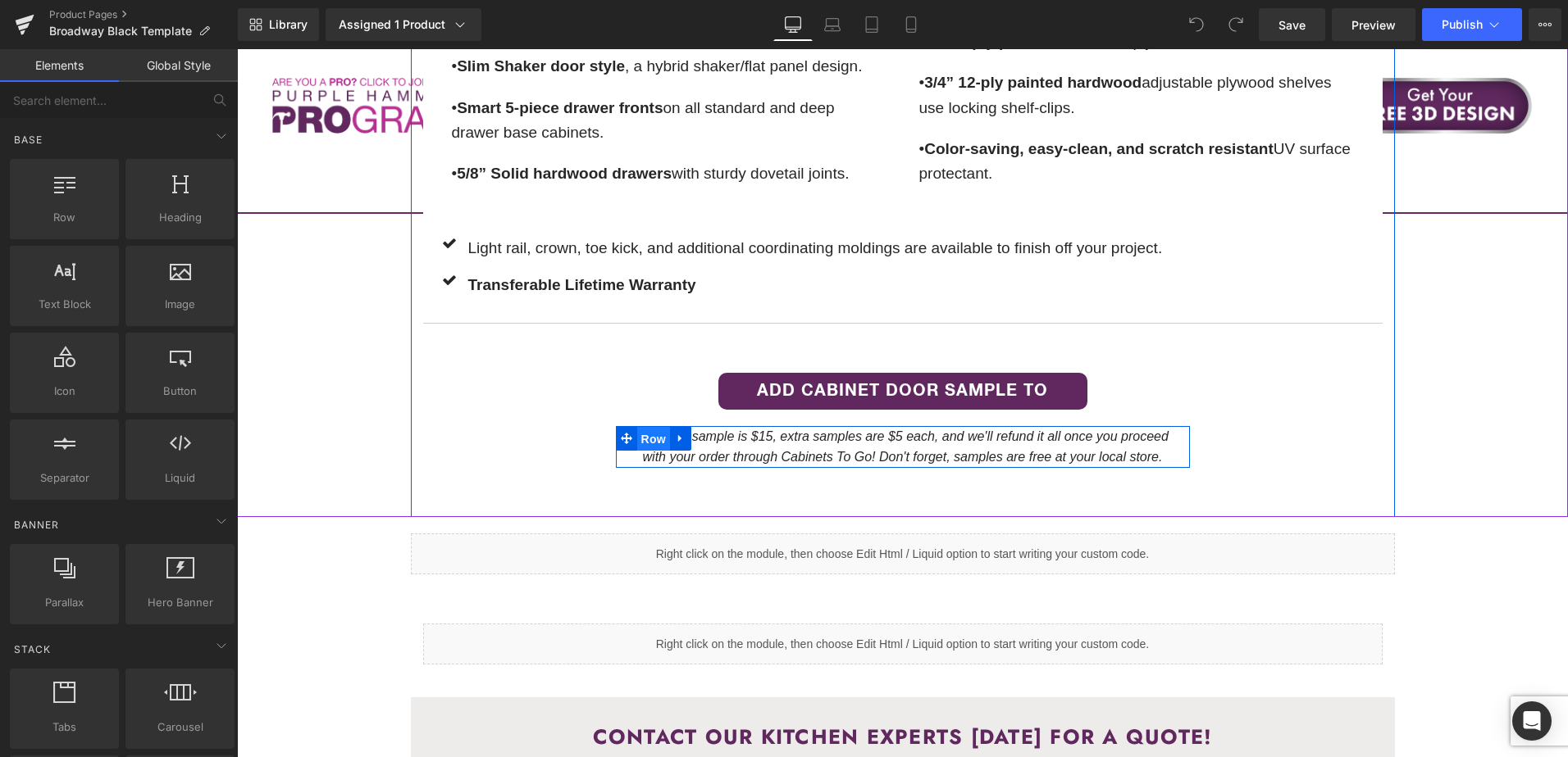
click at [642, 435] on span "Row" at bounding box center [653, 439] width 32 height 25
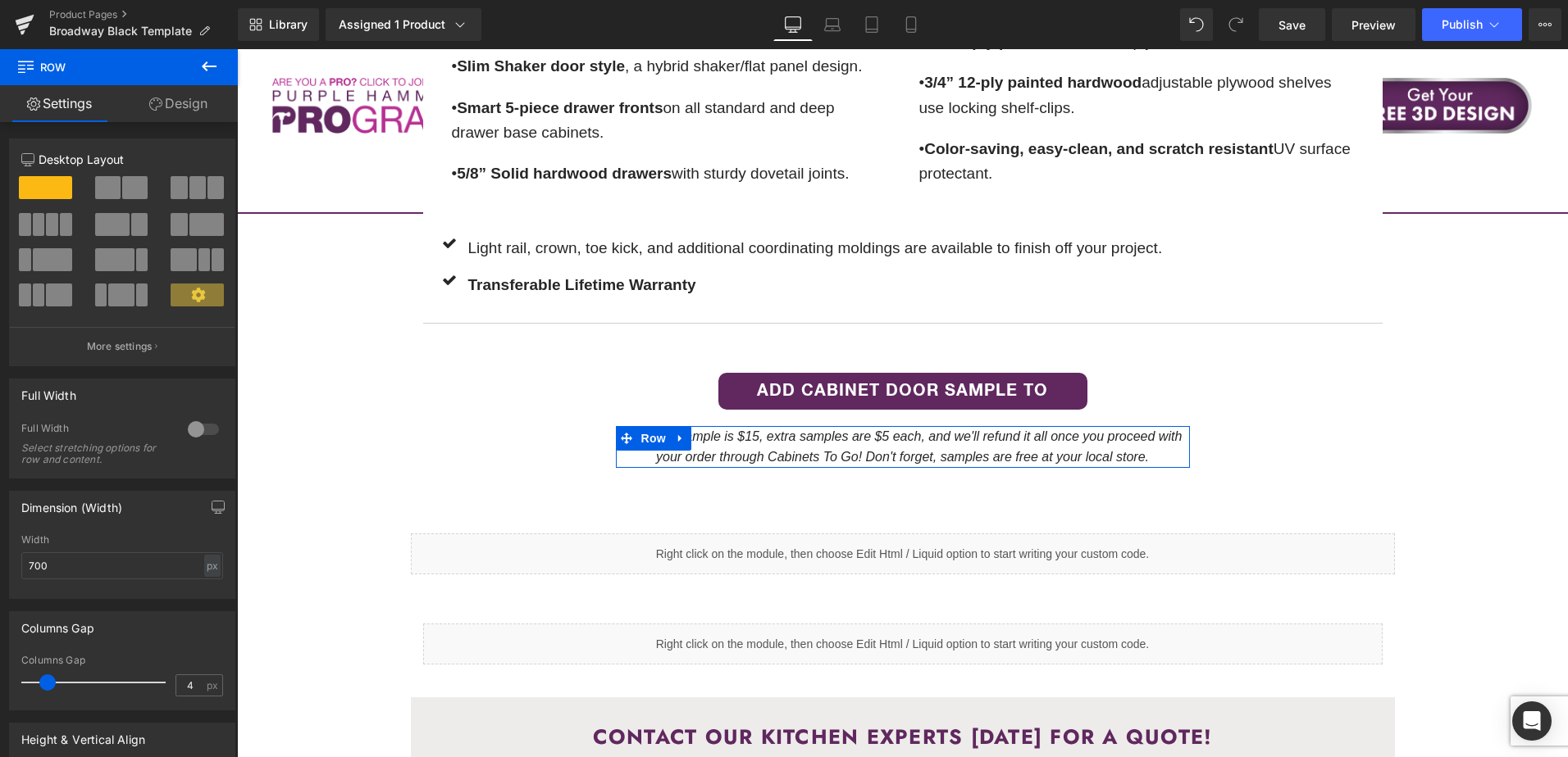
type input "0"
drag, startPoint x: 45, startPoint y: 681, endPoint x: -4, endPoint y: 681, distance: 49.0
click at [0, 681] on html "Row You are previewing how the will restyle your page. You can not edit Element…" at bounding box center [784, 378] width 1568 height 757
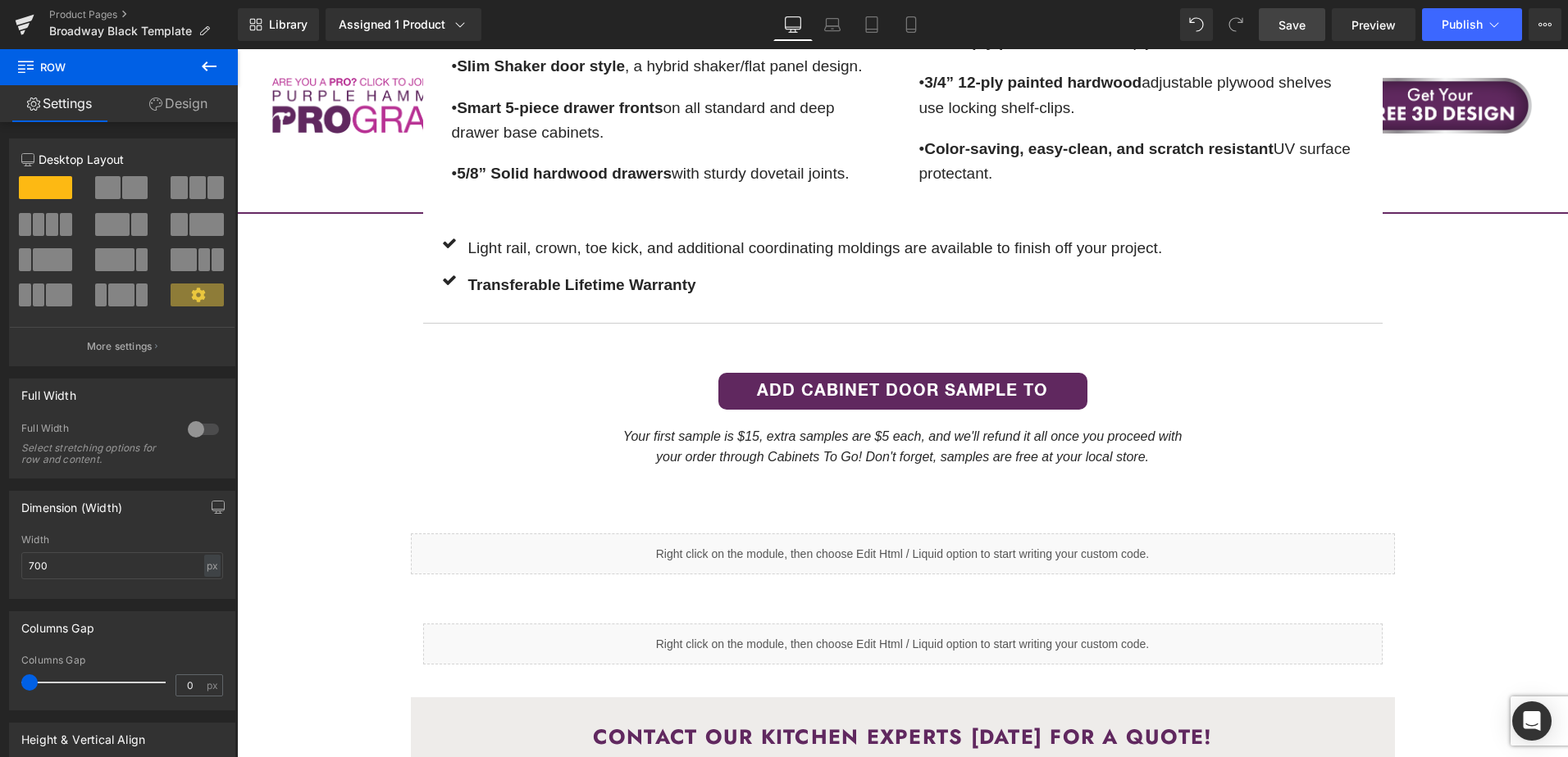
click at [1300, 32] on span "Save" at bounding box center [1292, 25] width 27 height 18
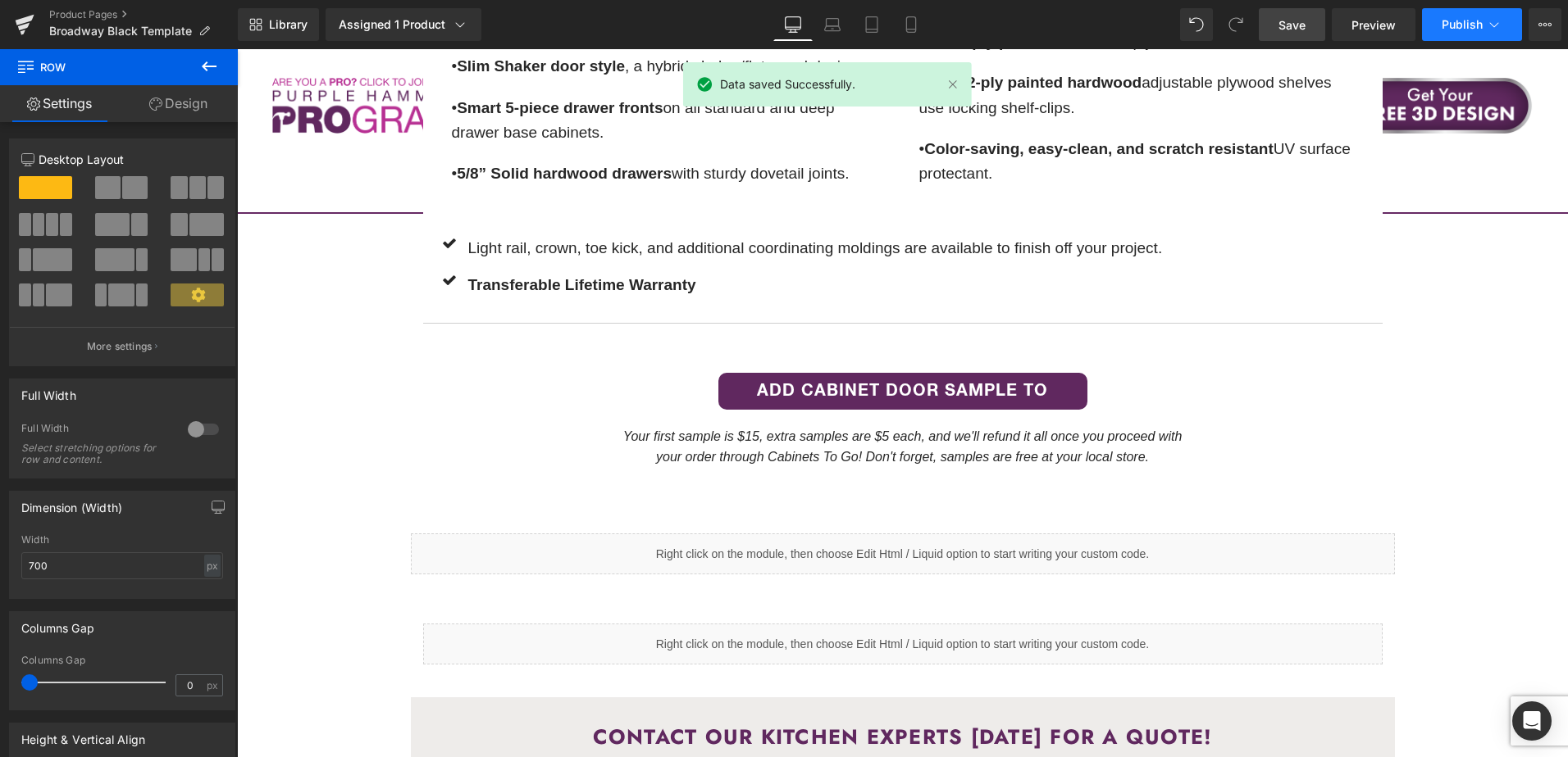
click at [1453, 26] on span "Publish" at bounding box center [1462, 25] width 41 height 13
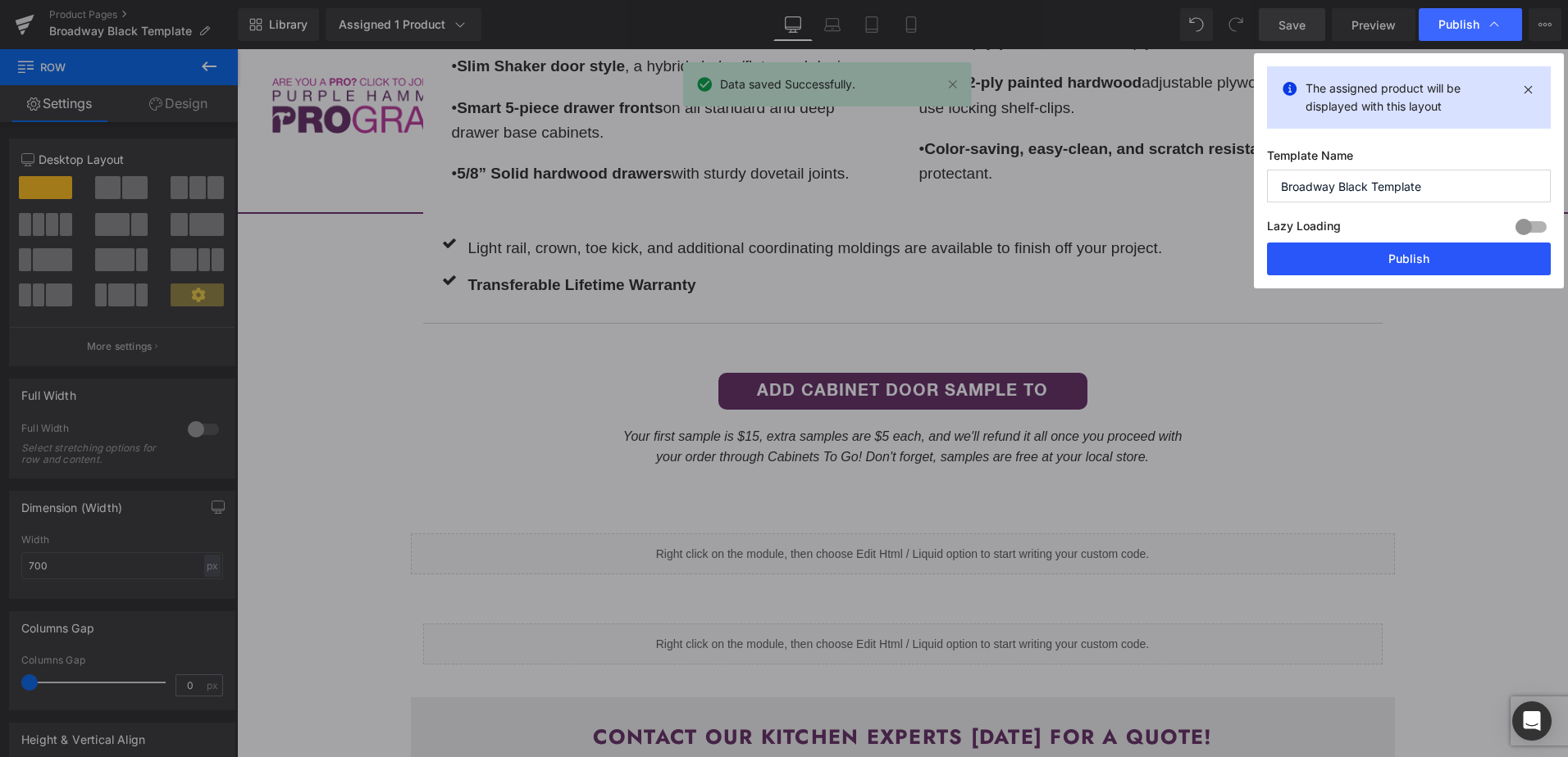
click at [1439, 265] on button "Publish" at bounding box center [1408, 258] width 284 height 32
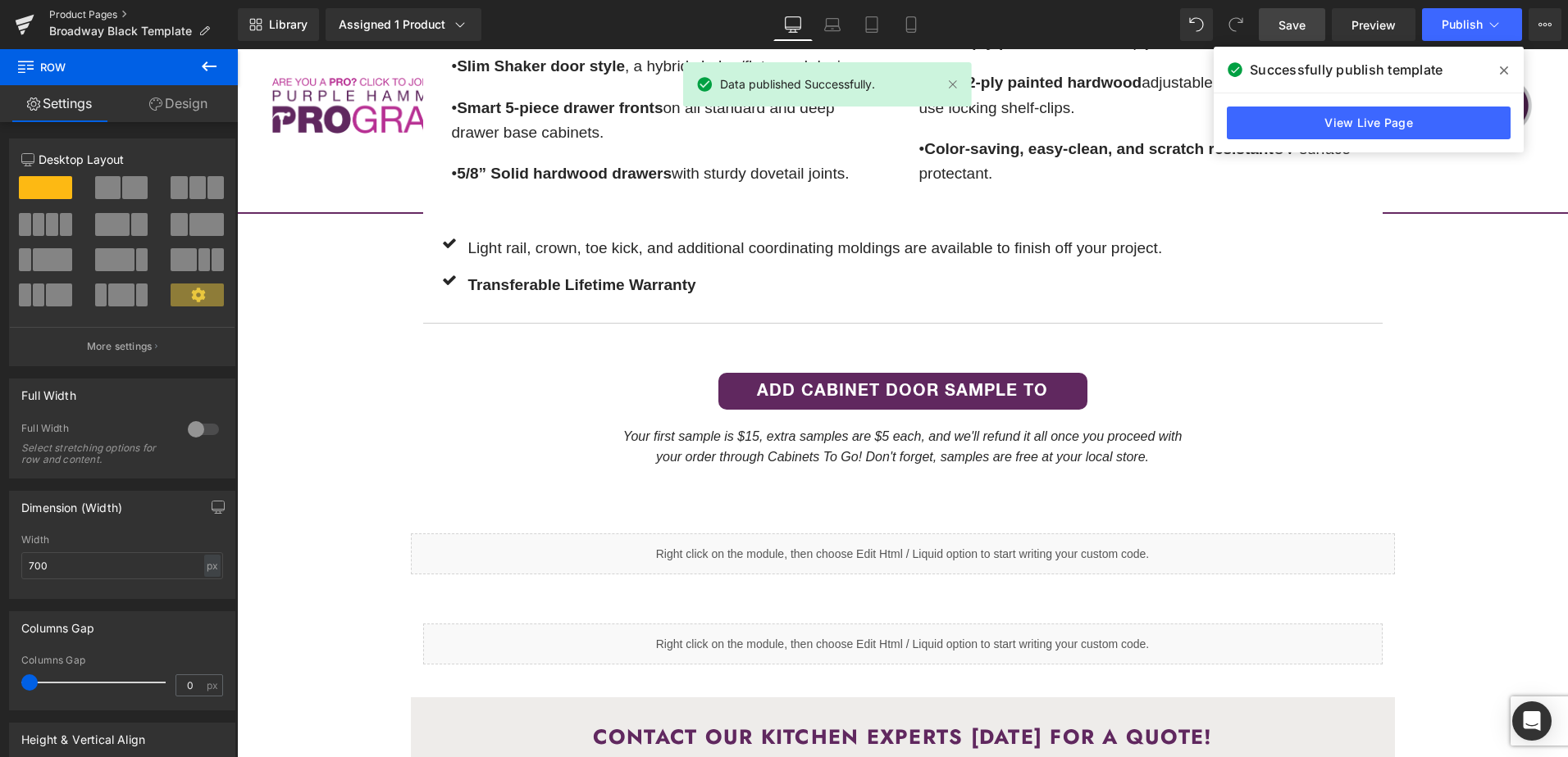
click at [89, 13] on link "Product Pages" at bounding box center [143, 14] width 188 height 13
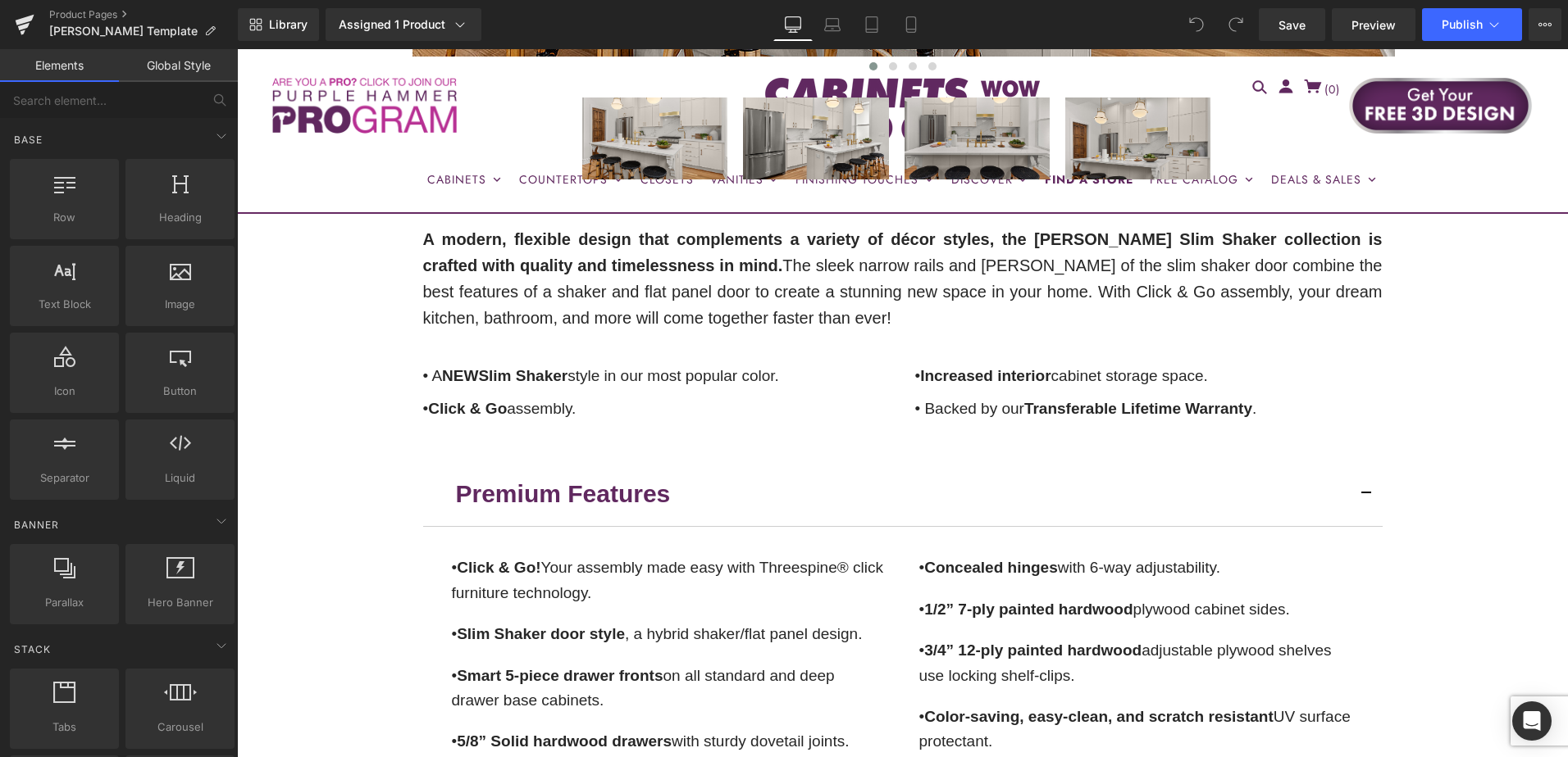
scroll to position [1312, 0]
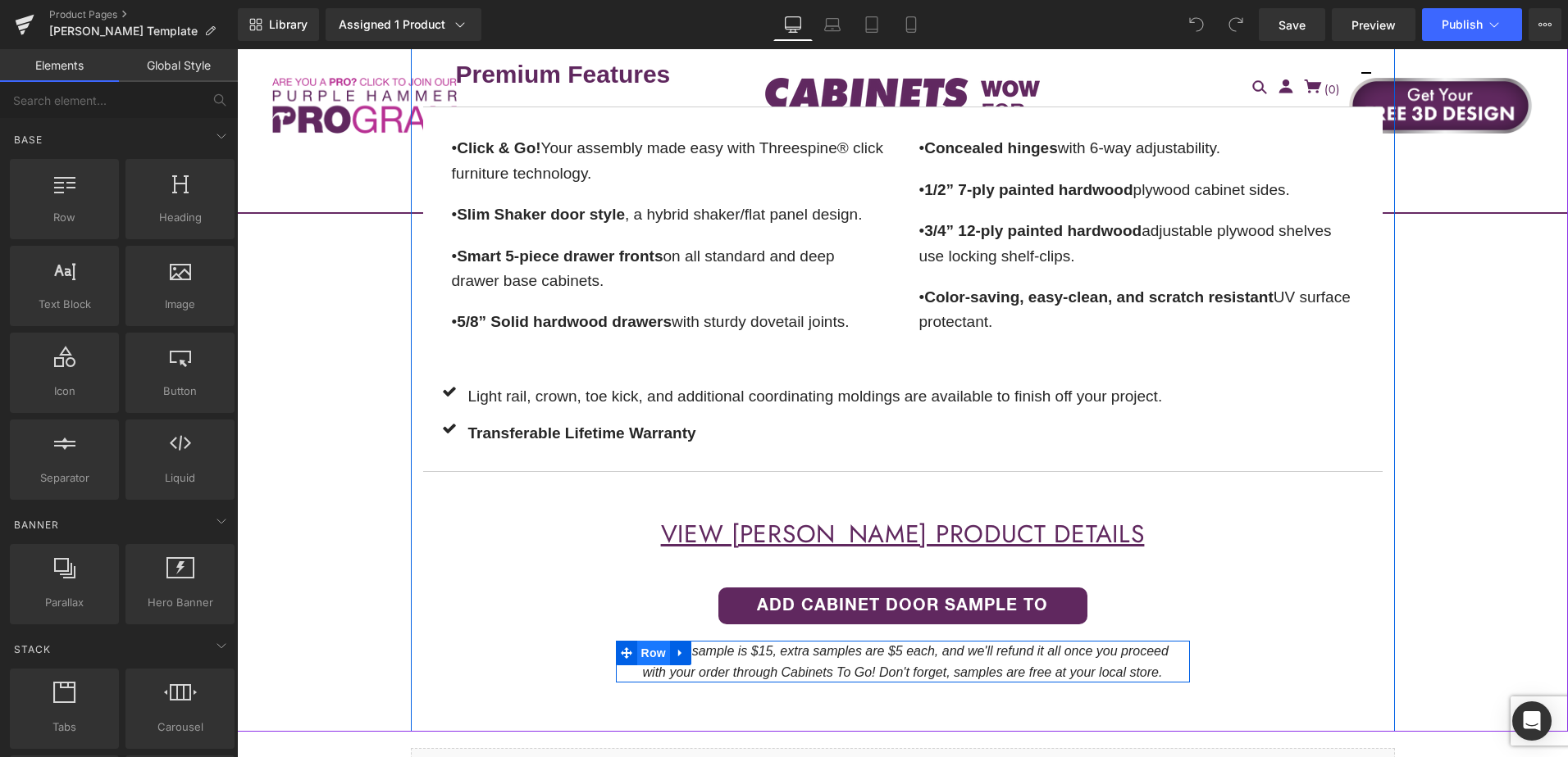
click at [643, 655] on span "Row" at bounding box center [653, 654] width 32 height 25
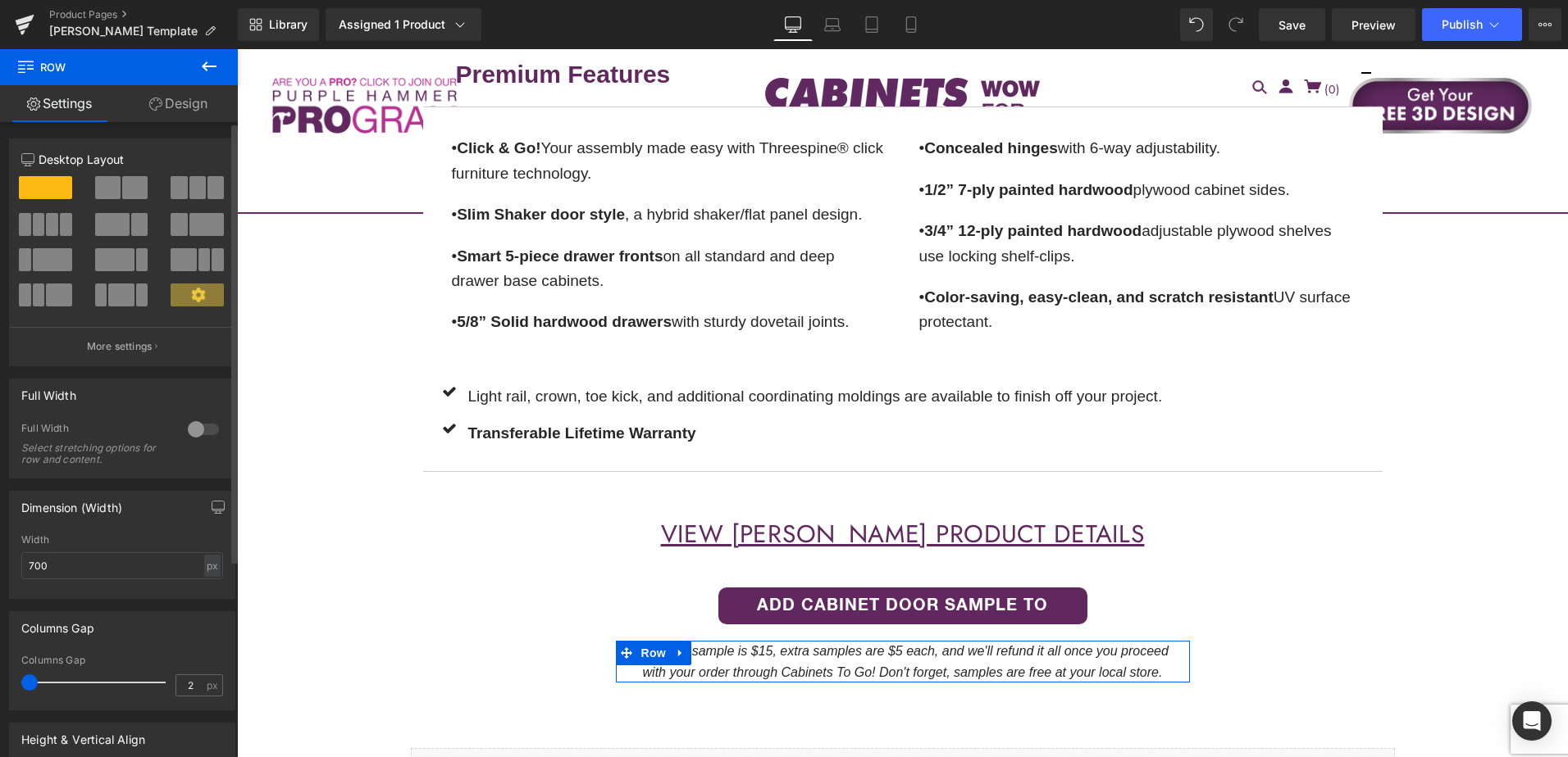
type input "0"
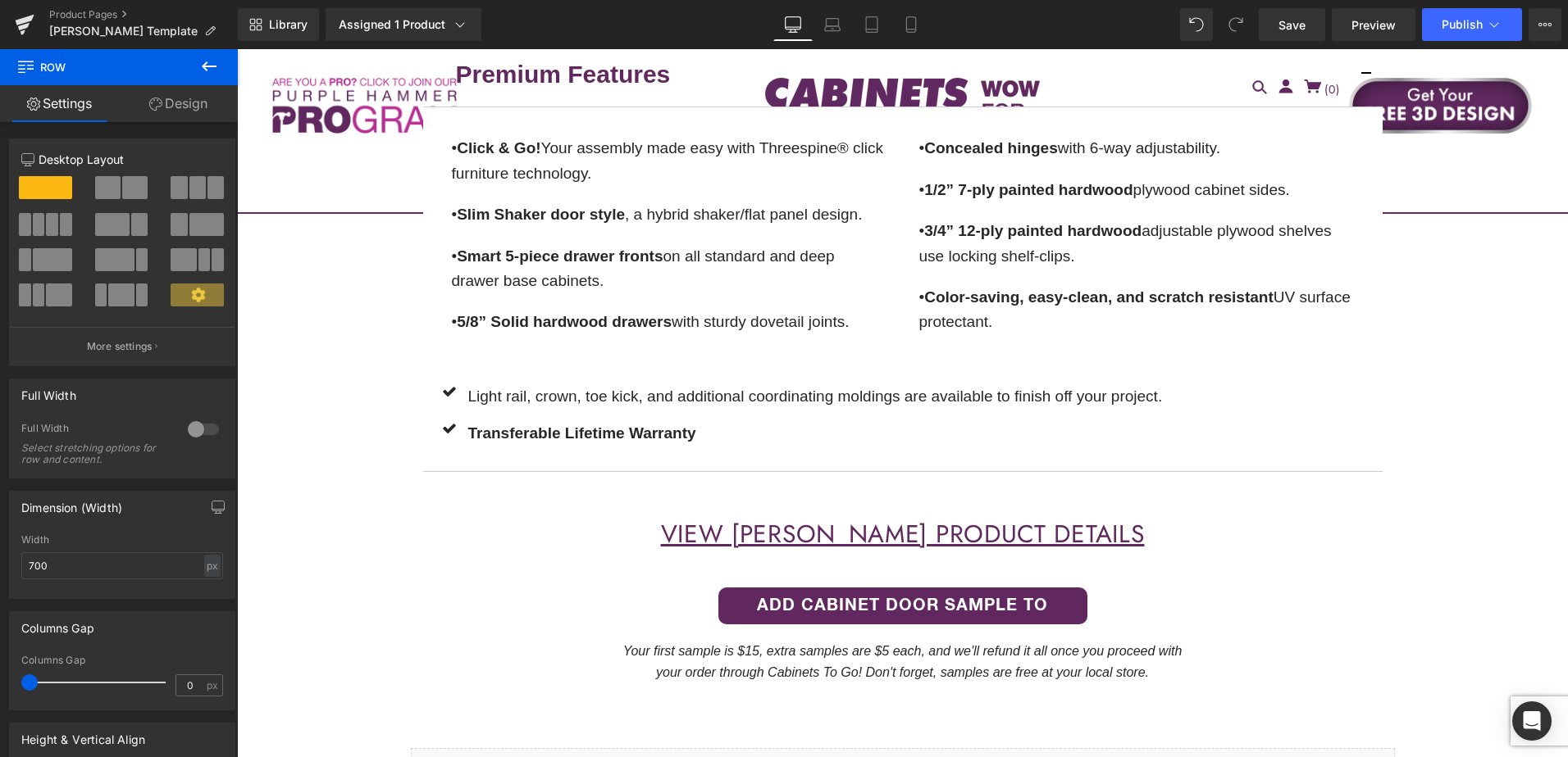
drag, startPoint x: 46, startPoint y: 684, endPoint x: -4, endPoint y: 678, distance: 50.4
click at [0, 678] on html "Row You are previewing how the will restyle your page. You can not edit Element…" at bounding box center [784, 378] width 1568 height 757
click at [1296, 32] on span "Save" at bounding box center [1292, 25] width 27 height 18
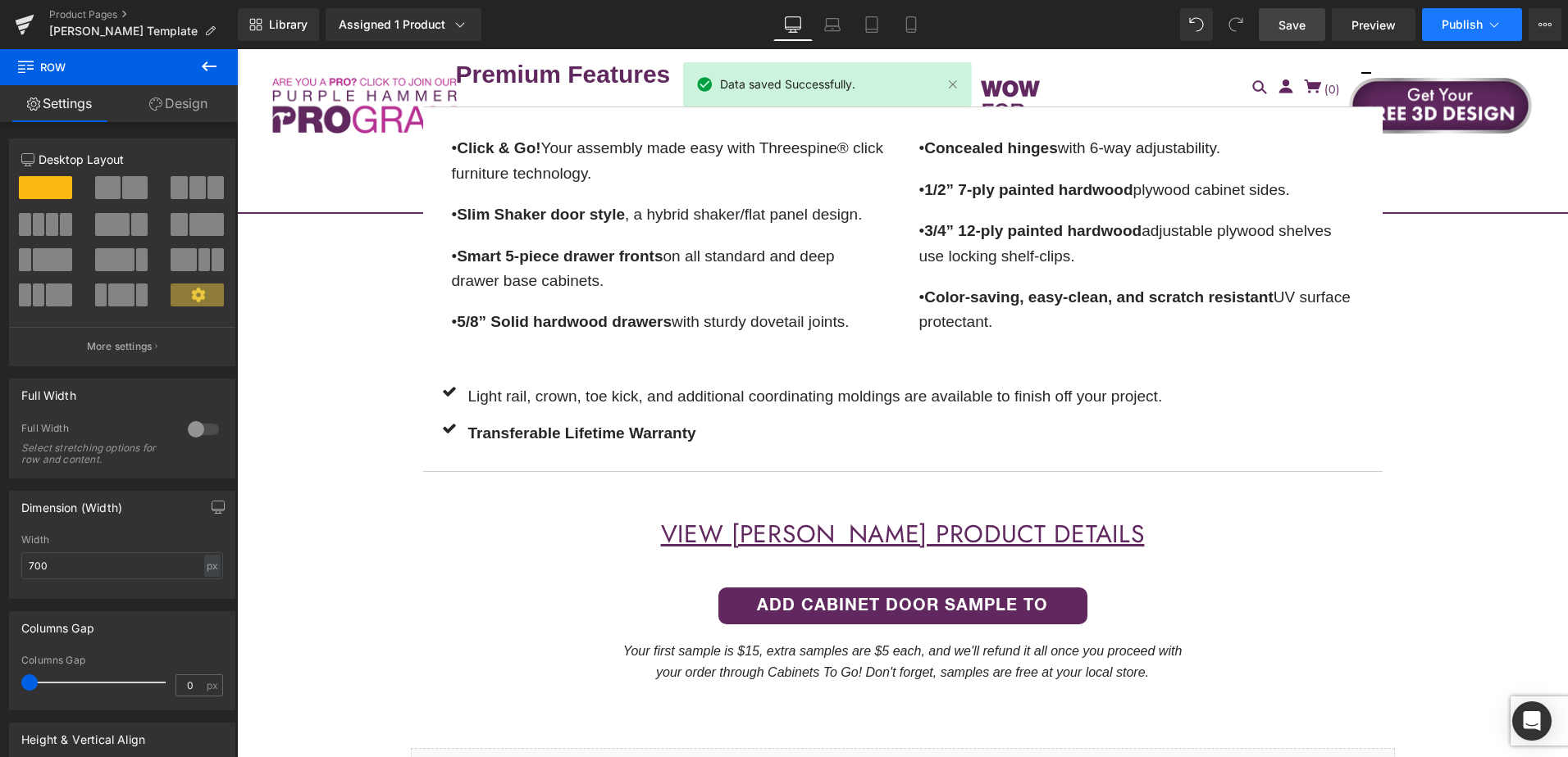
click at [1452, 28] on span "Publish" at bounding box center [1462, 25] width 41 height 13
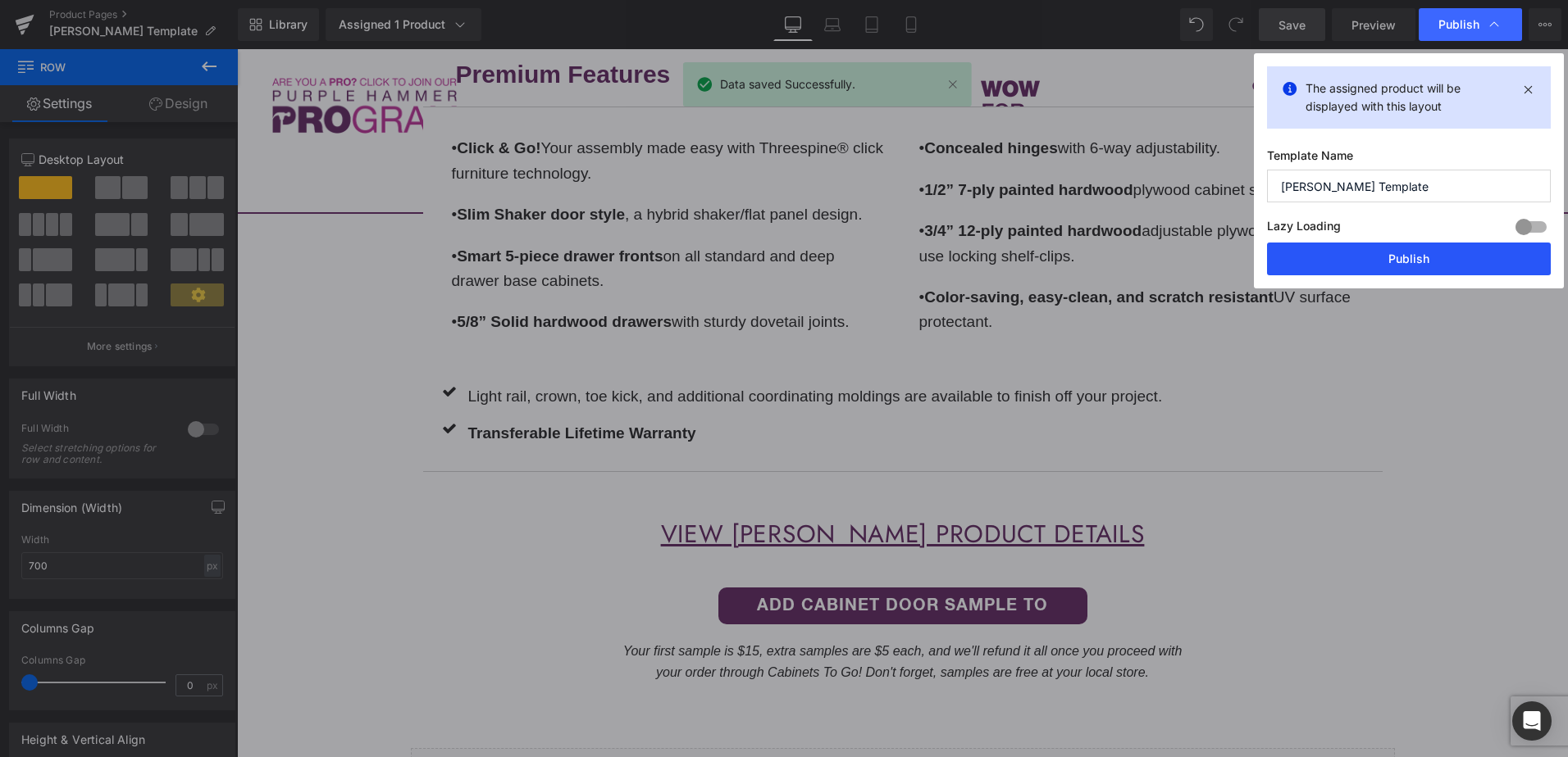
click at [1455, 271] on button "Publish" at bounding box center [1408, 258] width 284 height 32
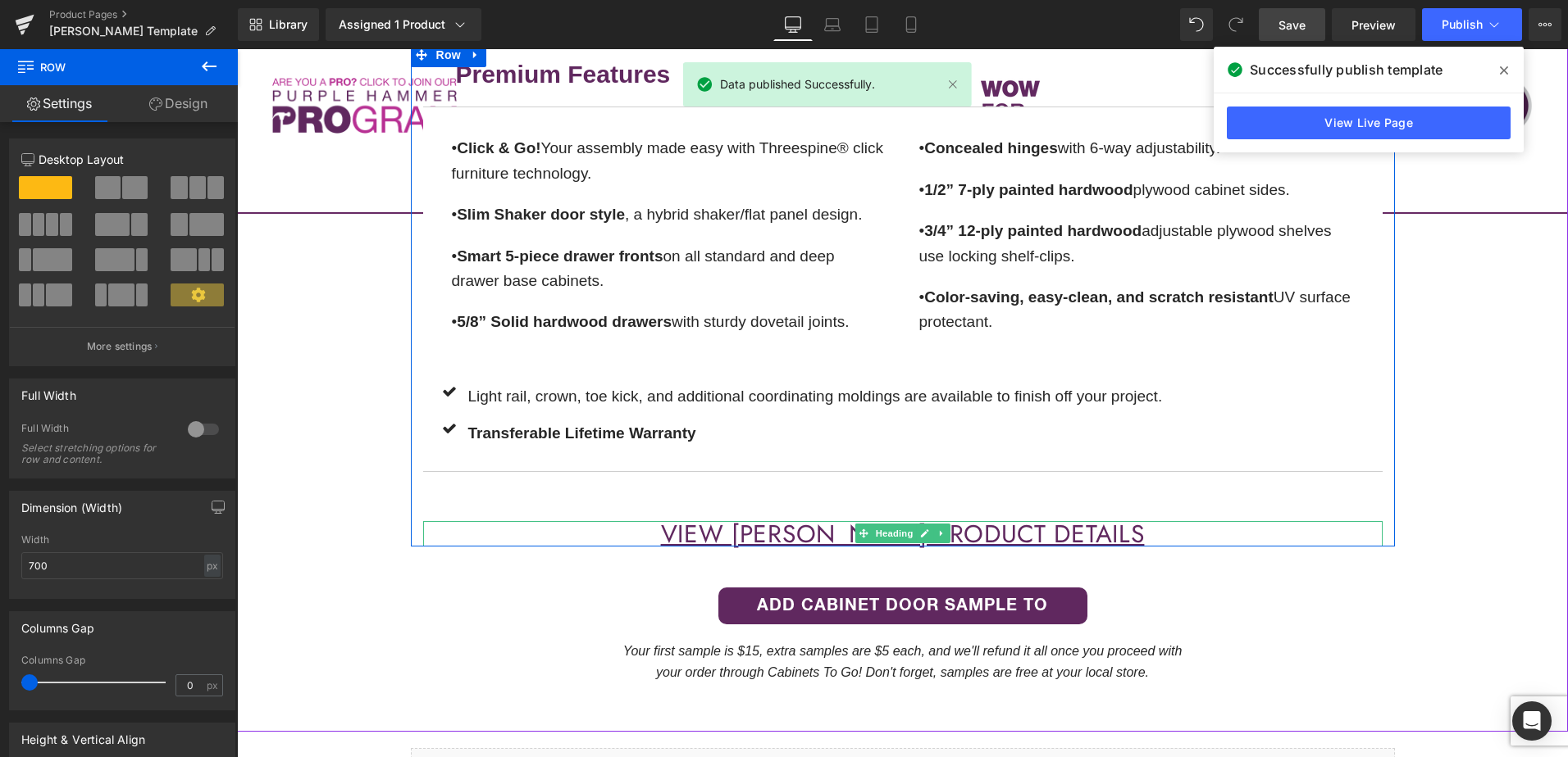
click at [1199, 526] on h5 "VIEW FRANKLIN WHITE PRODUCT DETAILS" at bounding box center [903, 534] width 960 height 26
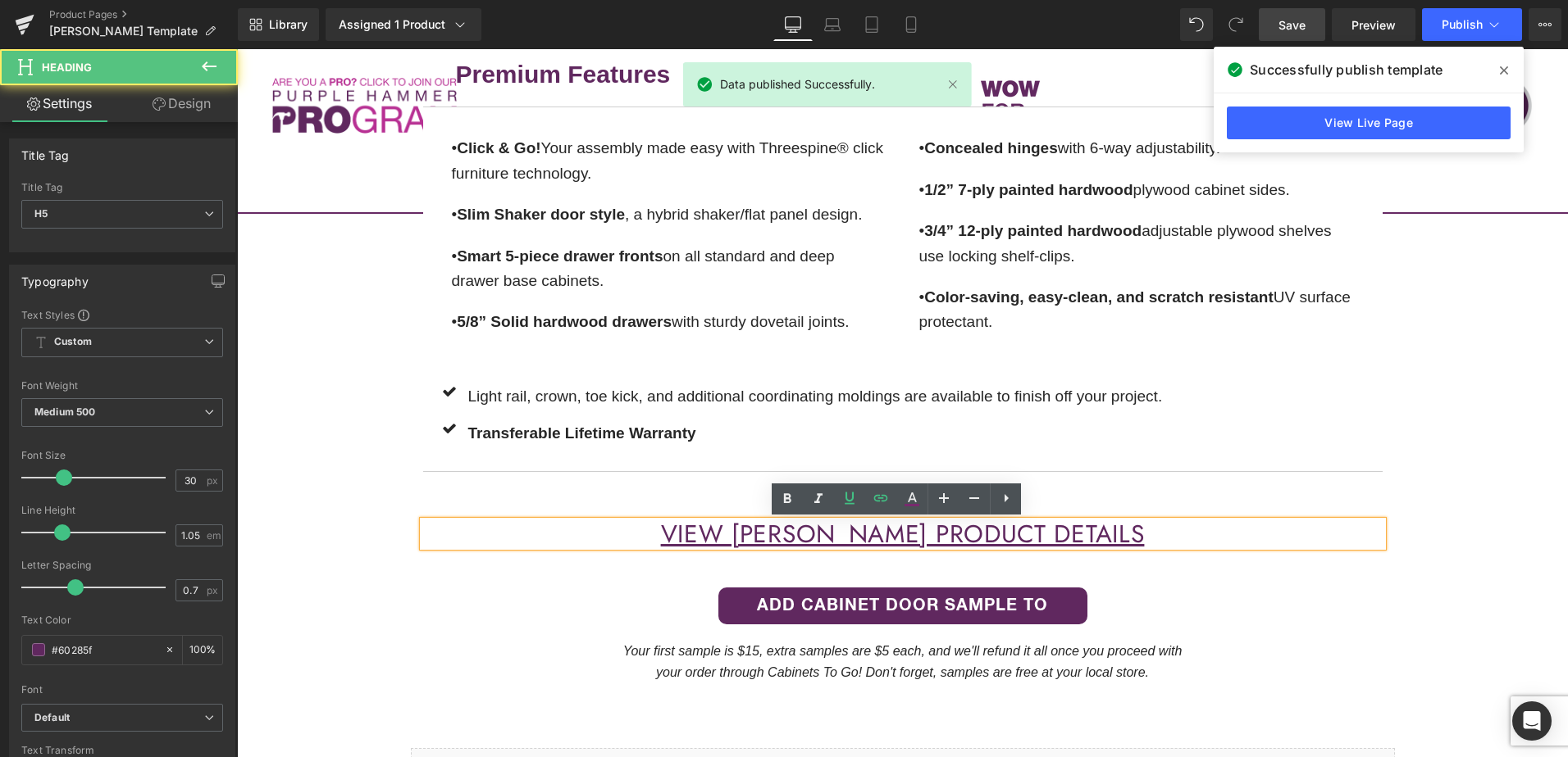
click at [1196, 534] on h5 "VIEW FRANKLIN WHITE PRODUCT DETAILS" at bounding box center [903, 534] width 960 height 26
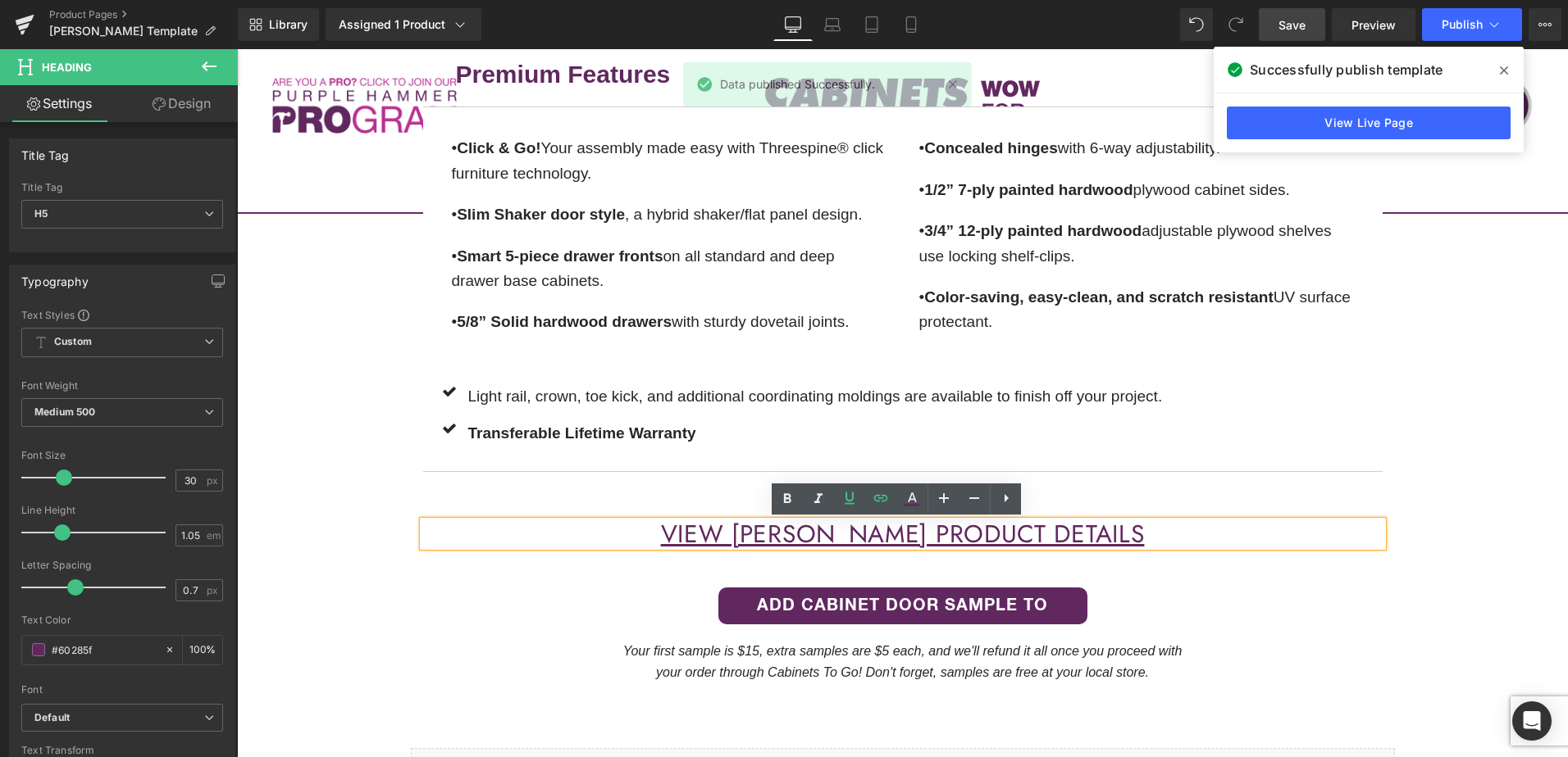
click at [1184, 531] on h5 "VIEW FRANKLIN WHITE PRODUCT DETAILS" at bounding box center [903, 534] width 960 height 26
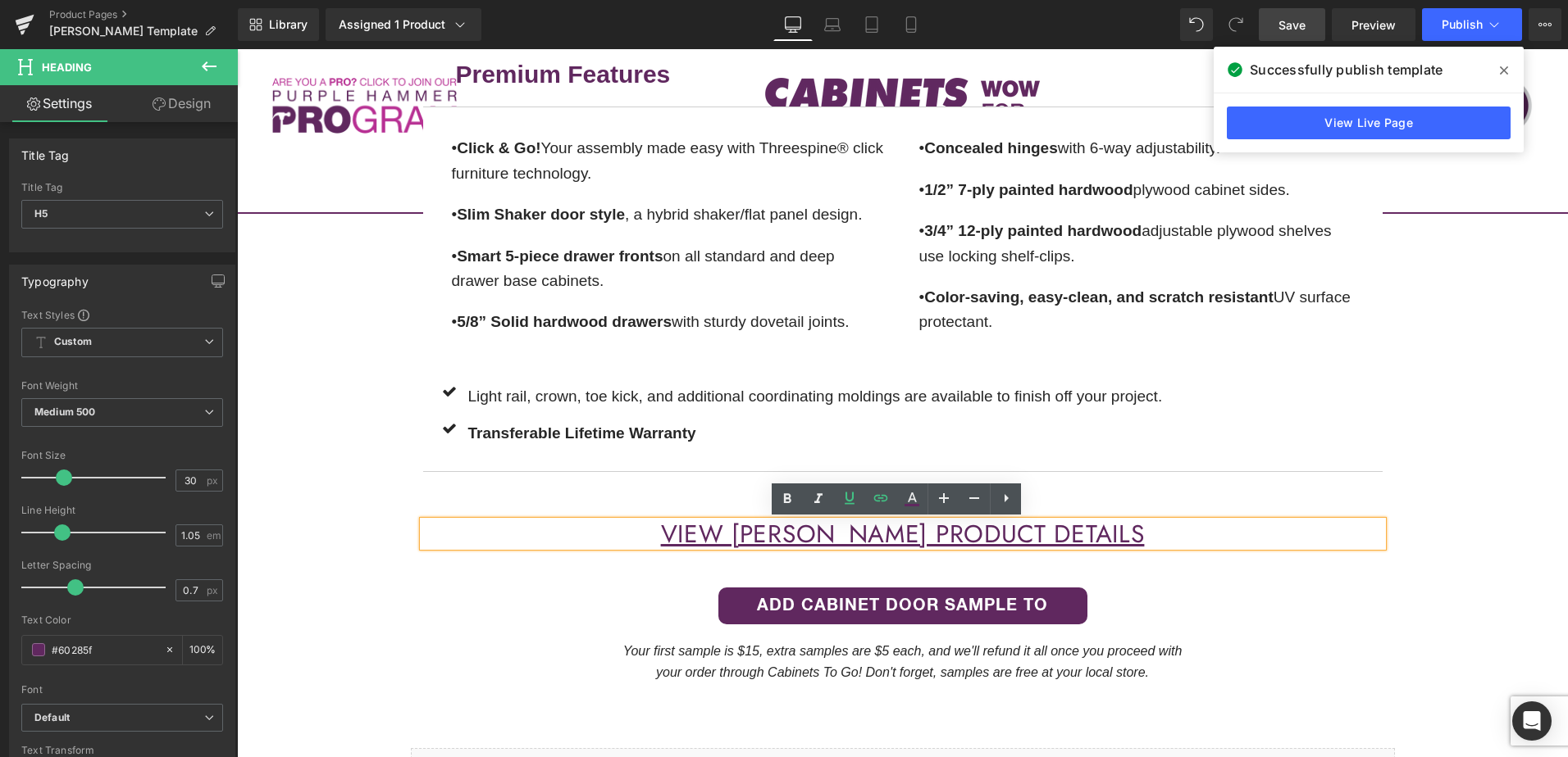
click at [1184, 531] on h5 "VIEW FRANKLIN WHITE PRODUCT DETAILS" at bounding box center [903, 534] width 960 height 26
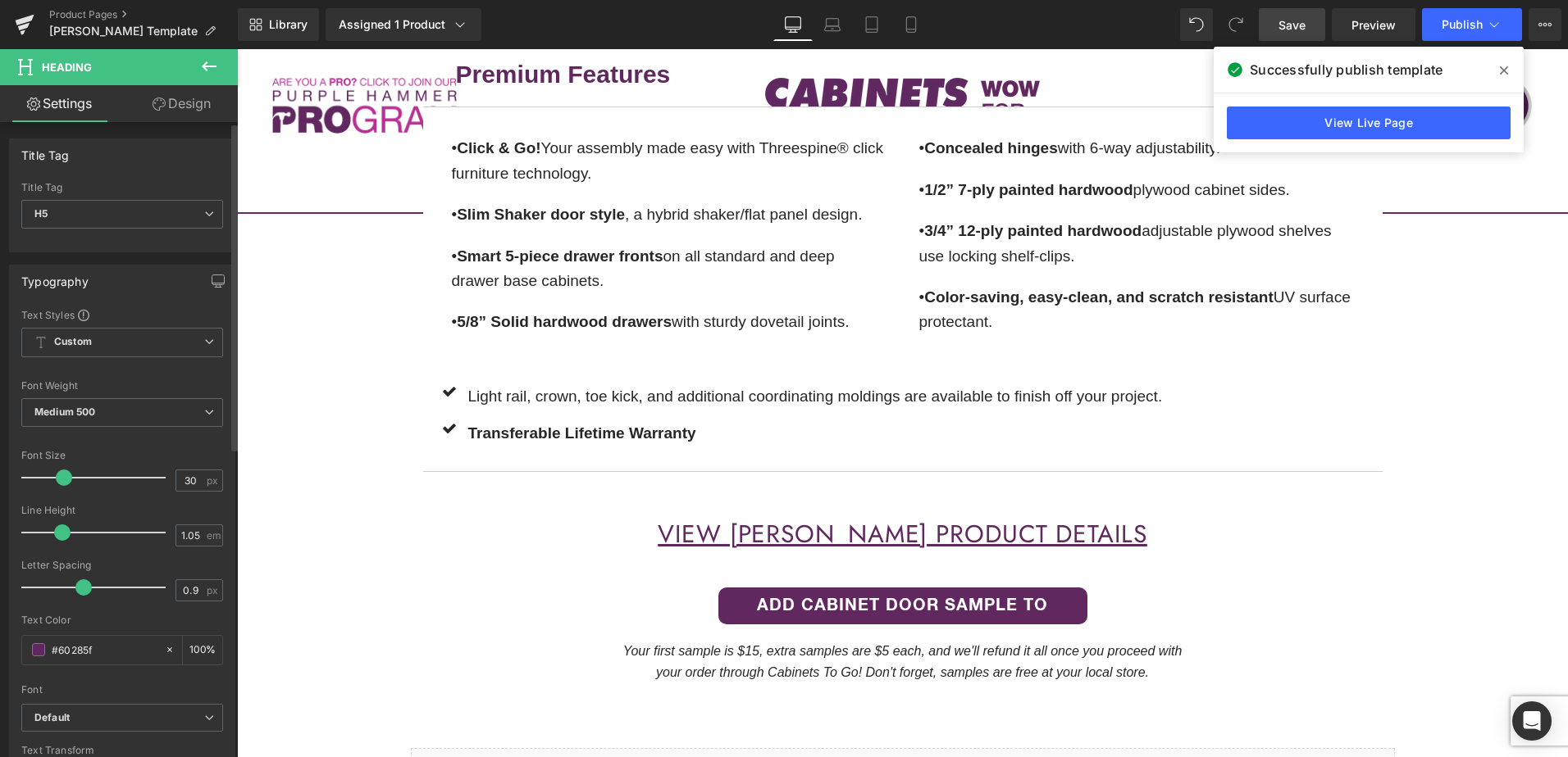
type input "1"
click at [81, 586] on span at bounding box center [83, 587] width 17 height 17
drag, startPoint x: 1282, startPoint y: 22, endPoint x: 1111, endPoint y: 356, distance: 375.2
click at [1282, 22] on span "Save" at bounding box center [1292, 25] width 27 height 18
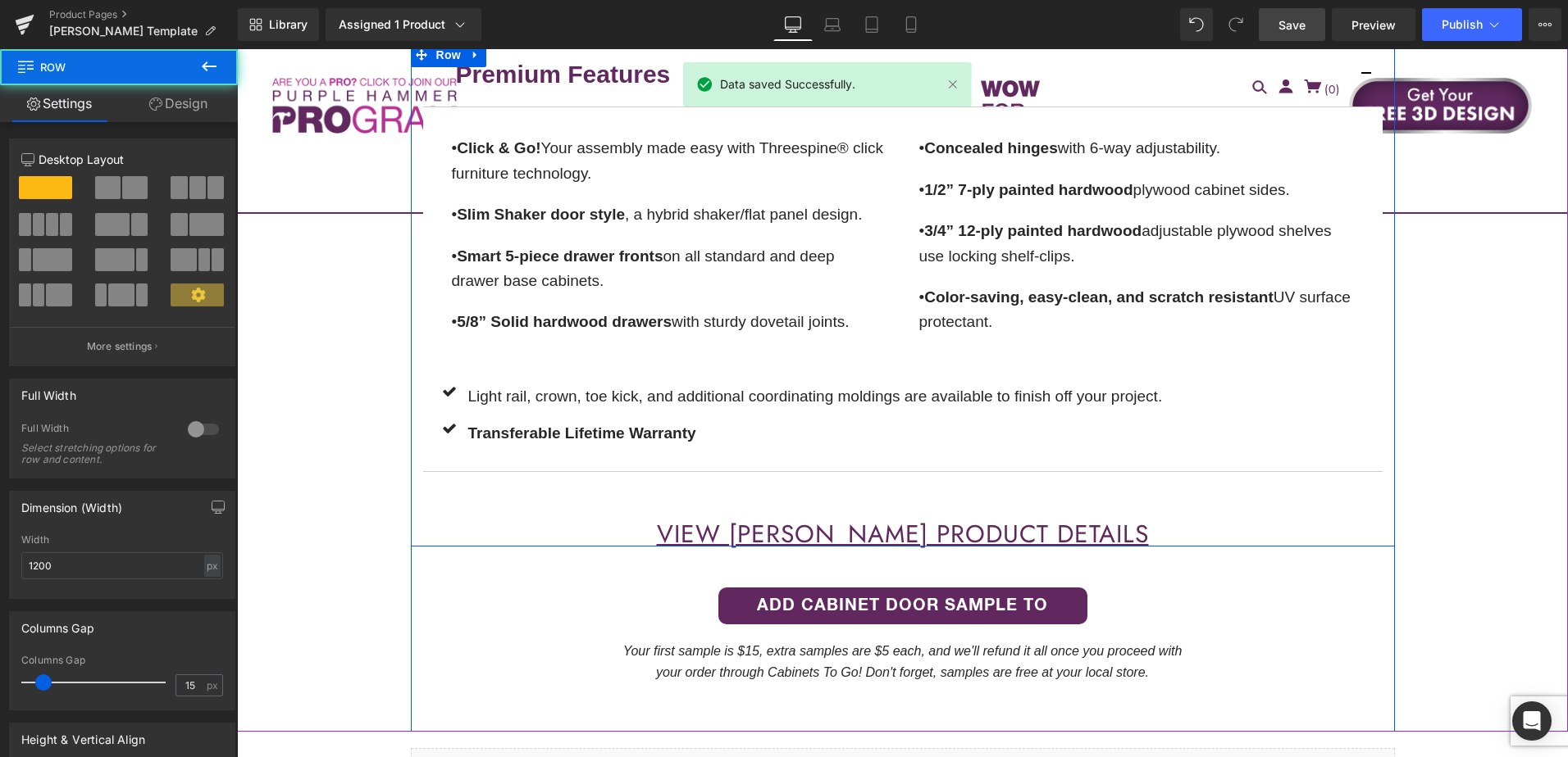
click at [1379, 495] on div "Premium Features Text Block • Click & Go! Your assembly made easy with Threespi…" at bounding box center [903, 294] width 984 height 504
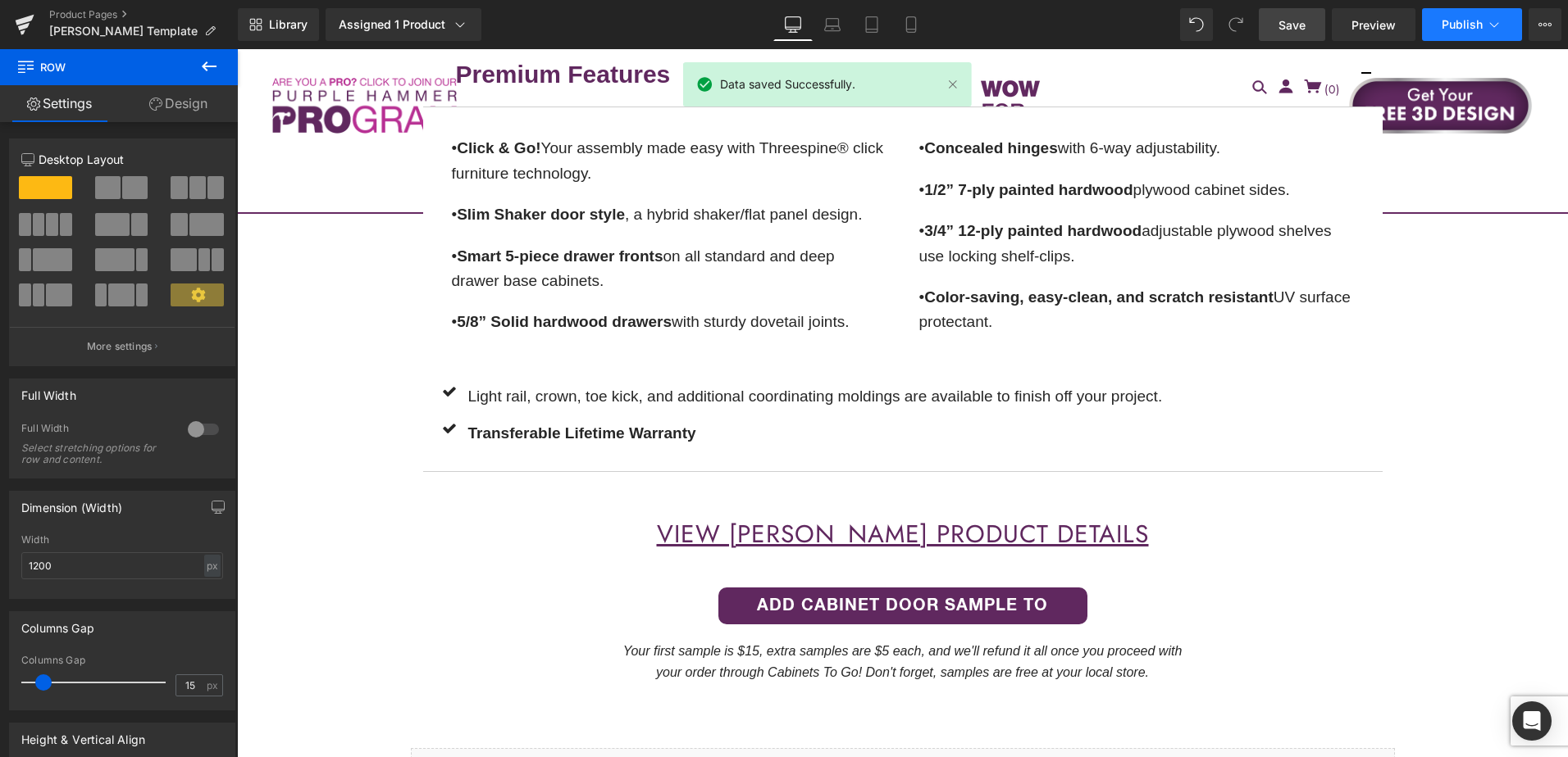
click at [1456, 18] on span "Publish" at bounding box center [1462, 25] width 41 height 13
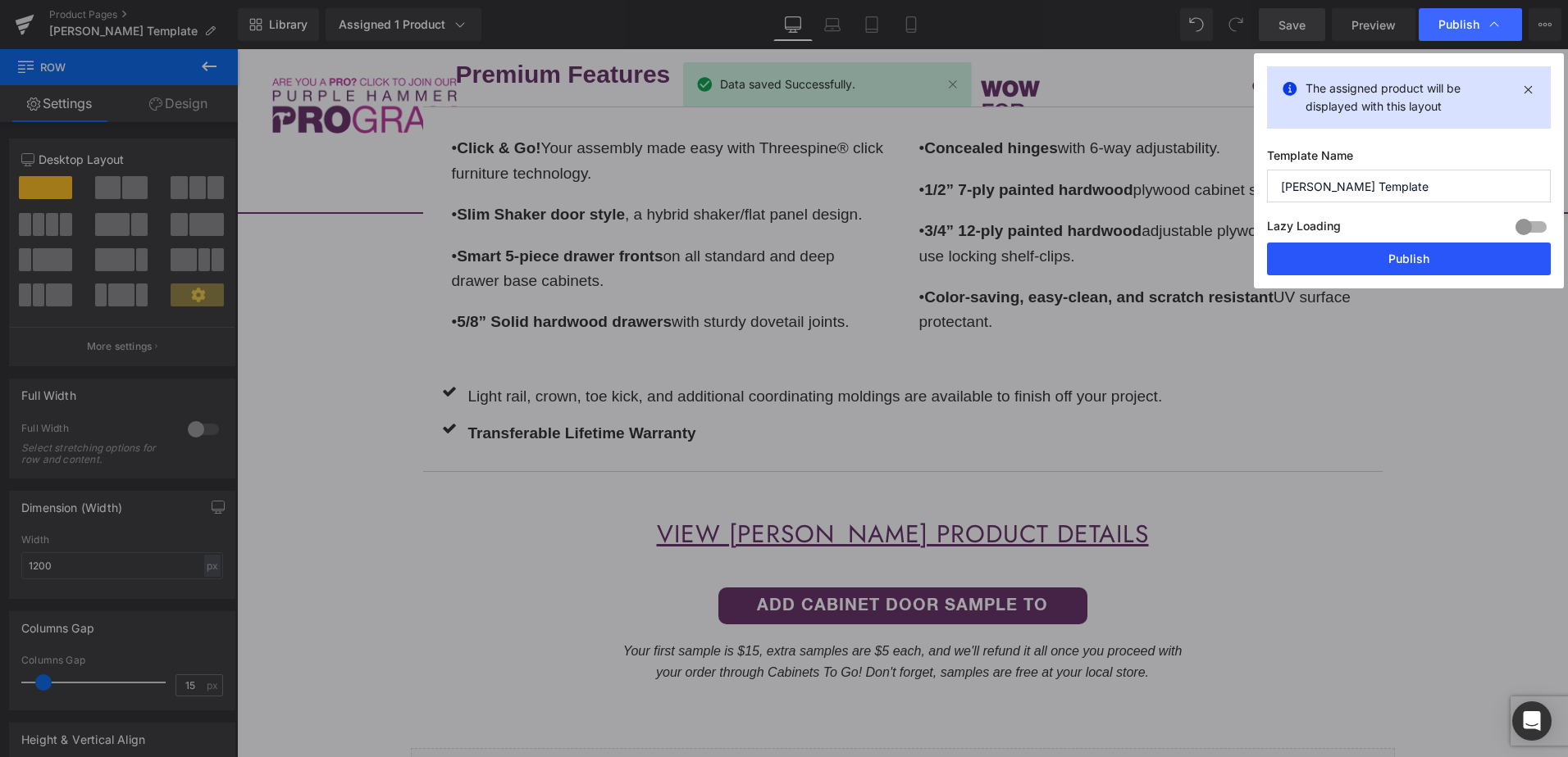
click at [1467, 270] on button "Publish" at bounding box center [1408, 258] width 284 height 32
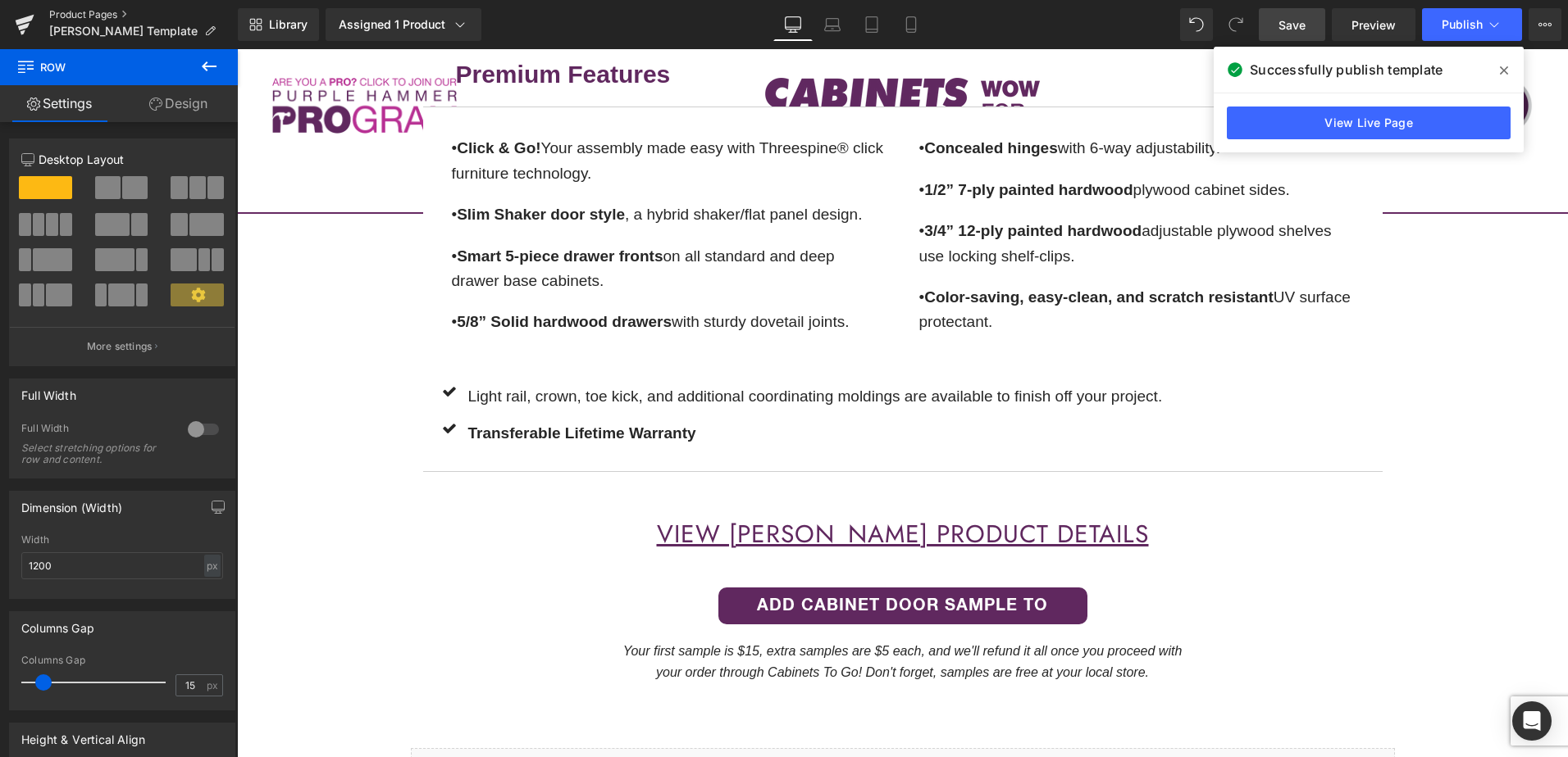
click at [96, 16] on link "Product Pages" at bounding box center [143, 14] width 188 height 13
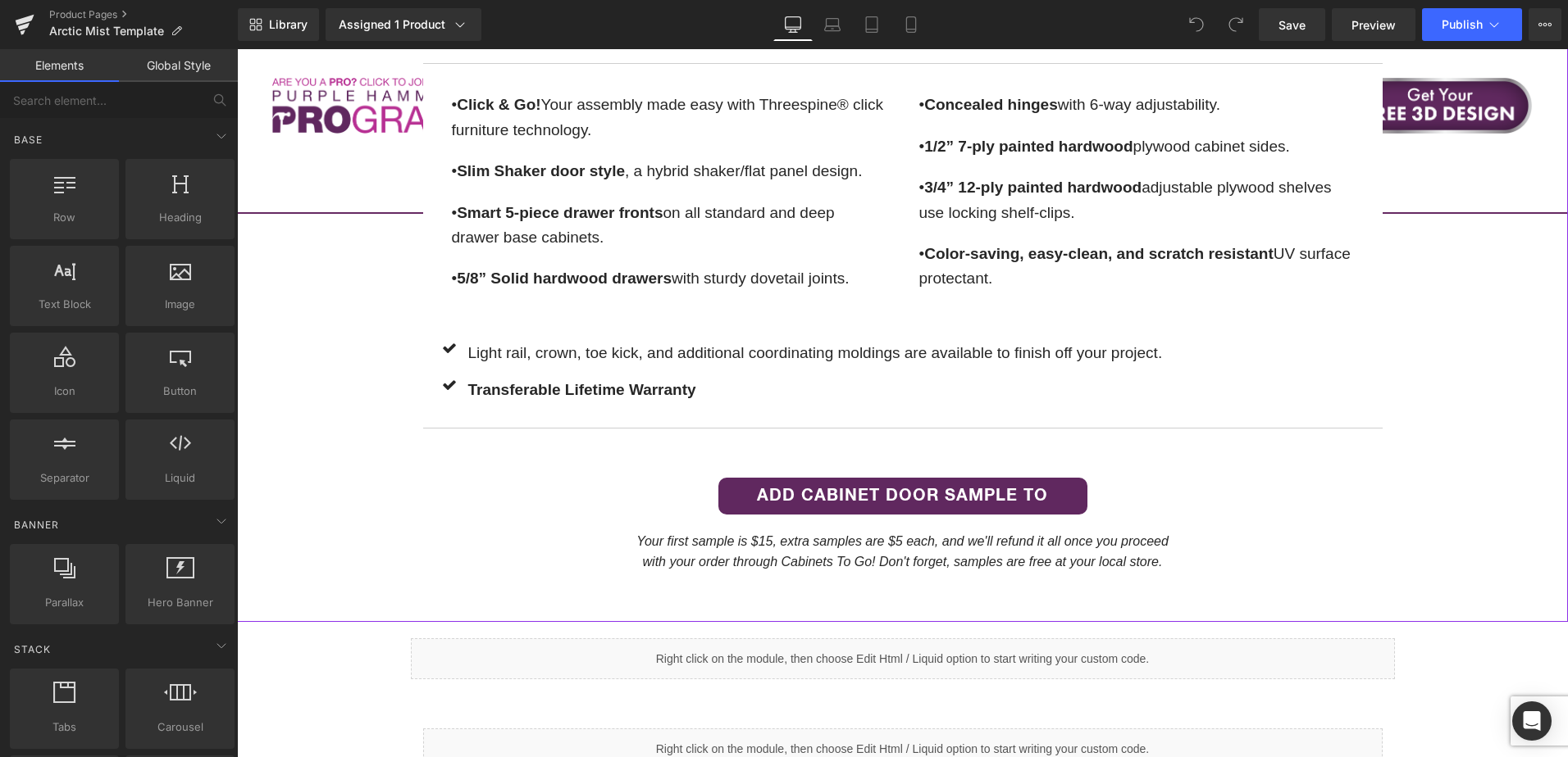
scroll to position [1394, 0]
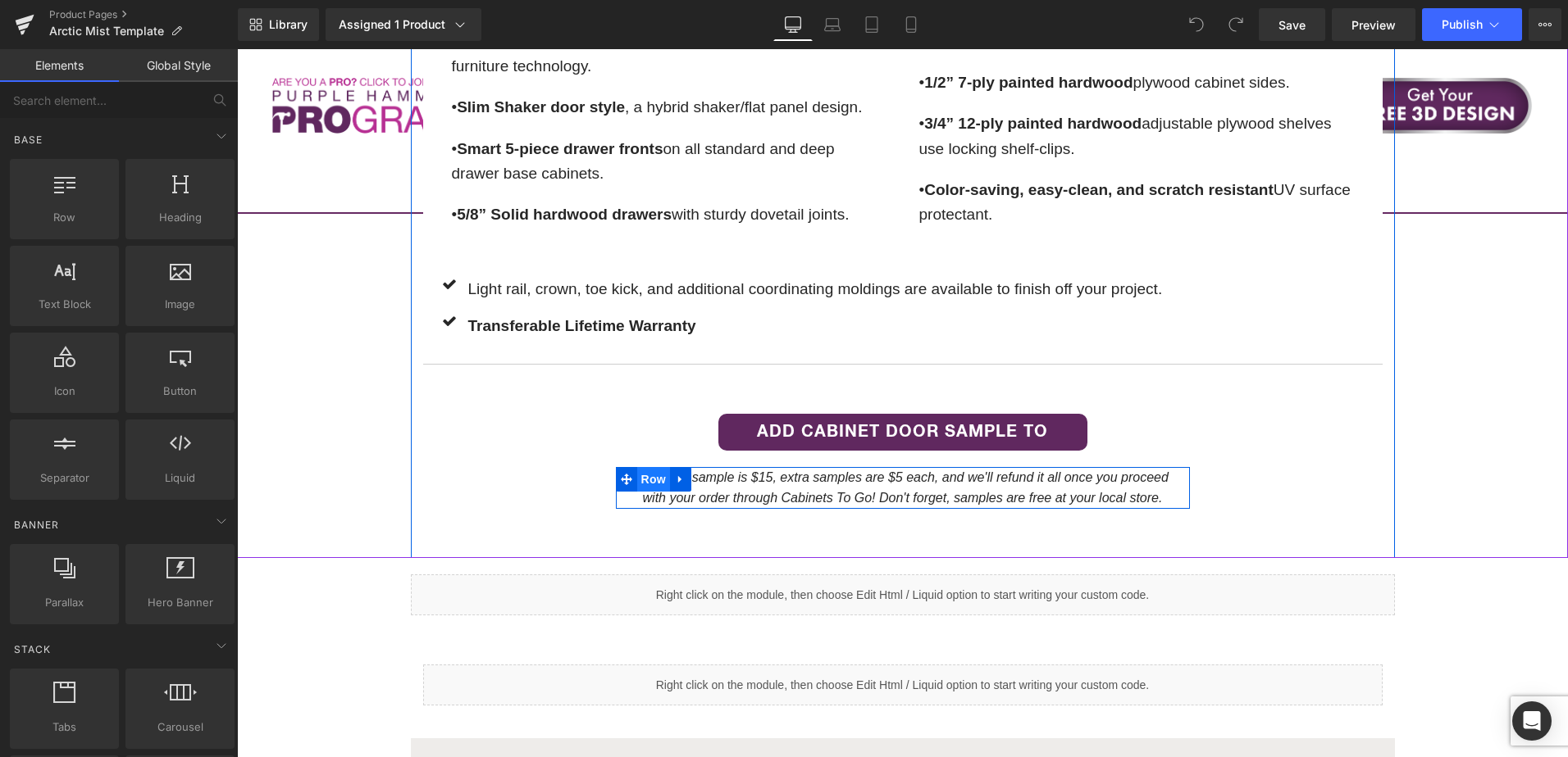
click at [655, 480] on span "Row" at bounding box center [653, 479] width 32 height 25
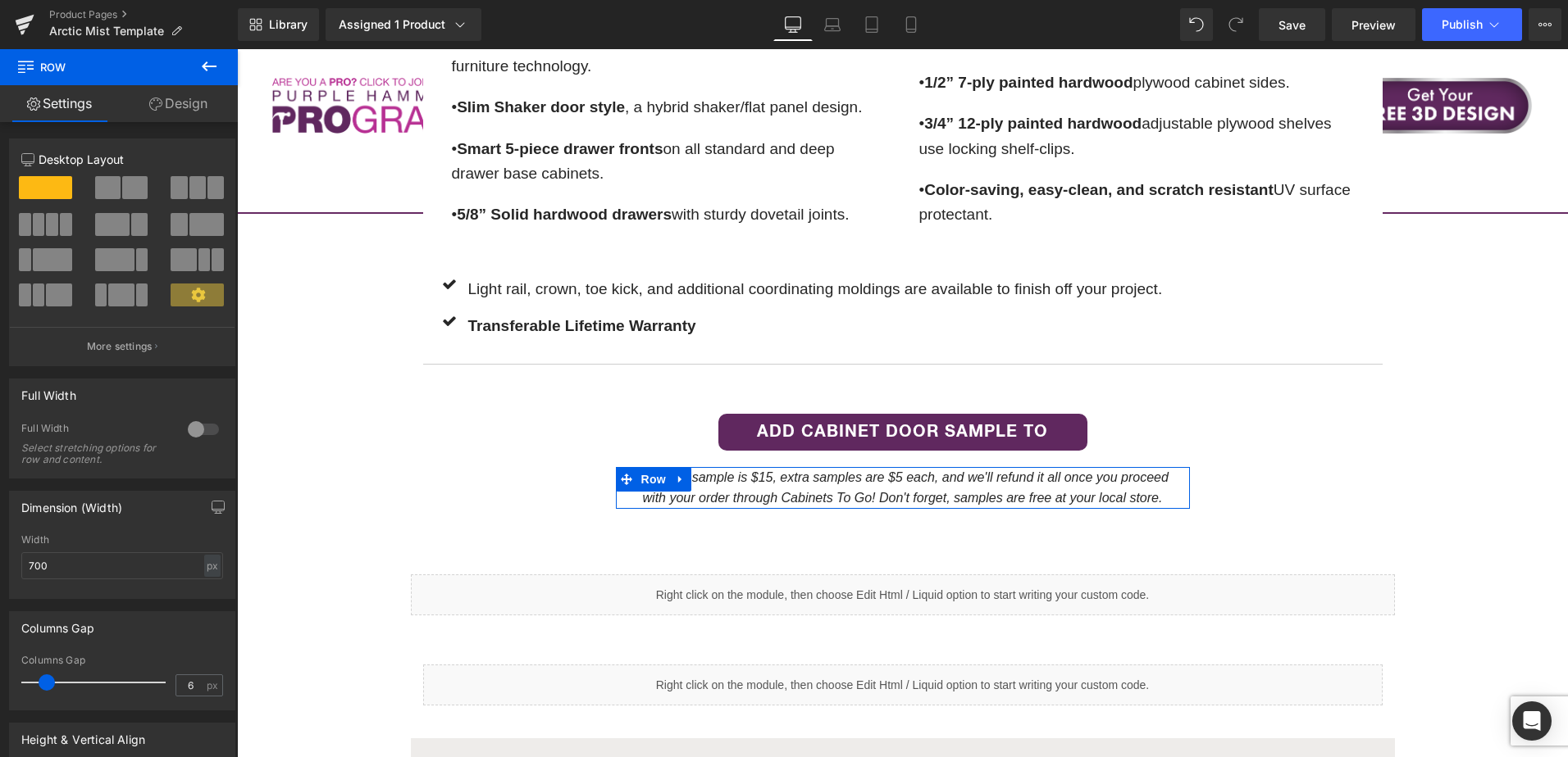
type input "0"
drag, startPoint x: 48, startPoint y: 683, endPoint x: -4, endPoint y: 683, distance: 52.0
click at [0, 683] on html "Row You are previewing how the will restyle your page. You can not edit Element…" at bounding box center [784, 378] width 1568 height 757
click at [1305, 32] on span "Save" at bounding box center [1292, 25] width 27 height 18
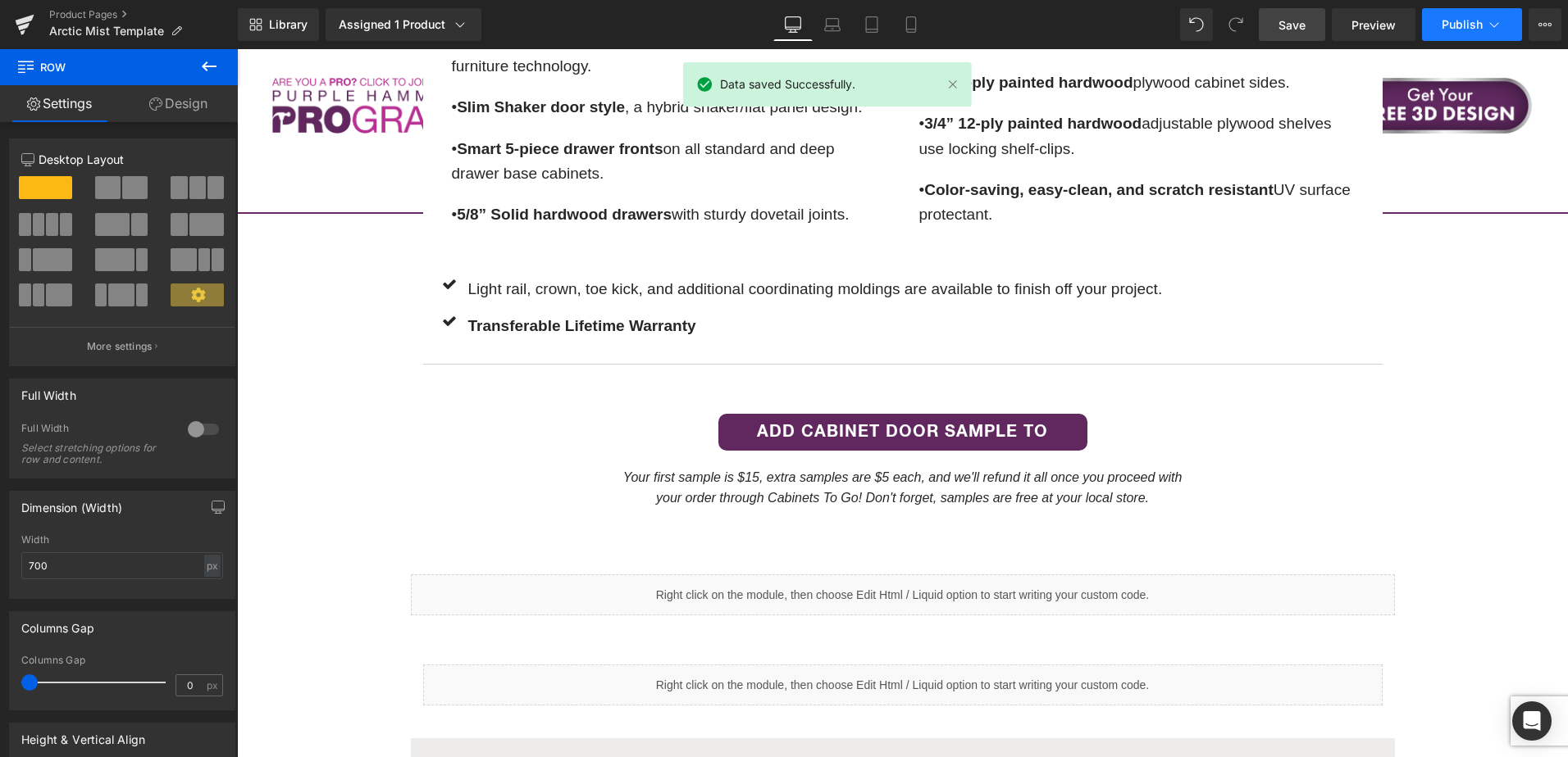
click at [1457, 25] on span "Publish" at bounding box center [1462, 25] width 41 height 13
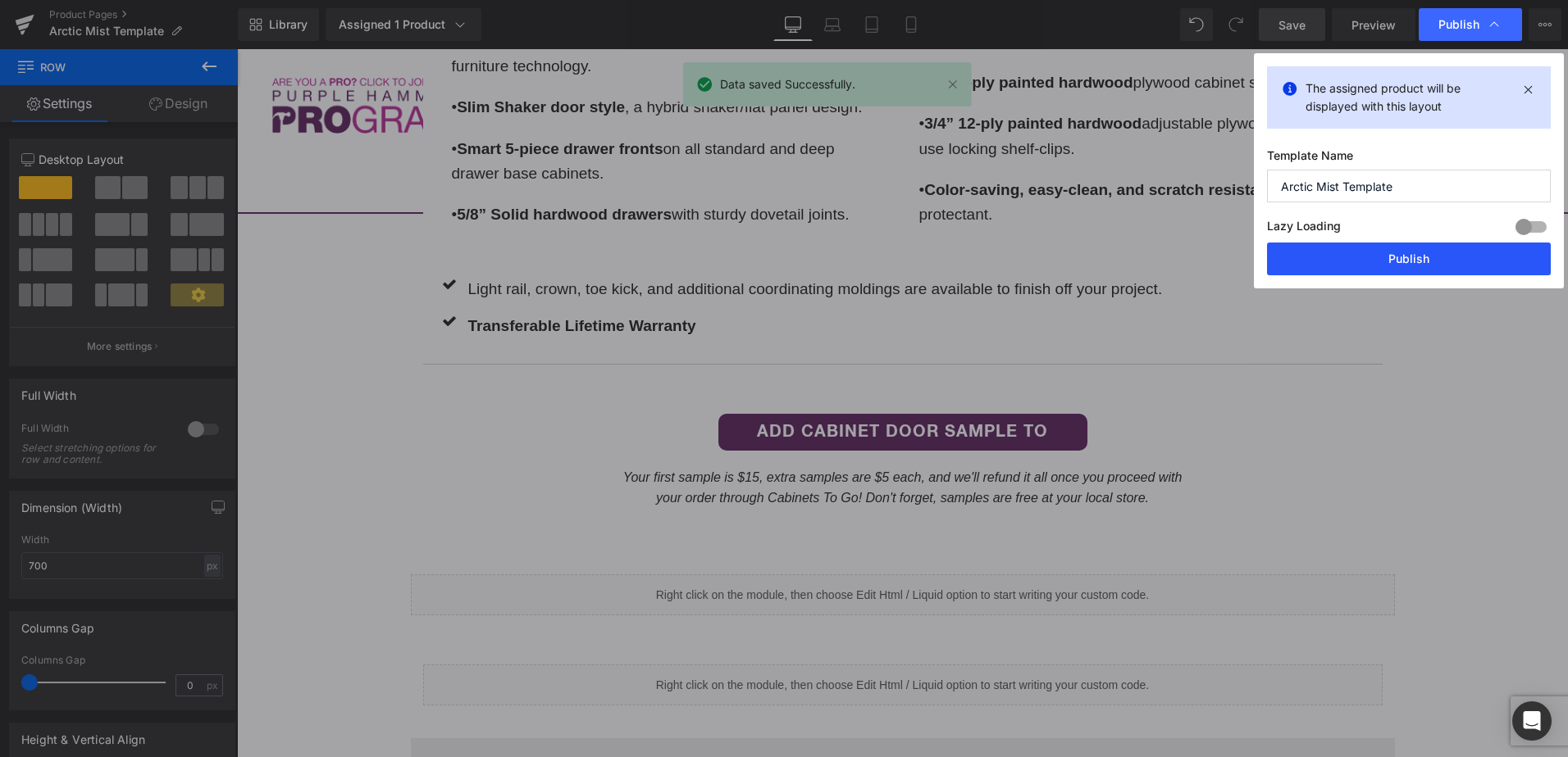
click at [1447, 265] on button "Publish" at bounding box center [1408, 258] width 284 height 32
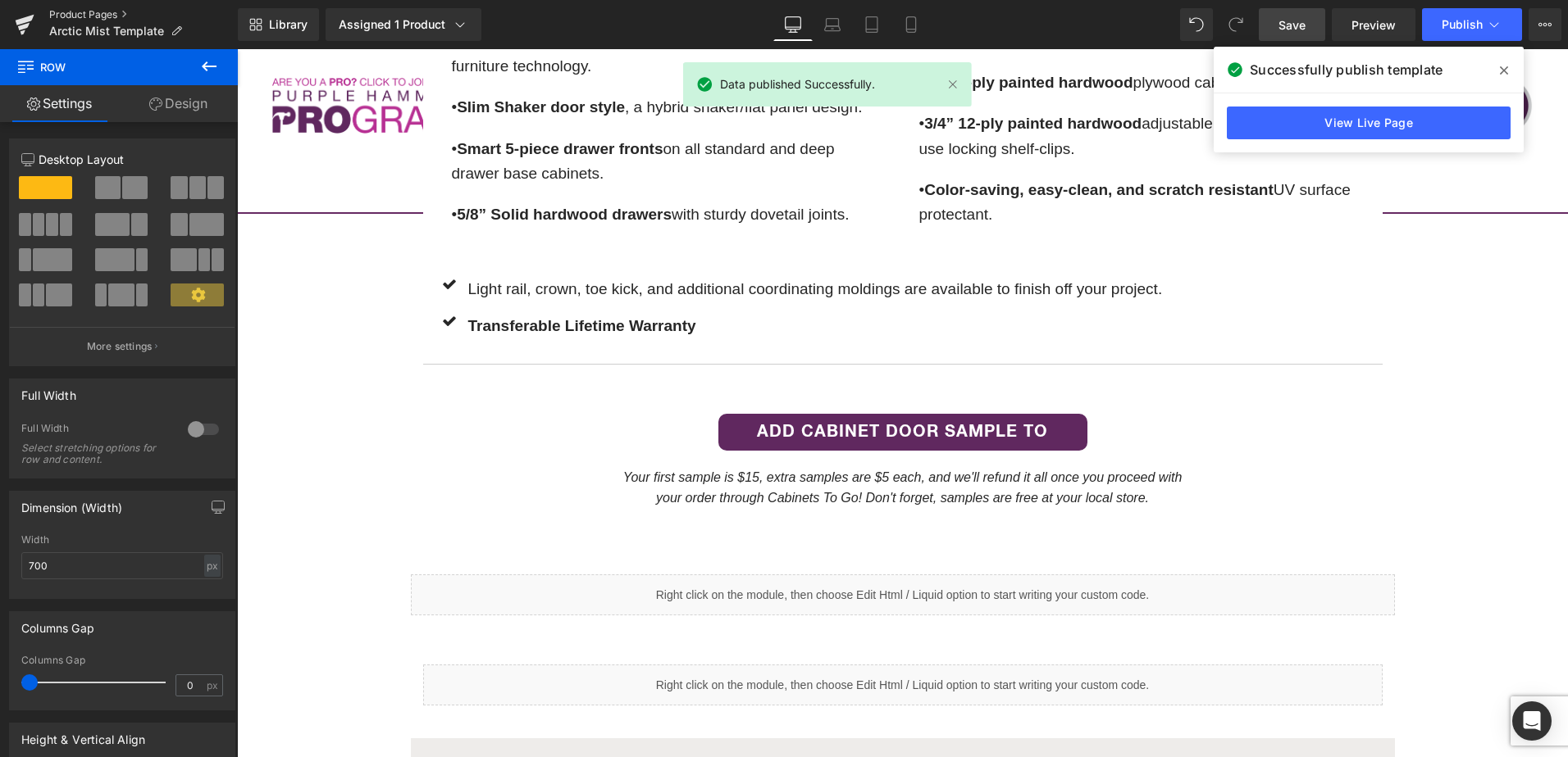
click at [101, 13] on link "Product Pages" at bounding box center [143, 14] width 188 height 13
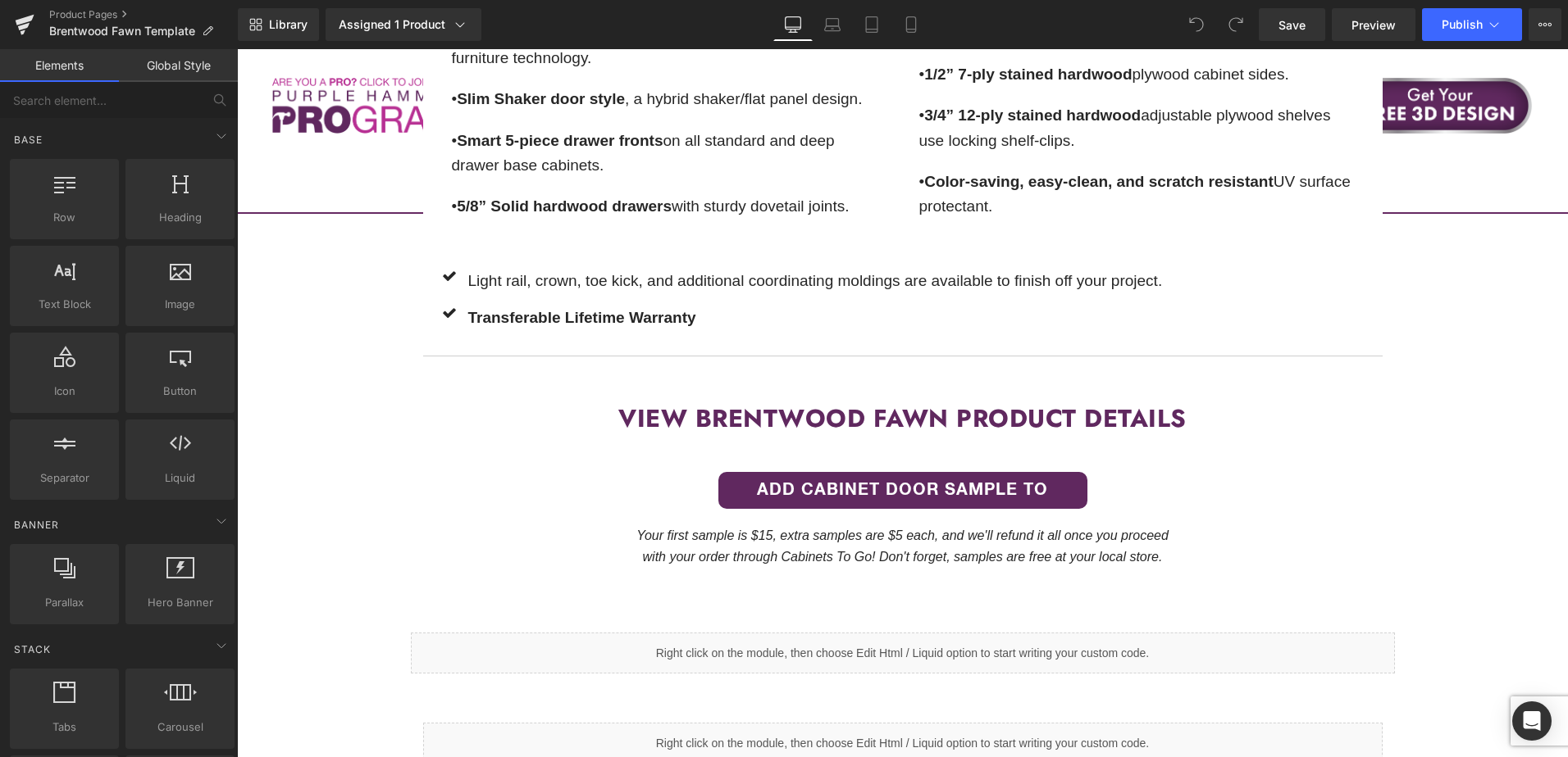
scroll to position [1722, 0]
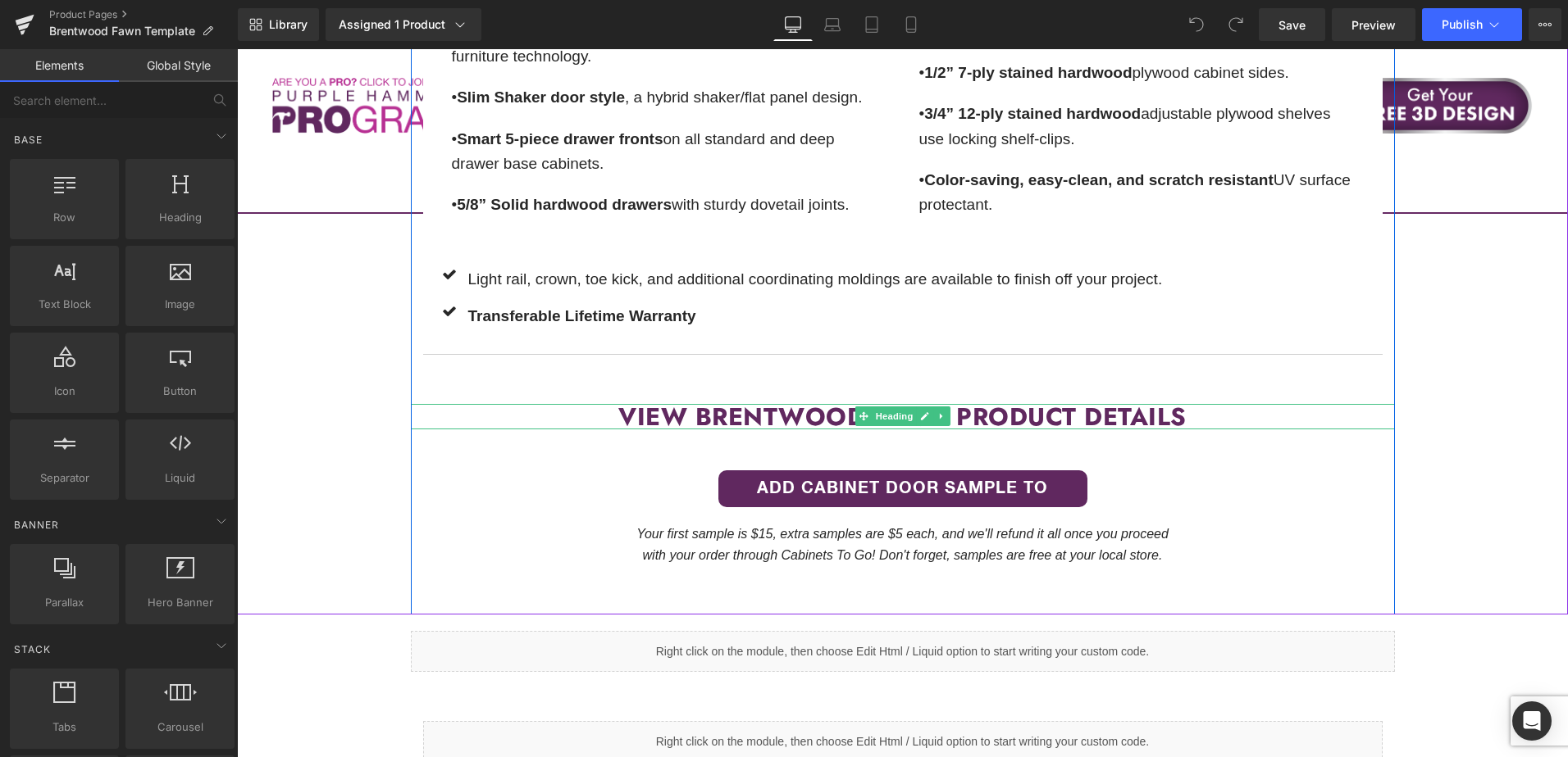
click at [1191, 412] on h5 "VIEW BRENTWOOD FAWN PRODUCT DETAILS" at bounding box center [903, 417] width 984 height 26
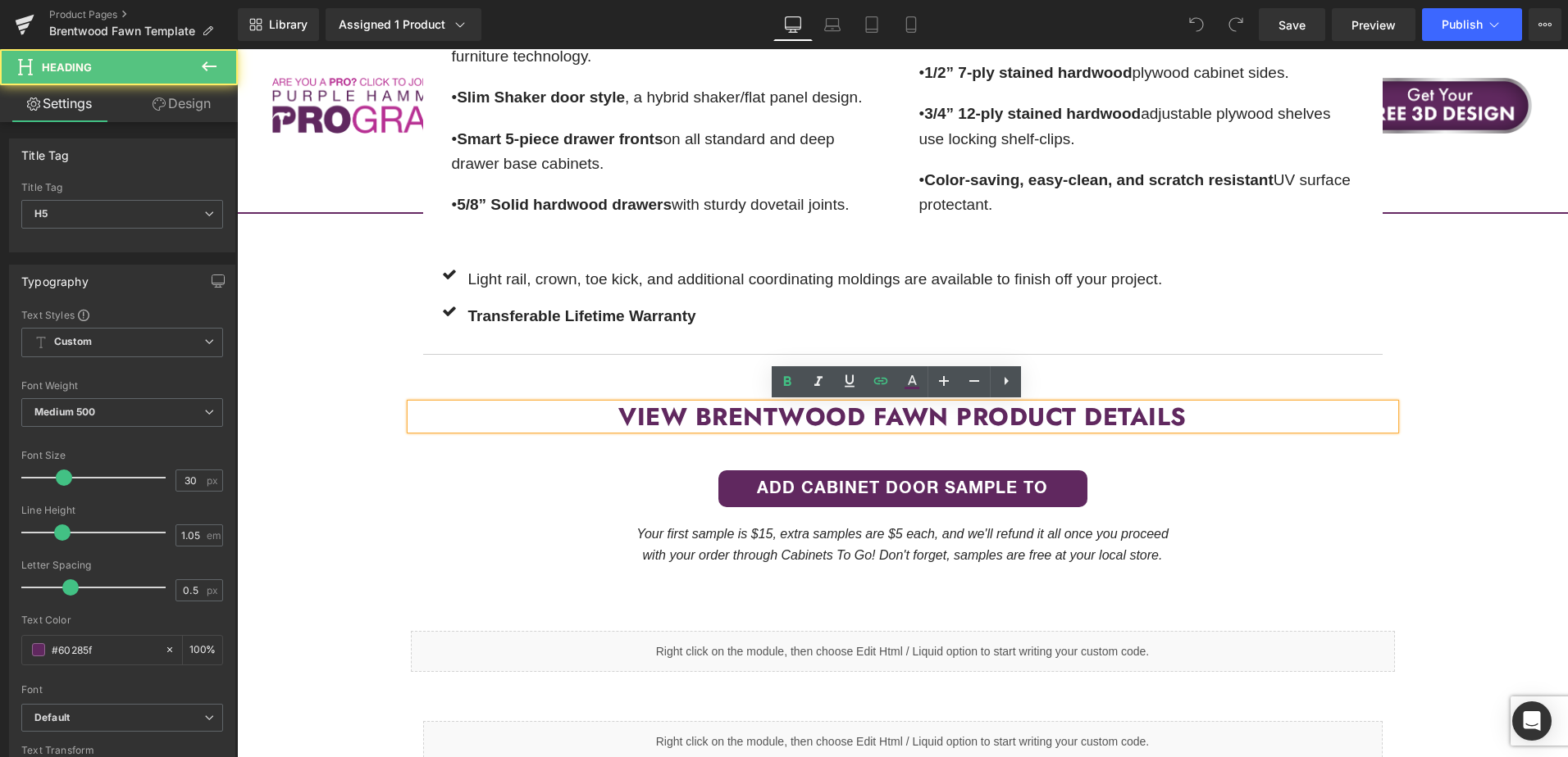
click at [1187, 414] on h5 "VIEW BRENTWOOD FAWN PRODUCT DETAILS" at bounding box center [903, 417] width 984 height 26
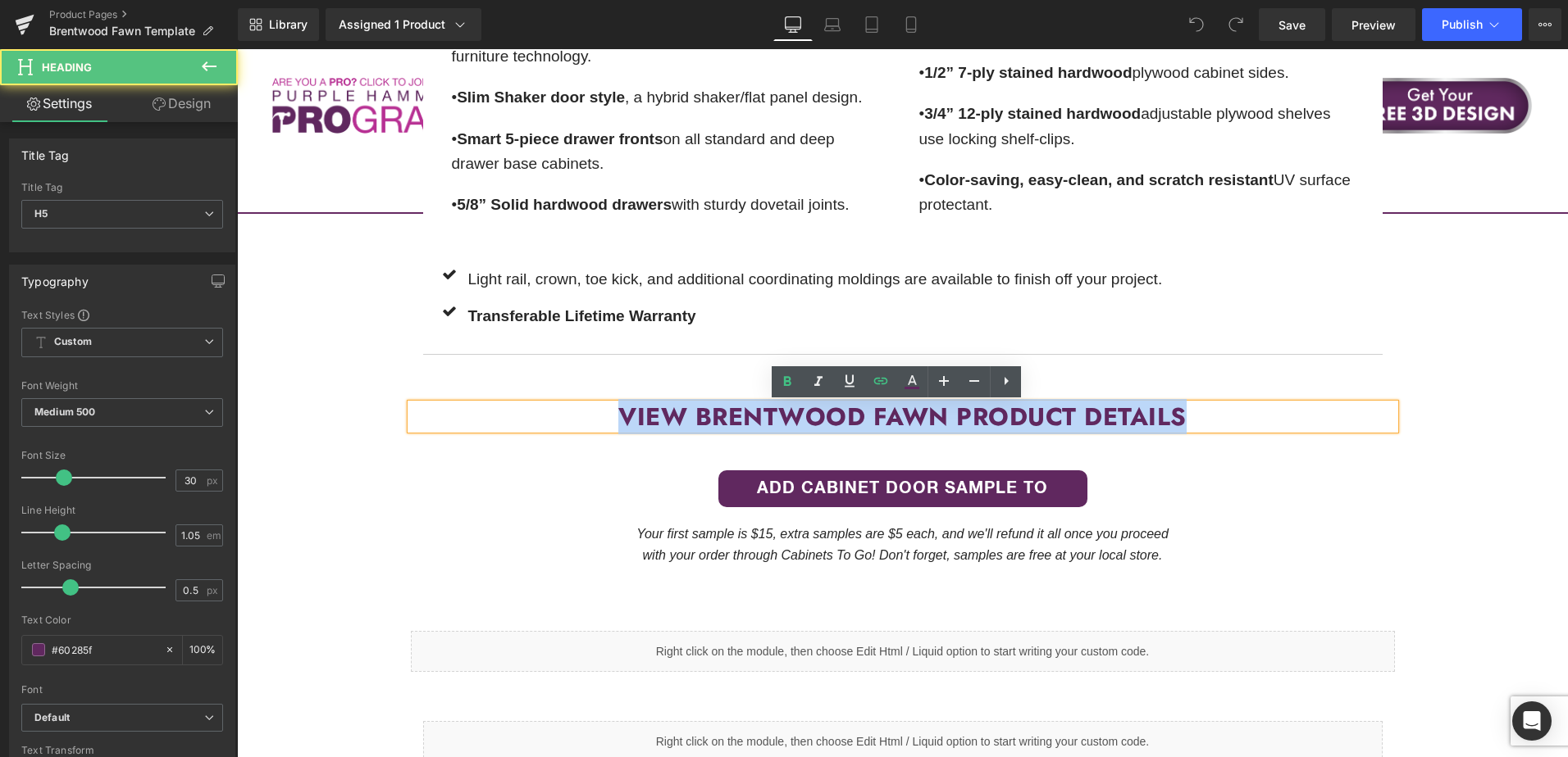
click at [1187, 414] on h5 "VIEW BRENTWOOD FAWN PRODUCT DETAILS" at bounding box center [903, 417] width 984 height 26
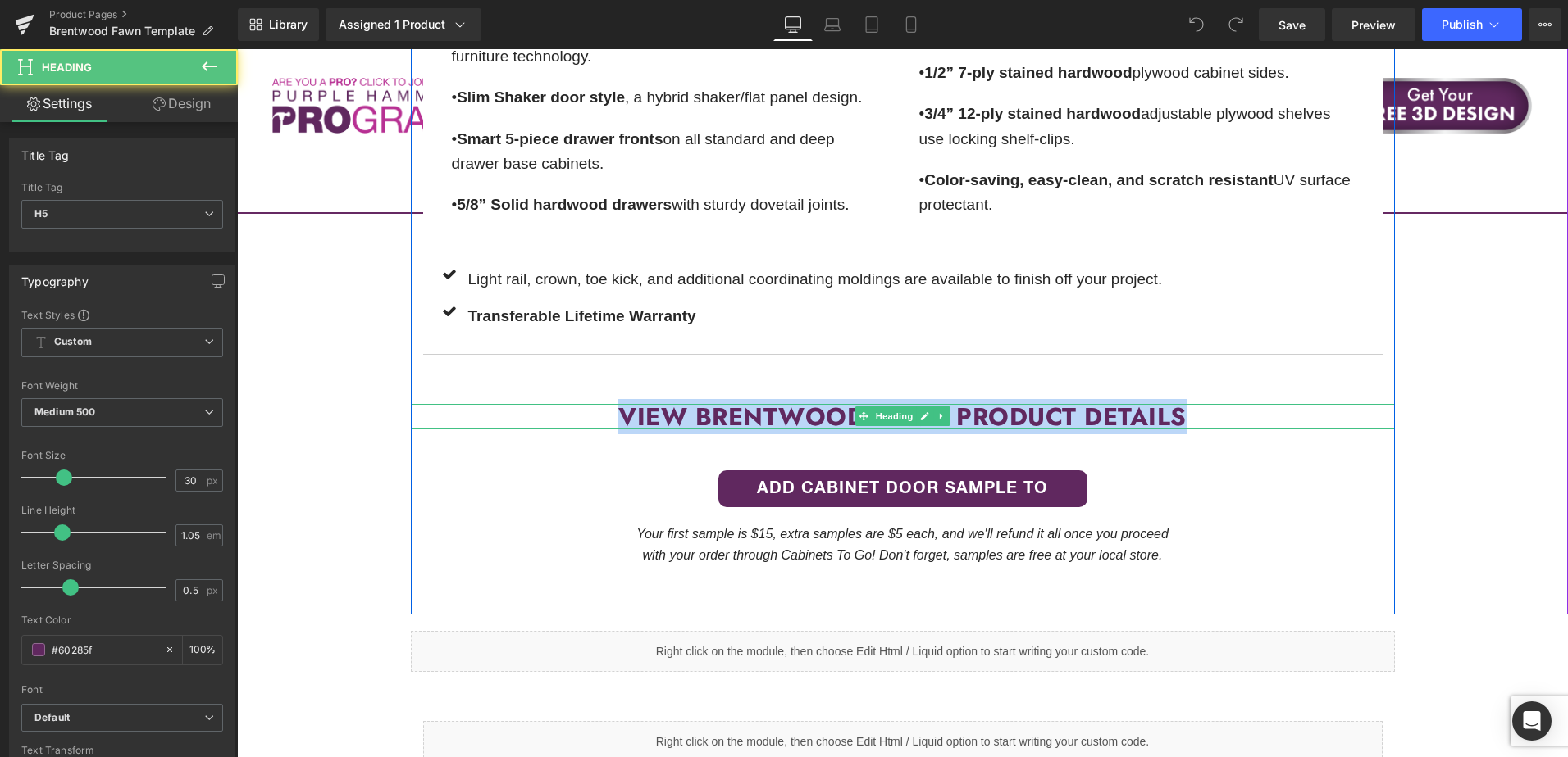
click at [1187, 417] on h5 "VIEW BRENTWOOD FAWN PRODUCT DETAILS" at bounding box center [903, 417] width 984 height 26
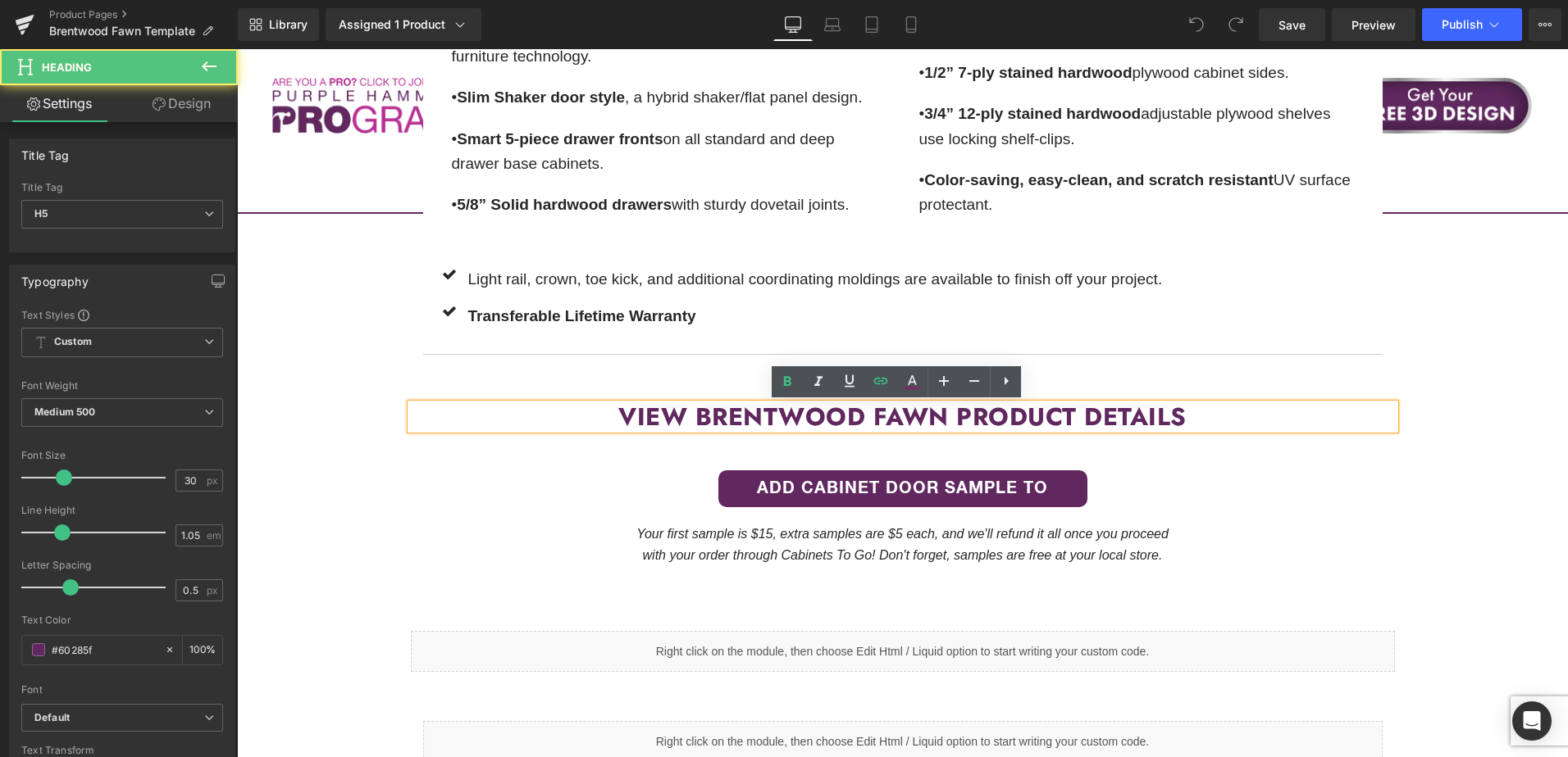
click at [1182, 416] on h5 "VIEW BRENTWOOD FAWN PRODUCT DETAILS" at bounding box center [903, 417] width 984 height 26
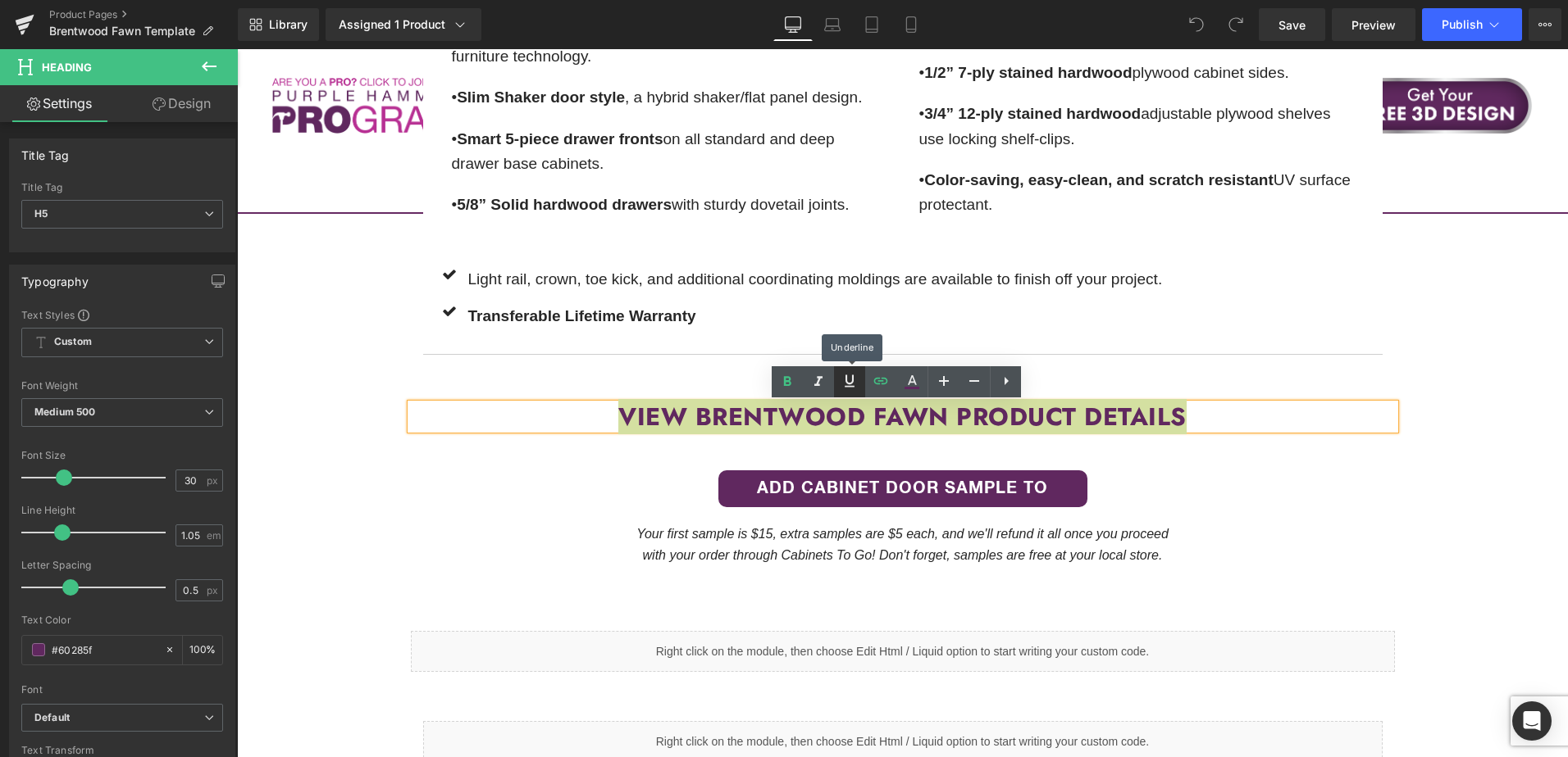
click at [848, 382] on icon at bounding box center [849, 381] width 19 height 19
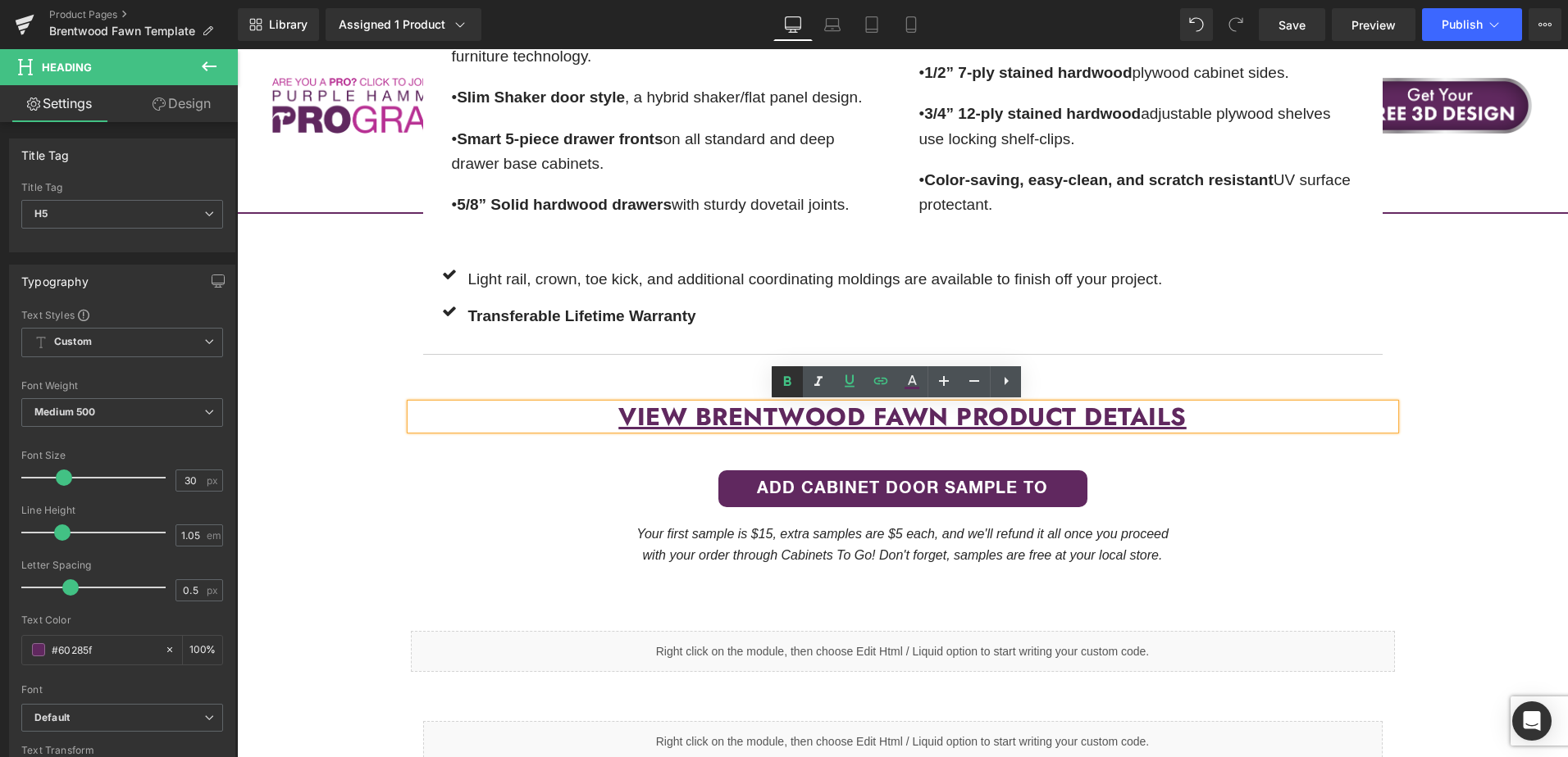
click at [784, 387] on icon at bounding box center [787, 382] width 19 height 19
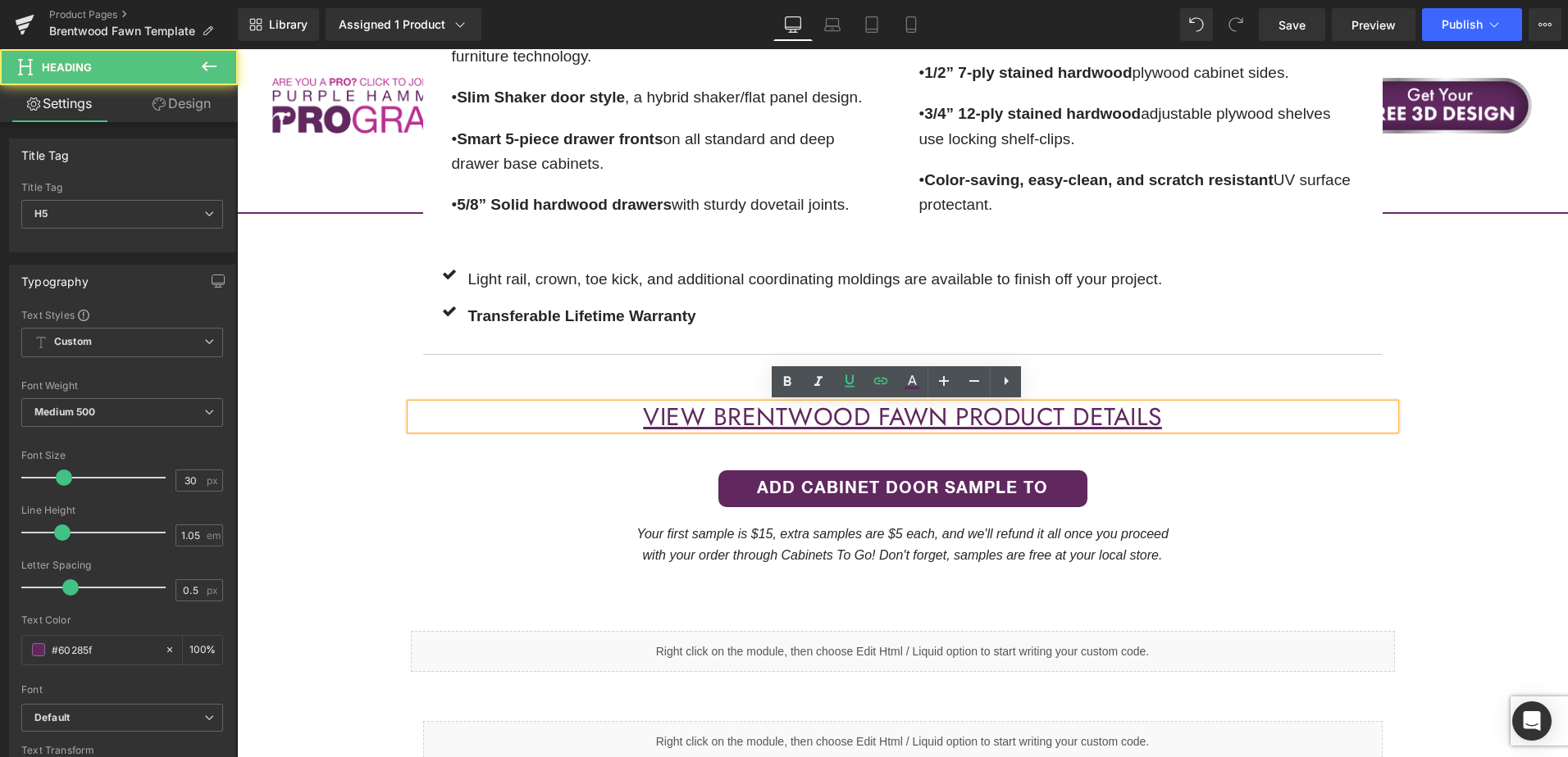
click at [1206, 418] on h5 "VIEW BRENTWOOD FAWN PRODUCT DETAILS" at bounding box center [903, 417] width 984 height 26
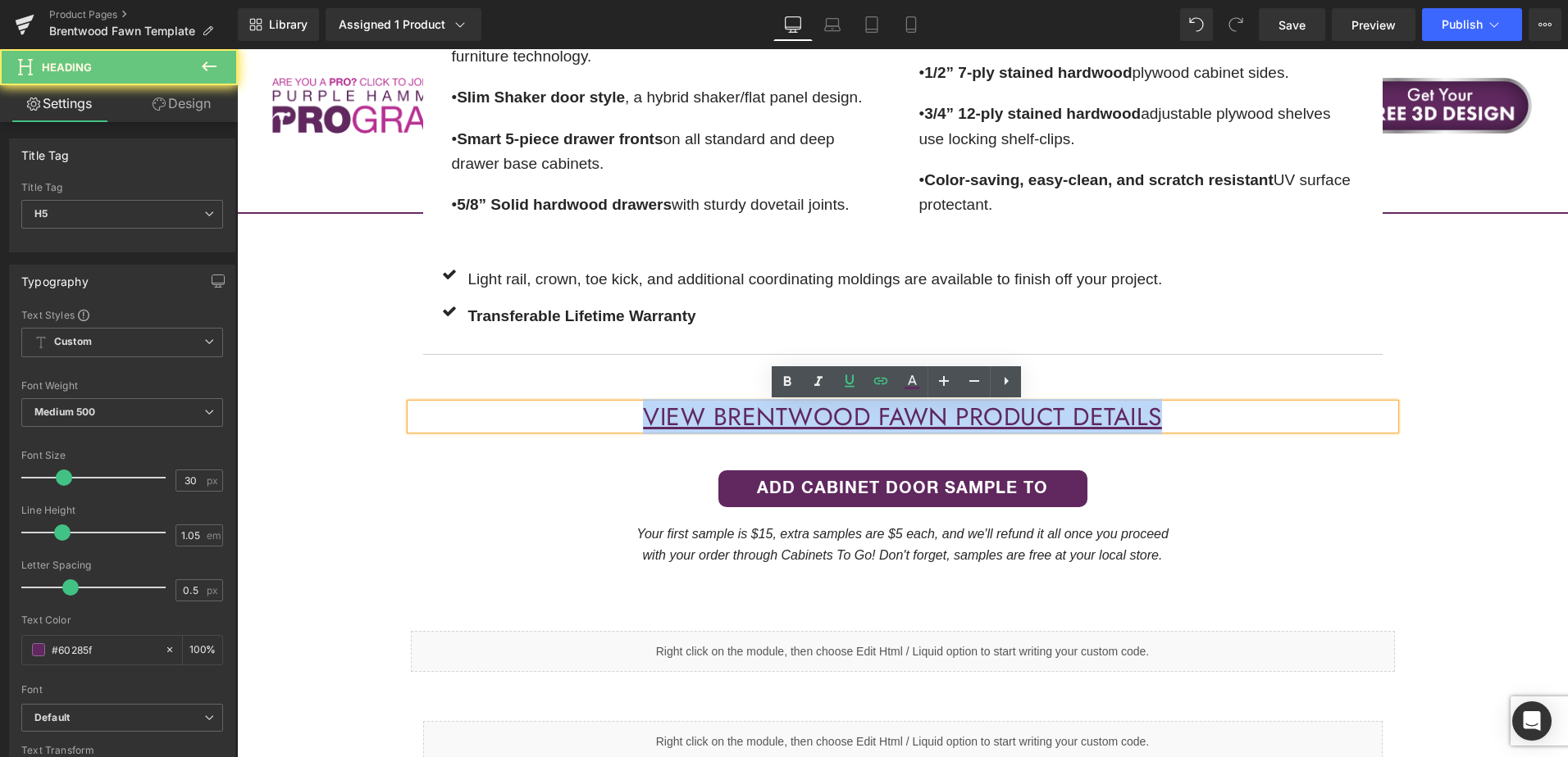
click at [1206, 418] on h5 "VIEW BRENTWOOD FAWN PRODUCT DETAILS" at bounding box center [903, 417] width 984 height 26
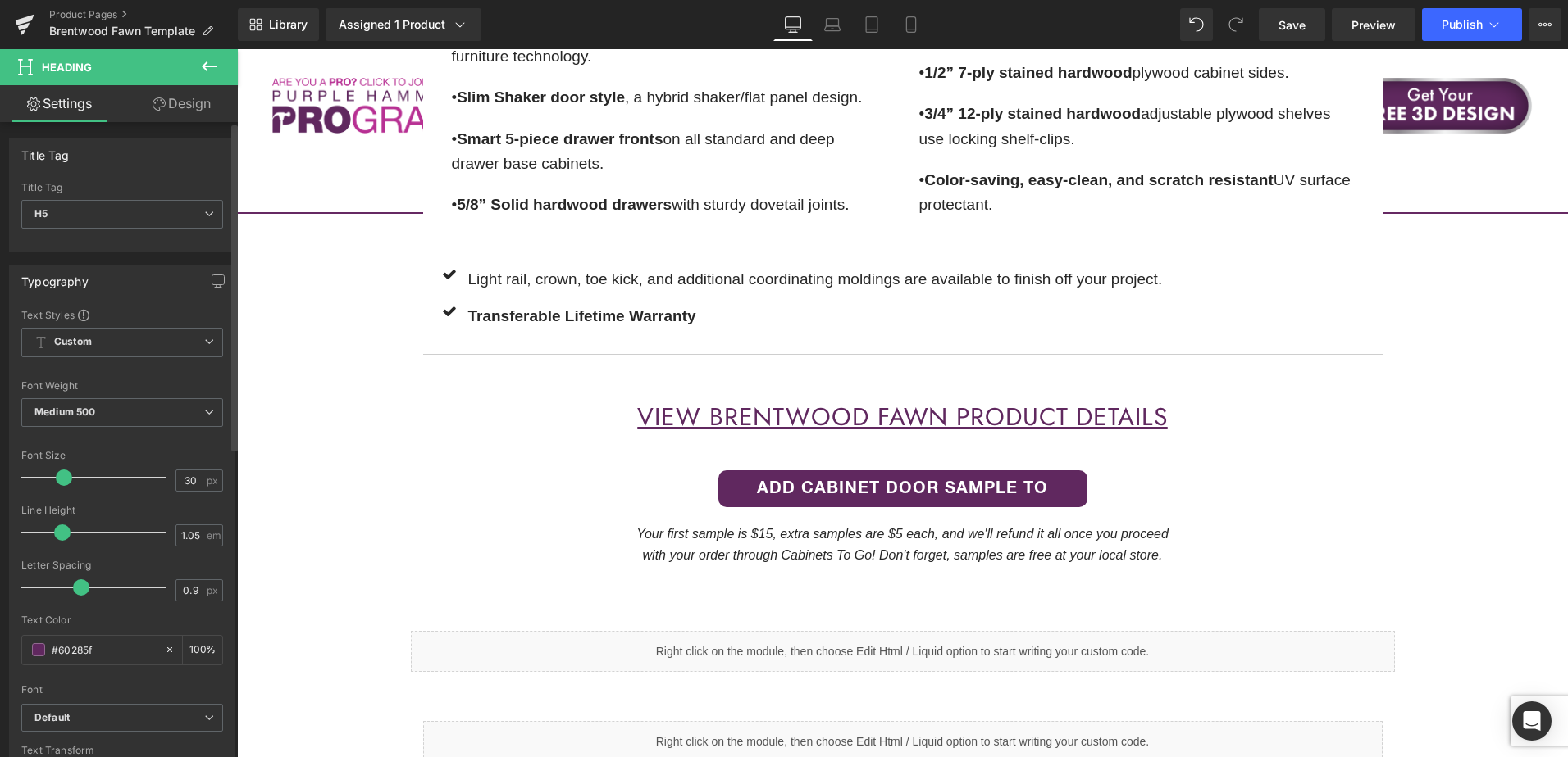
type input "1"
drag, startPoint x: 68, startPoint y: 588, endPoint x: 81, endPoint y: 587, distance: 13.0
click at [81, 587] on span at bounding box center [83, 587] width 17 height 17
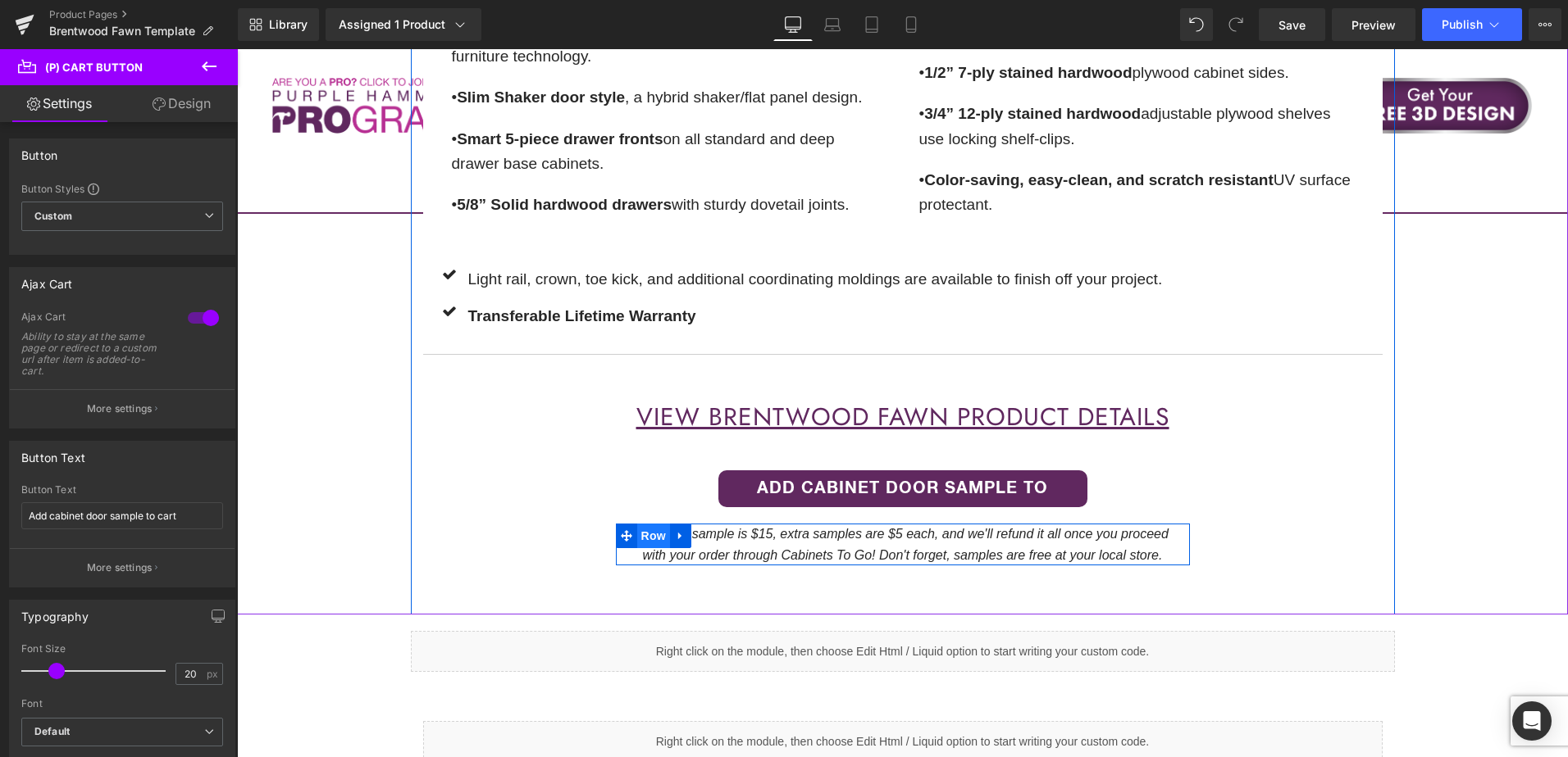
click at [649, 536] on span "Row" at bounding box center [653, 536] width 32 height 25
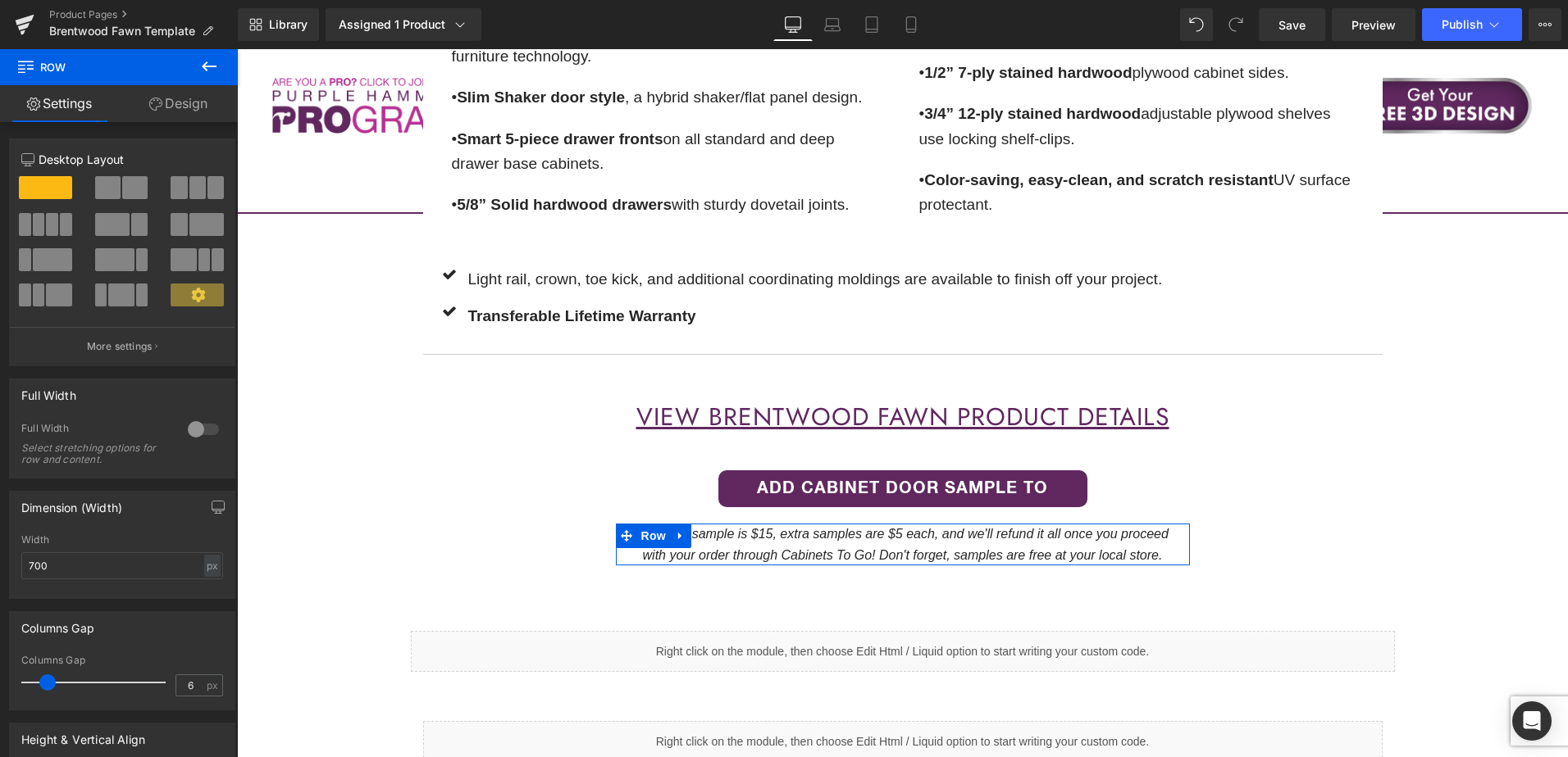
type input "0"
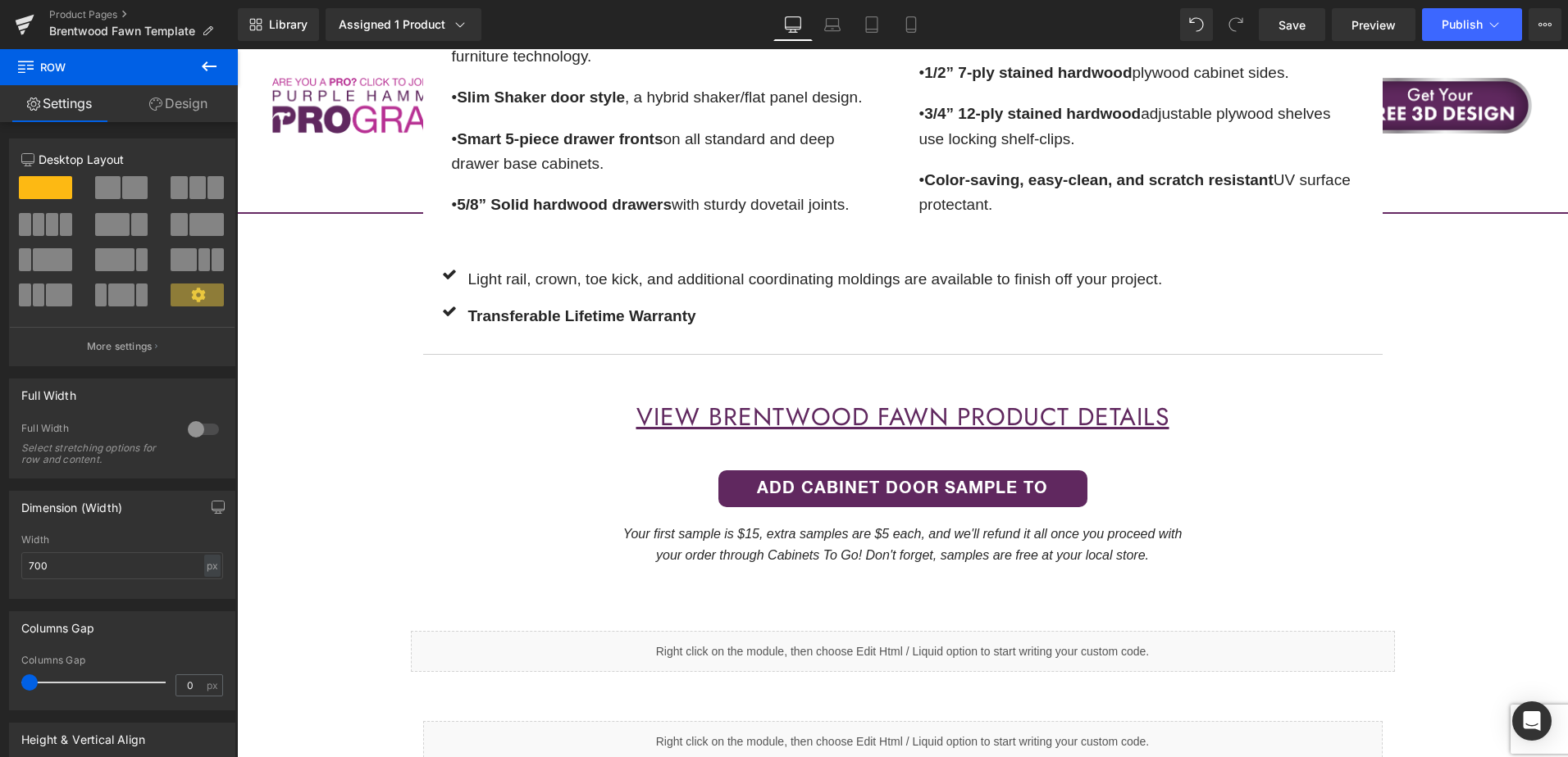
drag, startPoint x: 46, startPoint y: 681, endPoint x: -4, endPoint y: 681, distance: 50.0
click at [0, 681] on html "Row You are previewing how the will restyle your page. You can not edit Element…" at bounding box center [784, 378] width 1568 height 757
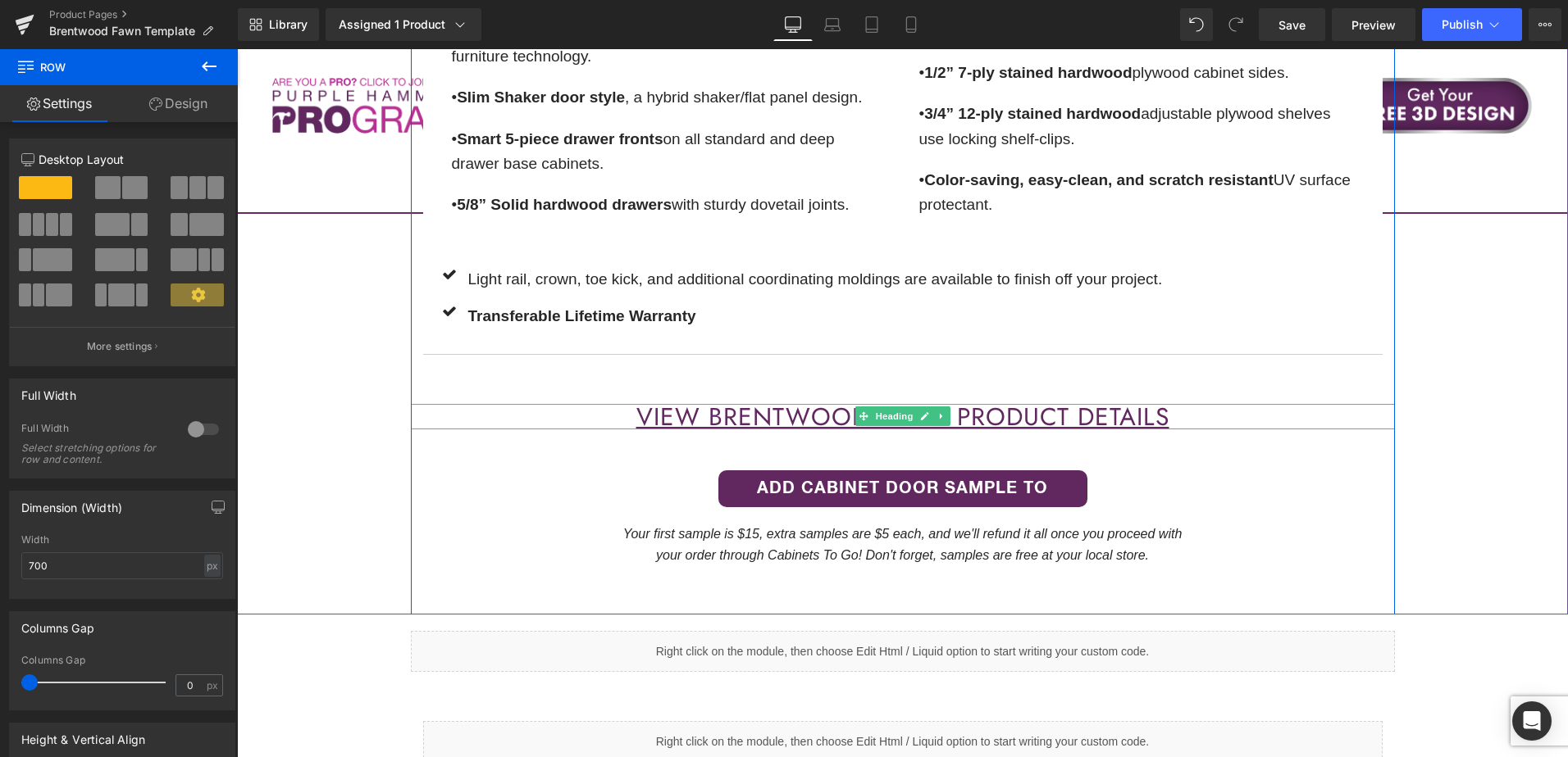
click at [1203, 414] on h5 "VIEW BRENTWOOD FAWN PRODUCT DETAILS" at bounding box center [903, 417] width 984 height 26
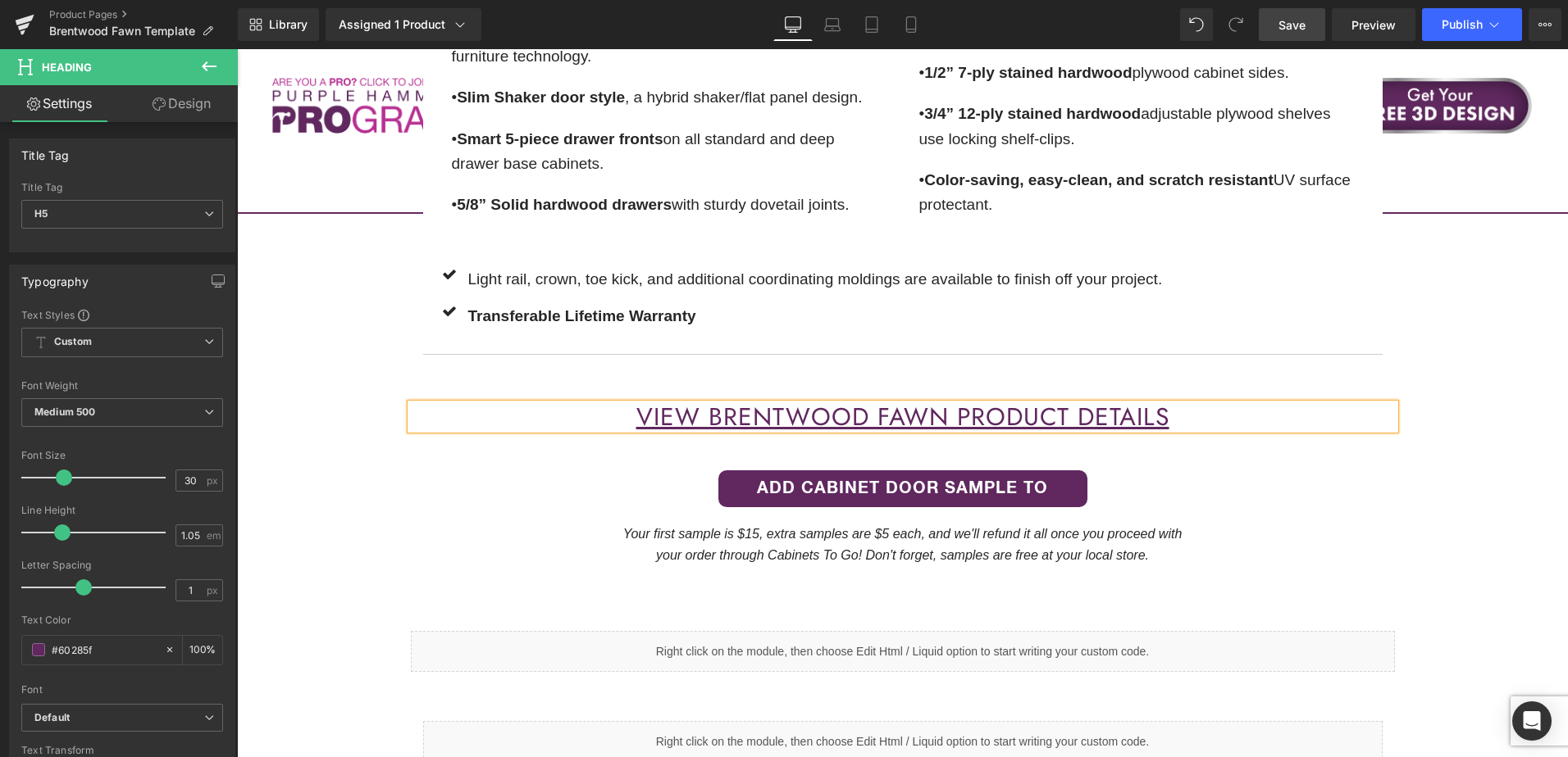
click at [1305, 29] on span "Save" at bounding box center [1292, 25] width 27 height 18
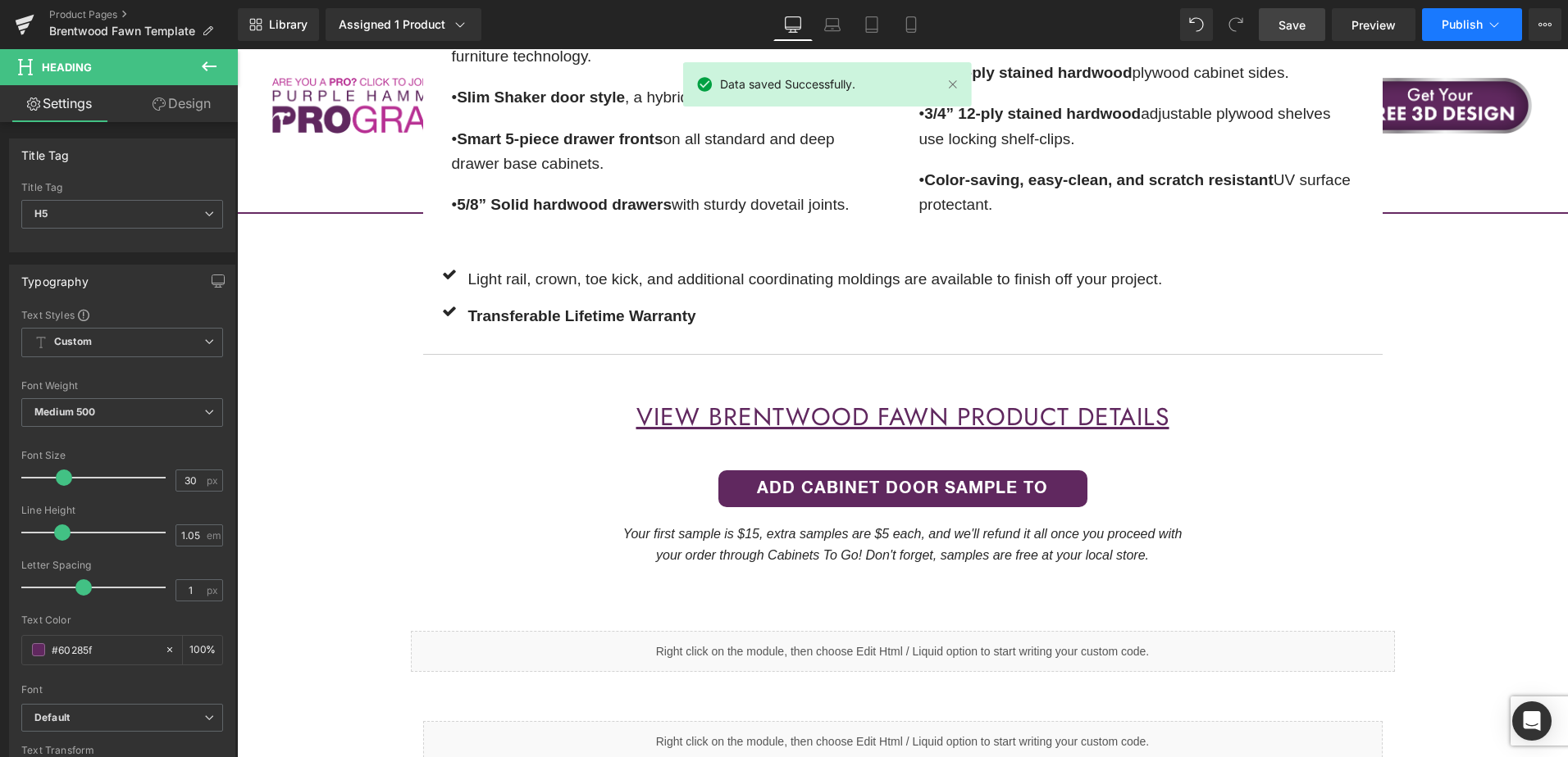
click at [1464, 26] on span "Publish" at bounding box center [1462, 25] width 41 height 13
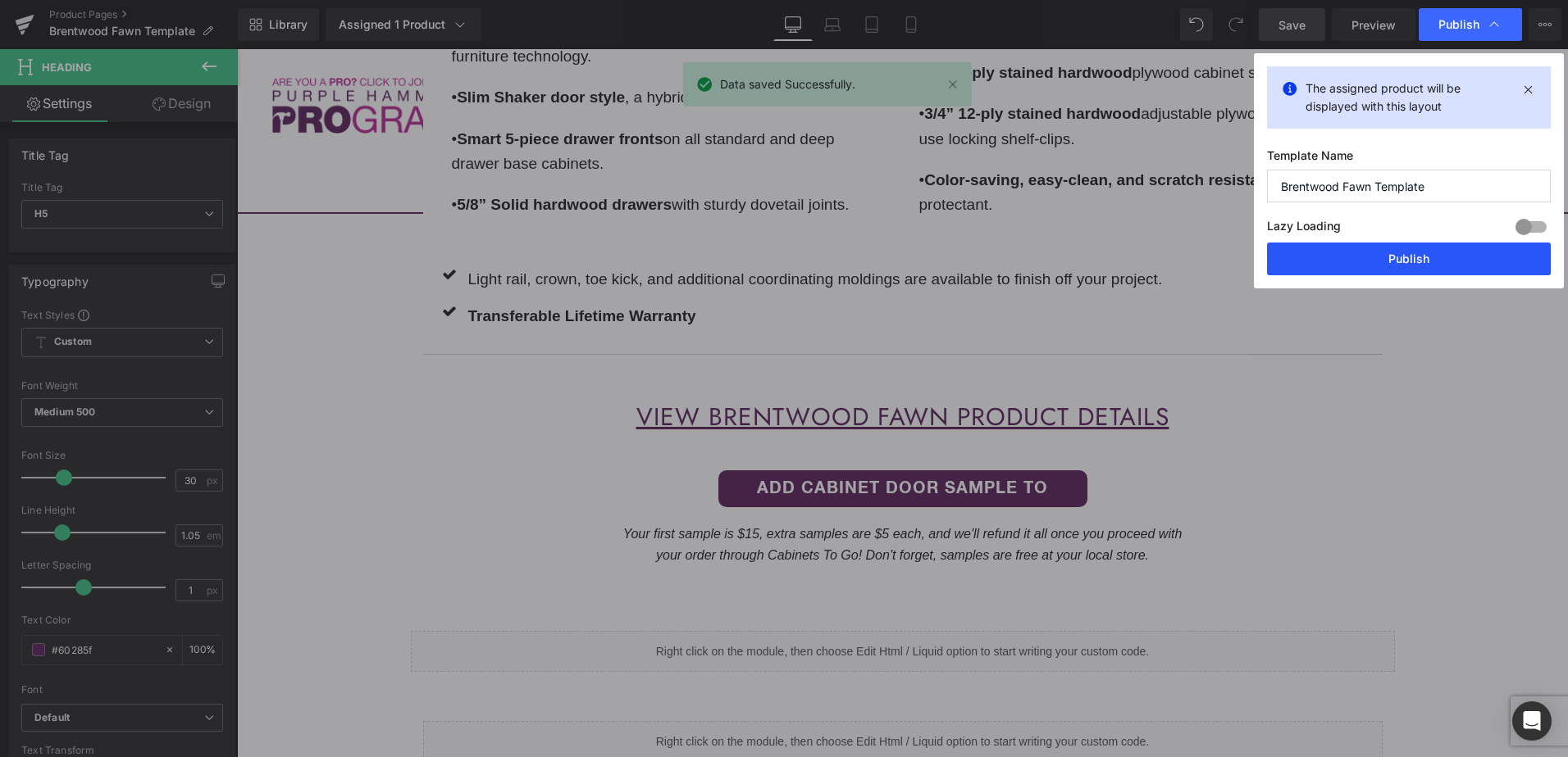
click at [1417, 265] on button "Publish" at bounding box center [1408, 258] width 284 height 32
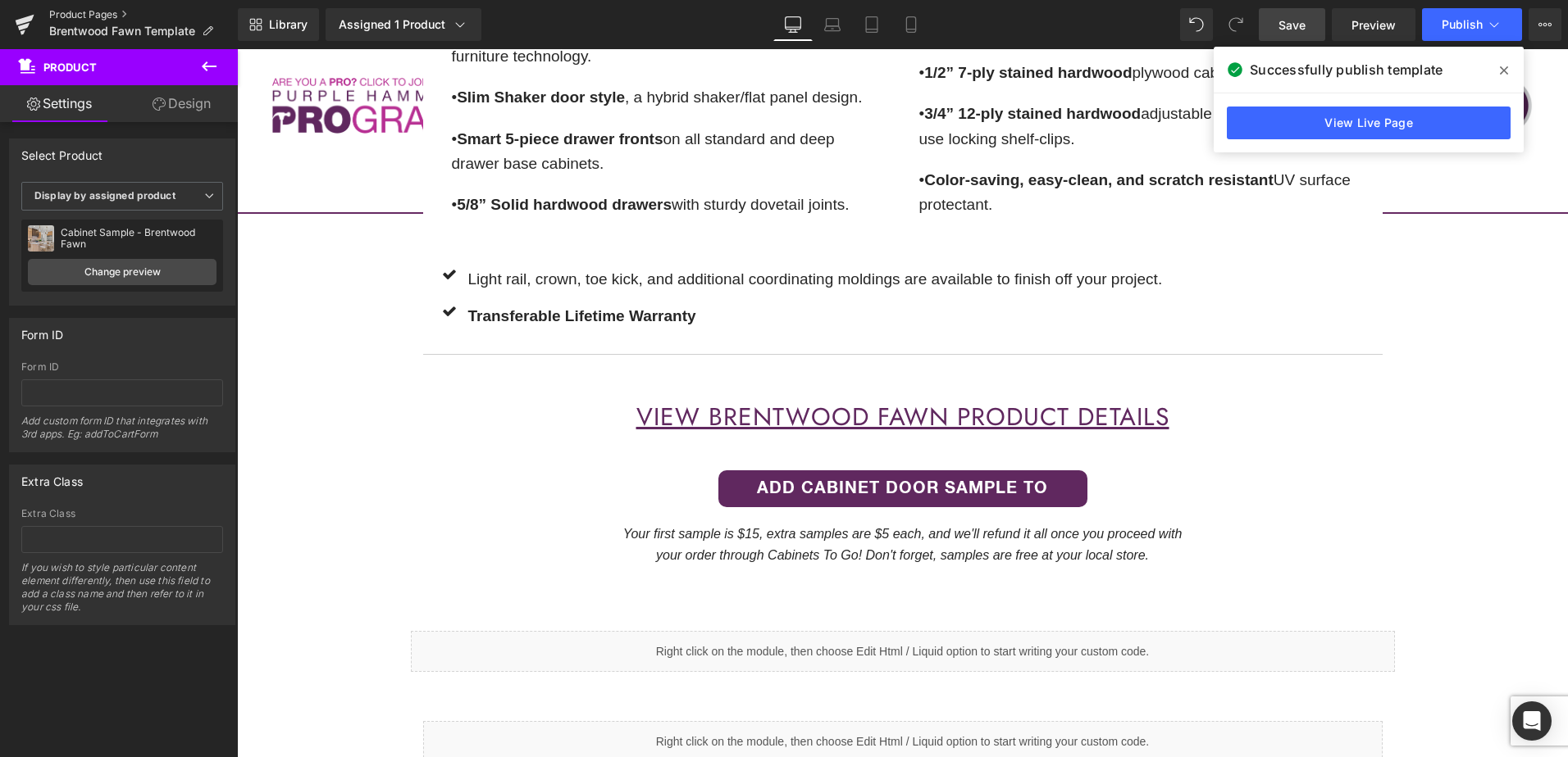
click at [96, 15] on link "Product Pages" at bounding box center [143, 14] width 188 height 13
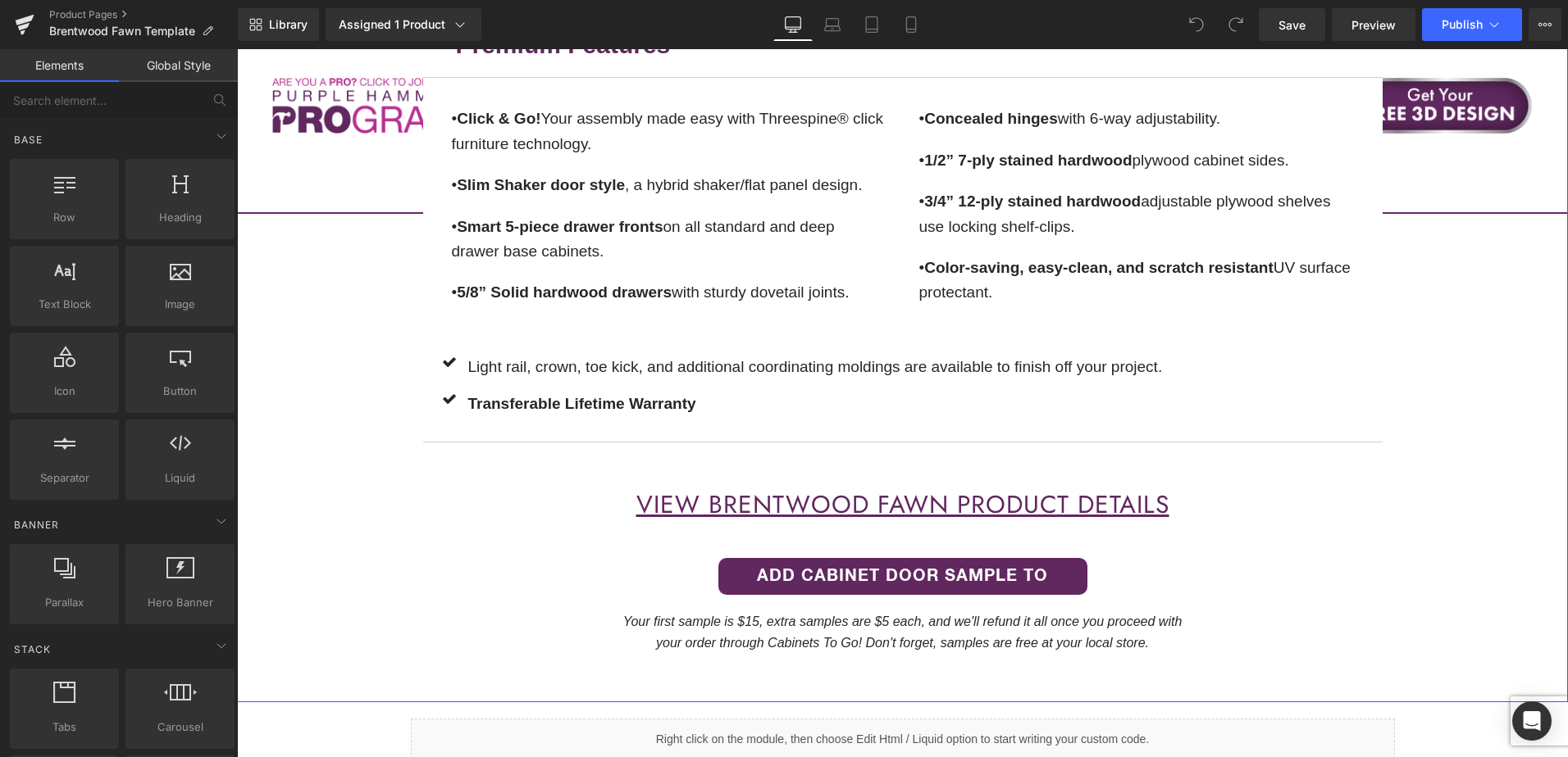
scroll to position [1639, 0]
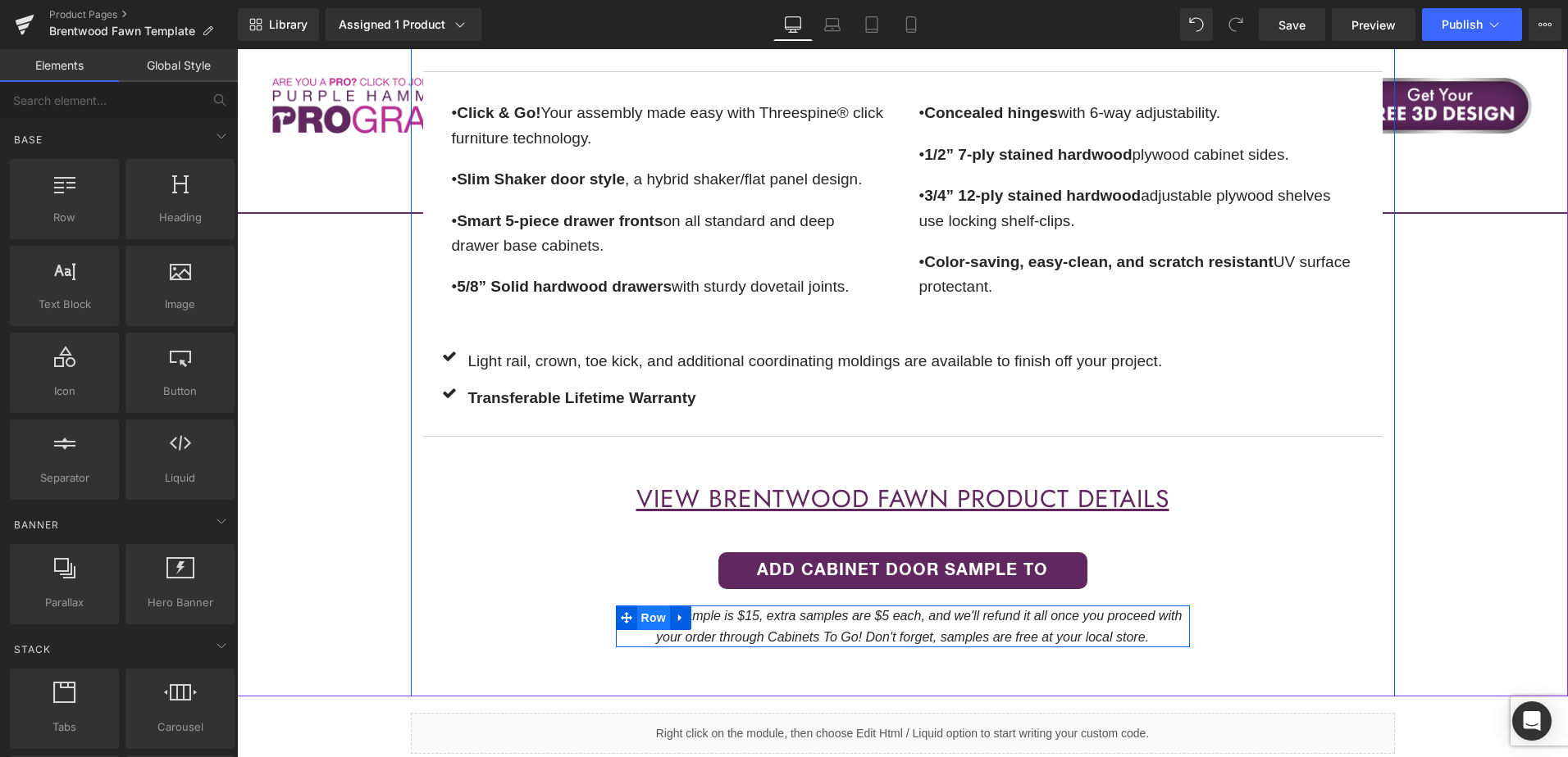
click at [650, 614] on span "Row" at bounding box center [653, 618] width 32 height 25
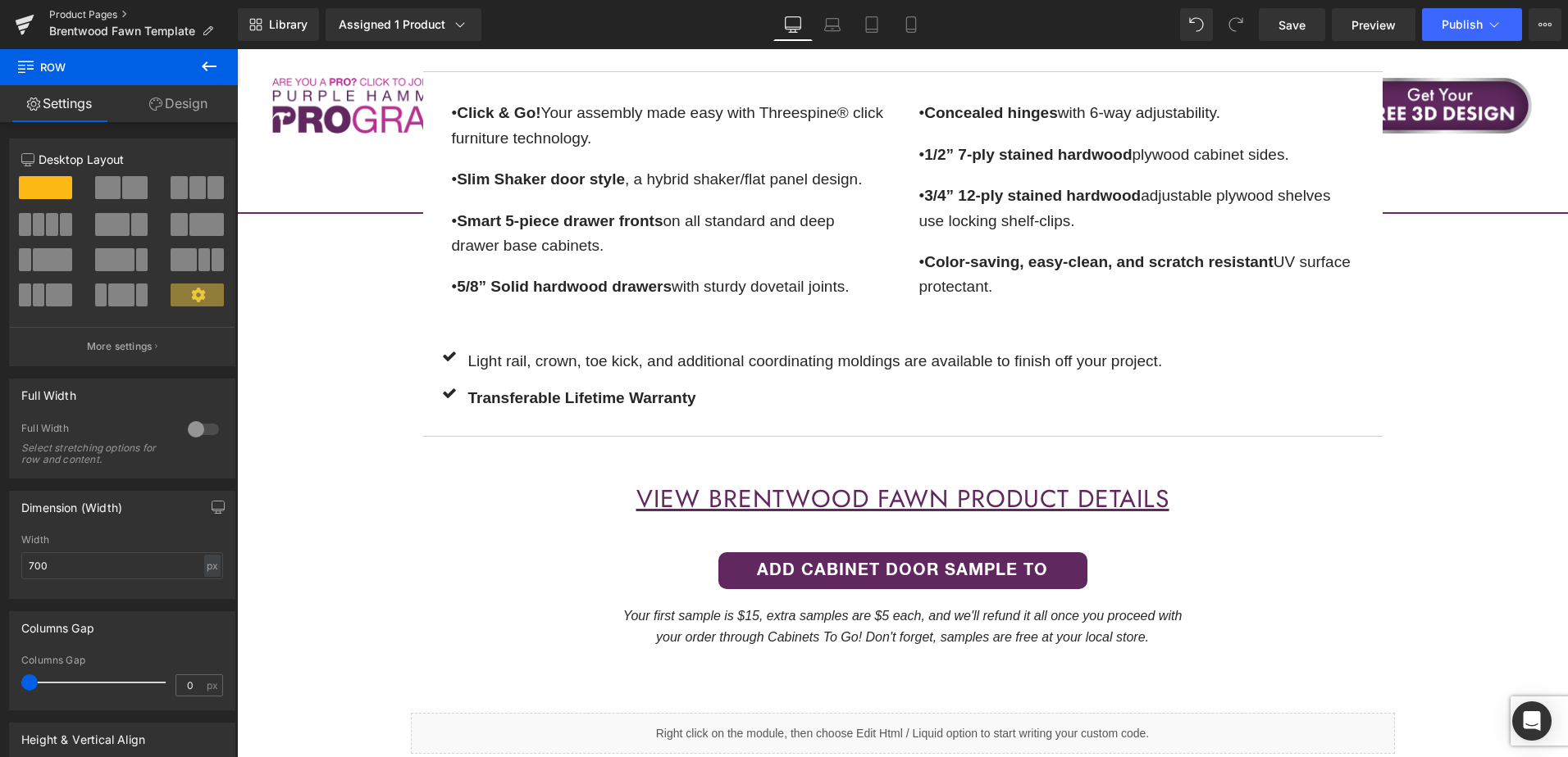
click at [99, 17] on link "Product Pages" at bounding box center [143, 14] width 188 height 13
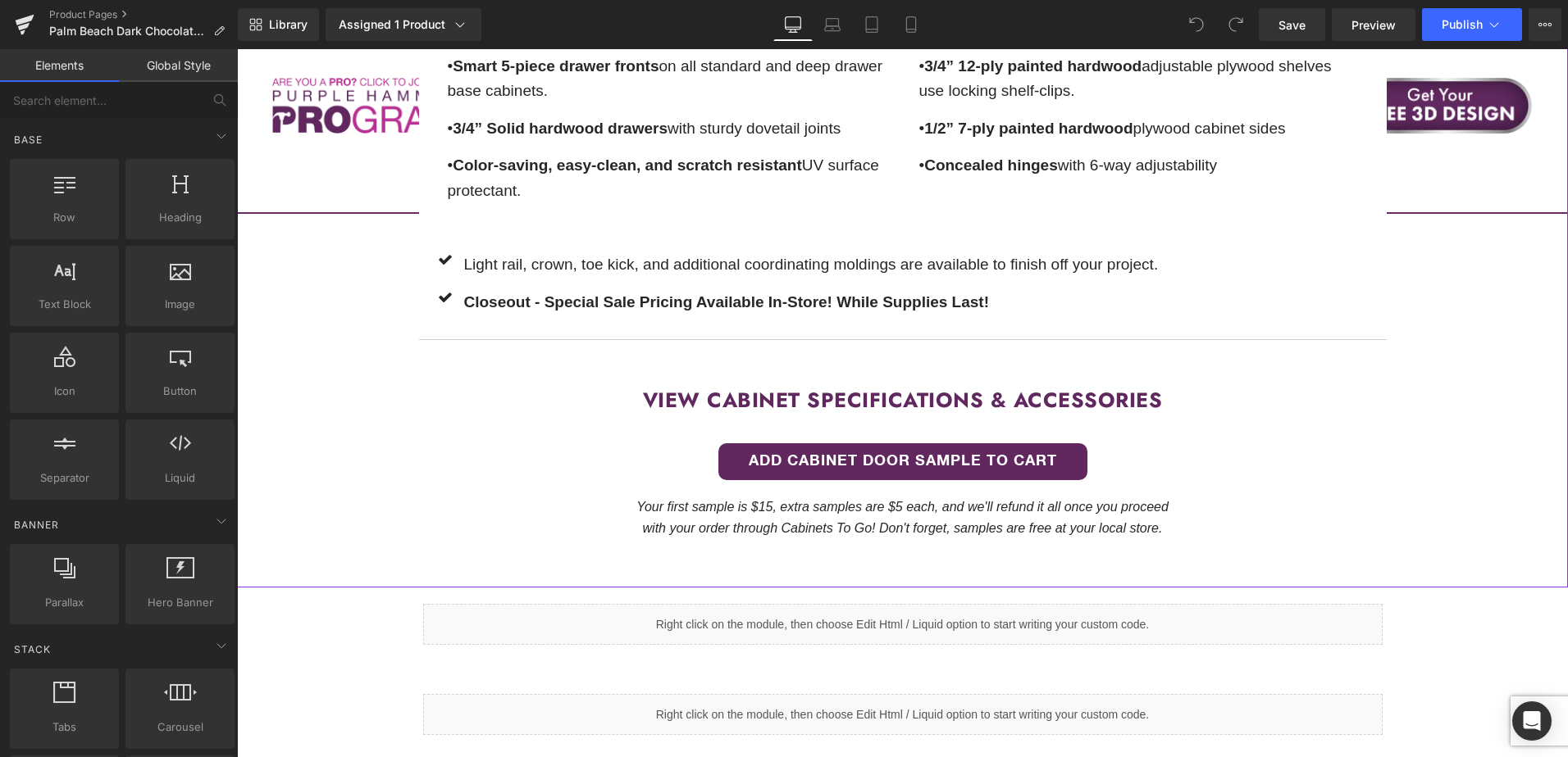
scroll to position [1312, 0]
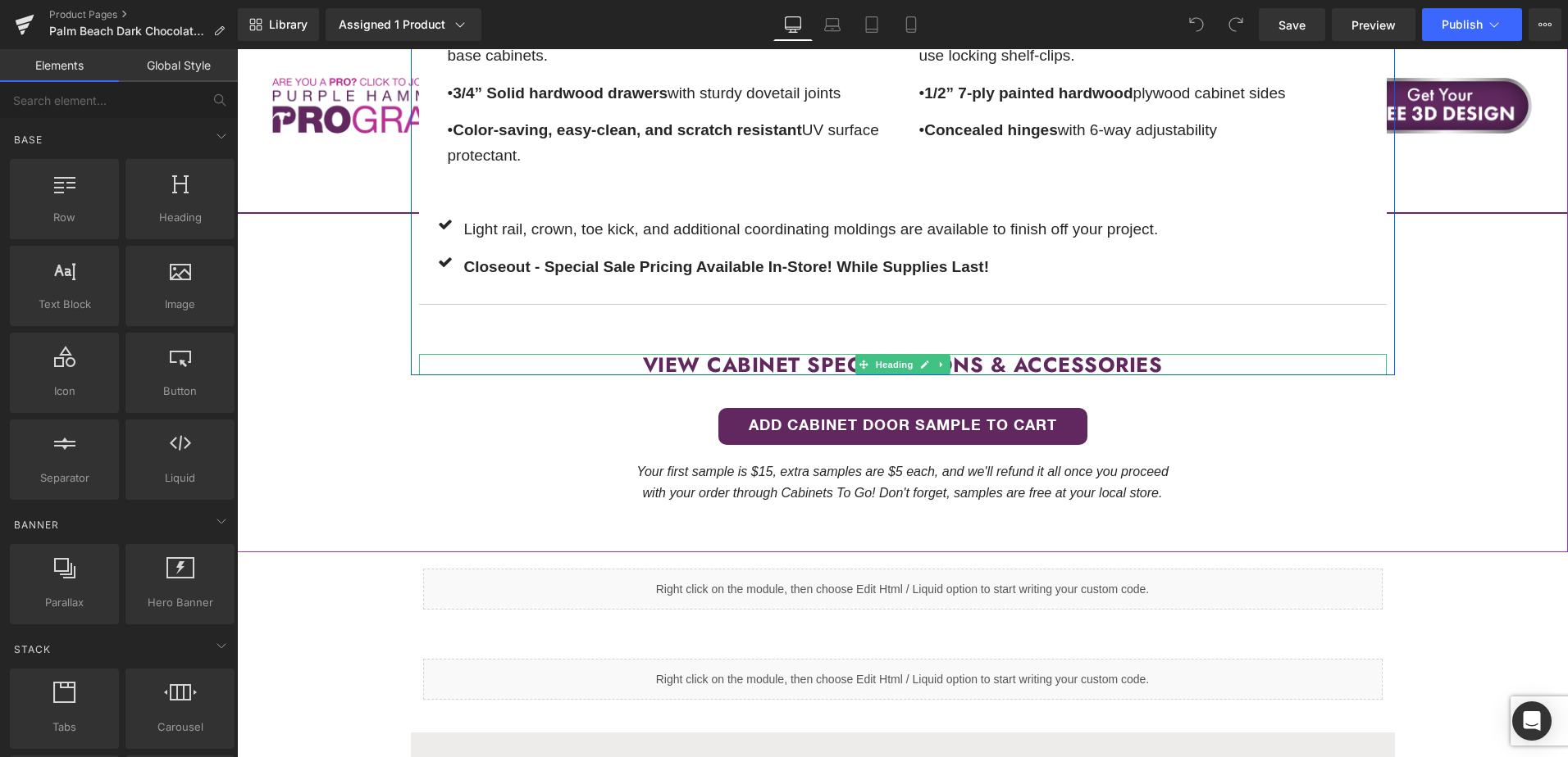
click at [1199, 363] on h5 "VIEW CABINET Specifications & ACCESSORIES" at bounding box center [903, 364] width 968 height 21
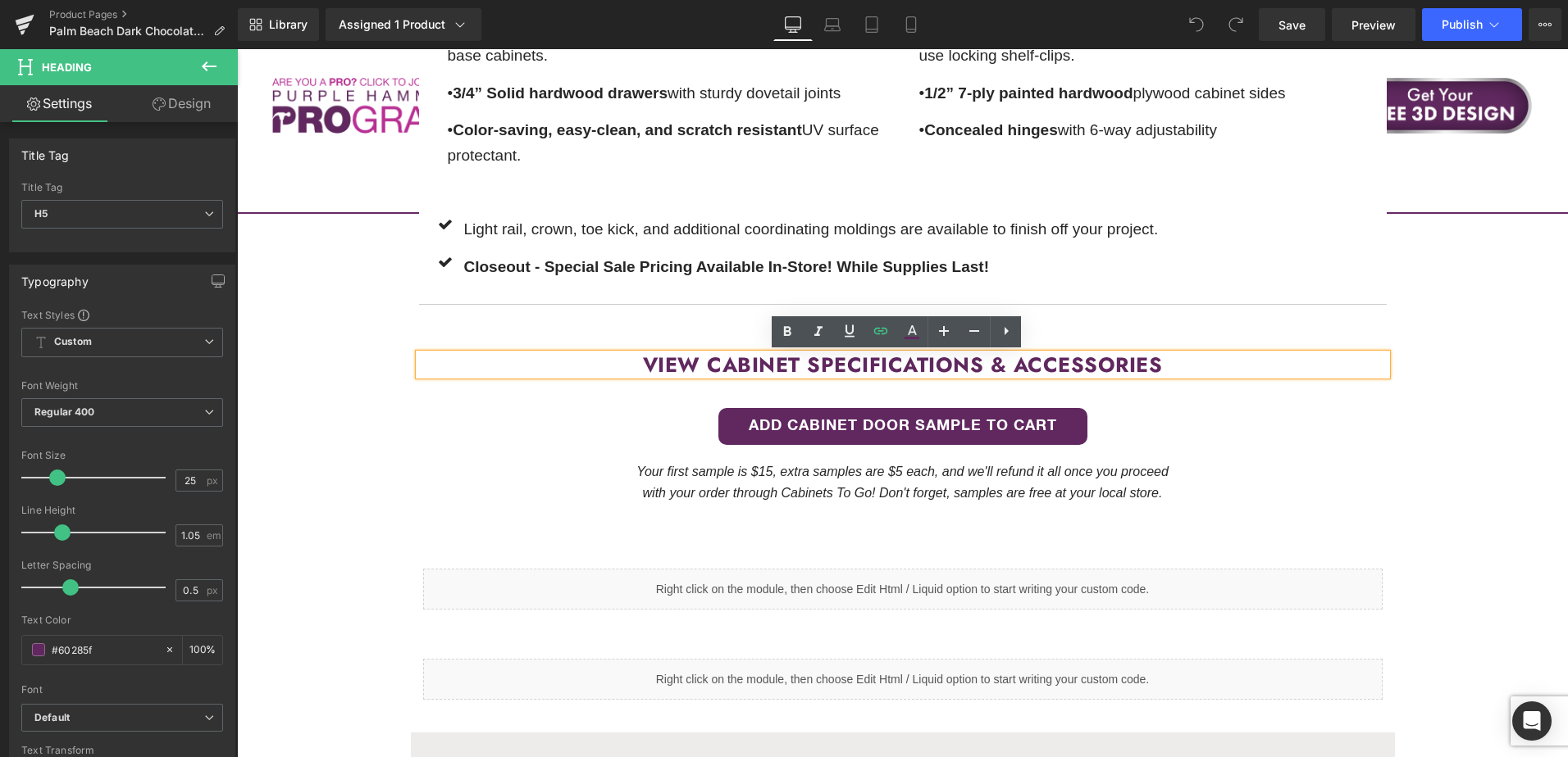
click at [1203, 363] on h5 "VIEW CABINET Specifications & ACCESSORIES" at bounding box center [903, 364] width 968 height 21
click at [1191, 368] on h5 "VIEW CABINET Specifications & ACCESSORIES" at bounding box center [903, 364] width 968 height 21
click at [1191, 367] on h5 "VIEW CABINET Specifications & ACCESSORIES" at bounding box center [903, 364] width 968 height 21
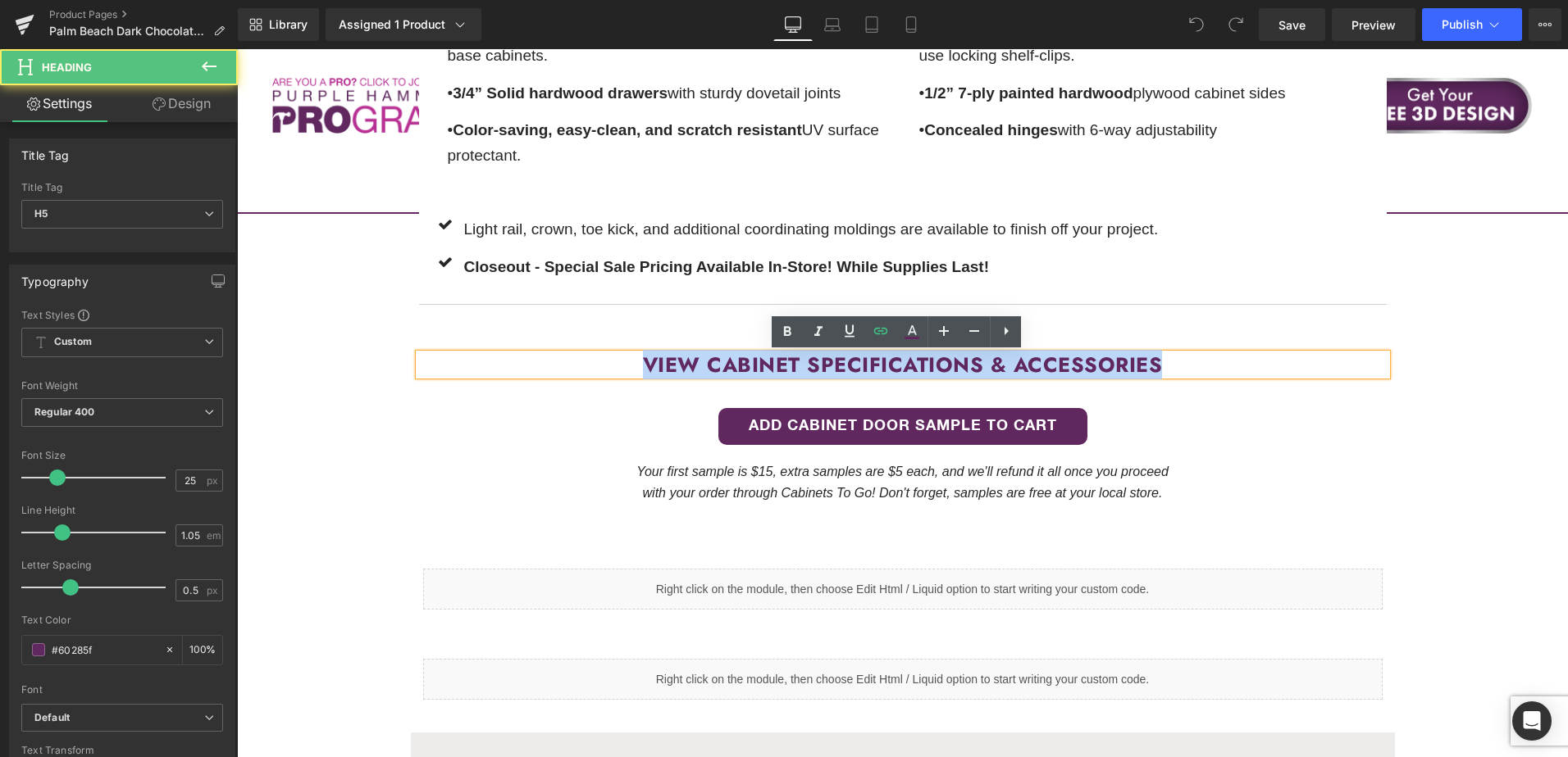
click at [1191, 367] on h5 "VIEW CABINET Specifications & ACCESSORIES" at bounding box center [903, 364] width 968 height 21
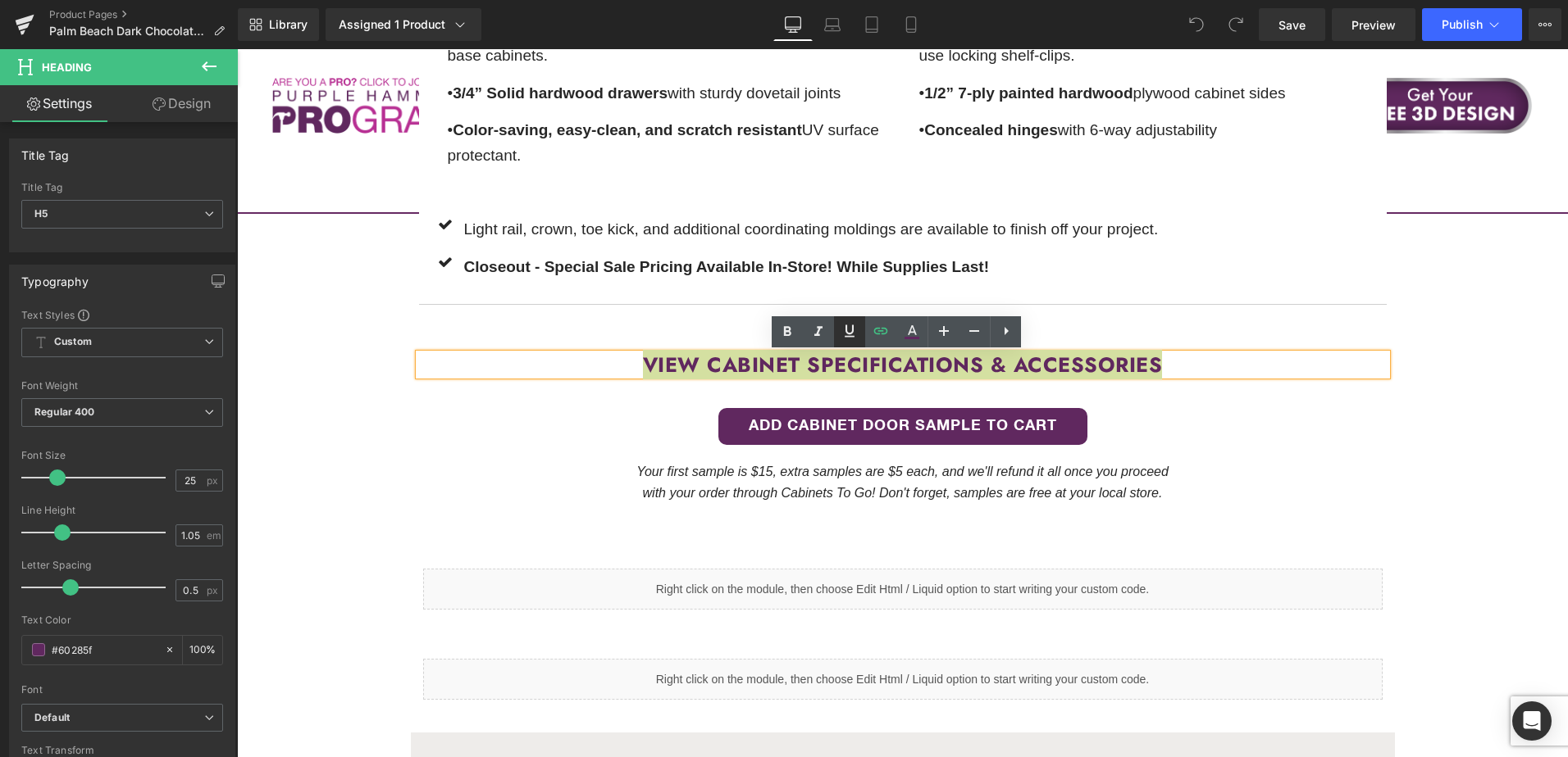
click at [851, 336] on icon at bounding box center [849, 331] width 19 height 19
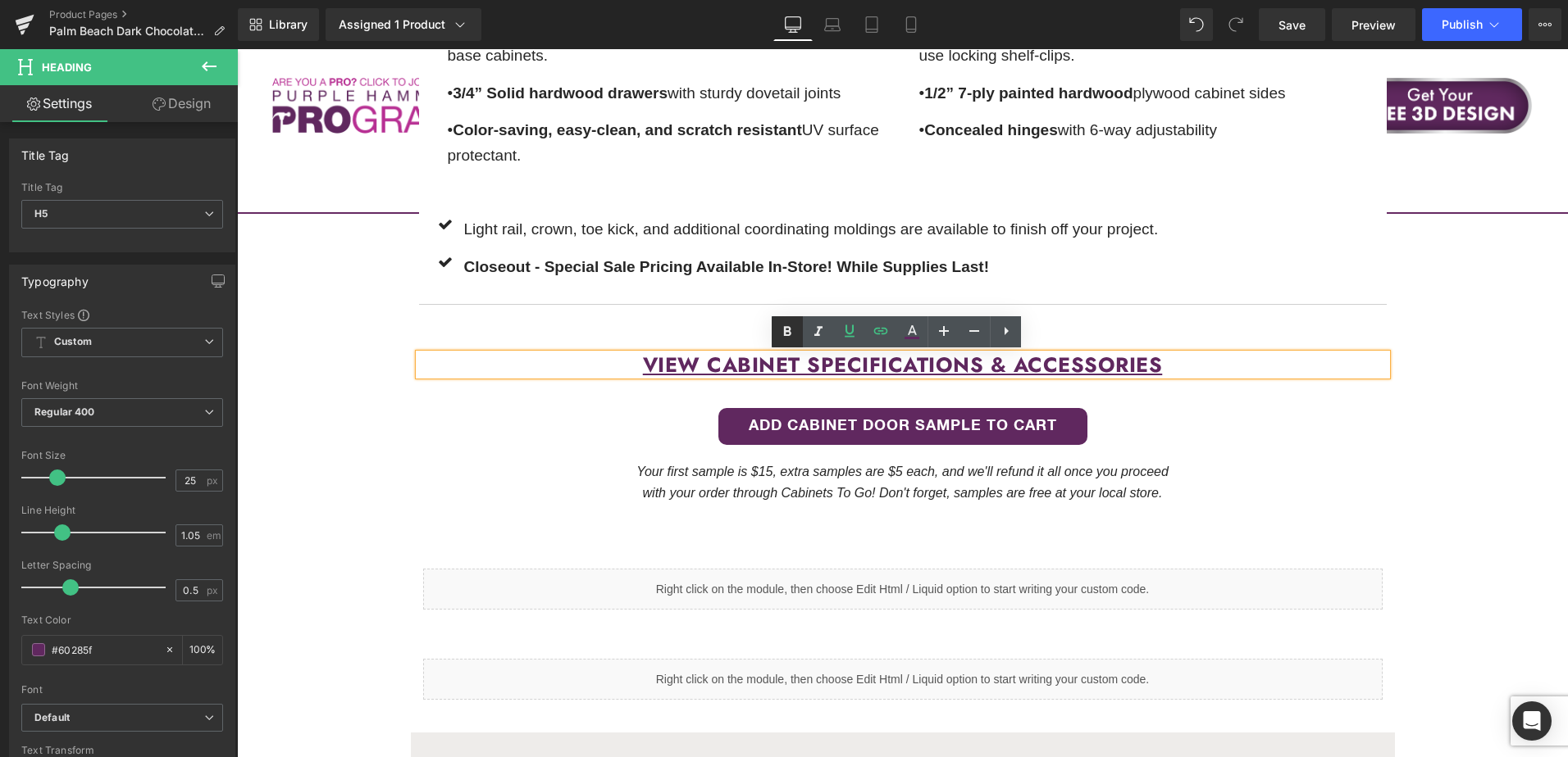
click at [787, 334] on icon at bounding box center [787, 332] width 19 height 19
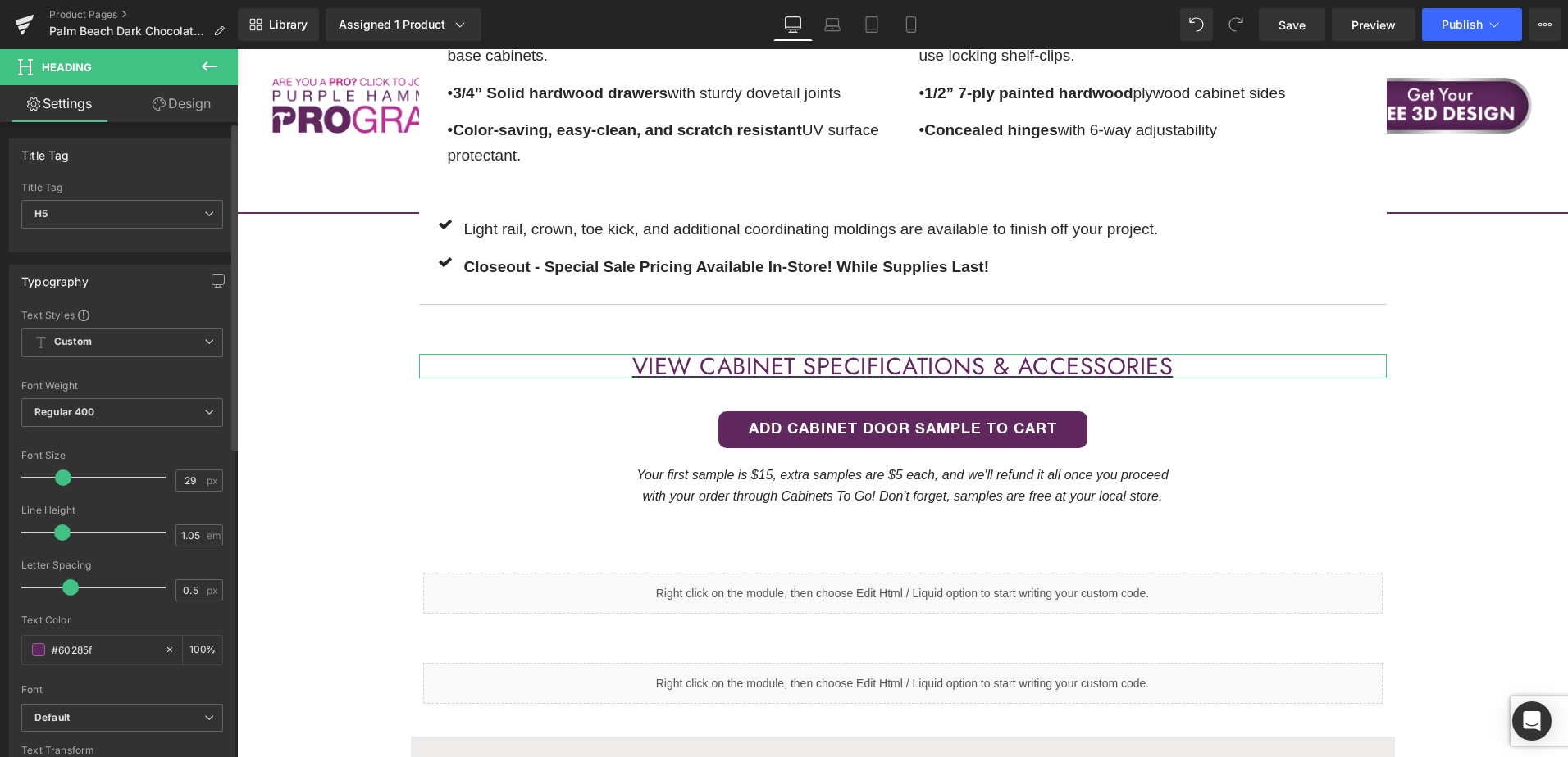
type input "30"
click at [61, 478] on span at bounding box center [64, 478] width 17 height 17
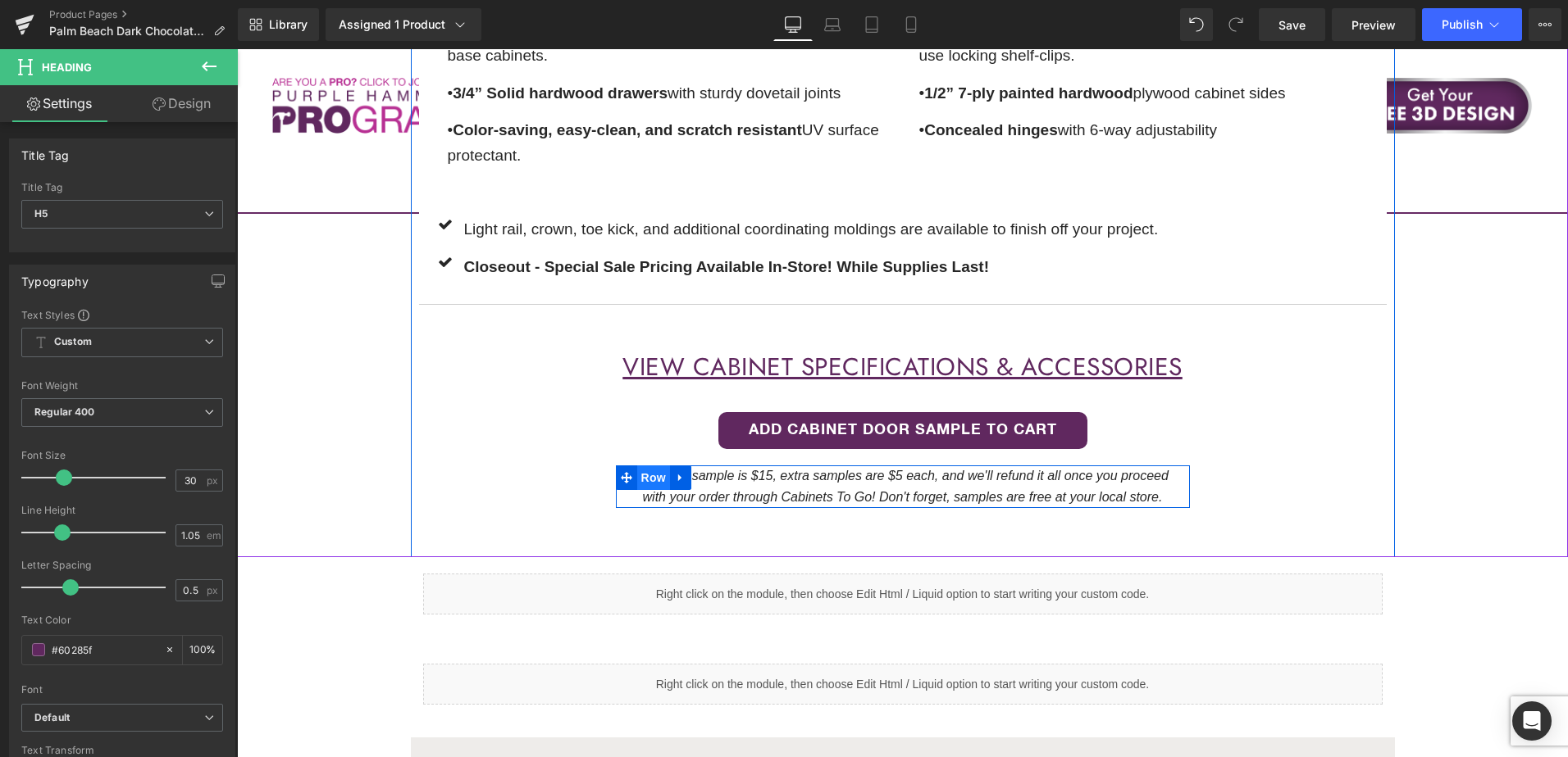
click at [640, 479] on span "Row" at bounding box center [653, 478] width 32 height 25
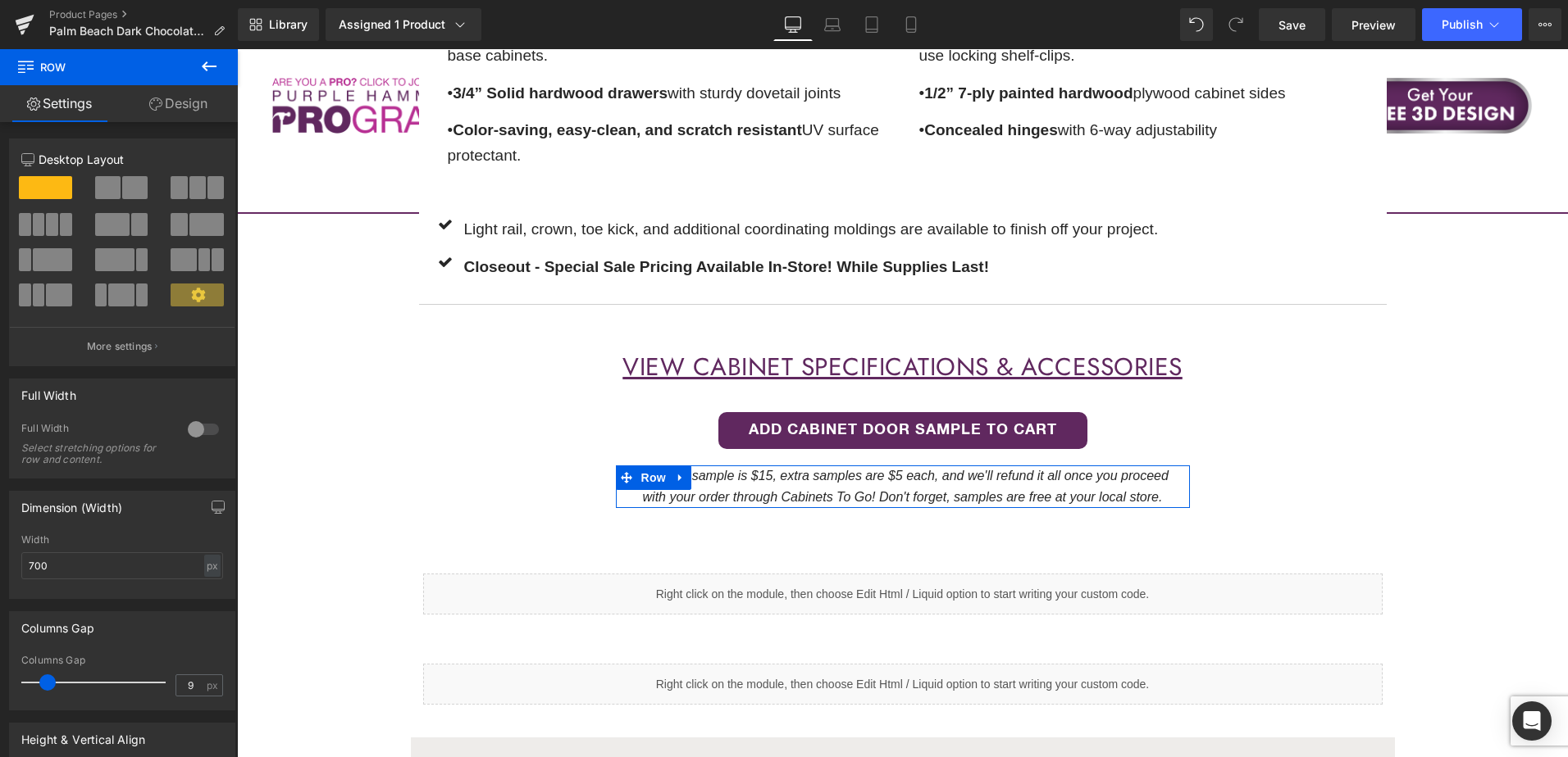
type input "0"
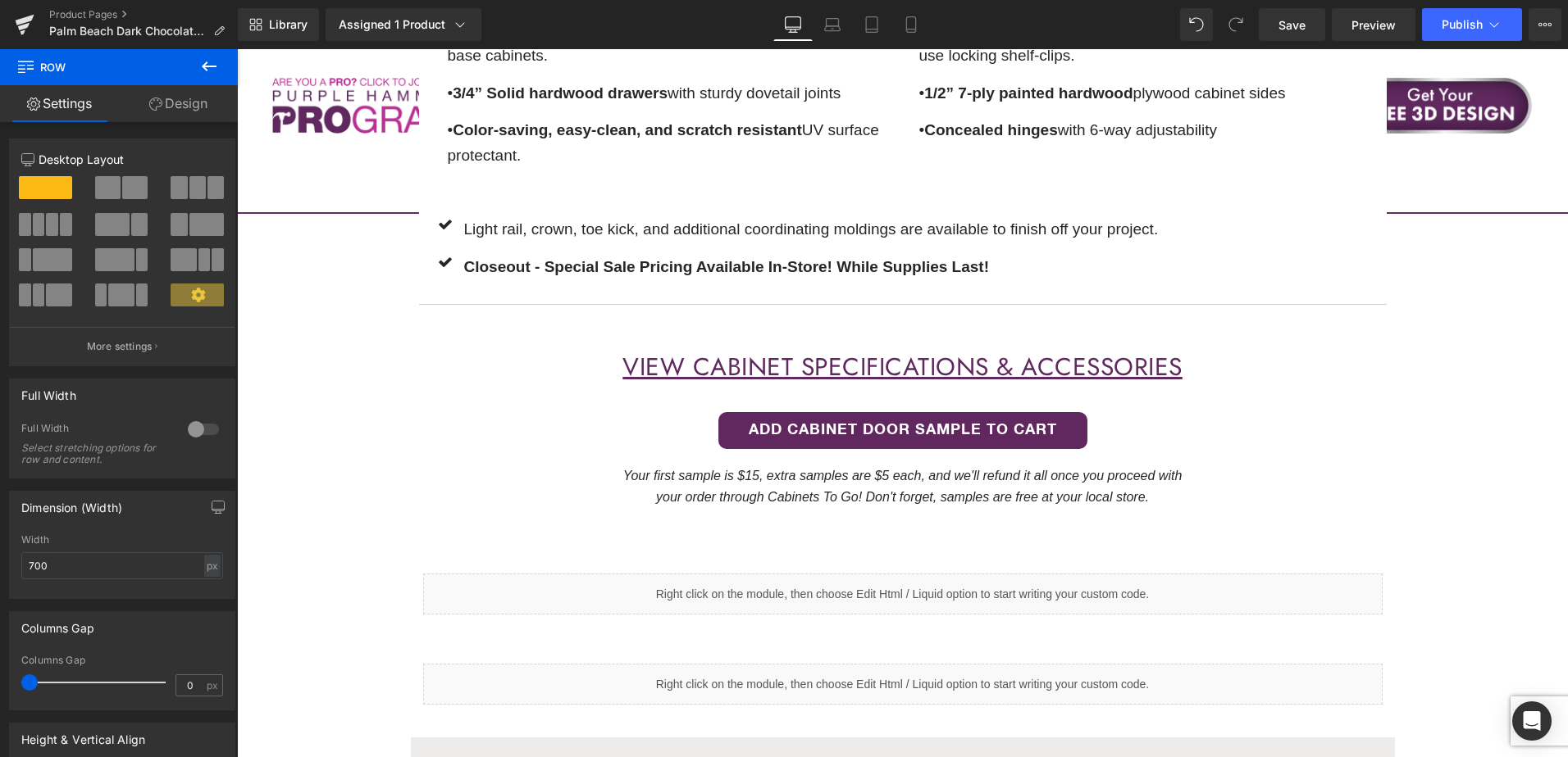
drag, startPoint x: 45, startPoint y: 679, endPoint x: -4, endPoint y: 676, distance: 49.1
click at [0, 676] on html "Row You are previewing how the will restyle your page. You can not edit Element…" at bounding box center [784, 378] width 1568 height 757
click at [1300, 23] on span "Save" at bounding box center [1292, 25] width 27 height 18
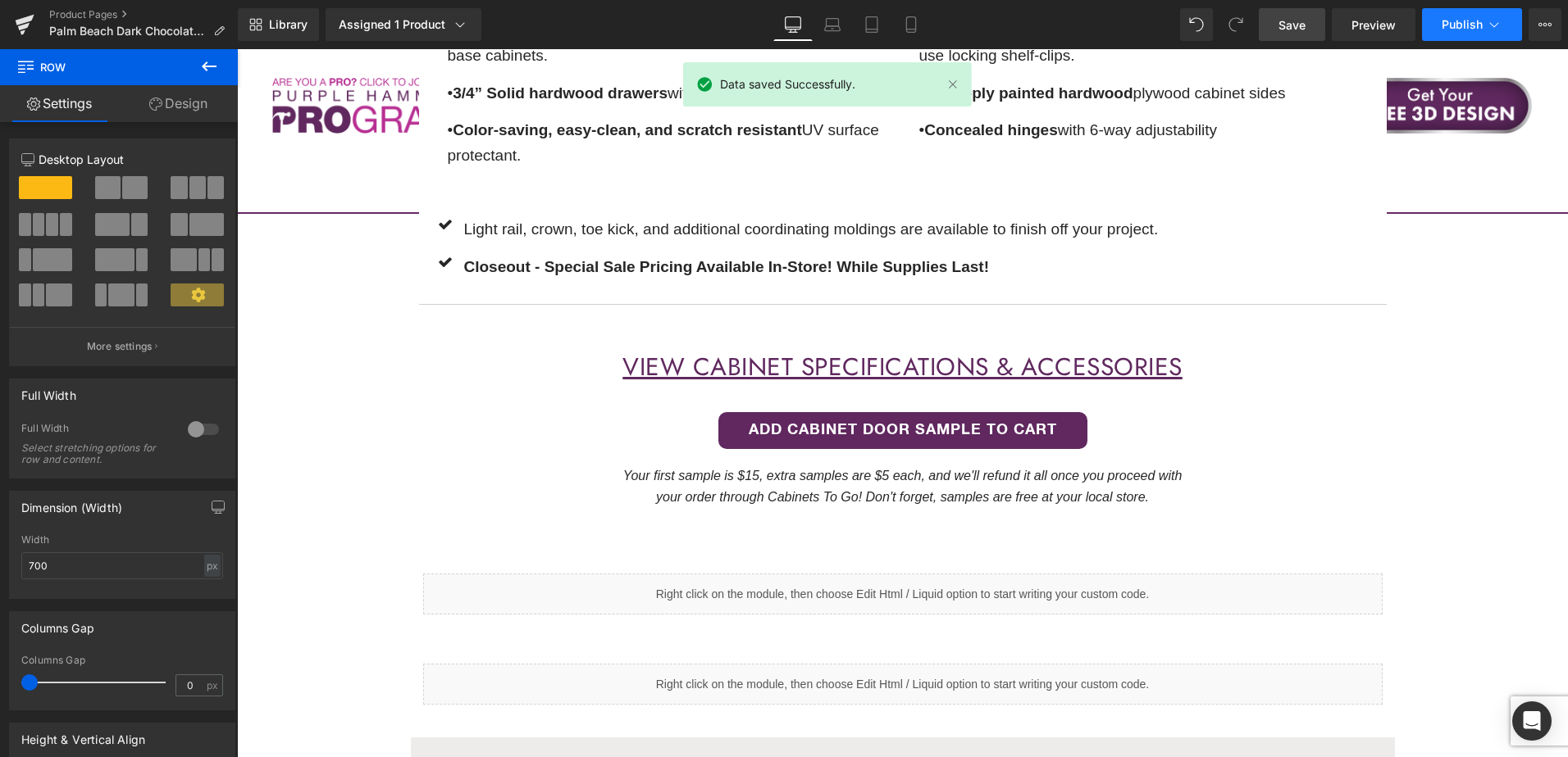
click at [1479, 20] on span "Publish" at bounding box center [1462, 25] width 41 height 13
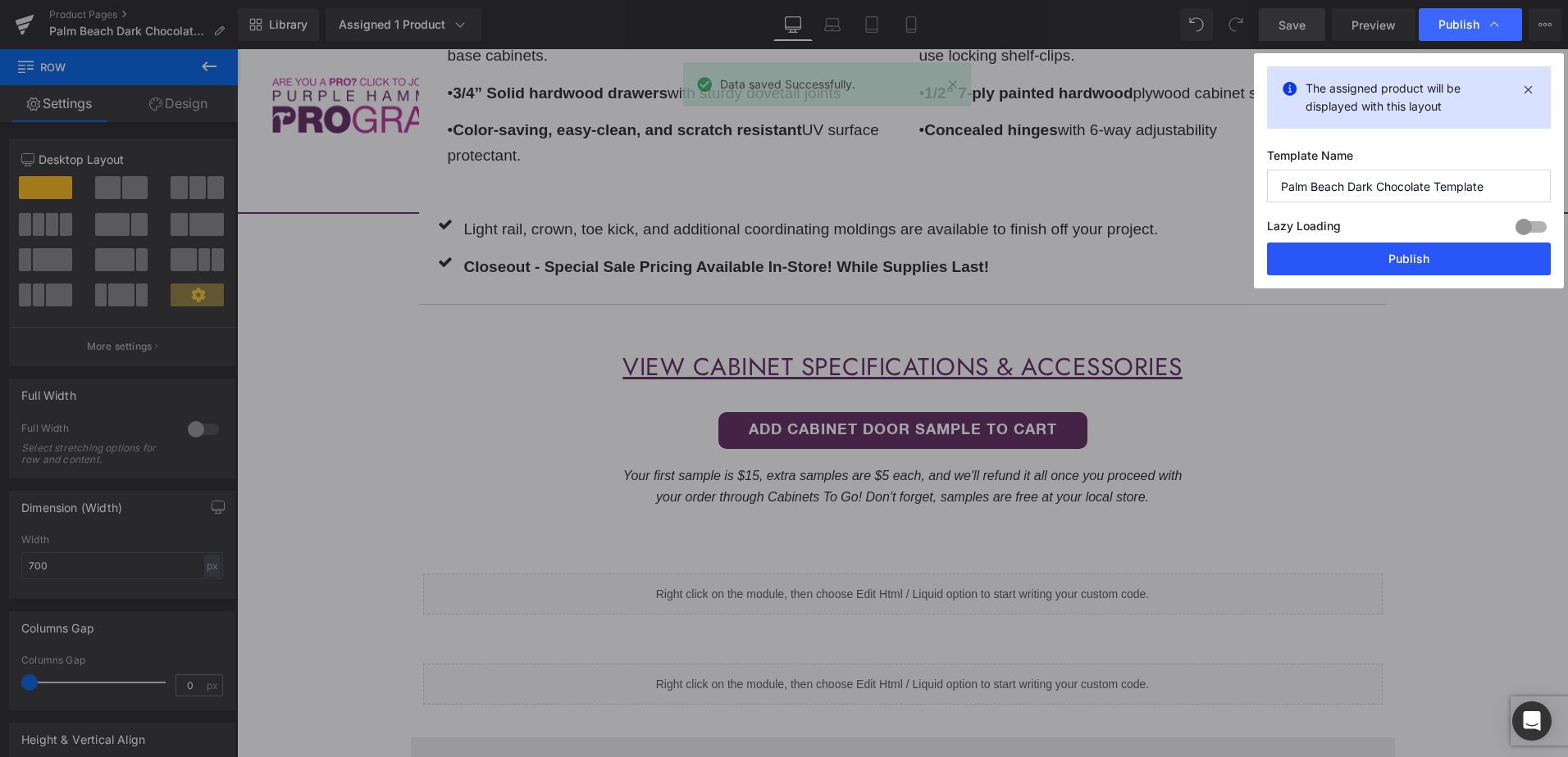
click at [1452, 258] on button "Publish" at bounding box center [1408, 258] width 284 height 32
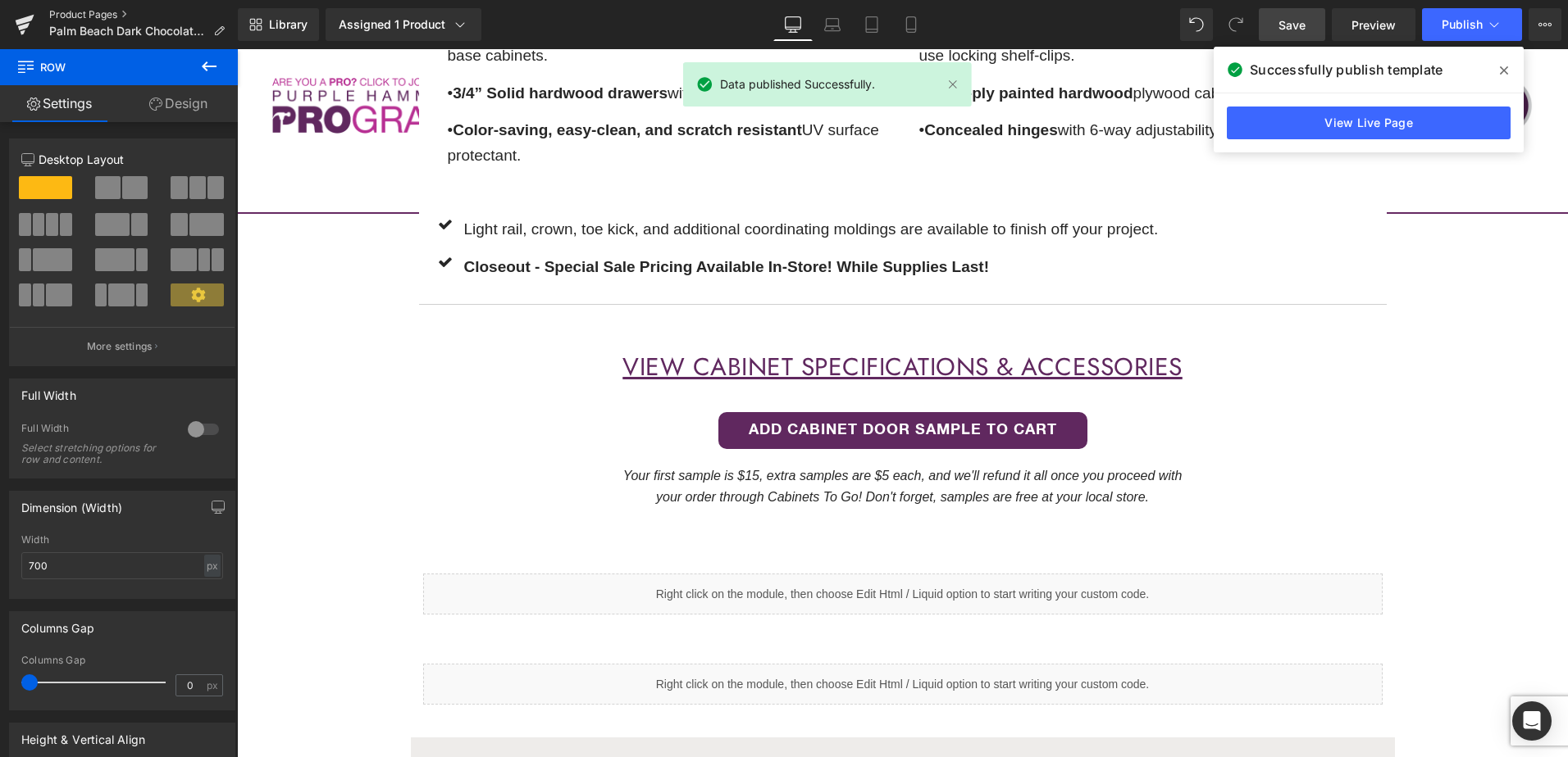
click at [108, 15] on link "Product Pages" at bounding box center [143, 14] width 188 height 13
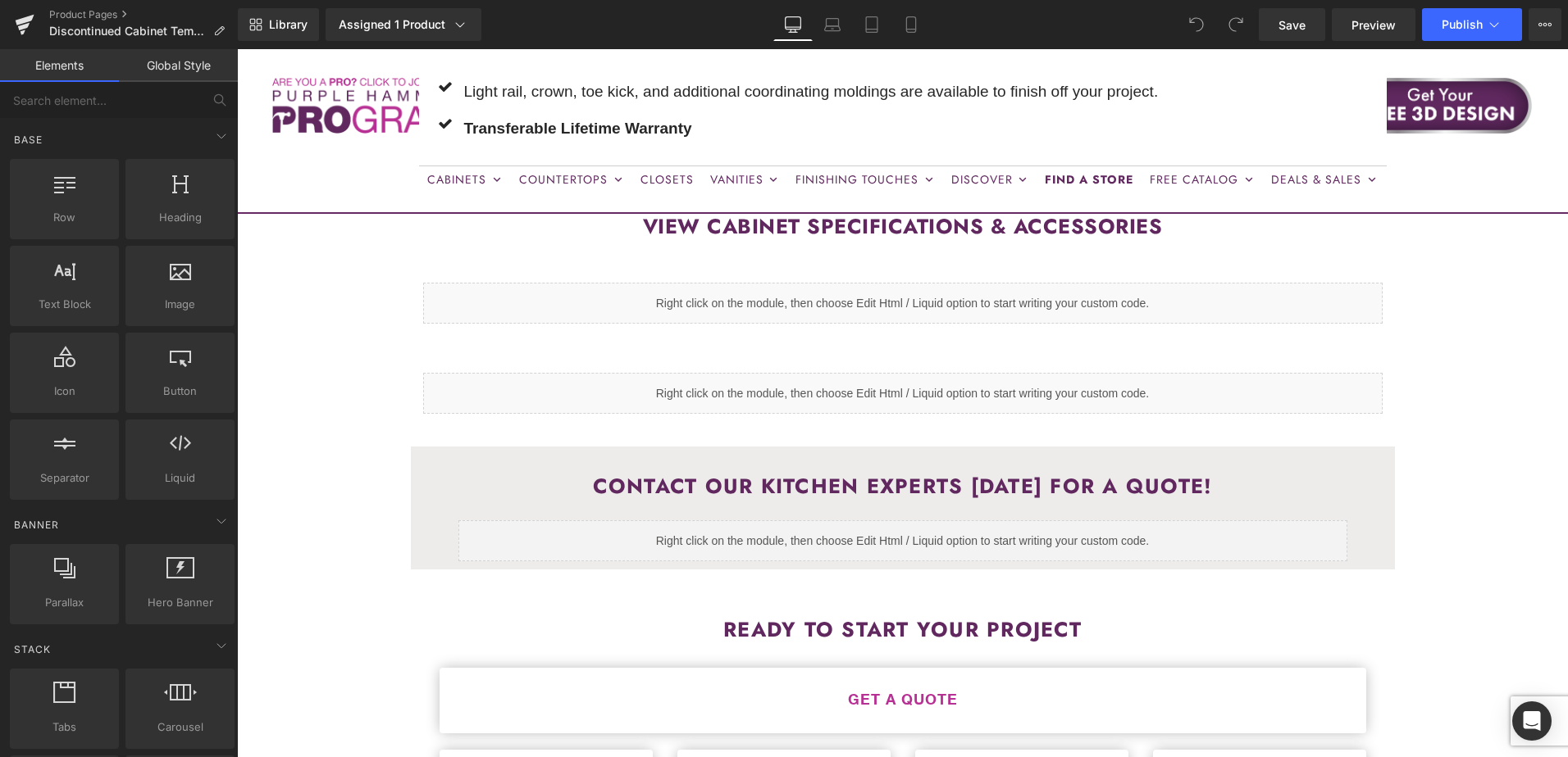
scroll to position [1312, 0]
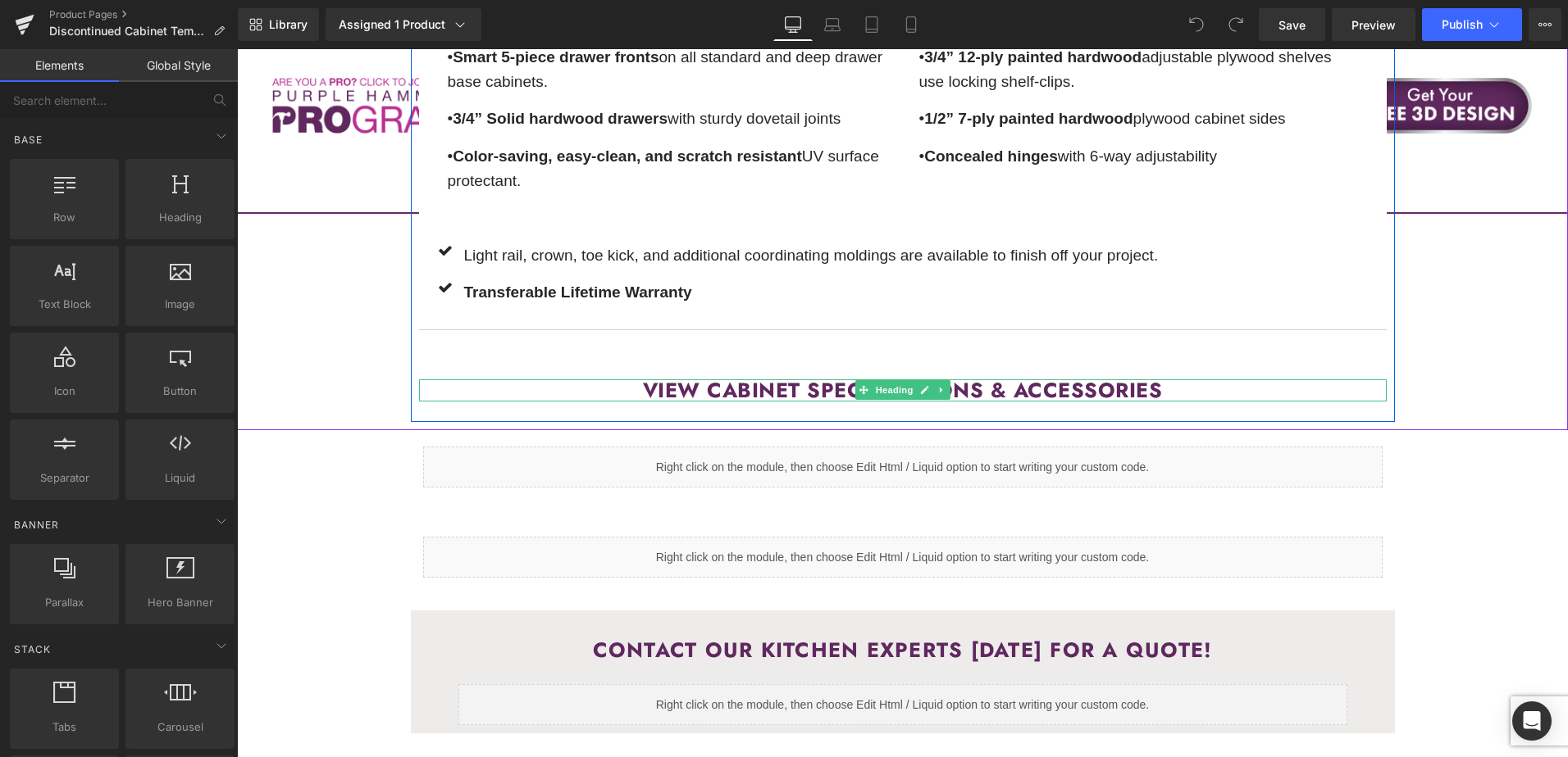
click at [1196, 388] on h5 "VIEW CABINET Specifications & ACCESSORIES" at bounding box center [903, 390] width 968 height 21
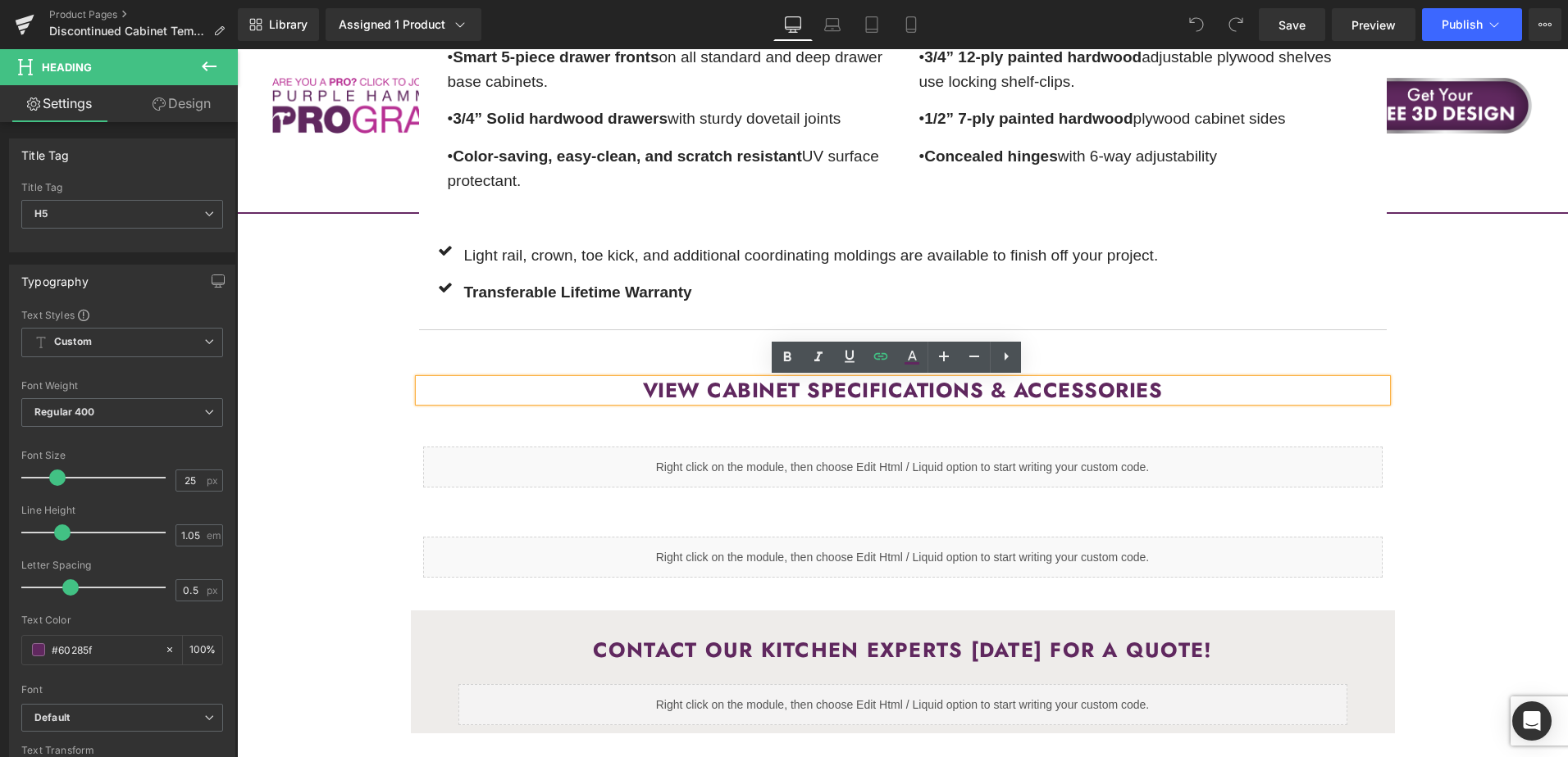
click at [1203, 388] on h5 "VIEW CABINET Specifications & ACCESSORIES" at bounding box center [903, 390] width 968 height 21
click at [1194, 388] on h5 "VIEW CABINET Specifications & ACCESSORIES" at bounding box center [903, 390] width 968 height 21
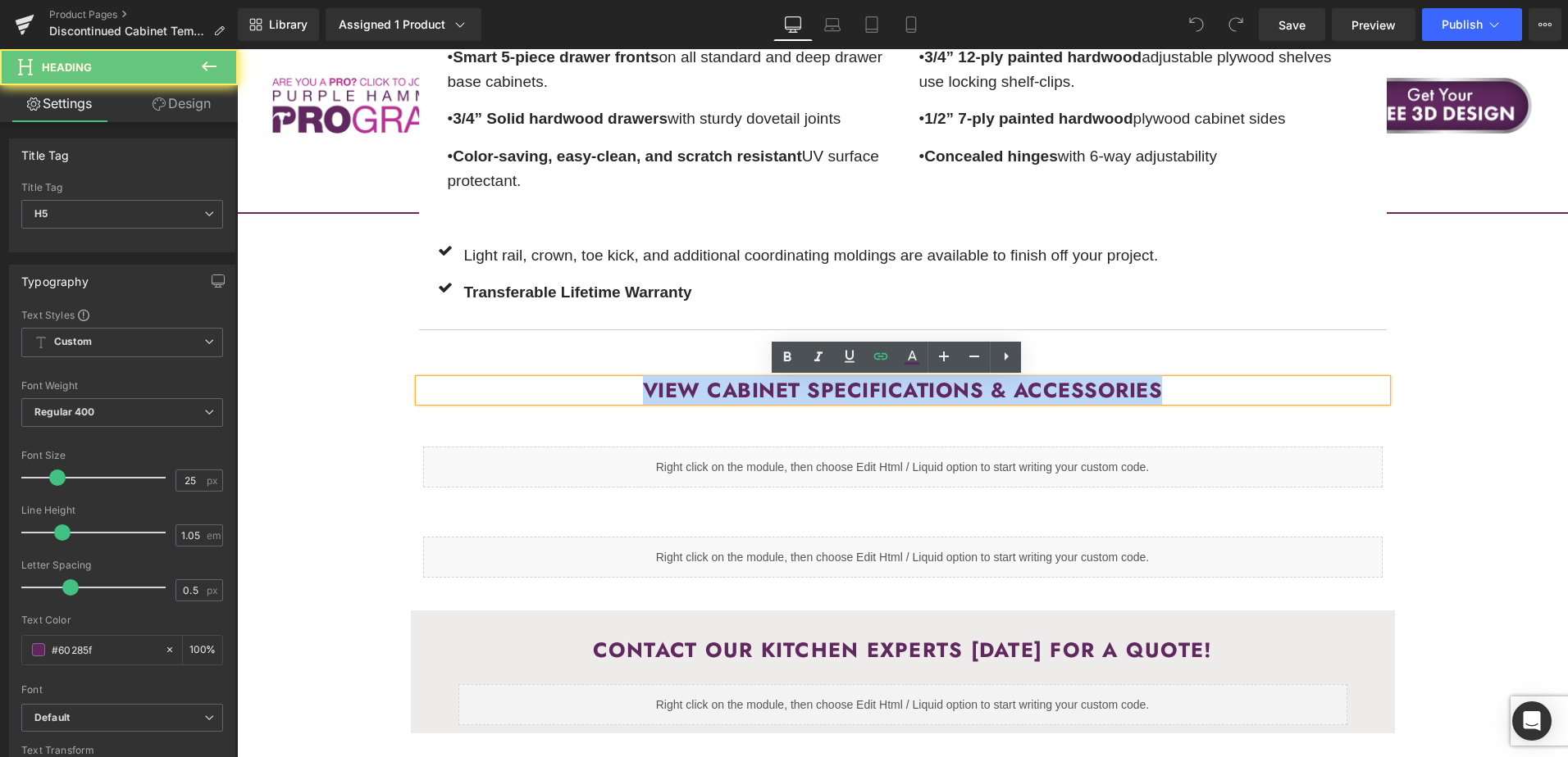
click at [1194, 388] on h5 "VIEW CABINET Specifications & ACCESSORIES" at bounding box center [903, 390] width 968 height 21
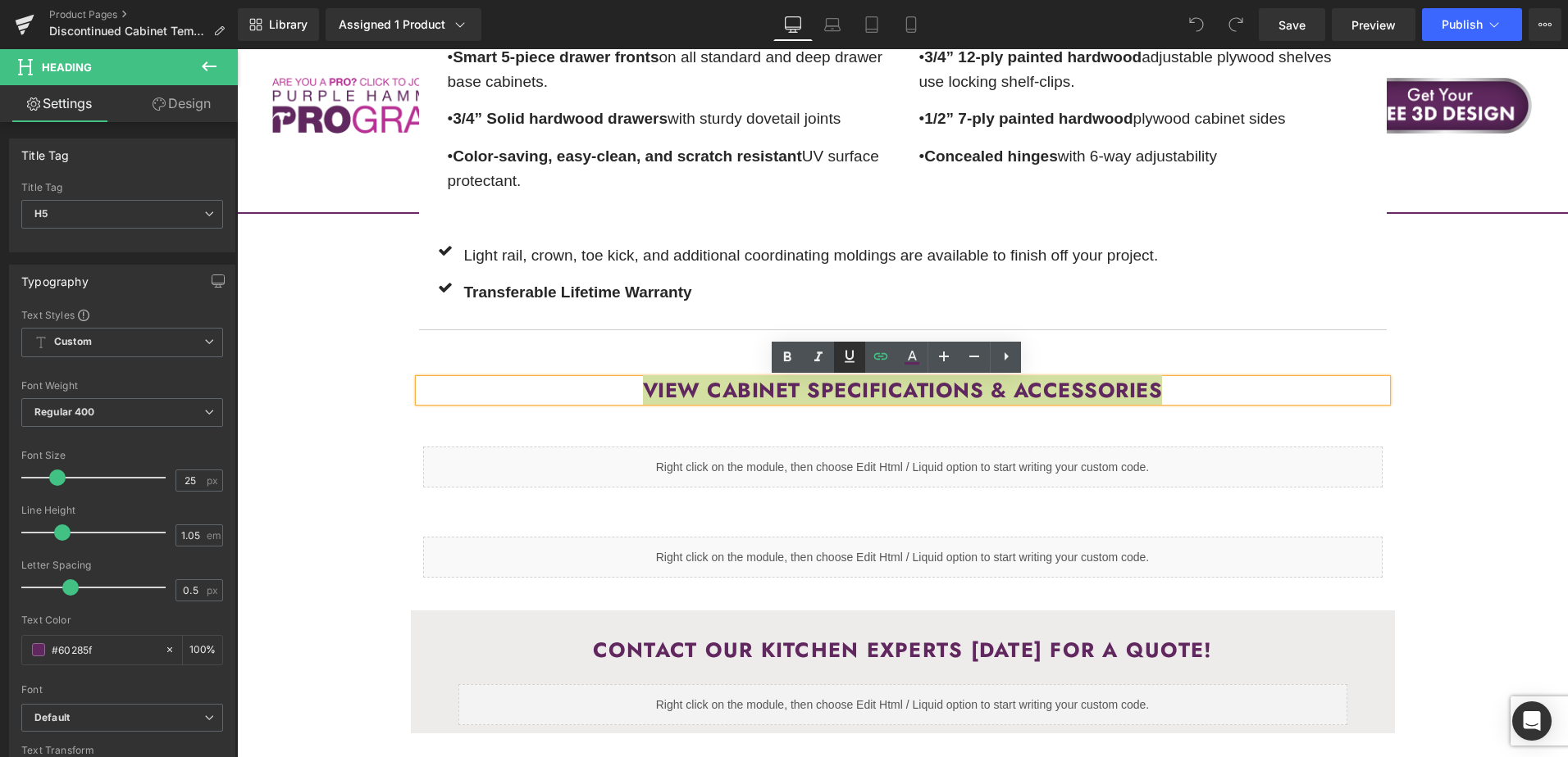
click at [842, 362] on icon at bounding box center [849, 357] width 19 height 19
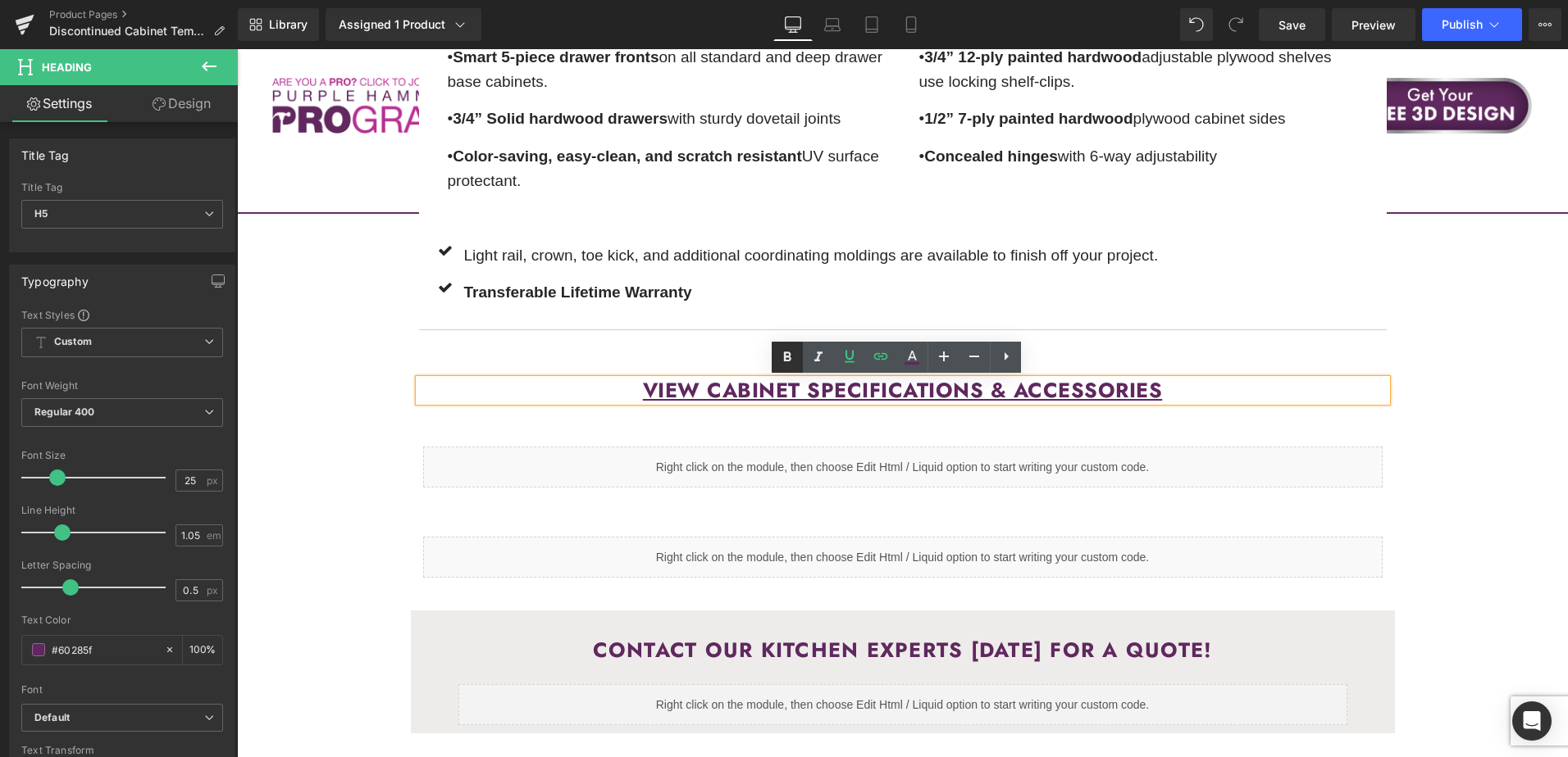
click at [788, 359] on icon at bounding box center [787, 357] width 19 height 19
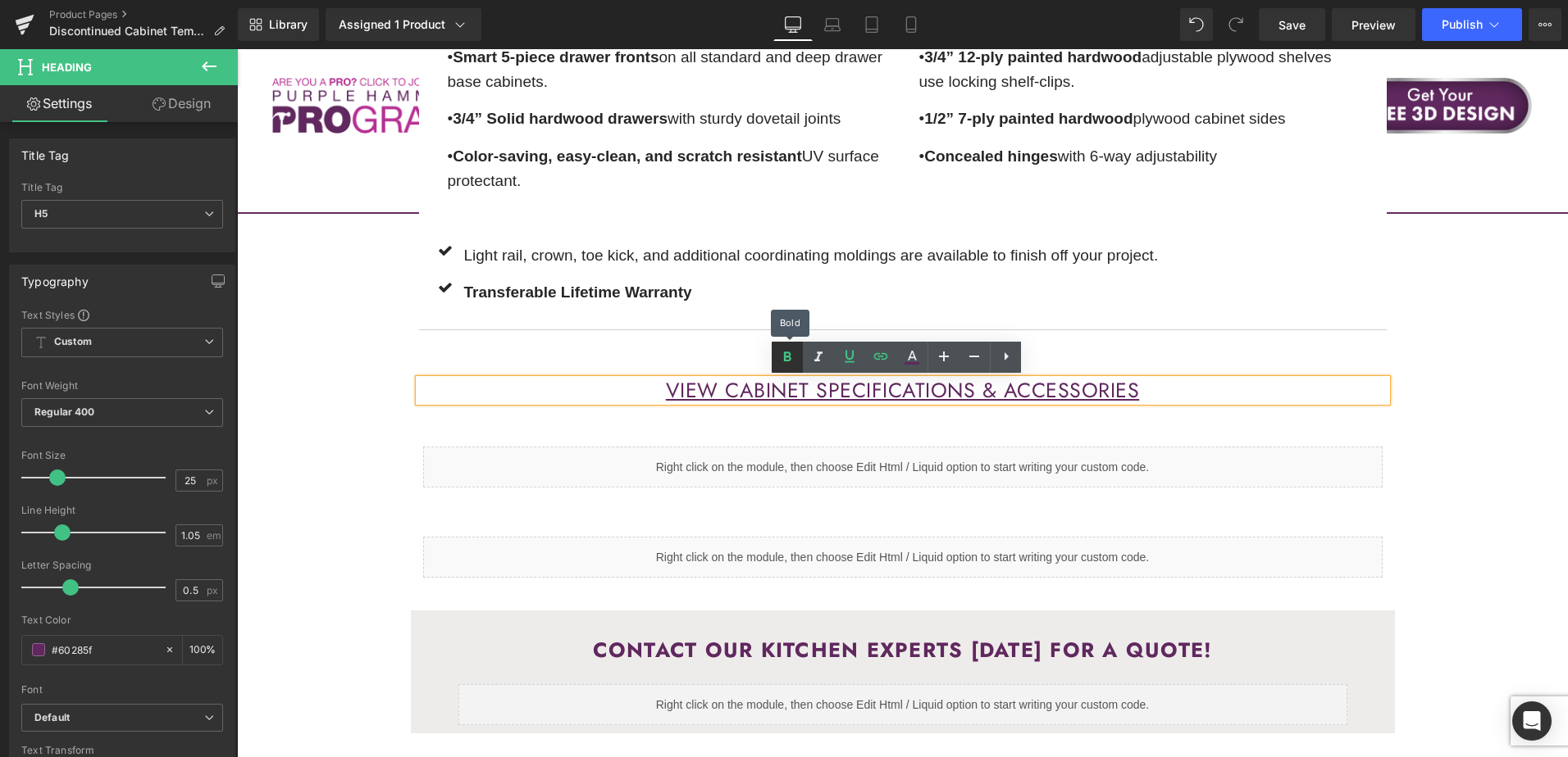
click at [789, 359] on icon at bounding box center [787, 357] width 19 height 19
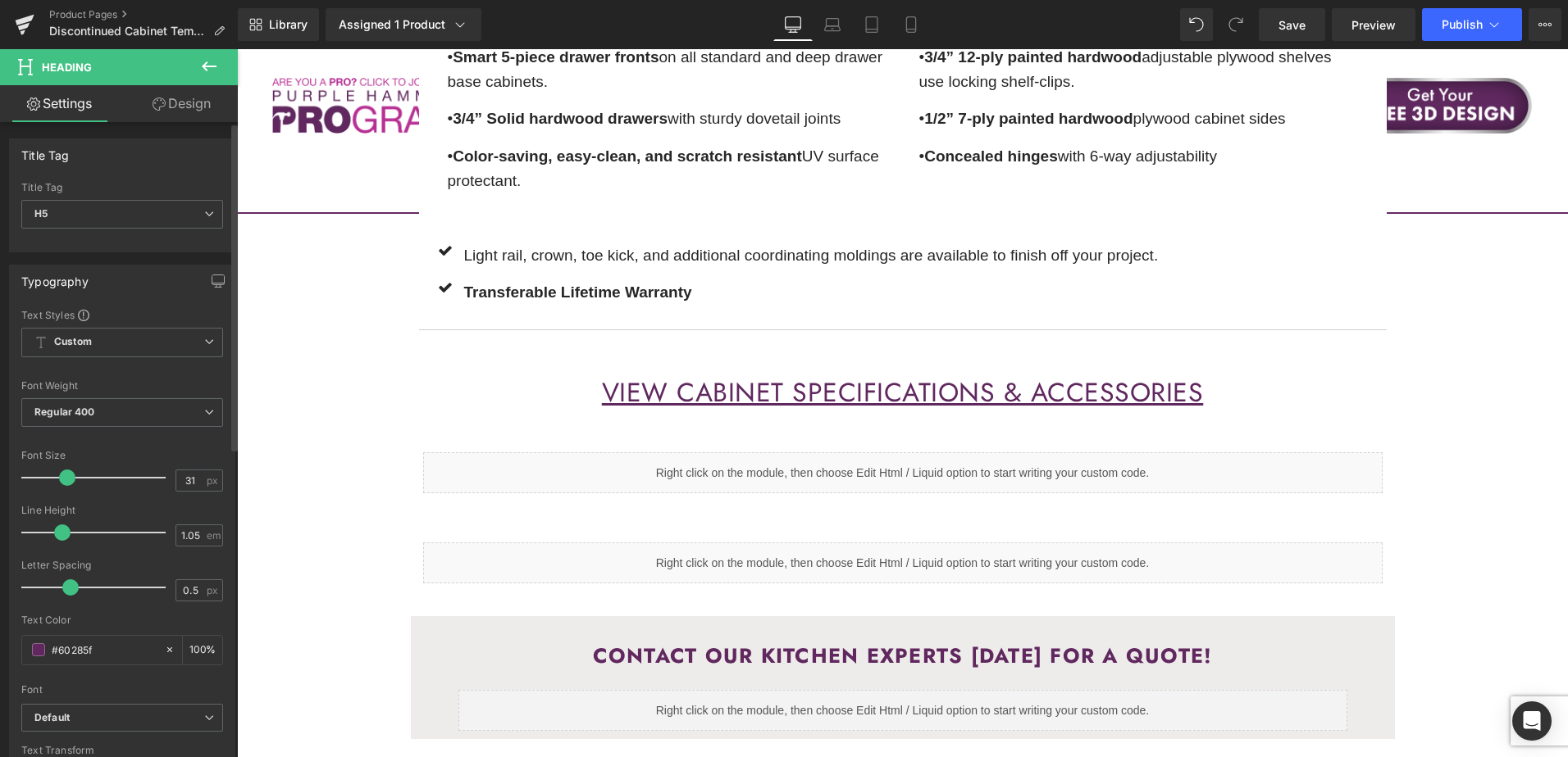
type input "30"
click at [59, 479] on span at bounding box center [64, 478] width 17 height 17
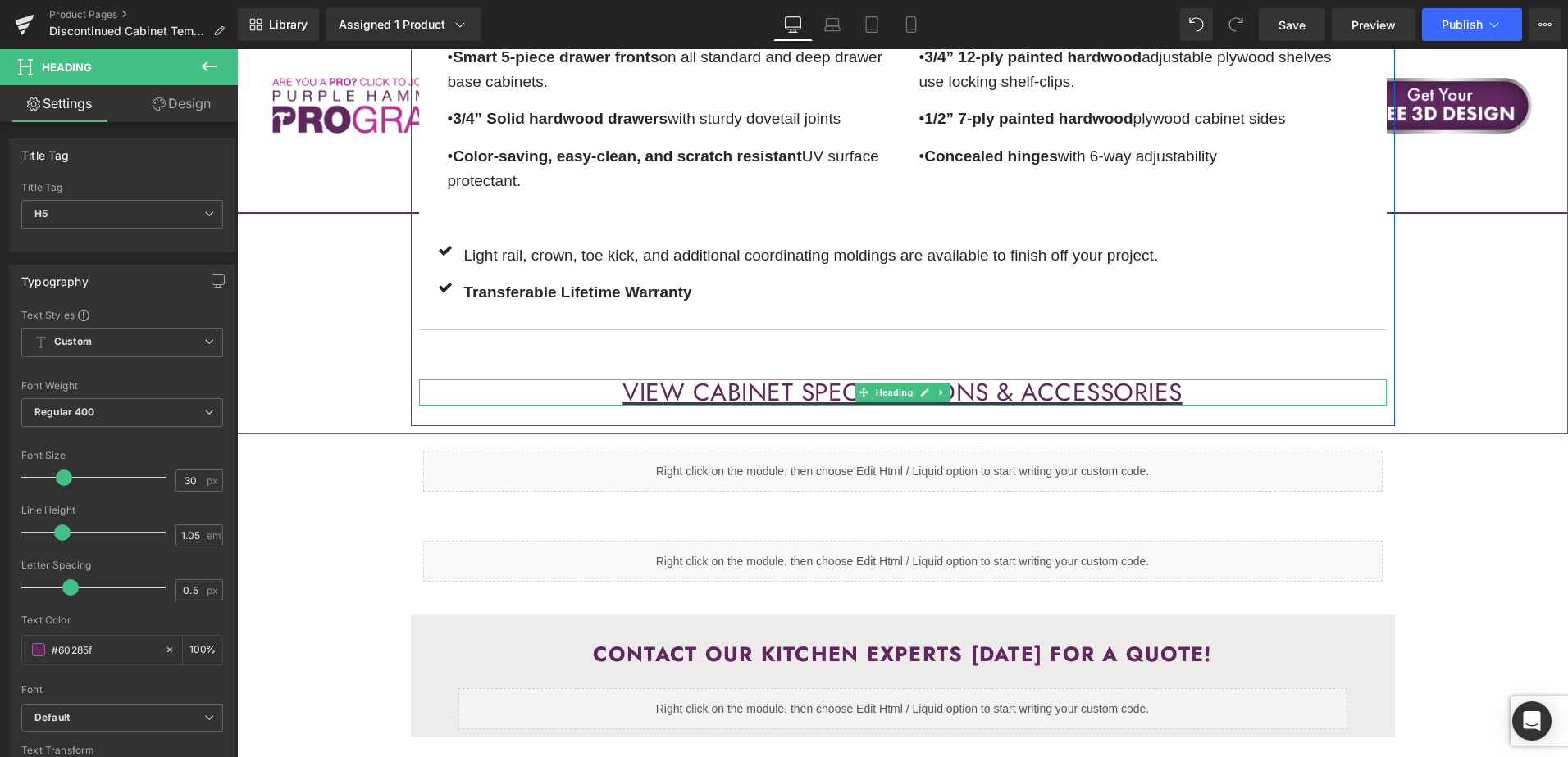
click at [1218, 386] on h5 "VIEW CABINET Specifications & ACCESSORIES" at bounding box center [903, 393] width 968 height 26
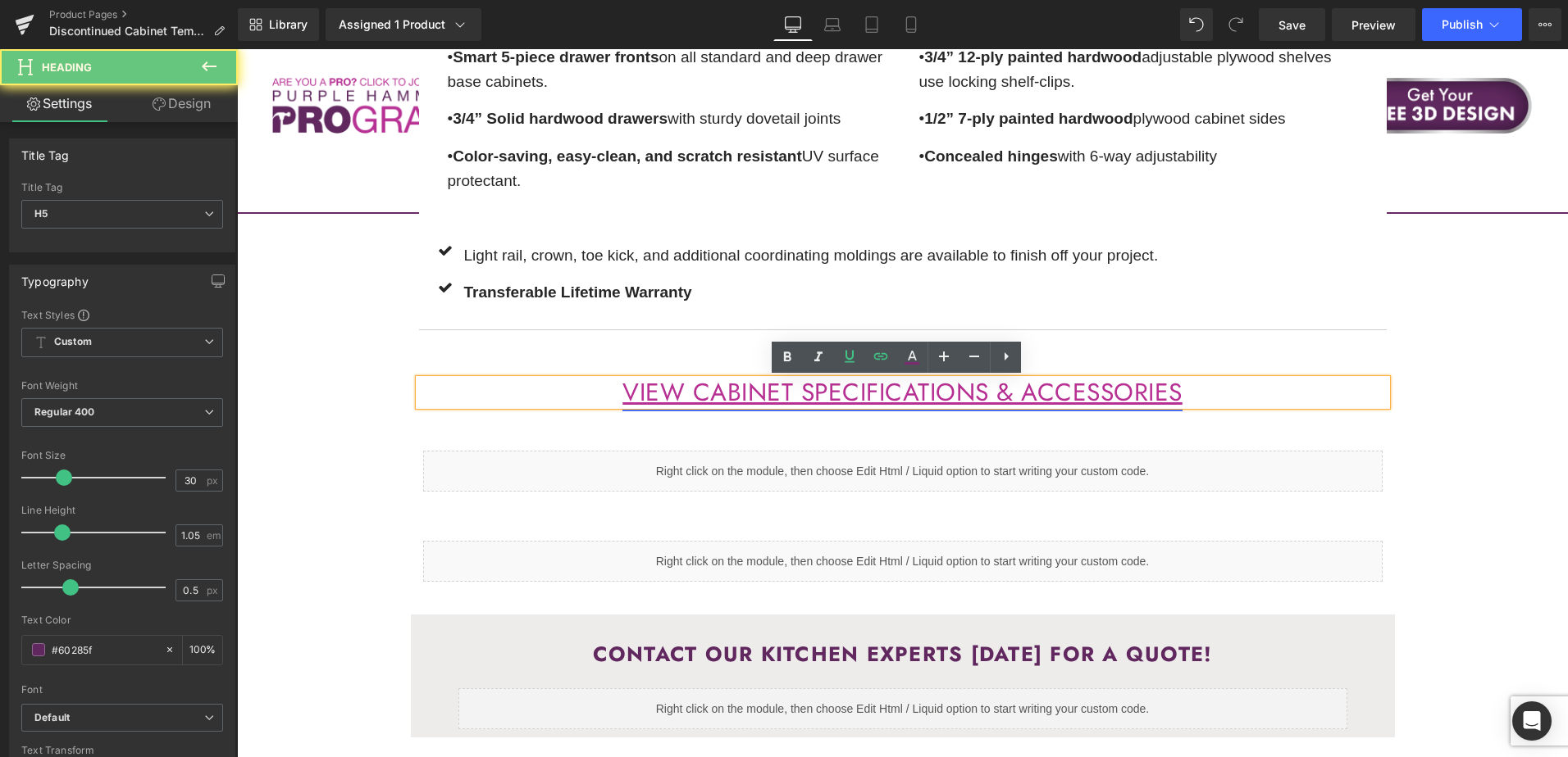
click at [948, 398] on u "VIEW CABINET Specifications & ACCESSORIES" at bounding box center [902, 393] width 560 height 35
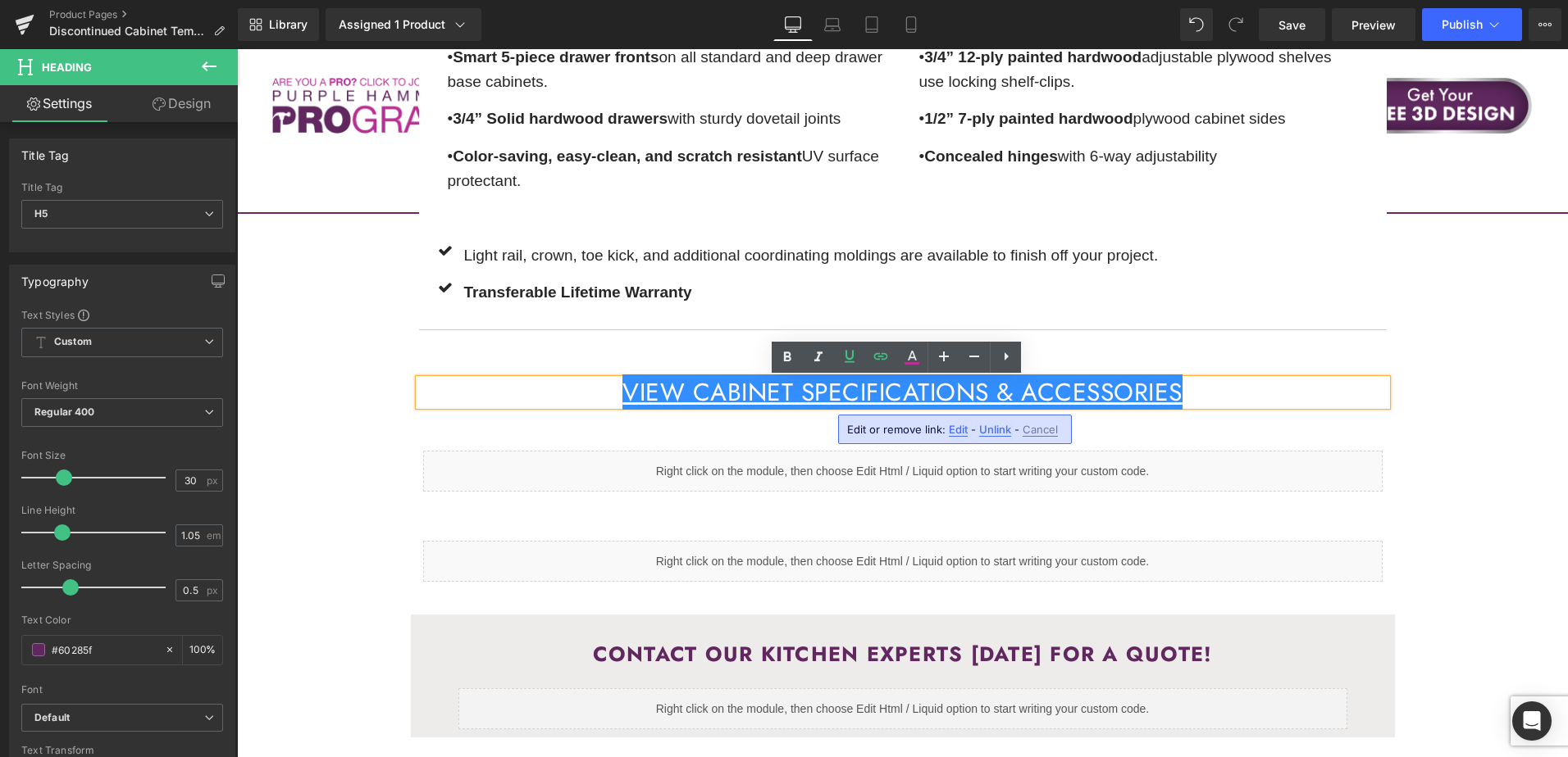
click at [953, 429] on span "Edit" at bounding box center [958, 430] width 19 height 14
click at [947, 429] on input "https://cabinetstogodev.myshopify.com/%7B%7B%20product.metafields.global.collec…" at bounding box center [940, 433] width 252 height 41
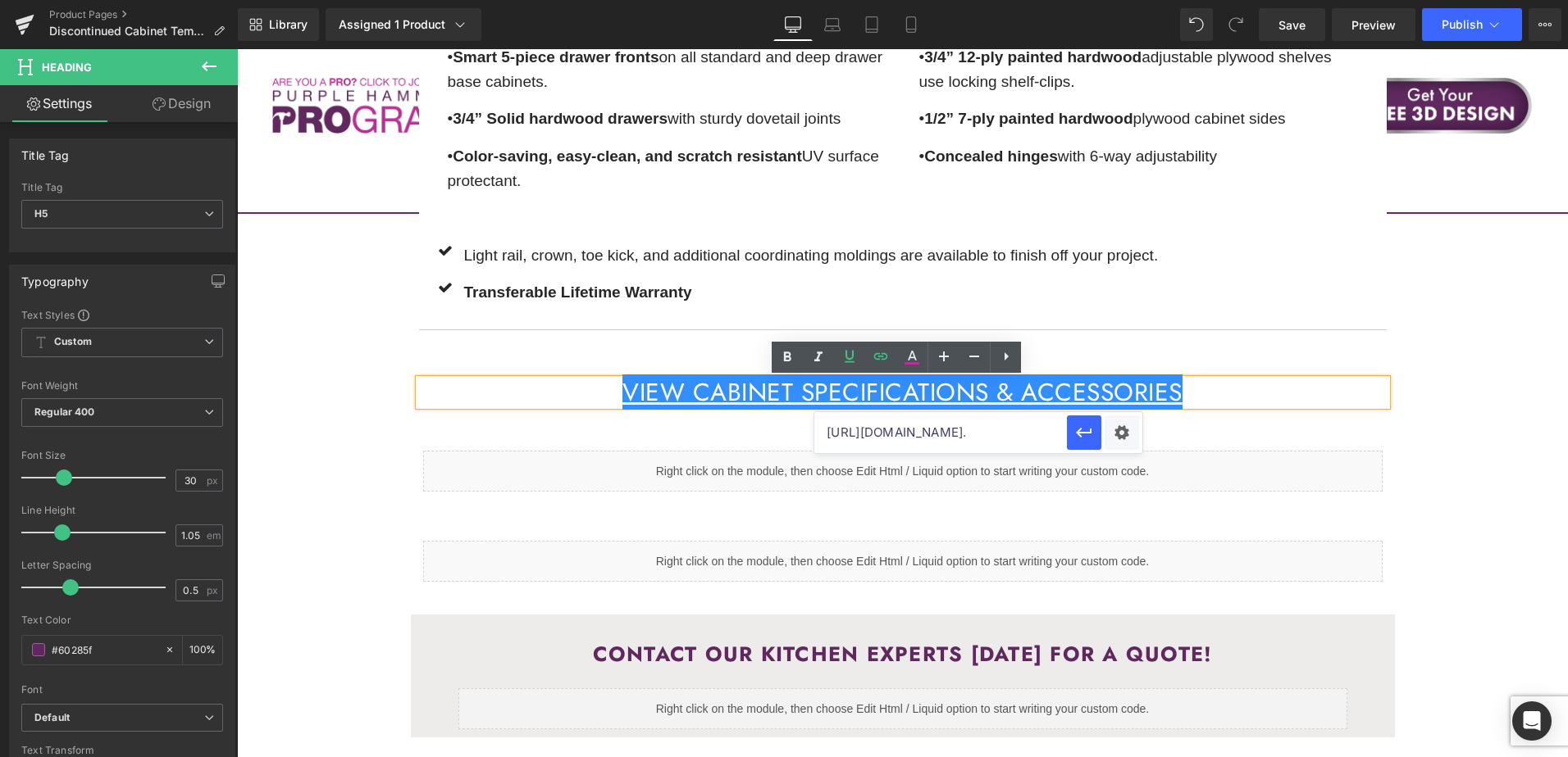
click at [947, 429] on input "https://cabinetstogodev.myshopify.com/%7B%7B%20product.metafields.global.collec…" at bounding box center [940, 433] width 252 height 41
click at [959, 429] on input "https://cabinetstogodev.myshopify.com/%7B%7B%20product.metafields.global.collec…" at bounding box center [940, 433] width 252 height 41
drag, startPoint x: 966, startPoint y: 432, endPoint x: 1055, endPoint y: 426, distance: 89.2
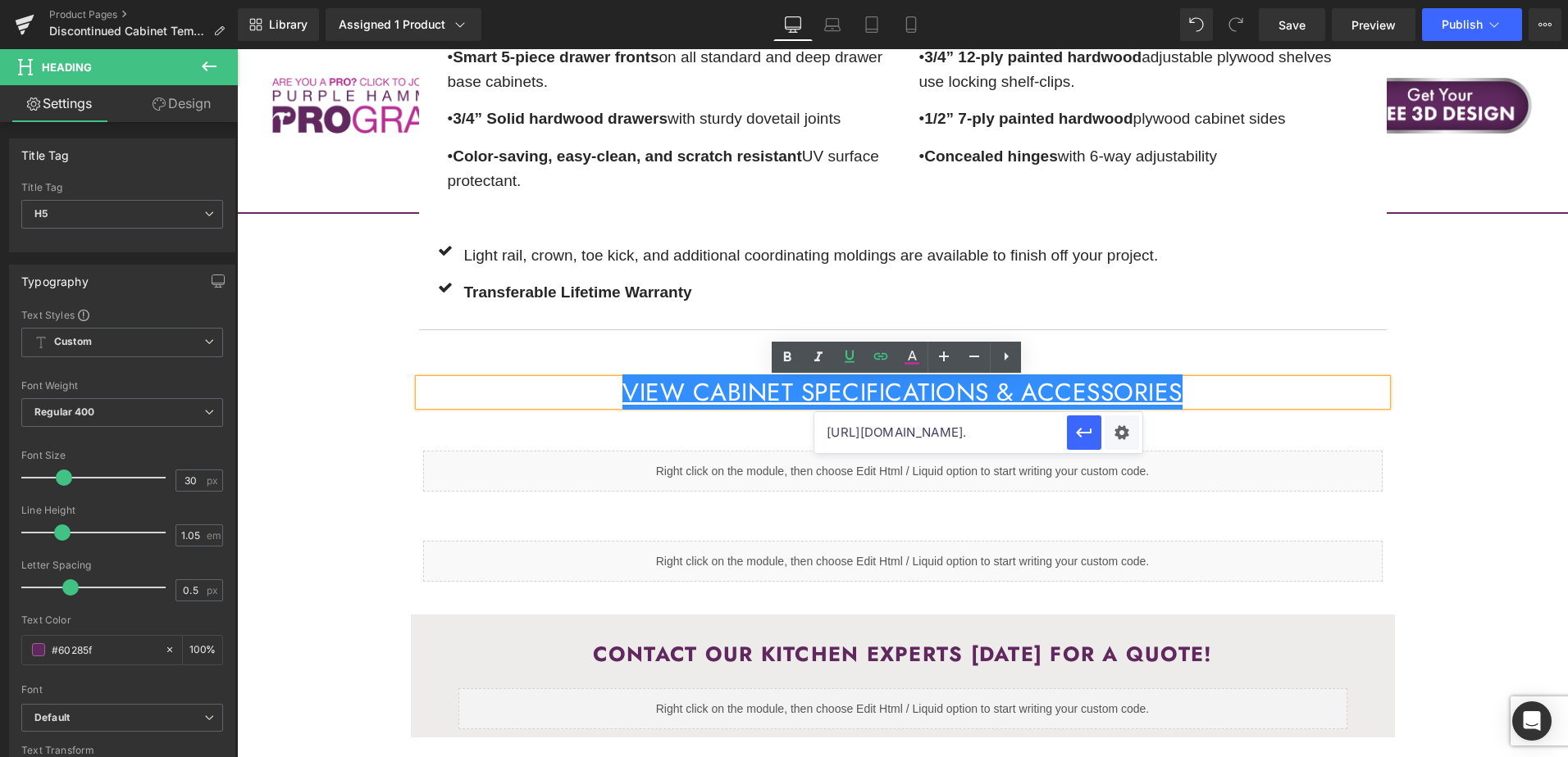
click at [1055, 426] on input "https://cabinetstogodev.myshopify.com/%7B%7B%20product.metafields.global.collec…" at bounding box center [940, 433] width 252 height 41
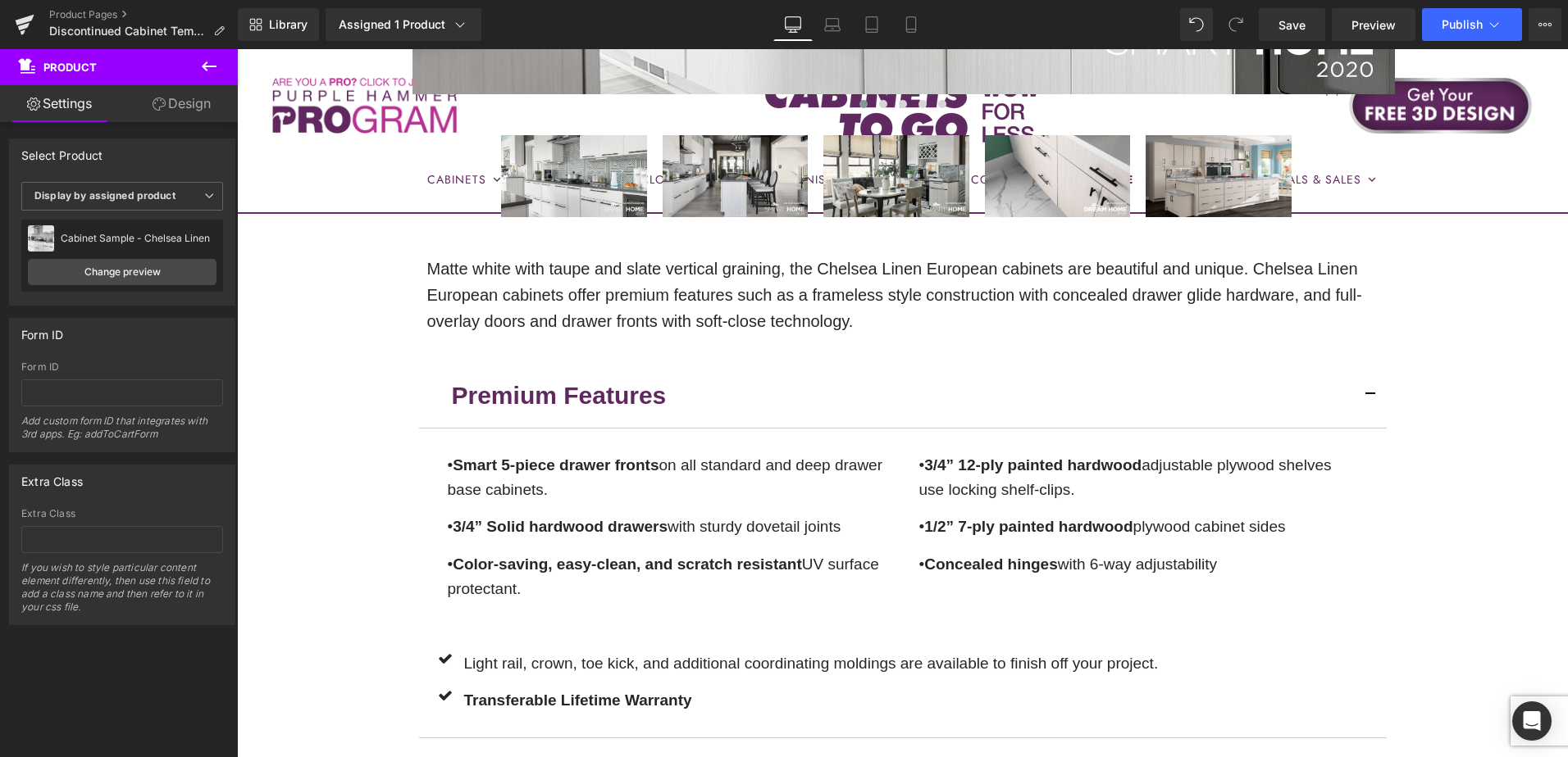
scroll to position [902, 0]
click at [1295, 24] on span "Save" at bounding box center [1292, 25] width 27 height 18
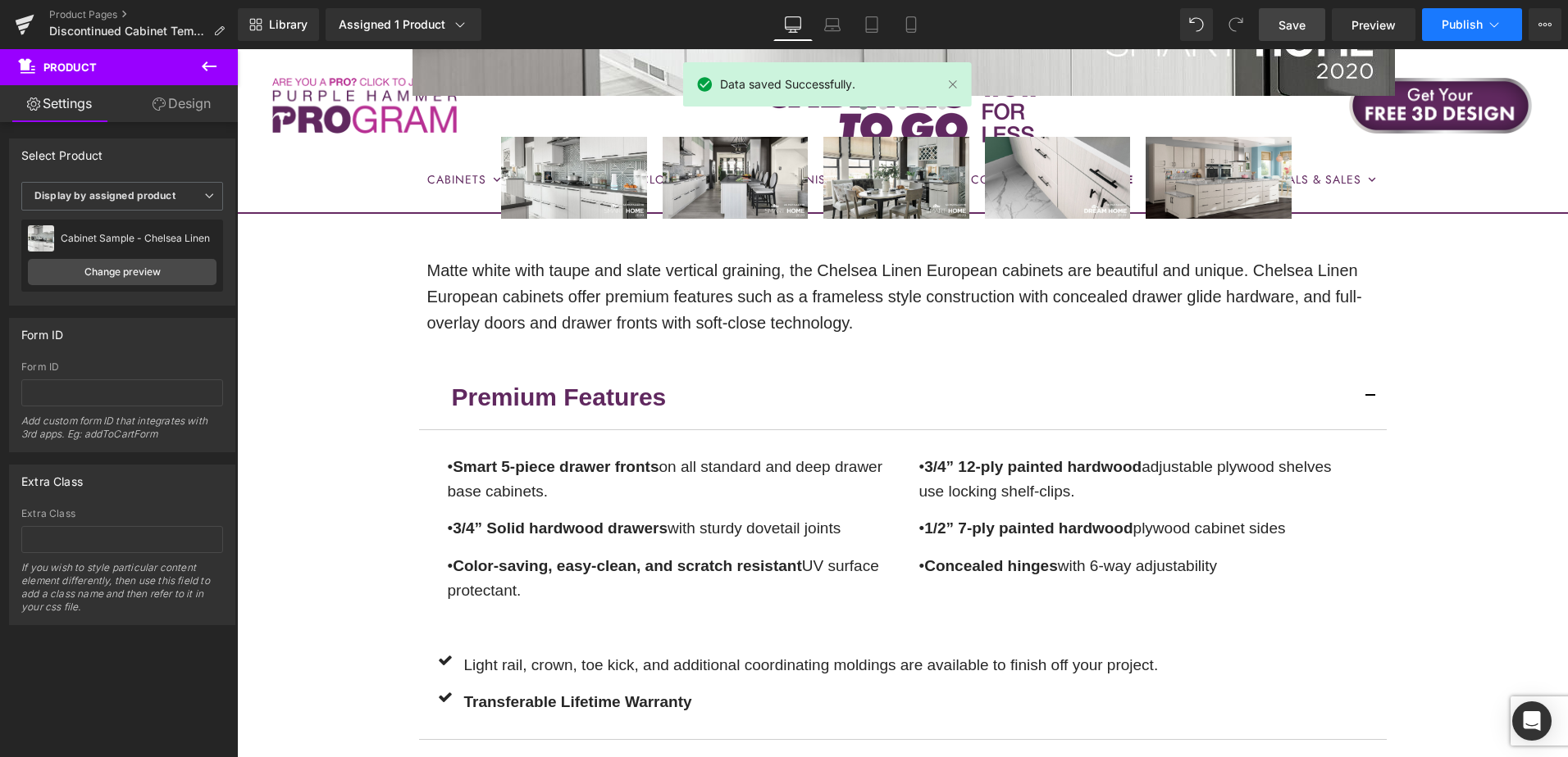
click at [1439, 22] on button "Publish" at bounding box center [1472, 24] width 100 height 32
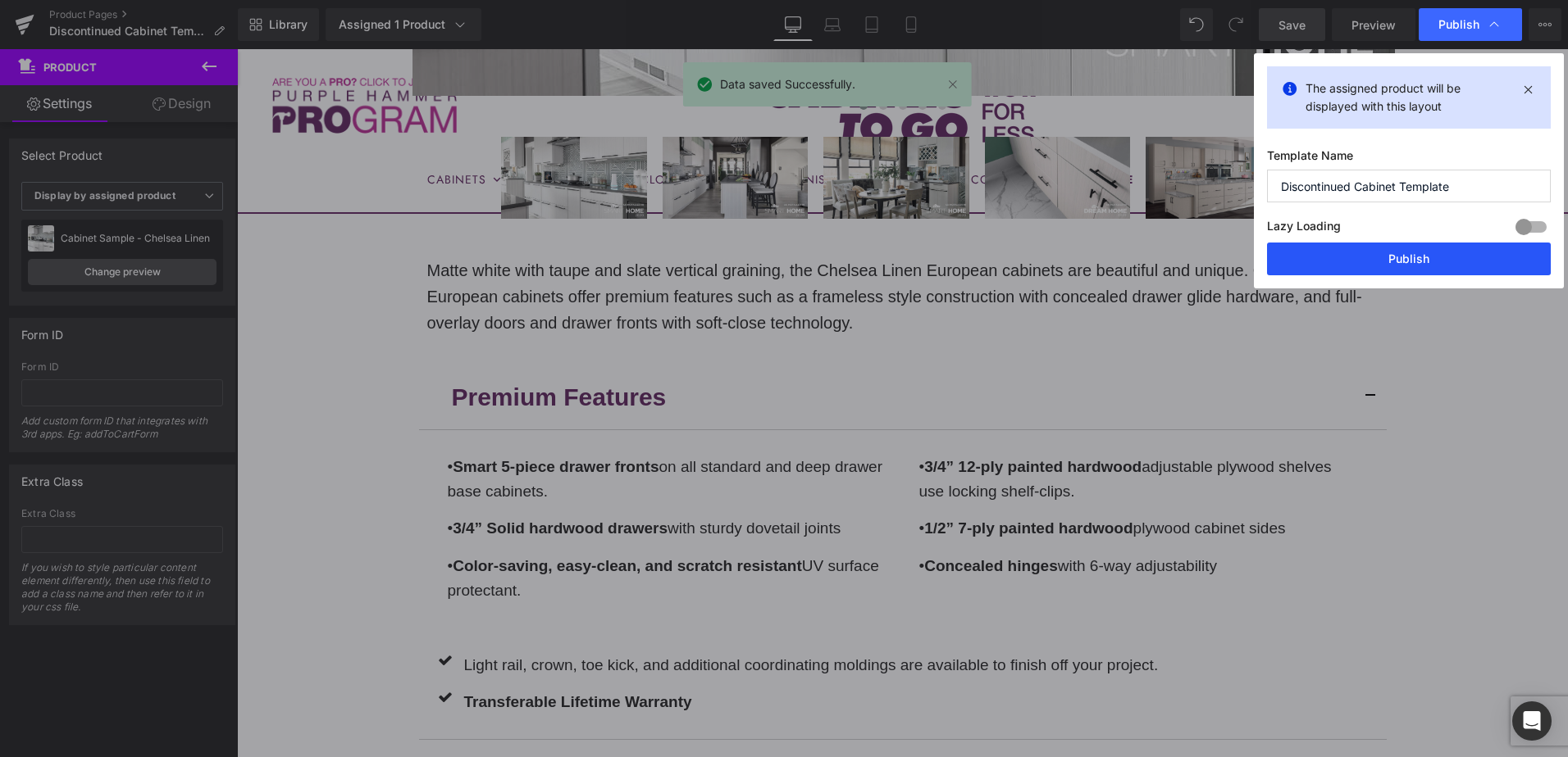
click at [1434, 258] on button "Publish" at bounding box center [1408, 258] width 284 height 32
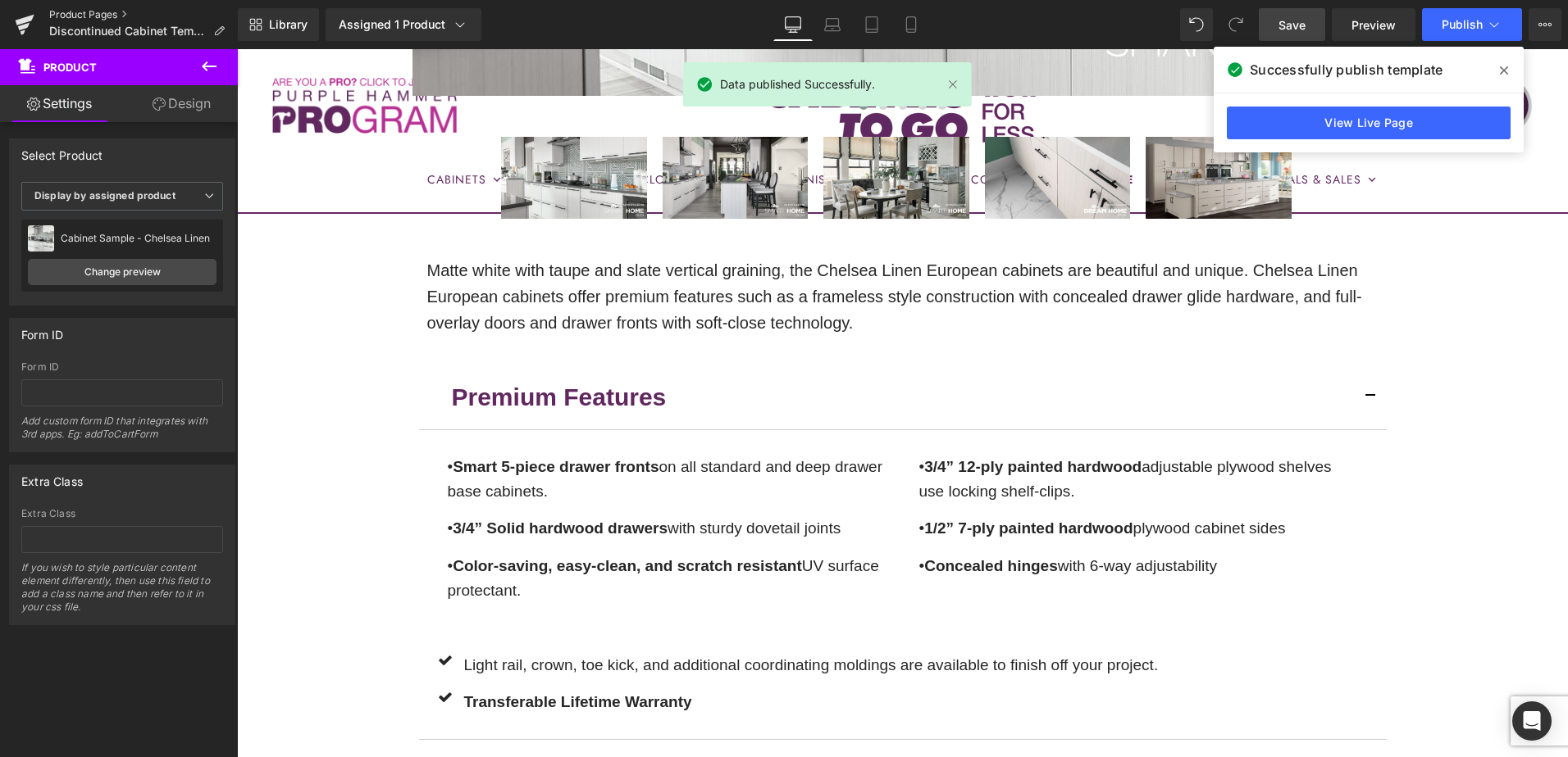
click at [76, 18] on link "Product Pages" at bounding box center [143, 14] width 188 height 13
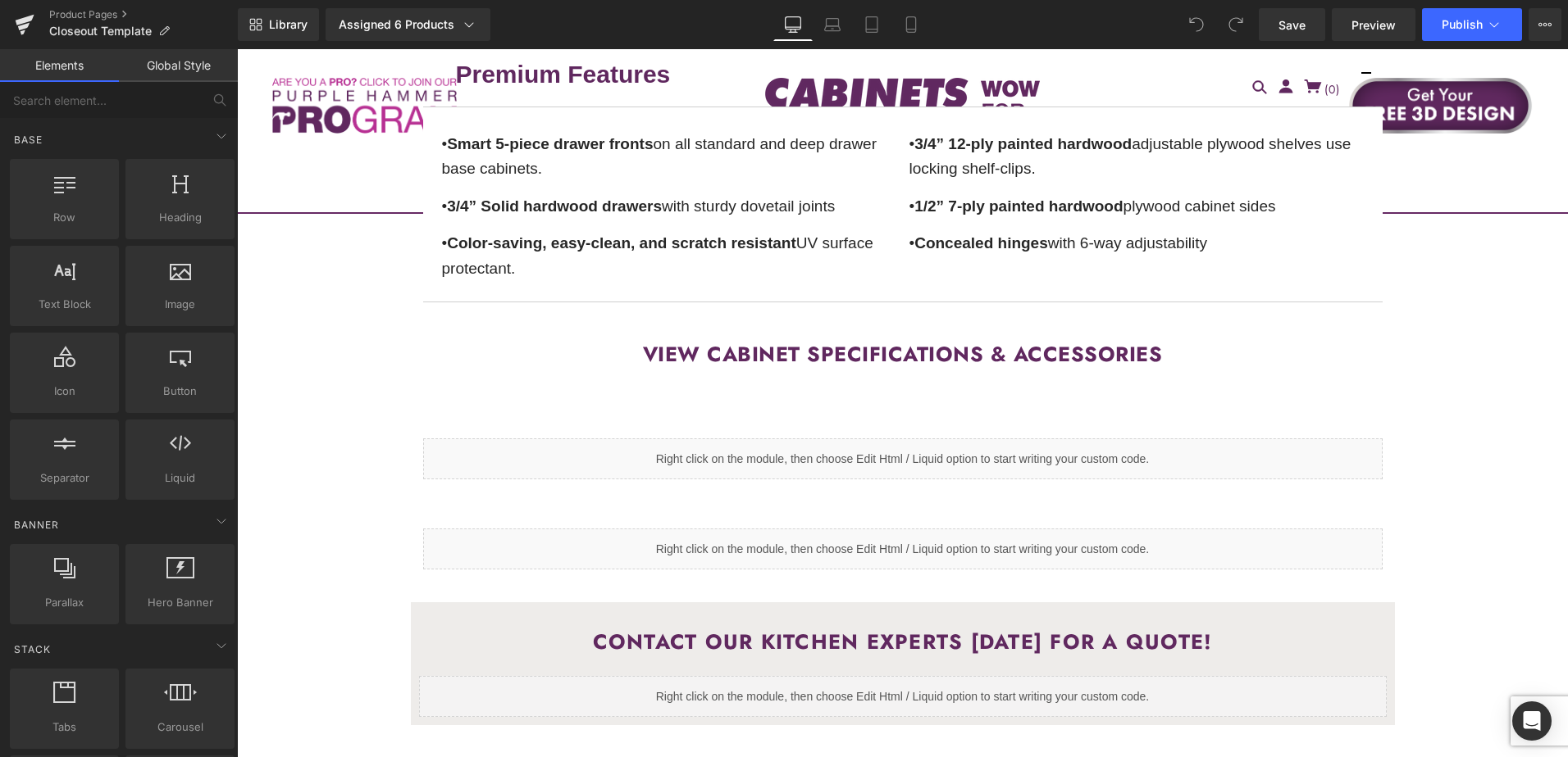
scroll to position [1229, 0]
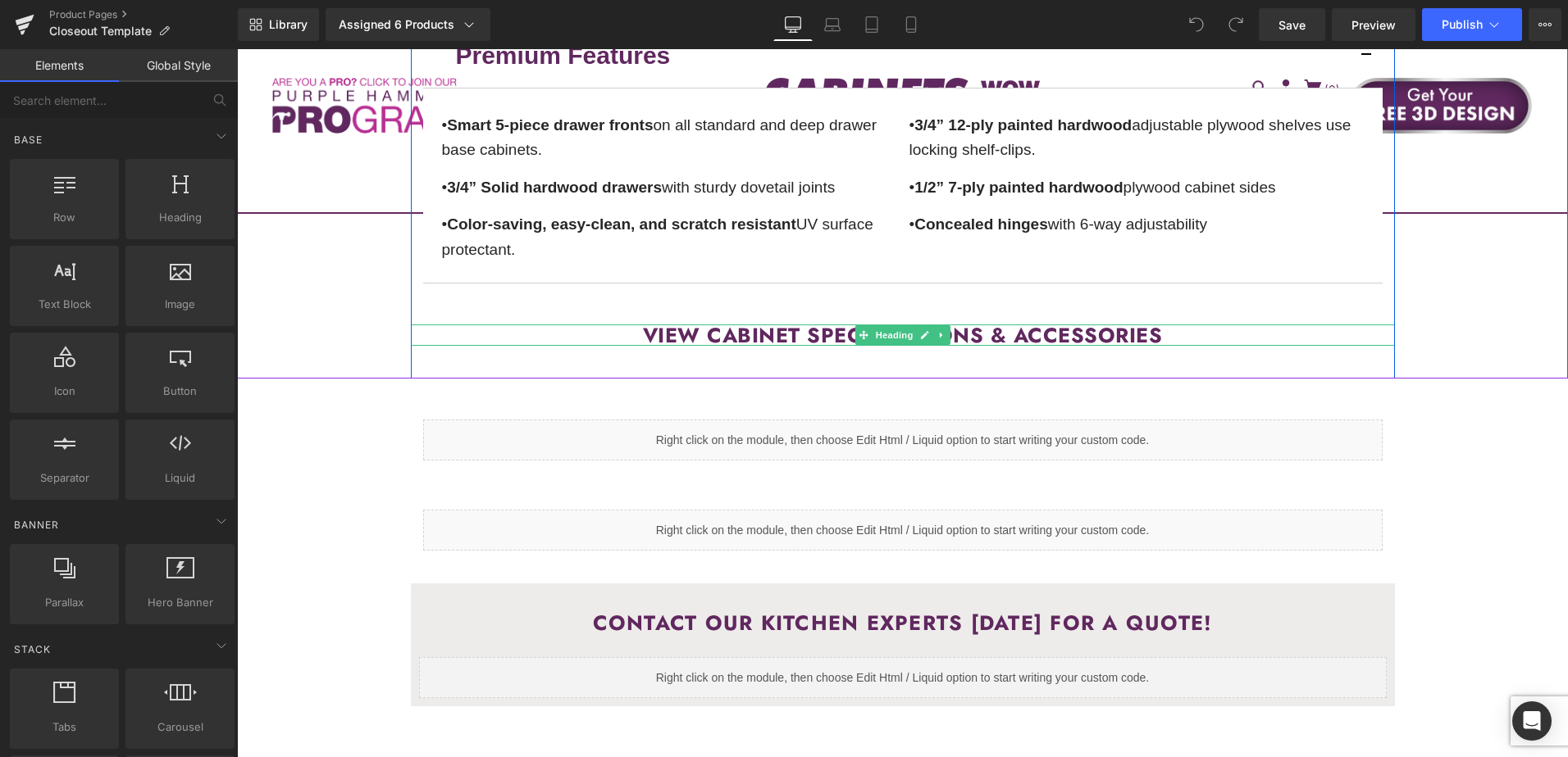
click at [1203, 333] on h5 "VIEW CABINET Specifications & ACCESSORIES" at bounding box center [903, 335] width 984 height 21
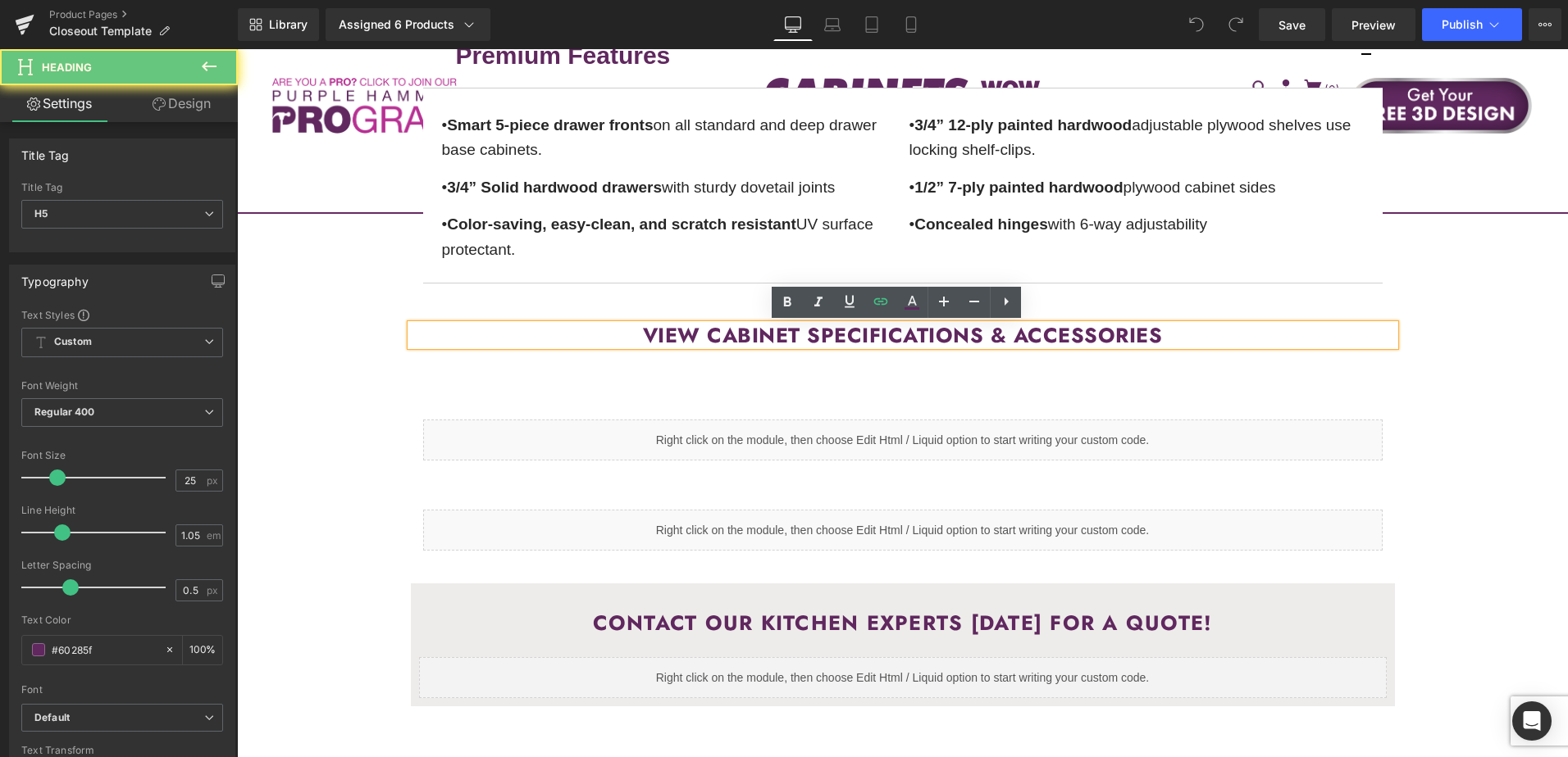
click at [1206, 333] on h5 "VIEW CABINET Specifications & ACCESSORIES" at bounding box center [903, 335] width 984 height 21
click at [1192, 337] on h5 "VIEW CABINET Specifications & ACCESSORIES" at bounding box center [903, 335] width 984 height 21
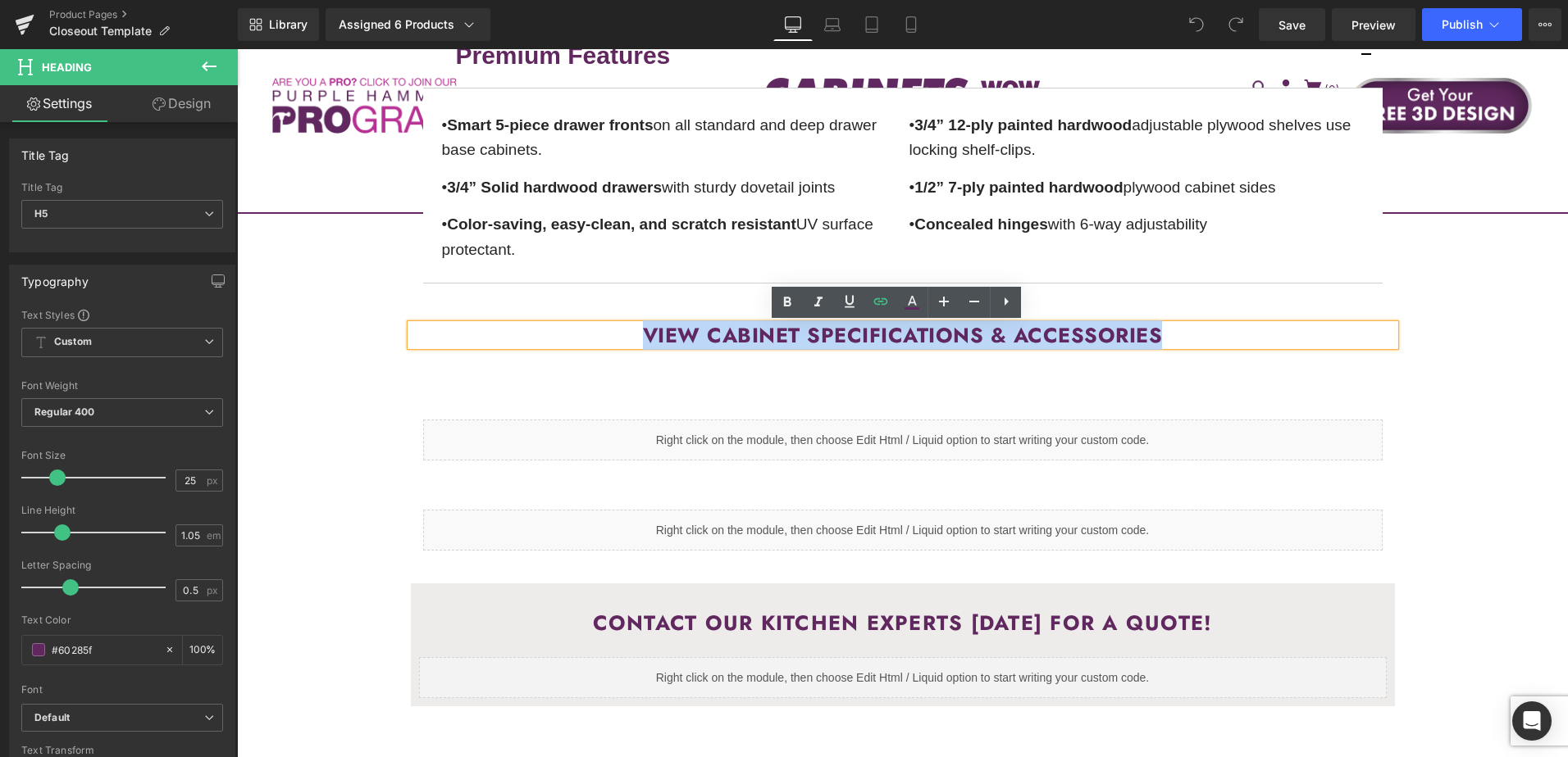
click at [1192, 337] on h5 "VIEW CABINET Specifications & ACCESSORIES" at bounding box center [903, 335] width 984 height 21
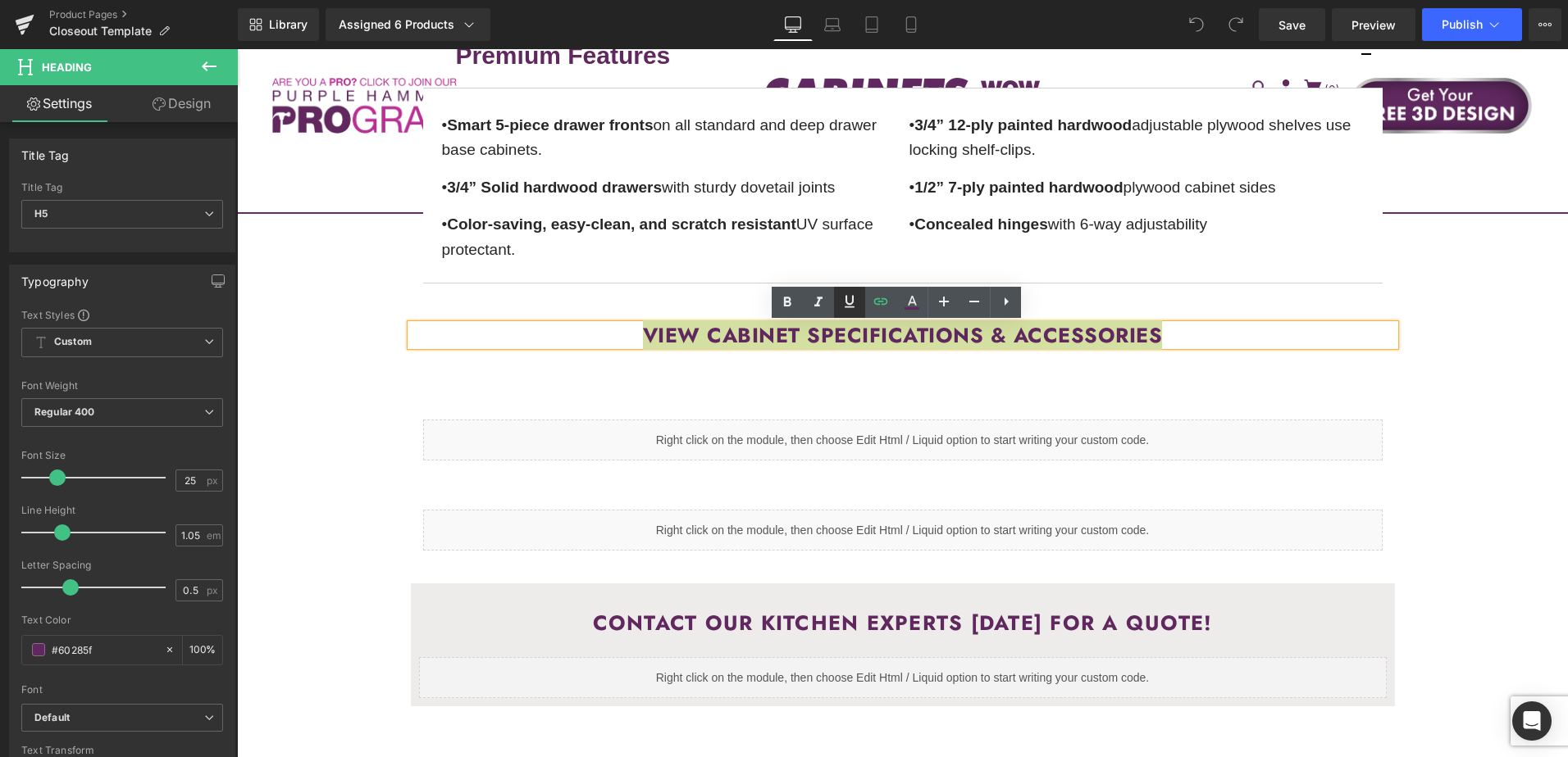
click at [847, 306] on icon at bounding box center [849, 301] width 19 height 19
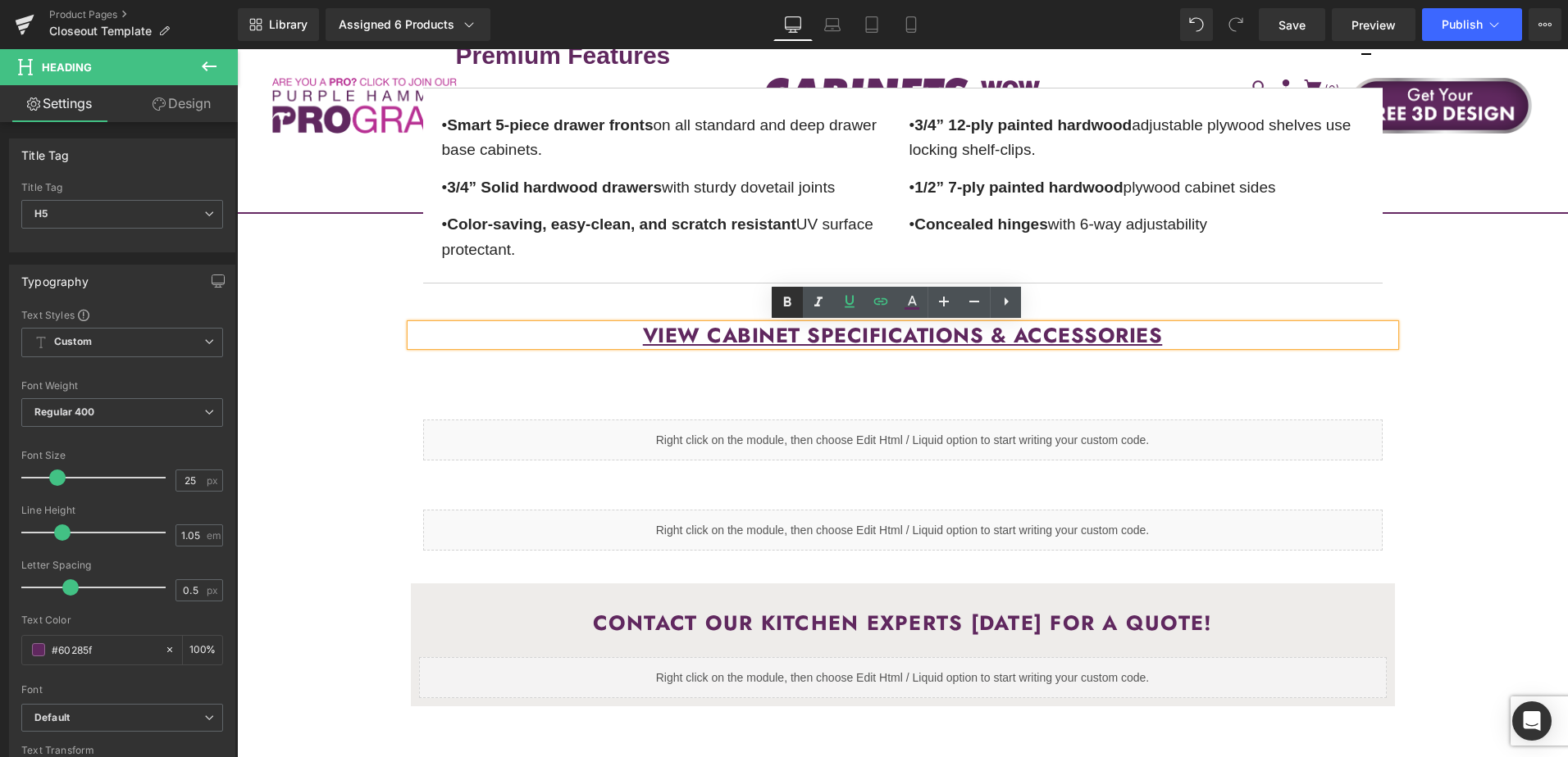
click at [789, 308] on icon at bounding box center [787, 302] width 19 height 19
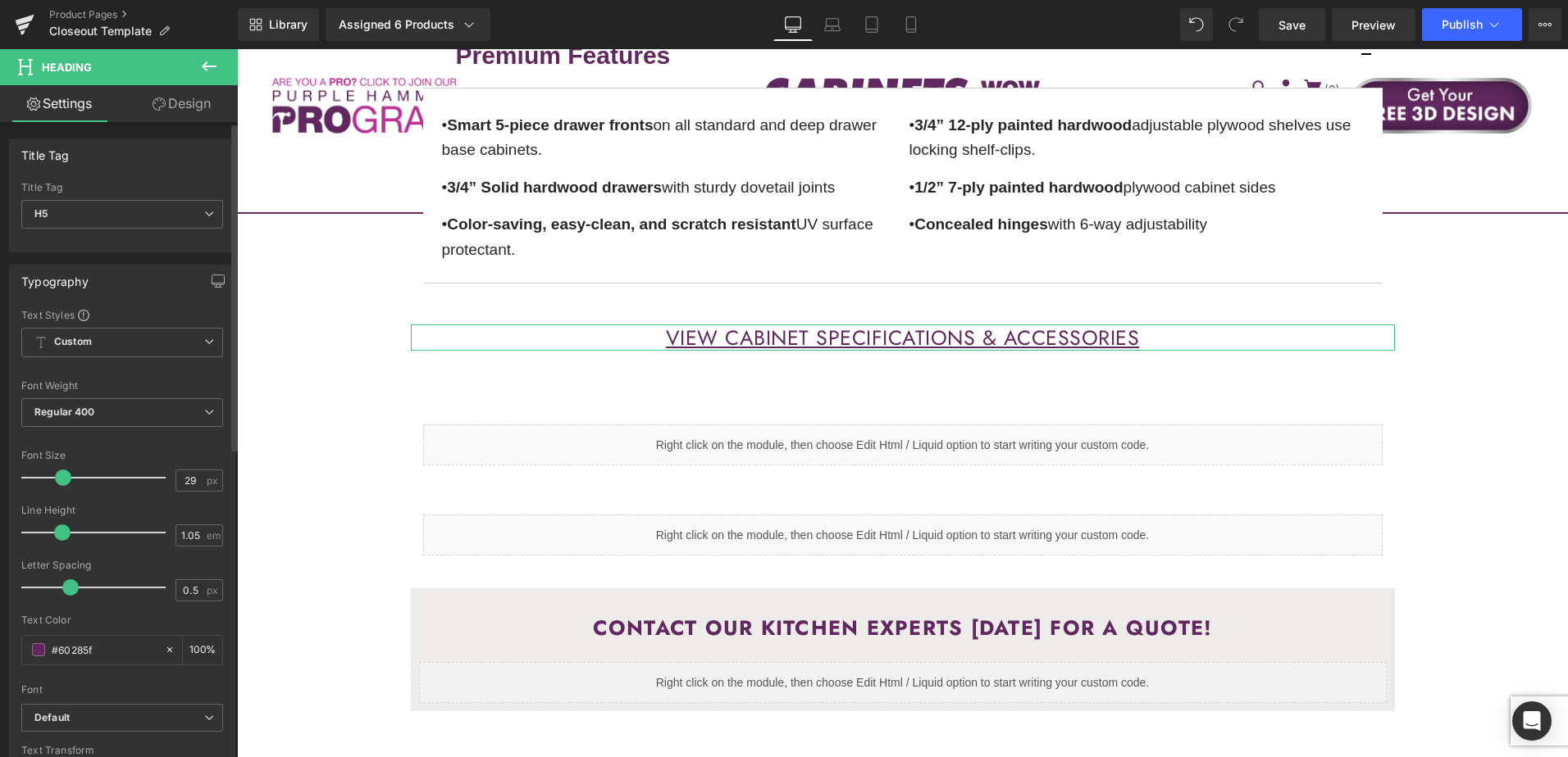
type input "30"
click at [67, 480] on span at bounding box center [64, 478] width 17 height 17
click at [294, 30] on span "Library" at bounding box center [288, 25] width 39 height 15
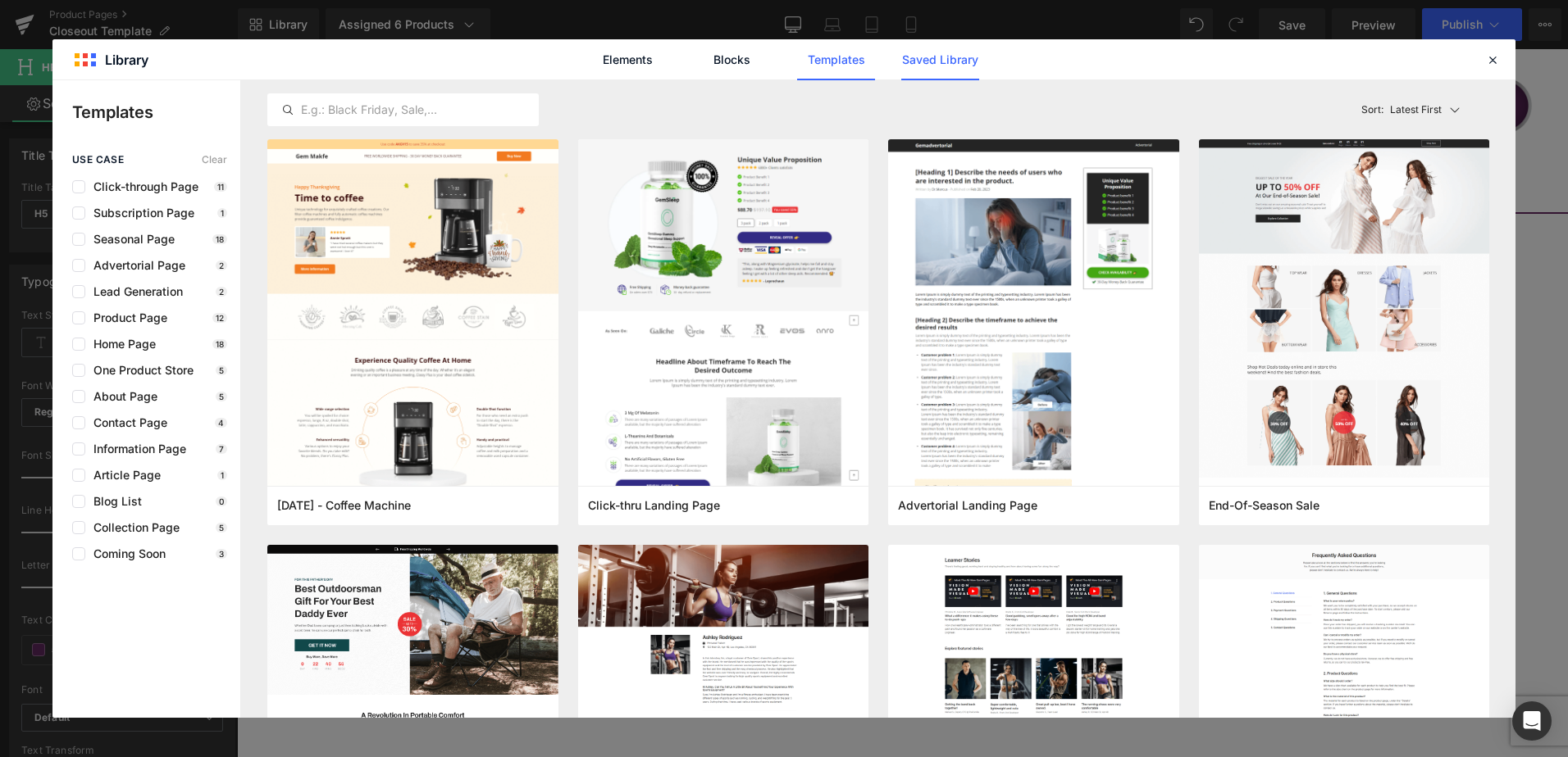
click at [923, 62] on link "Saved Library" at bounding box center [940, 60] width 78 height 41
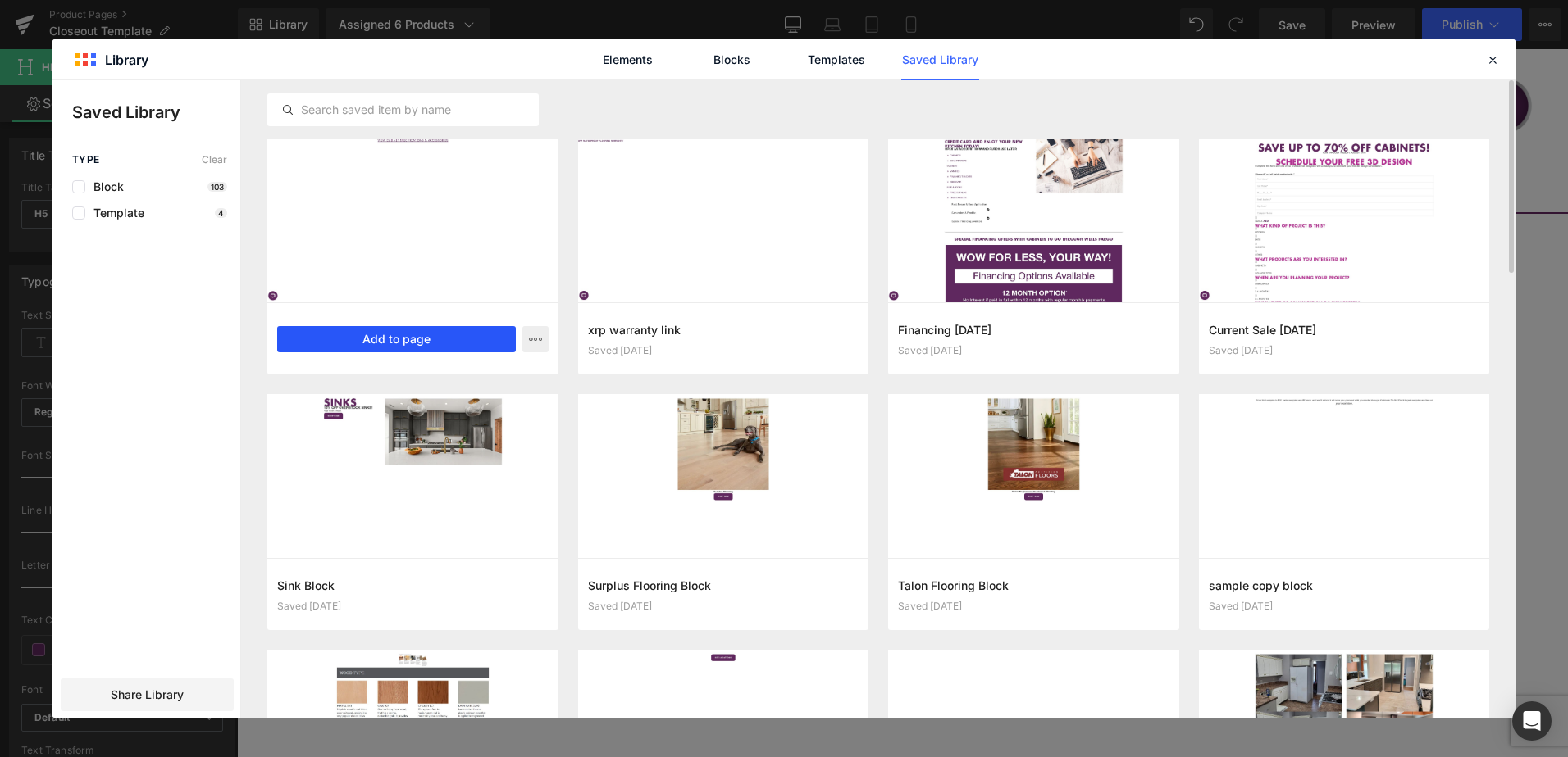
click at [443, 336] on button "Add to page" at bounding box center [396, 339] width 238 height 26
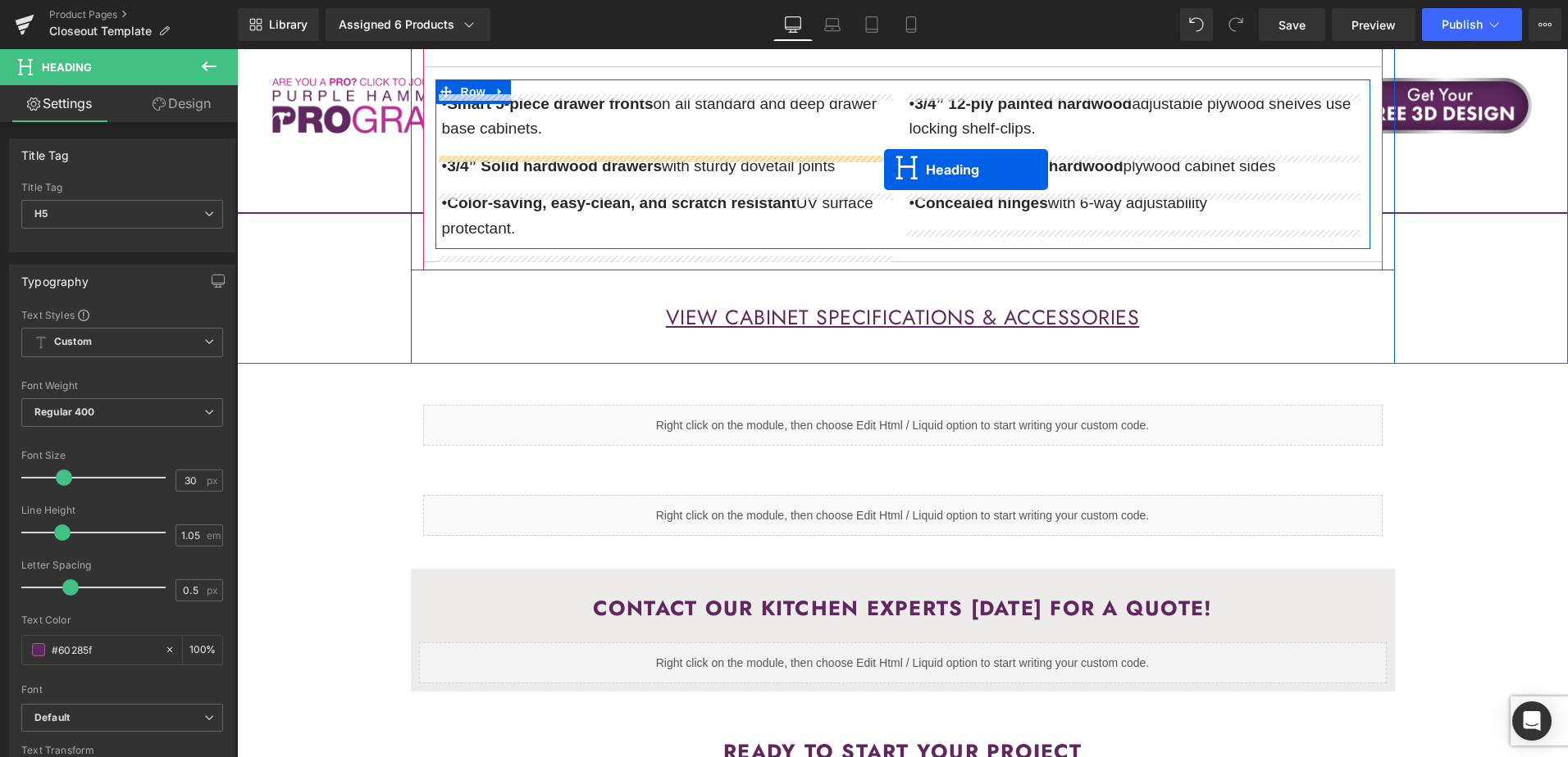
scroll to position [1236, 0]
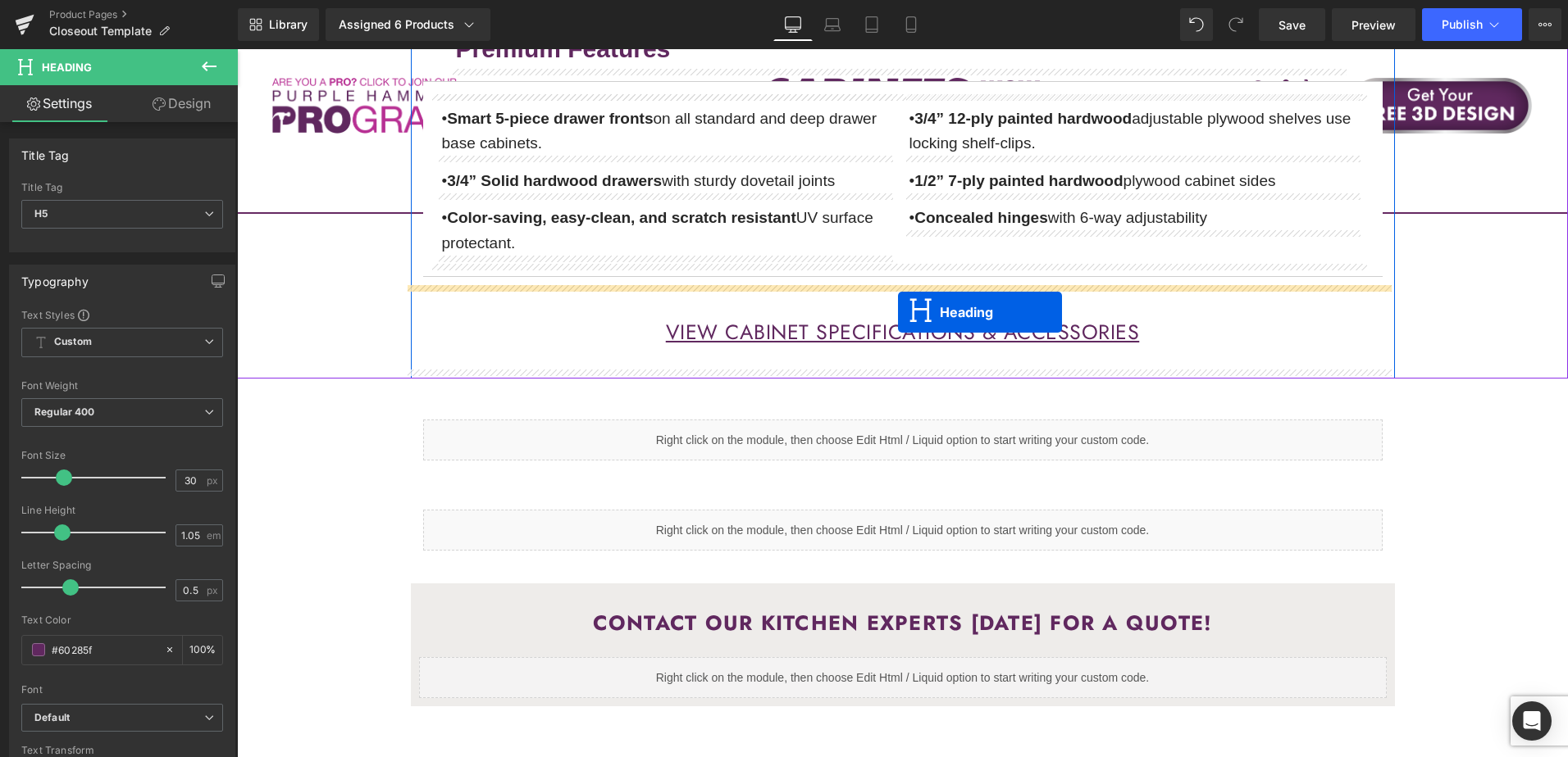
drag, startPoint x: 857, startPoint y: 515, endPoint x: 898, endPoint y: 312, distance: 207.1
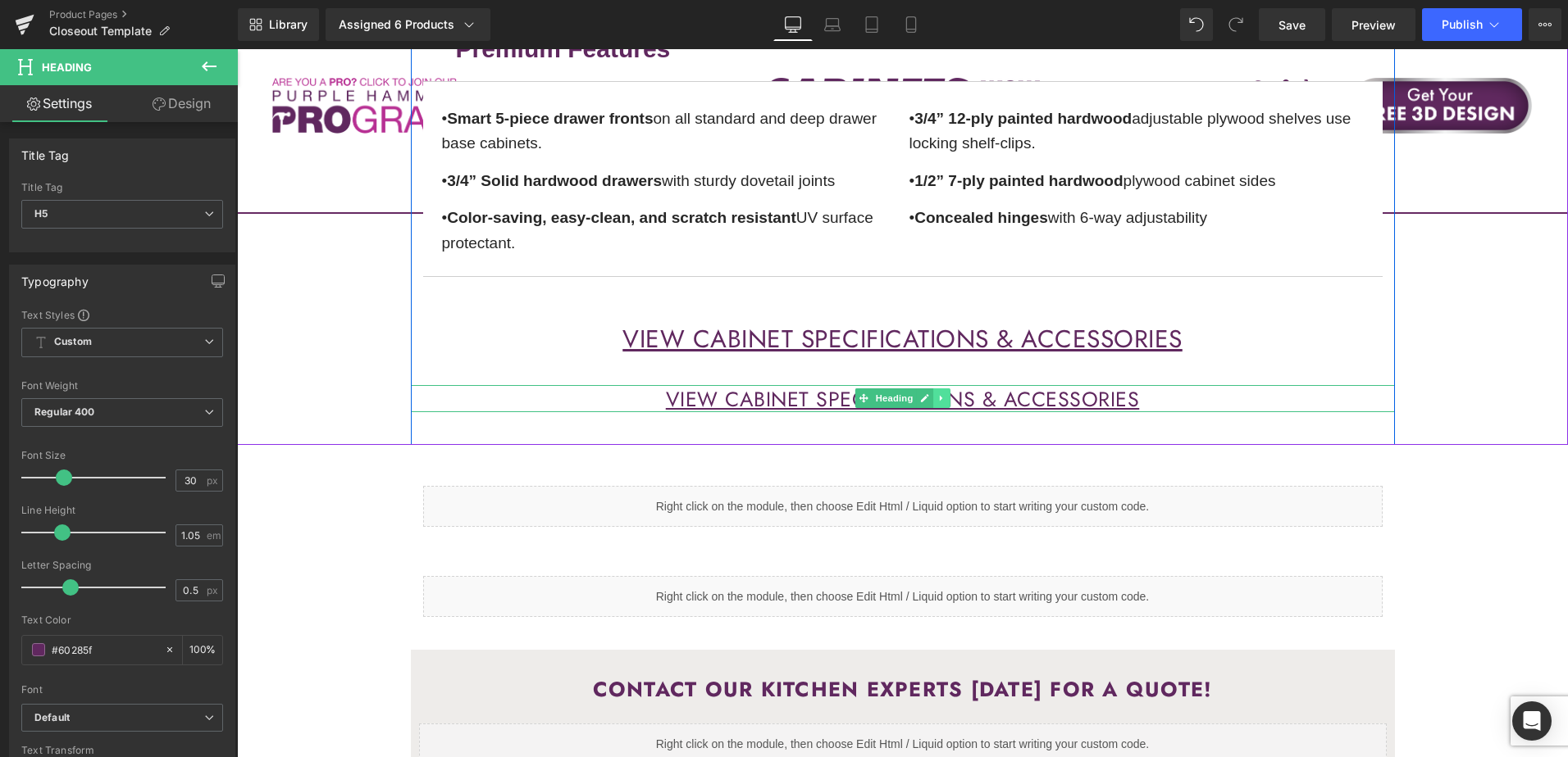
click at [937, 401] on icon at bounding box center [941, 398] width 9 height 10
click at [946, 402] on icon at bounding box center [950, 398] width 9 height 10
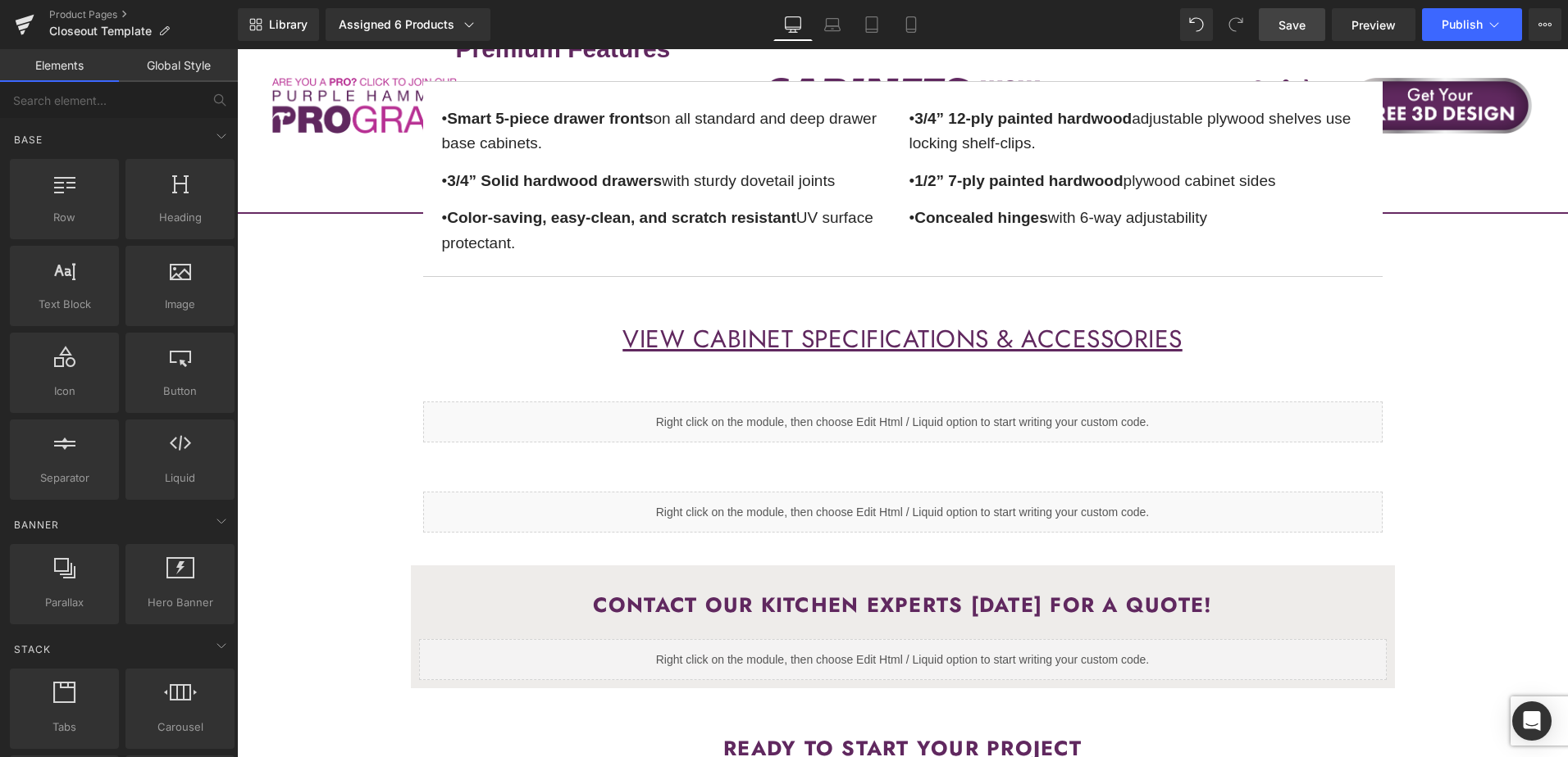
click at [1287, 31] on span "Save" at bounding box center [1292, 25] width 27 height 18
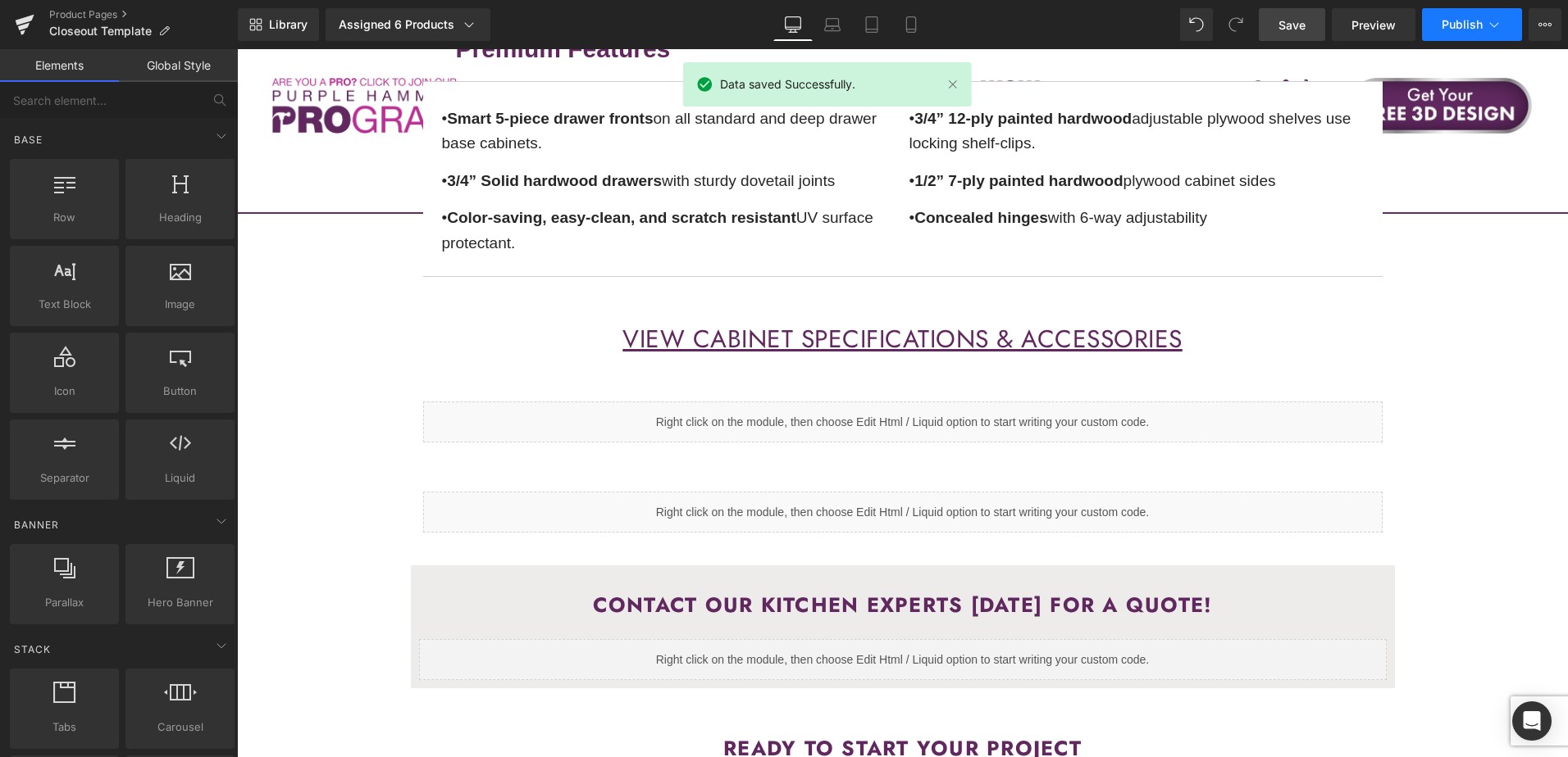
click at [1457, 26] on span "Publish" at bounding box center [1462, 25] width 41 height 13
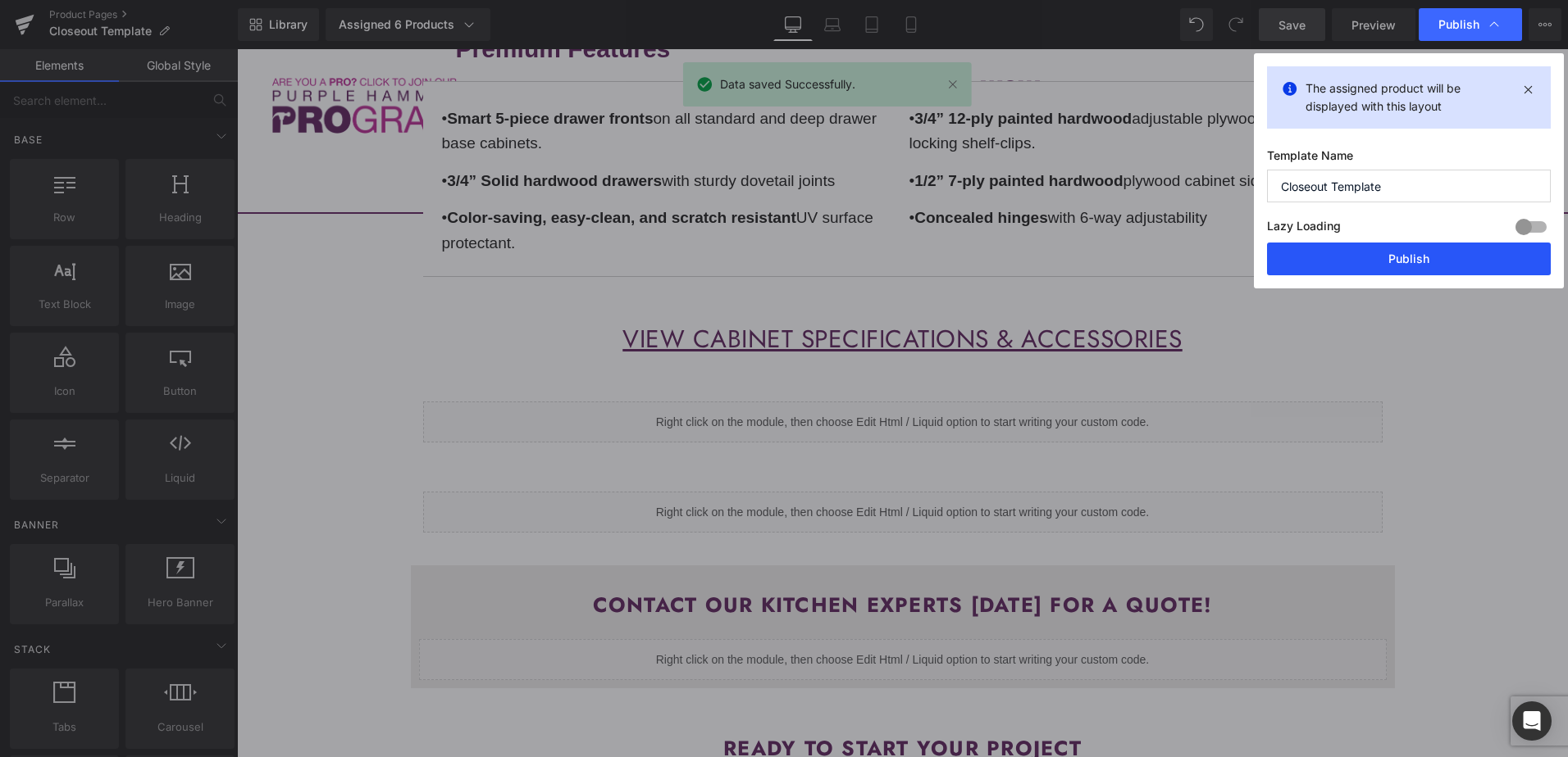
click at [1418, 269] on button "Publish" at bounding box center [1408, 258] width 284 height 32
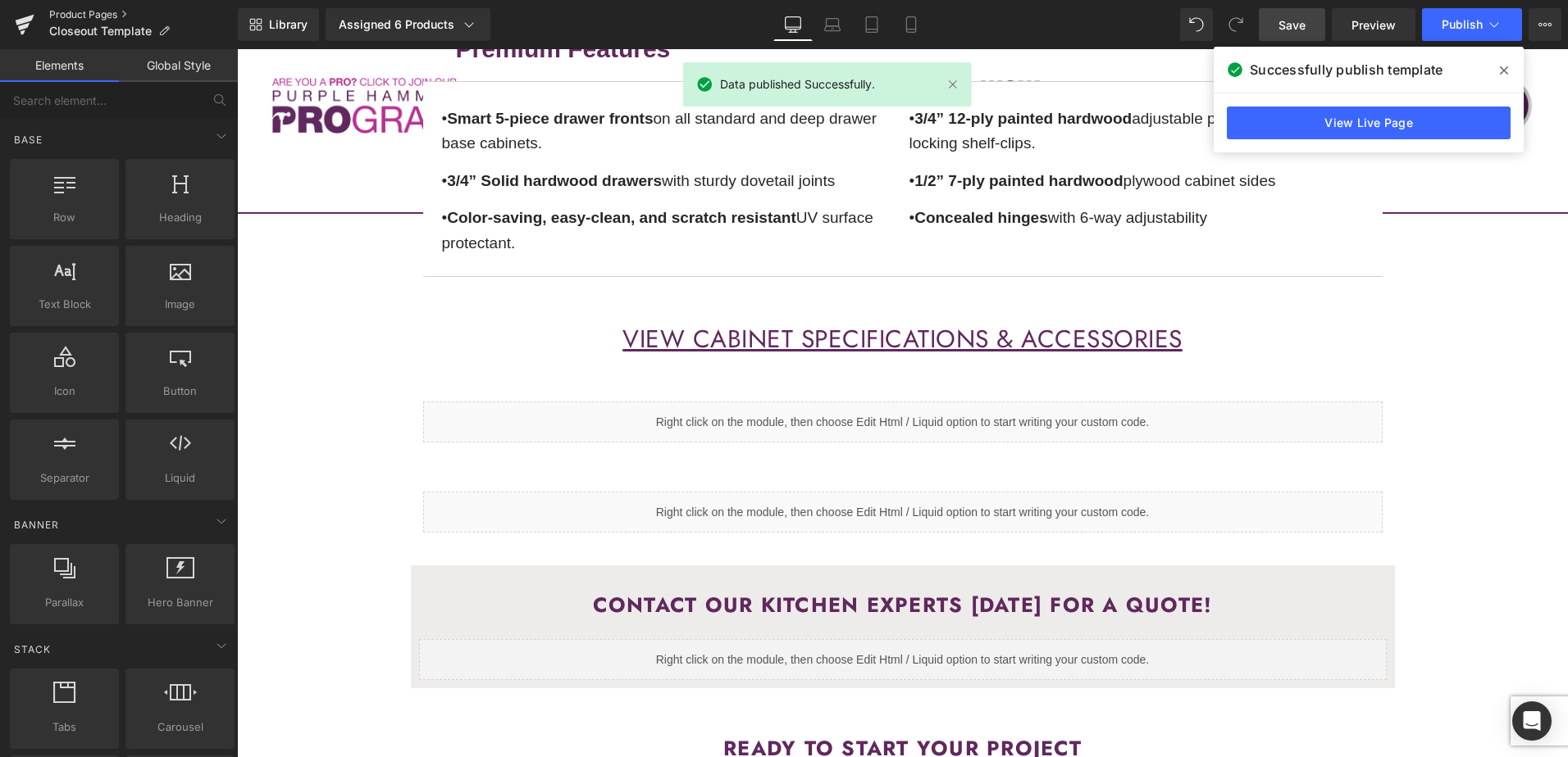
click at [92, 9] on link "Product Pages" at bounding box center [143, 14] width 188 height 13
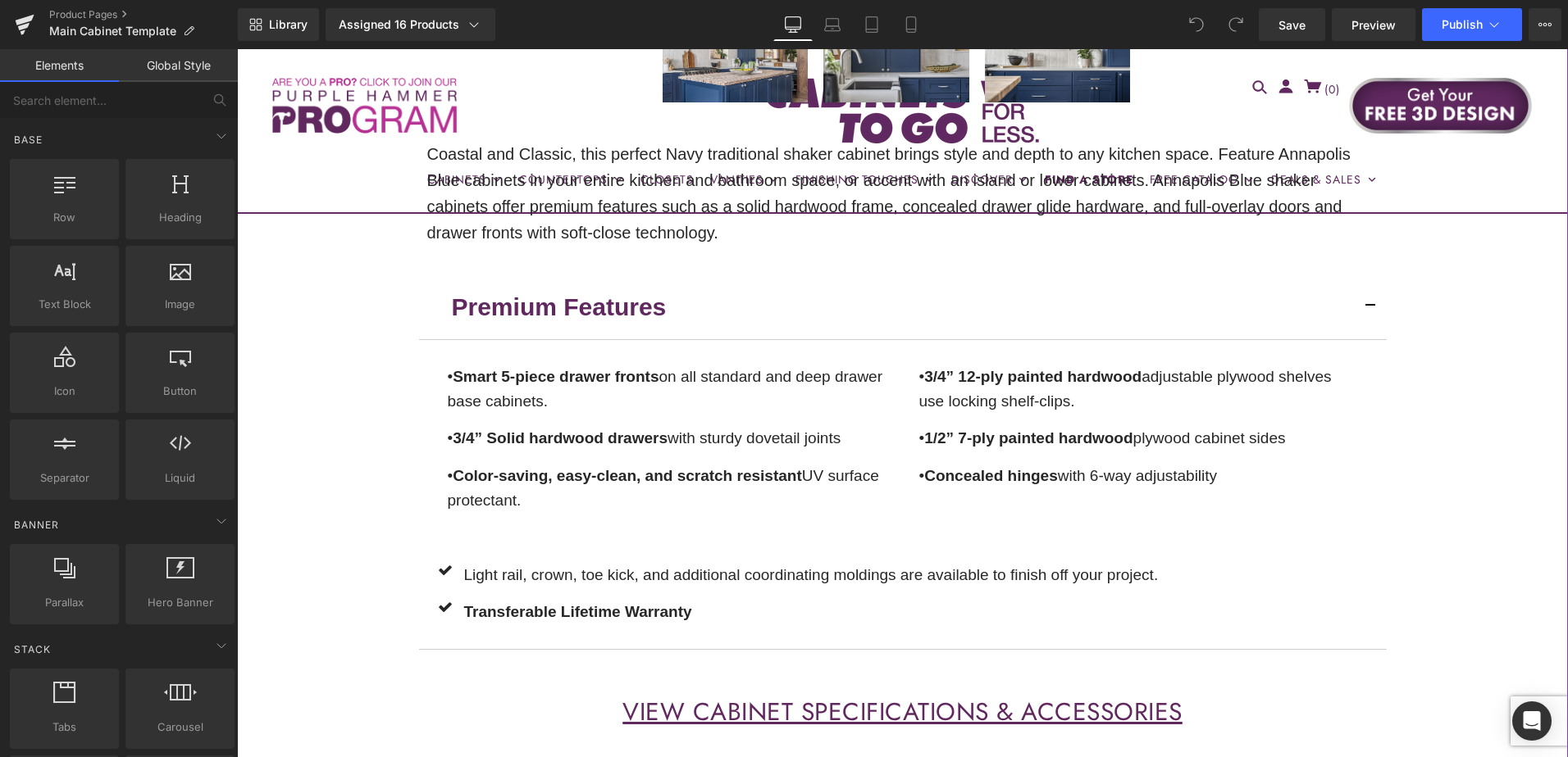
scroll to position [1394, 0]
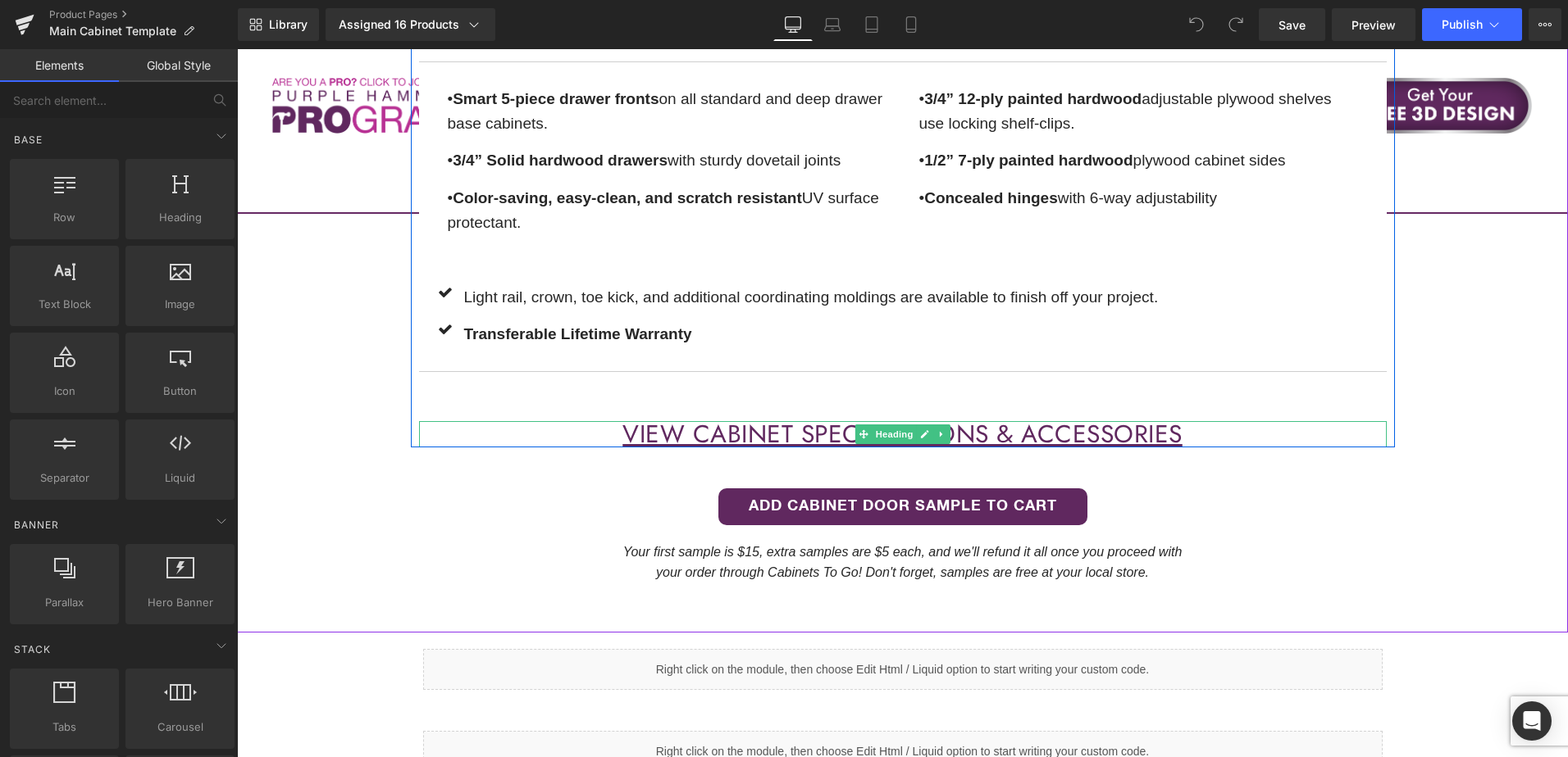
click at [1221, 433] on h5 "VIEW CABINET Specifications & ACCESSORIES" at bounding box center [903, 435] width 968 height 26
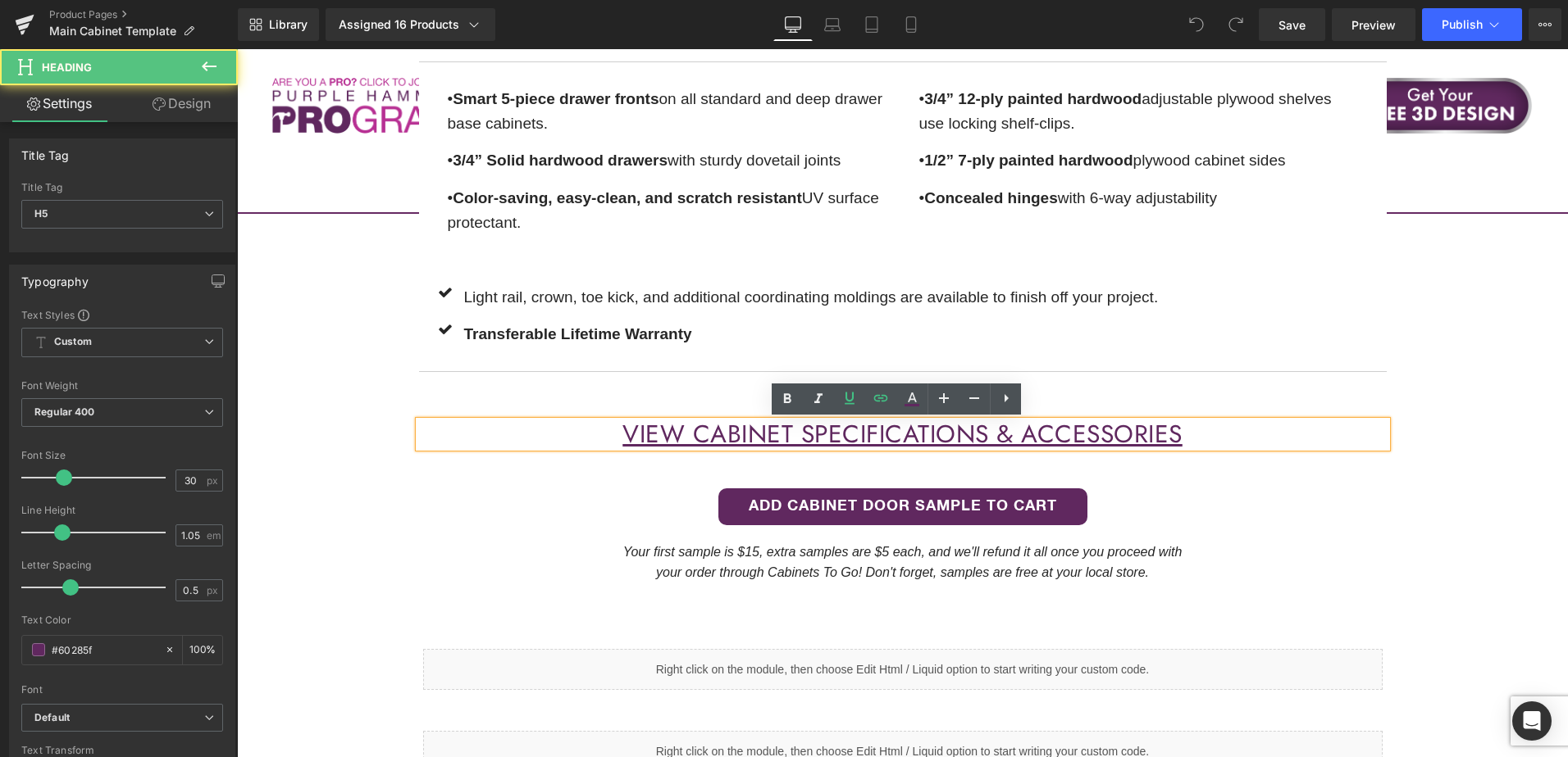
click at [1216, 431] on h5 "VIEW CABINET Specifications & ACCESSORIES" at bounding box center [903, 435] width 968 height 26
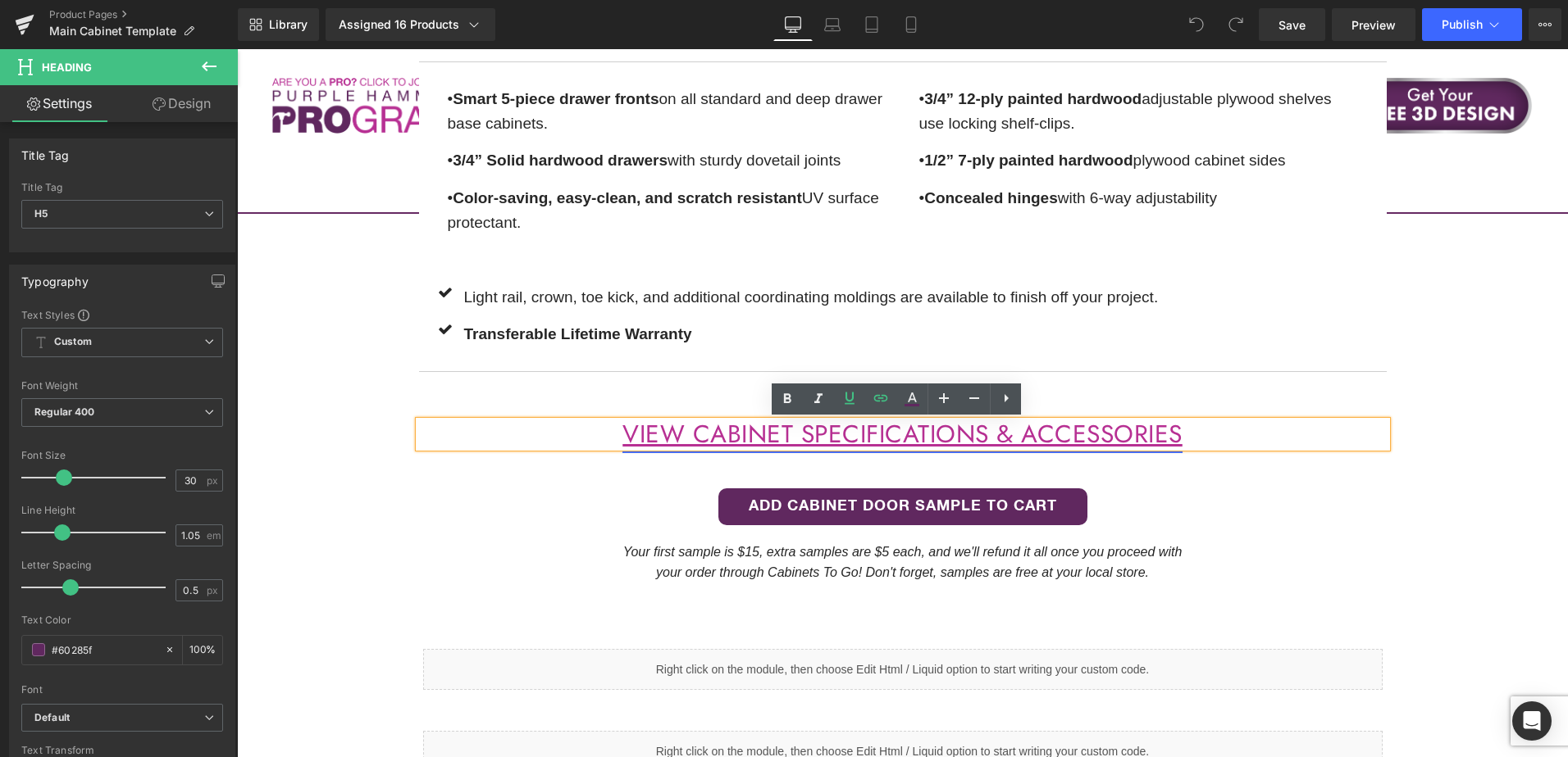
click at [1107, 431] on u "VIEW CABINET Specifications & ACCESSORIES" at bounding box center [902, 434] width 560 height 35
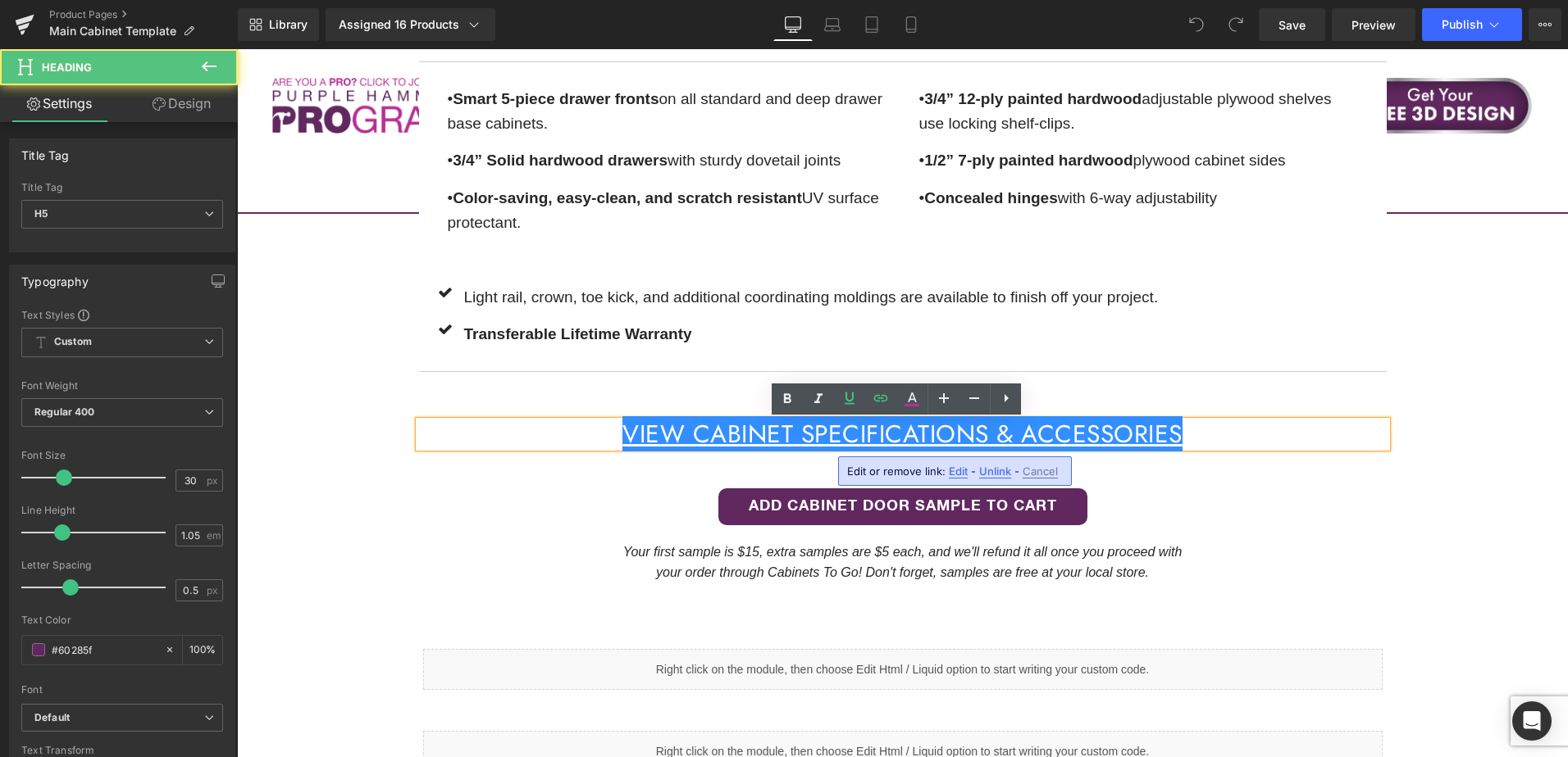
click at [988, 473] on span "Unlink" at bounding box center [995, 471] width 32 height 14
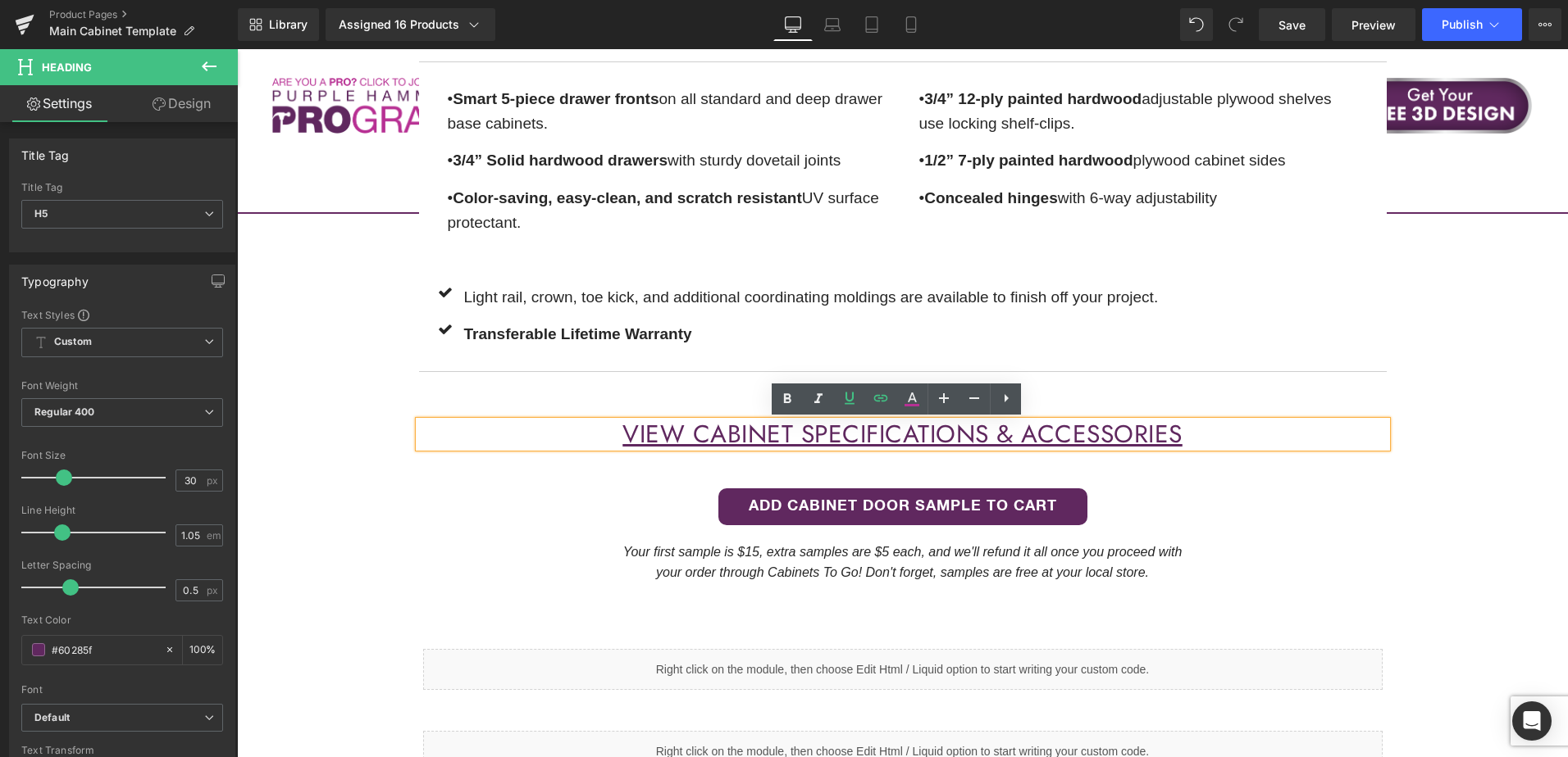
click at [1242, 432] on h5 "VIEW CABINET Specifications & ACCESSORIES" at bounding box center [903, 435] width 968 height 26
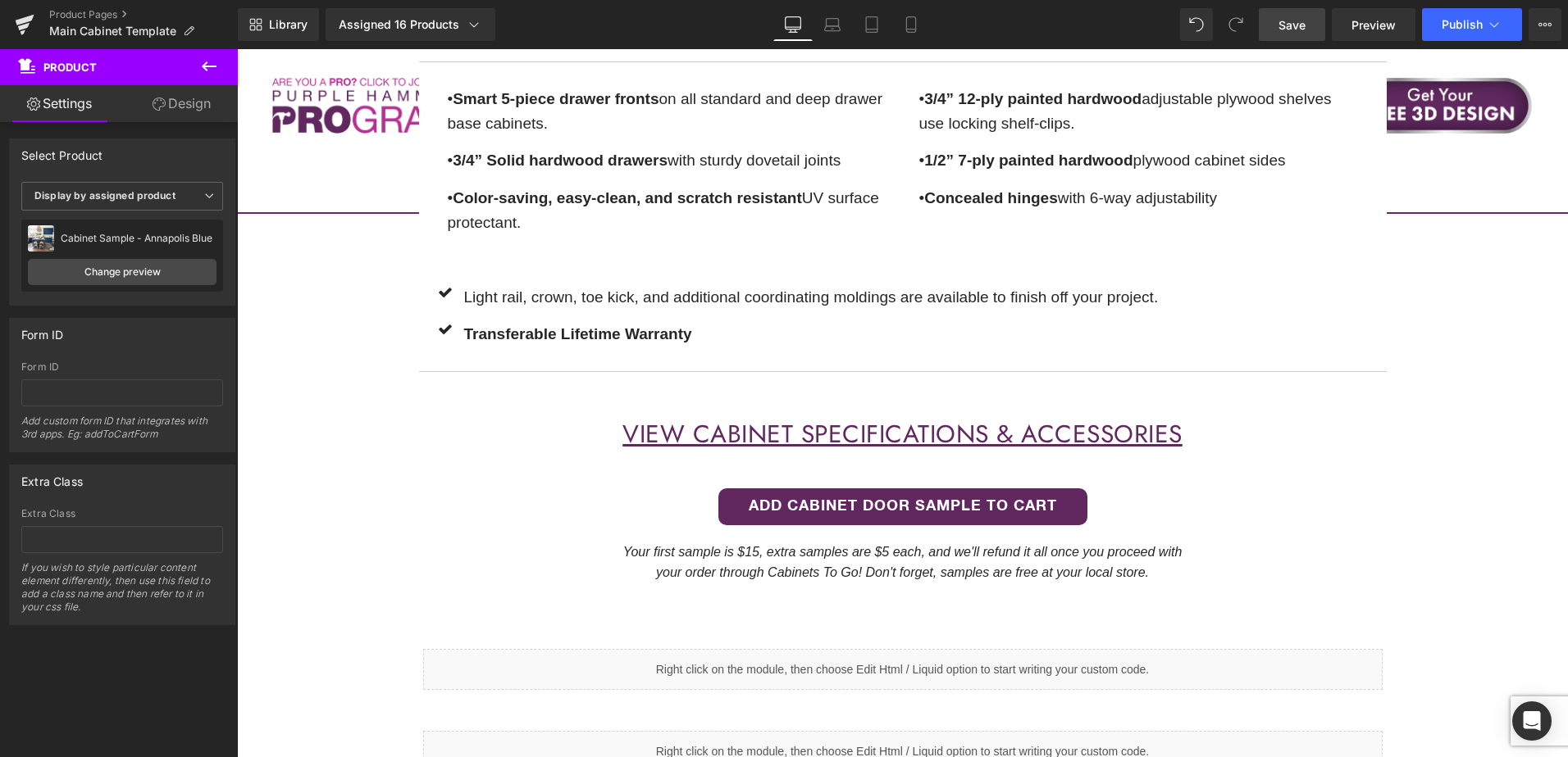
click at [1287, 31] on span "Save" at bounding box center [1292, 25] width 27 height 18
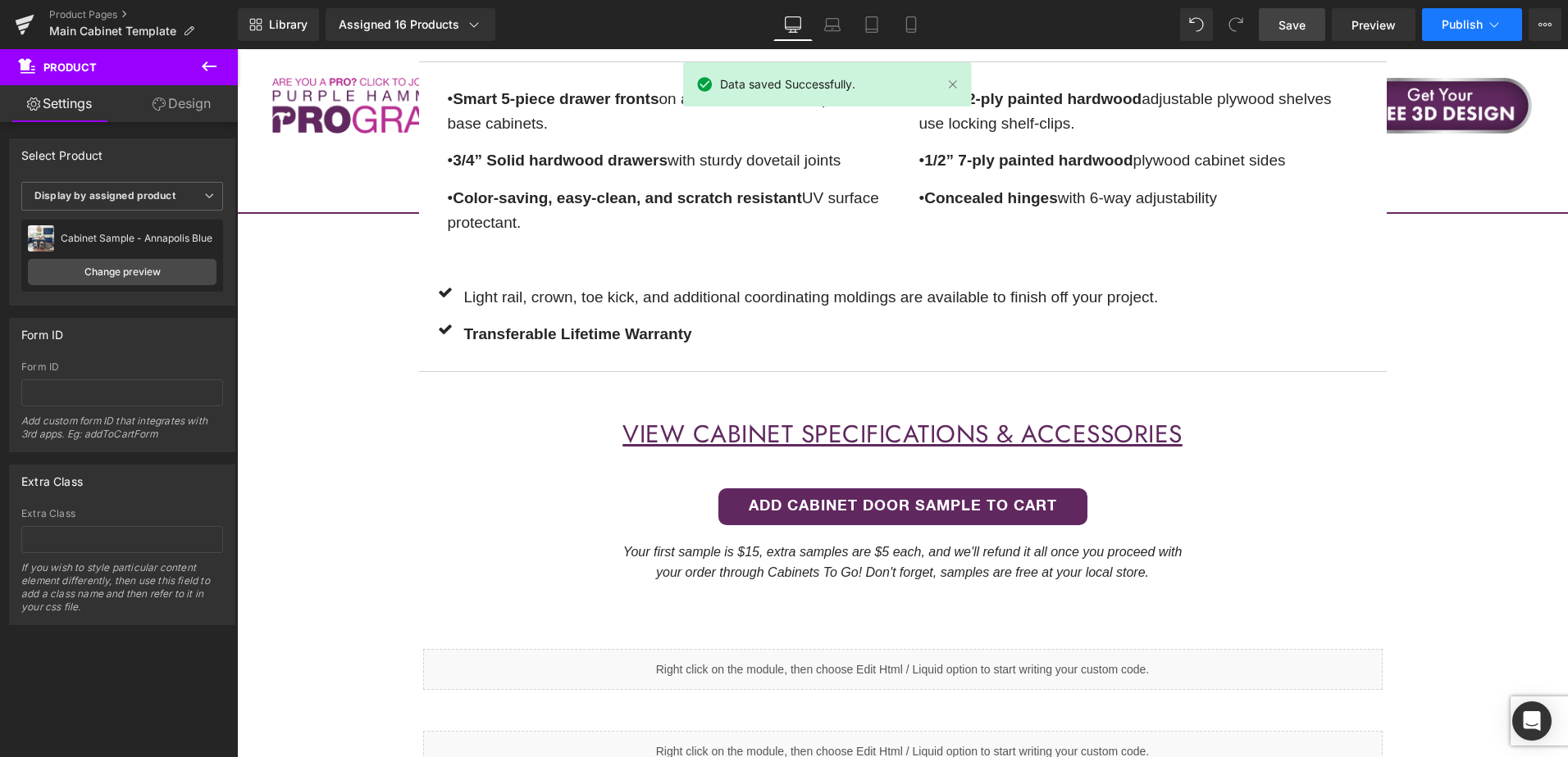
click at [1453, 25] on span "Publish" at bounding box center [1462, 25] width 41 height 13
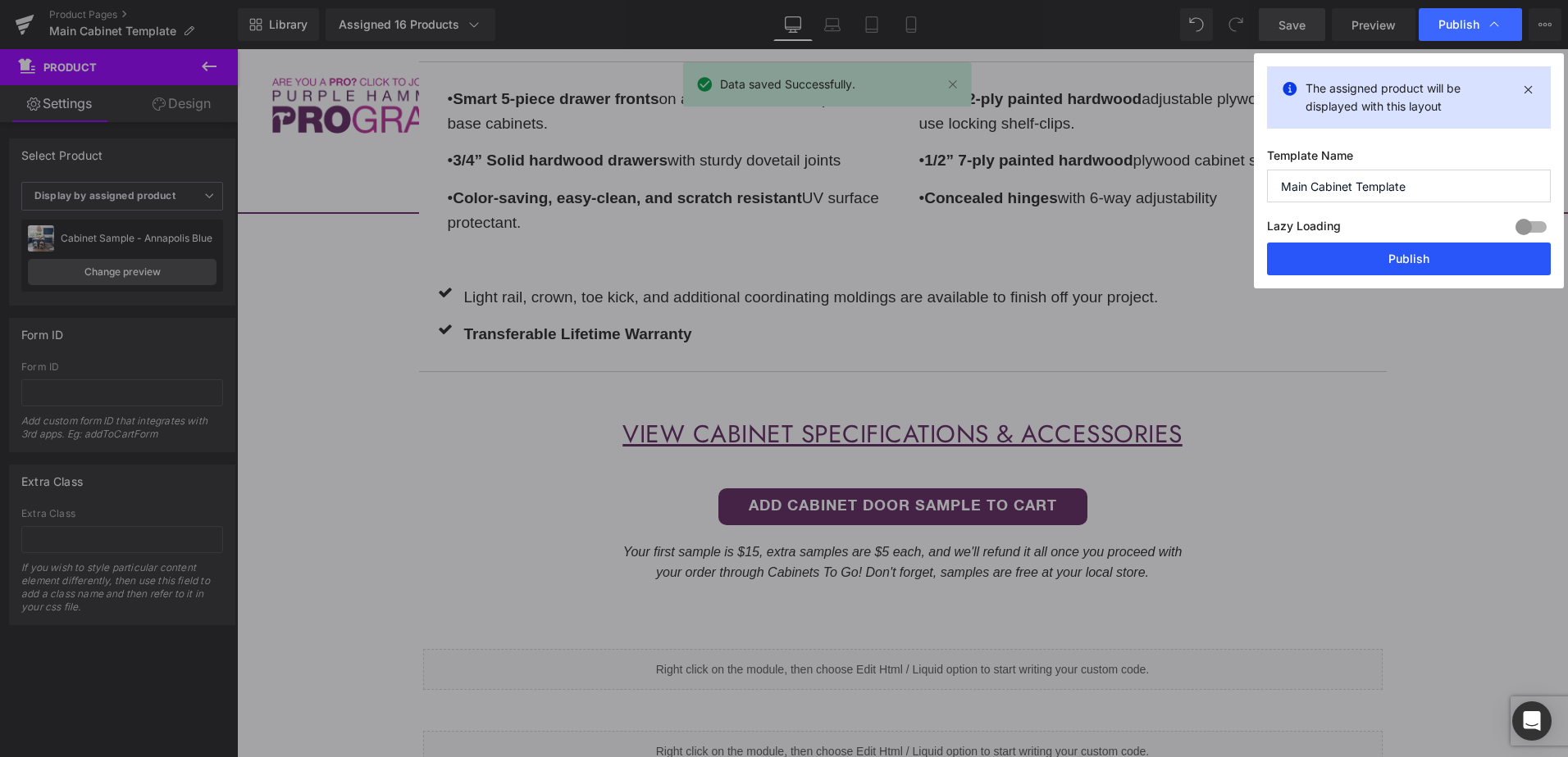
click at [1446, 257] on button "Publish" at bounding box center [1408, 258] width 284 height 32
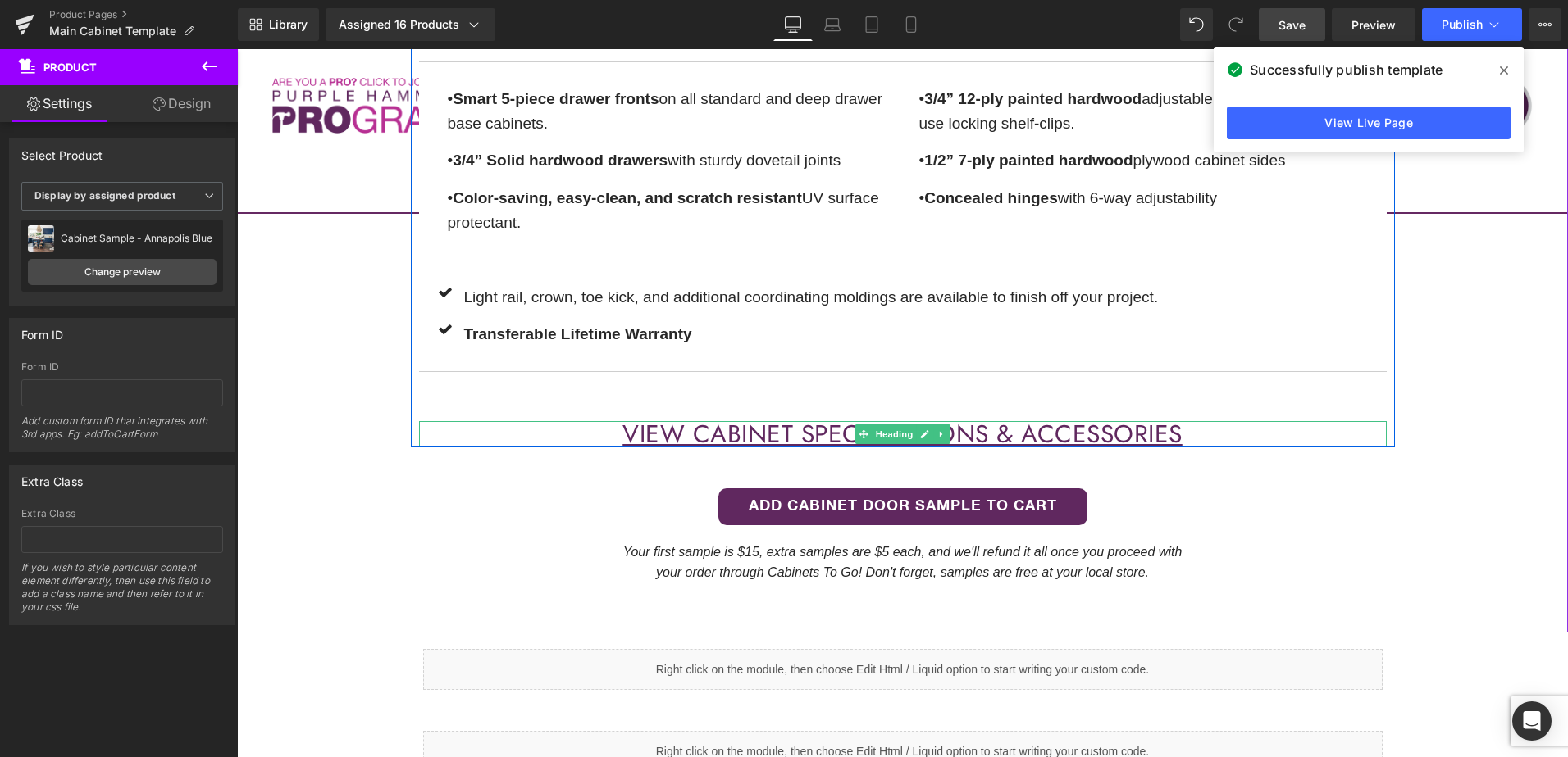
click at [1203, 432] on h5 "VIEW CABINET Specifications & ACCESSORIES" at bounding box center [903, 435] width 968 height 26
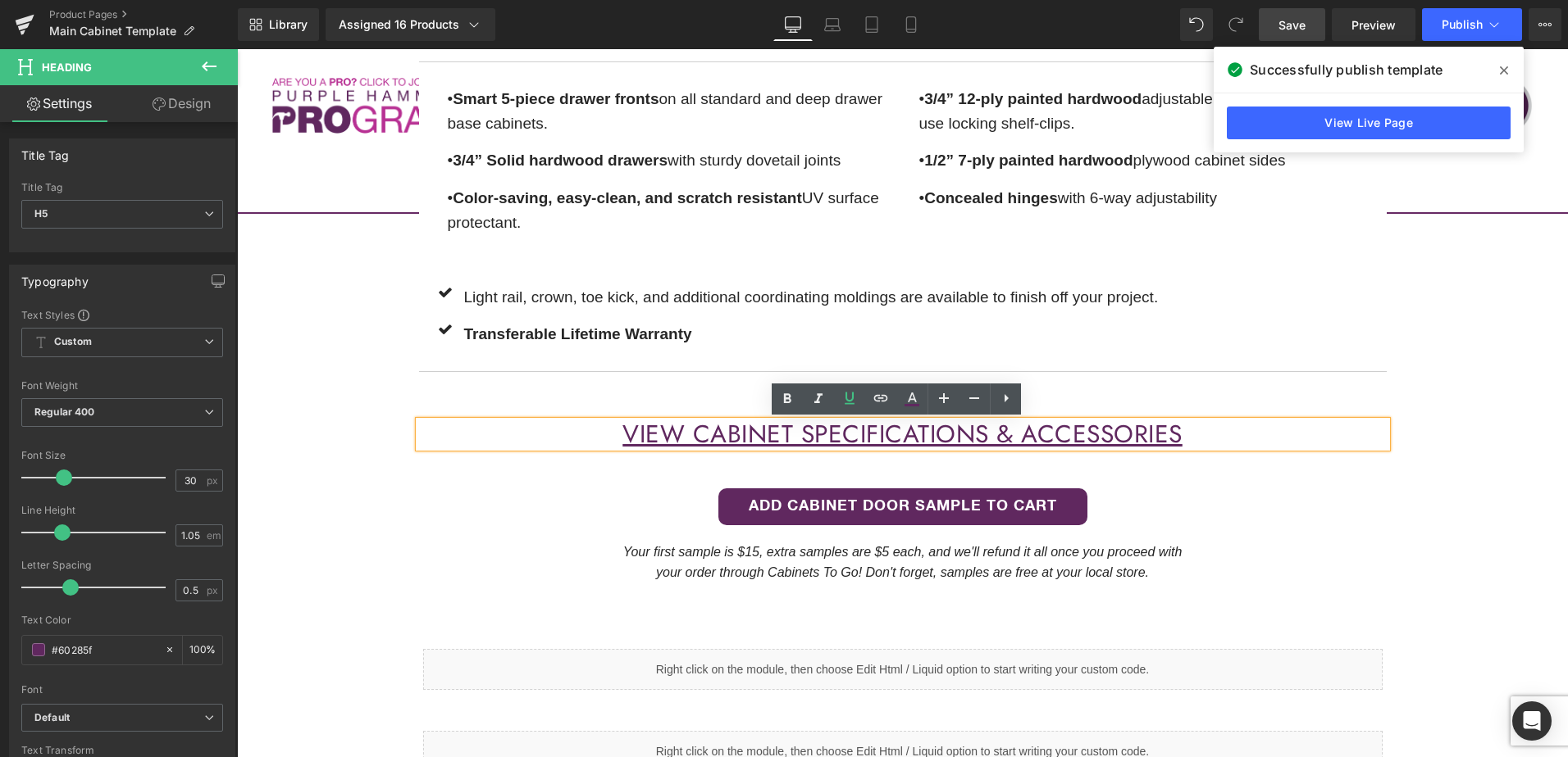
click at [939, 436] on u "VIEW CABINET Specifications & ACCESSORIES" at bounding box center [902, 434] width 560 height 35
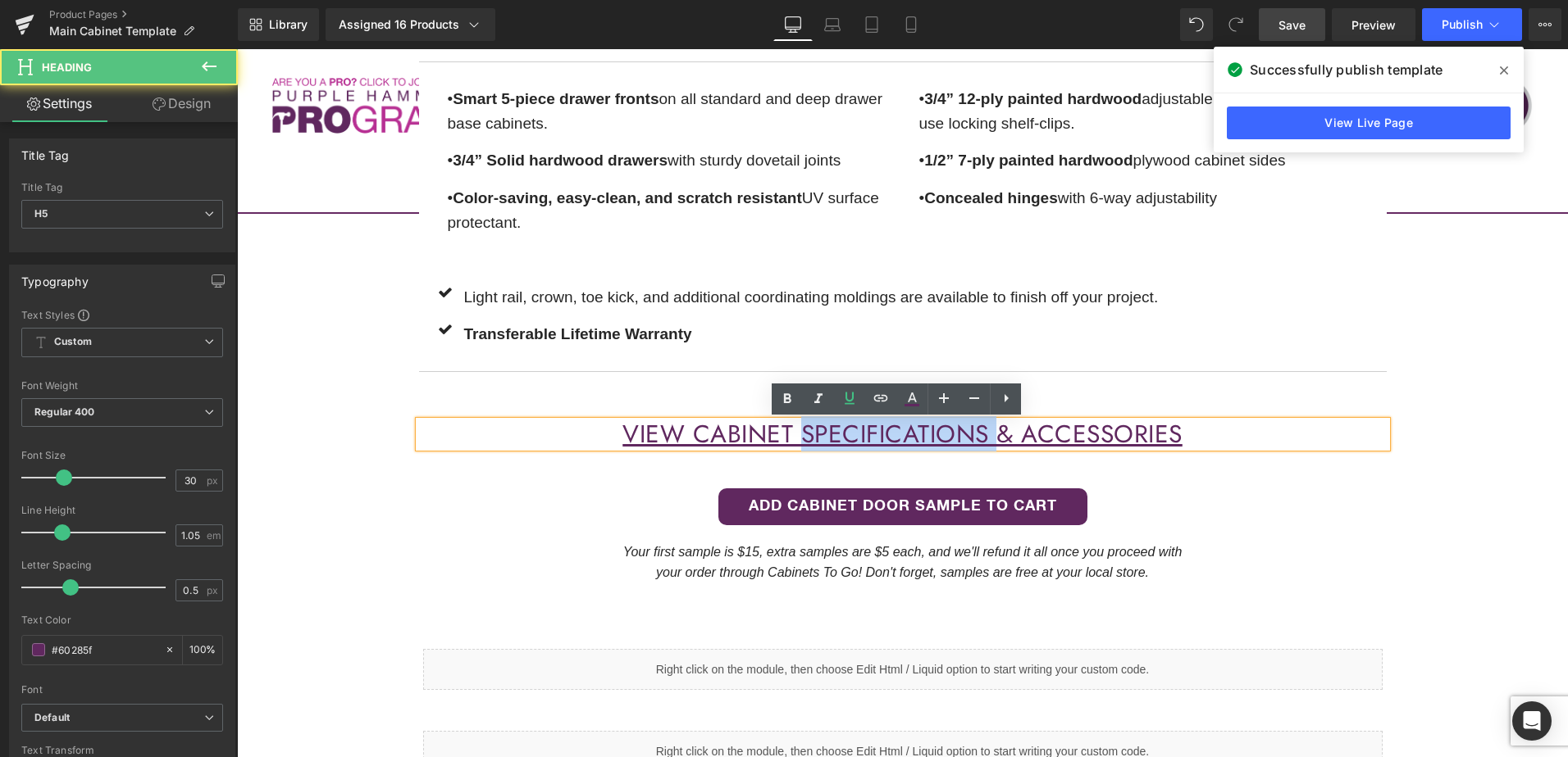
click at [939, 436] on u "VIEW CABINET Specifications & ACCESSORIES" at bounding box center [902, 434] width 560 height 35
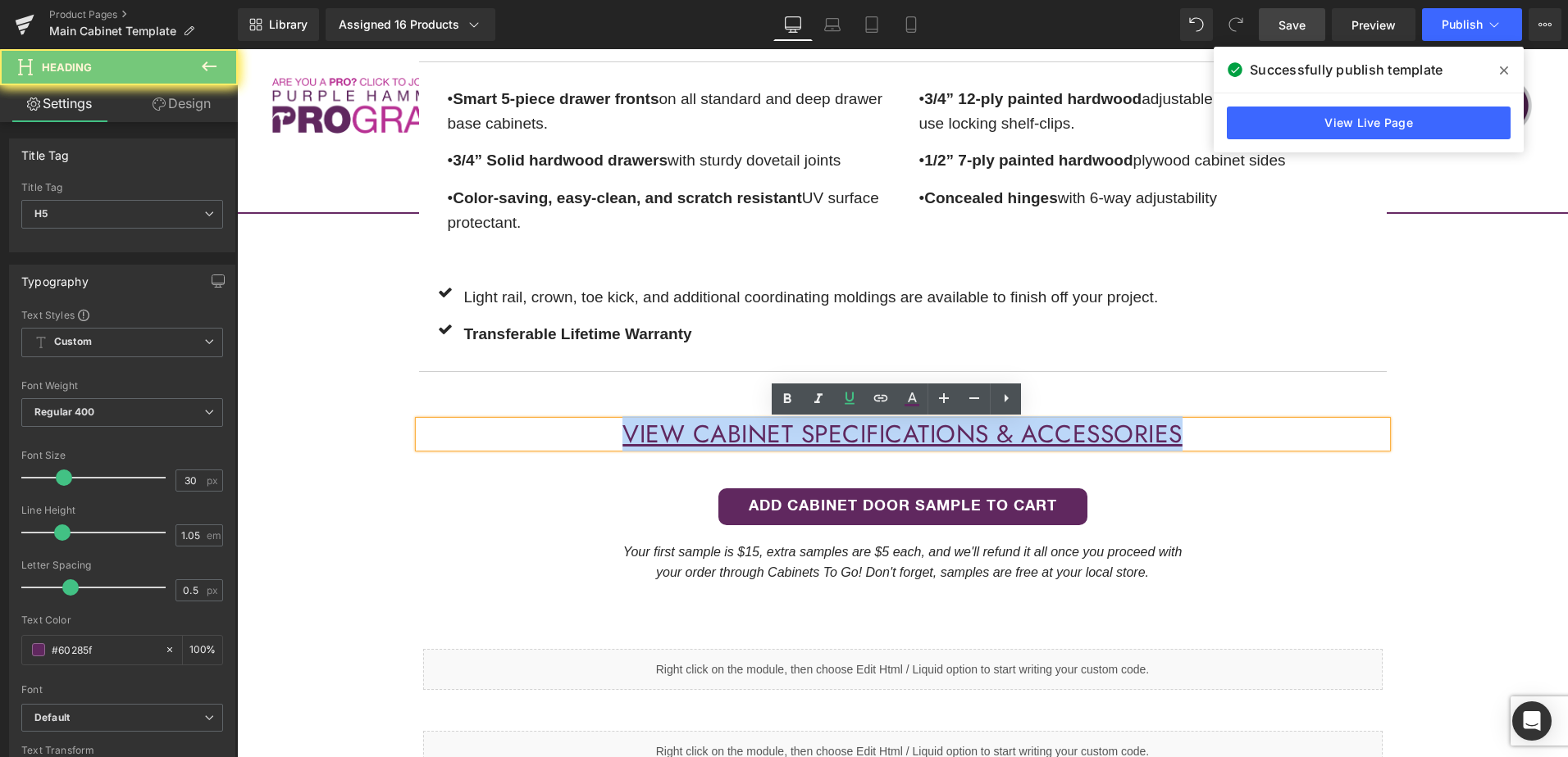
click at [939, 436] on u "VIEW CABINET Specifications & ACCESSORIES" at bounding box center [902, 434] width 560 height 35
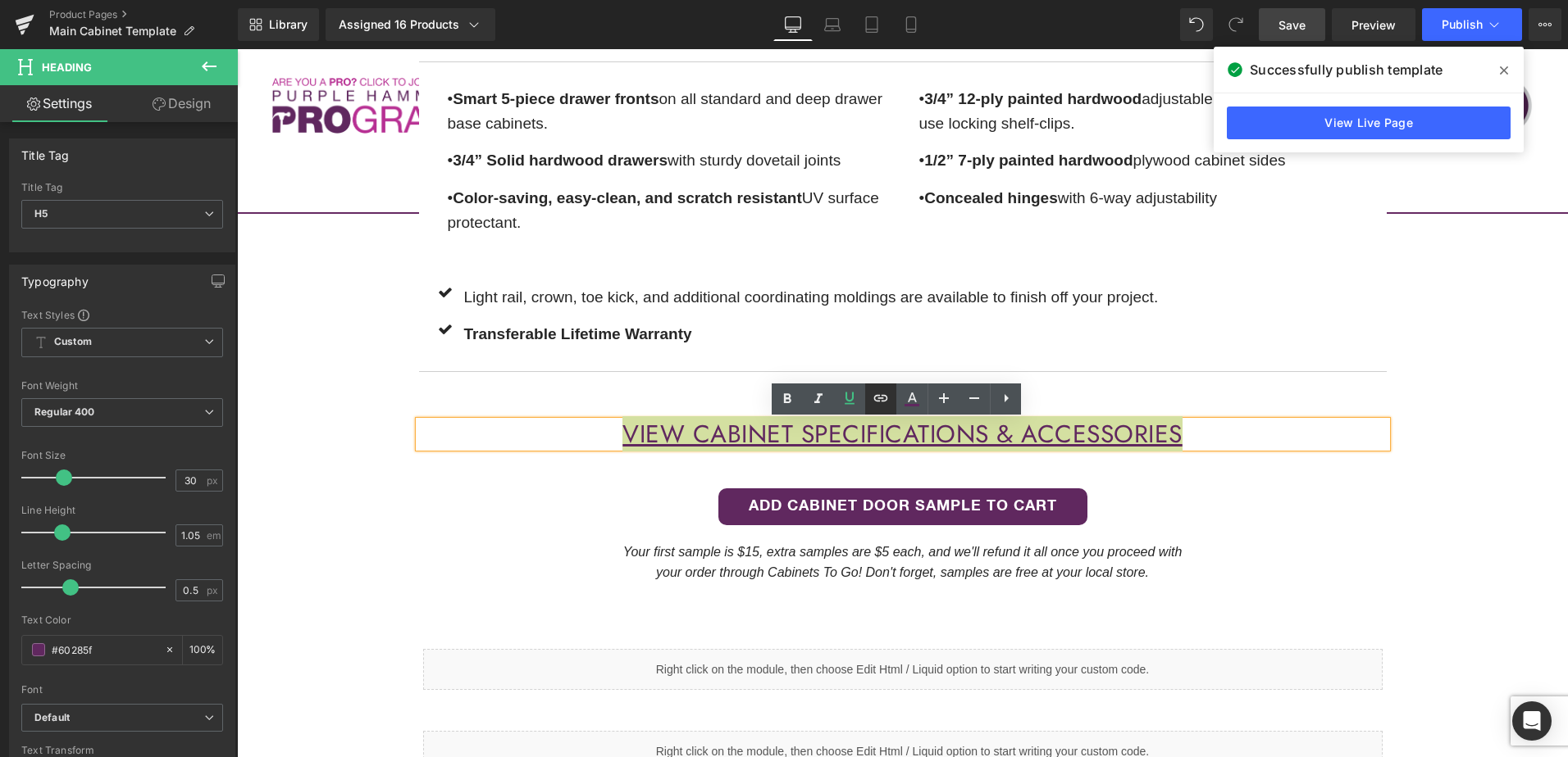
click at [877, 399] on icon at bounding box center [881, 398] width 19 height 19
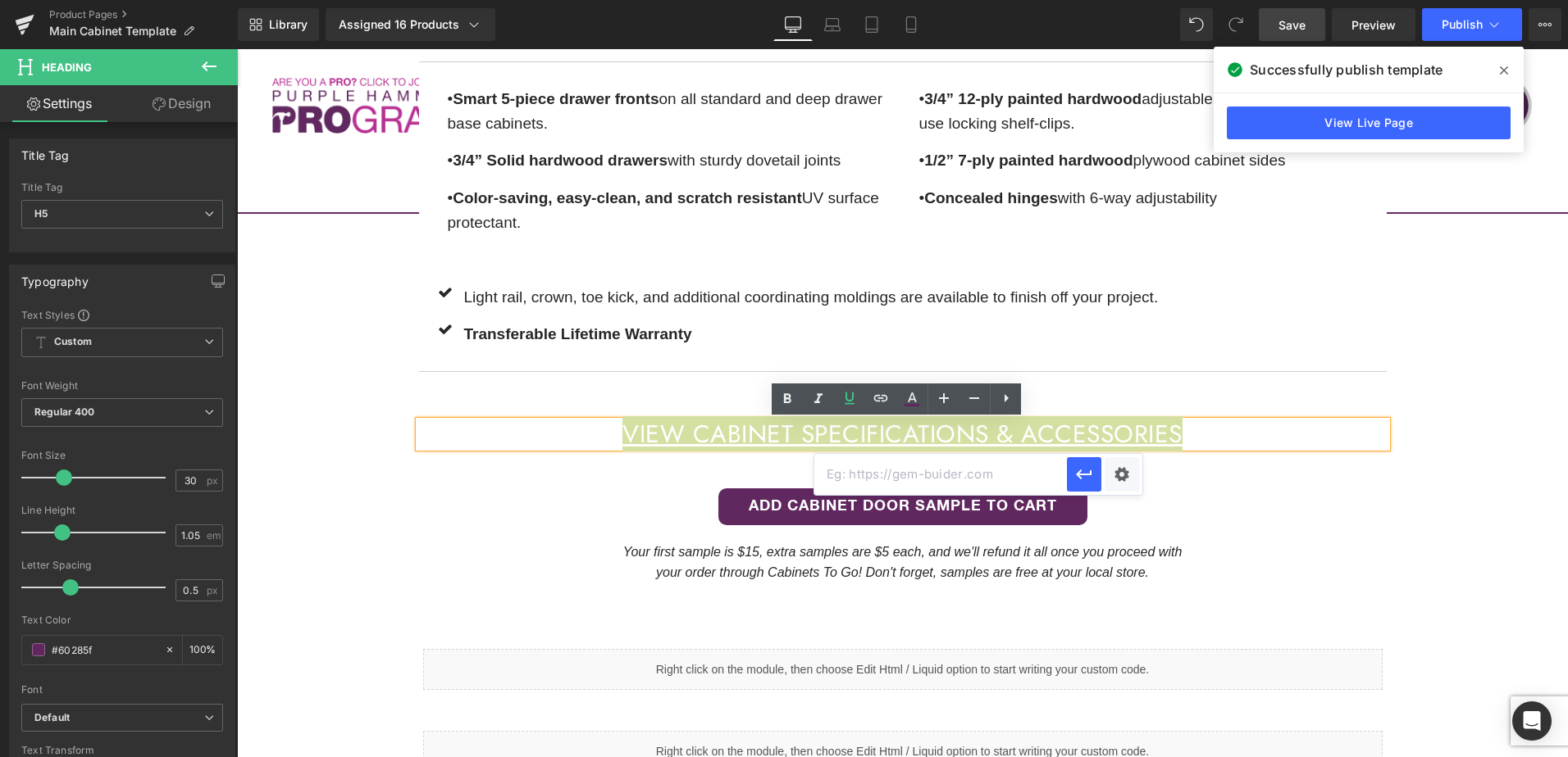
click at [905, 472] on input "text" at bounding box center [940, 474] width 252 height 41
paste input "https://cabinetstogodev.myshopify.com/%7B%7B%20product.metafields.global.collec…"
type input "https://cabinetstogodev.myshopify.com/%7B%7B%20product.metafields.global.collec…"
click at [1081, 474] on icon "button" at bounding box center [1084, 474] width 19 height 19
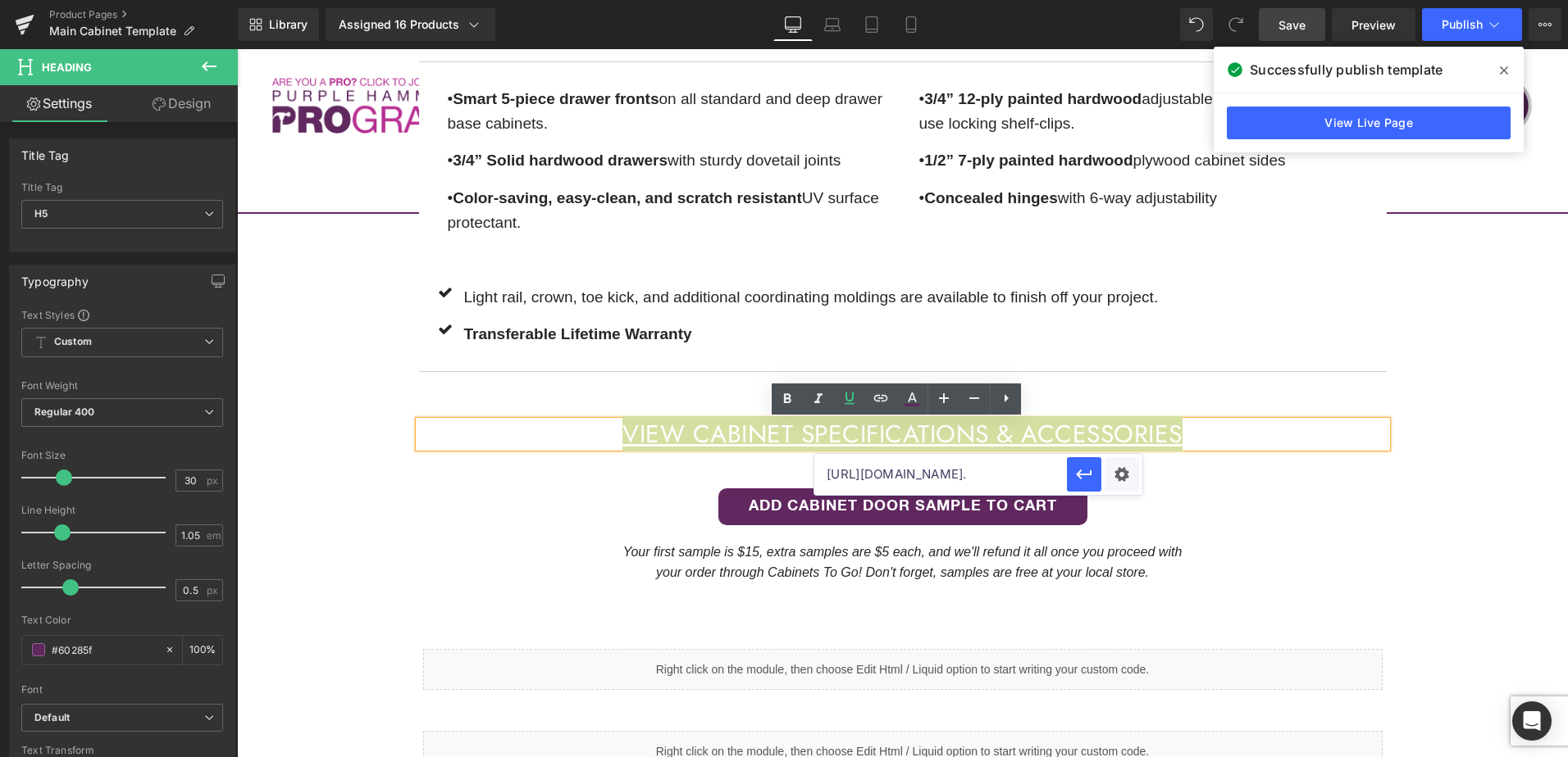
scroll to position [0, 0]
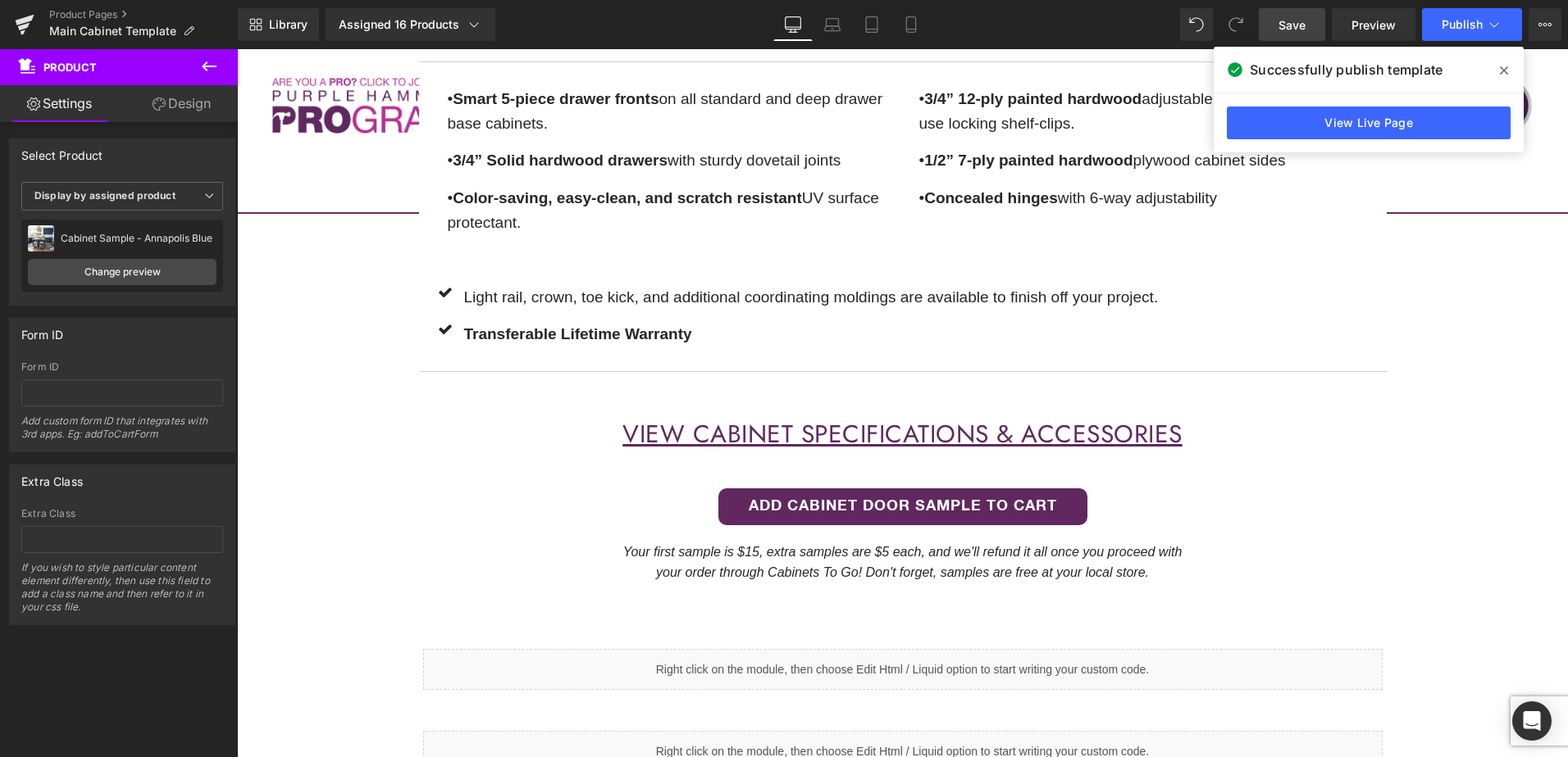
click at [1504, 71] on icon at bounding box center [1503, 70] width 8 height 8
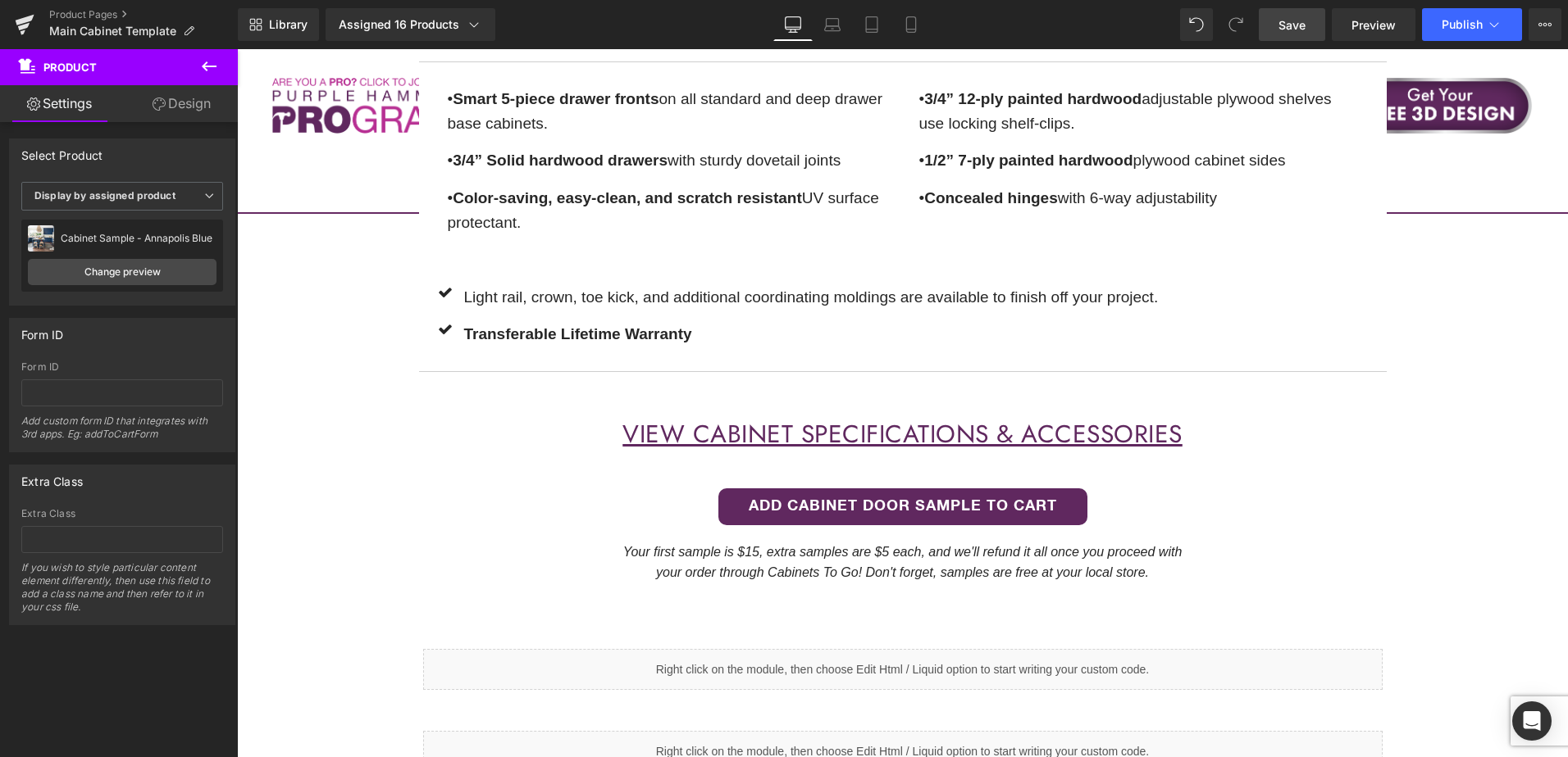
click at [1302, 35] on link "Save" at bounding box center [1292, 24] width 67 height 32
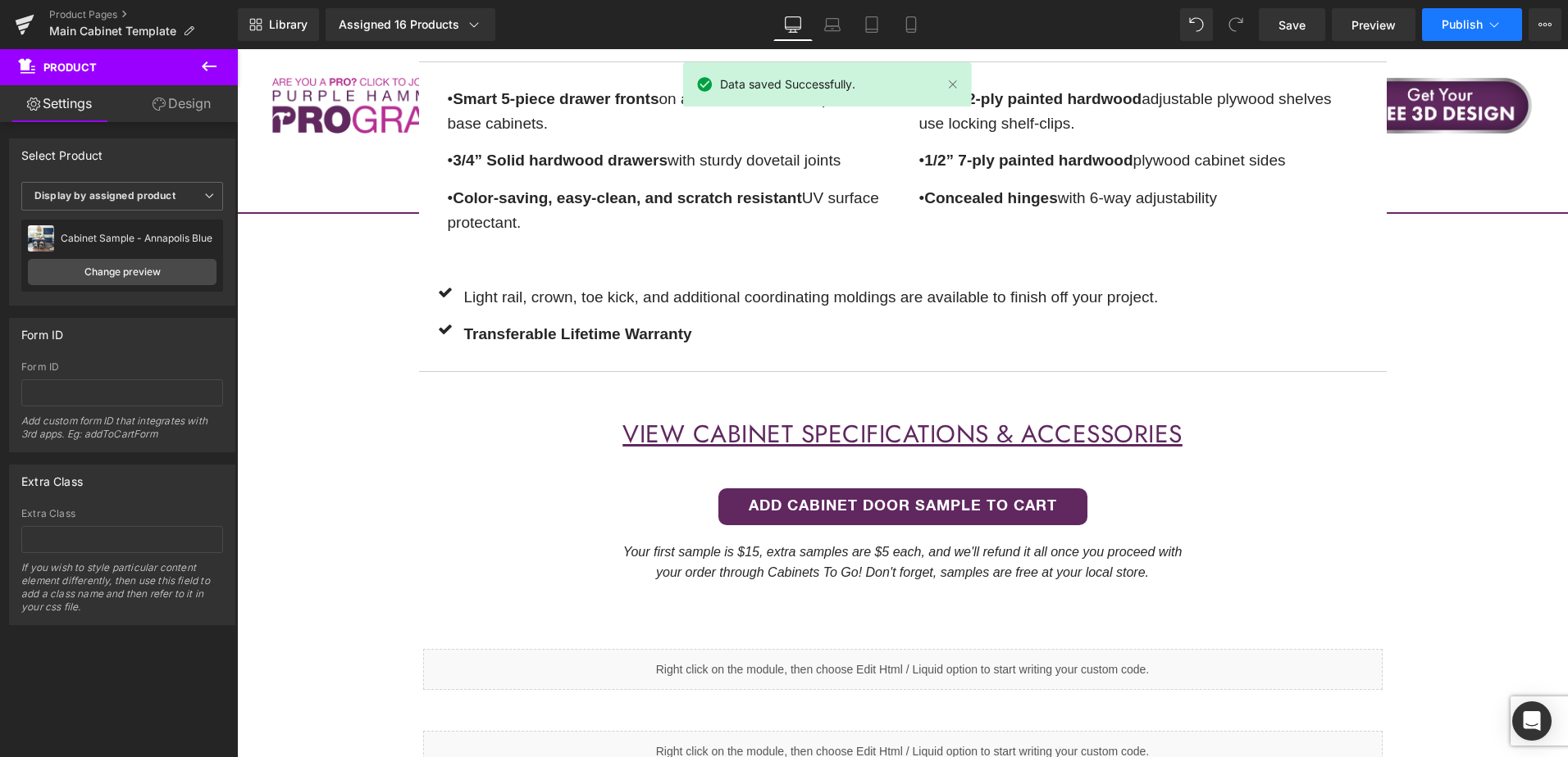
click at [1457, 26] on span "Publish" at bounding box center [1462, 25] width 41 height 13
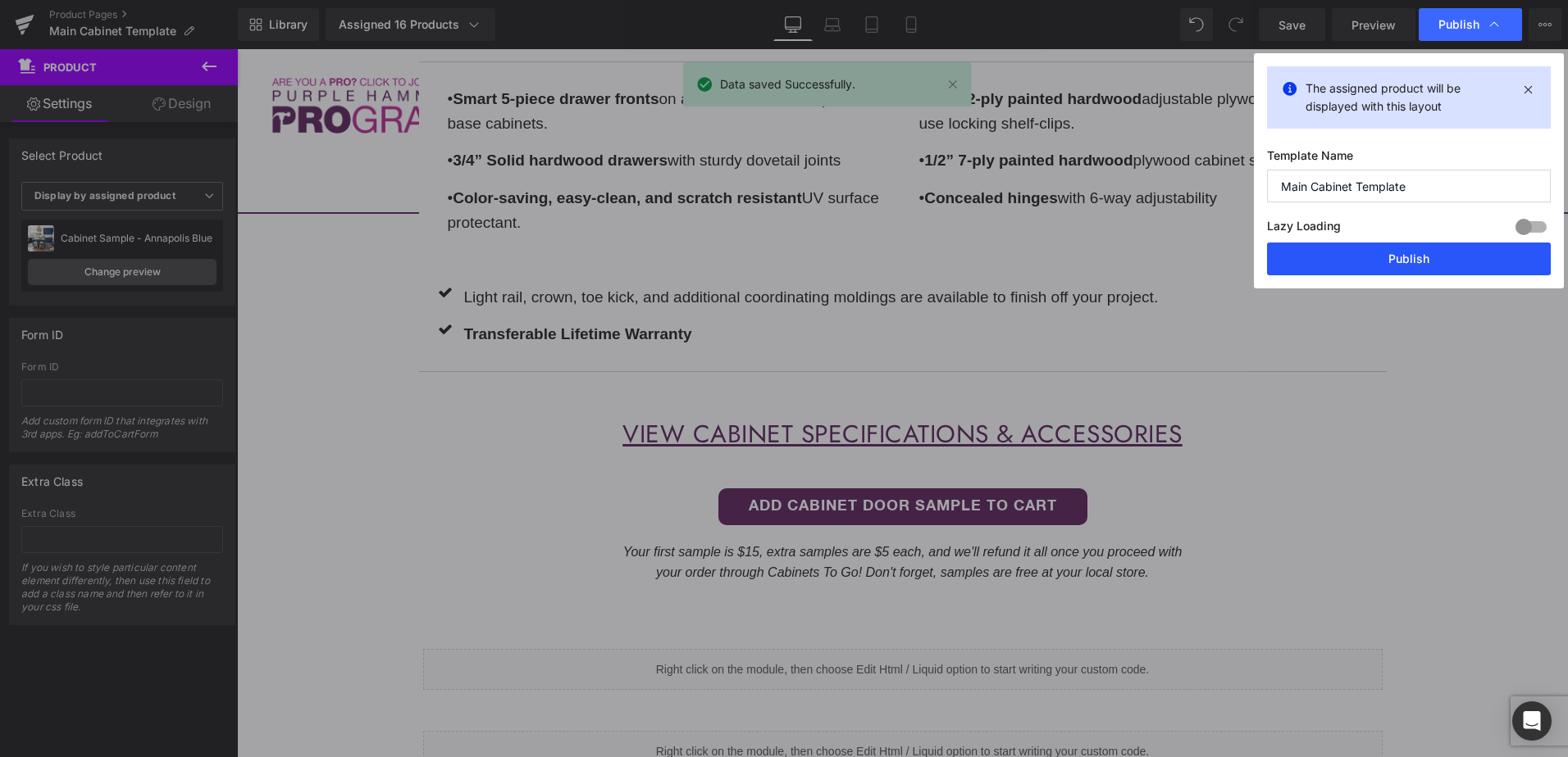
click at [1464, 268] on button "Publish" at bounding box center [1408, 258] width 284 height 32
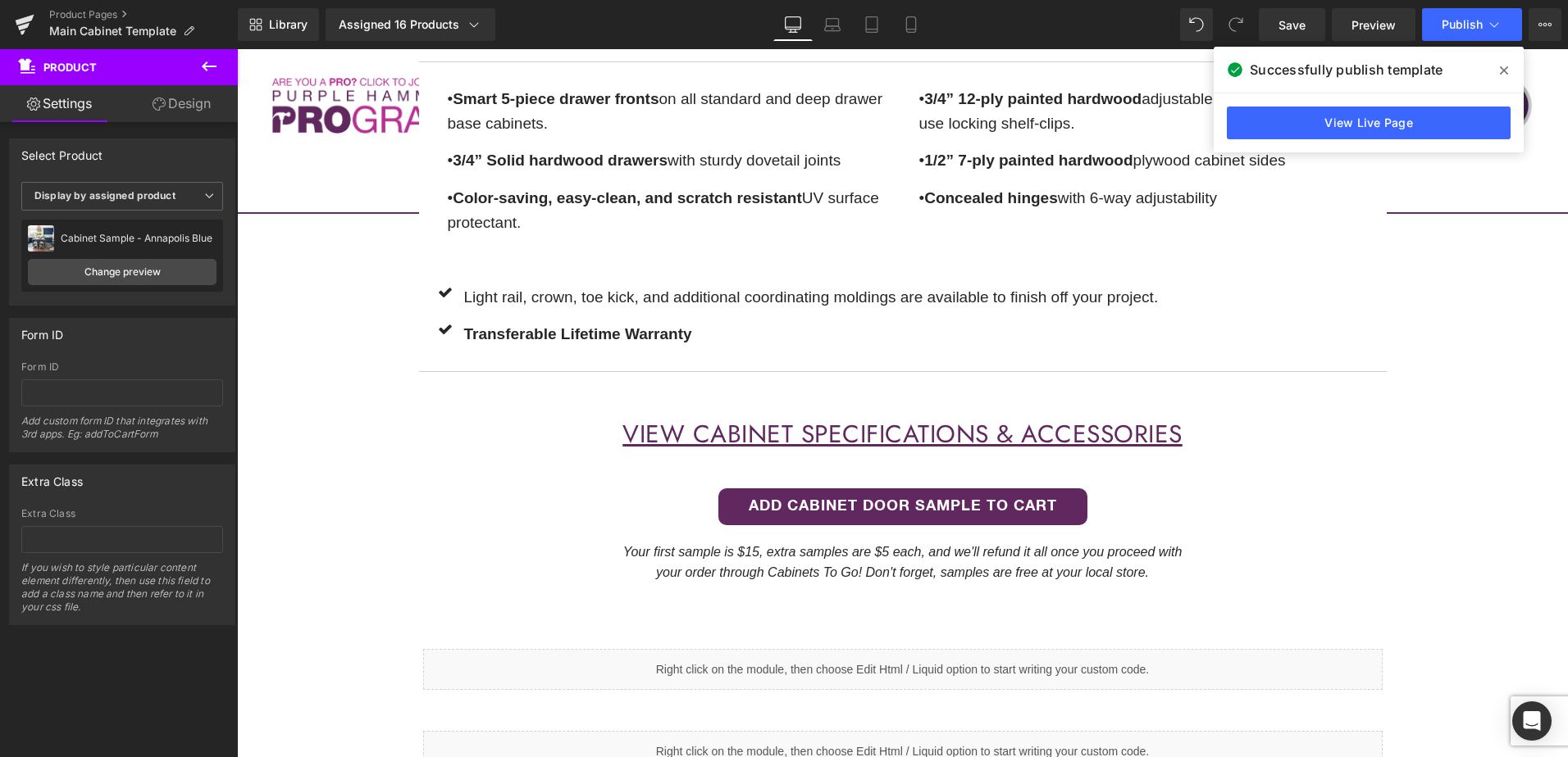
click at [1501, 67] on icon at bounding box center [1503, 70] width 8 height 8
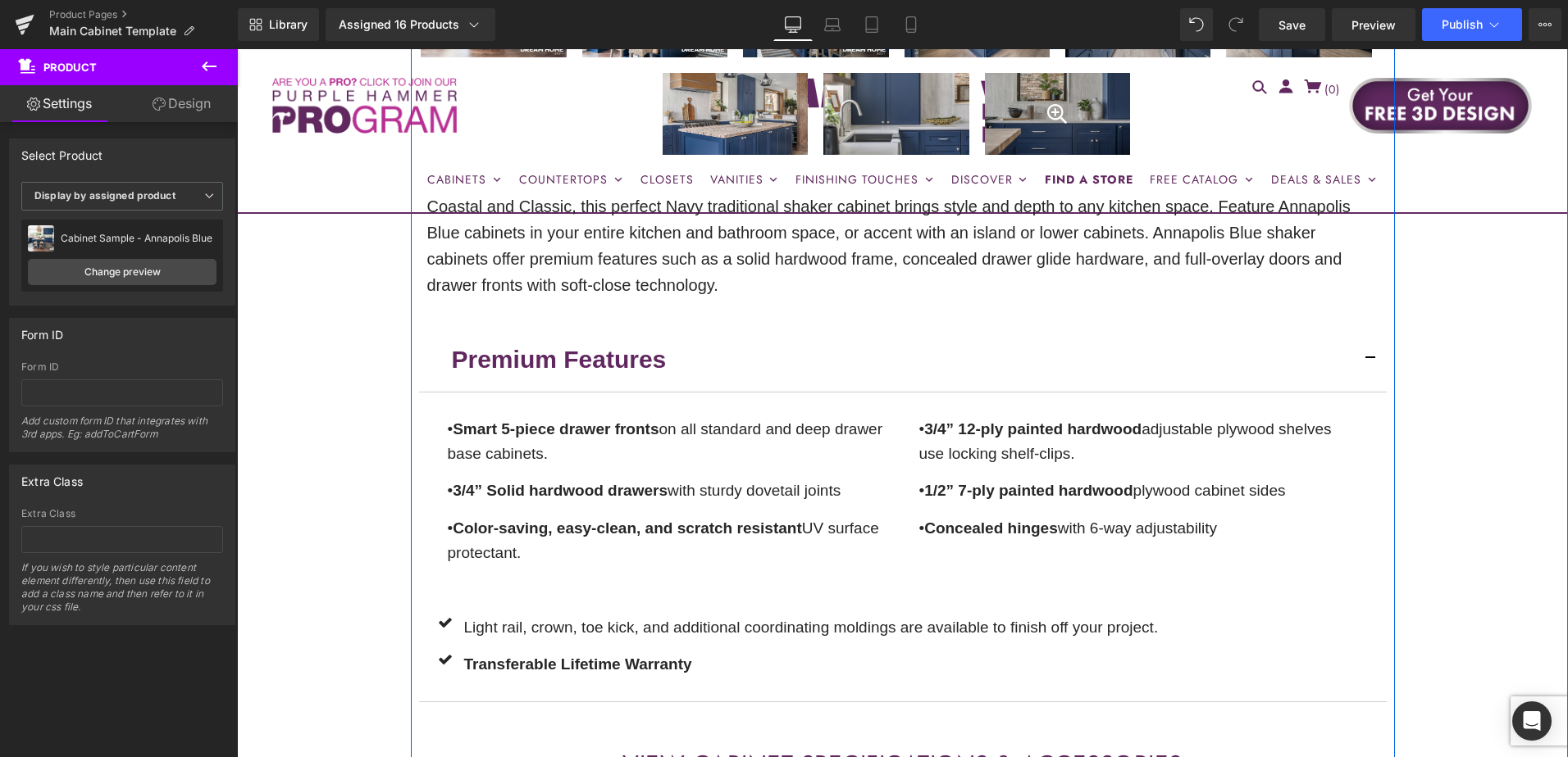
scroll to position [1065, 0]
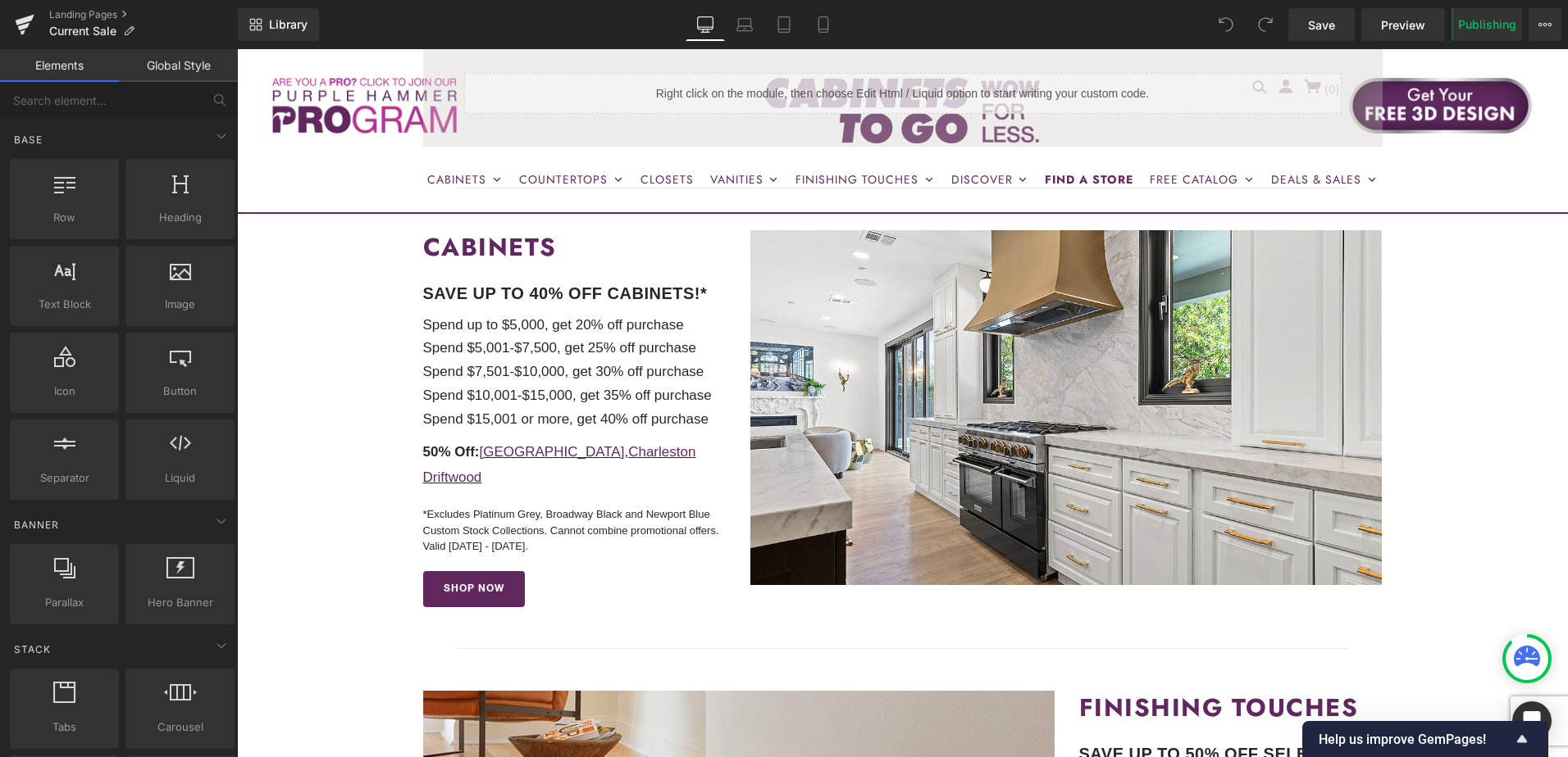
scroll to position [492, 0]
